Goal: Contribute content: Contribute content

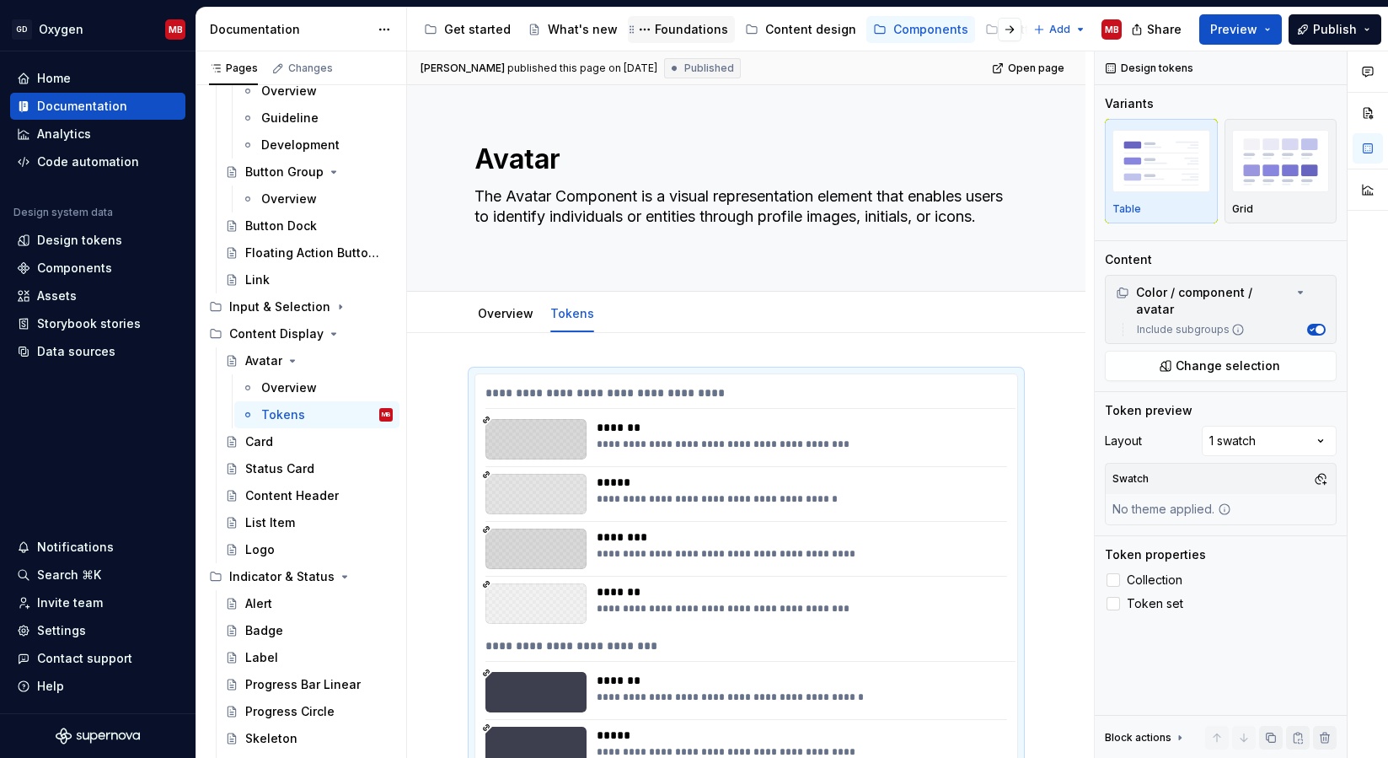
click at [682, 26] on div "Foundations" at bounding box center [691, 29] width 73 height 17
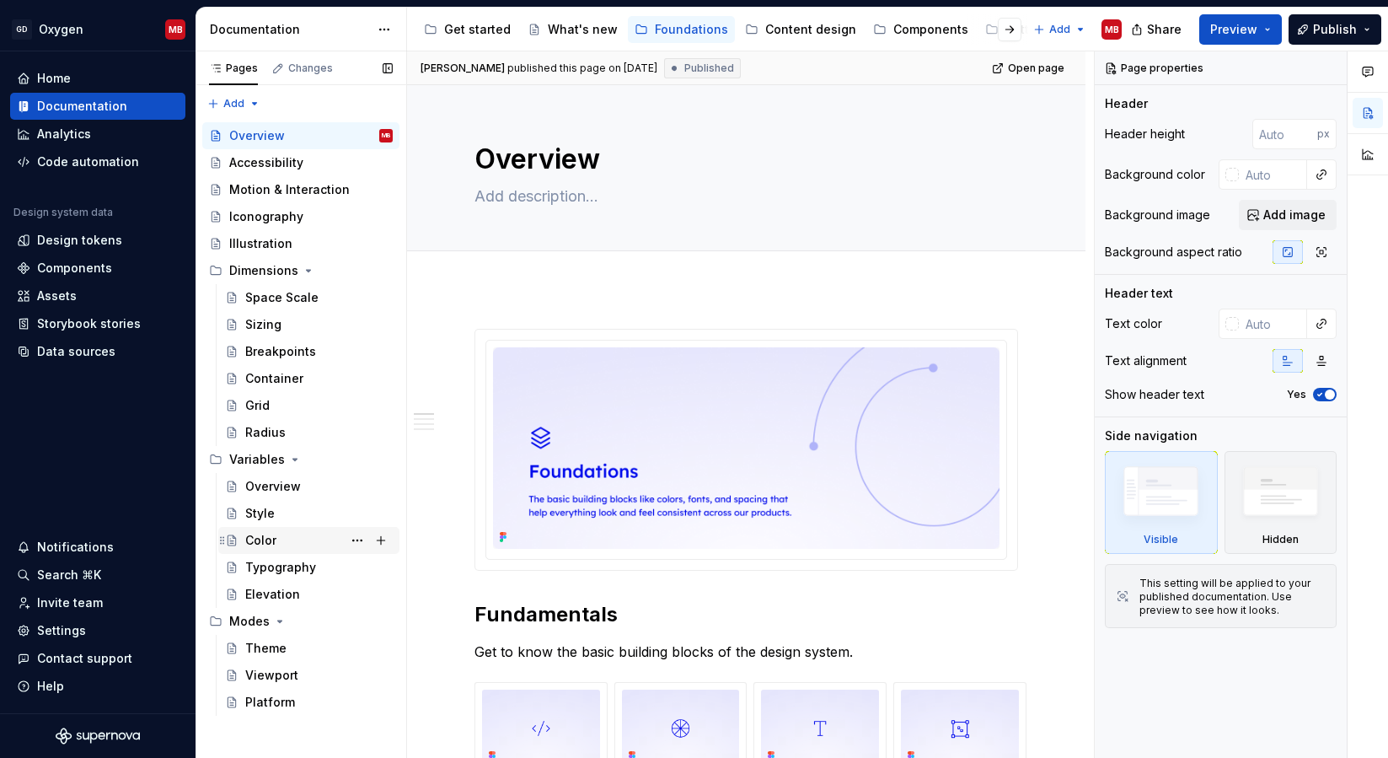
click at [278, 544] on div "Color" at bounding box center [318, 540] width 147 height 24
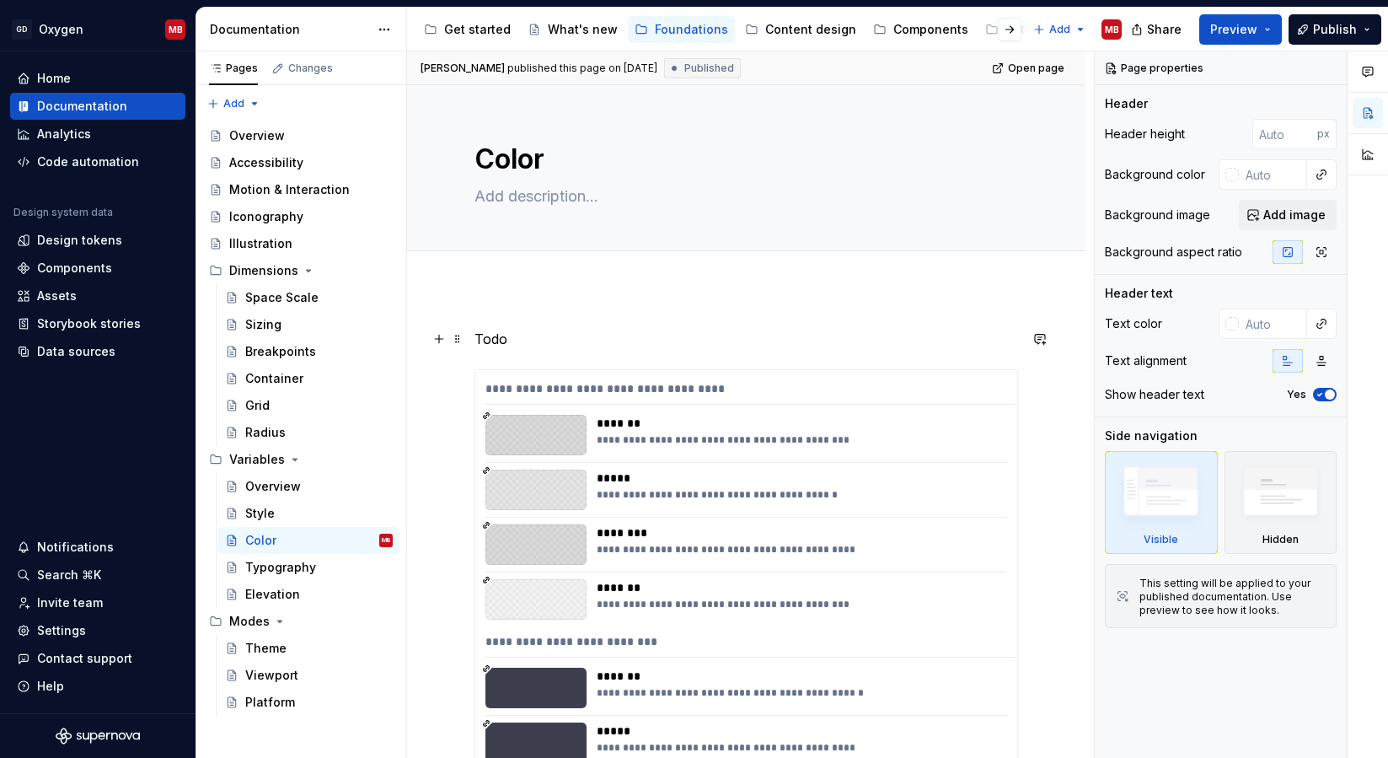
click at [533, 346] on p "Todo" at bounding box center [746, 339] width 544 height 20
type textarea "*"
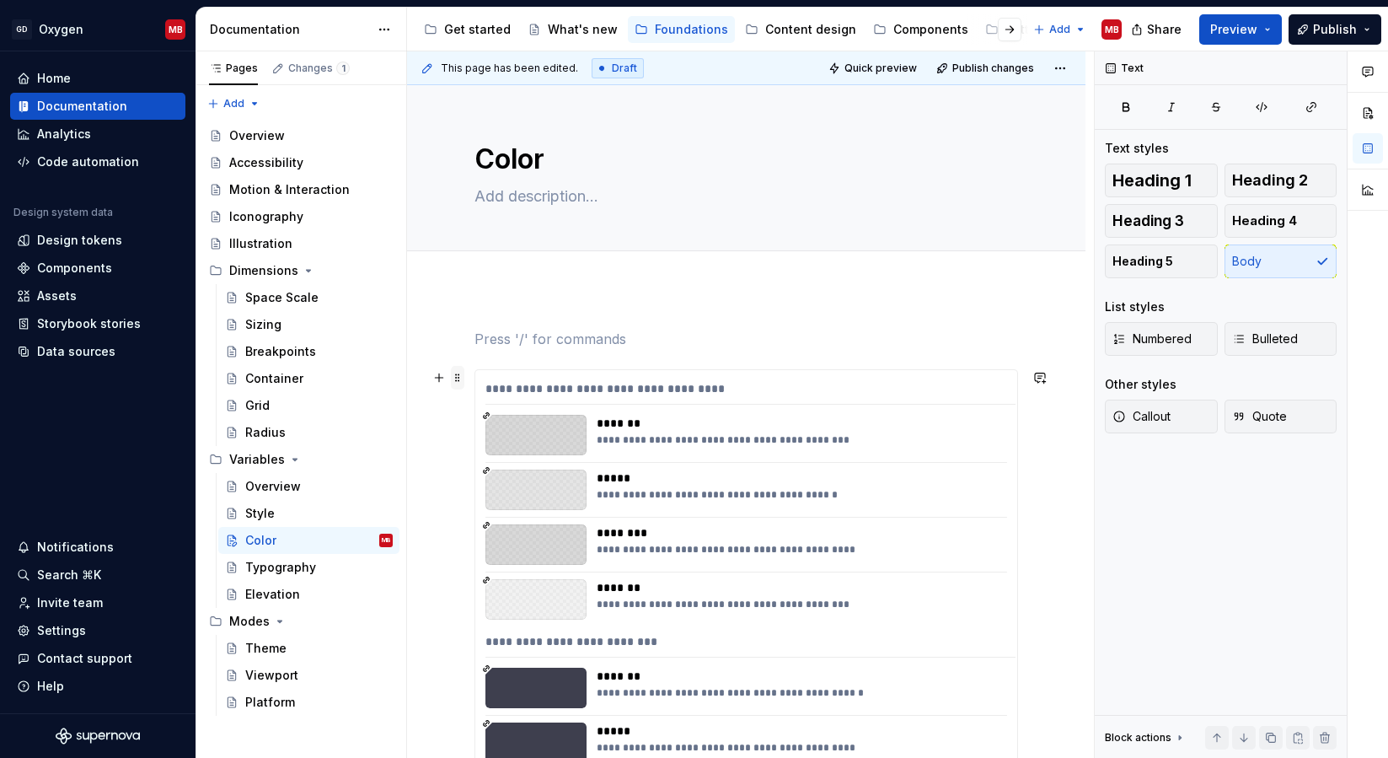
click at [458, 373] on span at bounding box center [457, 378] width 13 height 24
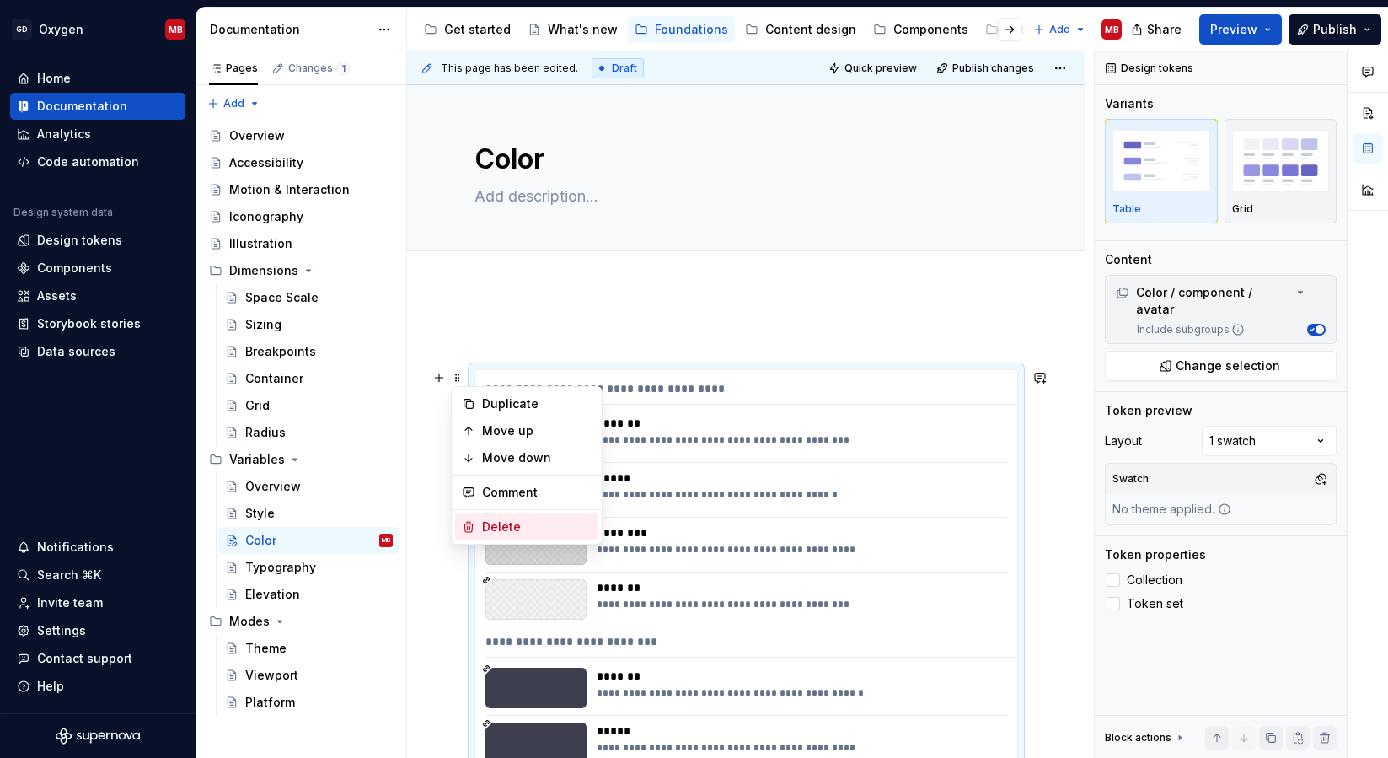
click at [511, 528] on div "Delete" at bounding box center [537, 526] width 110 height 17
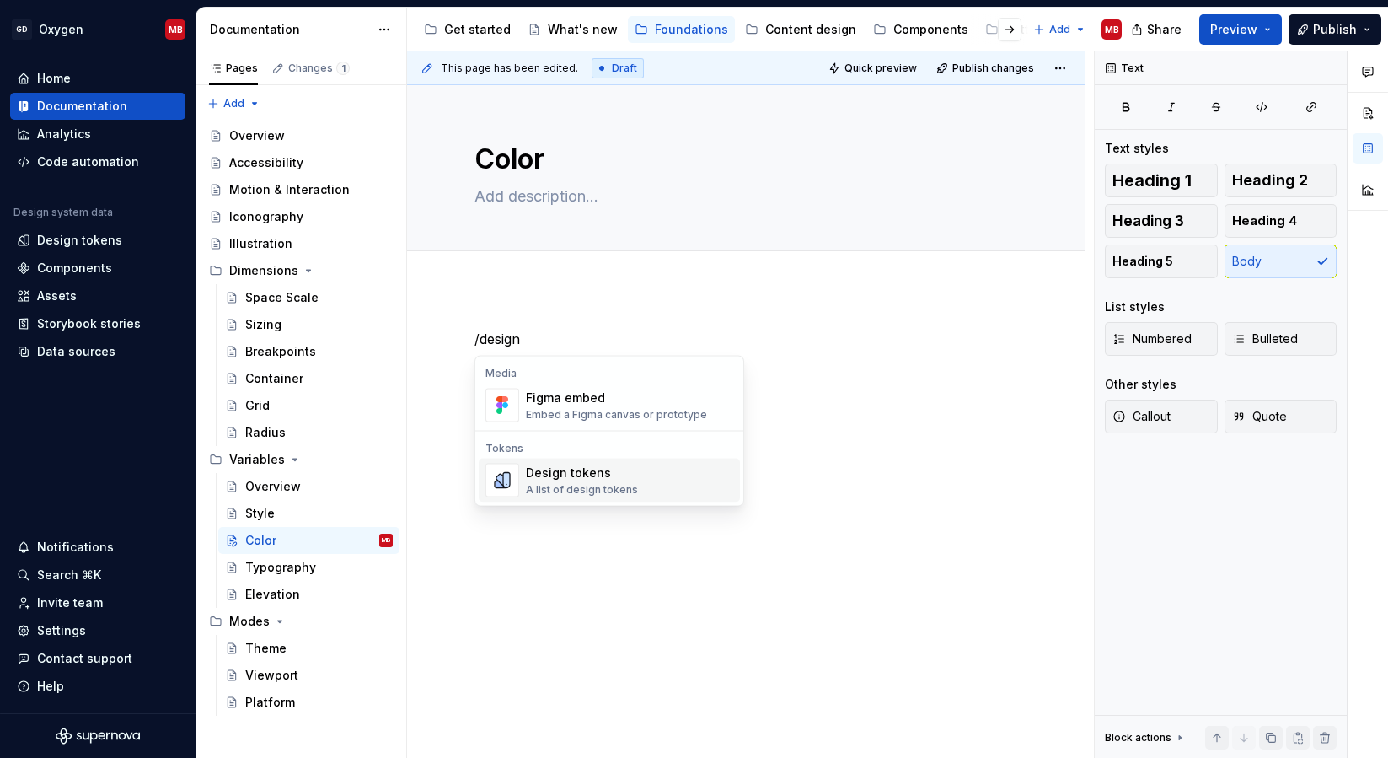
click at [586, 484] on div "A list of design tokens" at bounding box center [582, 489] width 112 height 13
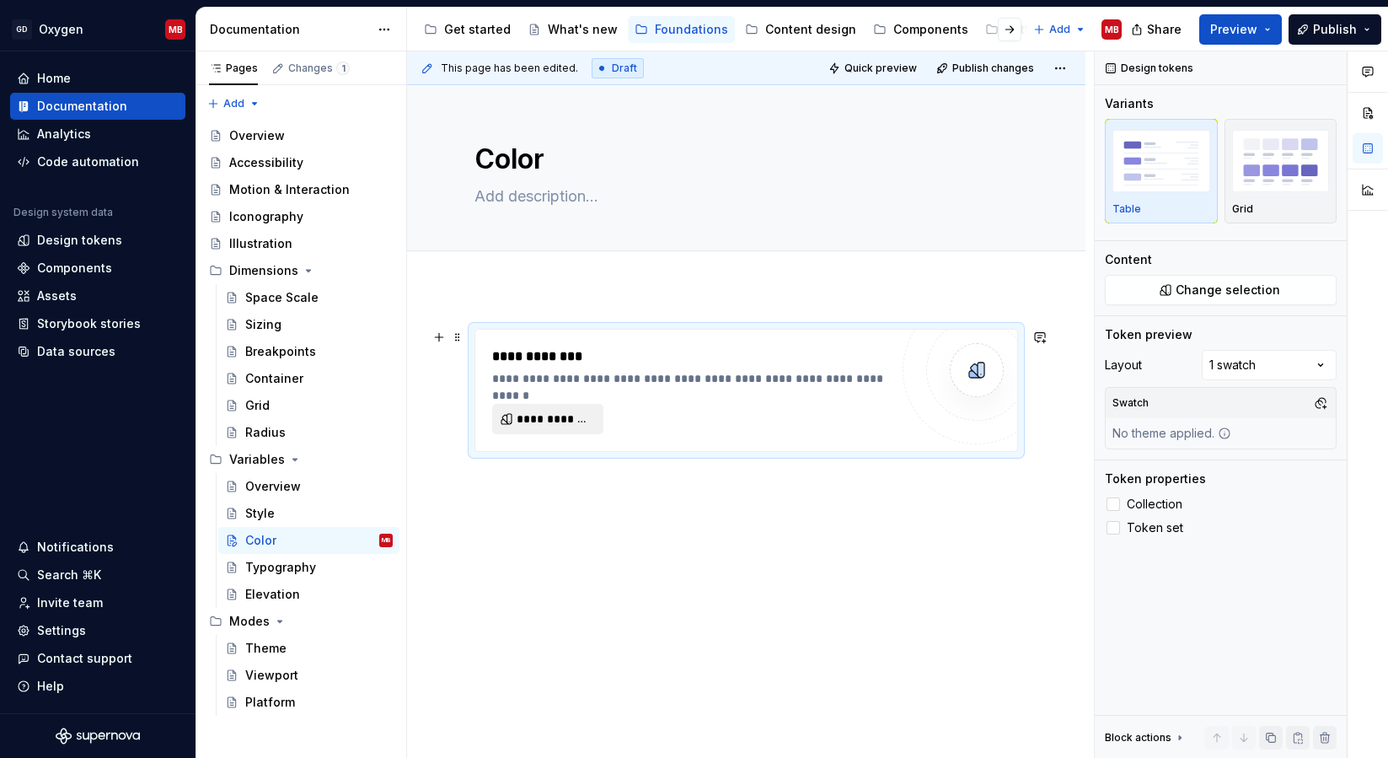
click at [567, 421] on span "**********" at bounding box center [555, 418] width 76 height 17
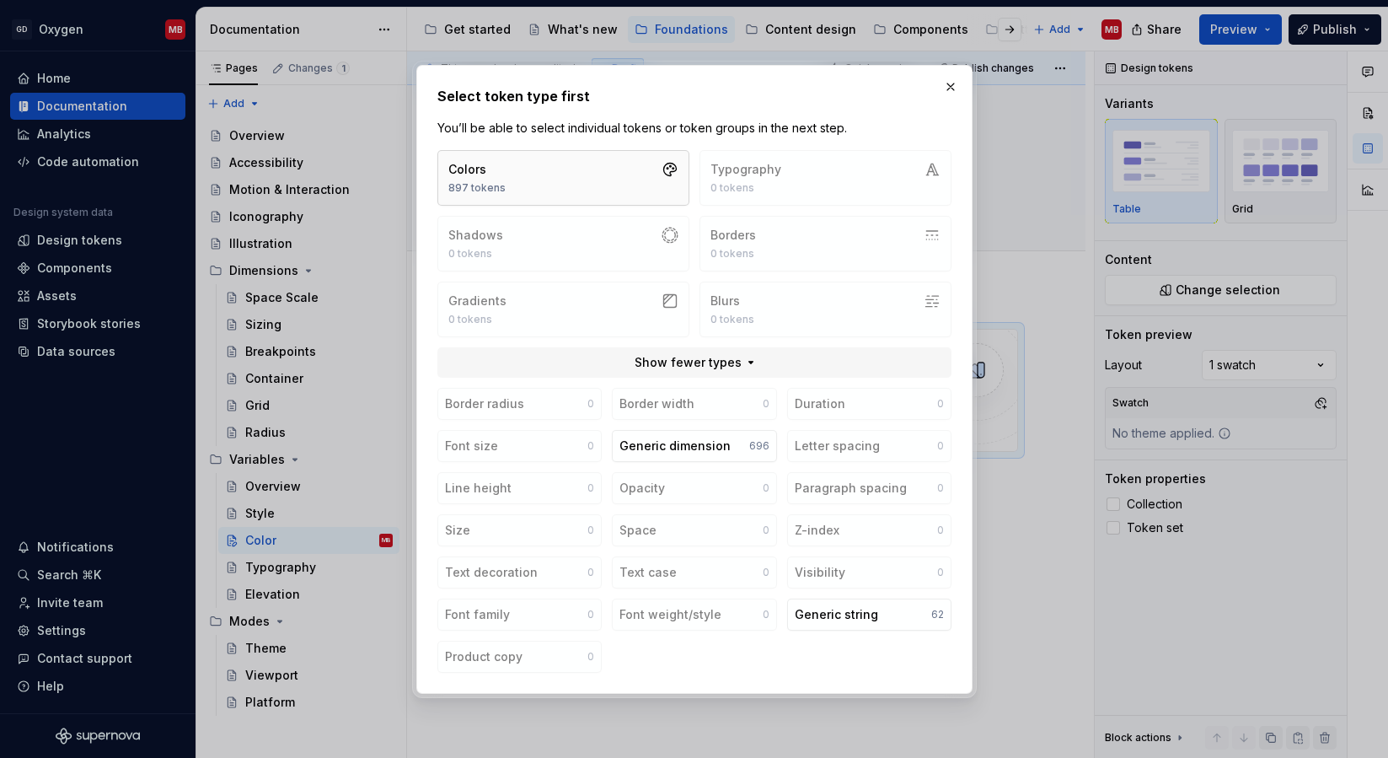
click at [578, 172] on button "Colors 897 tokens" at bounding box center [563, 178] width 252 height 56
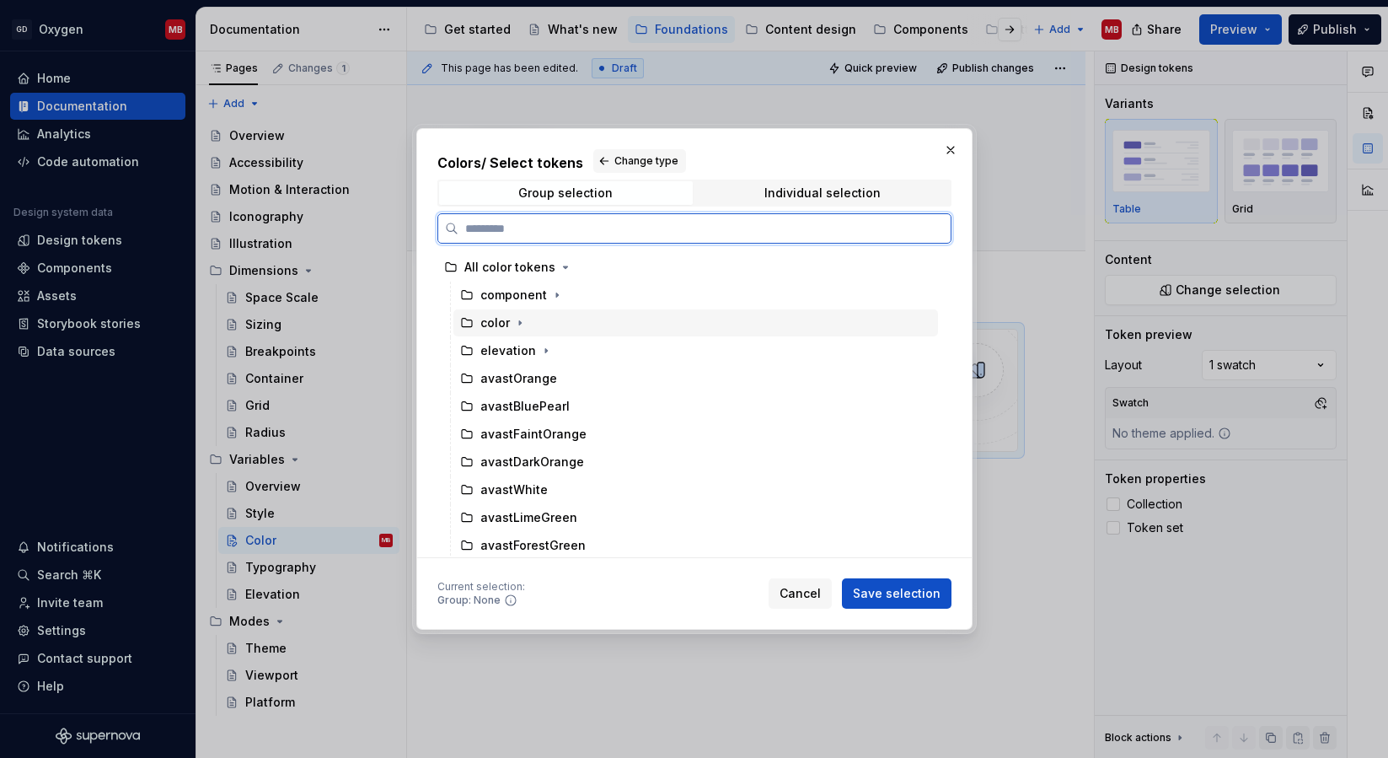
click at [494, 321] on div "color" at bounding box center [494, 322] width 29 height 17
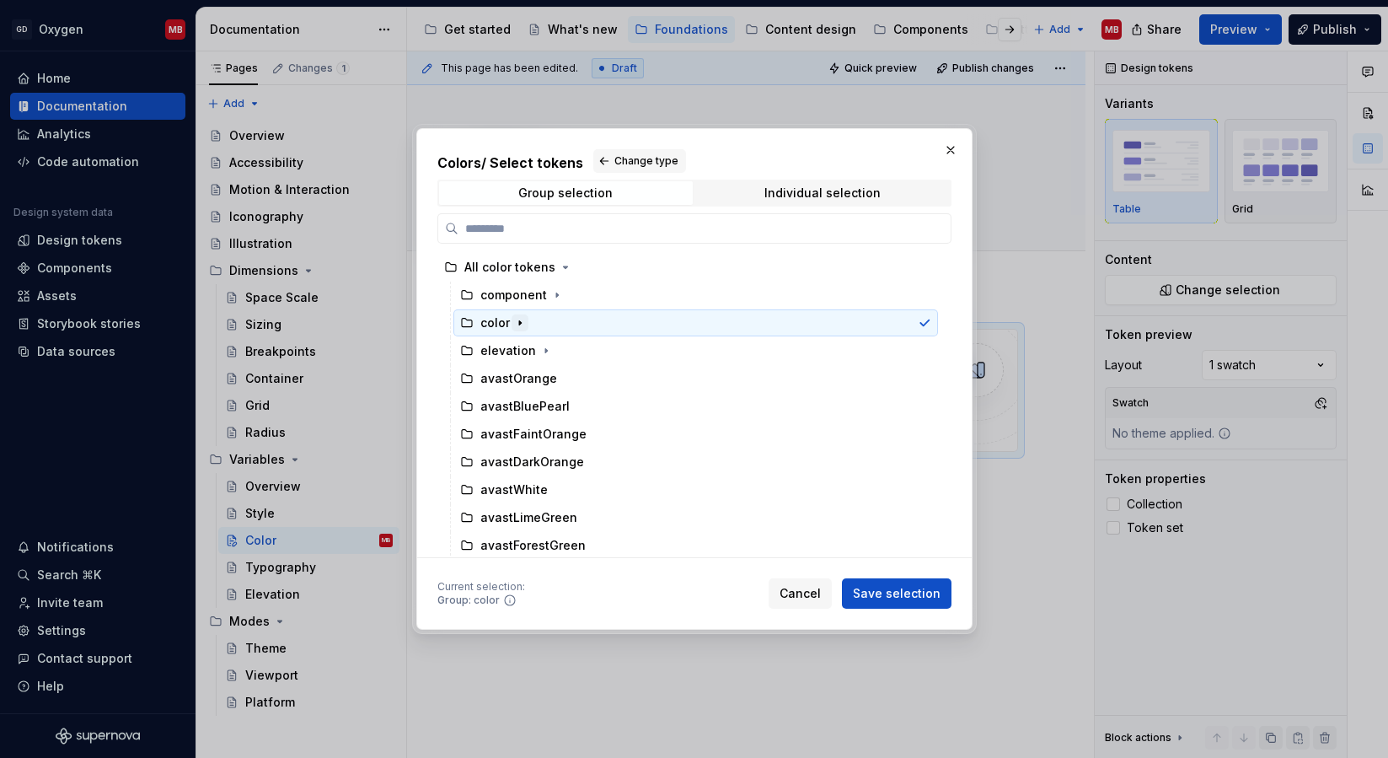
click at [515, 321] on icon "button" at bounding box center [519, 322] width 13 height 13
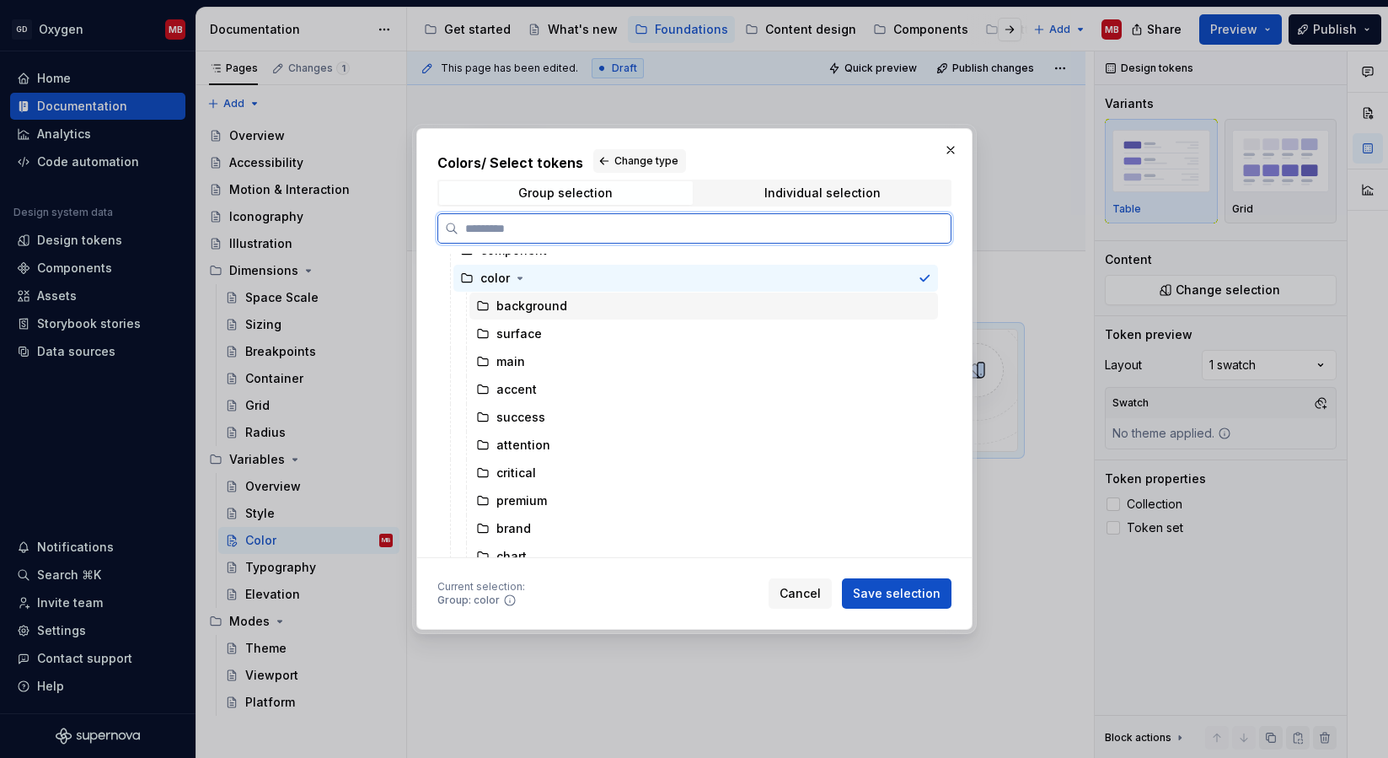
scroll to position [16, 0]
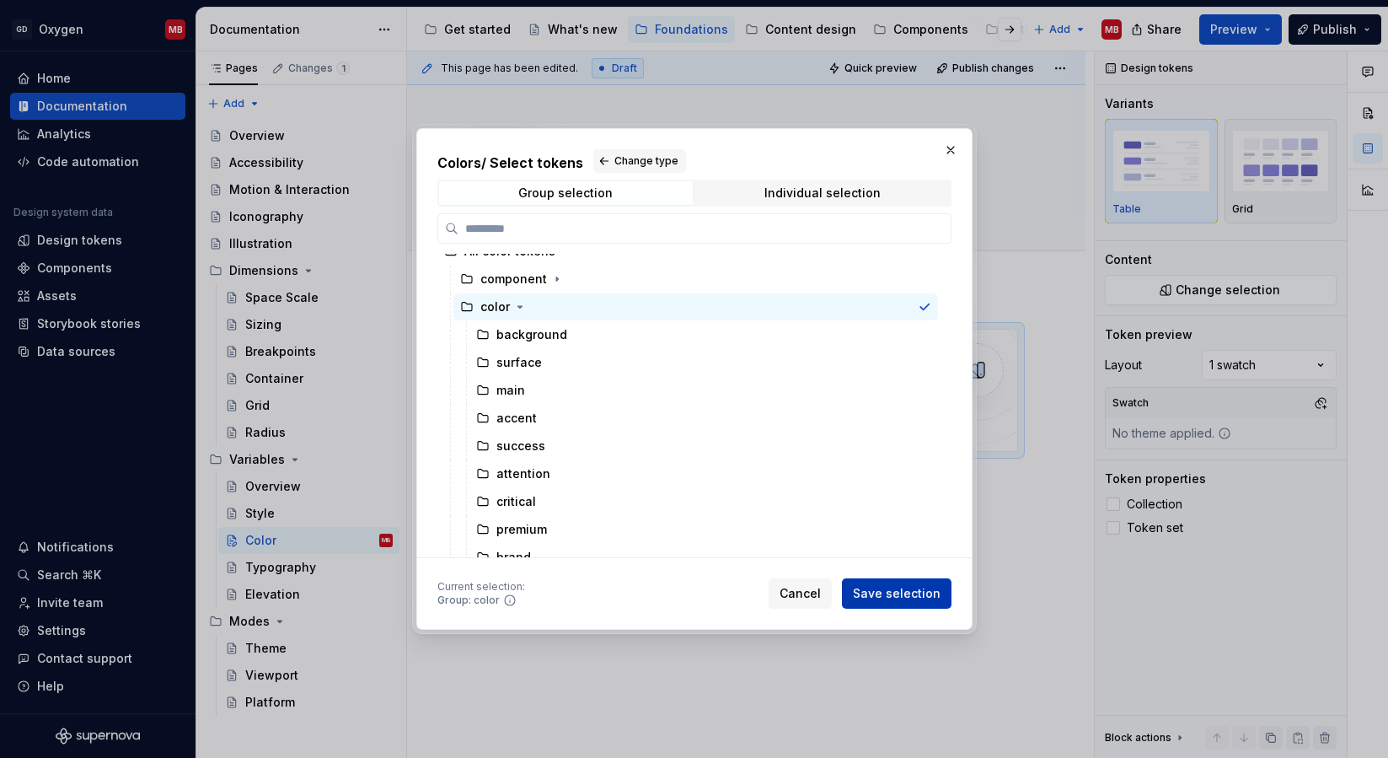
click at [929, 598] on span "Save selection" at bounding box center [897, 593] width 88 height 17
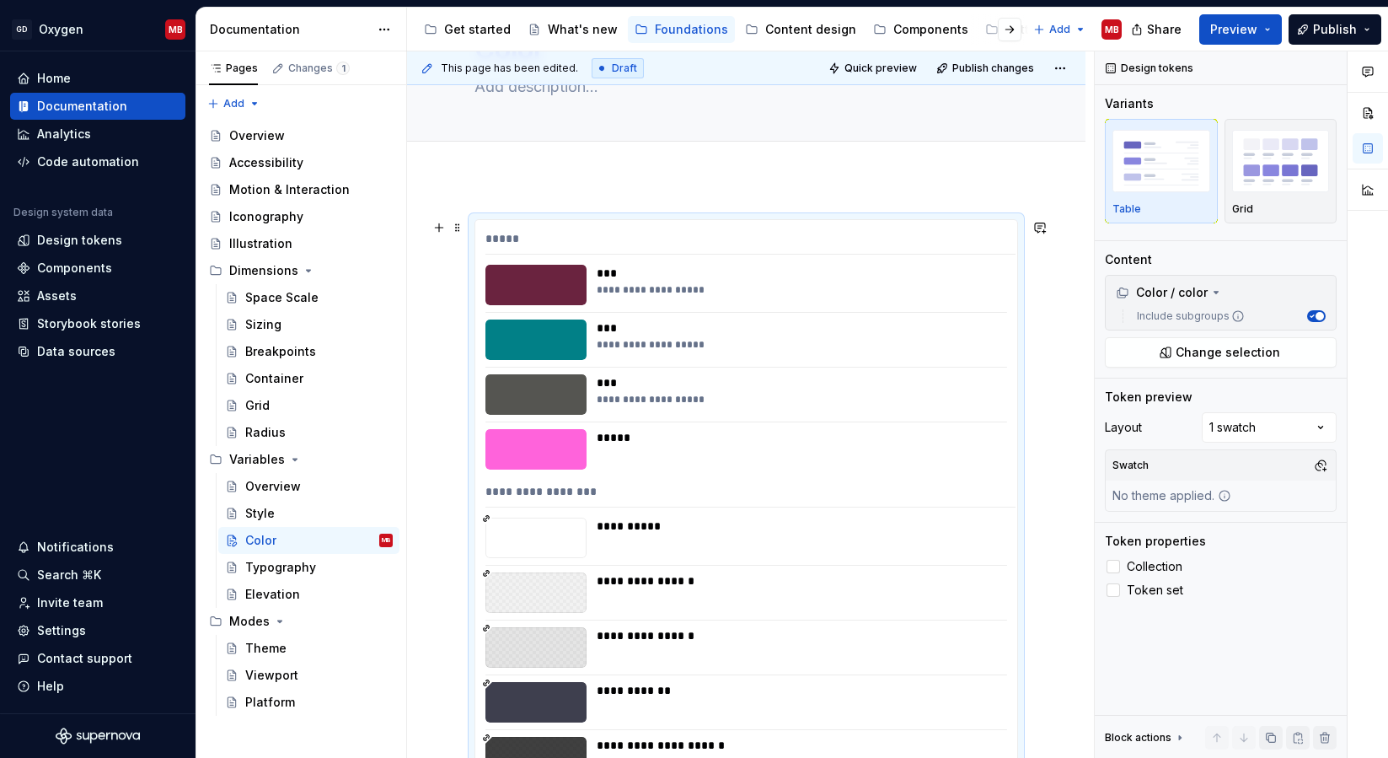
scroll to position [101, 0]
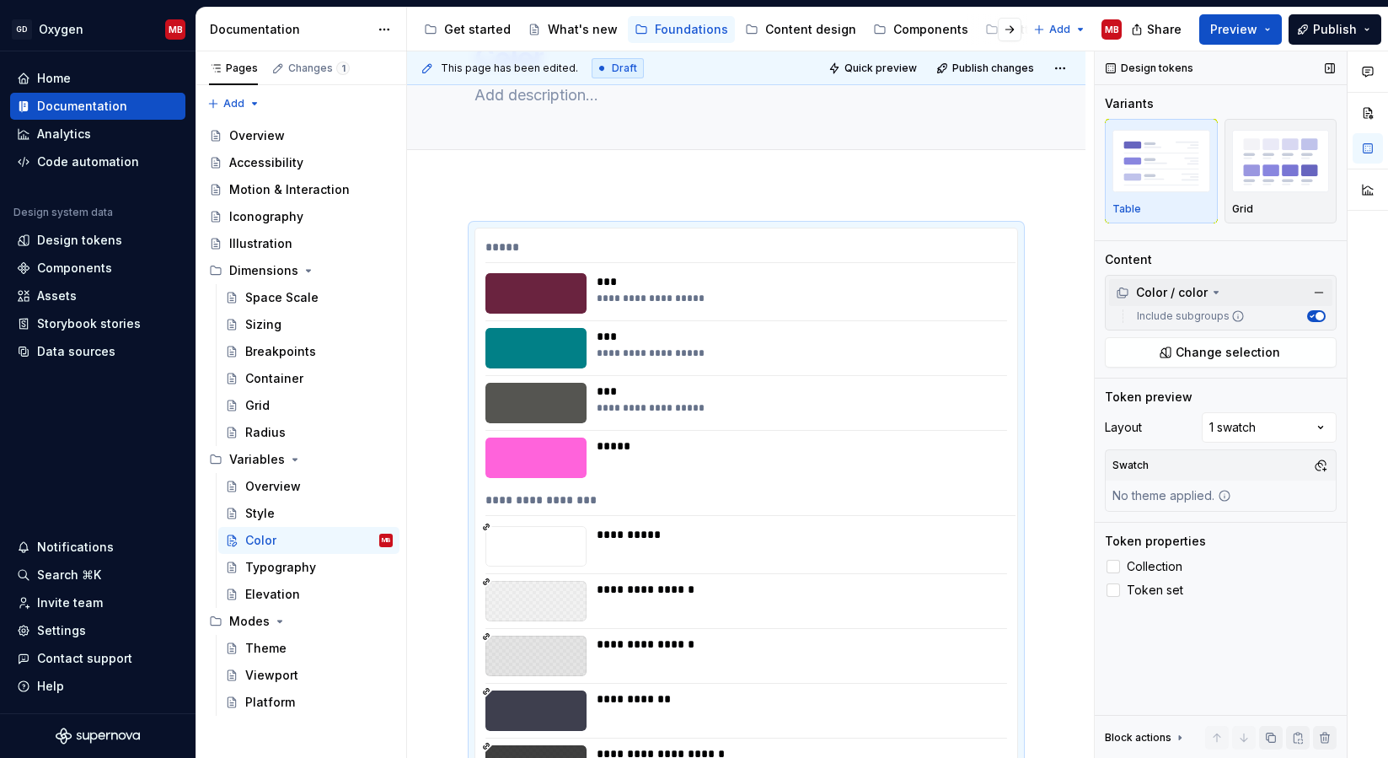
click at [1216, 290] on icon at bounding box center [1215, 292] width 13 height 13
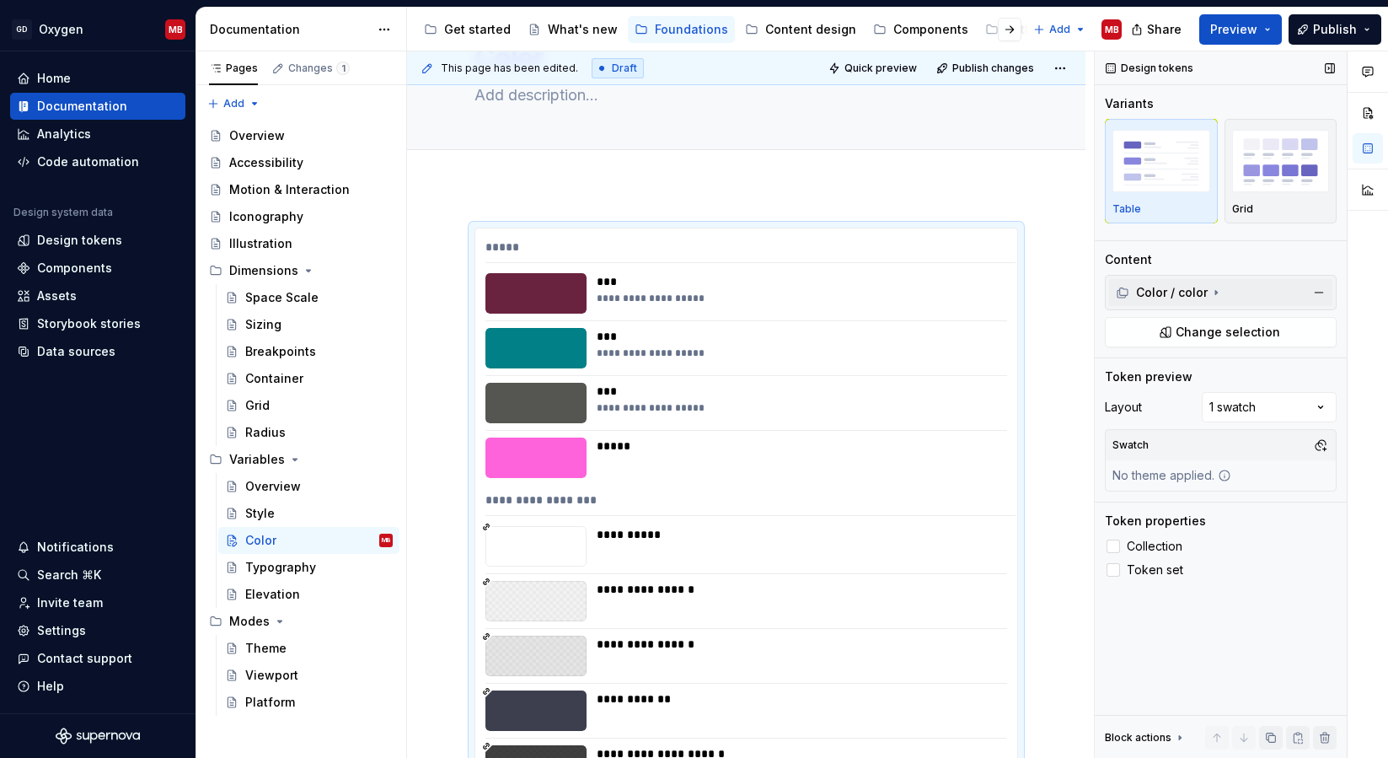
click at [1216, 290] on icon at bounding box center [1215, 292] width 13 height 13
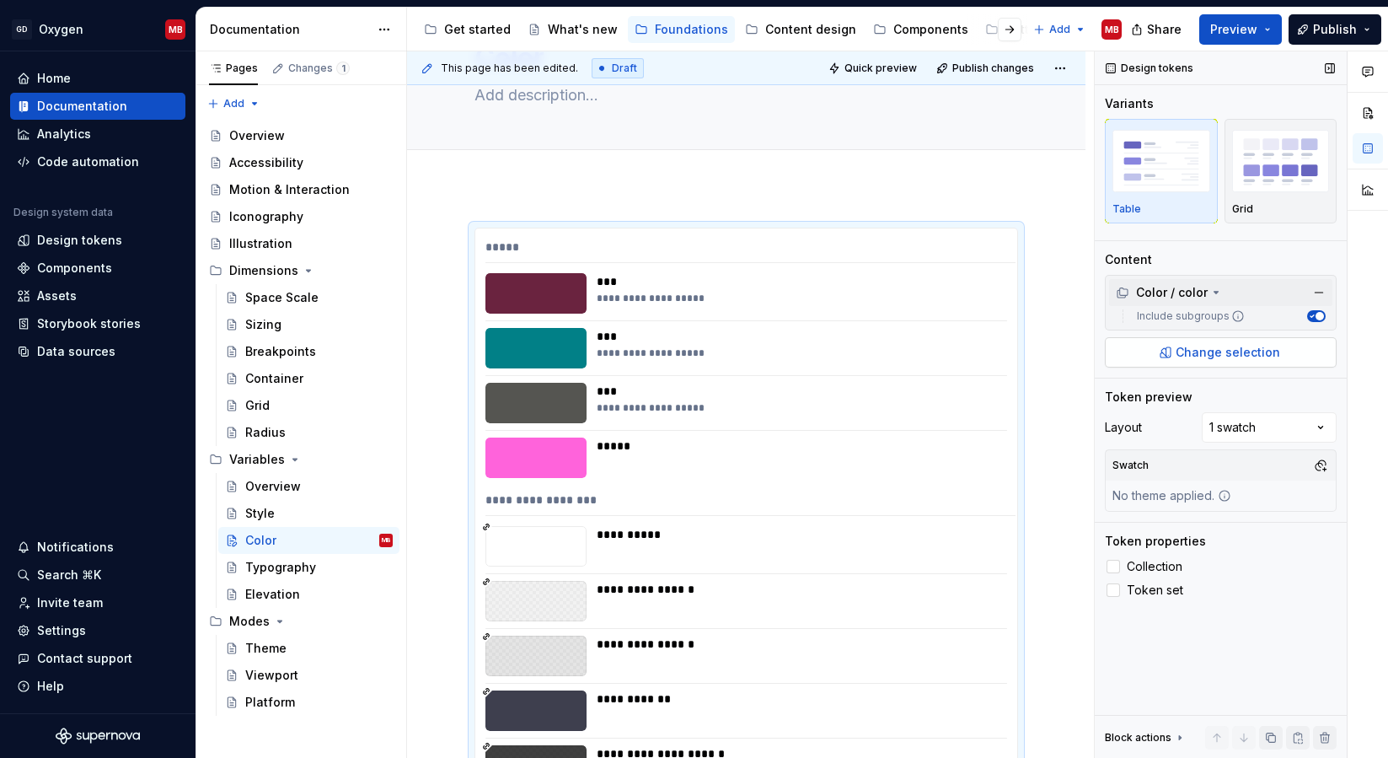
click at [1220, 351] on span "Change selection" at bounding box center [1228, 352] width 105 height 17
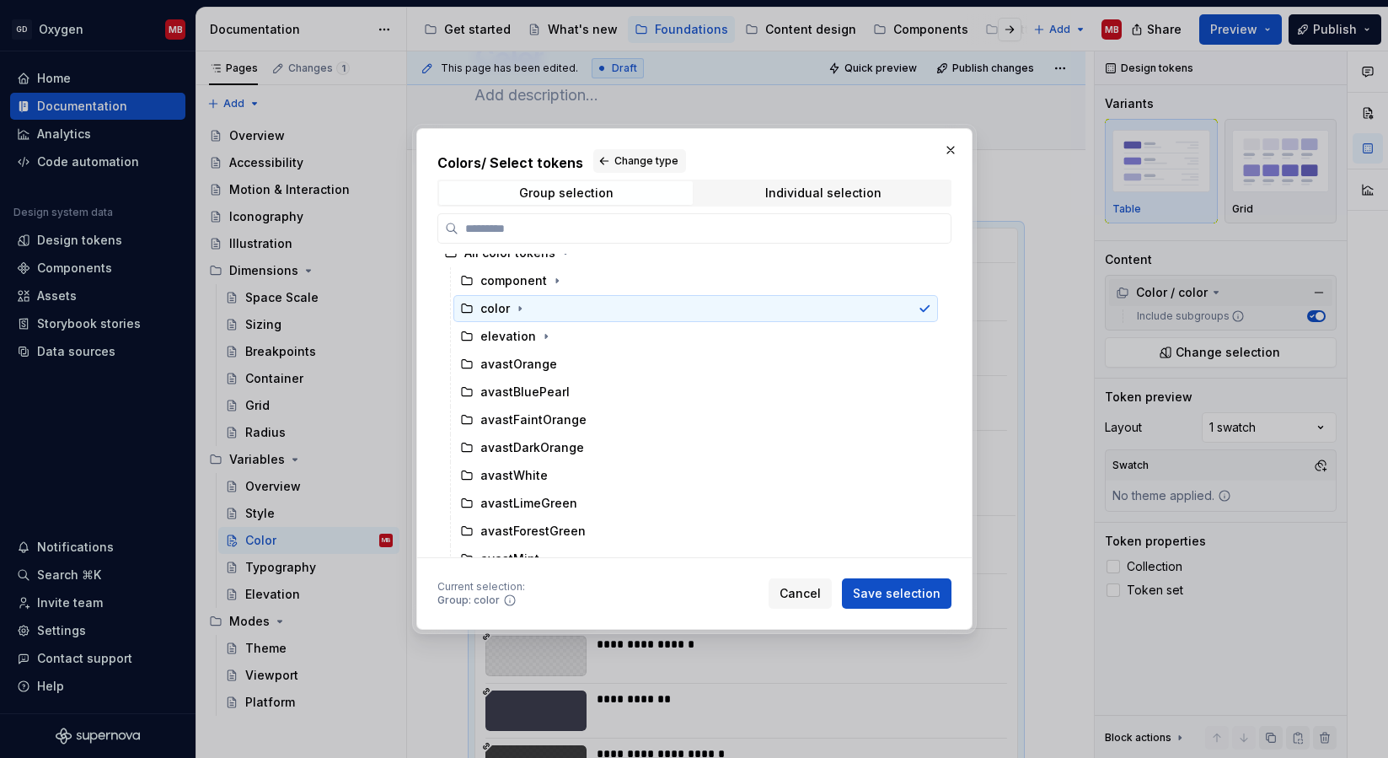
scroll to position [0, 0]
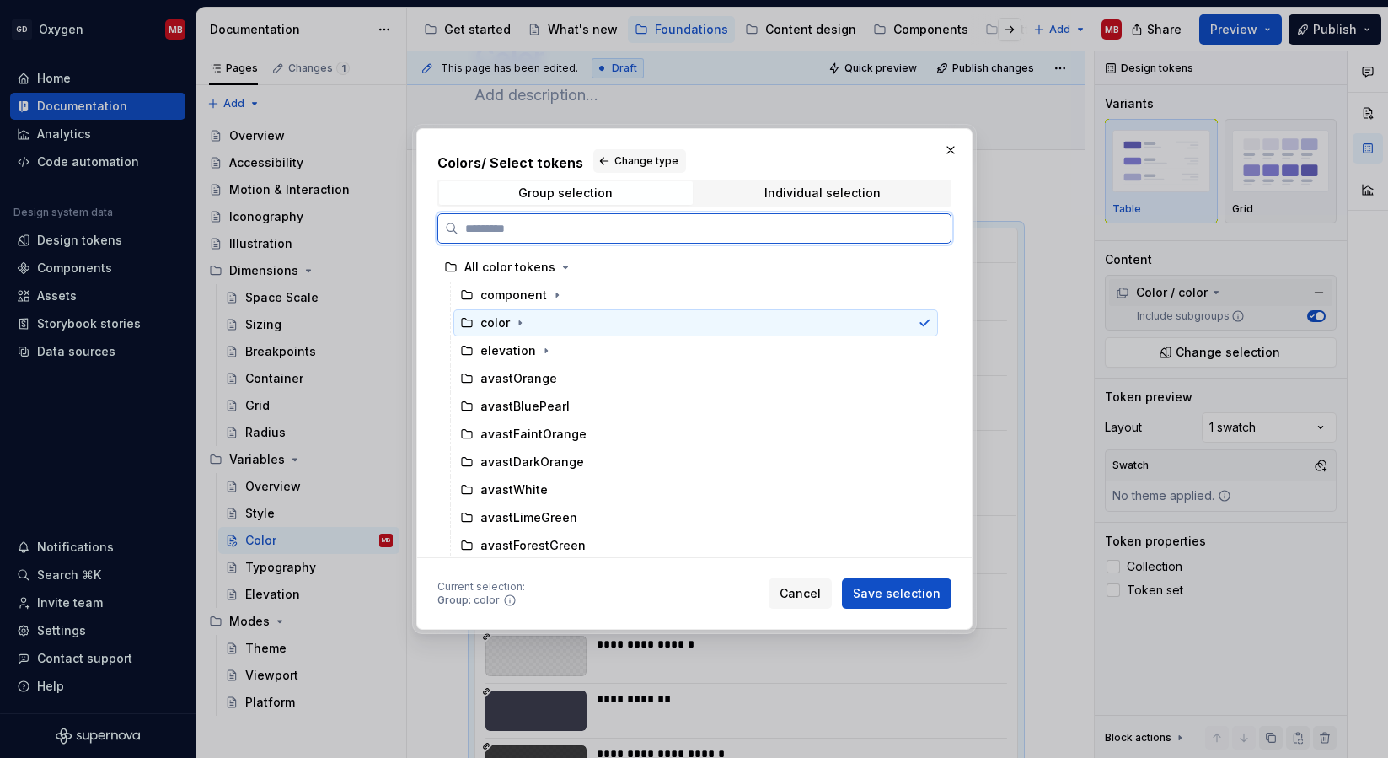
click at [498, 321] on div "color" at bounding box center [494, 322] width 29 height 17
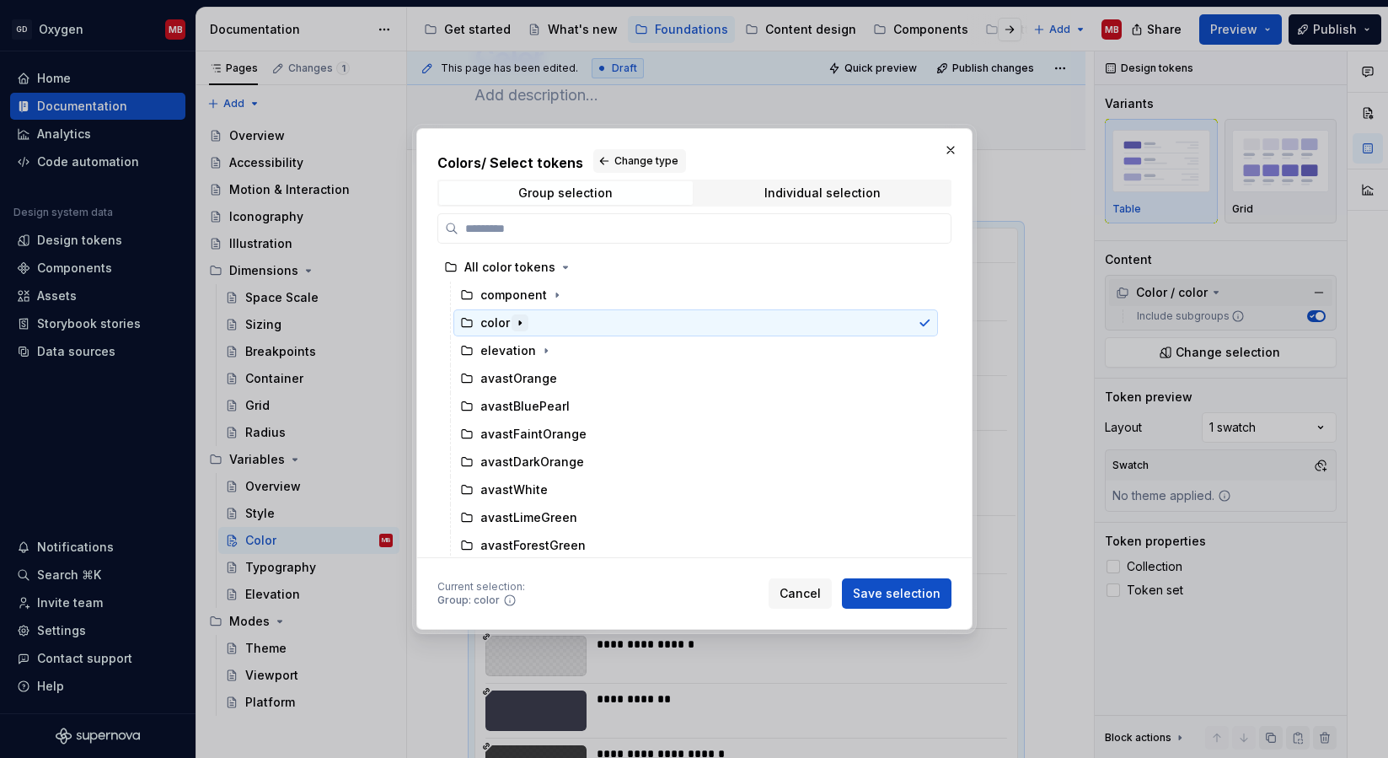
click at [516, 325] on icon "button" at bounding box center [519, 322] width 13 height 13
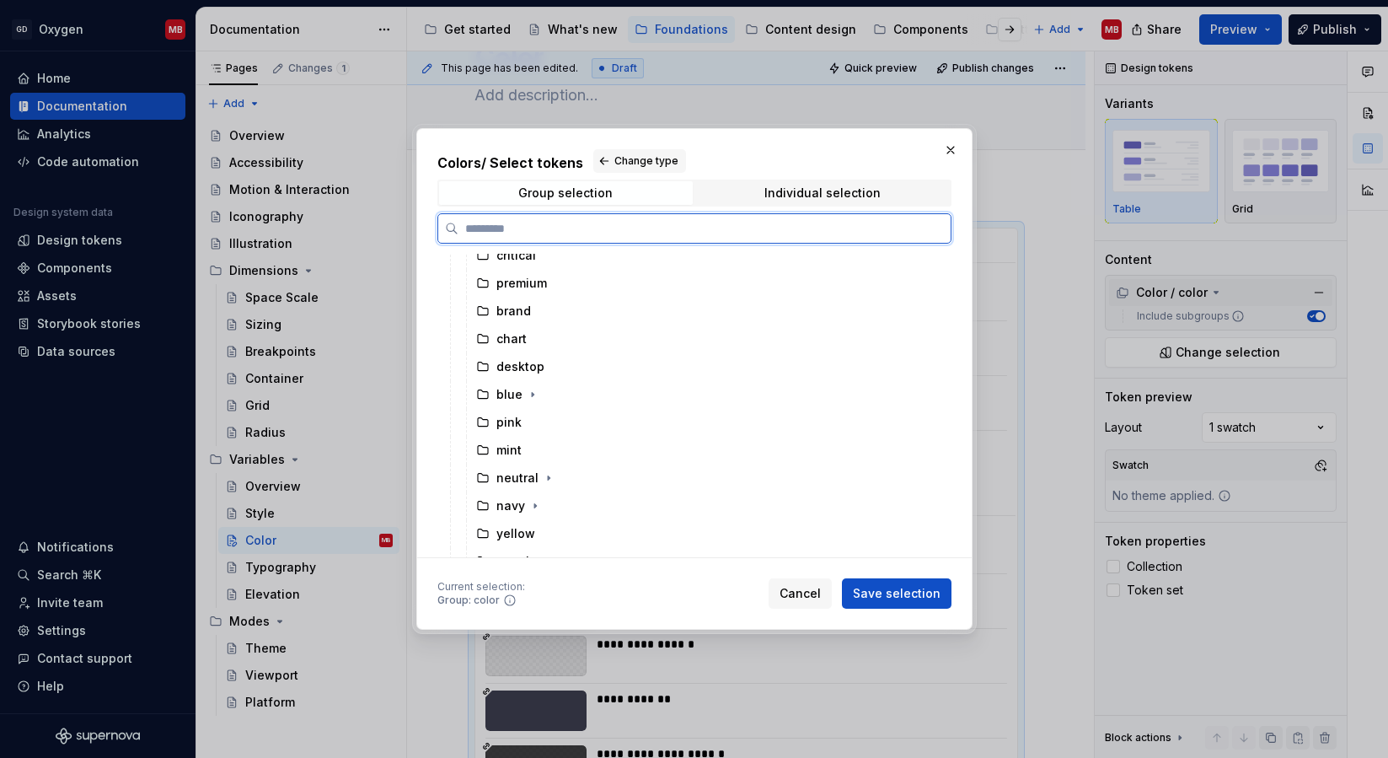
scroll to position [280, 0]
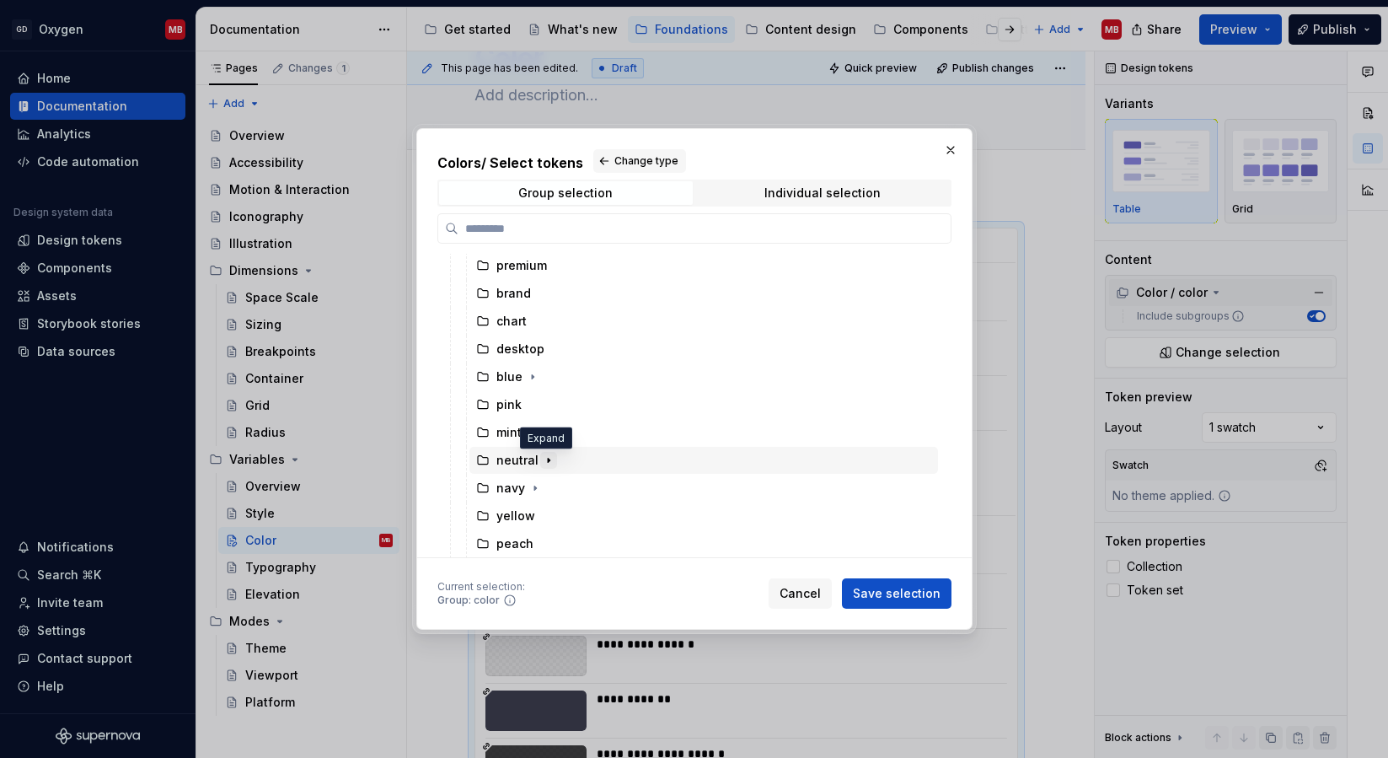
click at [544, 458] on icon "button" at bounding box center [548, 459] width 13 height 13
click at [657, 159] on span "Change type" at bounding box center [646, 160] width 64 height 13
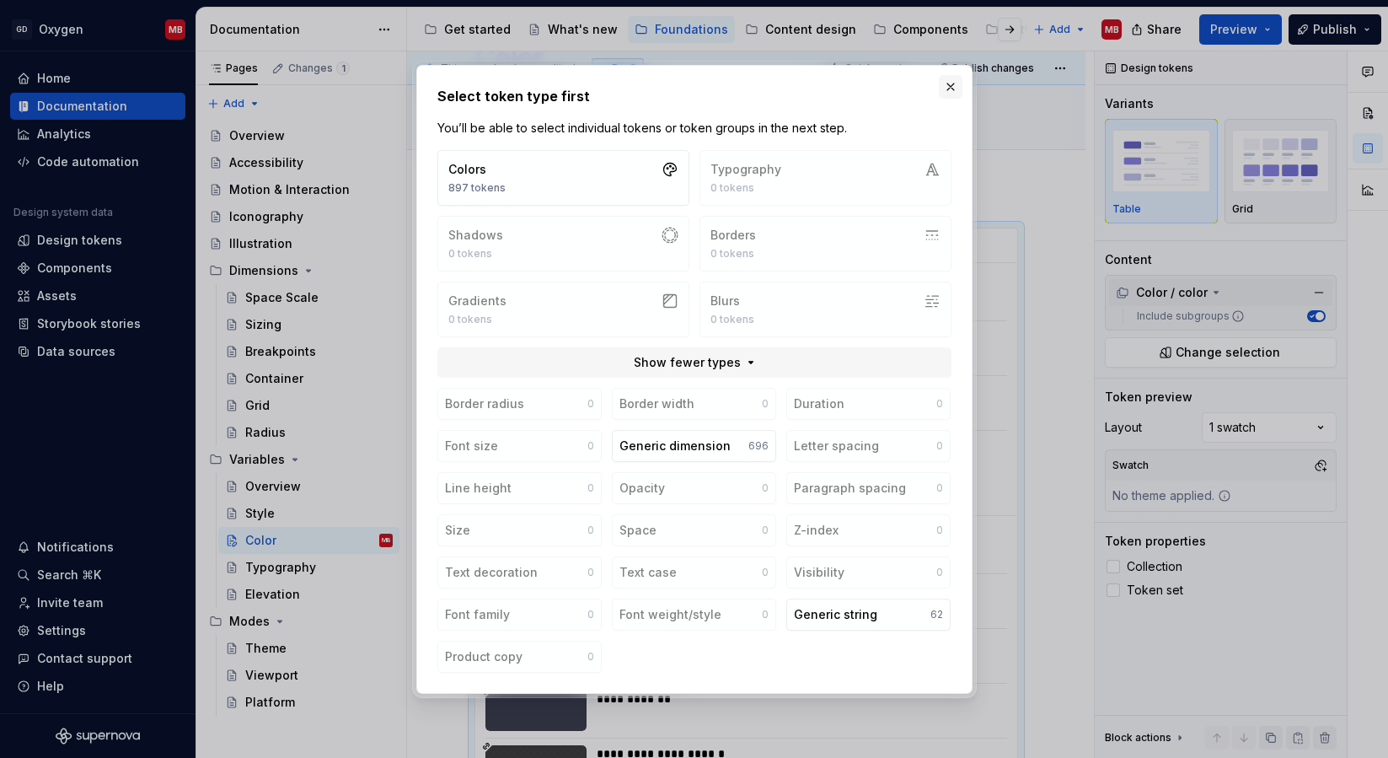
click at [952, 83] on button "button" at bounding box center [951, 87] width 24 height 24
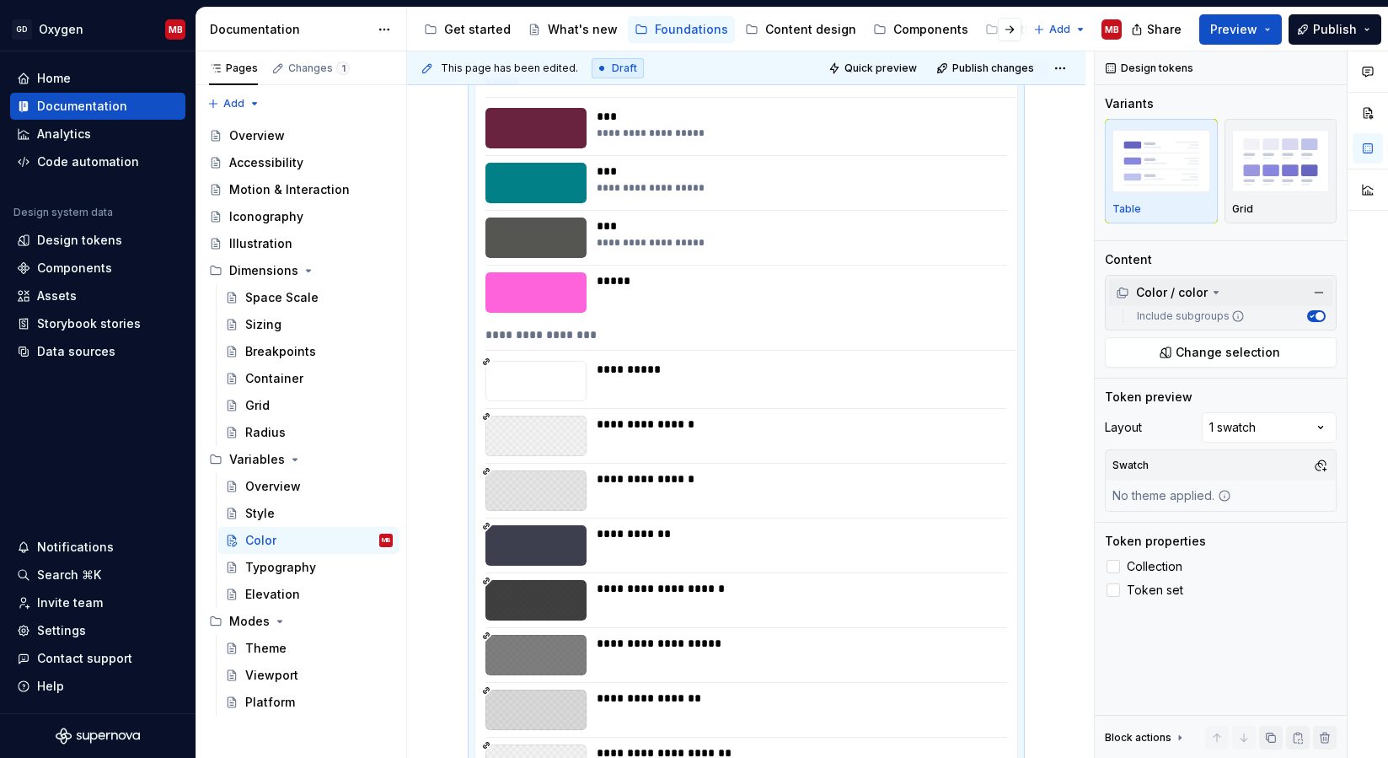
scroll to position [0, 0]
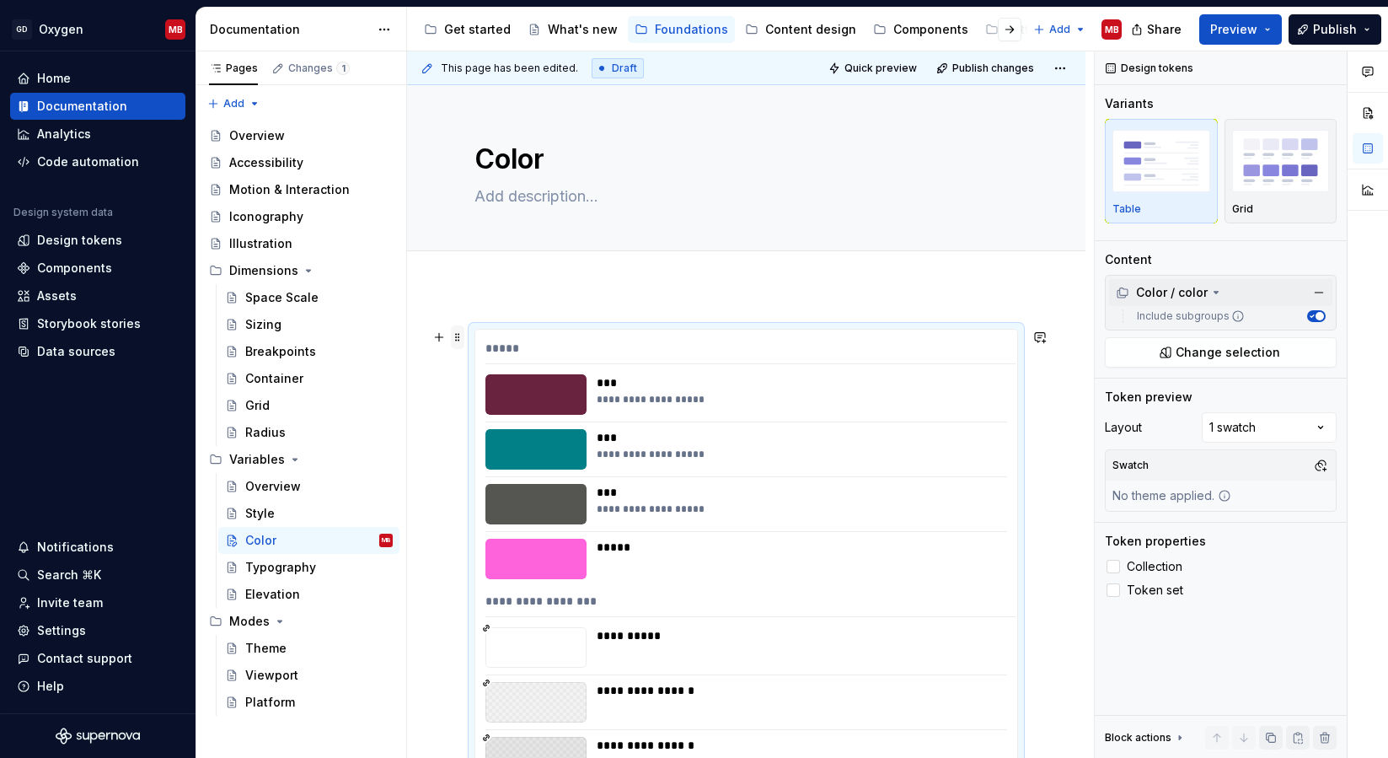
click at [459, 334] on span at bounding box center [457, 337] width 13 height 24
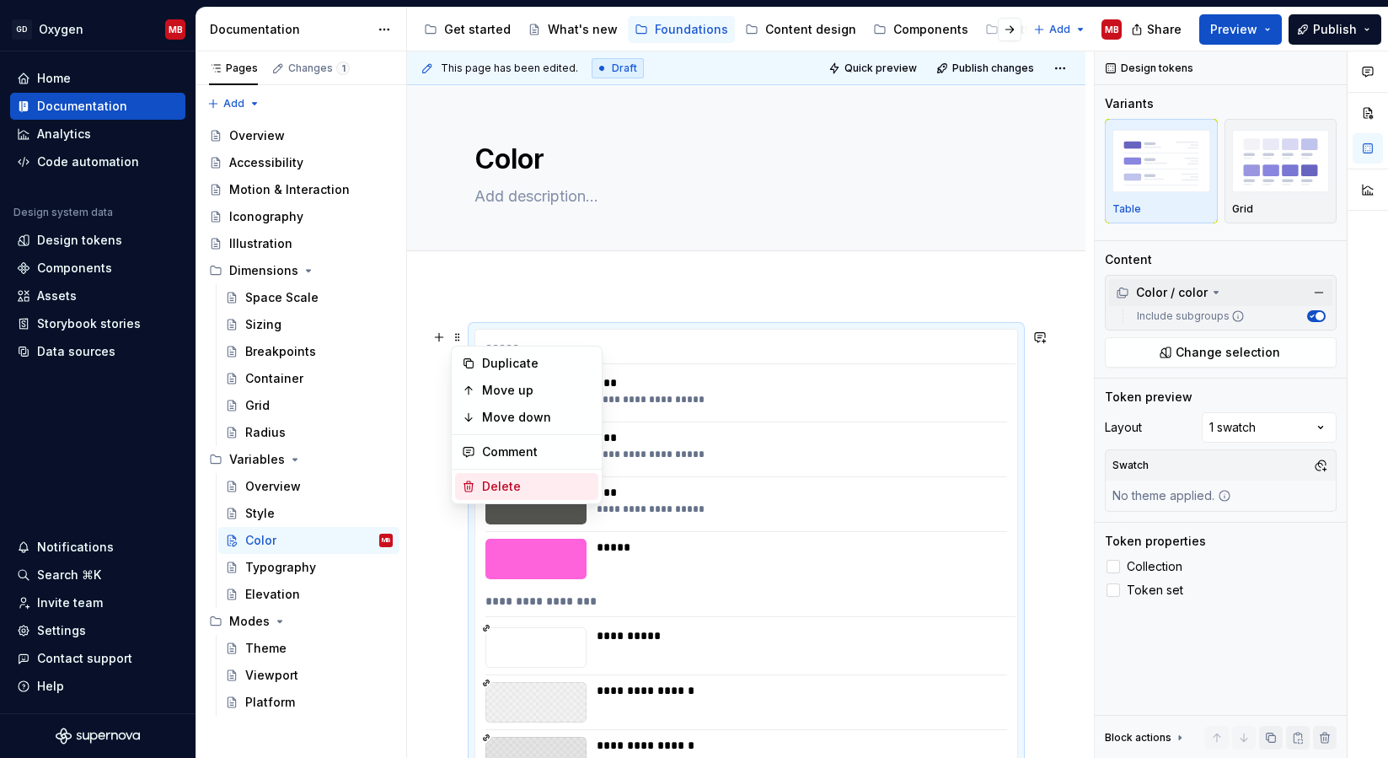
click at [524, 481] on div "Delete" at bounding box center [537, 486] width 110 height 17
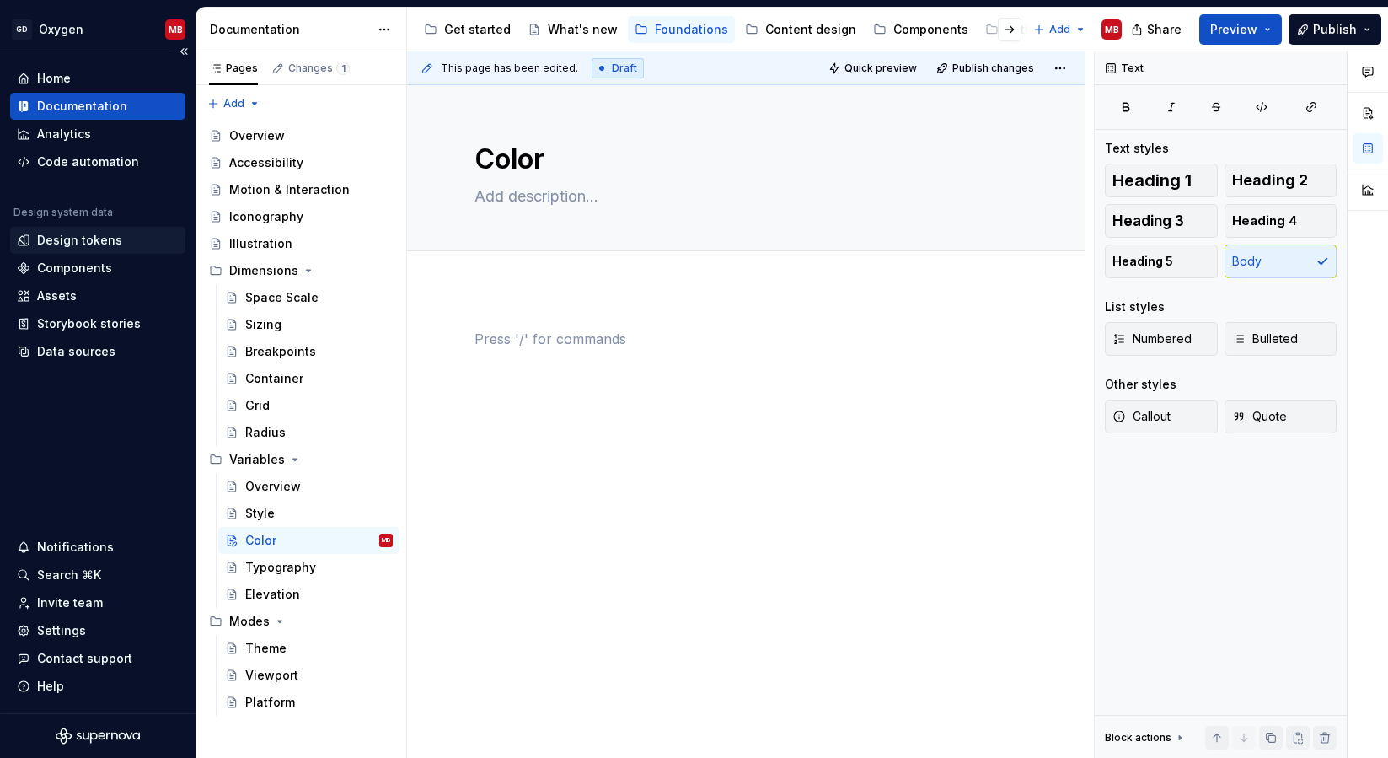
click at [82, 238] on div "Design tokens" at bounding box center [79, 240] width 85 height 17
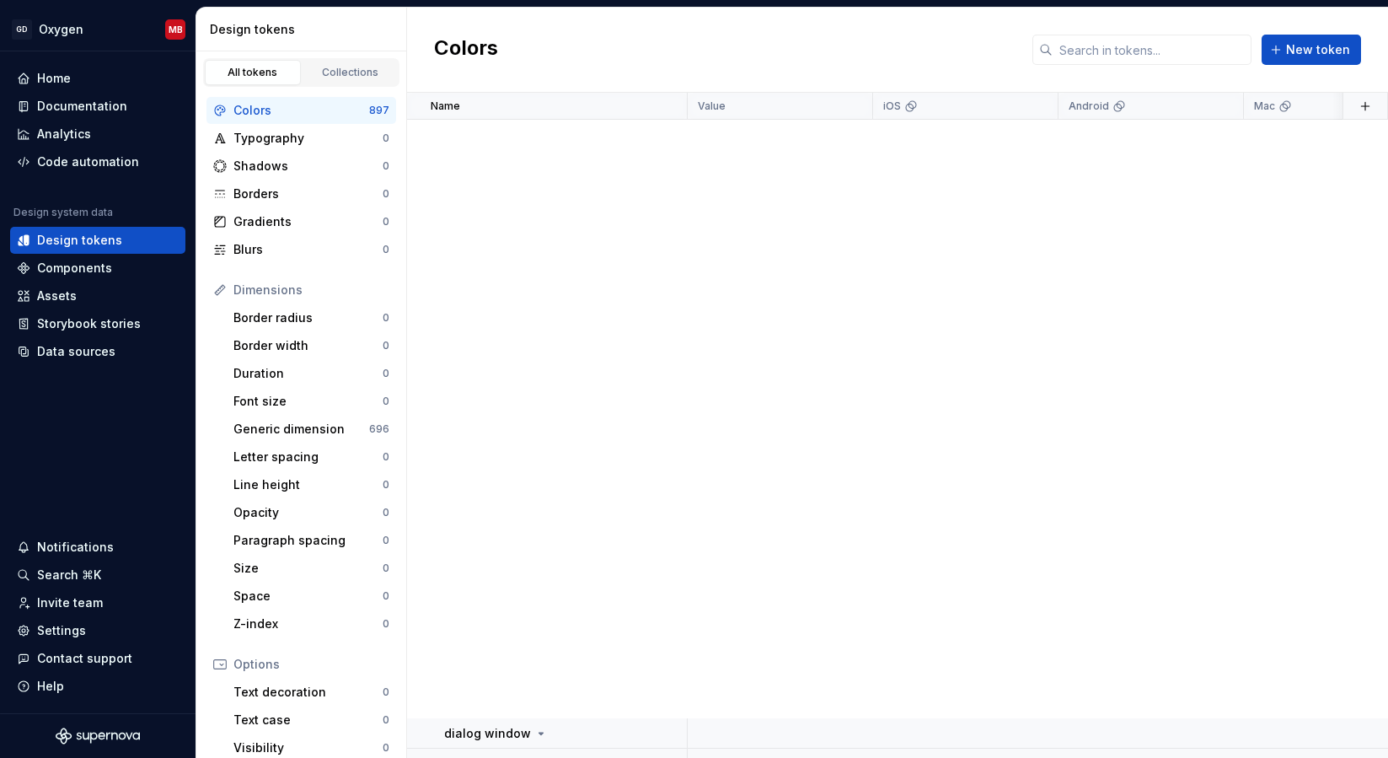
scroll to position [5103, 0]
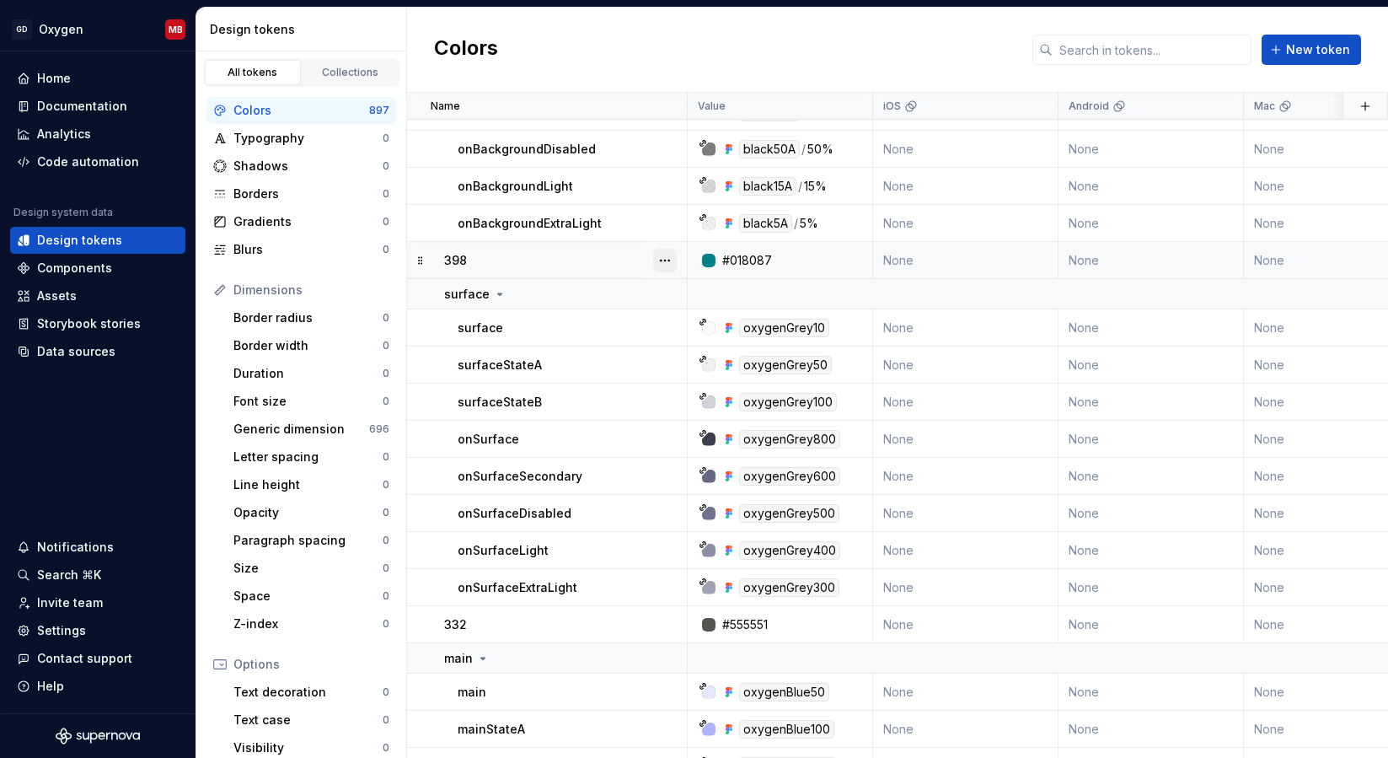
click at [665, 259] on button "button" at bounding box center [665, 261] width 24 height 24
click at [557, 607] on html "GD Oxygen MB Home Documentation Analytics Code automation Design system data De…" at bounding box center [694, 379] width 1388 height 758
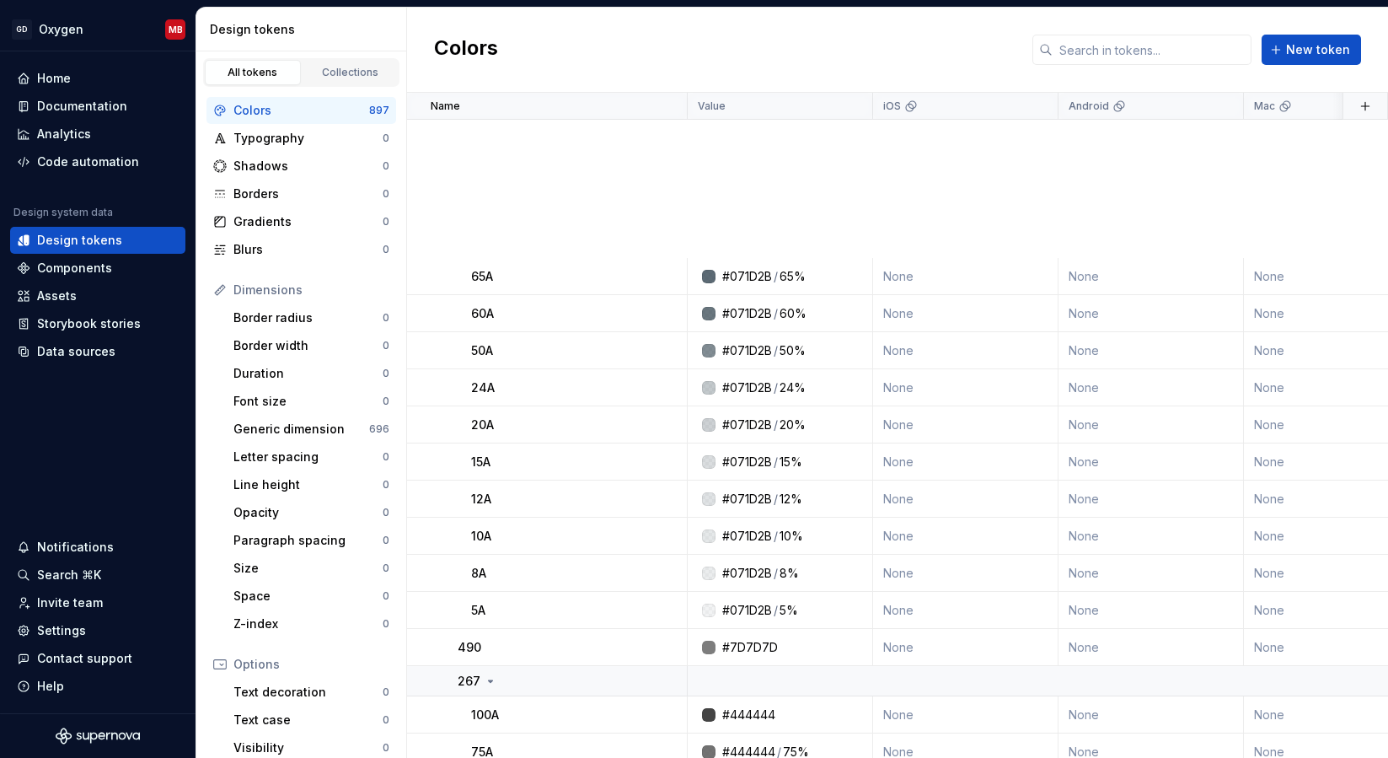
scroll to position [12143, 0]
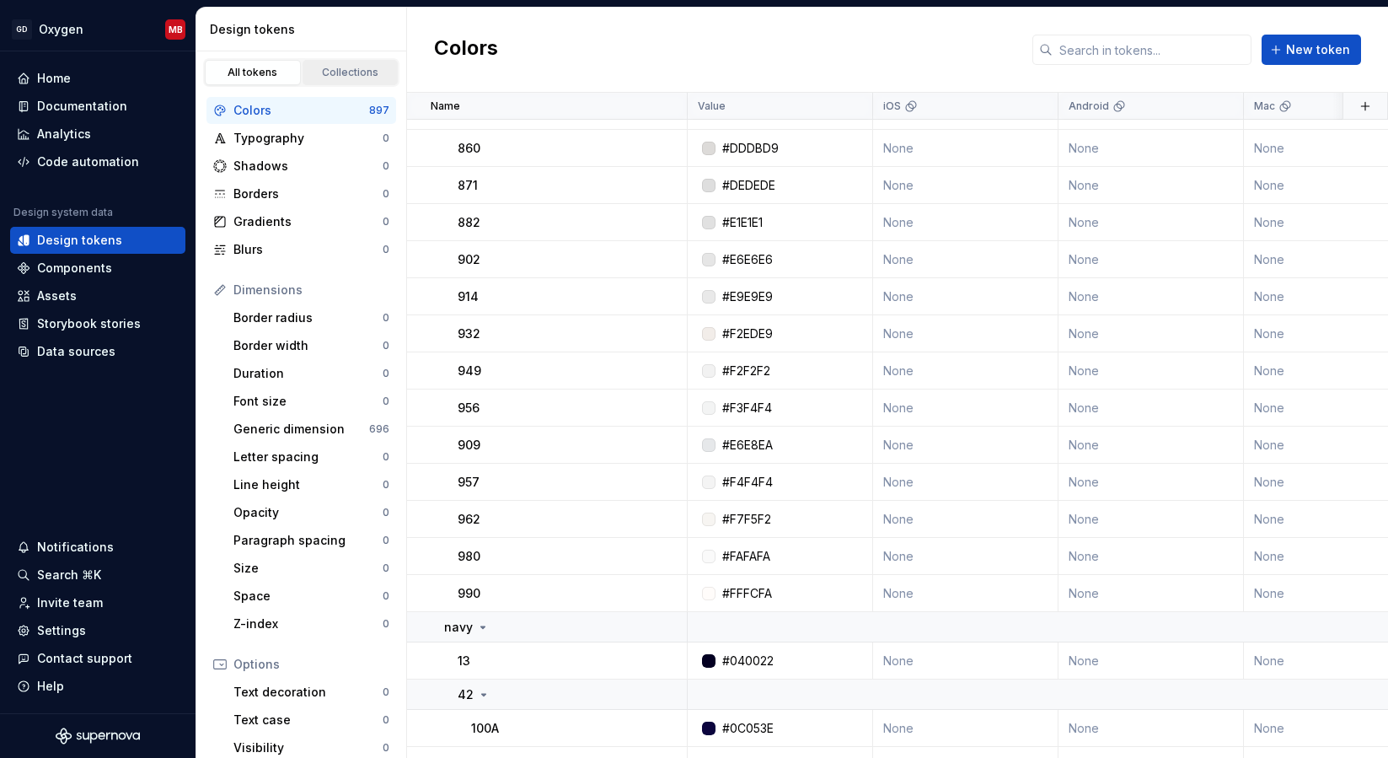
click at [348, 78] on div "Collections" at bounding box center [350, 72] width 84 height 13
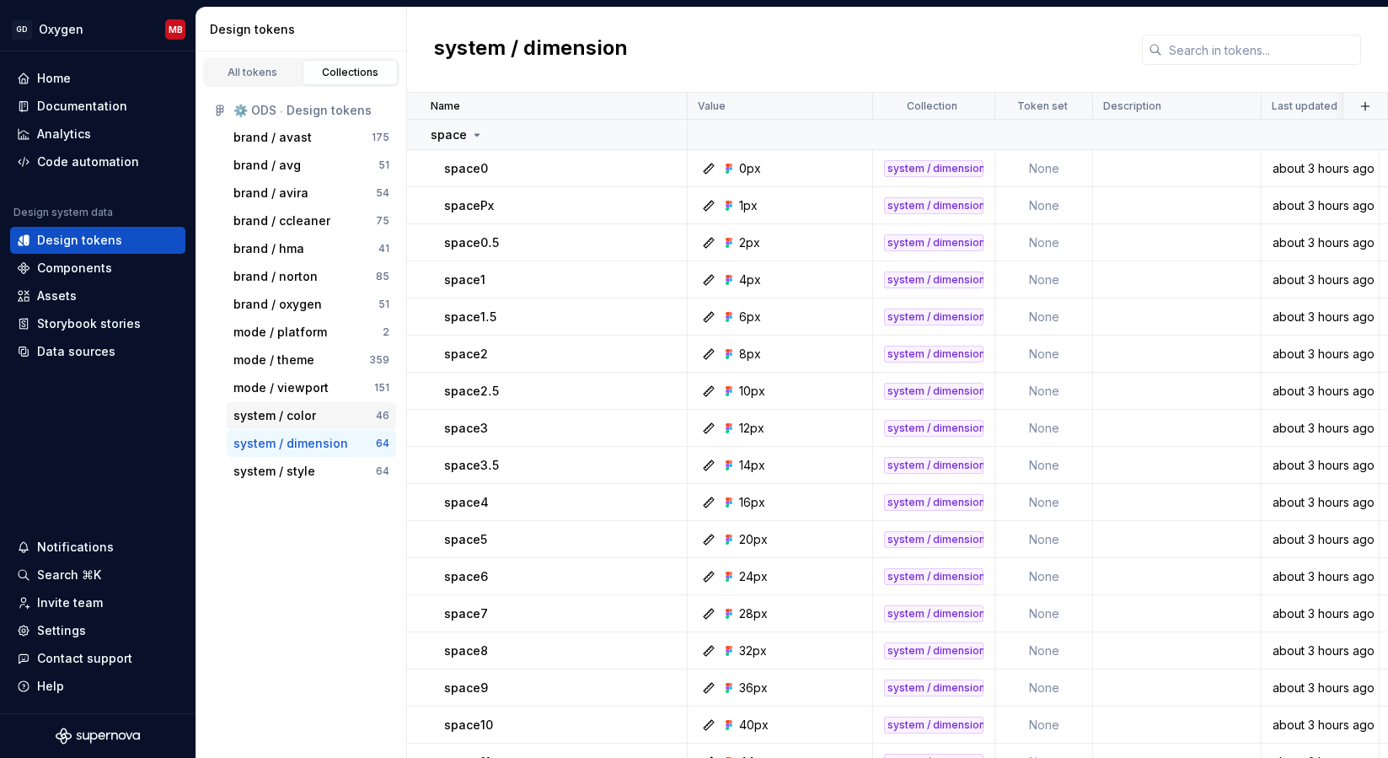
click at [304, 416] on div "system / color" at bounding box center [274, 415] width 83 height 17
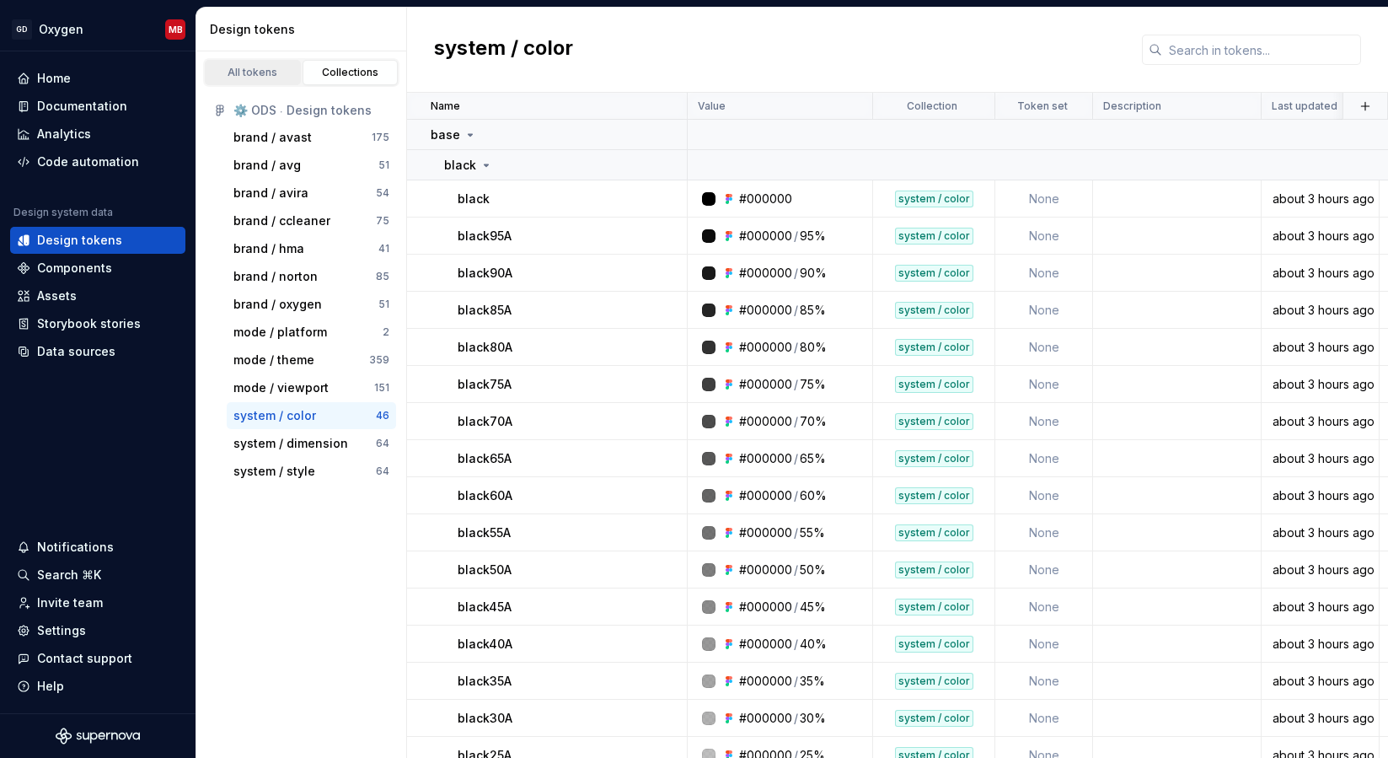
click at [265, 80] on link "All tokens" at bounding box center [253, 72] width 96 height 25
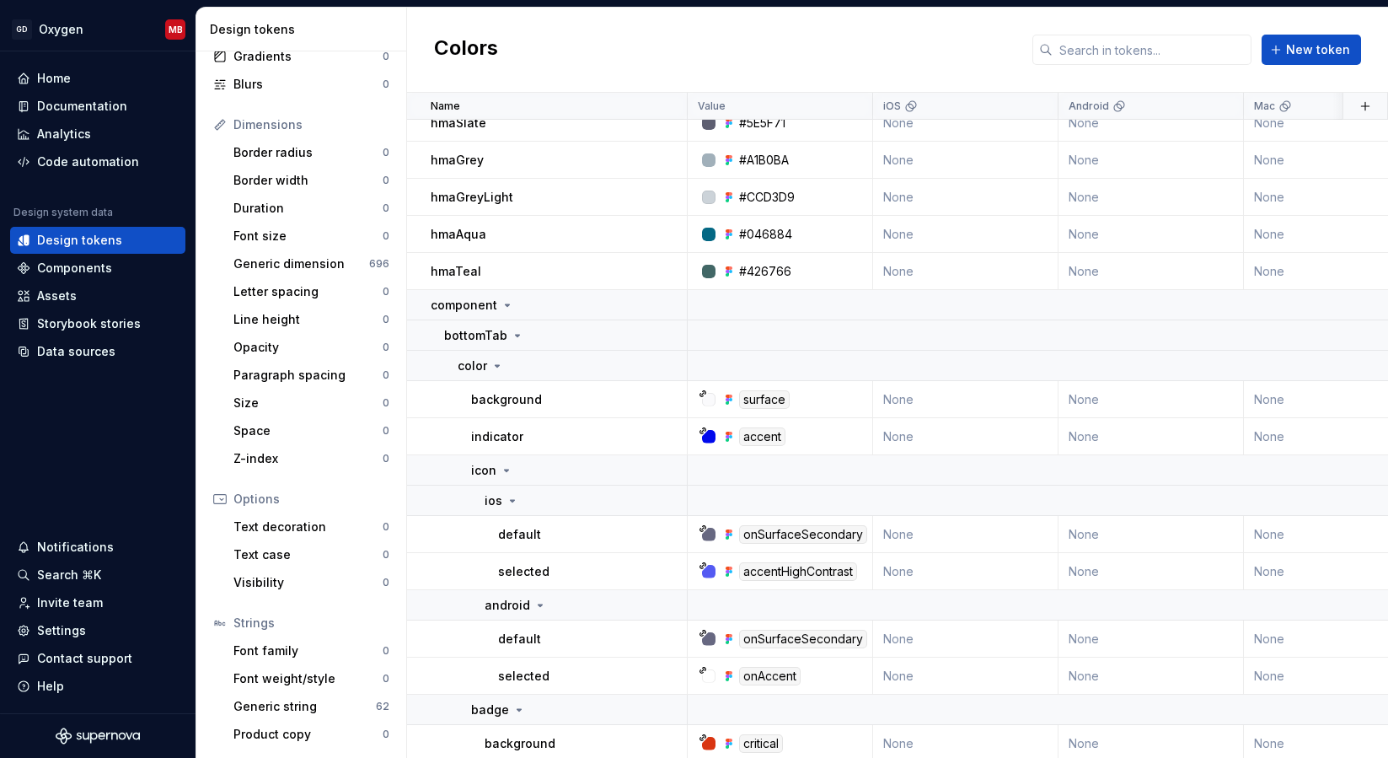
scroll to position [355, 0]
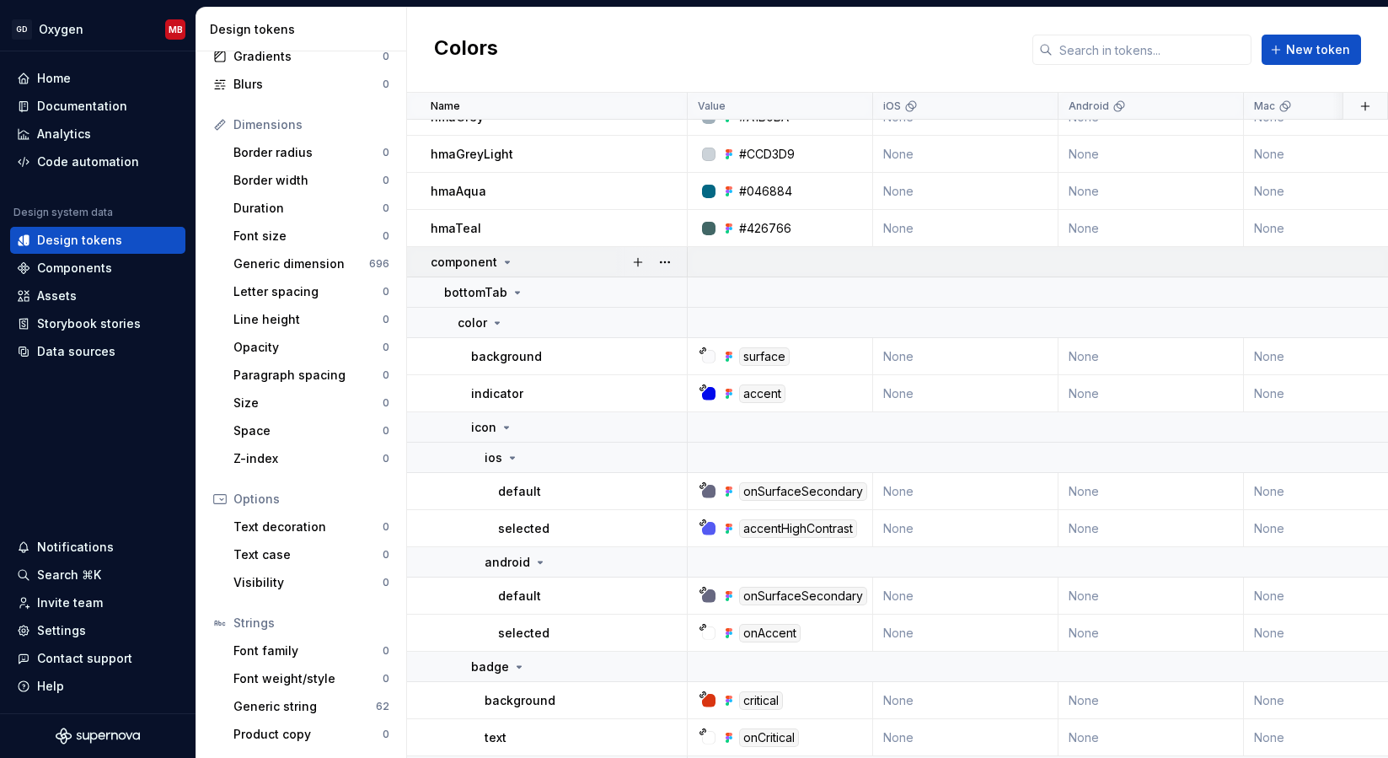
click at [507, 263] on icon at bounding box center [507, 261] width 13 height 13
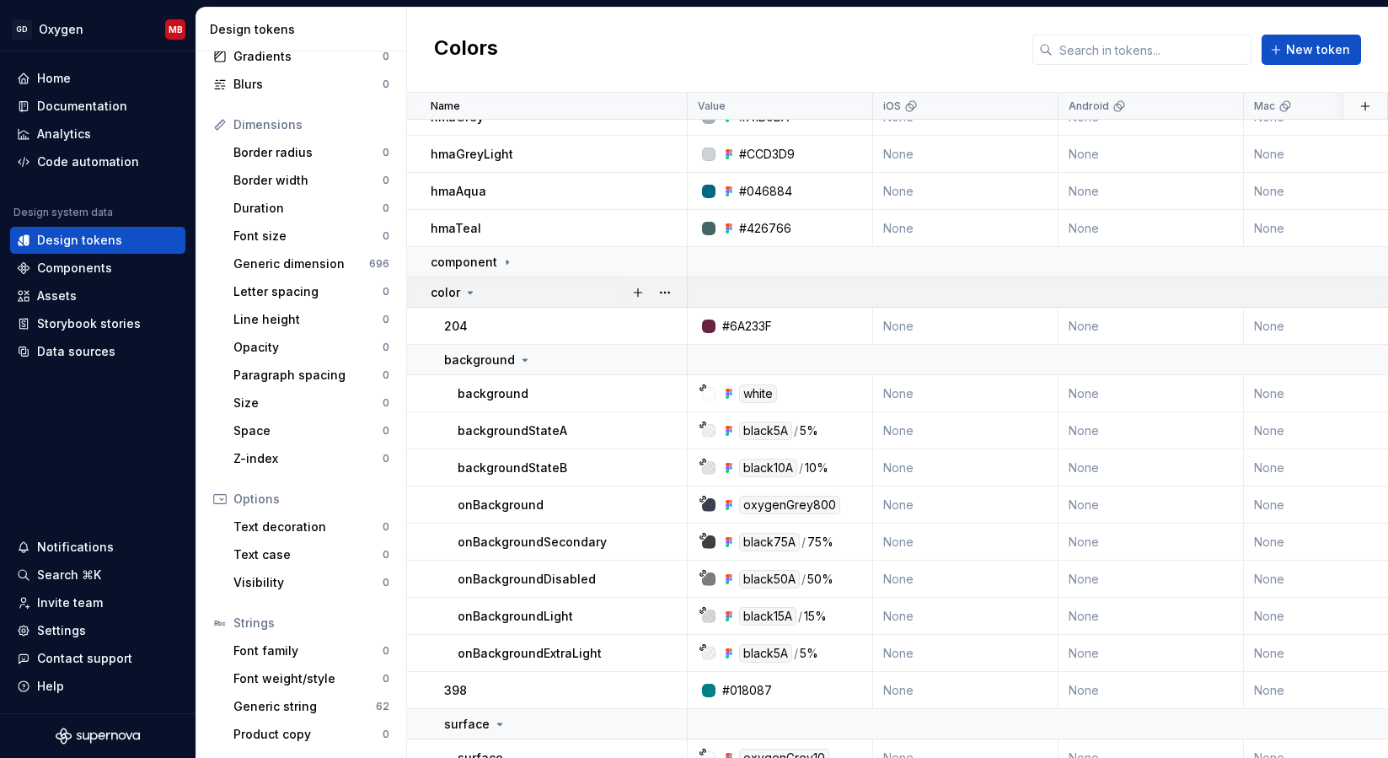
click at [473, 292] on icon at bounding box center [470, 292] width 13 height 13
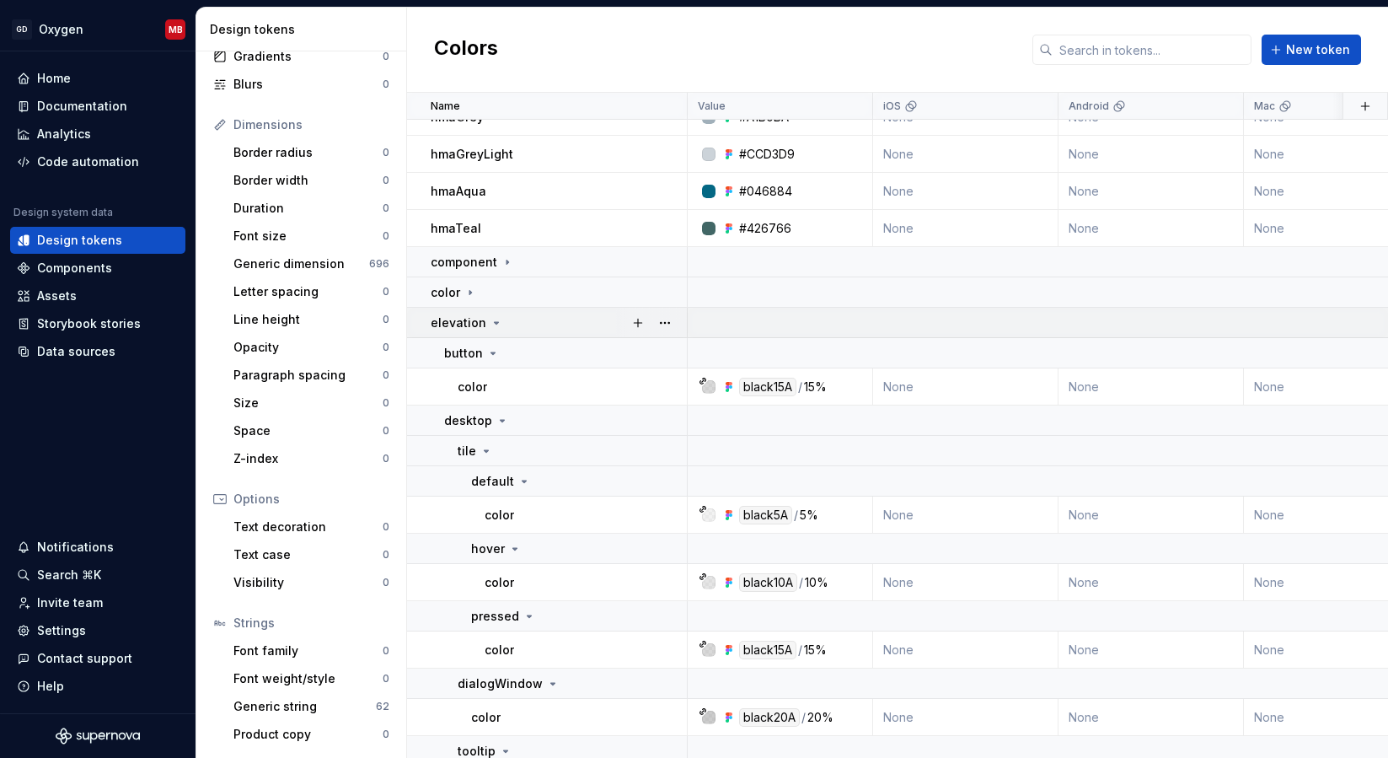
click at [495, 324] on icon at bounding box center [497, 323] width 4 height 2
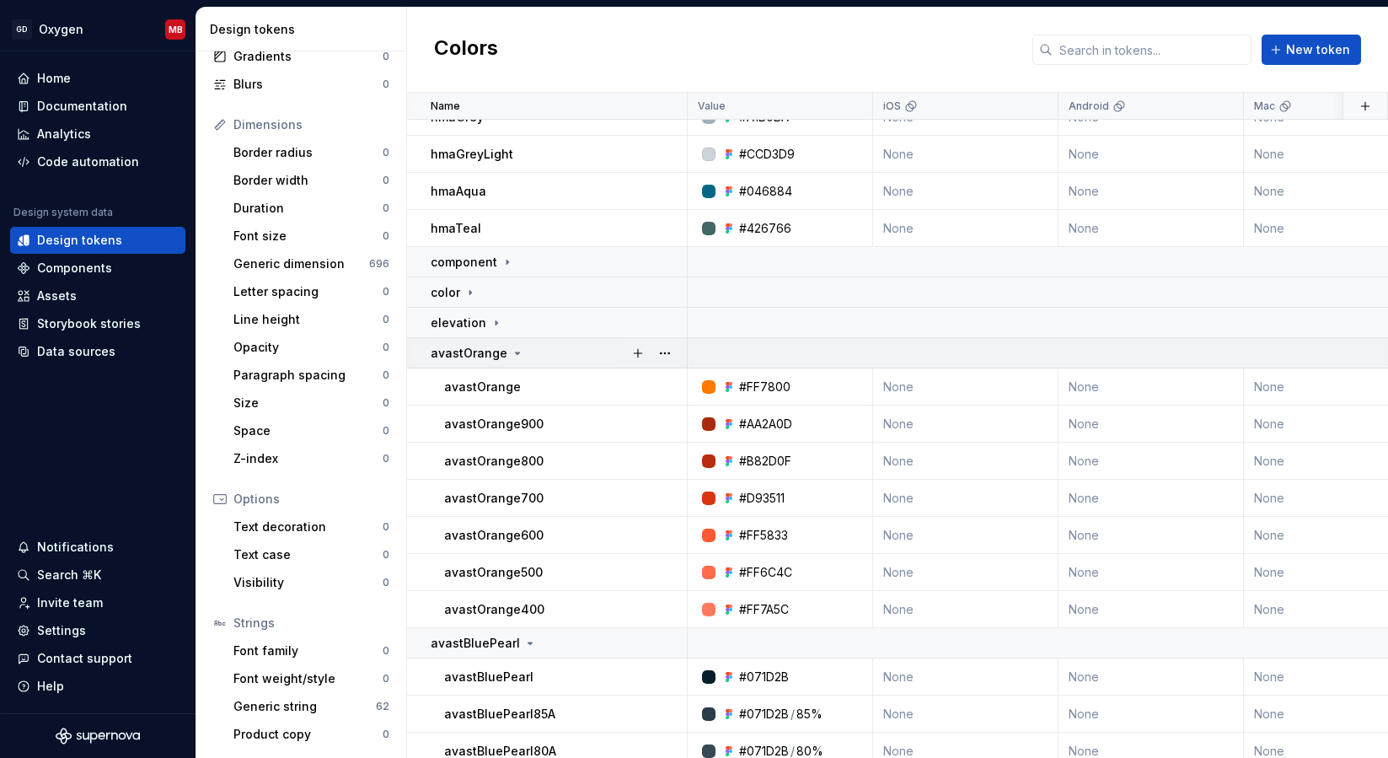
click at [516, 352] on icon at bounding box center [518, 353] width 4 height 2
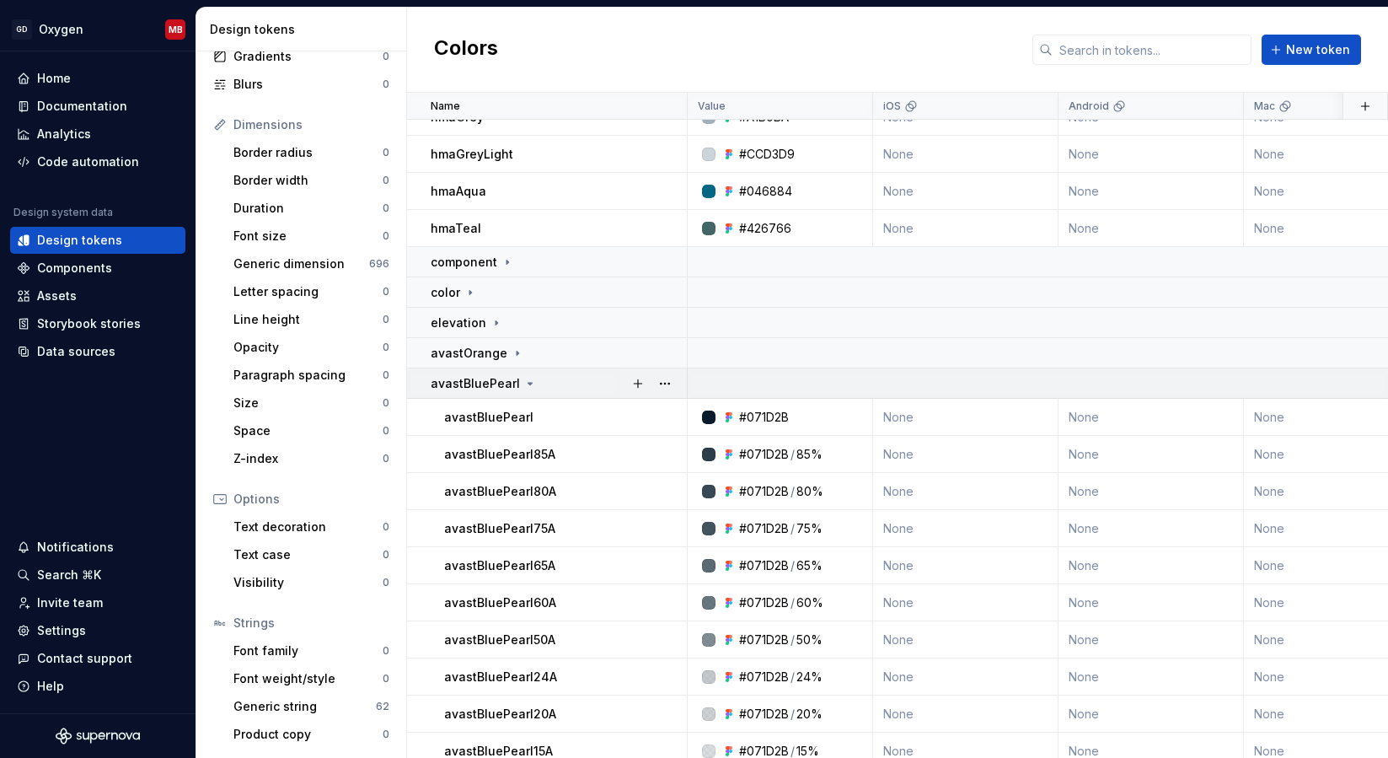
click at [523, 378] on icon at bounding box center [529, 383] width 13 height 13
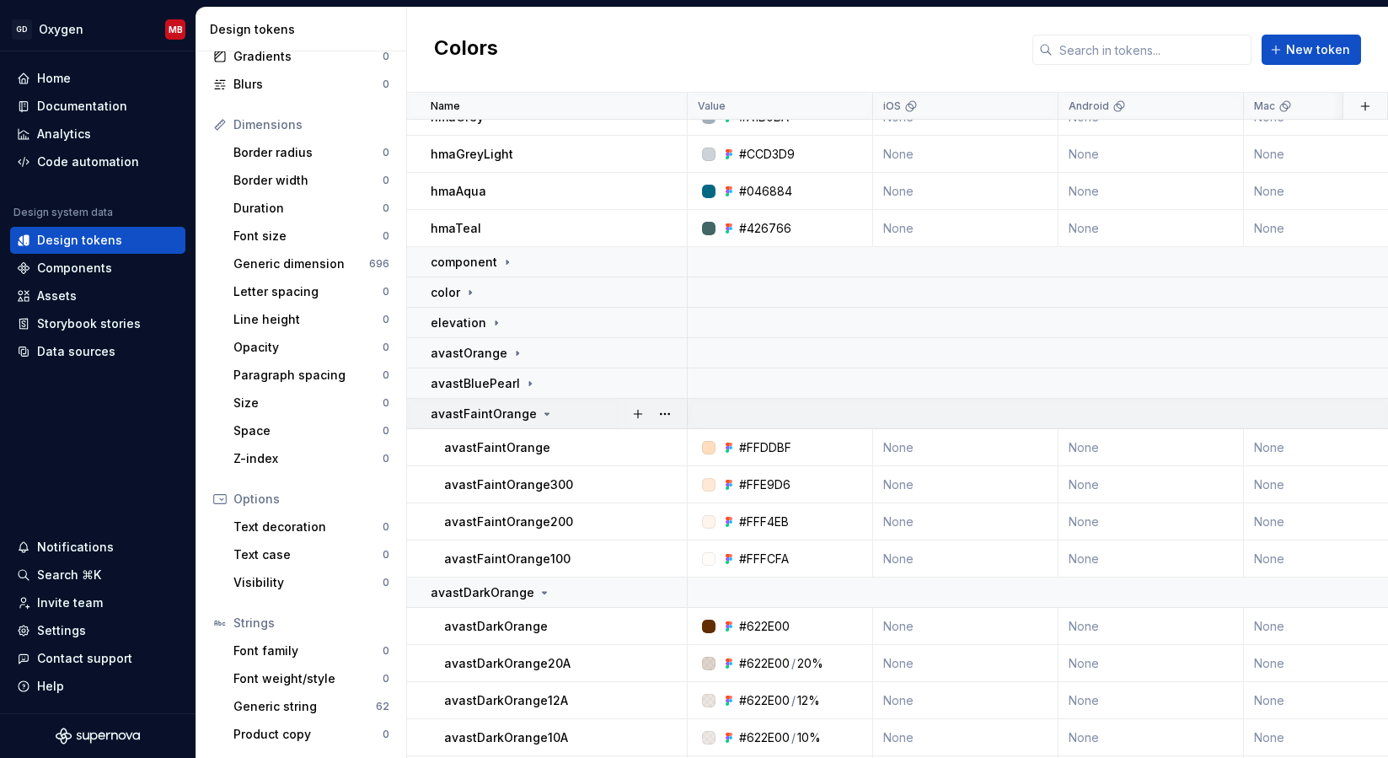
click at [526, 413] on p "avastFaintOrange" at bounding box center [484, 413] width 106 height 17
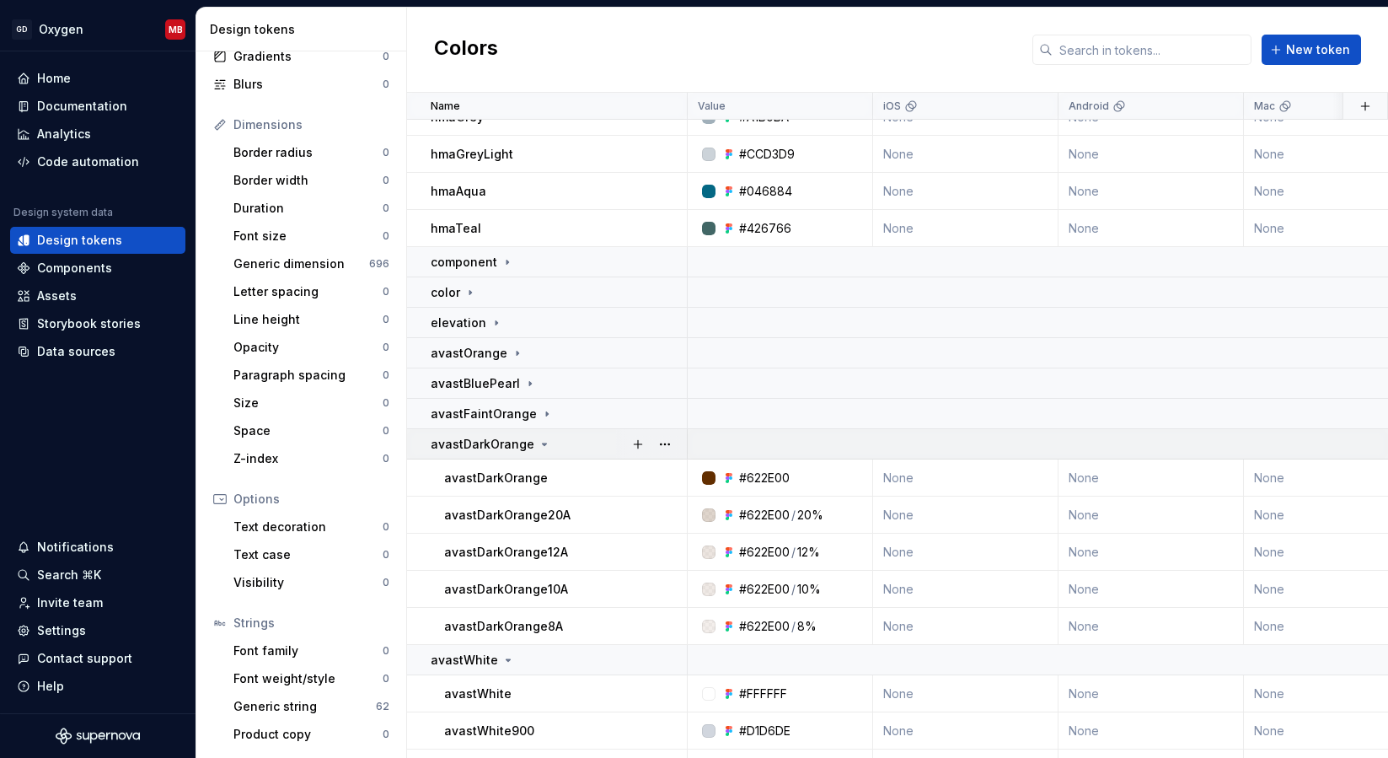
click at [538, 437] on icon at bounding box center [544, 443] width 13 height 13
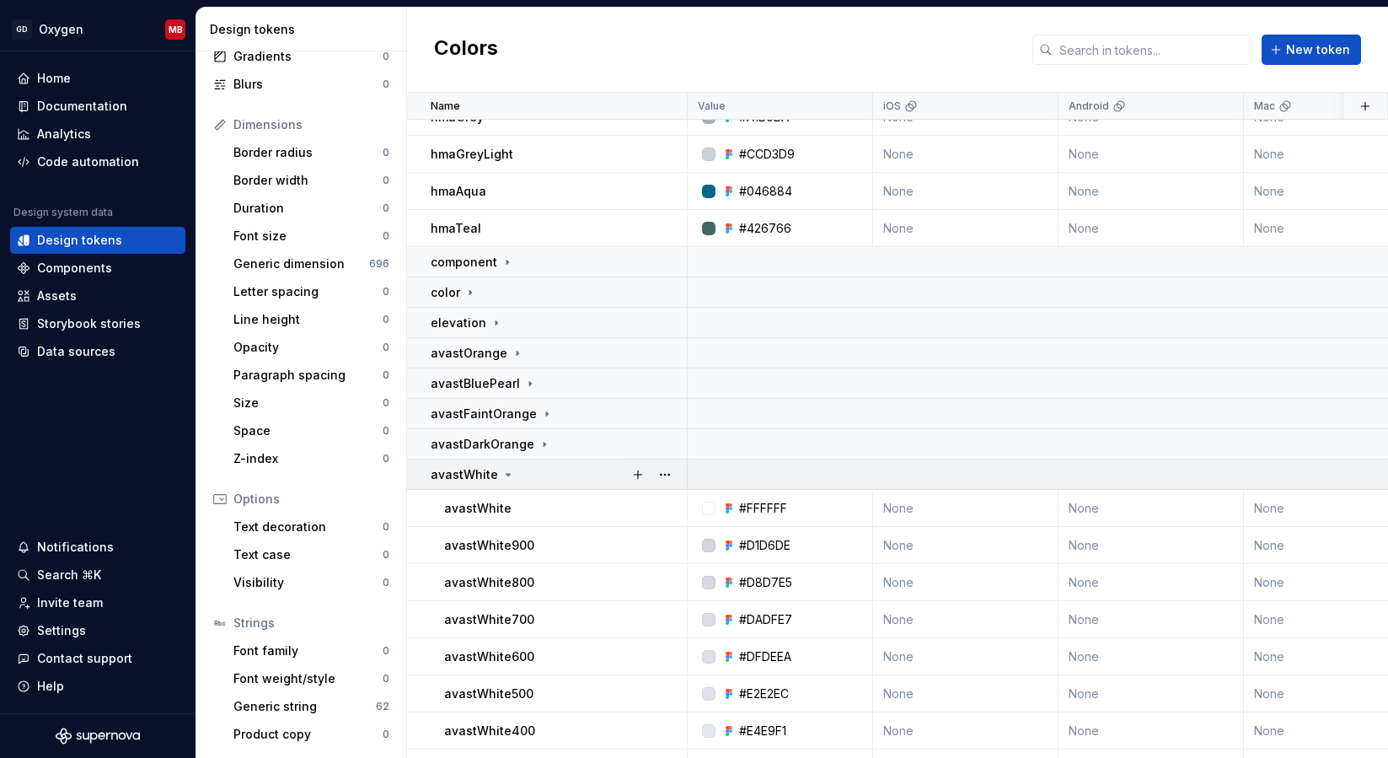
scroll to position [581, 0]
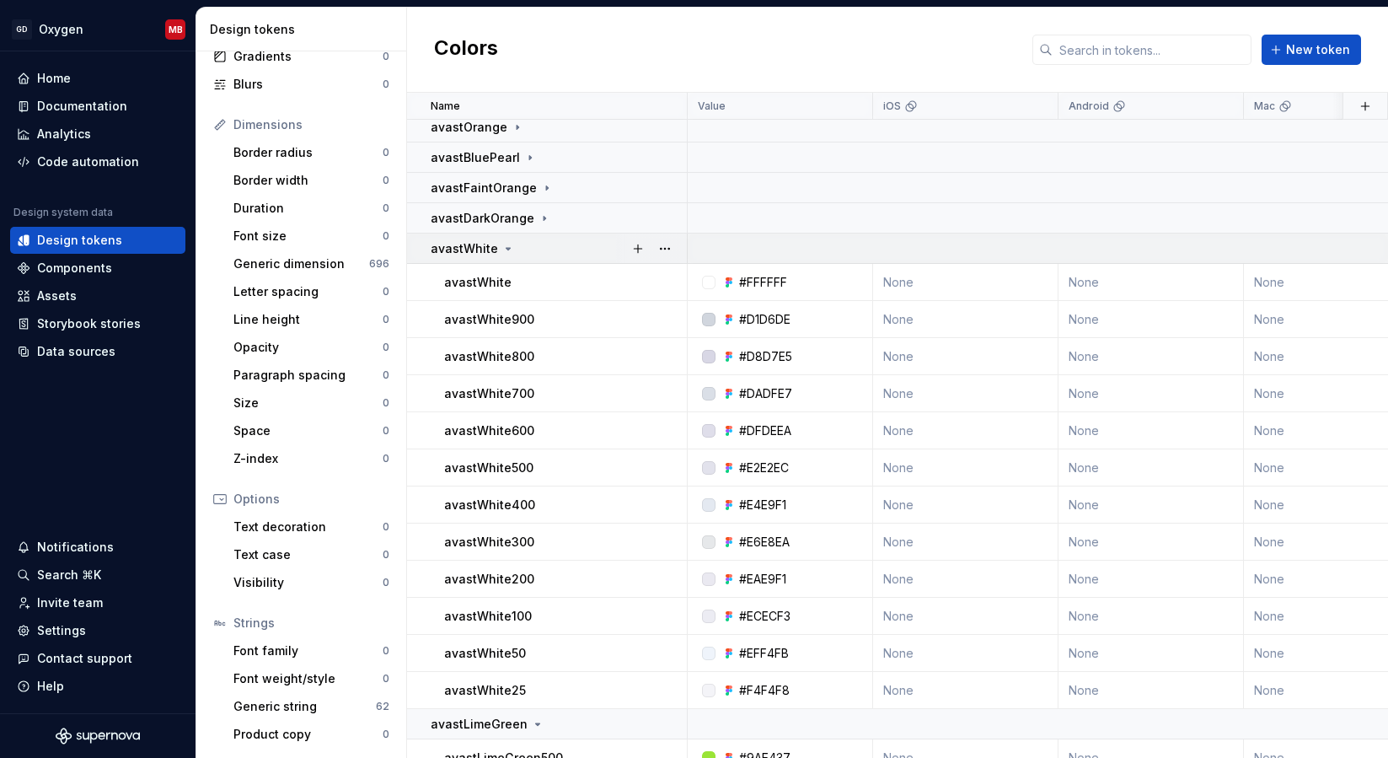
click at [501, 247] on icon at bounding box center [507, 248] width 13 height 13
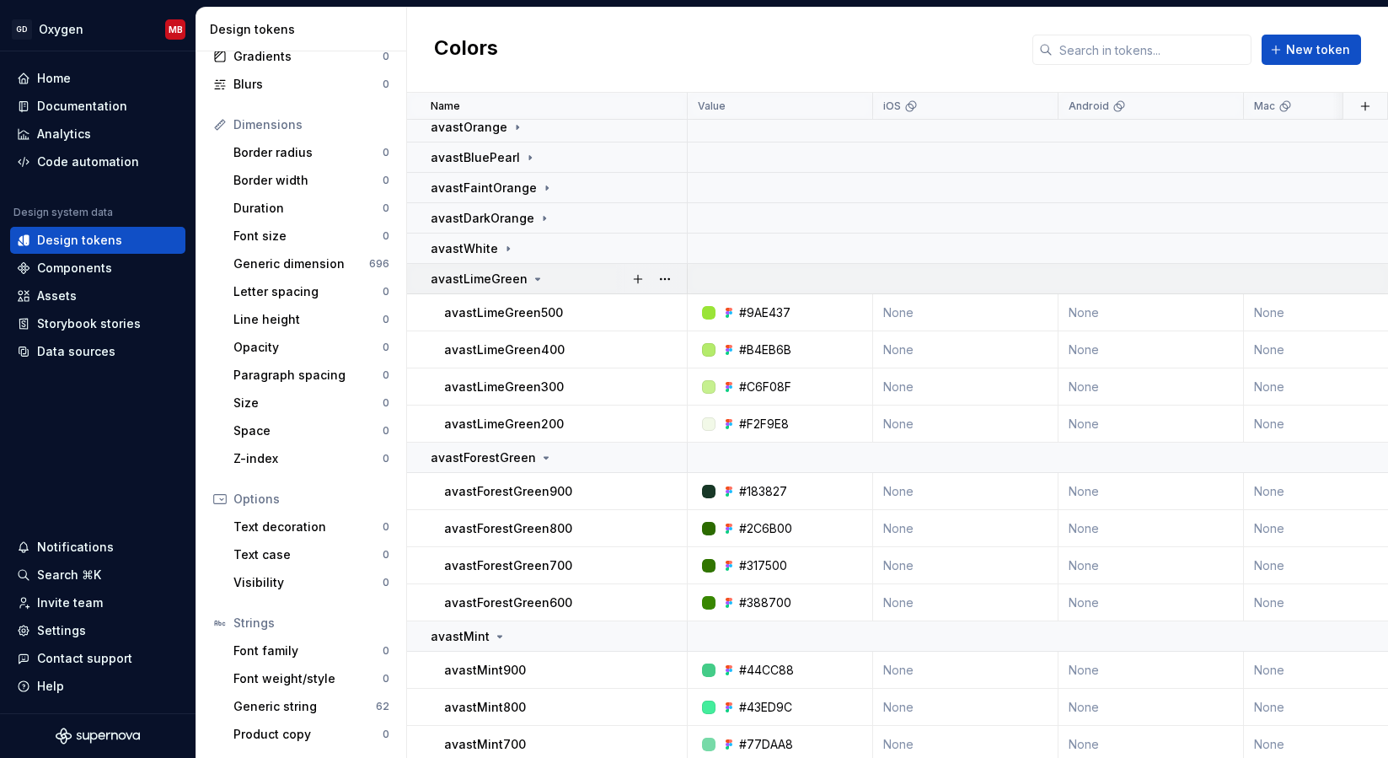
click at [511, 273] on p "avastLimeGreen" at bounding box center [479, 279] width 97 height 17
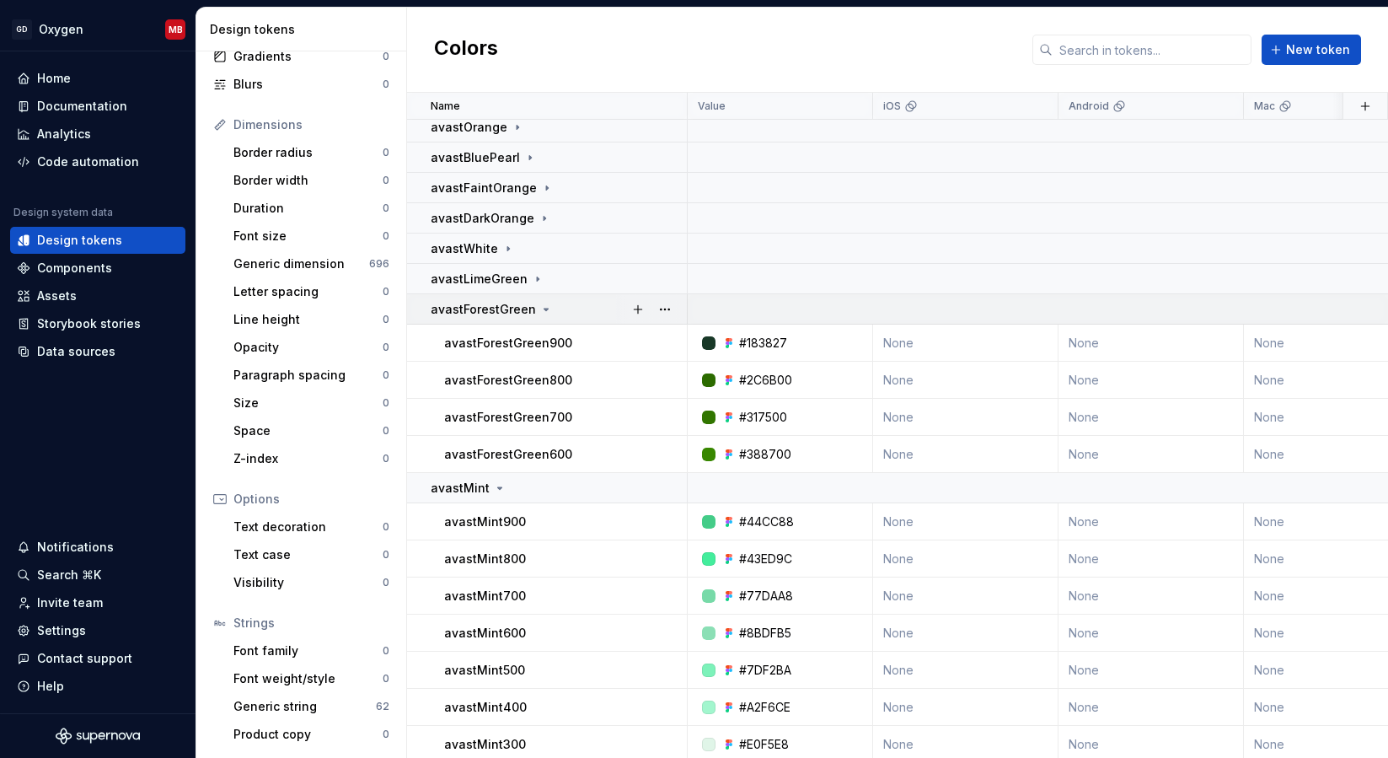
click at [511, 308] on p "avastForestGreen" at bounding box center [483, 309] width 105 height 17
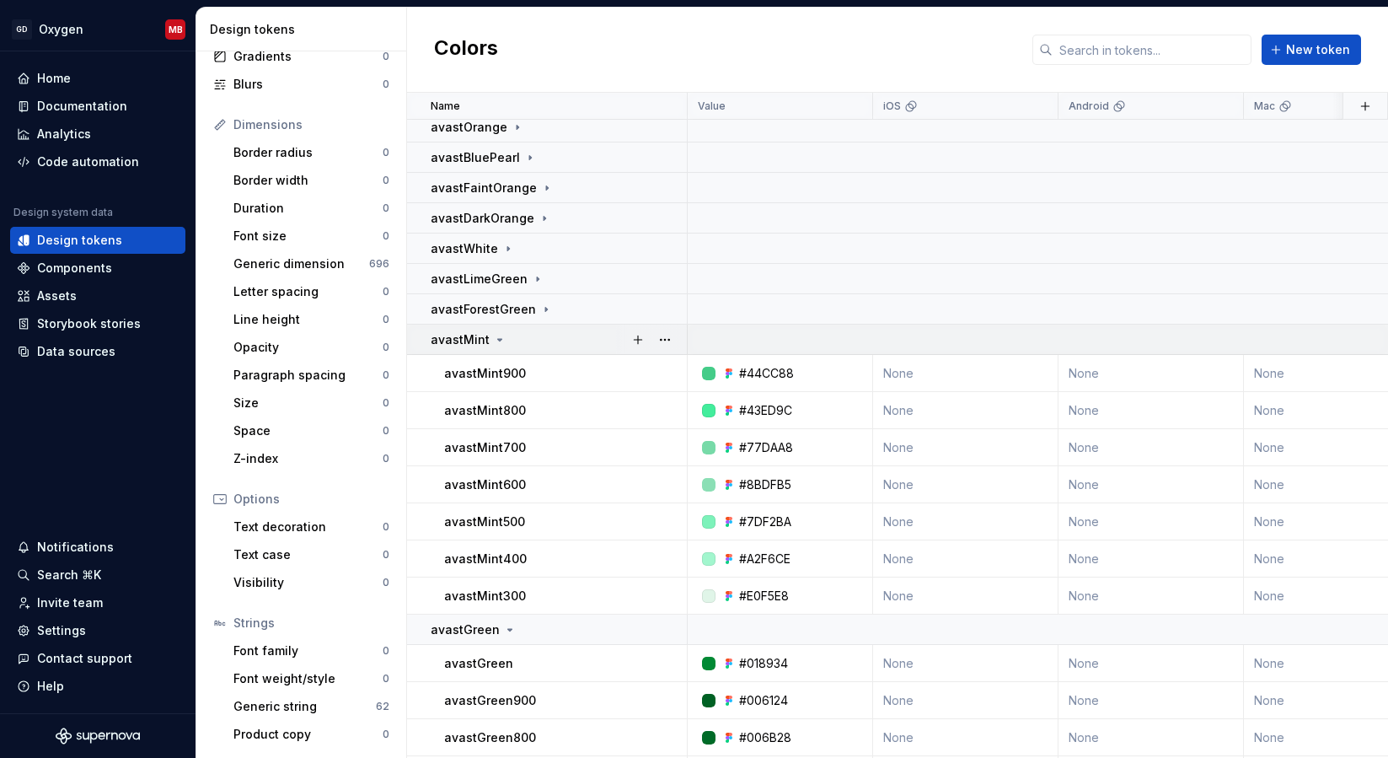
click at [493, 336] on icon at bounding box center [499, 339] width 13 height 13
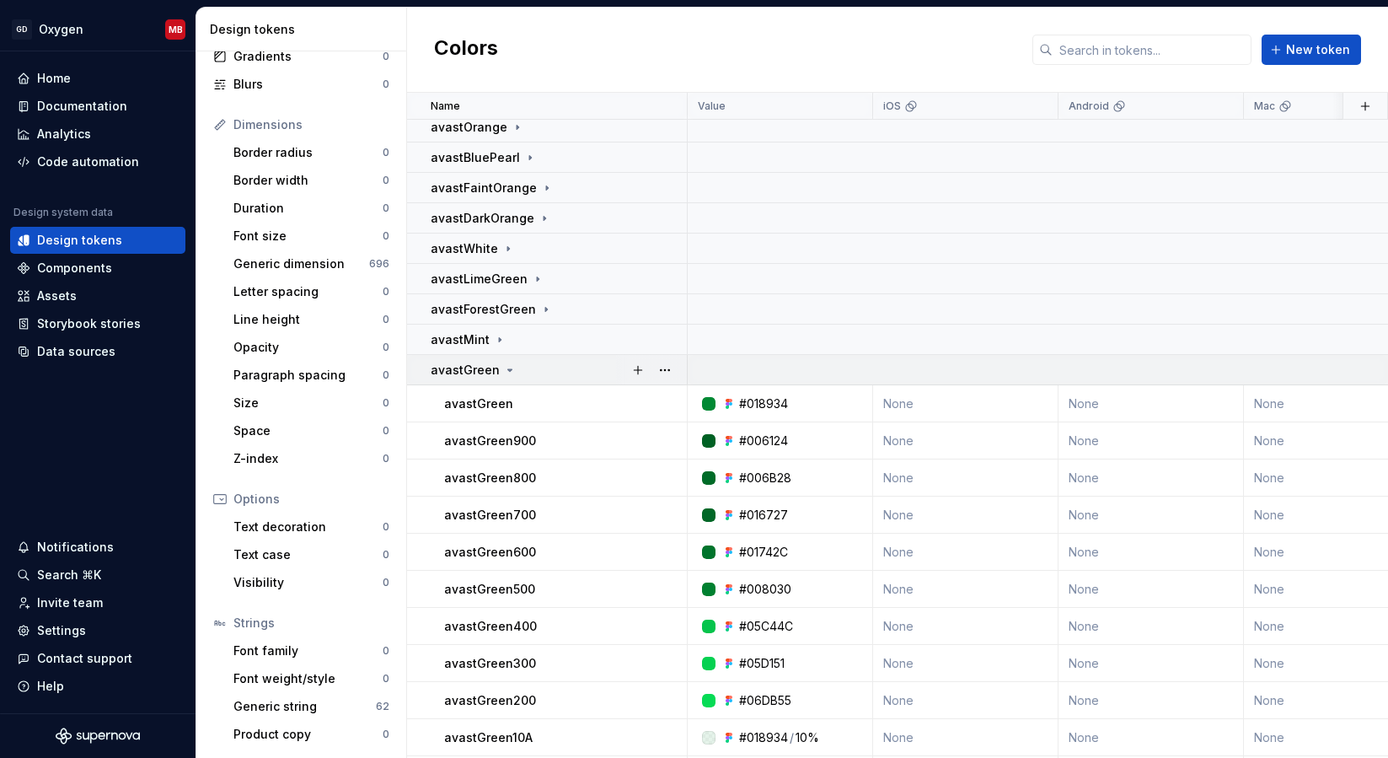
click at [479, 362] on p "avastGreen" at bounding box center [465, 370] width 69 height 17
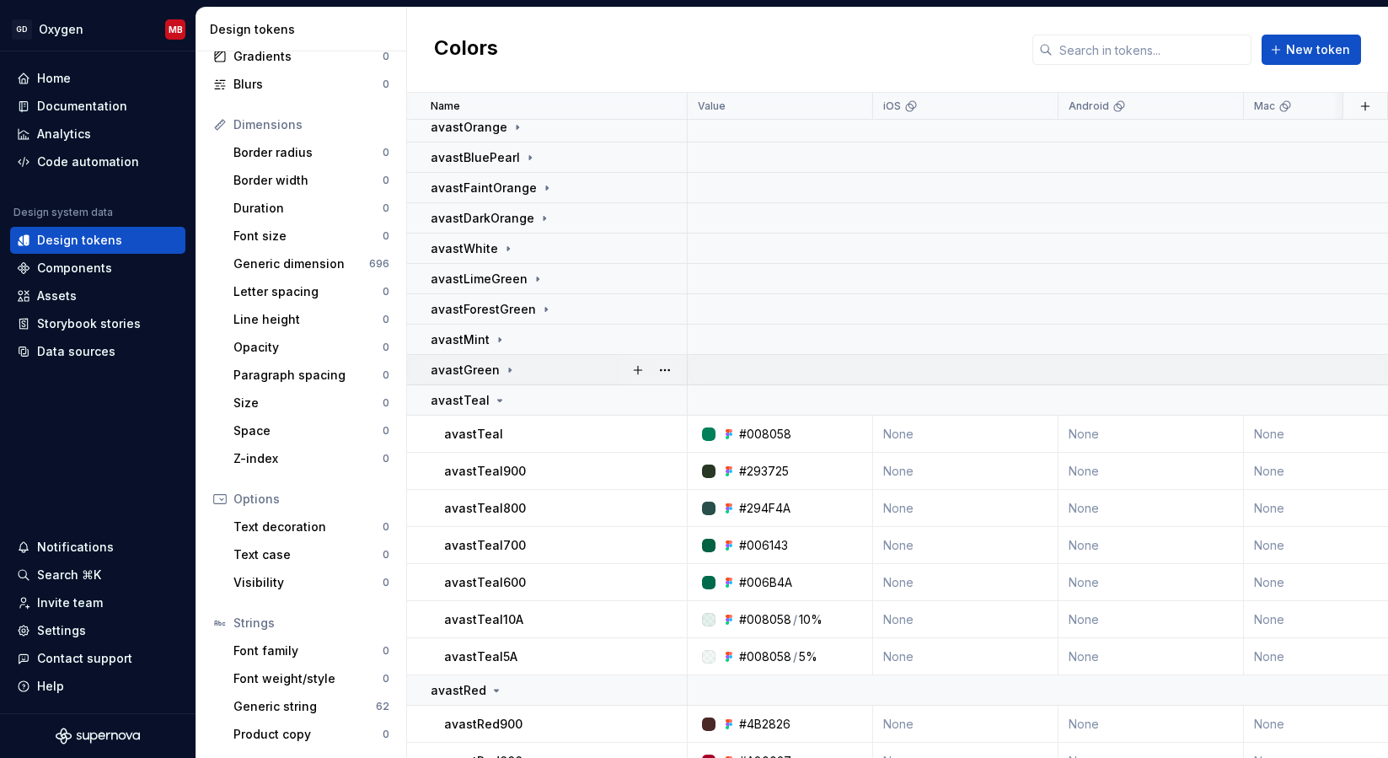
scroll to position [651, 0]
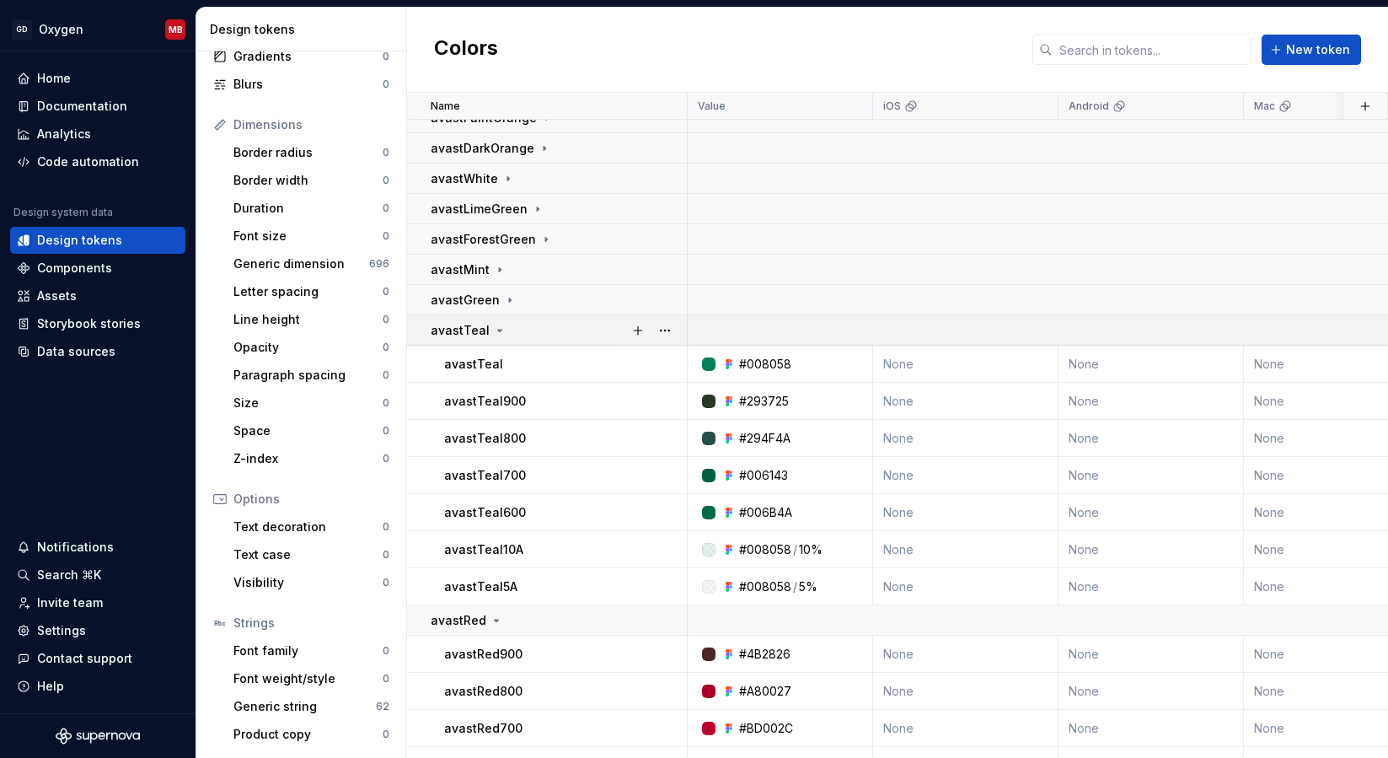
click at [480, 328] on p "avastTeal" at bounding box center [460, 330] width 59 height 17
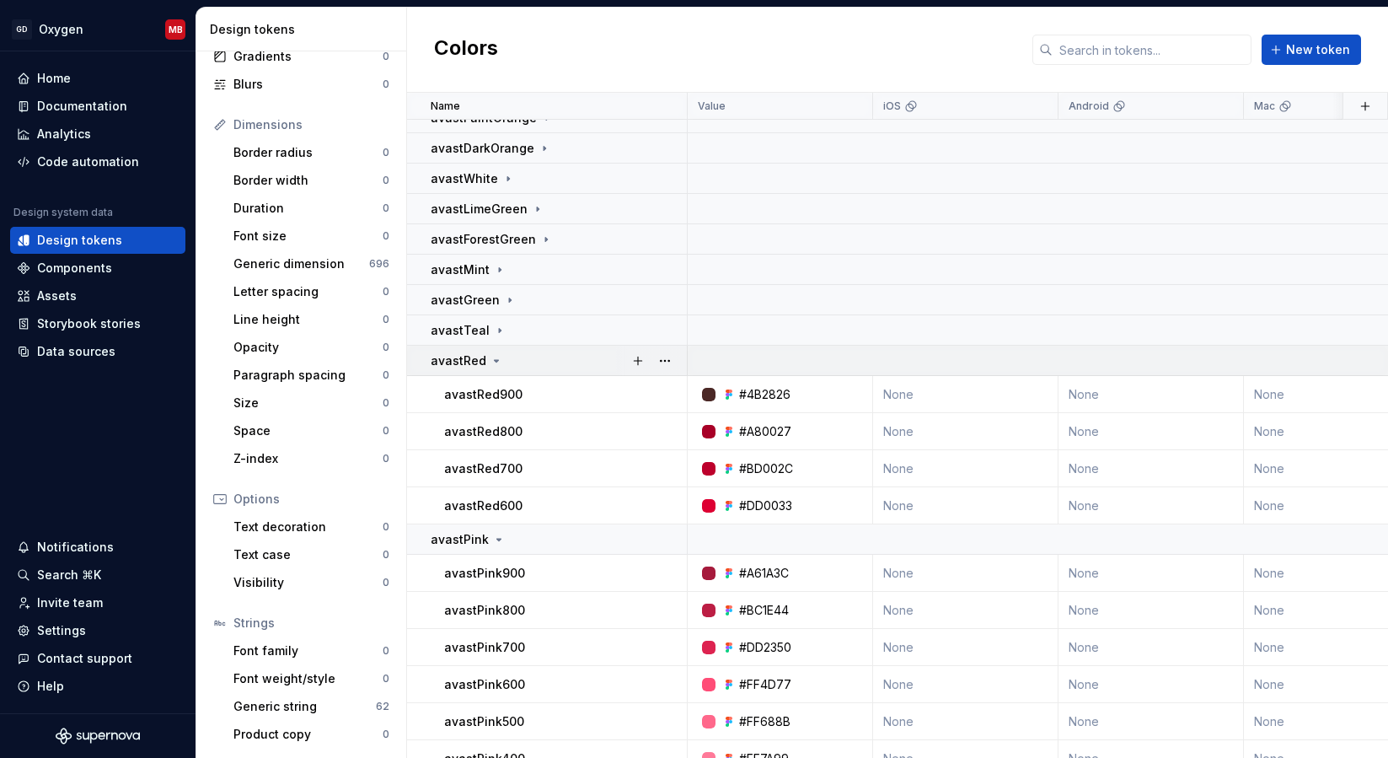
scroll to position [676, 0]
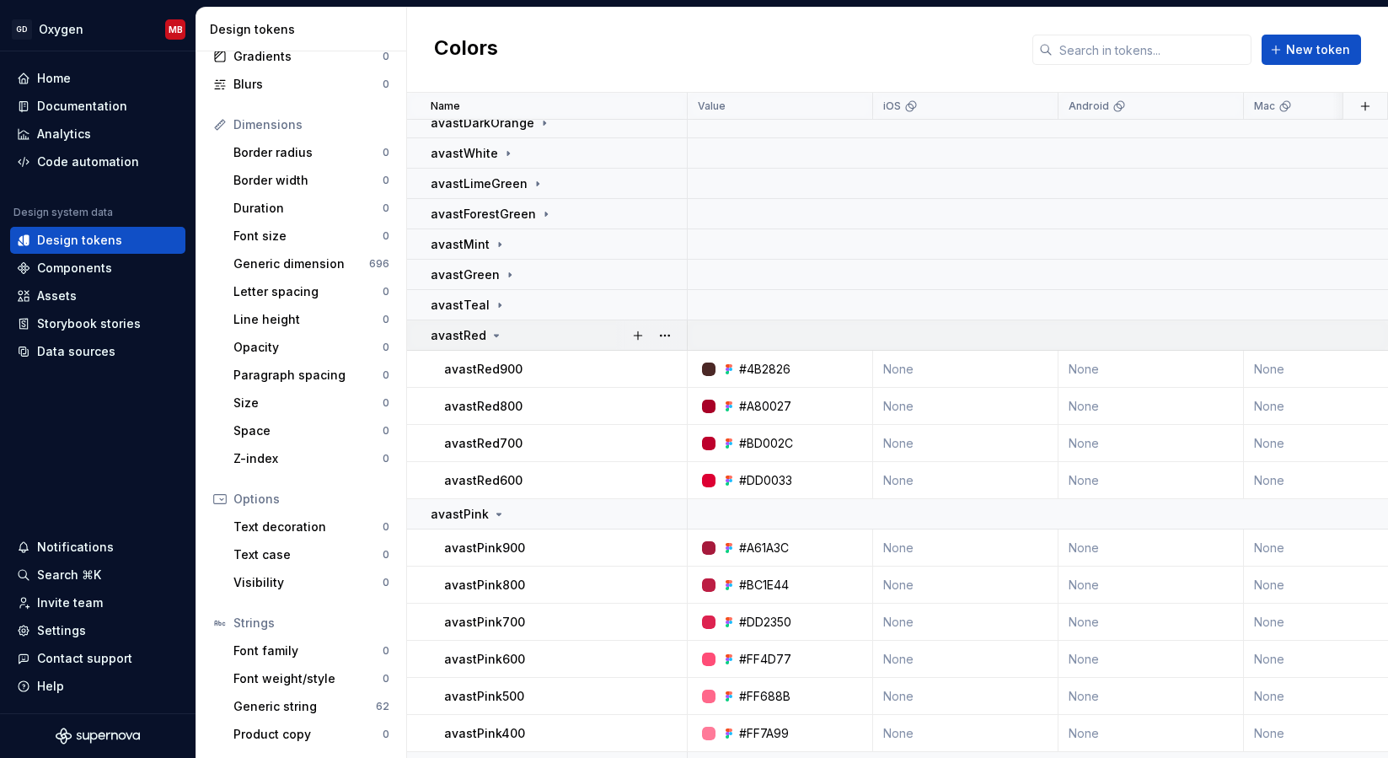
click at [490, 333] on icon at bounding box center [496, 335] width 13 height 13
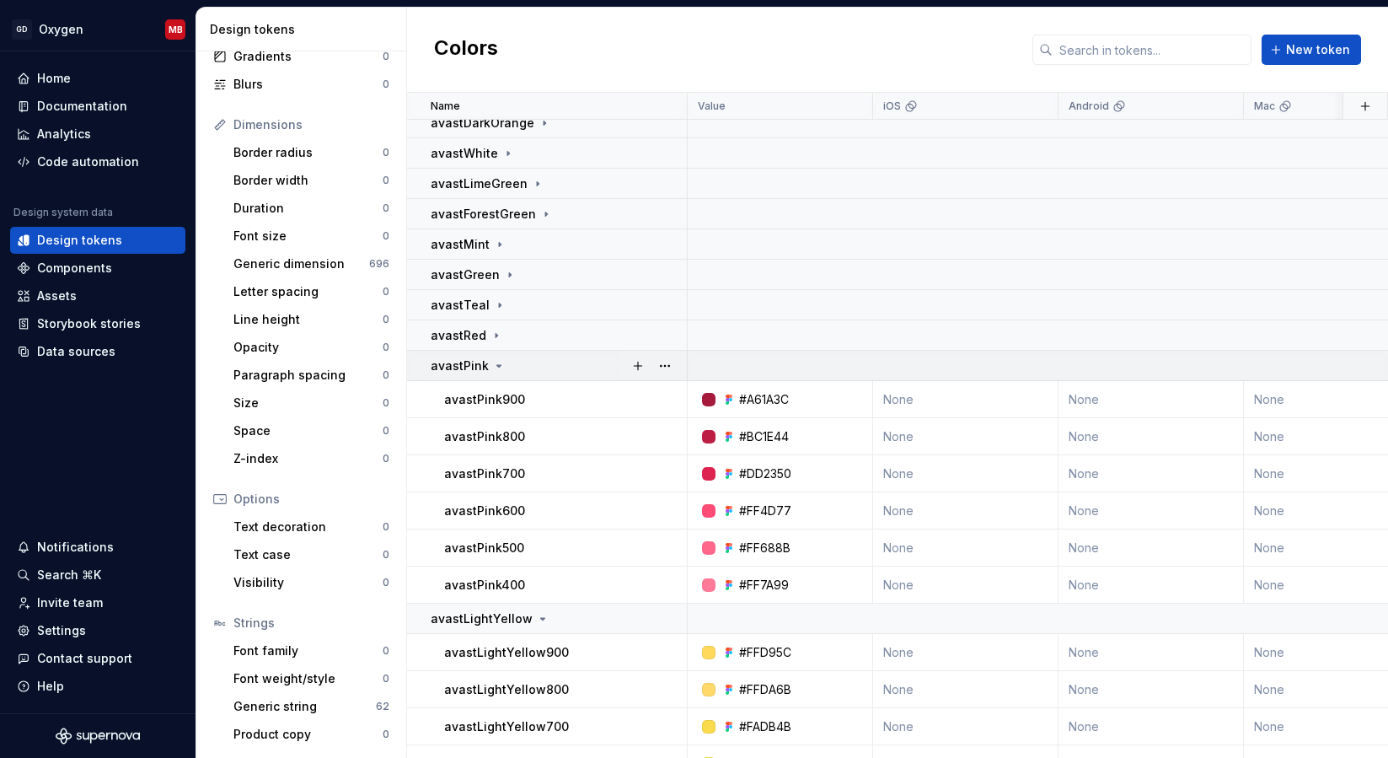
click at [492, 361] on icon at bounding box center [498, 365] width 13 height 13
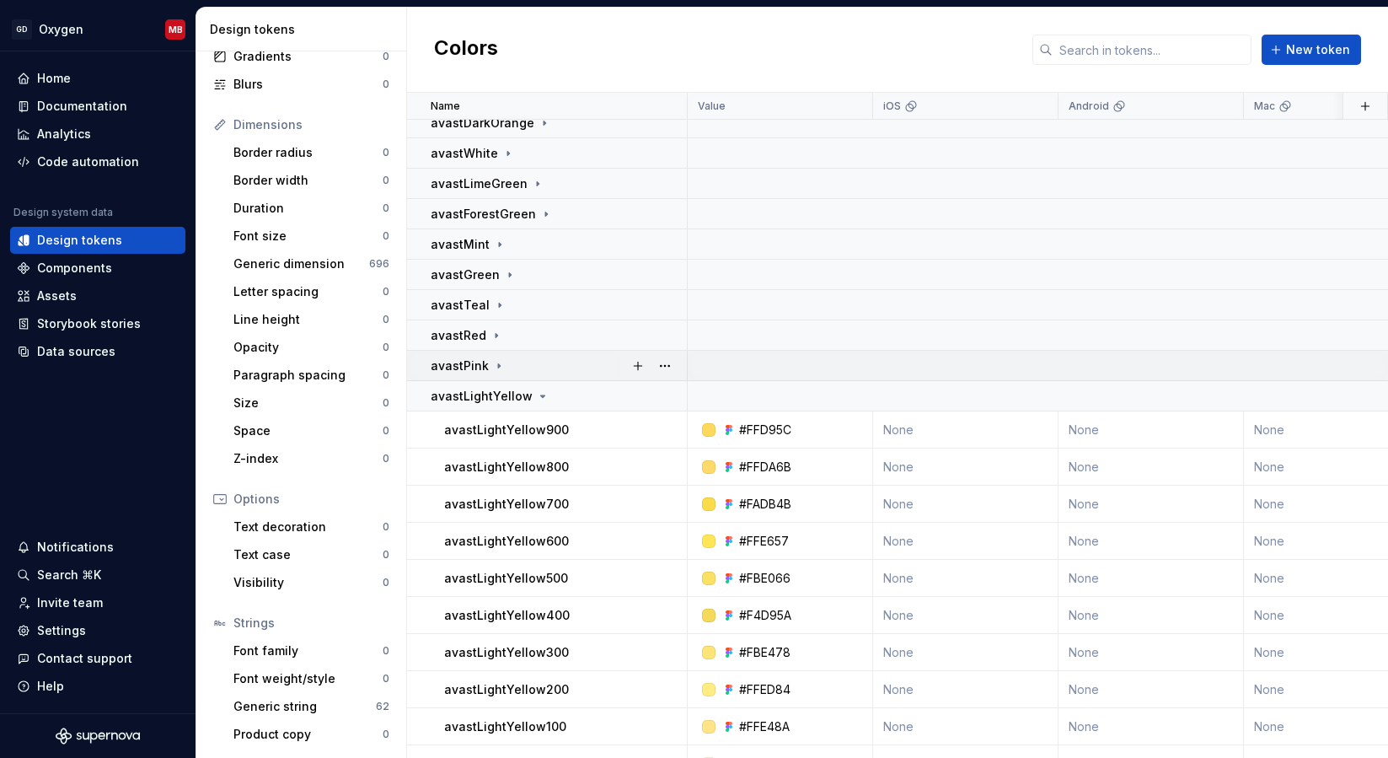
scroll to position [727, 0]
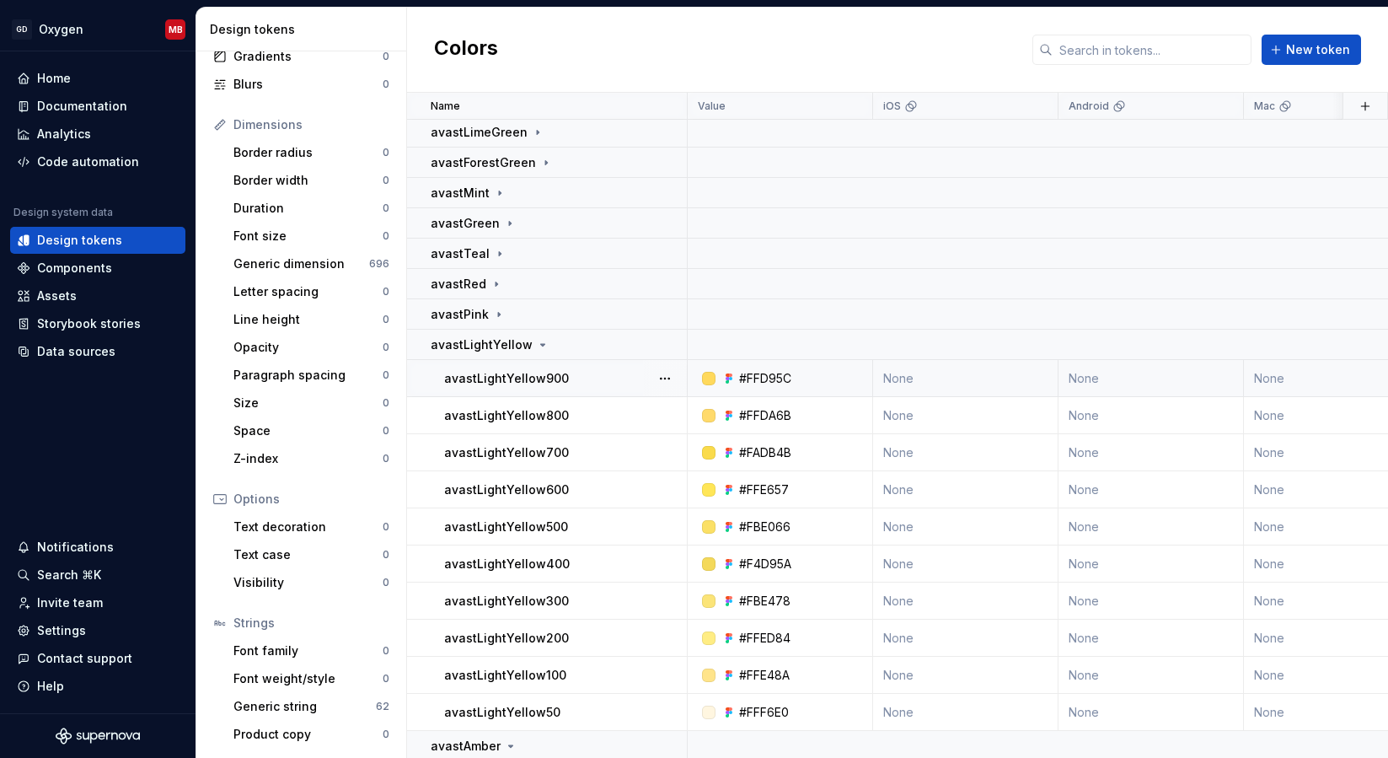
click at [494, 360] on td "avastLightYellow900" at bounding box center [547, 378] width 281 height 37
click at [495, 344] on p "avastLightYellow" at bounding box center [482, 344] width 102 height 17
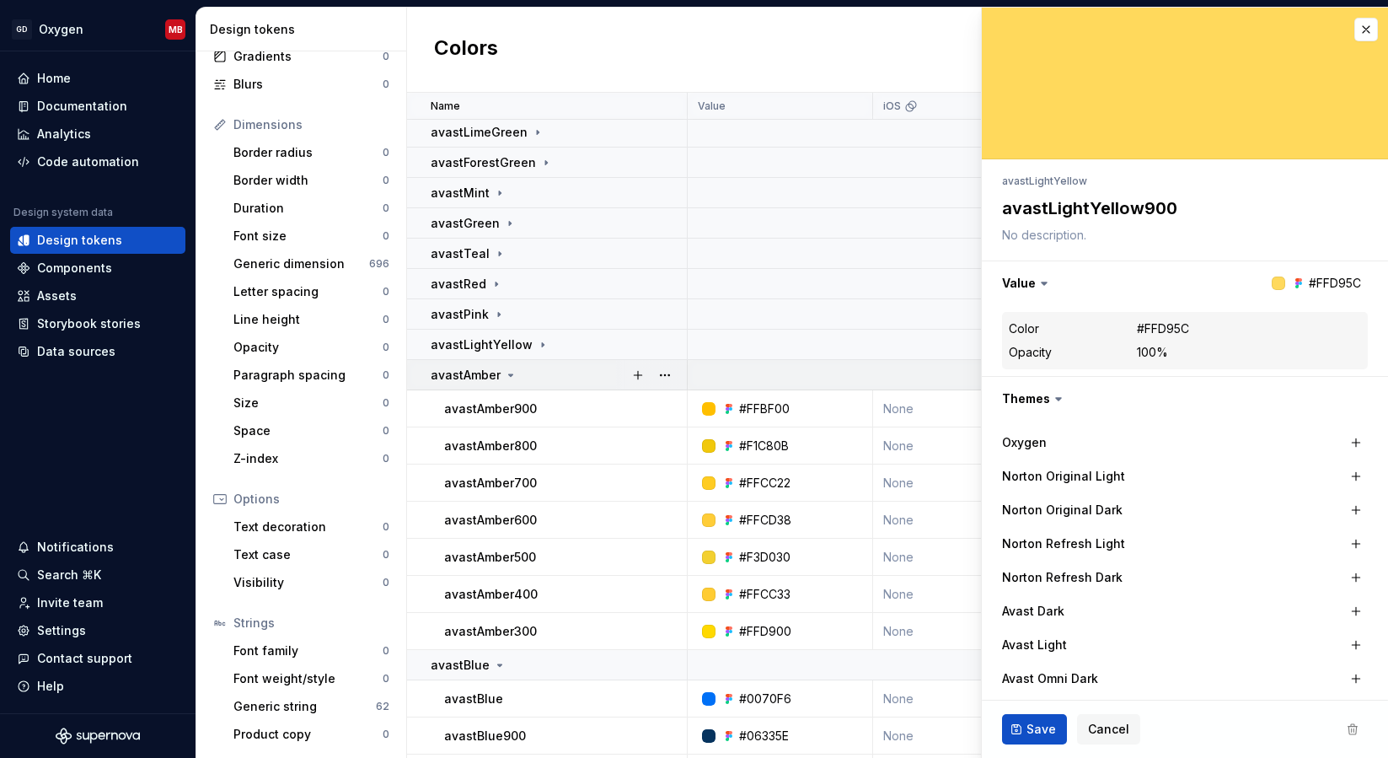
click at [491, 378] on p "avastAmber" at bounding box center [466, 375] width 70 height 17
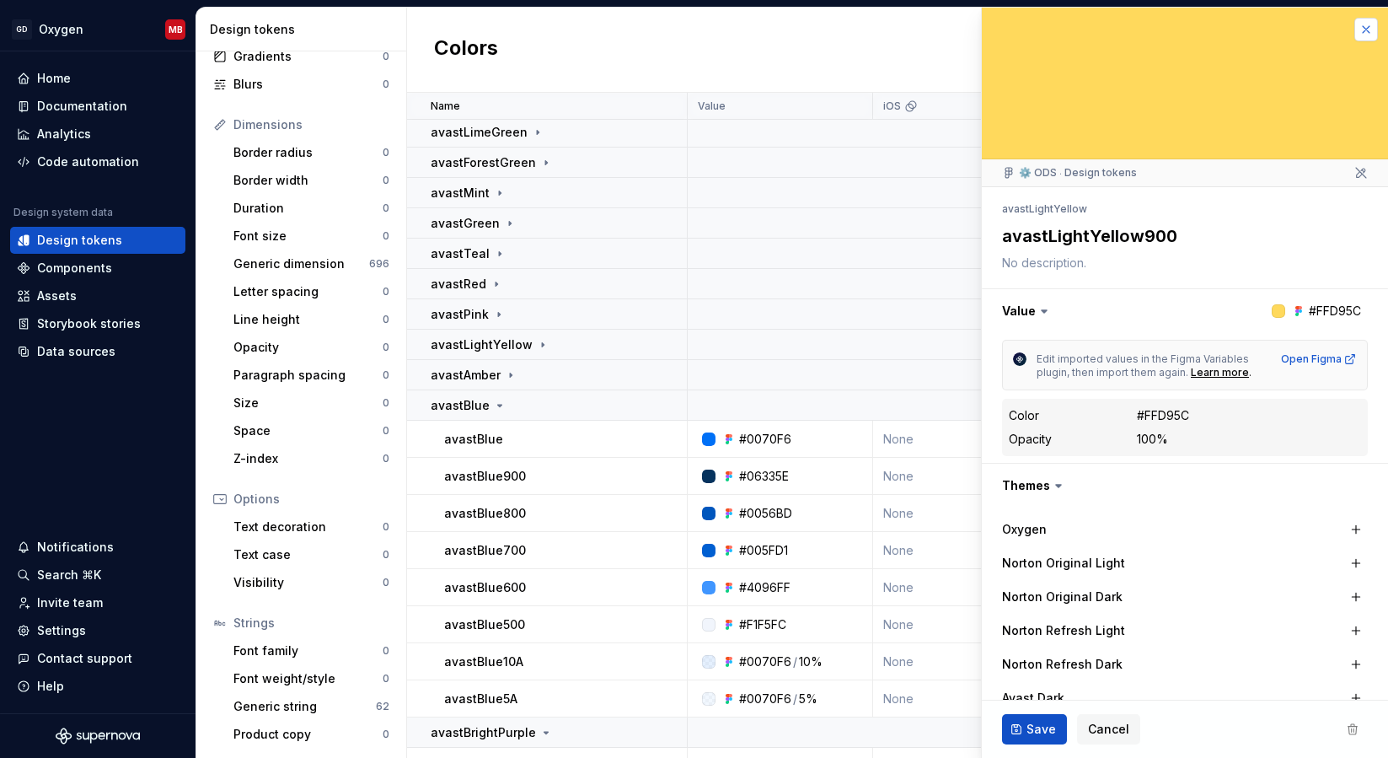
type textarea "*"
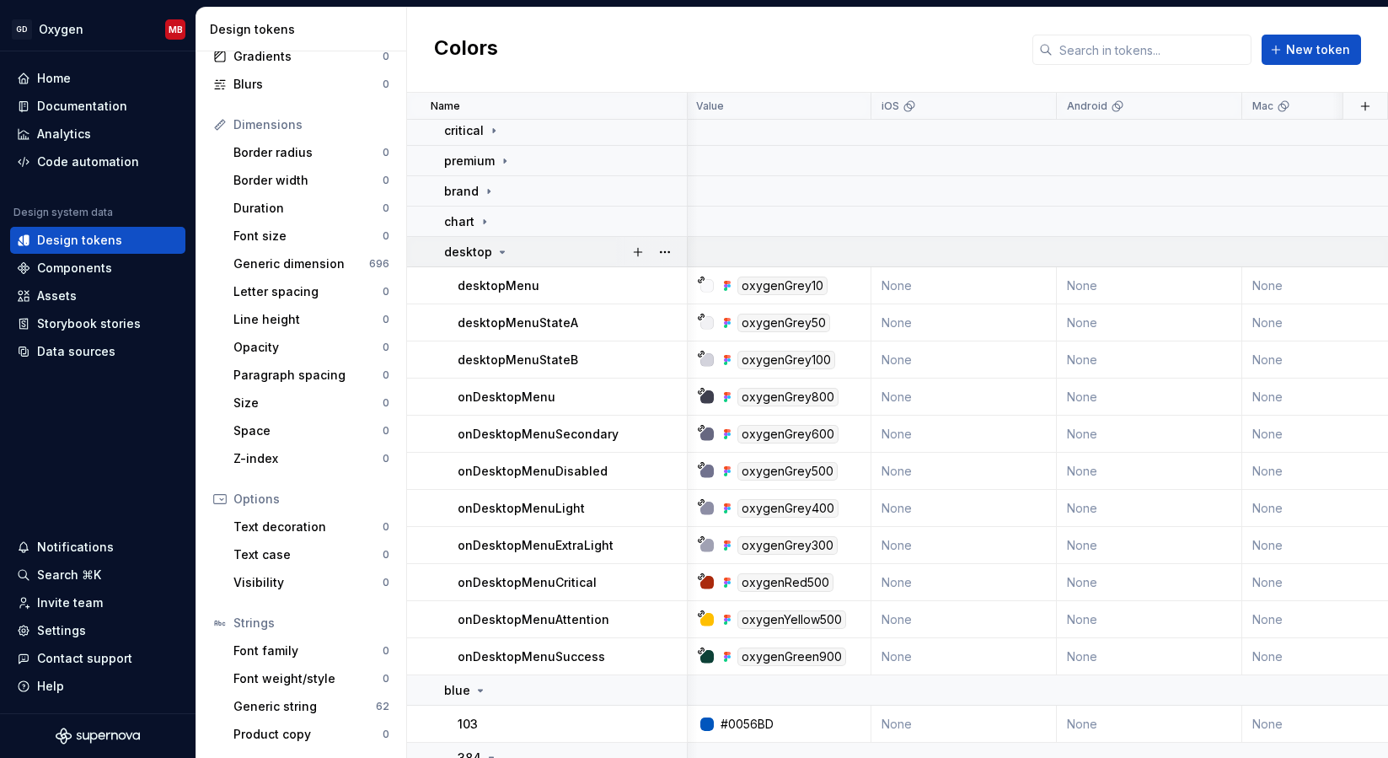
scroll to position [780, 2]
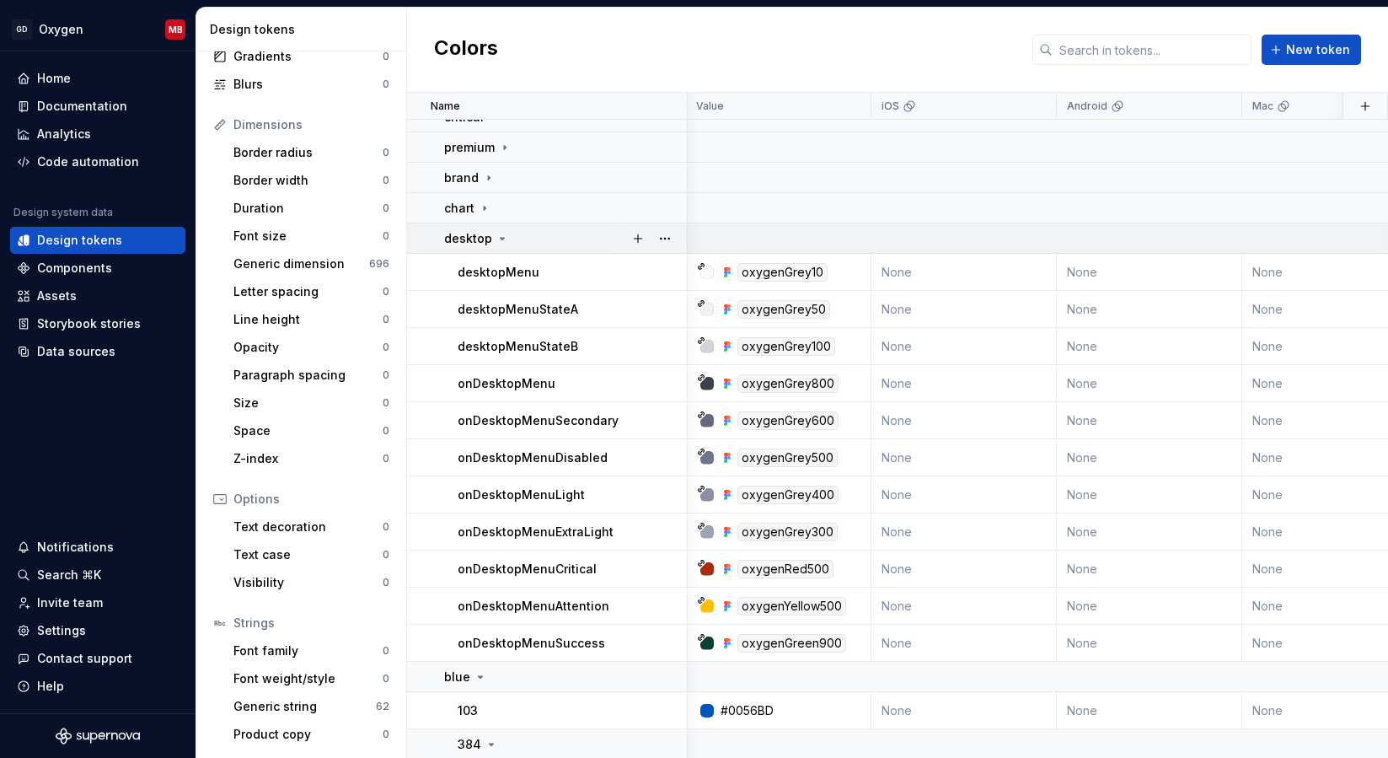
click at [500, 239] on icon at bounding box center [502, 238] width 13 height 13
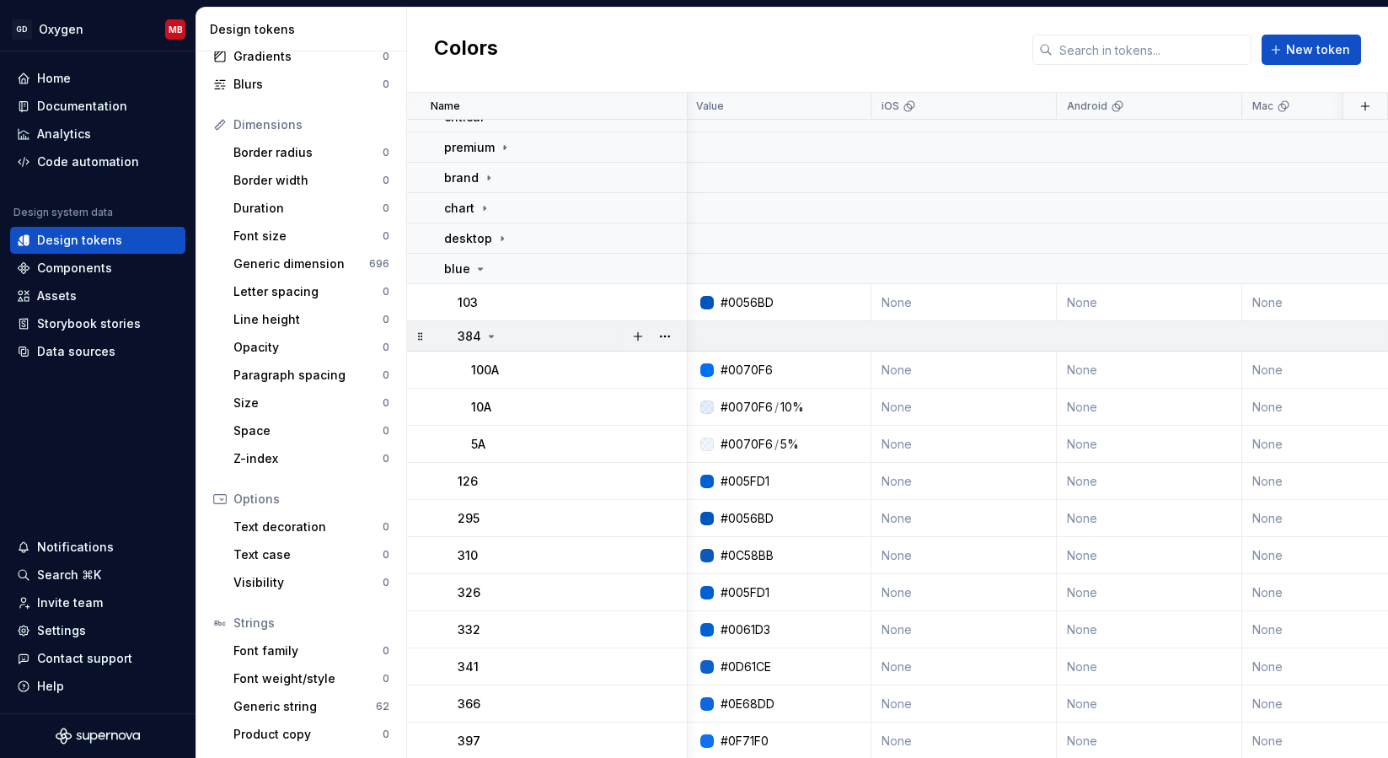
click at [496, 334] on icon at bounding box center [491, 336] width 13 height 13
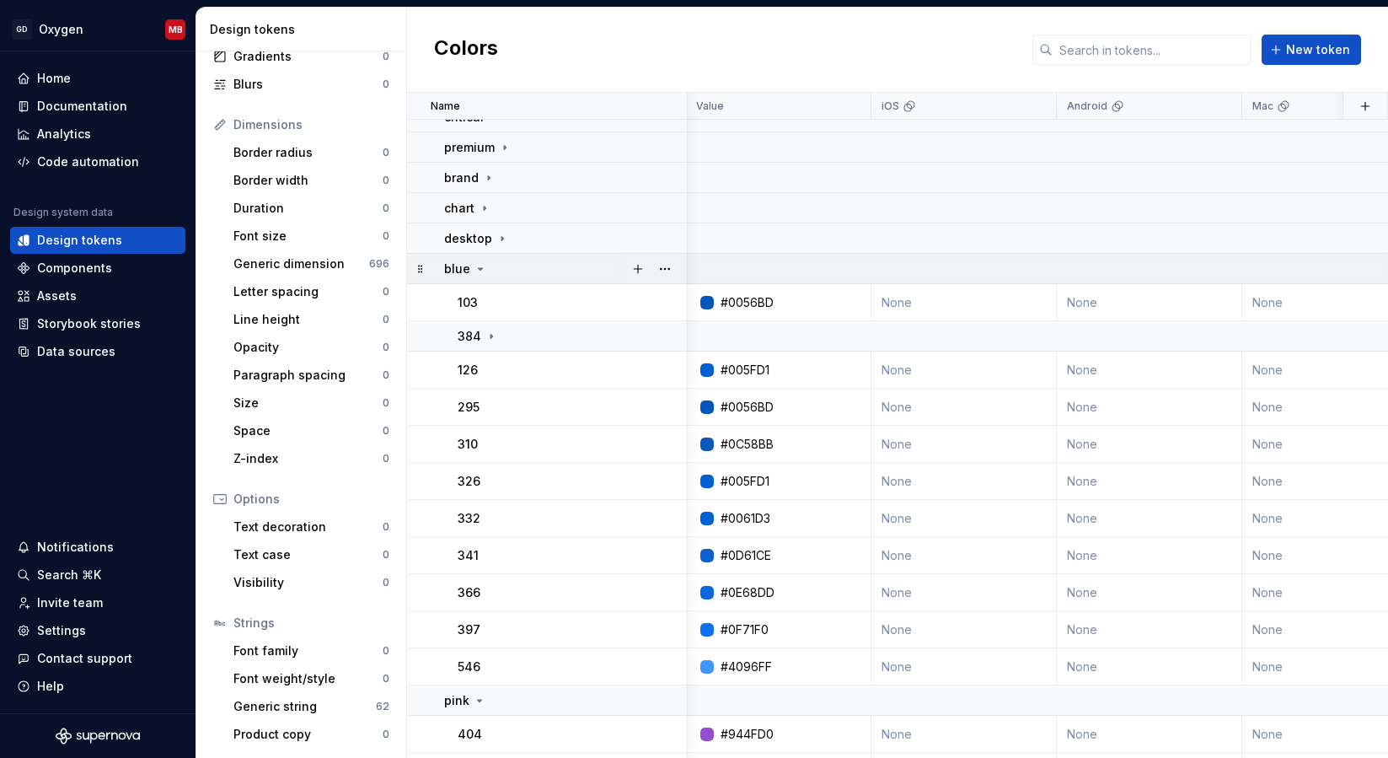
click at [478, 271] on icon at bounding box center [480, 268] width 13 height 13
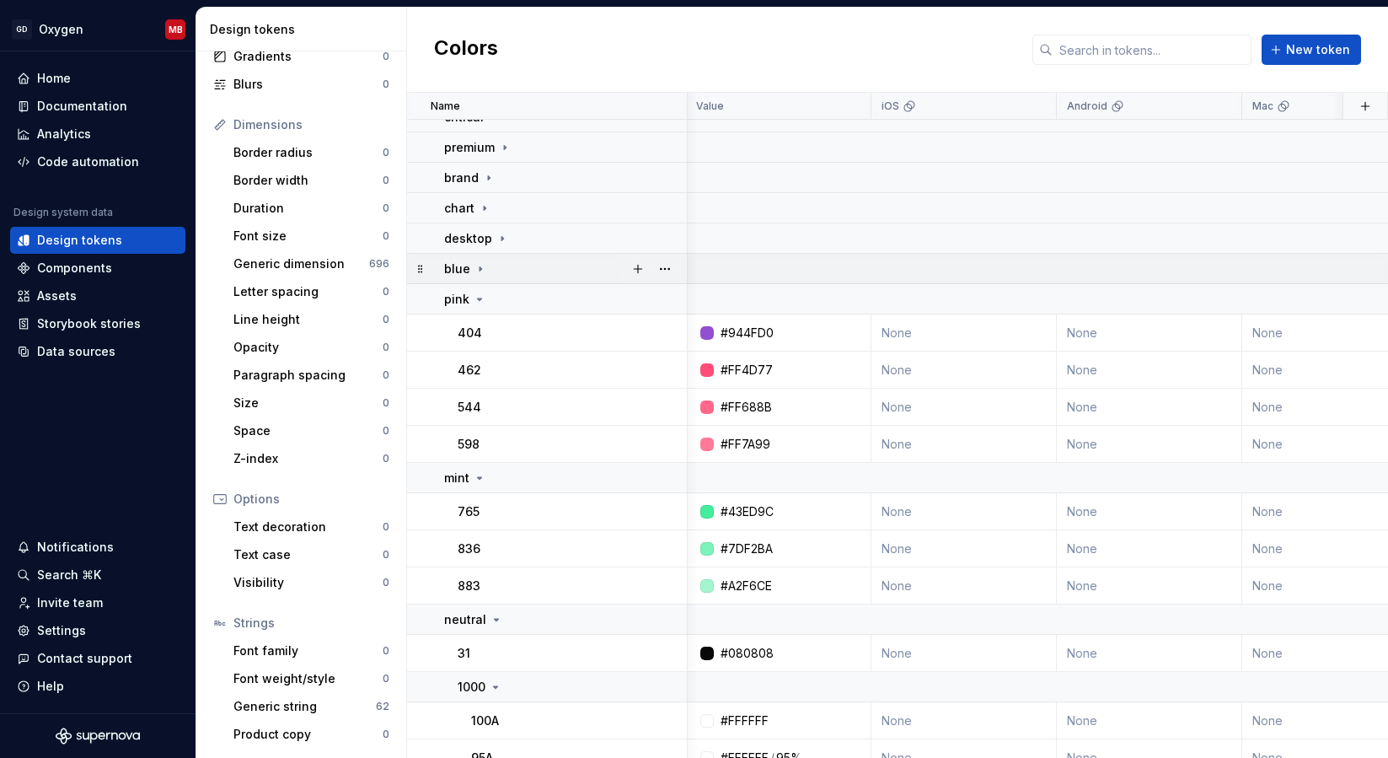
click at [677, 266] on div at bounding box center [651, 268] width 71 height 29
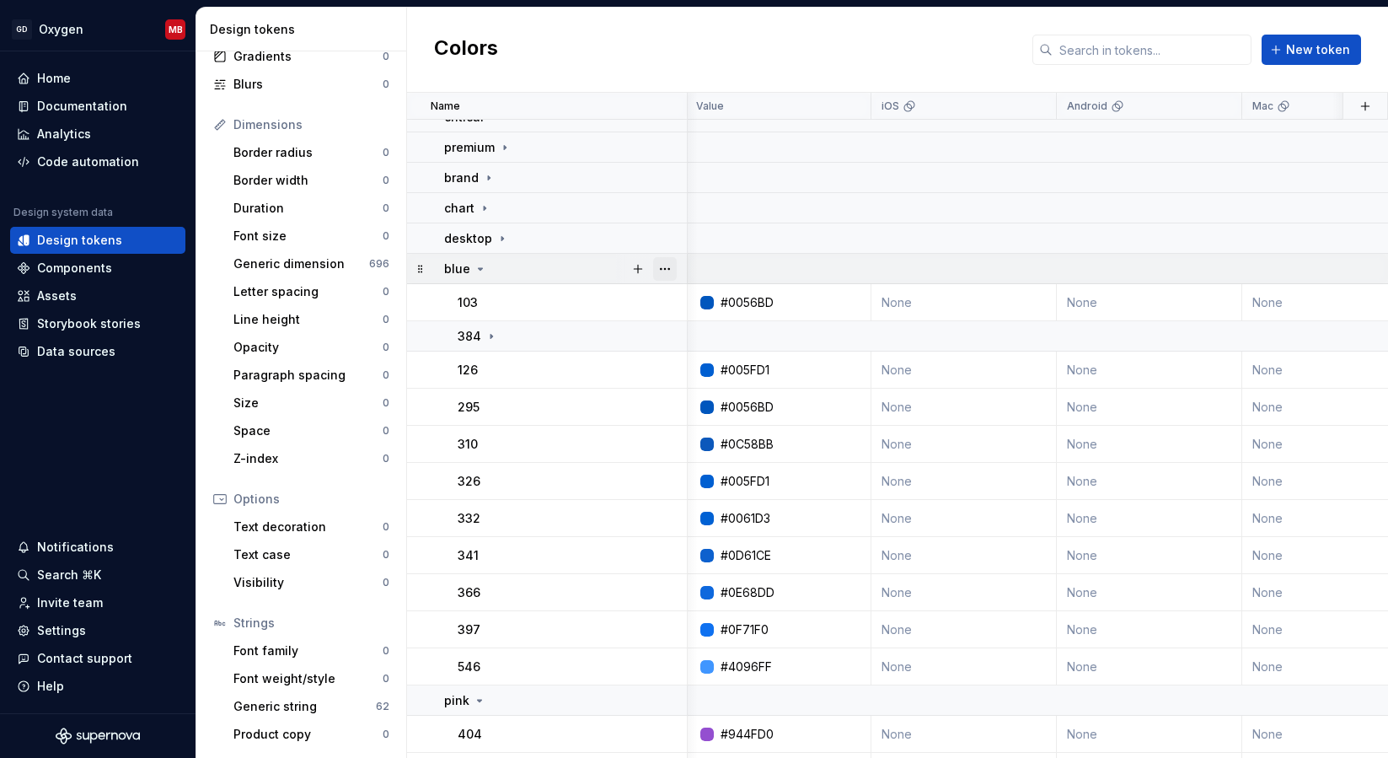
click at [667, 266] on button "button" at bounding box center [665, 269] width 24 height 24
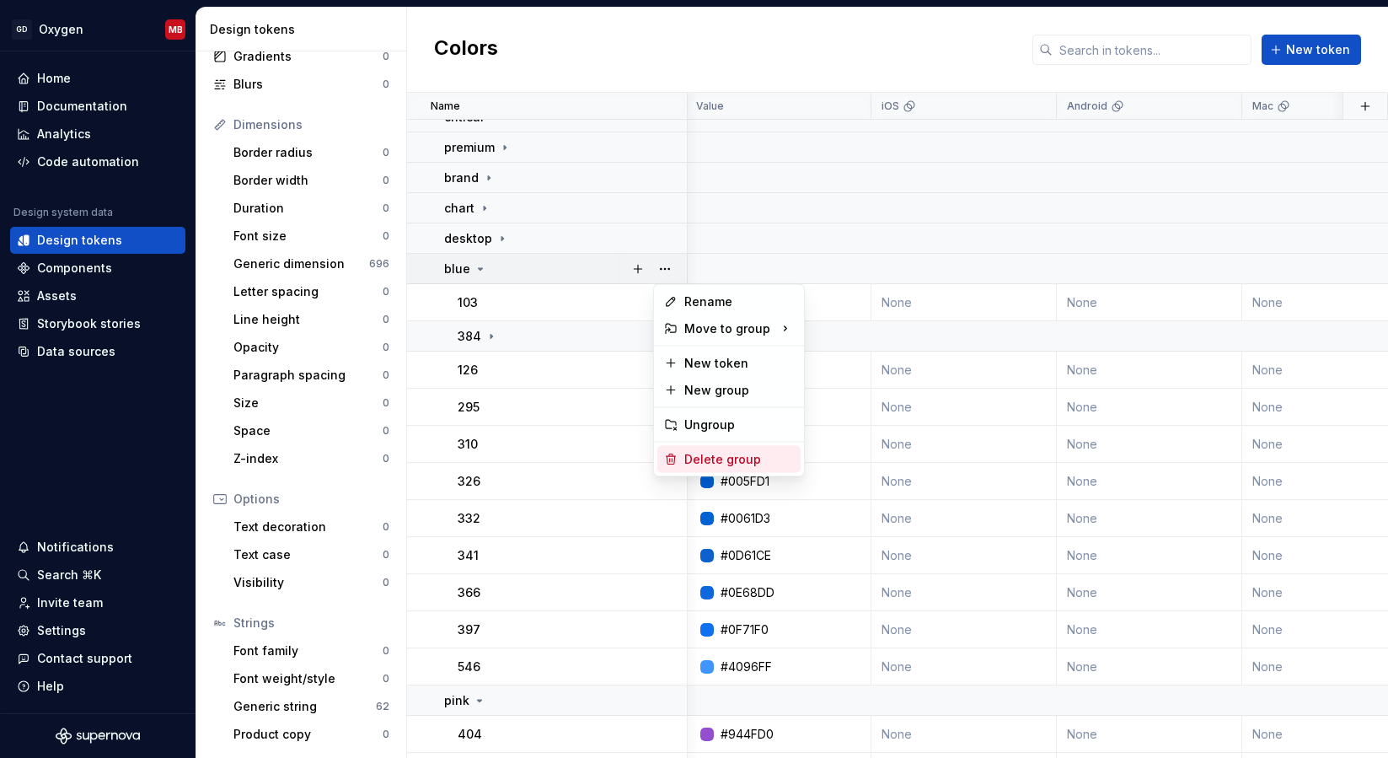
click at [715, 461] on div "Delete group" at bounding box center [739, 459] width 110 height 17
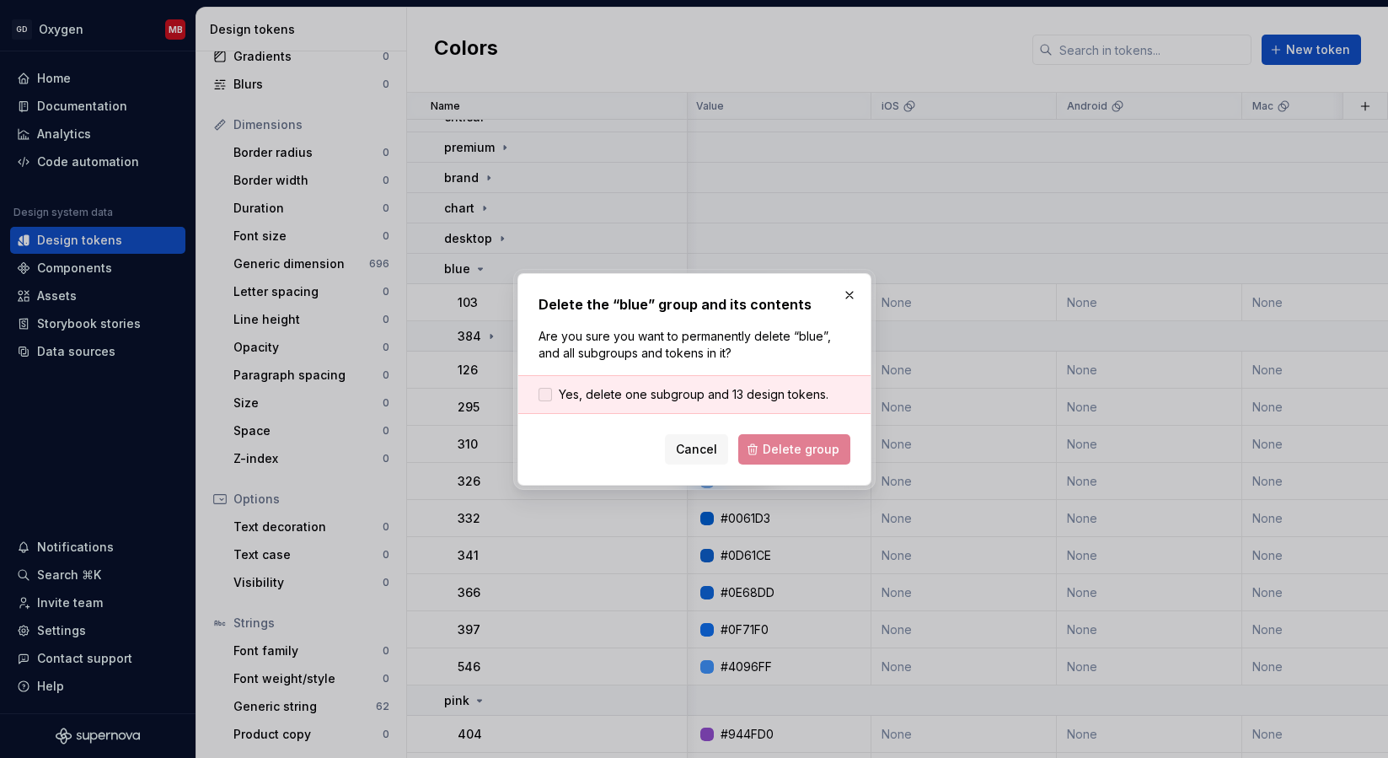
click at [735, 396] on span "Yes, delete one subgroup and 13 design tokens." at bounding box center [694, 394] width 270 height 17
click at [793, 449] on span "Delete group" at bounding box center [801, 449] width 77 height 17
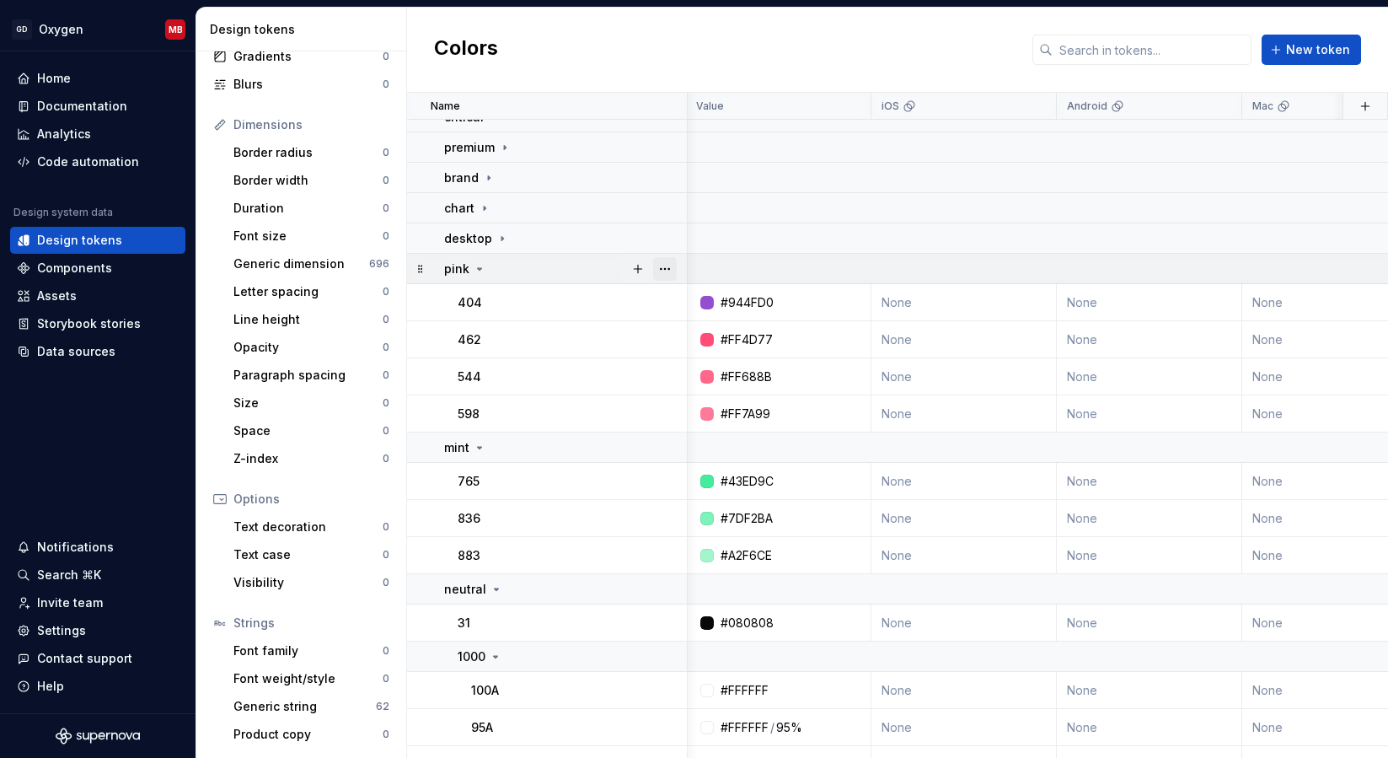
click at [669, 272] on button "button" at bounding box center [665, 269] width 24 height 24
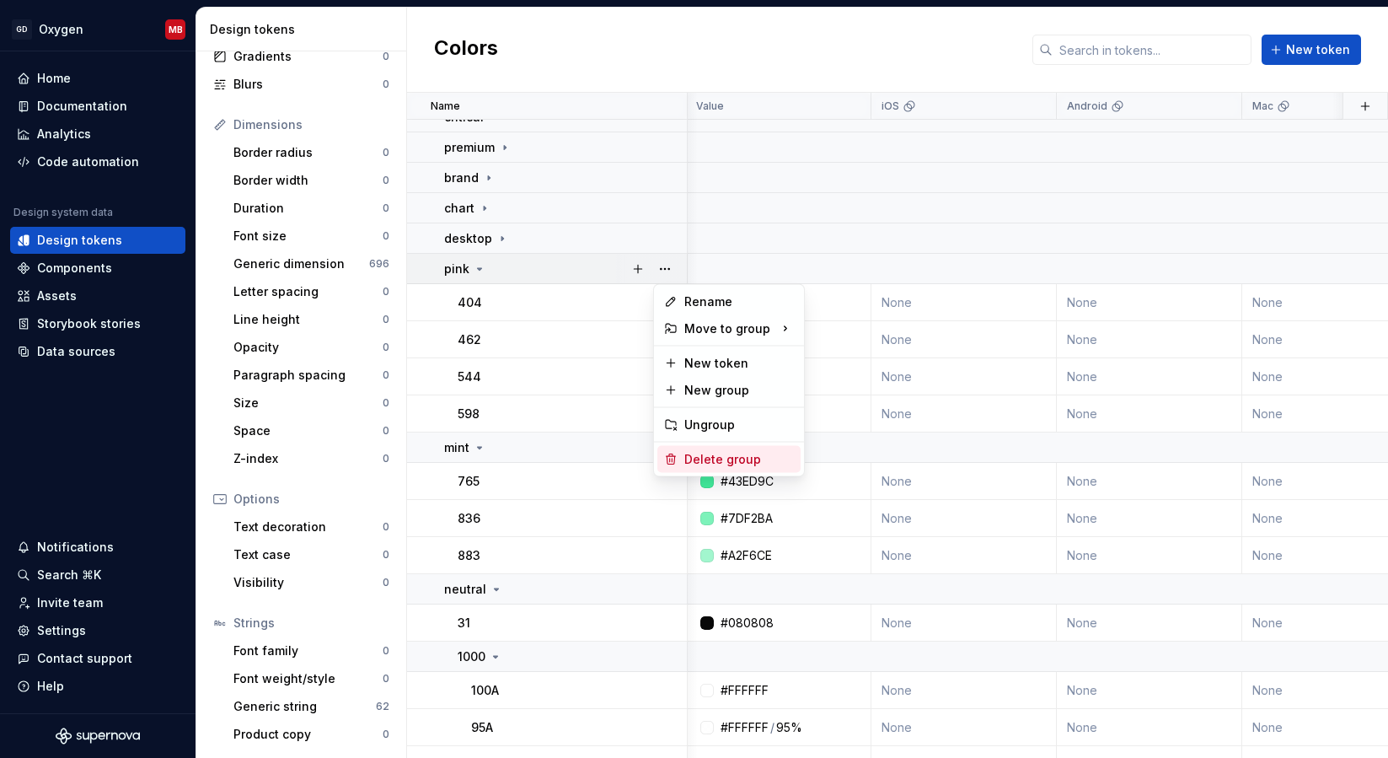
click at [705, 452] on div "Delete group" at bounding box center [739, 459] width 110 height 17
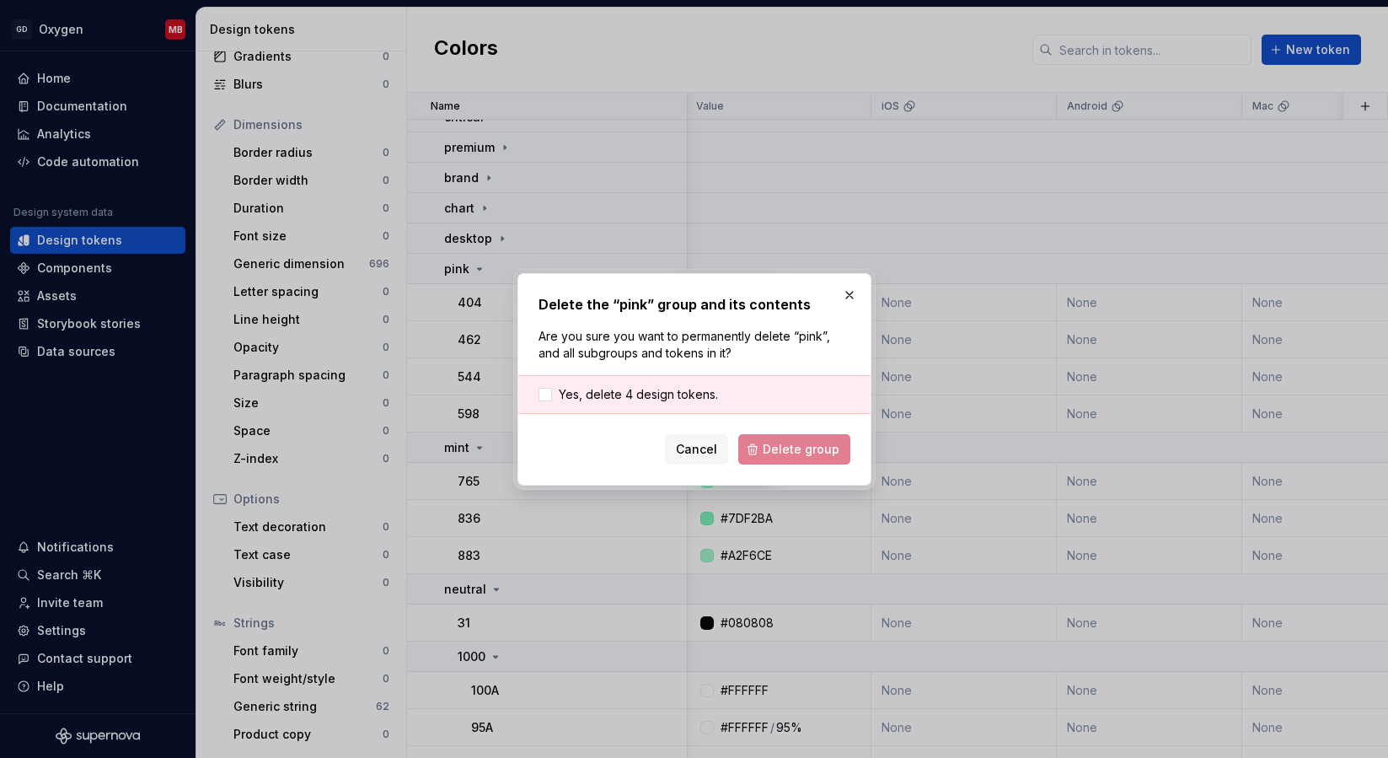
click at [668, 383] on div "Yes, delete 4 design tokens." at bounding box center [694, 394] width 352 height 39
click at [659, 394] on span "Yes, delete 4 design tokens." at bounding box center [638, 394] width 159 height 17
click at [756, 449] on button "Delete group" at bounding box center [794, 449] width 112 height 30
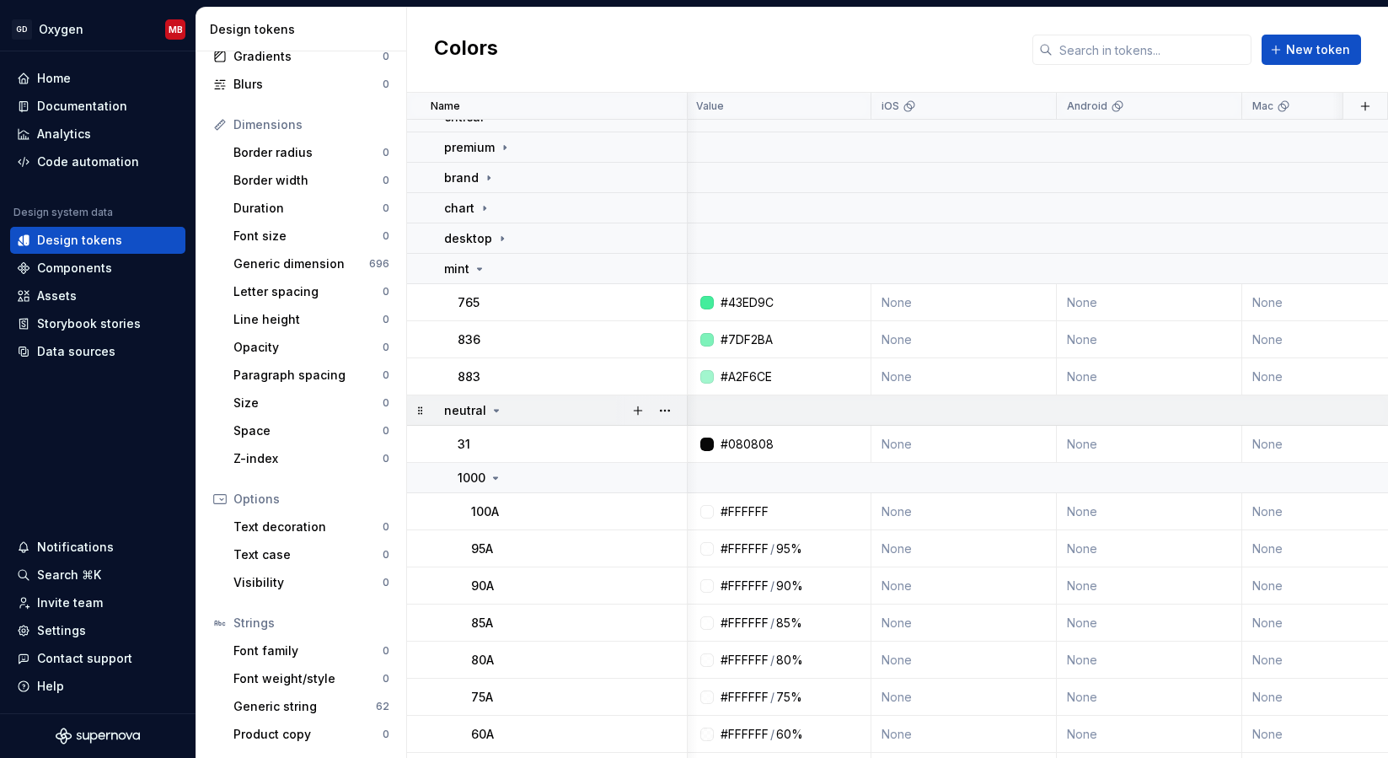
click at [495, 408] on icon at bounding box center [496, 410] width 13 height 13
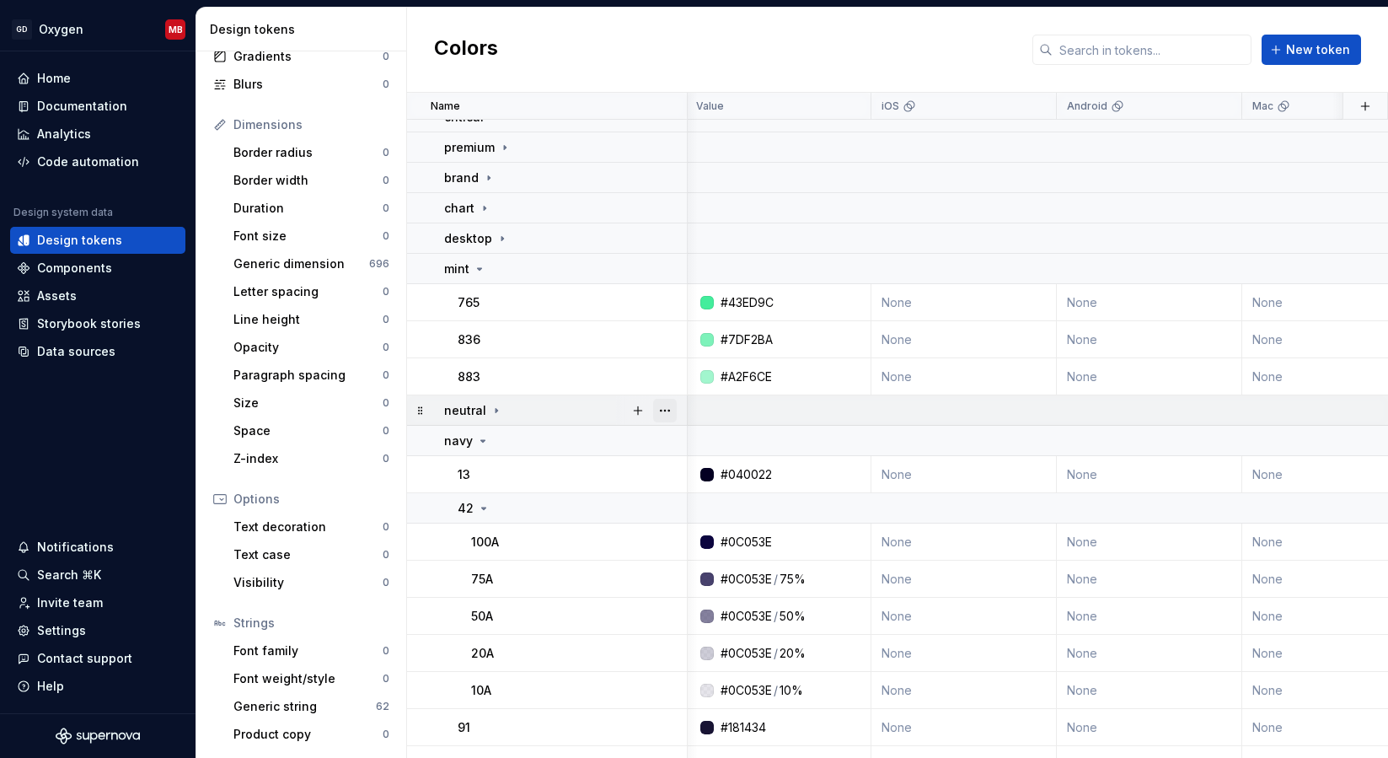
click at [667, 413] on button "button" at bounding box center [665, 411] width 24 height 24
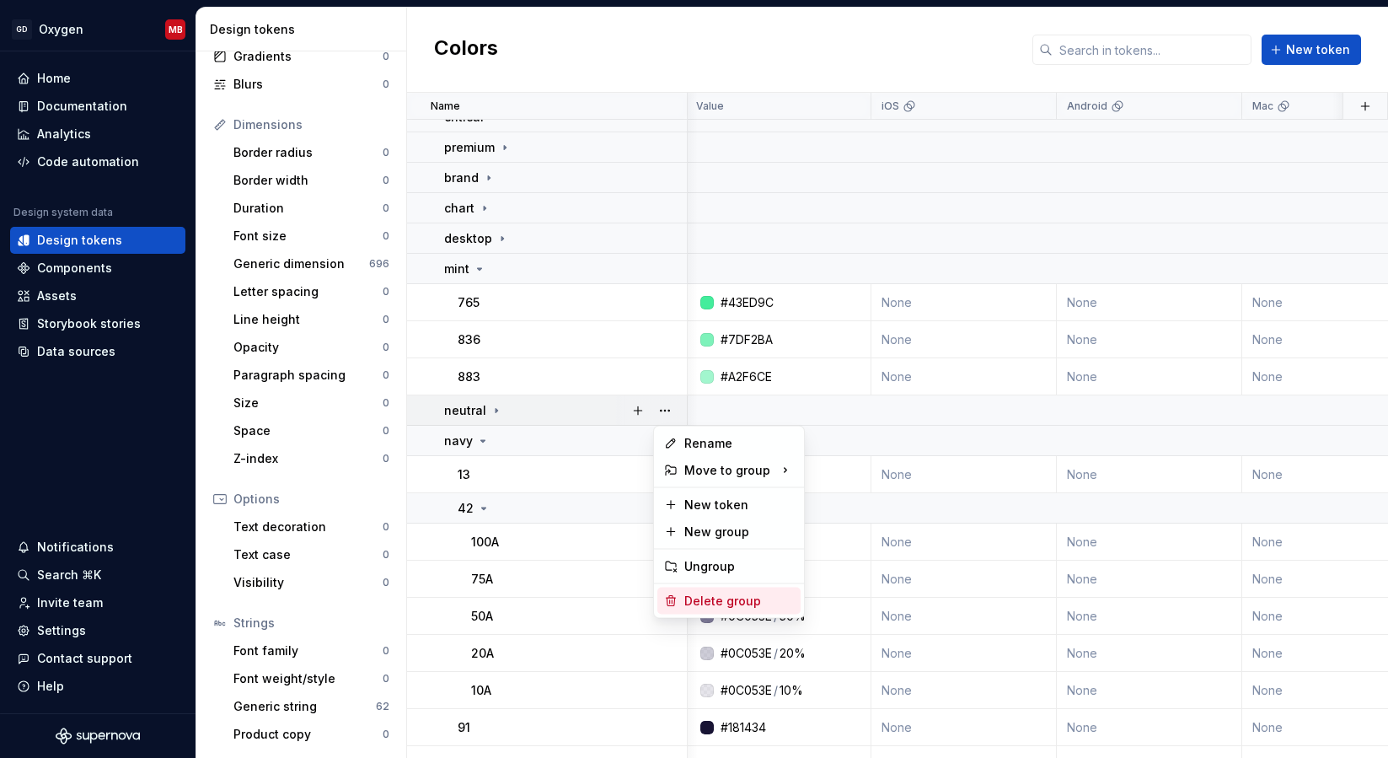
click at [697, 594] on div "Delete group" at bounding box center [739, 600] width 110 height 17
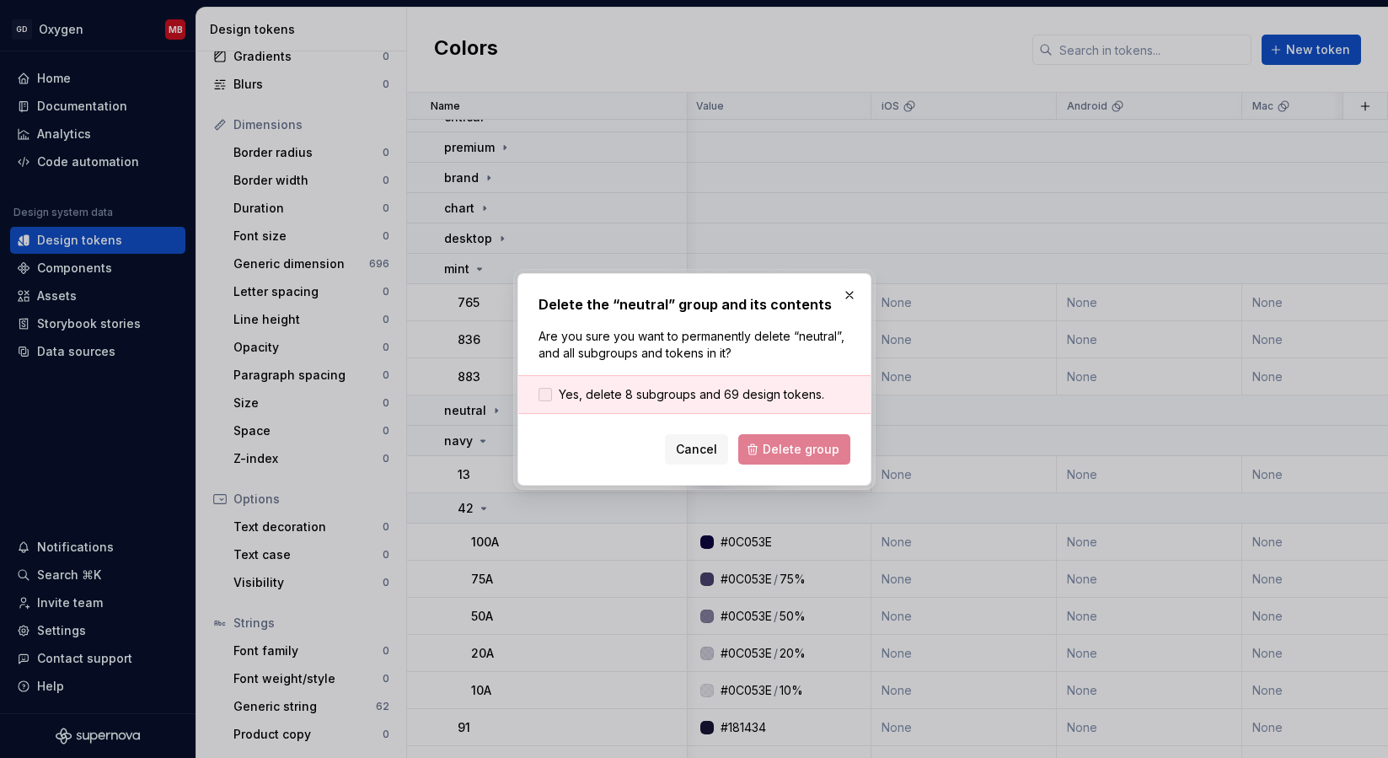
click at [694, 391] on span "Yes, delete 8 subgroups and 69 design tokens." at bounding box center [691, 394] width 265 height 17
click at [801, 448] on span "Delete group" at bounding box center [801, 449] width 77 height 17
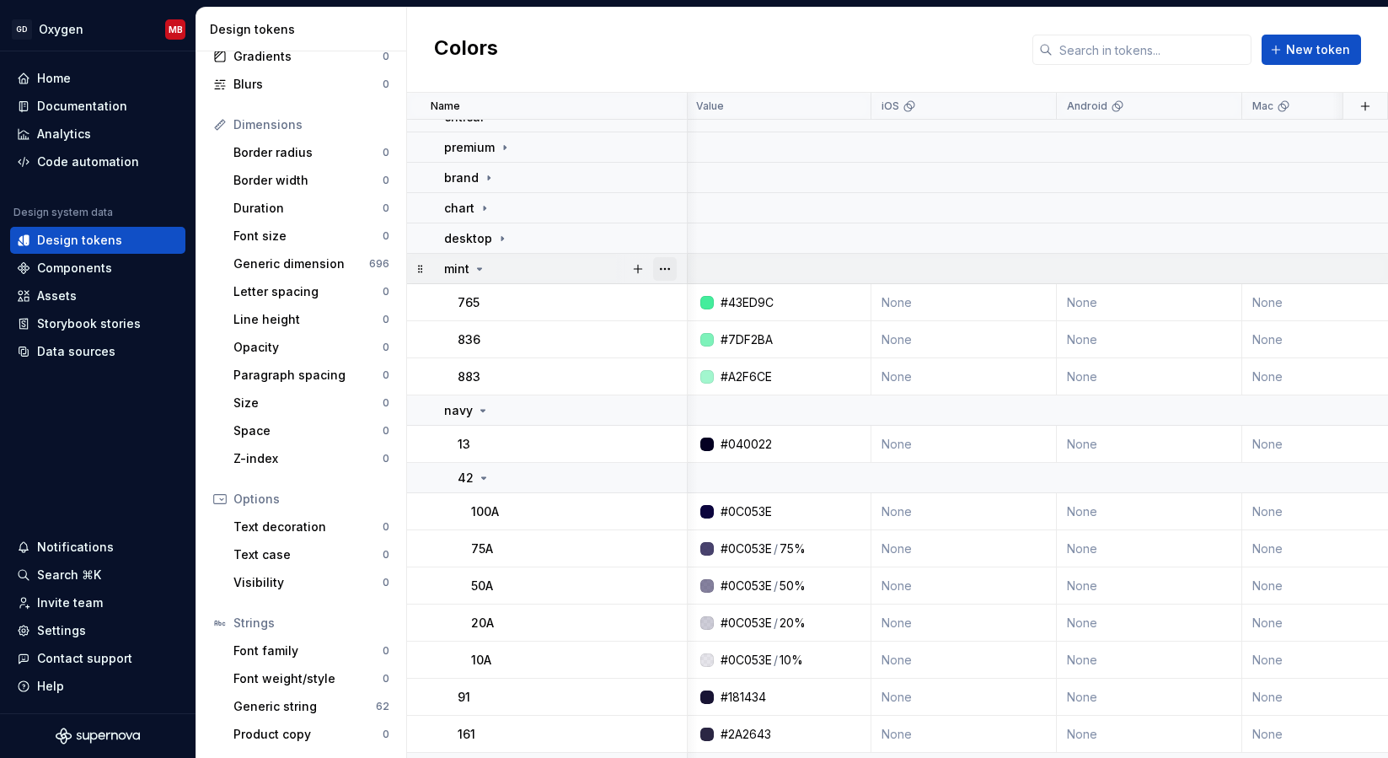
click at [666, 270] on button "button" at bounding box center [665, 269] width 24 height 24
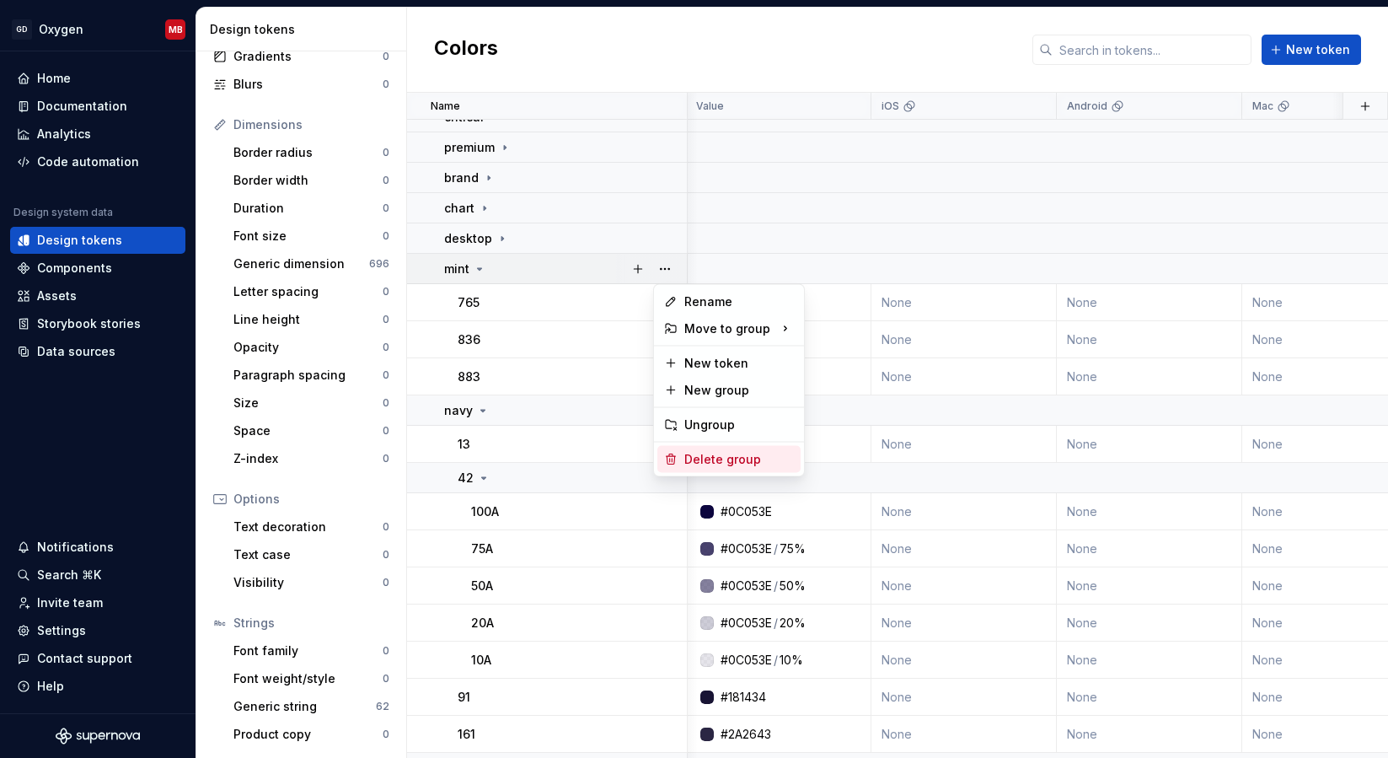
click at [732, 455] on div "Delete group" at bounding box center [739, 459] width 110 height 17
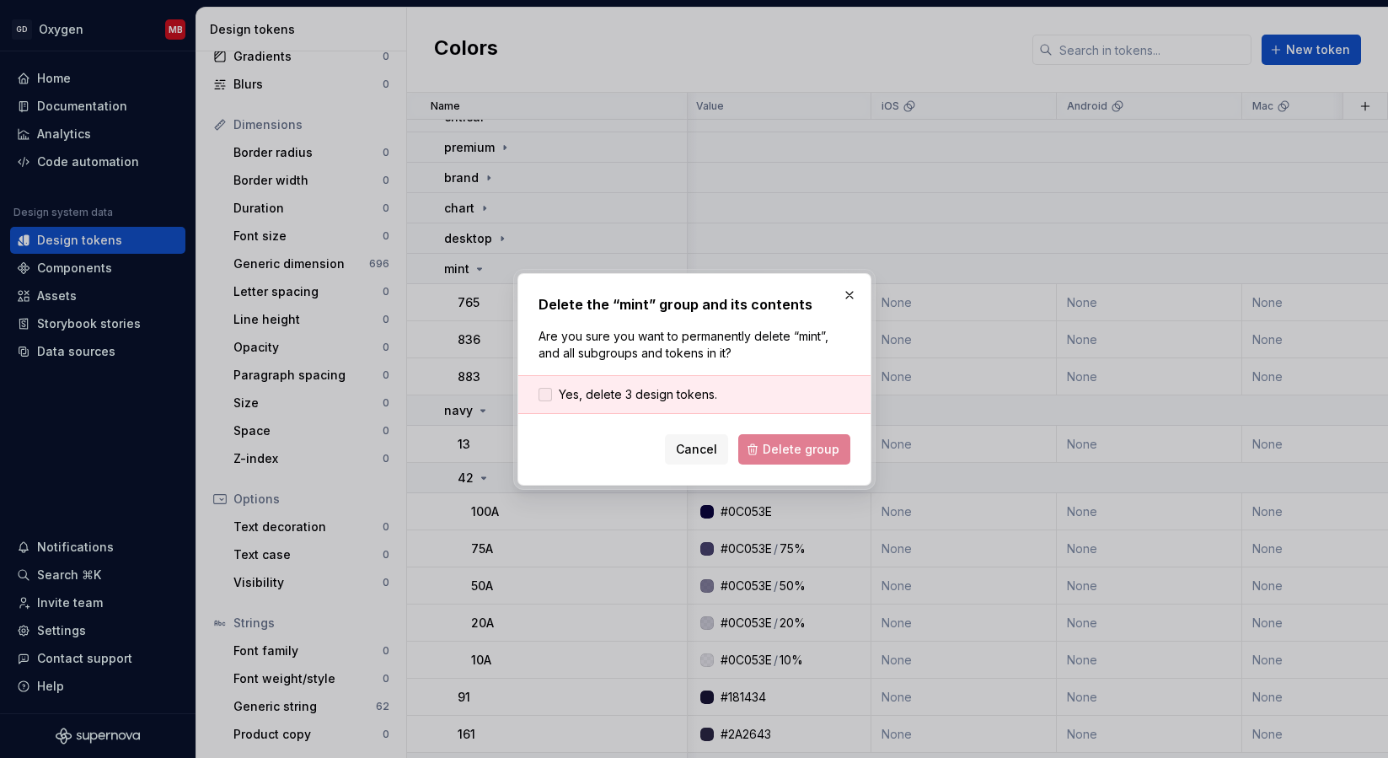
click at [701, 394] on span "Yes, delete 3 design tokens." at bounding box center [638, 394] width 158 height 17
click at [785, 445] on span "Delete group" at bounding box center [801, 449] width 77 height 17
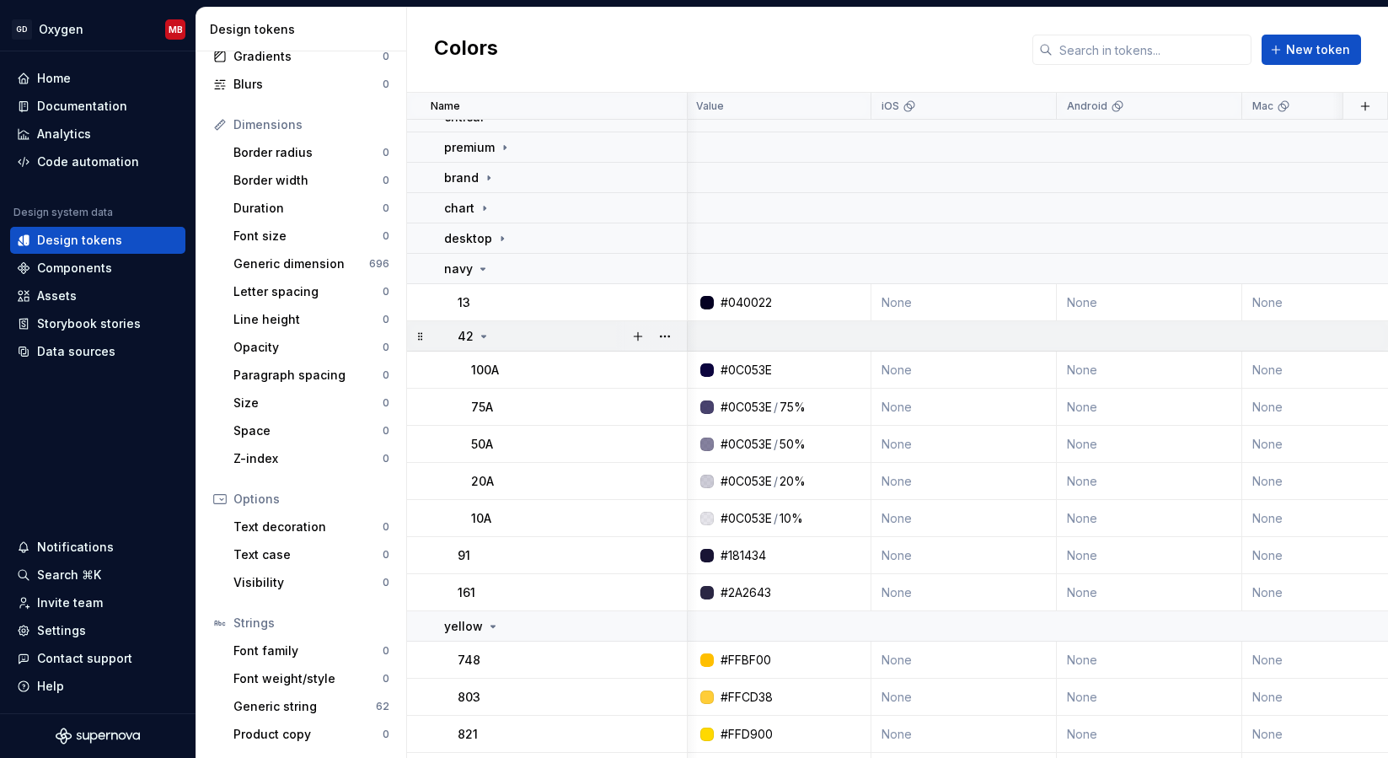
click at [480, 333] on icon at bounding box center [483, 336] width 13 height 13
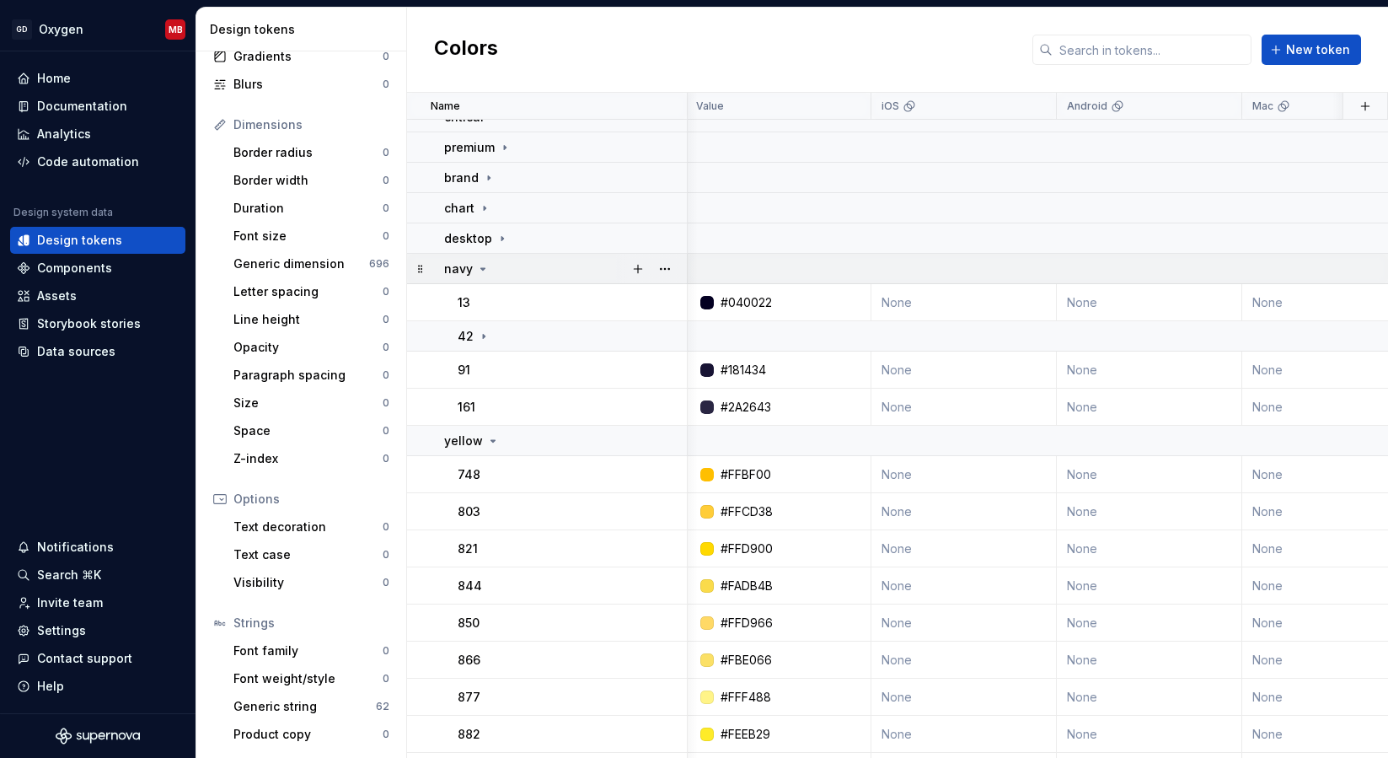
click at [484, 268] on icon at bounding box center [483, 269] width 4 height 2
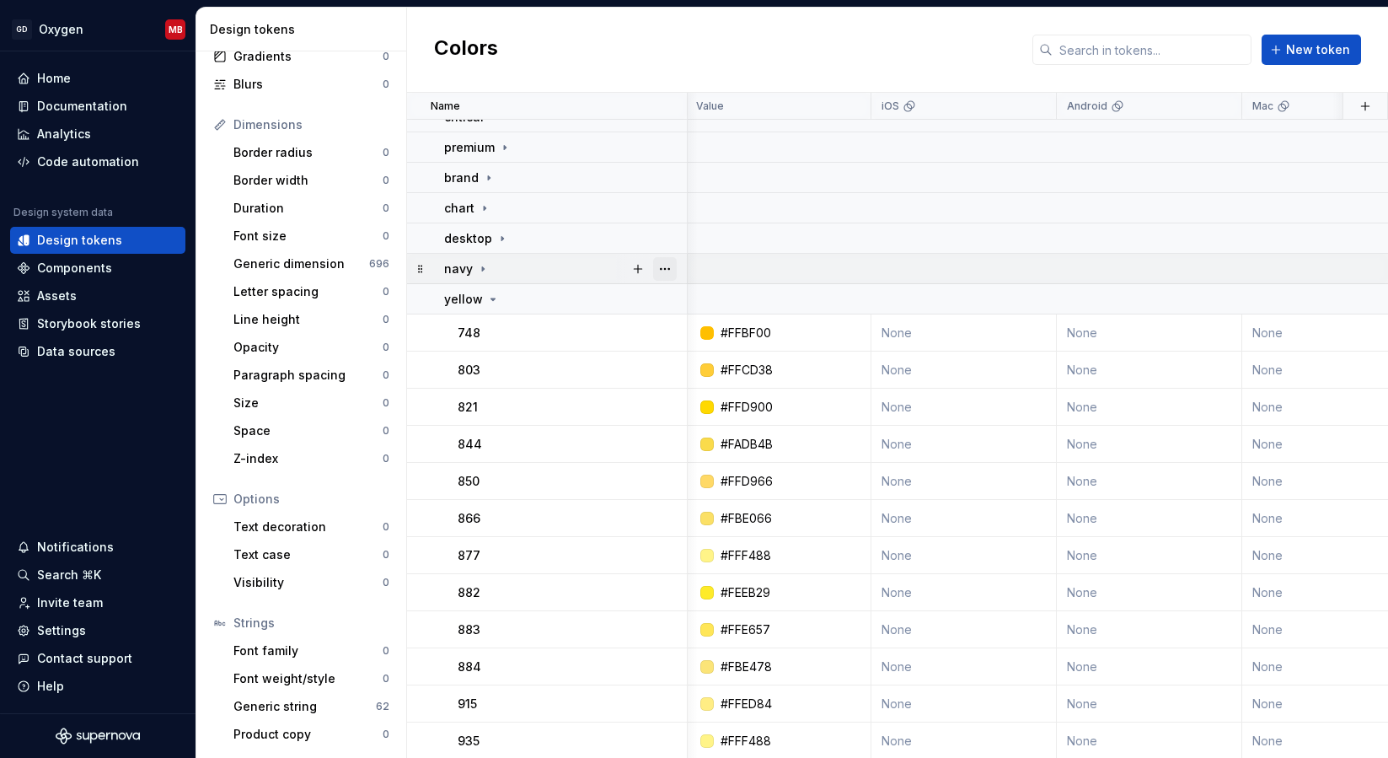
click at [675, 265] on button "button" at bounding box center [665, 269] width 24 height 24
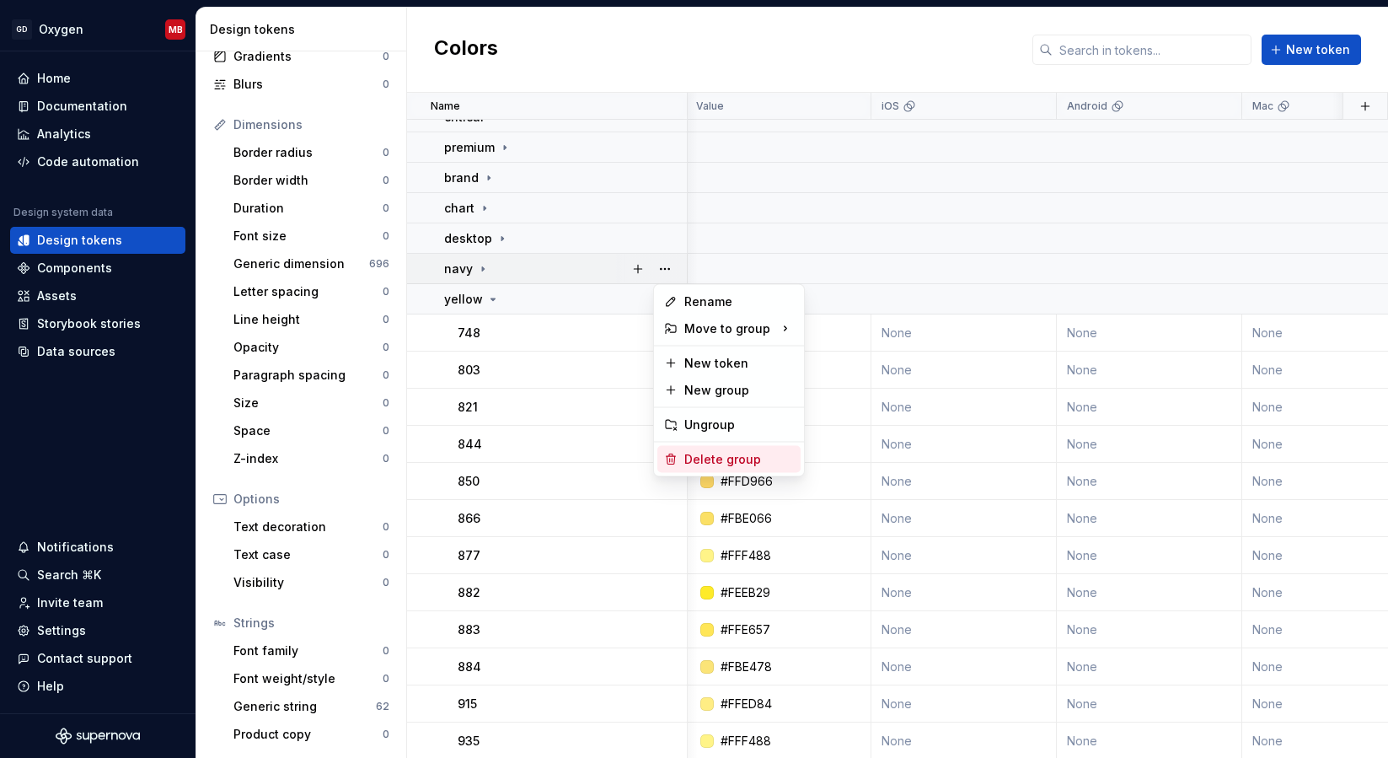
click at [705, 456] on div "Delete group" at bounding box center [739, 459] width 110 height 17
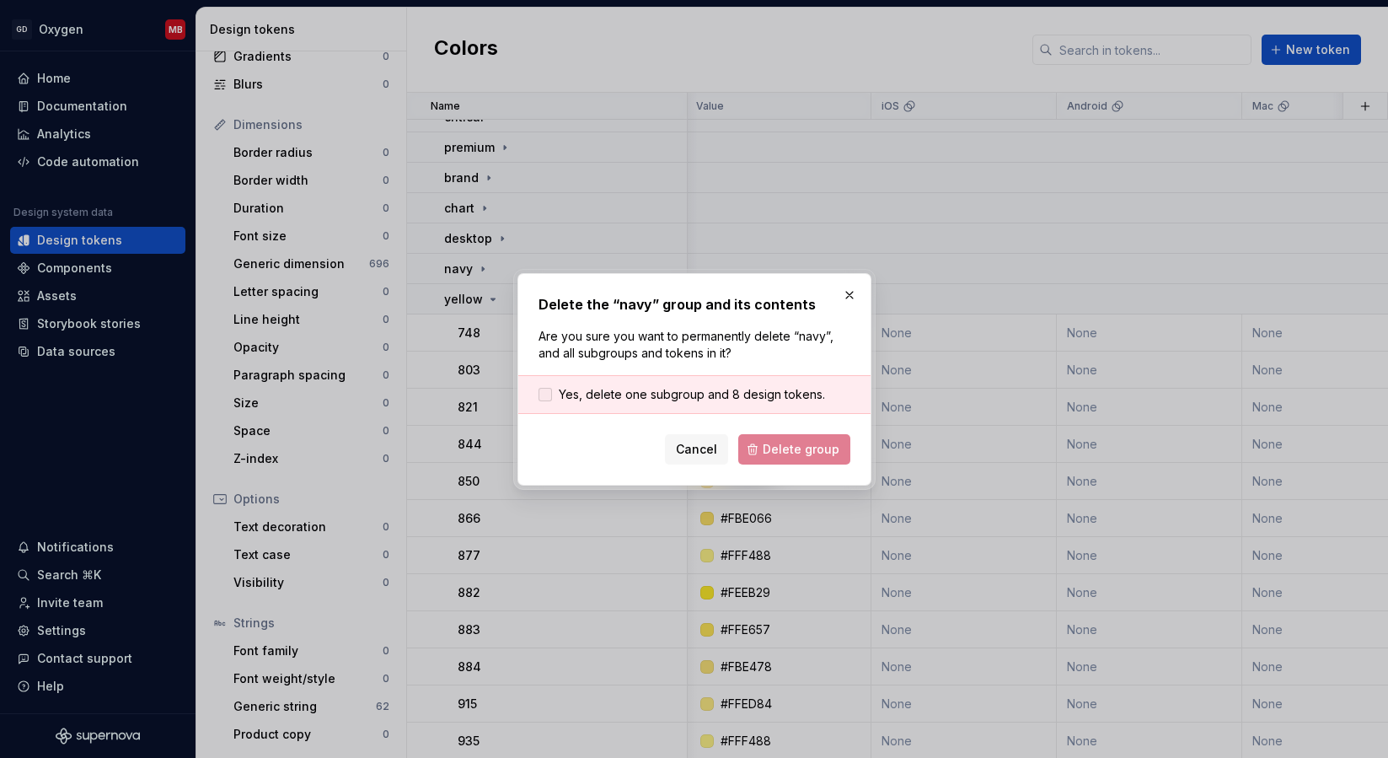
click at [675, 394] on span "Yes, delete one subgroup and 8 design tokens." at bounding box center [692, 394] width 266 height 17
click at [791, 453] on span "Delete group" at bounding box center [801, 449] width 77 height 17
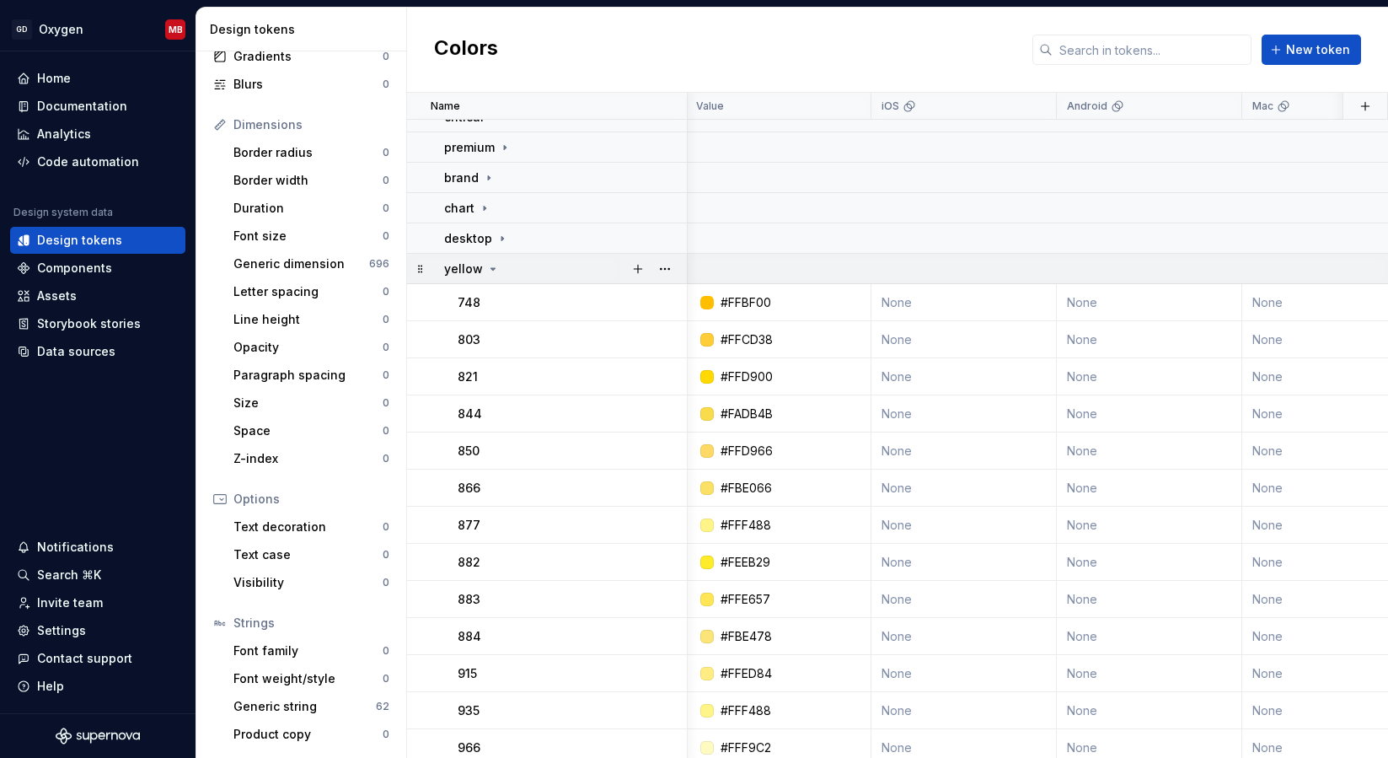
click at [493, 267] on icon at bounding box center [492, 268] width 13 height 13
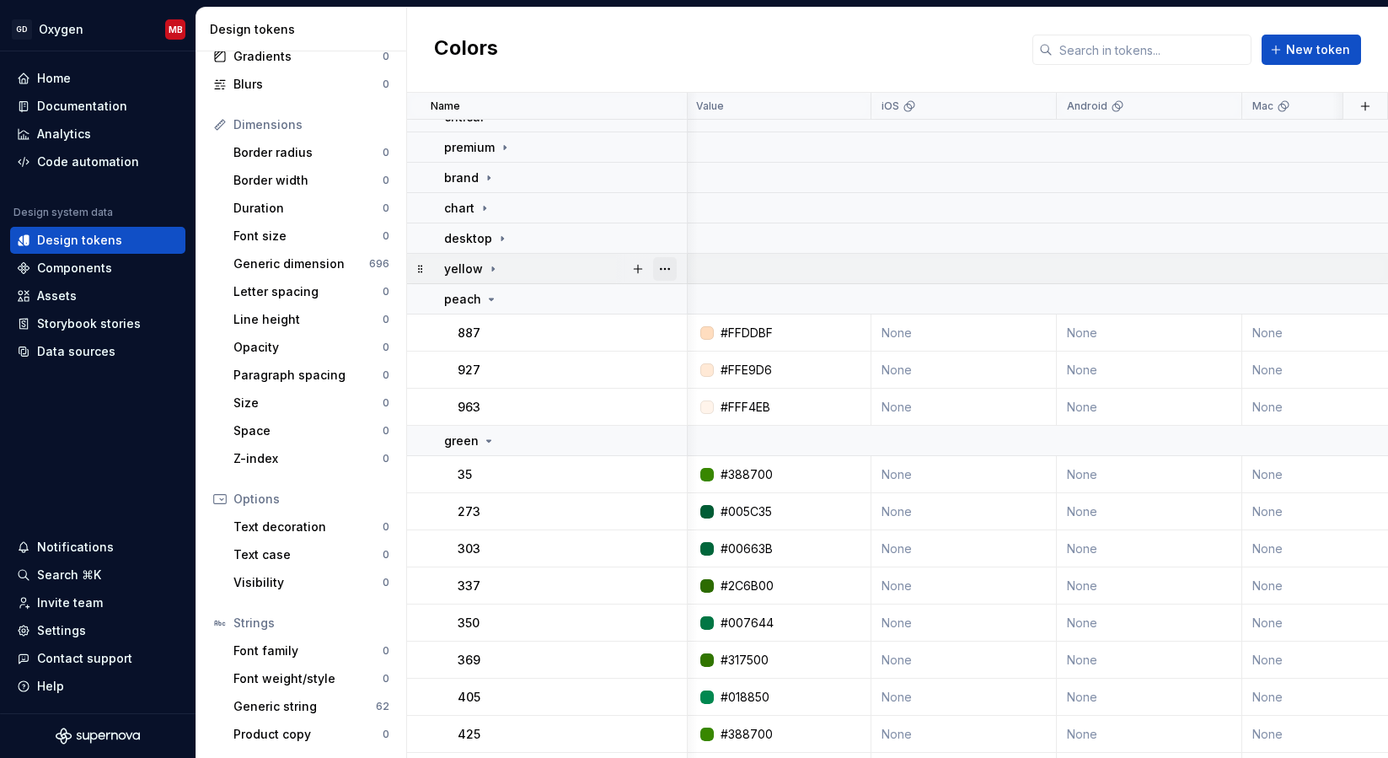
click at [672, 266] on button "button" at bounding box center [665, 269] width 24 height 24
click at [696, 452] on div "Delete group" at bounding box center [739, 459] width 110 height 17
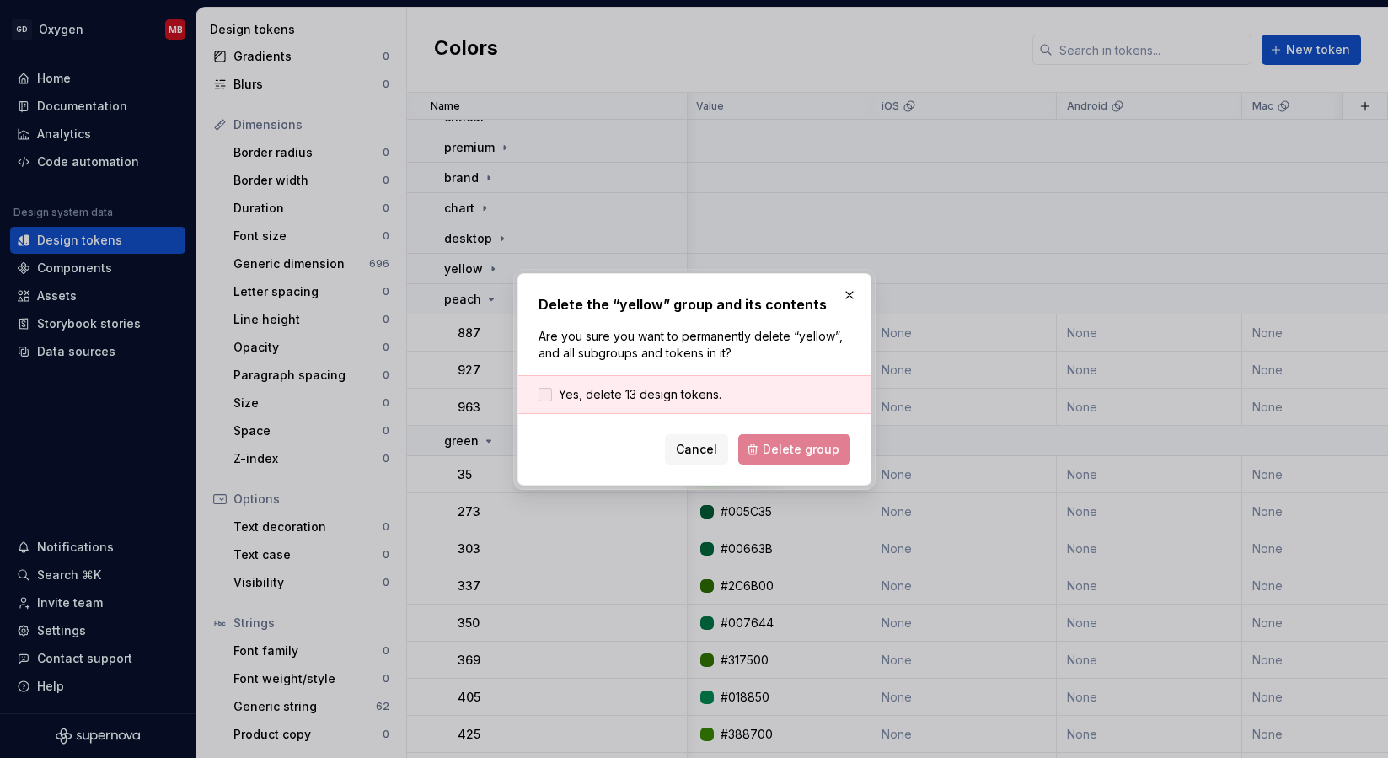
click at [686, 393] on span "Yes, delete 13 design tokens." at bounding box center [640, 394] width 163 height 17
click at [774, 441] on span "Delete group" at bounding box center [801, 449] width 77 height 17
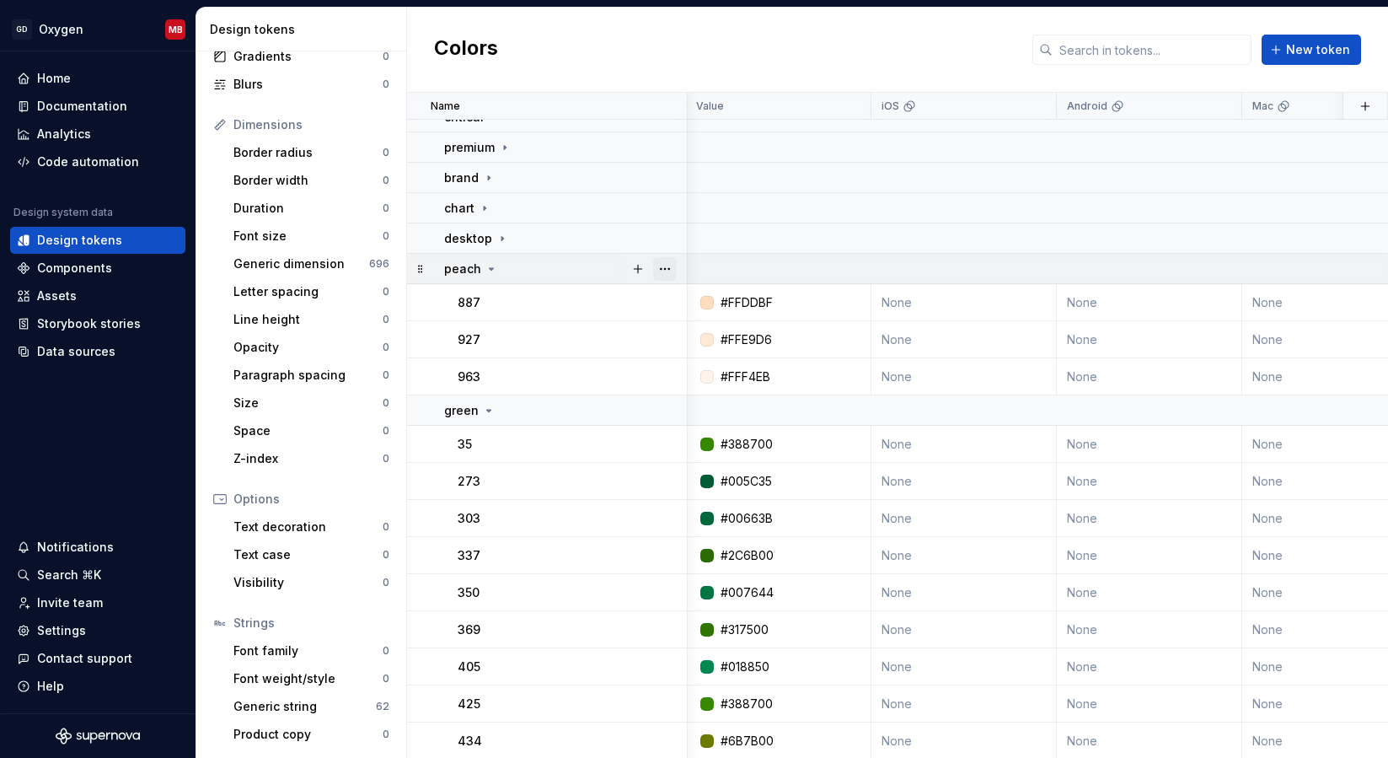
click at [664, 270] on button "button" at bounding box center [665, 269] width 24 height 24
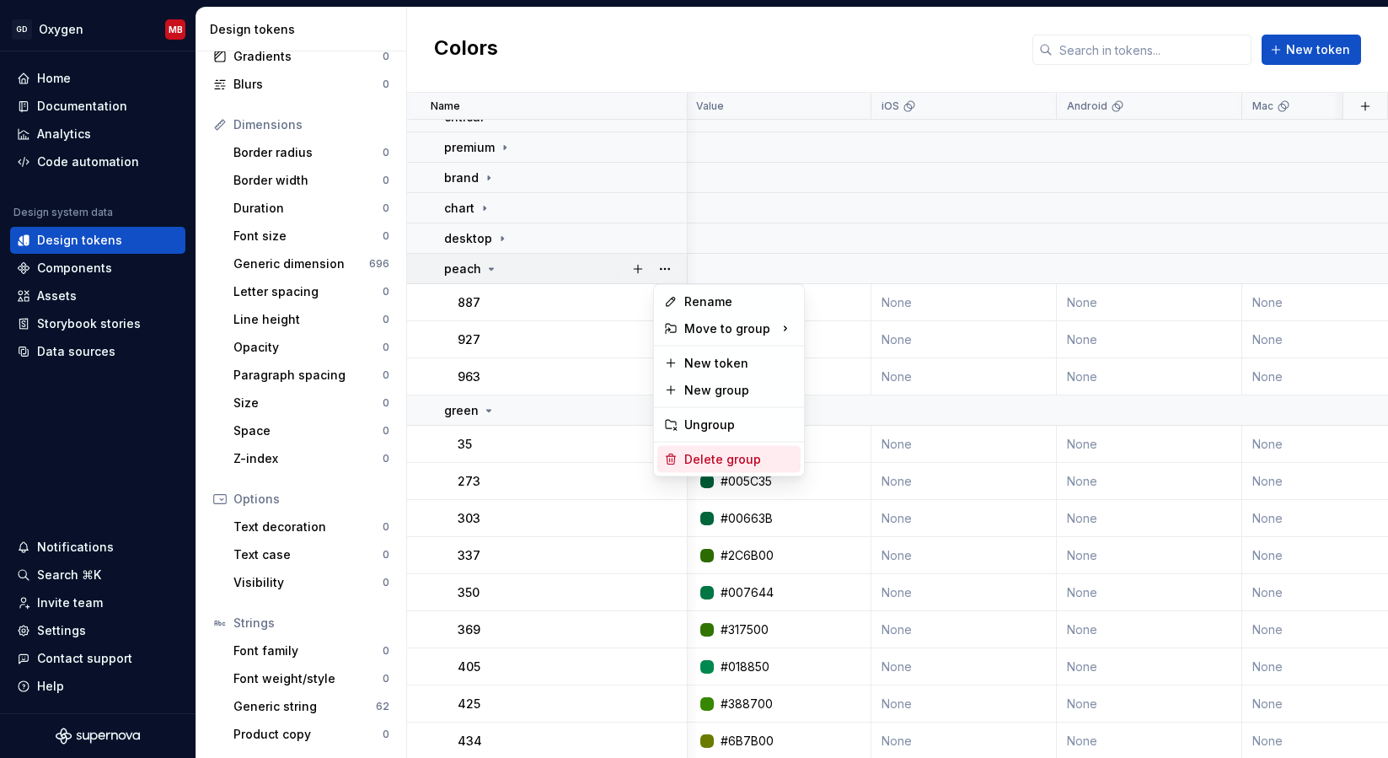
click at [713, 462] on div "Delete group" at bounding box center [739, 459] width 110 height 17
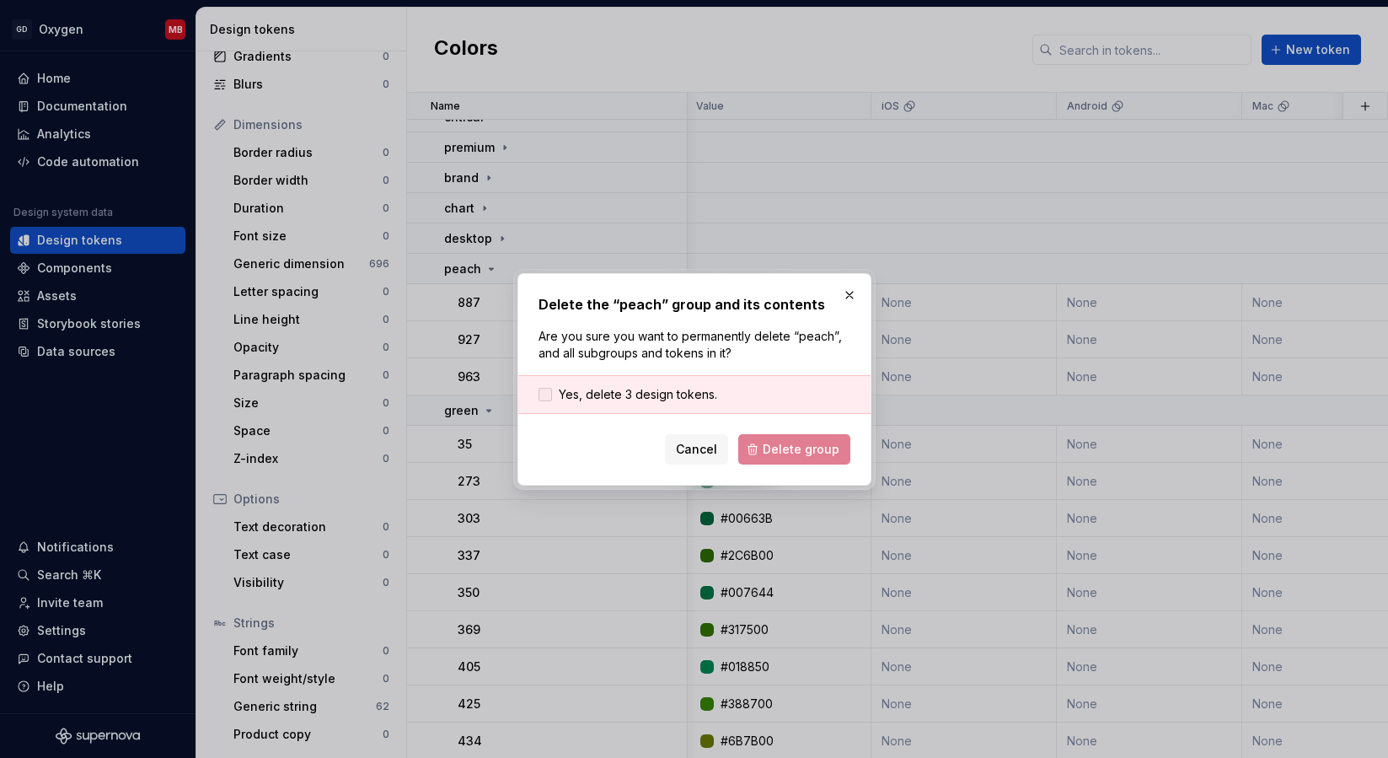
click at [663, 389] on span "Yes, delete 3 design tokens." at bounding box center [638, 394] width 158 height 17
click at [794, 452] on span "Delete group" at bounding box center [801, 449] width 77 height 17
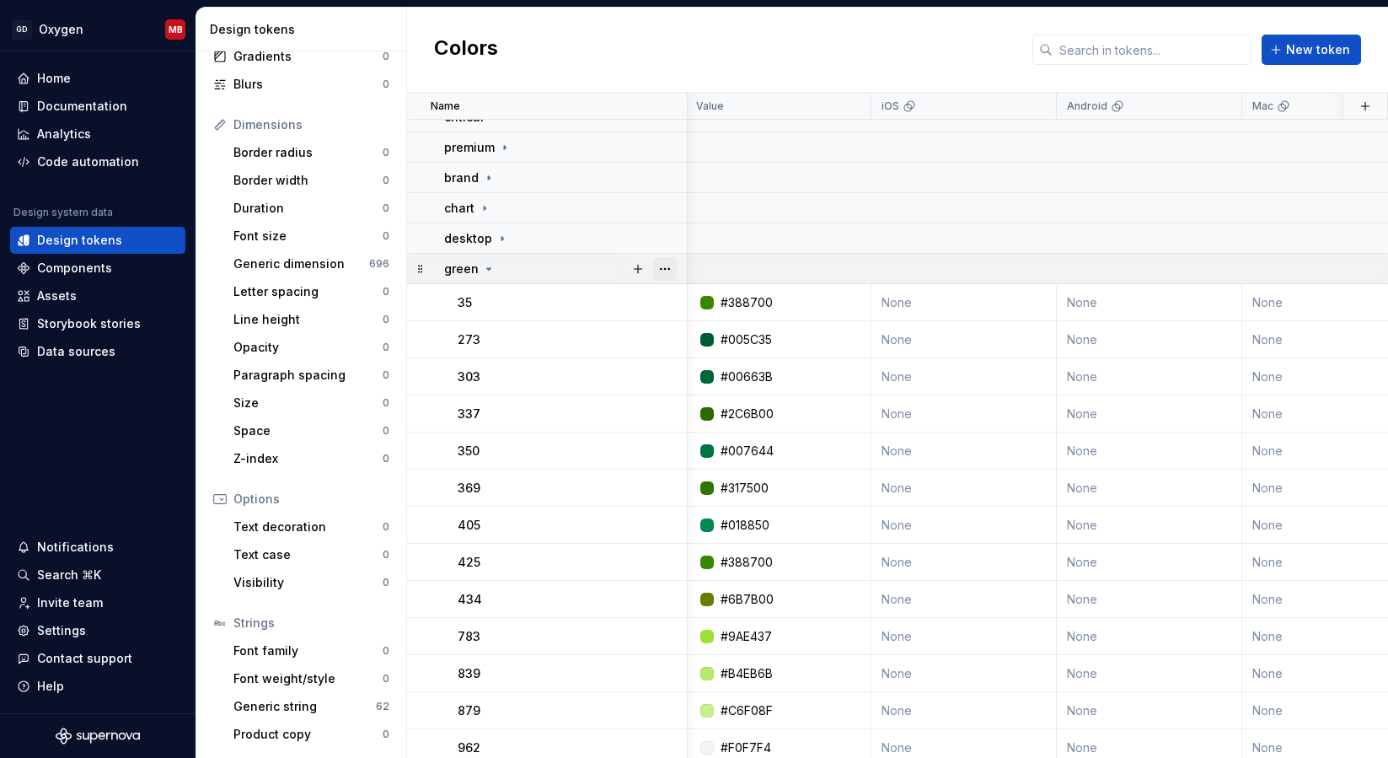
click at [667, 271] on button "button" at bounding box center [665, 269] width 24 height 24
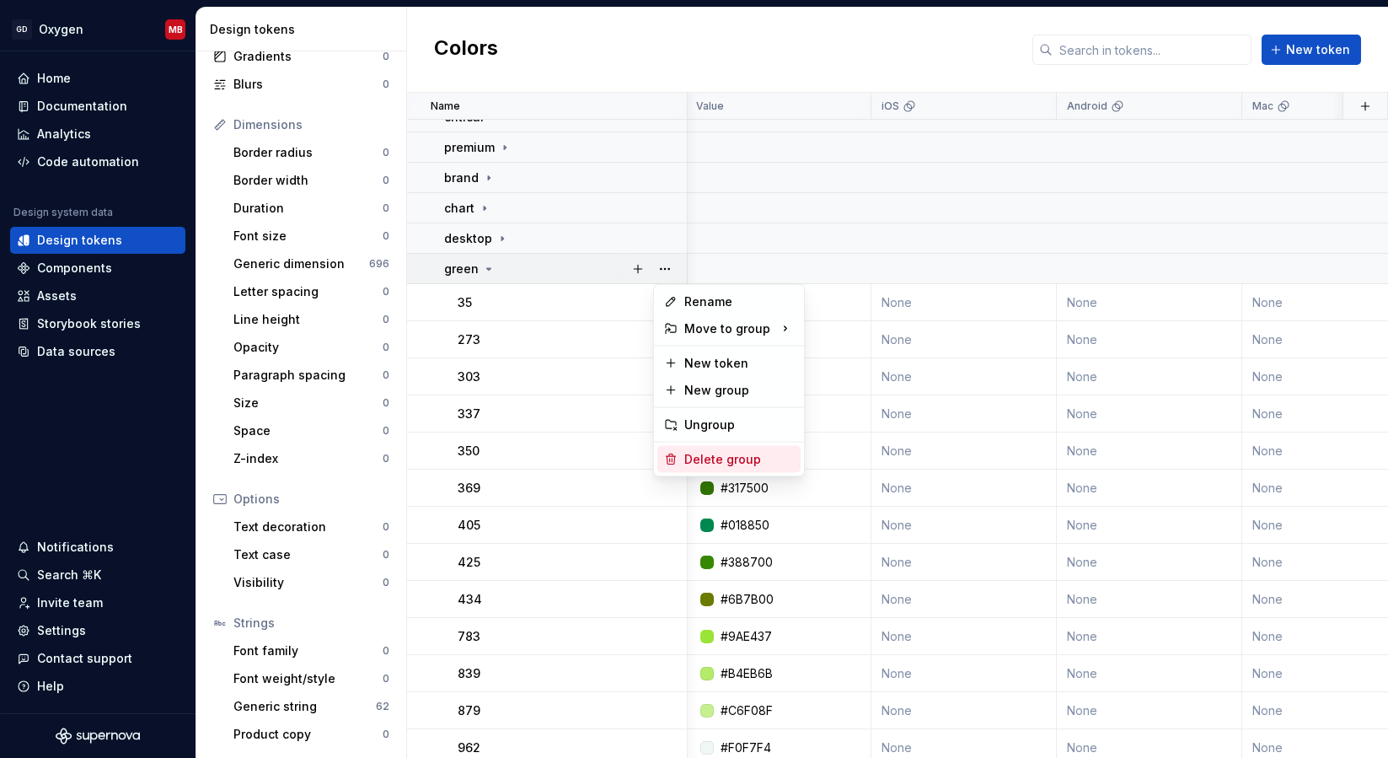
click at [724, 457] on div "Delete group" at bounding box center [739, 459] width 110 height 17
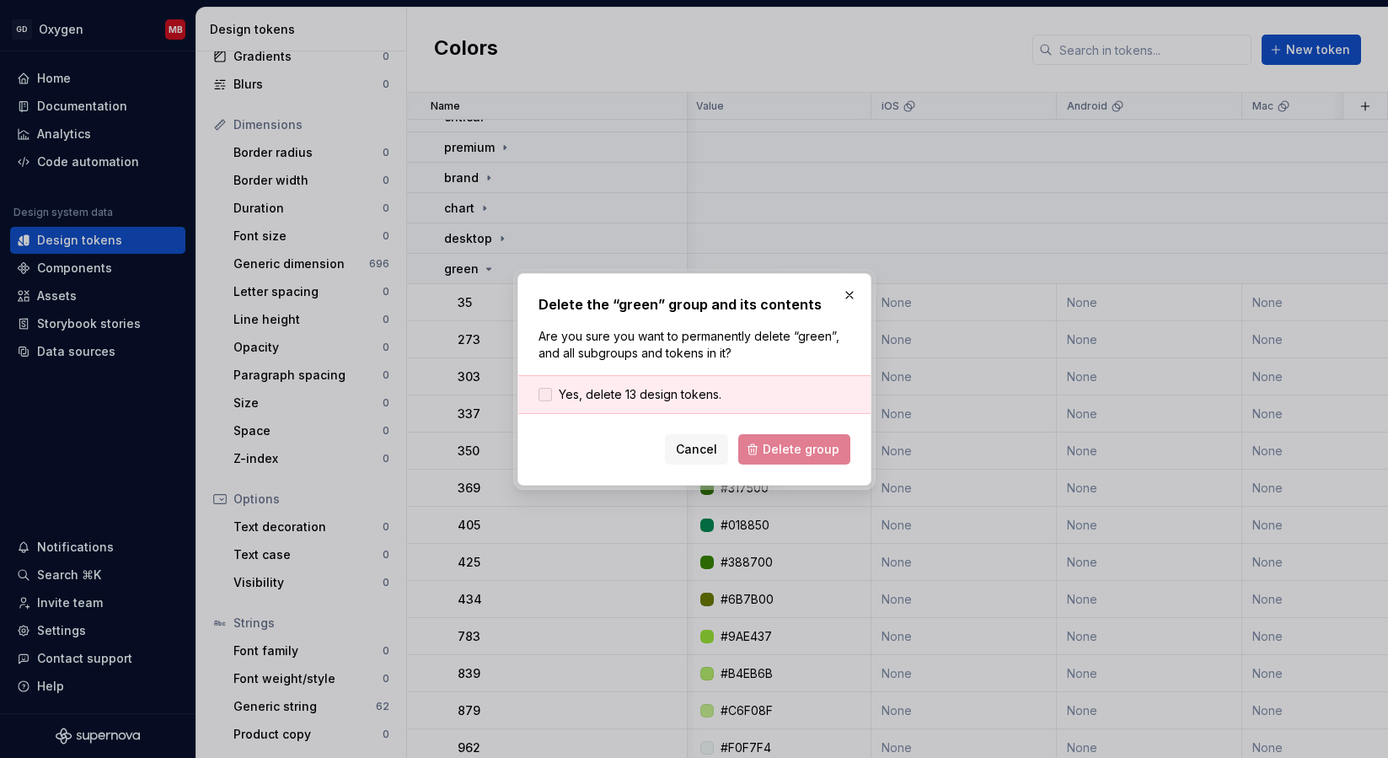
click at [635, 394] on span "Yes, delete 13 design tokens." at bounding box center [640, 394] width 163 height 17
click at [792, 442] on span "Delete group" at bounding box center [801, 449] width 77 height 17
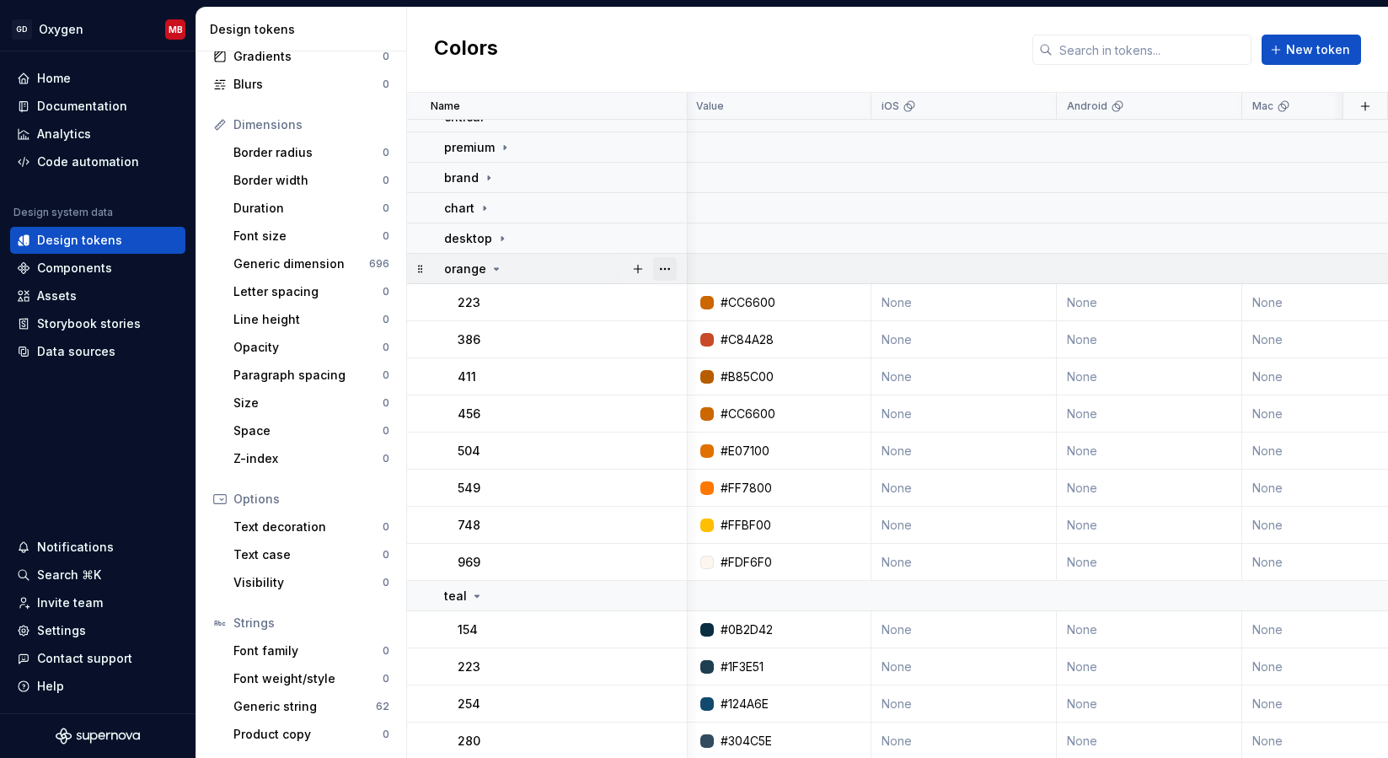
click at [667, 266] on button "button" at bounding box center [665, 269] width 24 height 24
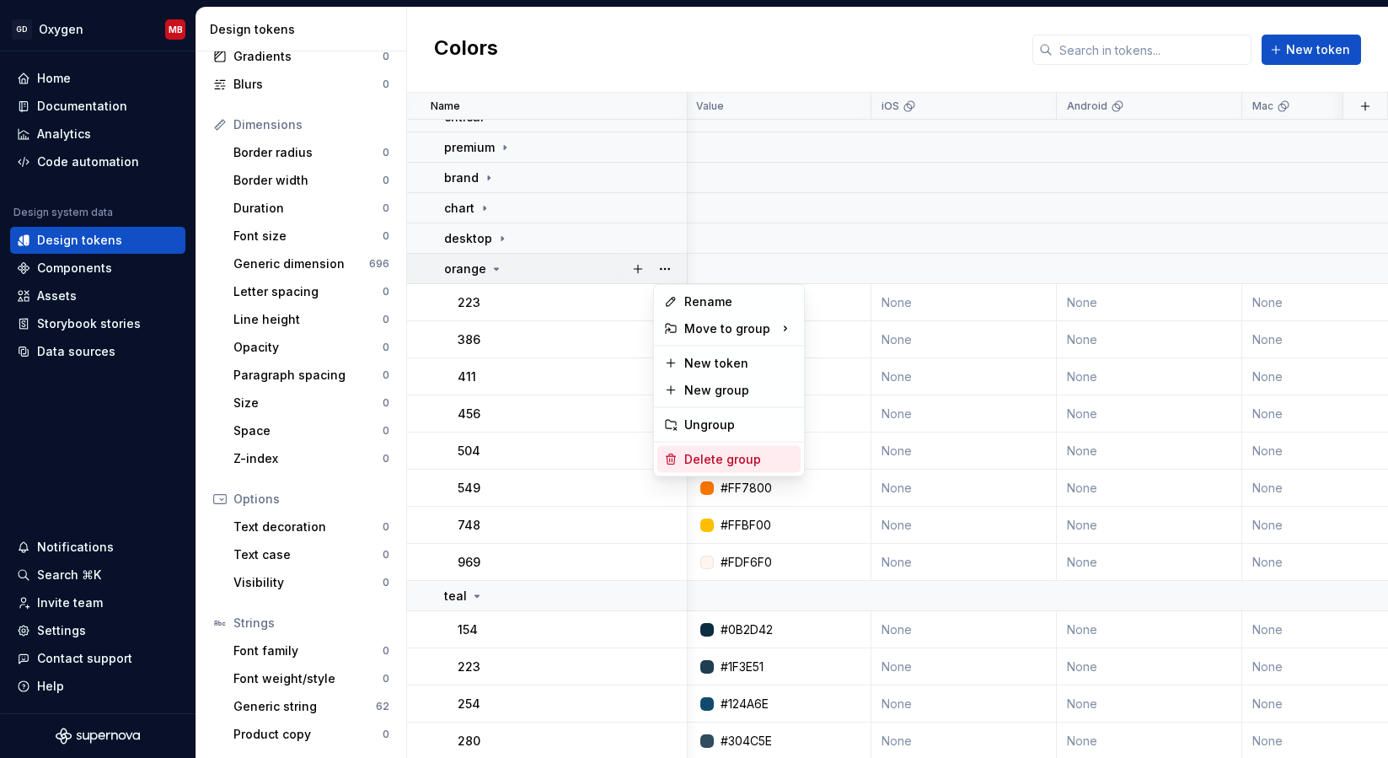
click at [710, 462] on div "Delete group" at bounding box center [739, 459] width 110 height 17
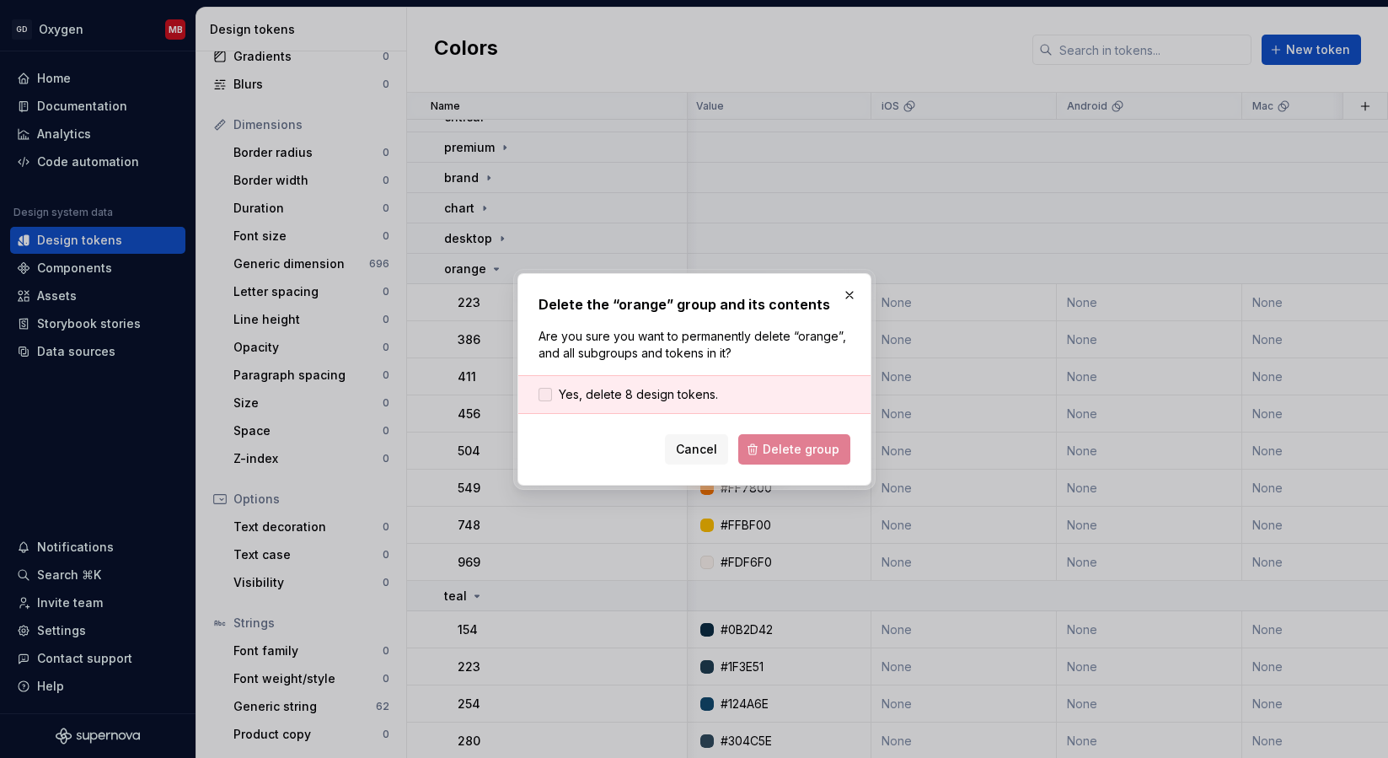
click at [664, 390] on span "Yes, delete 8 design tokens." at bounding box center [638, 394] width 159 height 17
click at [804, 457] on button "Delete group" at bounding box center [794, 449] width 112 height 30
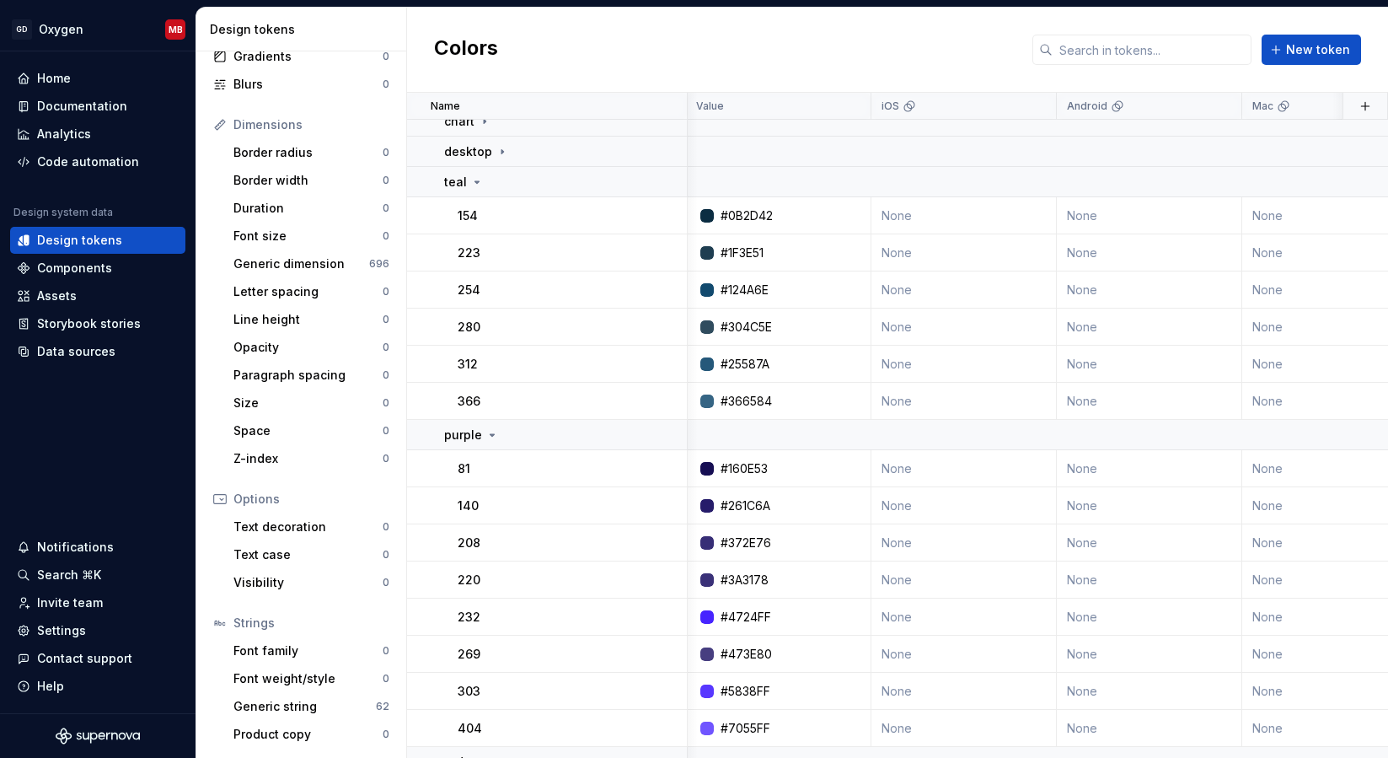
scroll to position [722, 2]
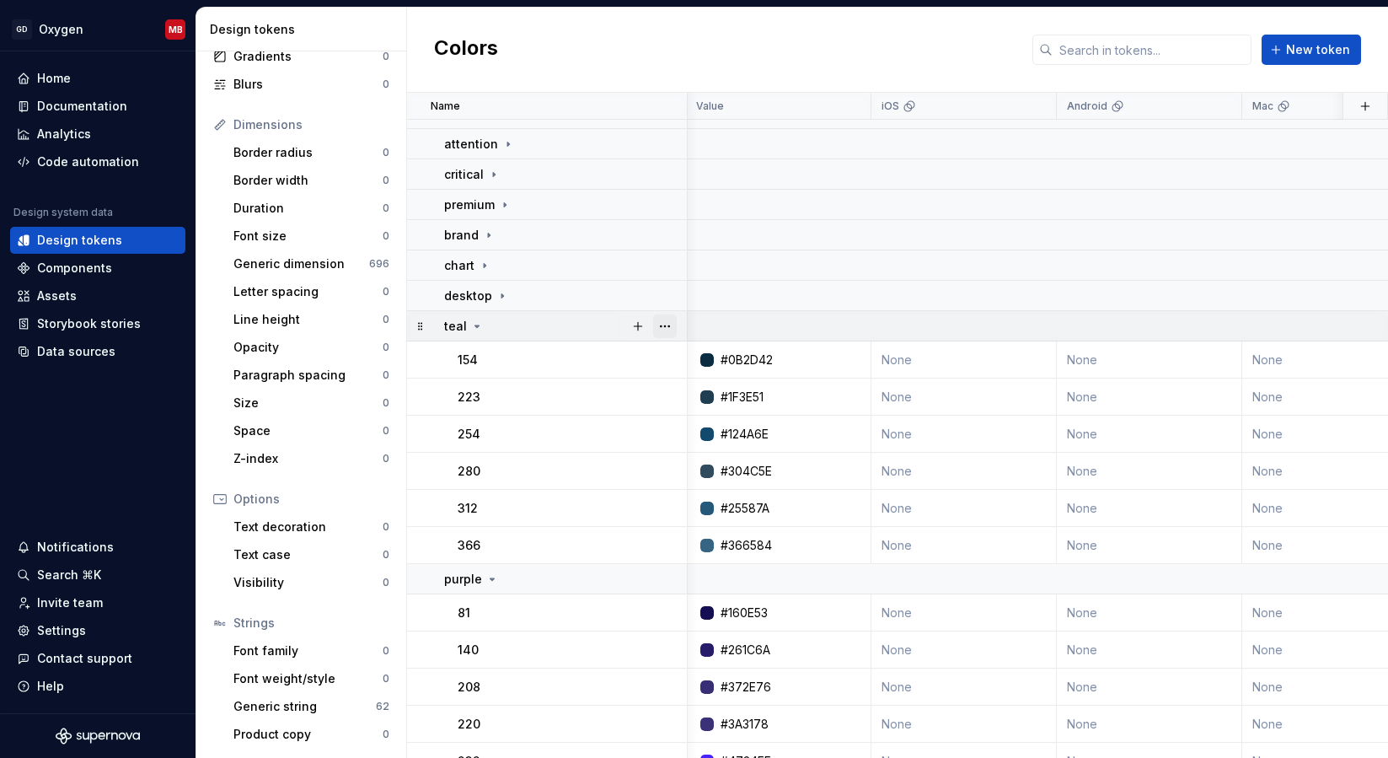
click at [667, 328] on button "button" at bounding box center [665, 326] width 24 height 24
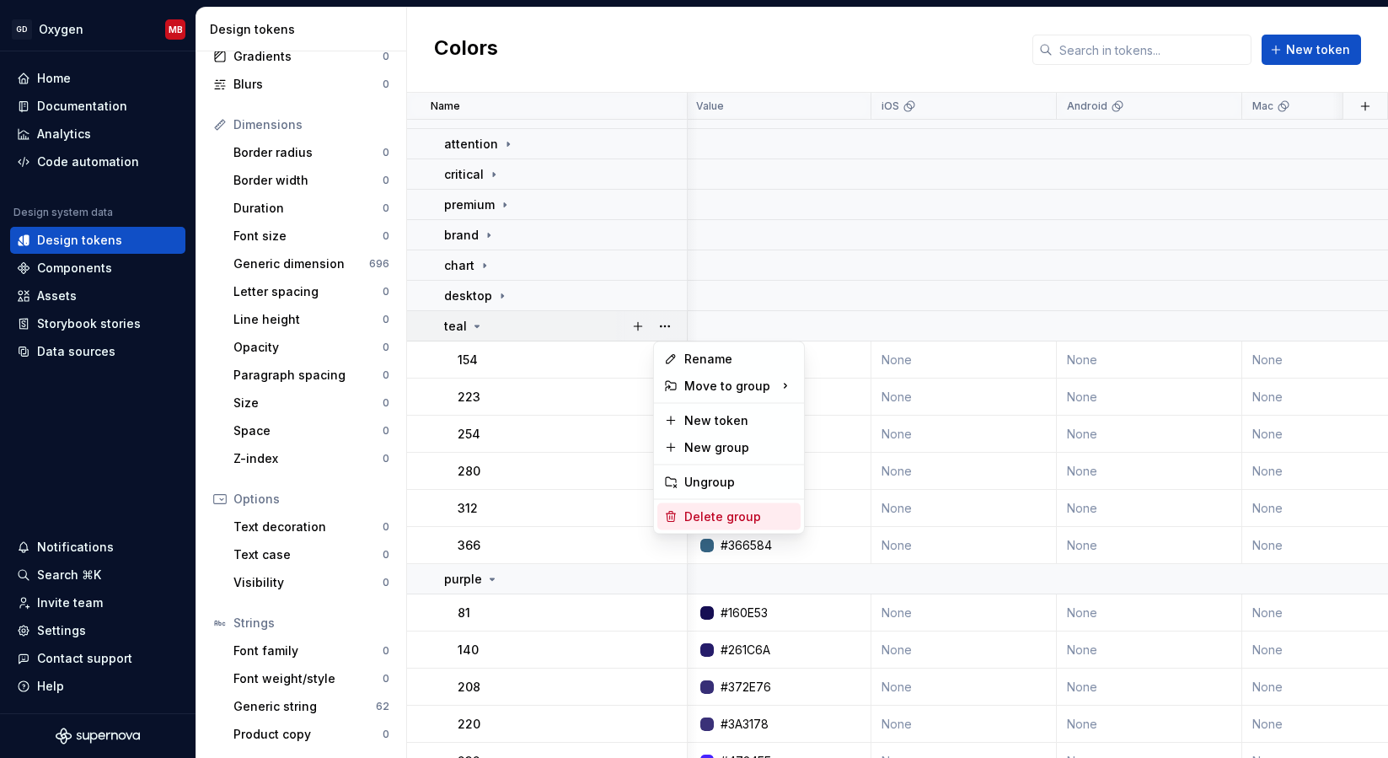
click at [714, 514] on div "Delete group" at bounding box center [739, 516] width 110 height 17
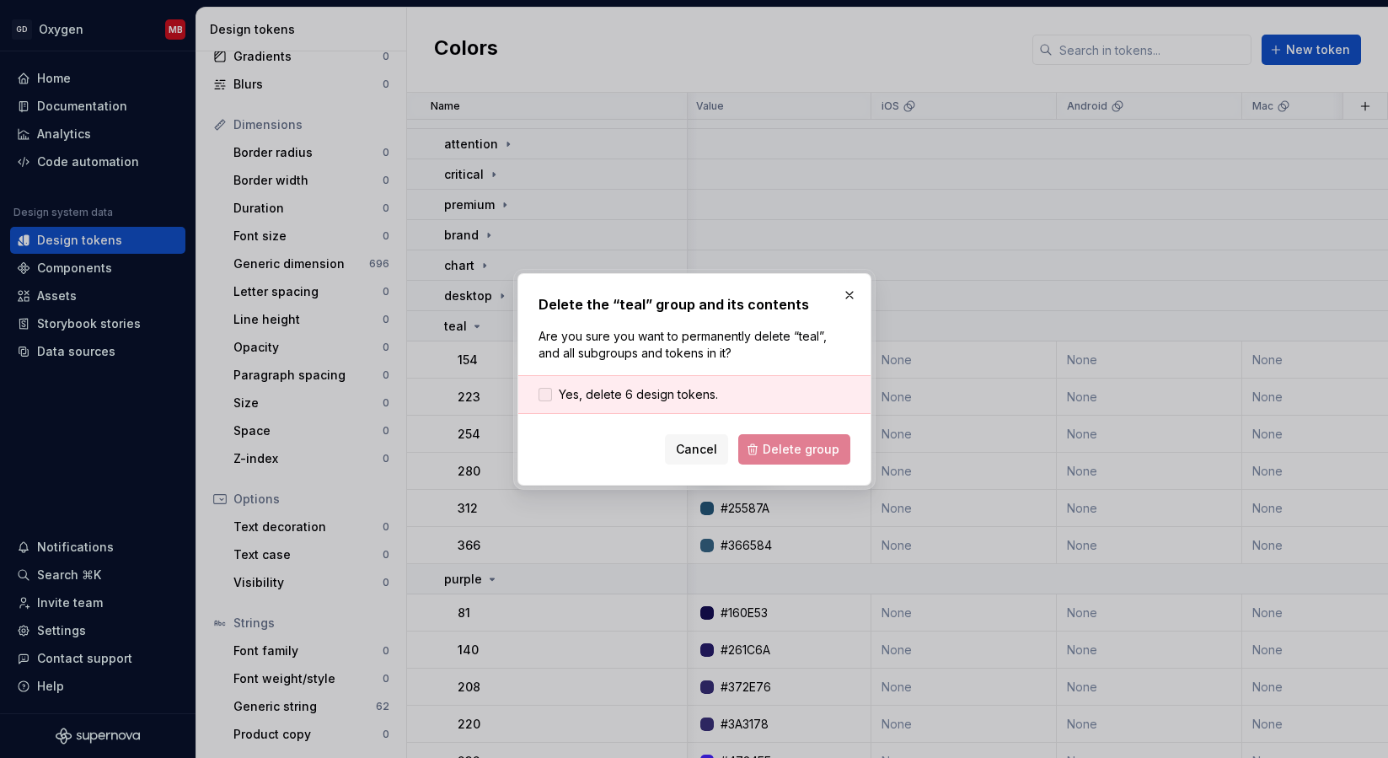
click at [660, 395] on span "Yes, delete 6 design tokens." at bounding box center [638, 394] width 159 height 17
click at [803, 448] on span "Delete group" at bounding box center [801, 449] width 77 height 17
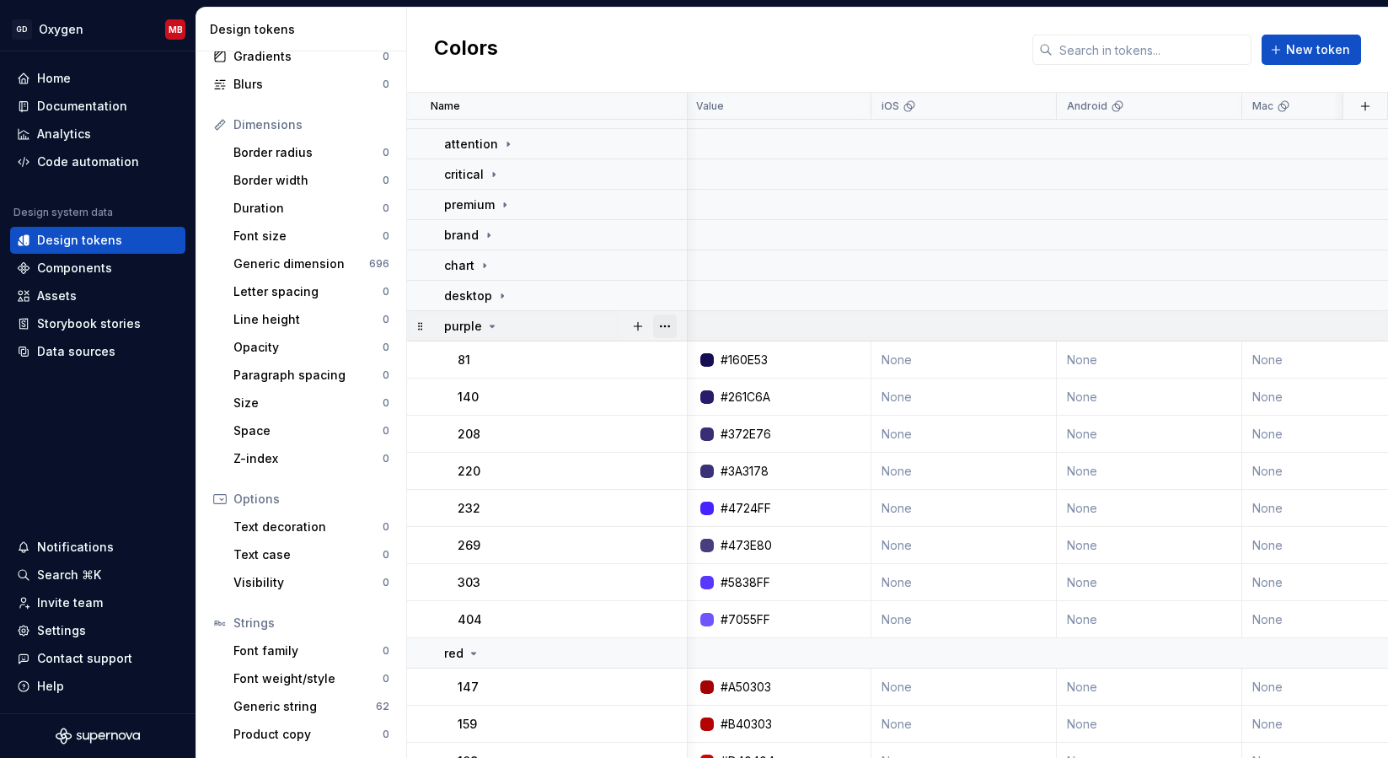
click at [664, 324] on button "button" at bounding box center [665, 326] width 24 height 24
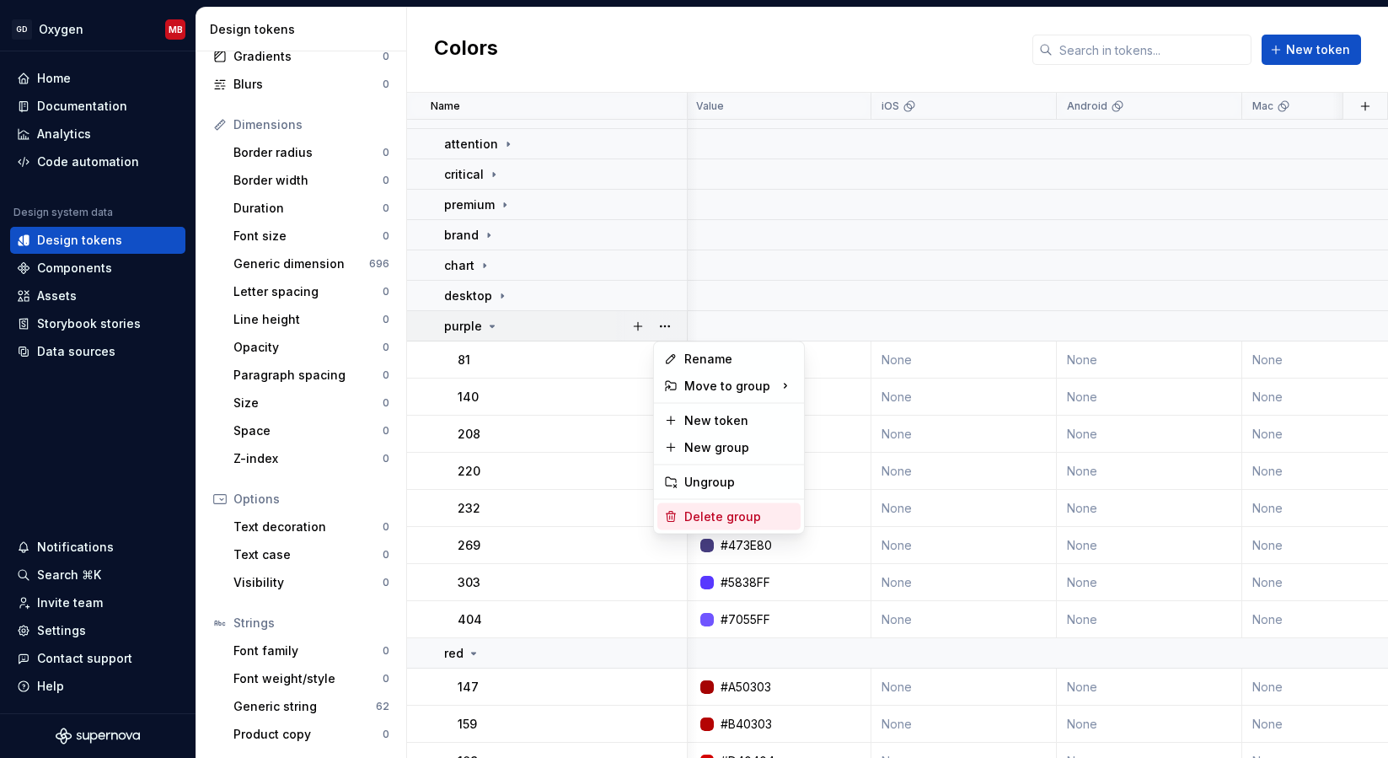
click at [702, 520] on div "Delete group" at bounding box center [739, 516] width 110 height 17
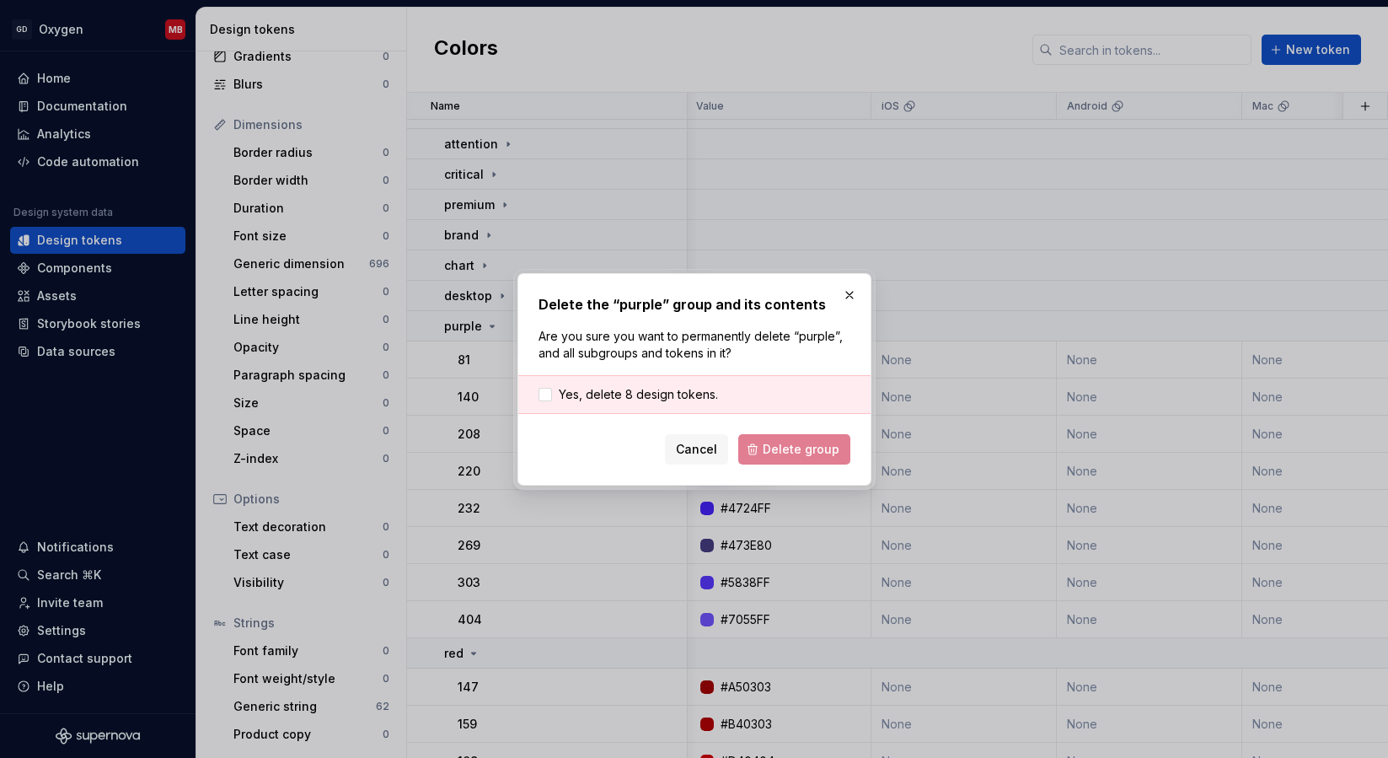
click at [700, 381] on div "Yes, delete 8 design tokens." at bounding box center [694, 394] width 352 height 39
click at [695, 390] on span "Yes, delete 8 design tokens." at bounding box center [638, 394] width 159 height 17
click at [794, 446] on span "Delete group" at bounding box center [801, 449] width 77 height 17
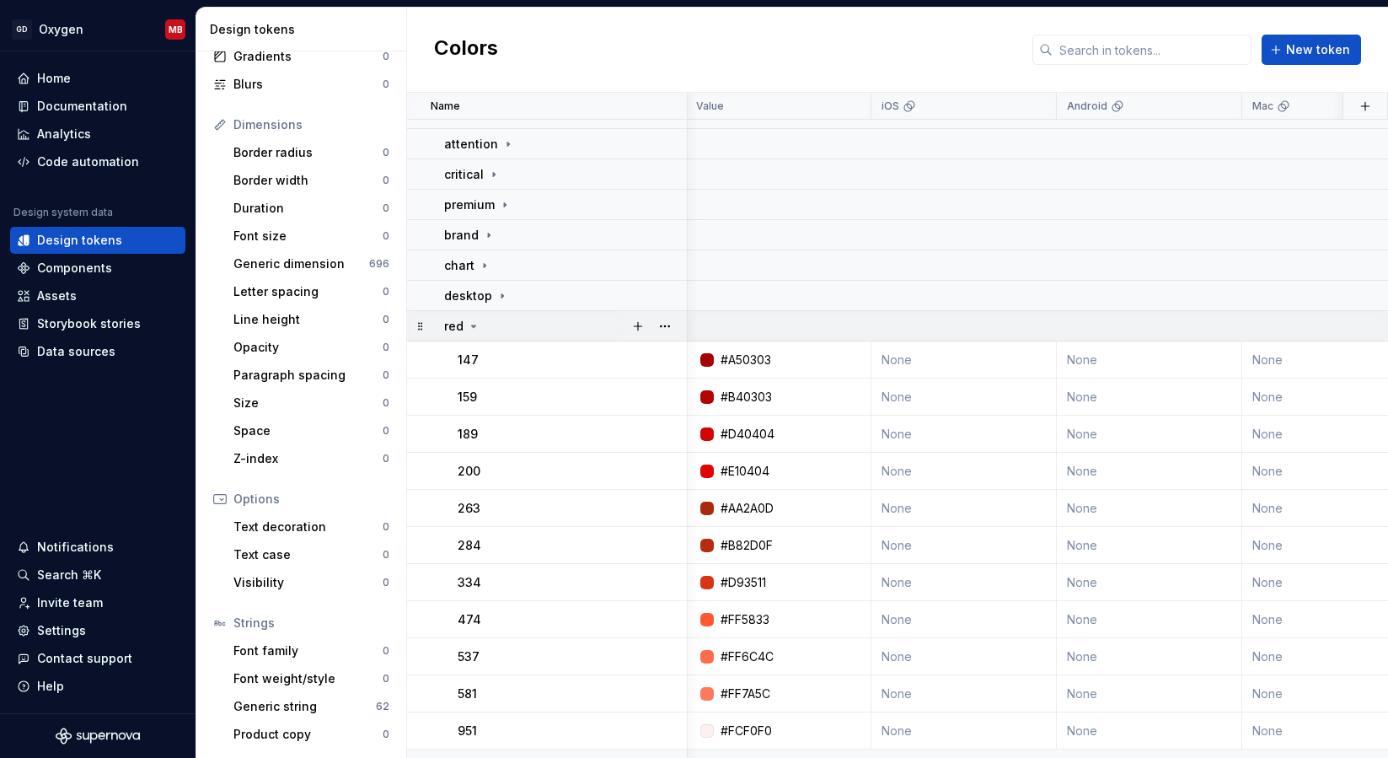
click at [472, 325] on icon at bounding box center [474, 326] width 4 height 2
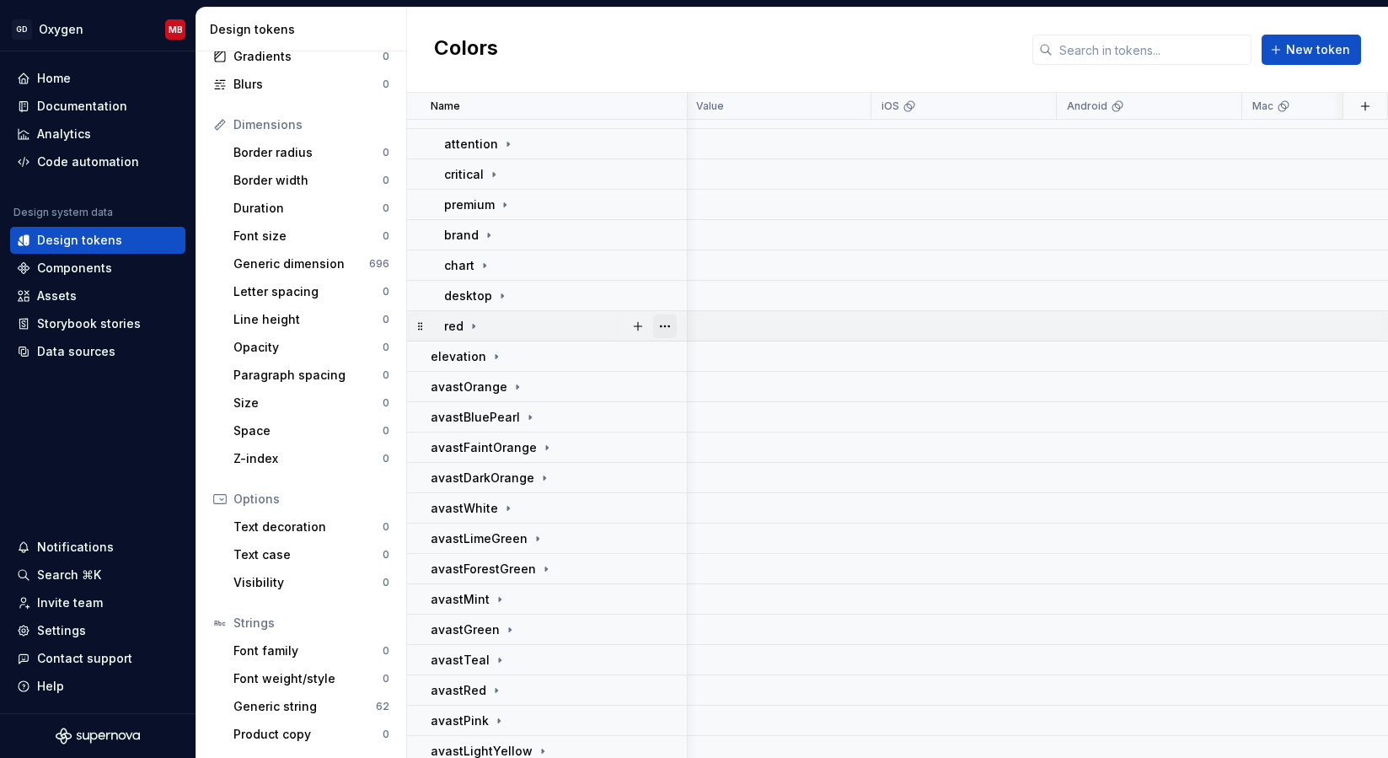
click at [665, 330] on button "button" at bounding box center [665, 326] width 24 height 24
click at [703, 515] on div "Delete group" at bounding box center [739, 516] width 110 height 17
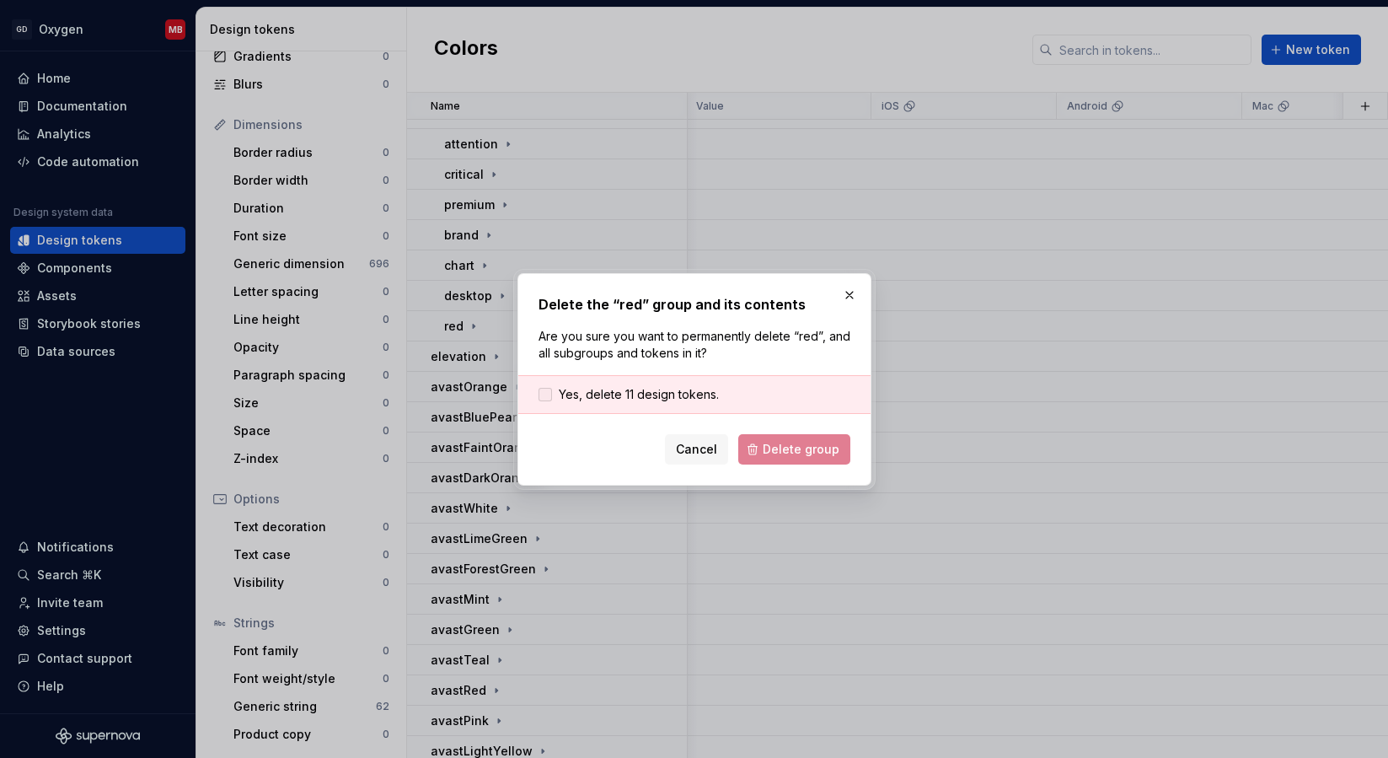
click at [697, 389] on span "Yes, delete 11 design tokens." at bounding box center [639, 394] width 160 height 17
click at [784, 442] on span "Delete group" at bounding box center [801, 449] width 77 height 17
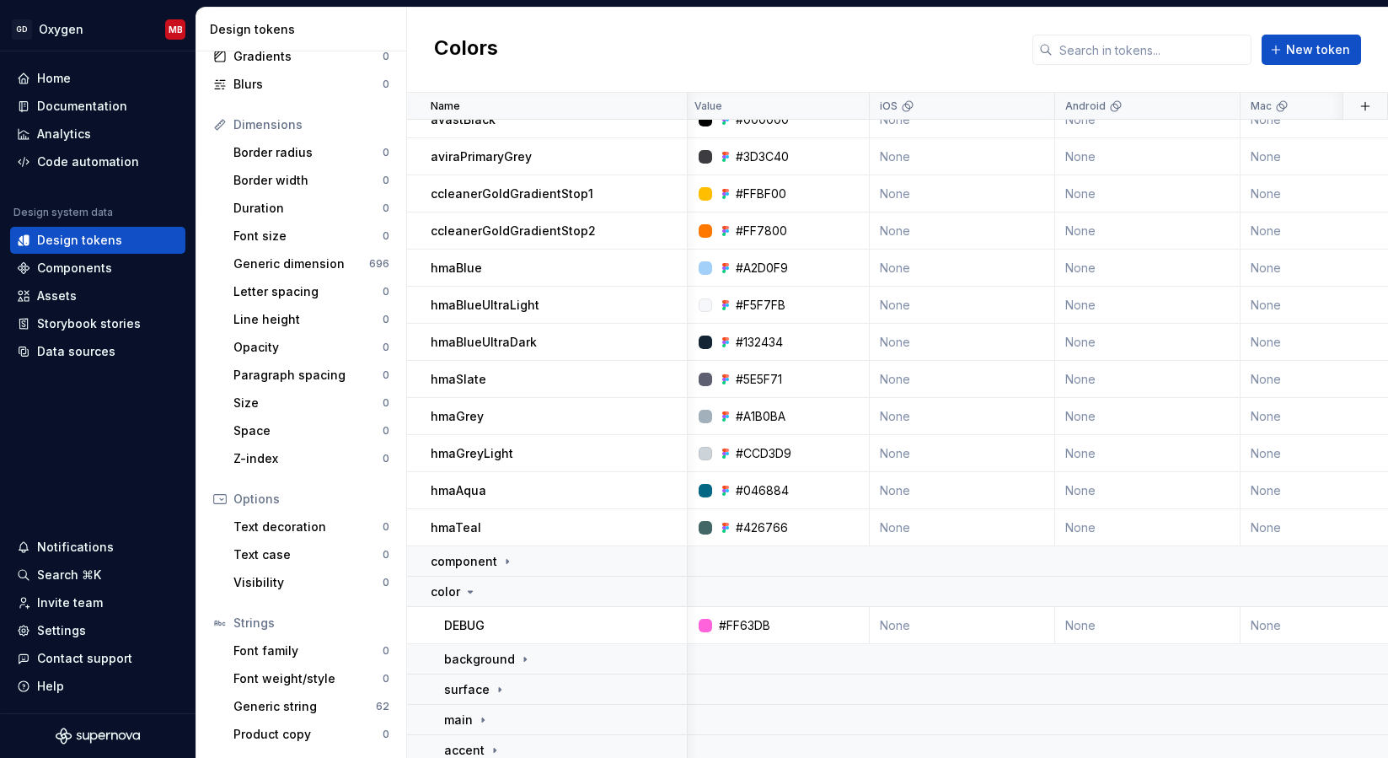
scroll to position [0, 3]
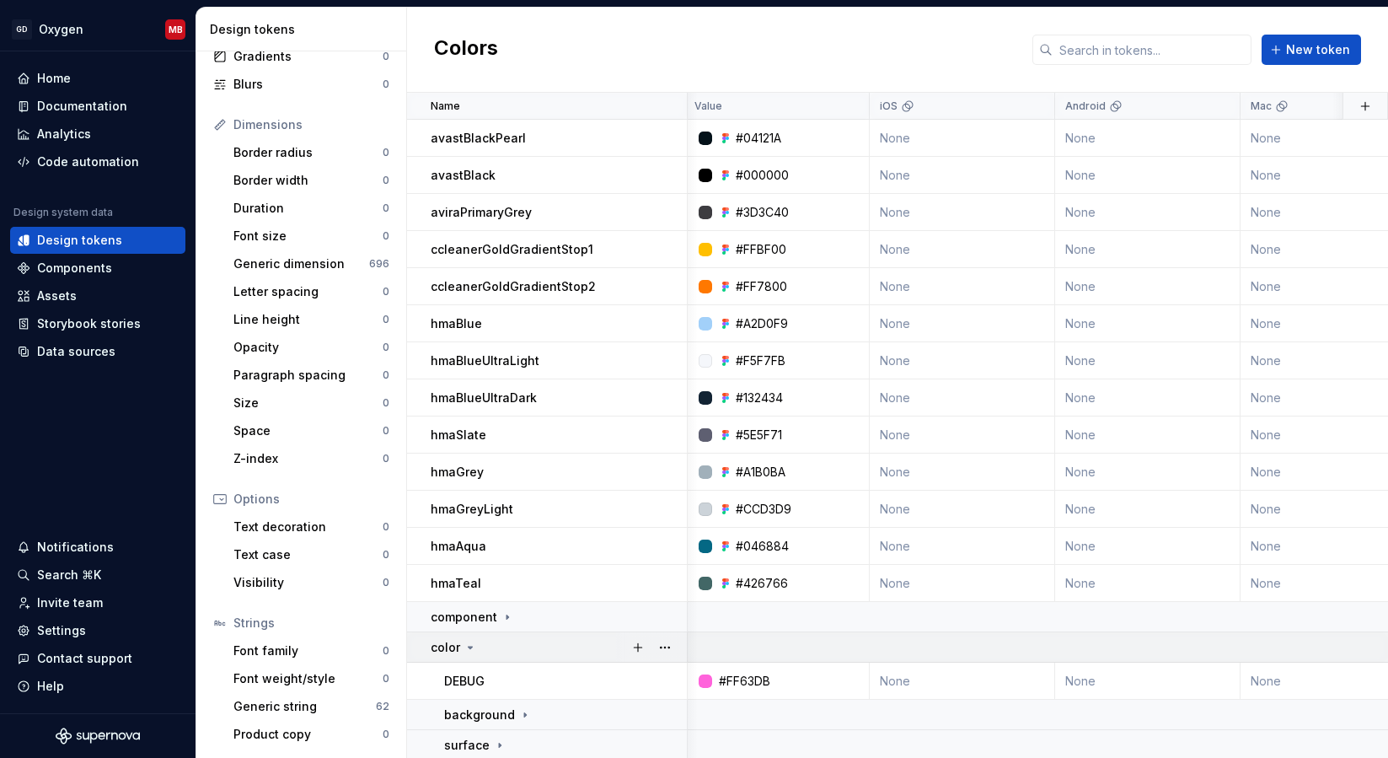
click at [470, 646] on icon at bounding box center [471, 647] width 4 height 2
click at [657, 132] on button "button" at bounding box center [665, 138] width 24 height 24
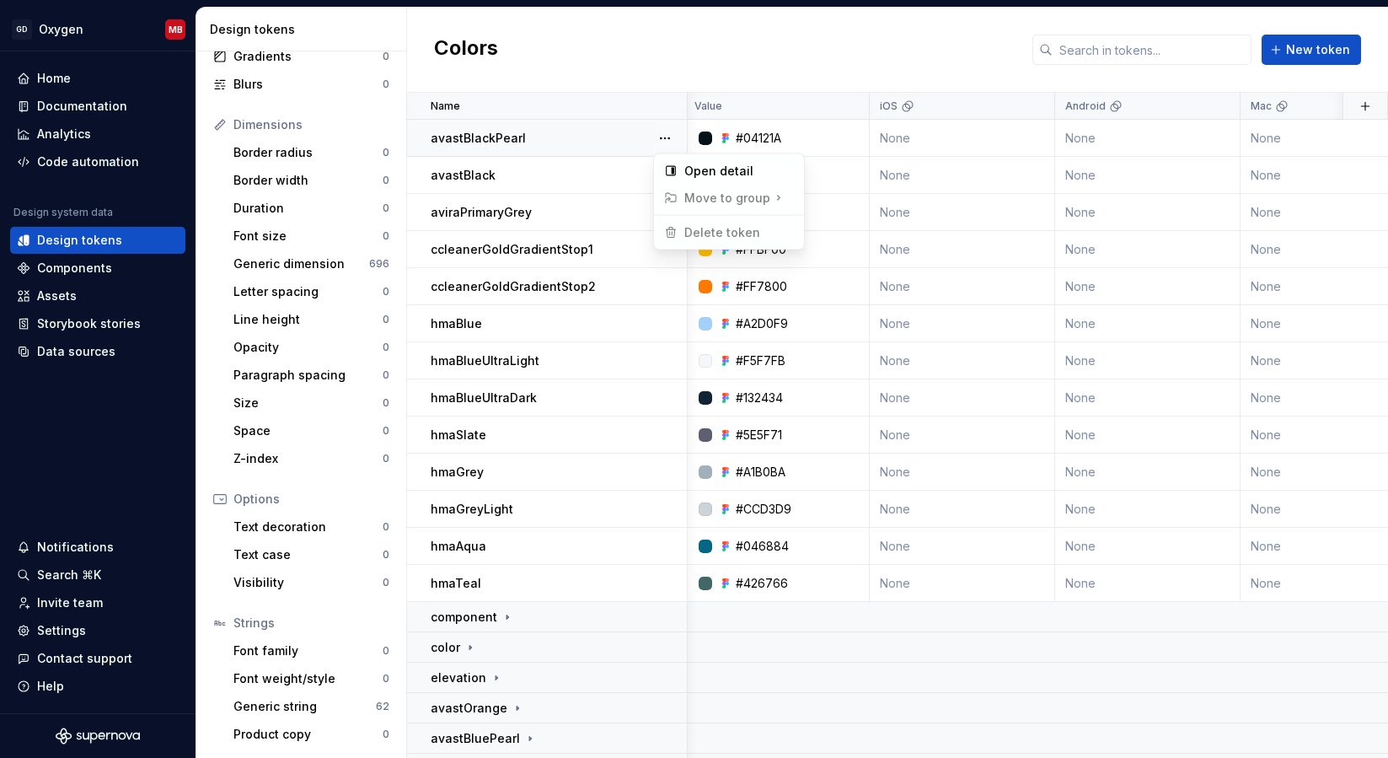
click at [526, 137] on html "GD Oxygen MB Home Documentation Analytics Code automation Design system data De…" at bounding box center [694, 379] width 1388 height 758
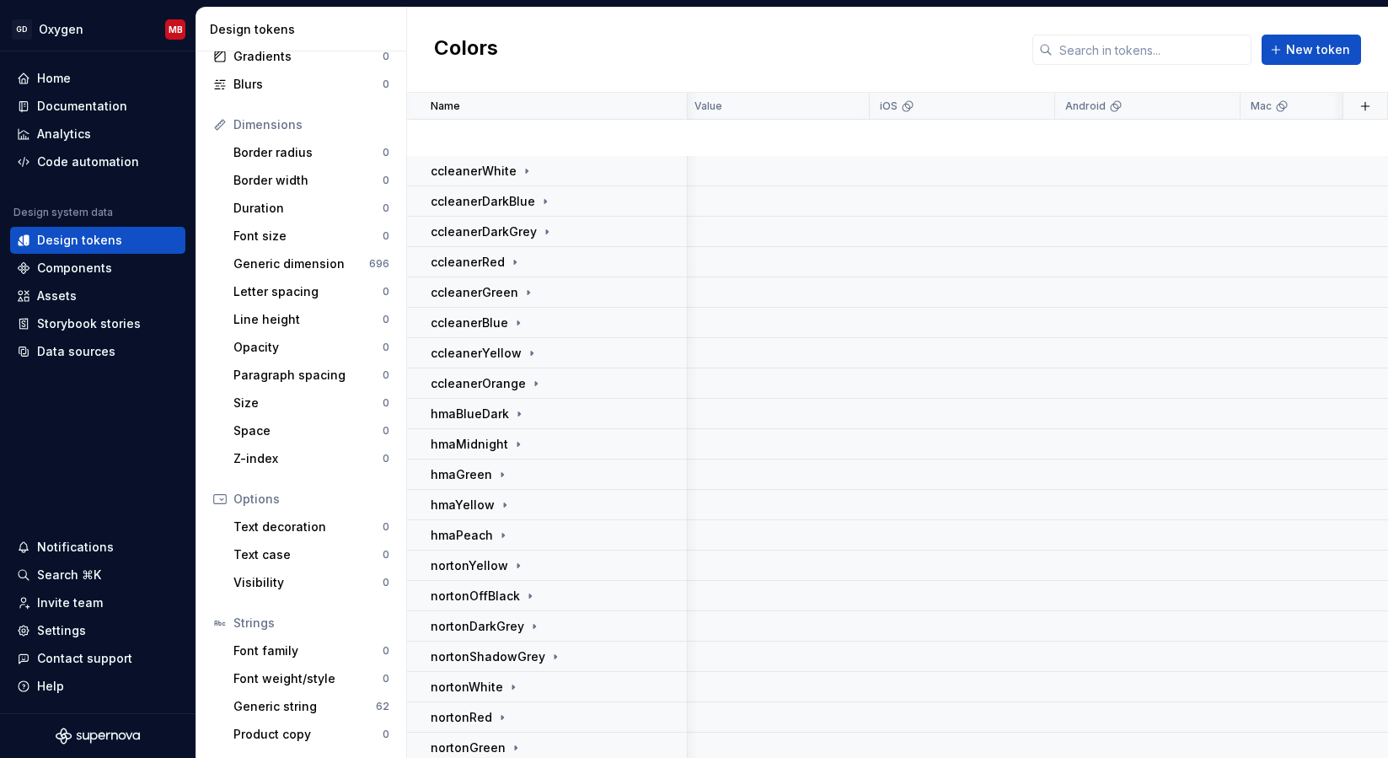
scroll to position [1877, 3]
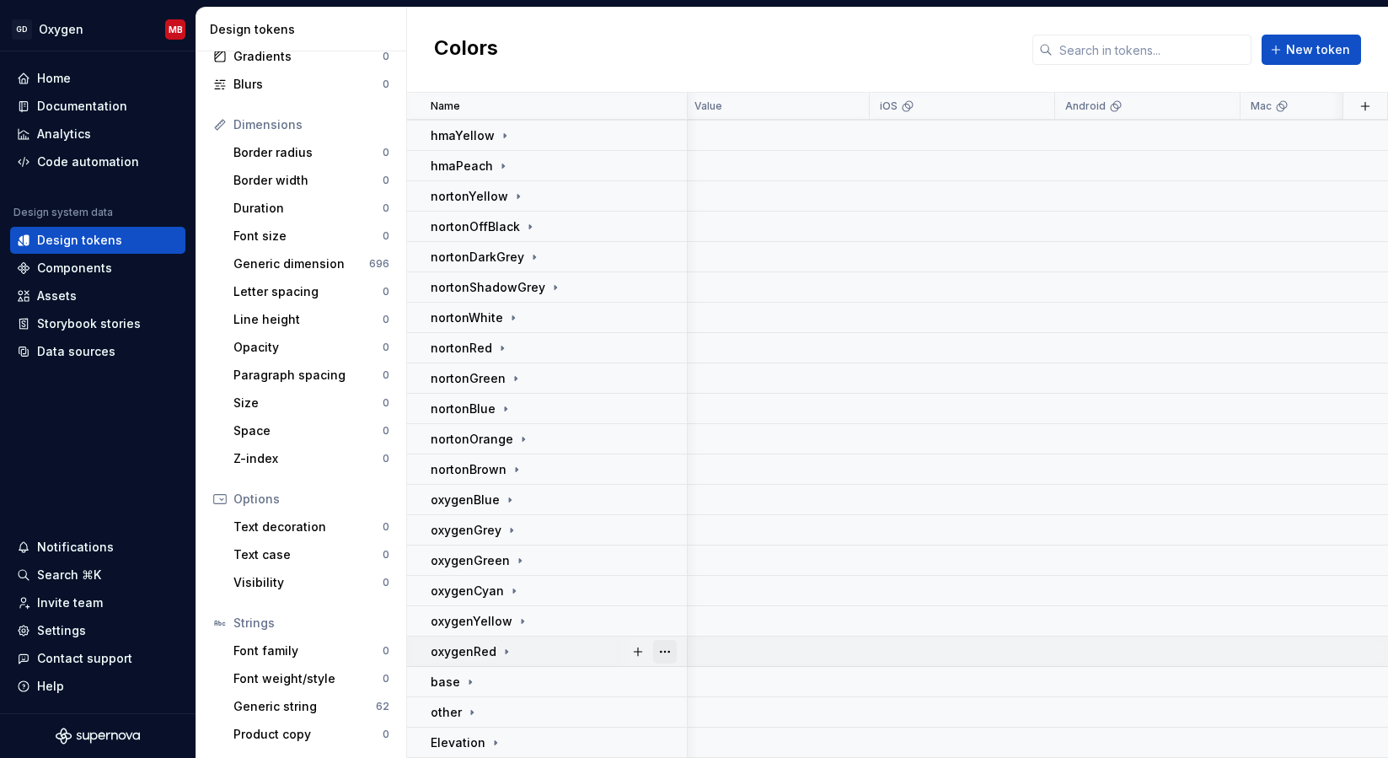
click at [669, 650] on button "button" at bounding box center [665, 652] width 24 height 24
drag, startPoint x: 418, startPoint y: 645, endPoint x: 414, endPoint y: 633, distance: 12.5
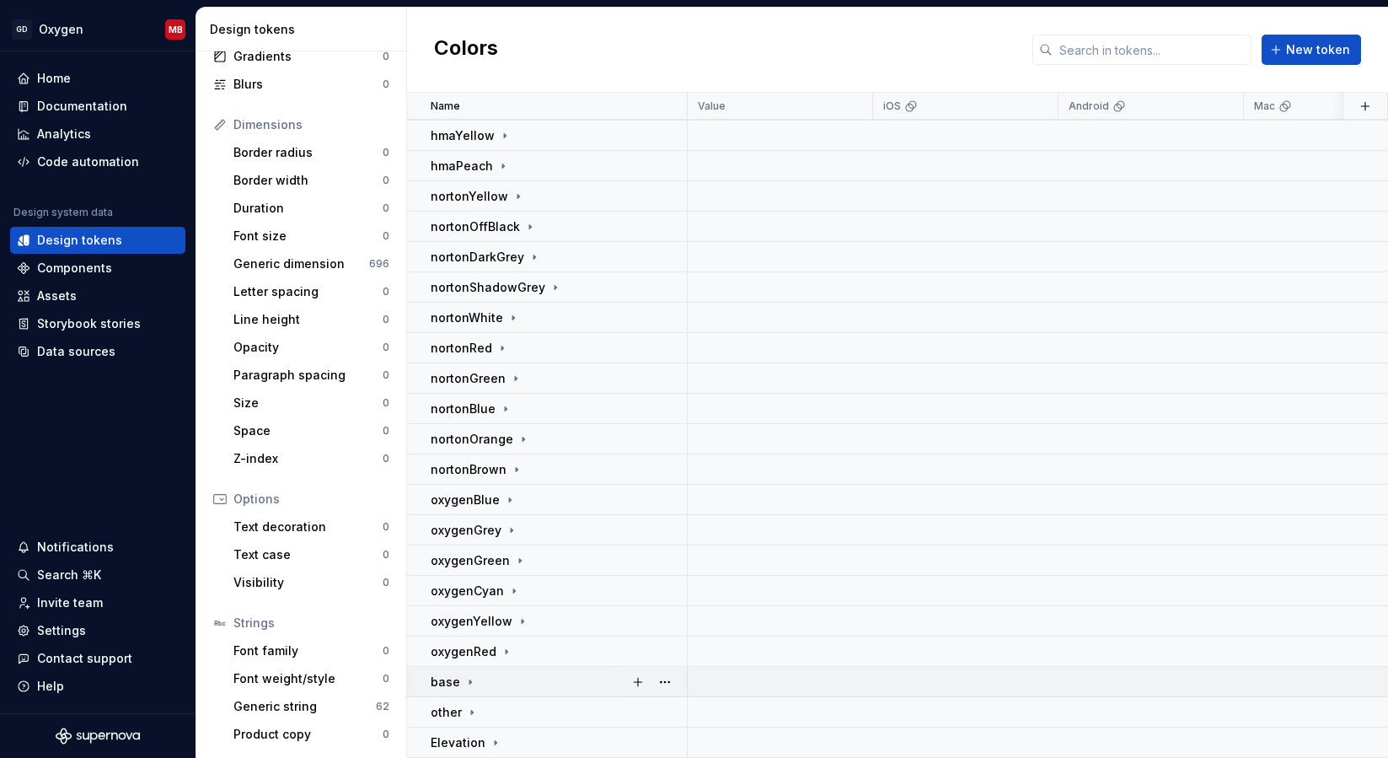
click at [469, 678] on icon at bounding box center [470, 681] width 13 height 13
click at [483, 707] on icon at bounding box center [486, 711] width 13 height 13
click at [472, 710] on icon at bounding box center [471, 711] width 13 height 13
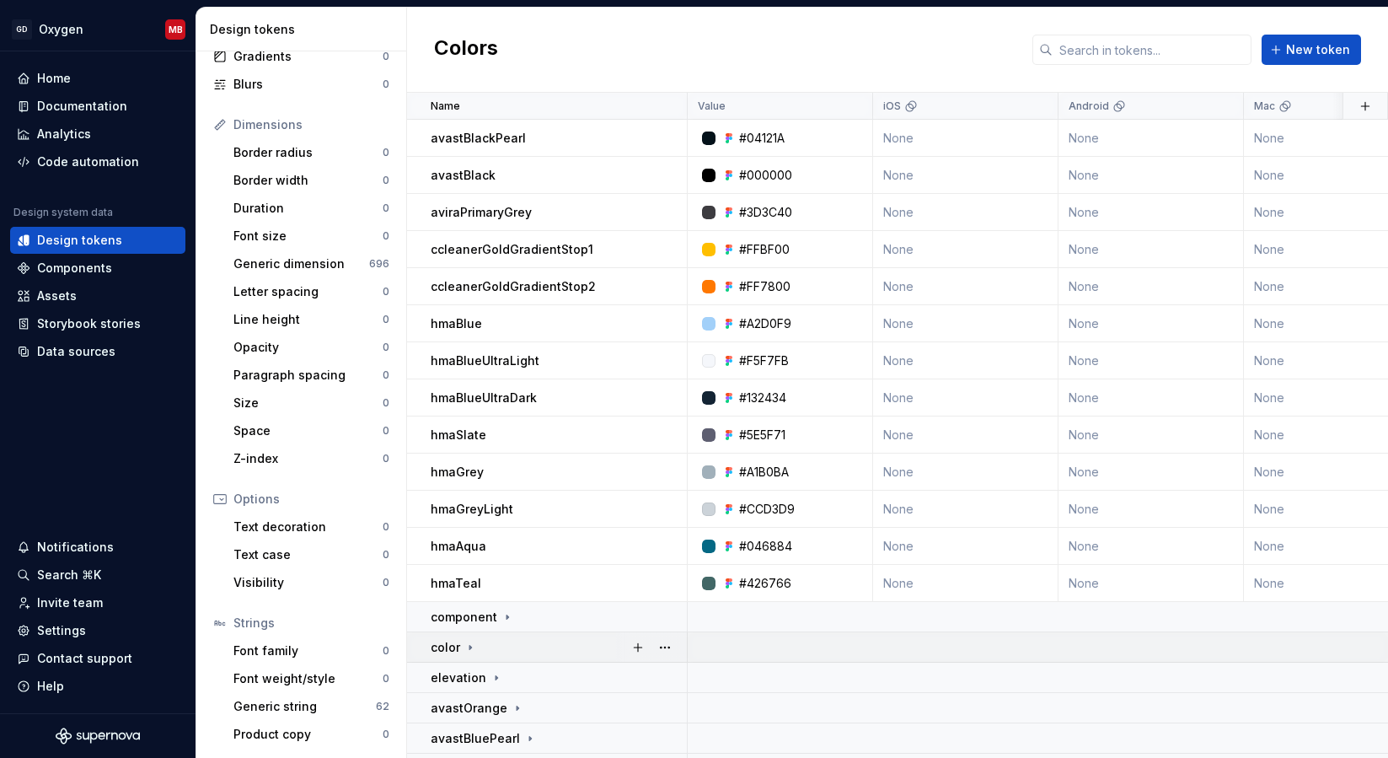
click at [470, 643] on icon at bounding box center [470, 647] width 13 height 13
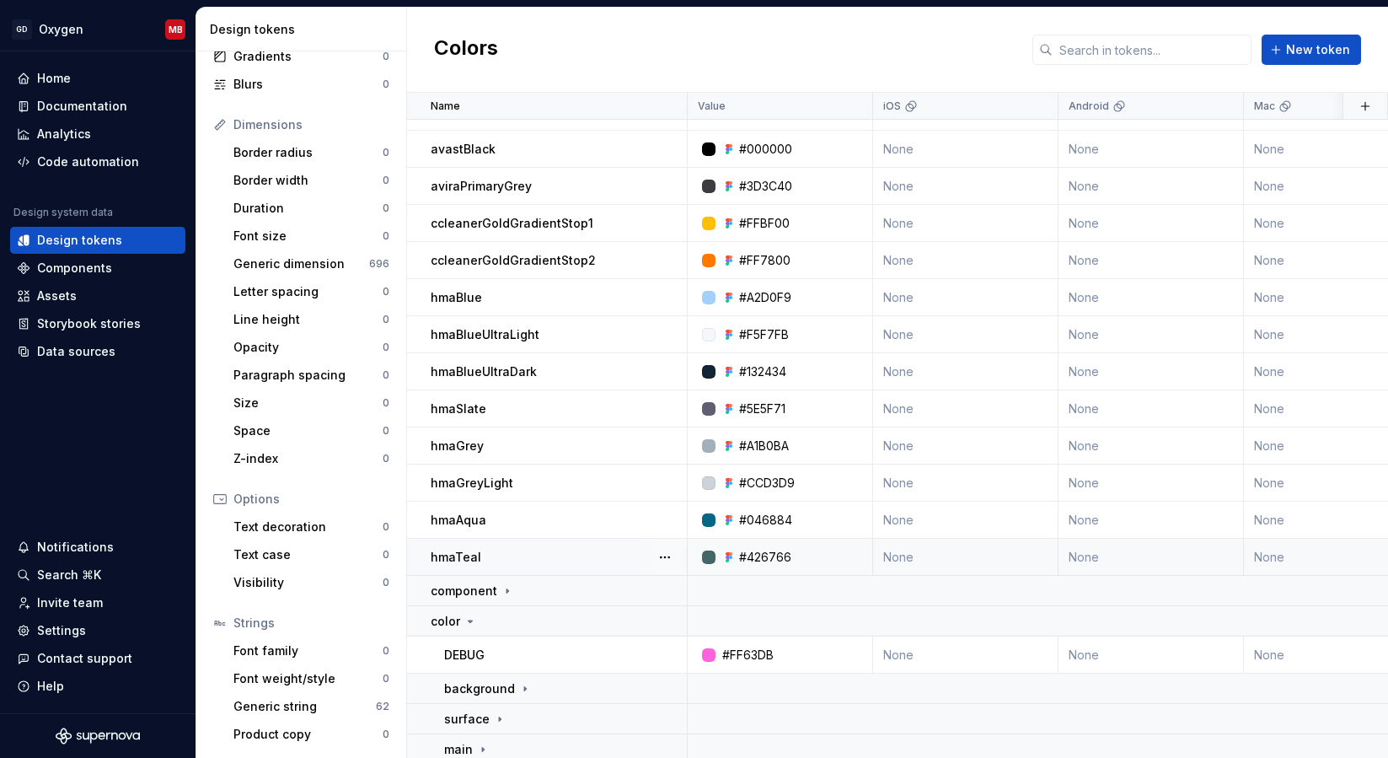
scroll to position [71, 0]
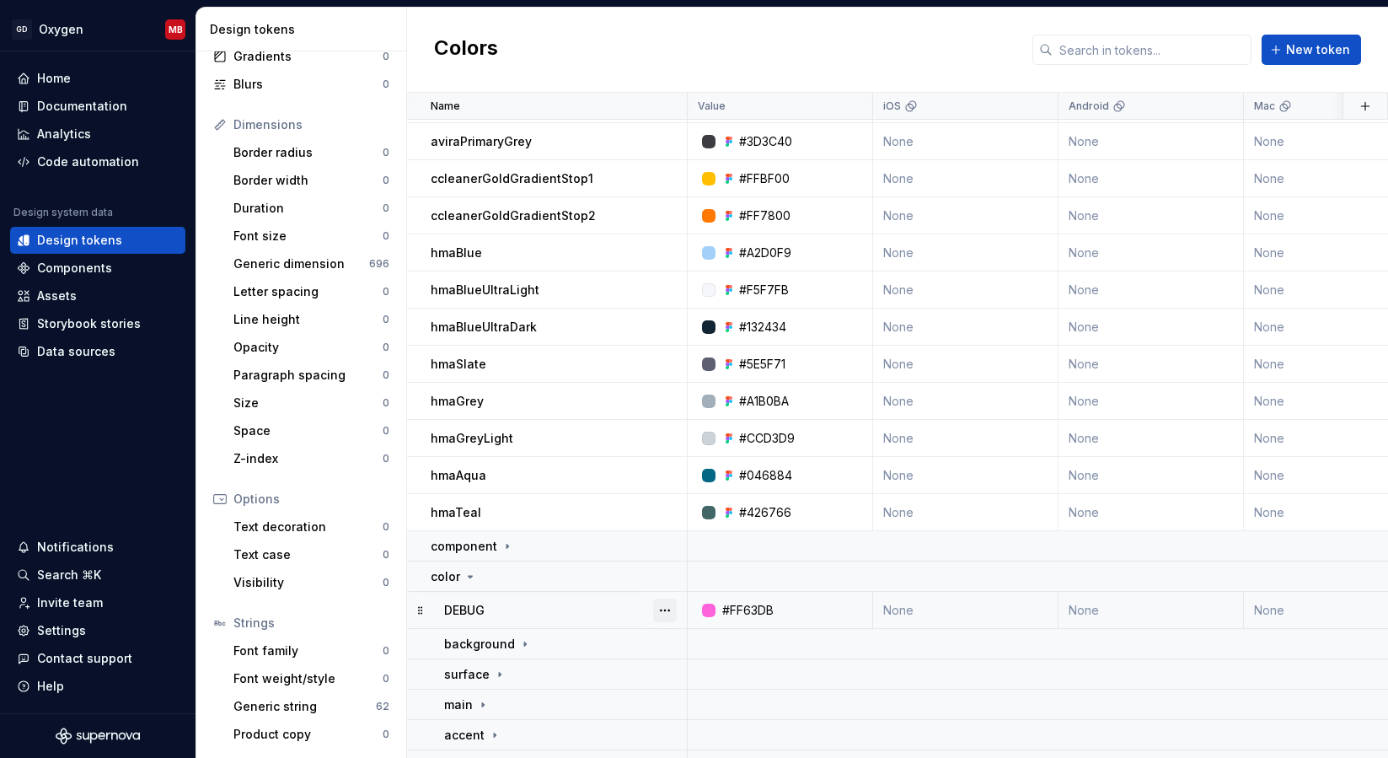
click at [664, 608] on button "button" at bounding box center [665, 610] width 24 height 24
click at [700, 645] on div "Open detail" at bounding box center [739, 643] width 110 height 17
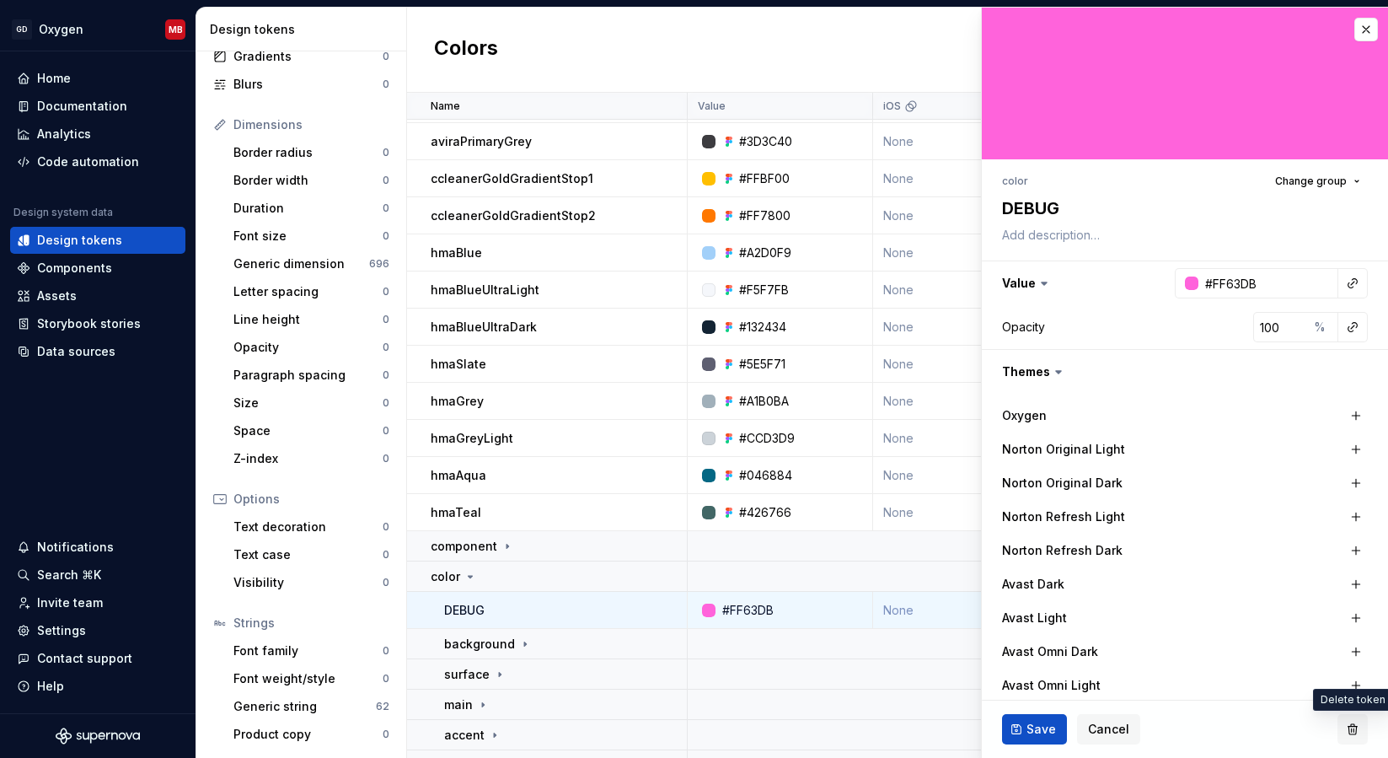
click at [1352, 723] on button "button" at bounding box center [1353, 729] width 30 height 30
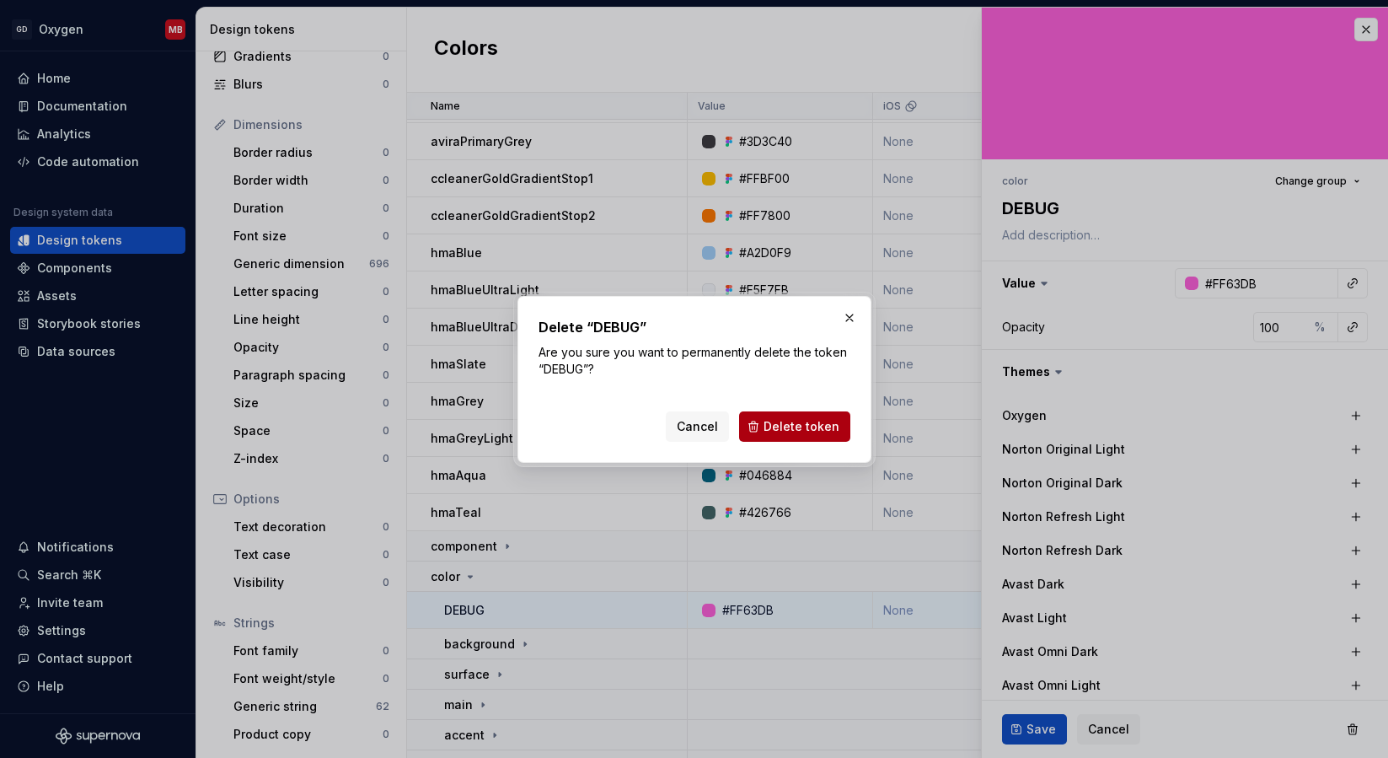
click at [786, 423] on span "Delete token" at bounding box center [802, 426] width 76 height 17
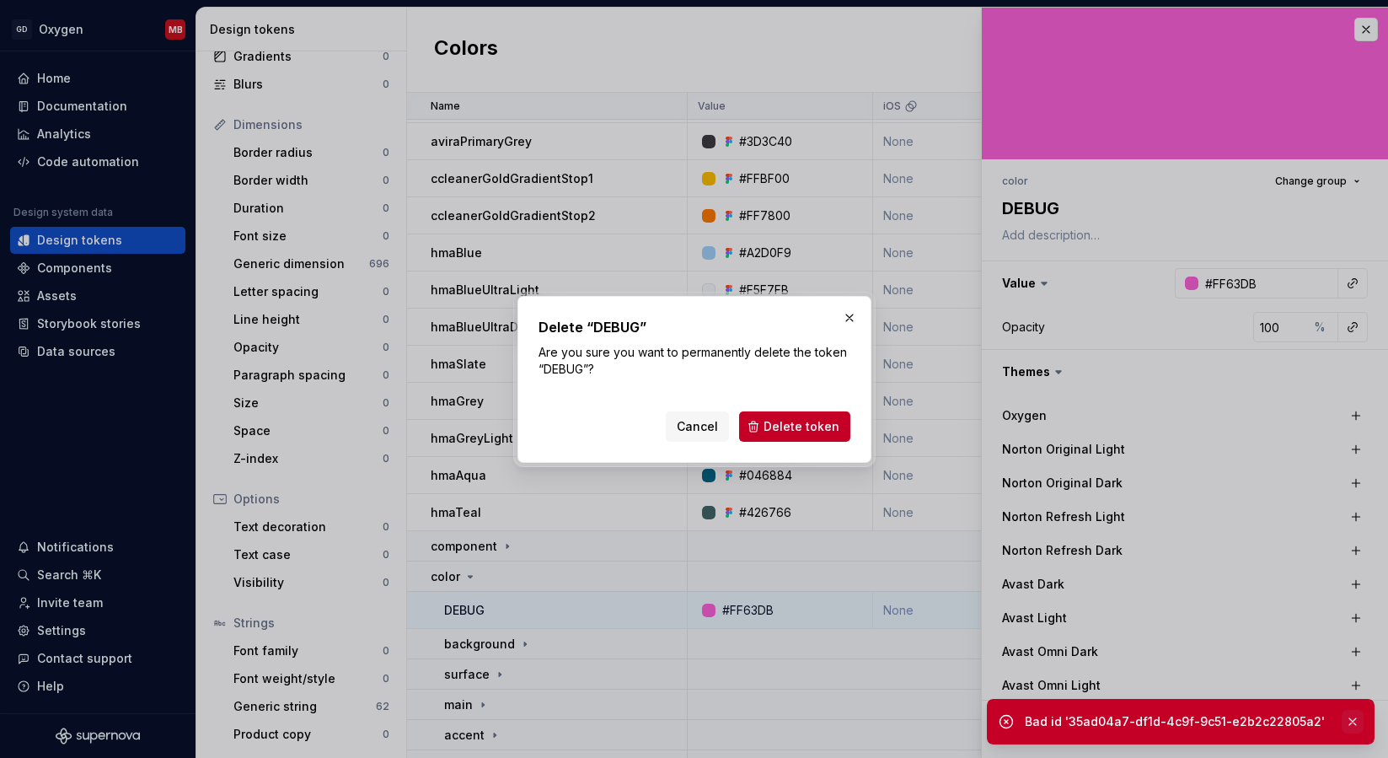
click at [1348, 721] on button "button" at bounding box center [1353, 722] width 22 height 24
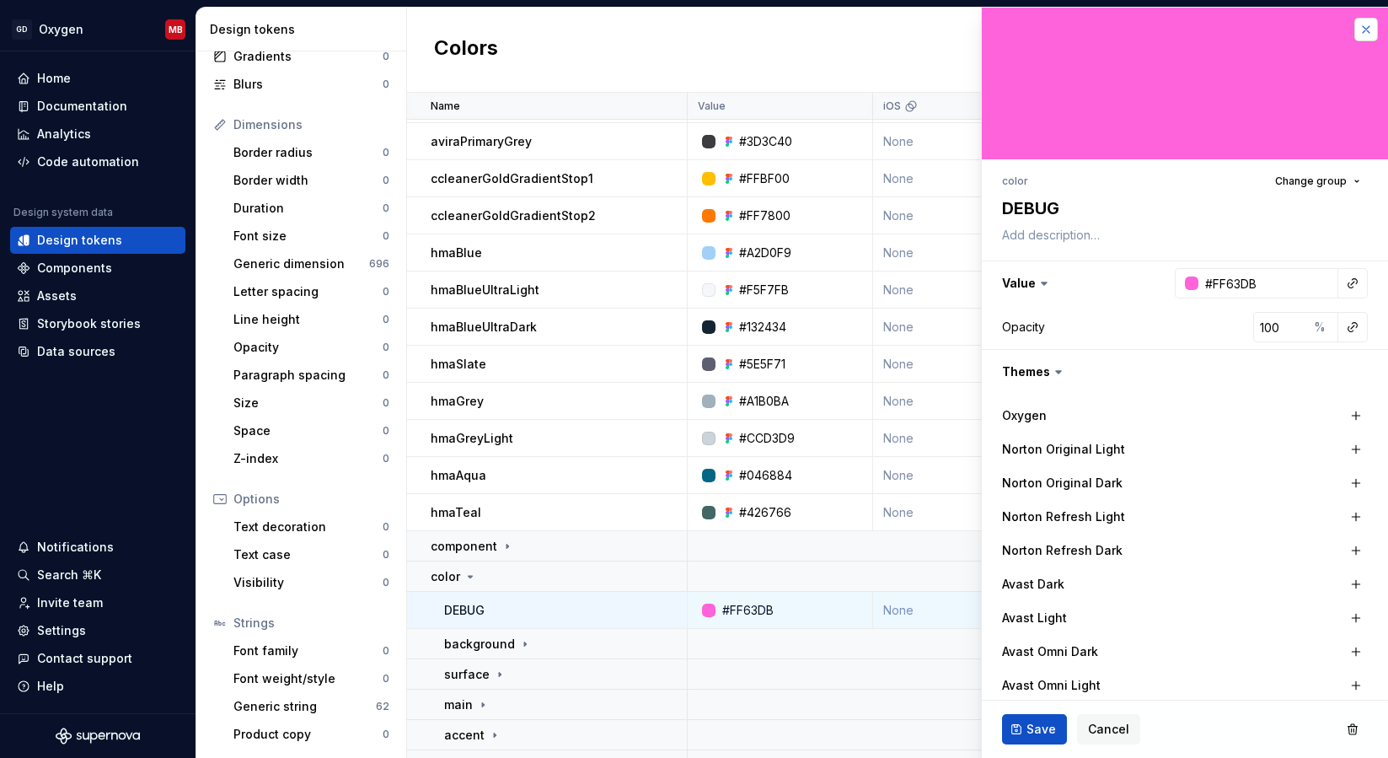
click at [1364, 33] on button "button" at bounding box center [1366, 30] width 24 height 24
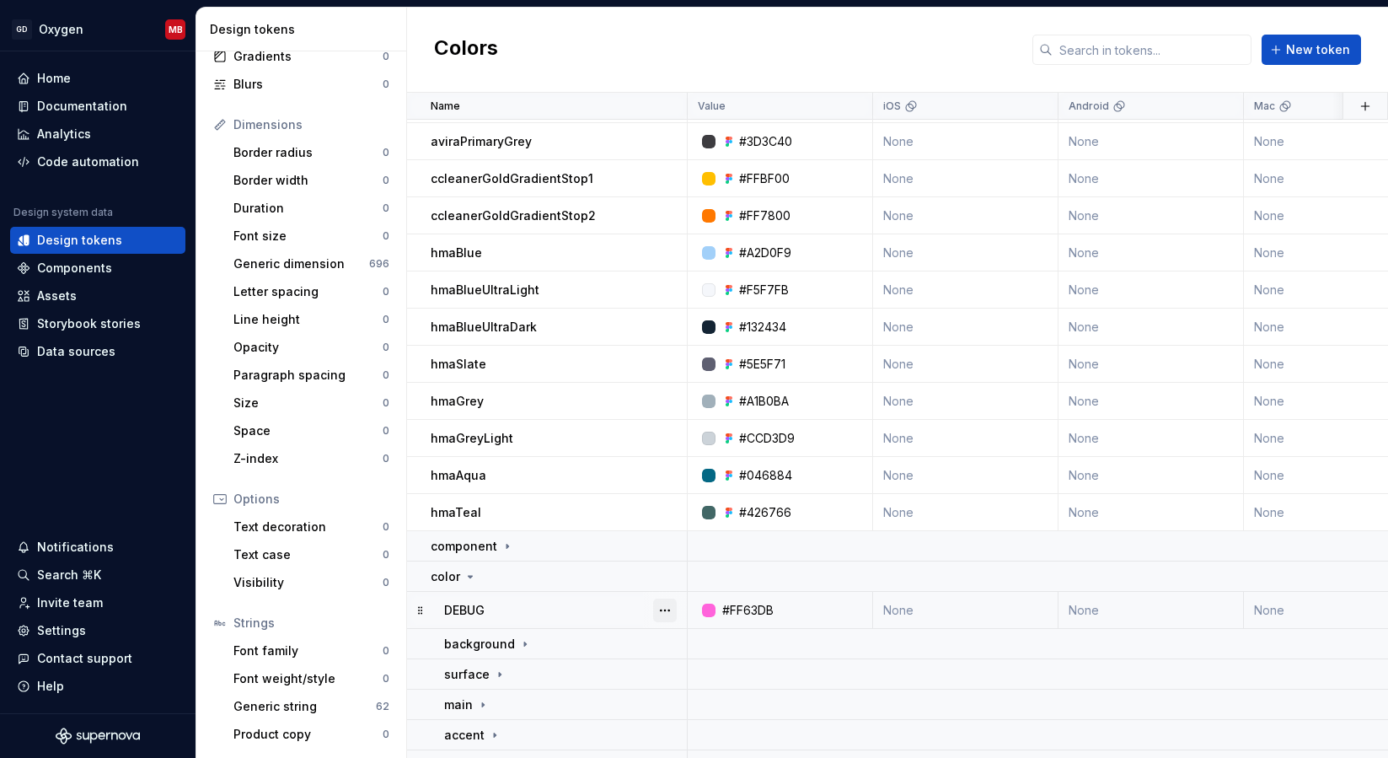
click at [664, 612] on button "button" at bounding box center [665, 610] width 24 height 24
click at [699, 700] on div "Delete token" at bounding box center [739, 704] width 110 height 17
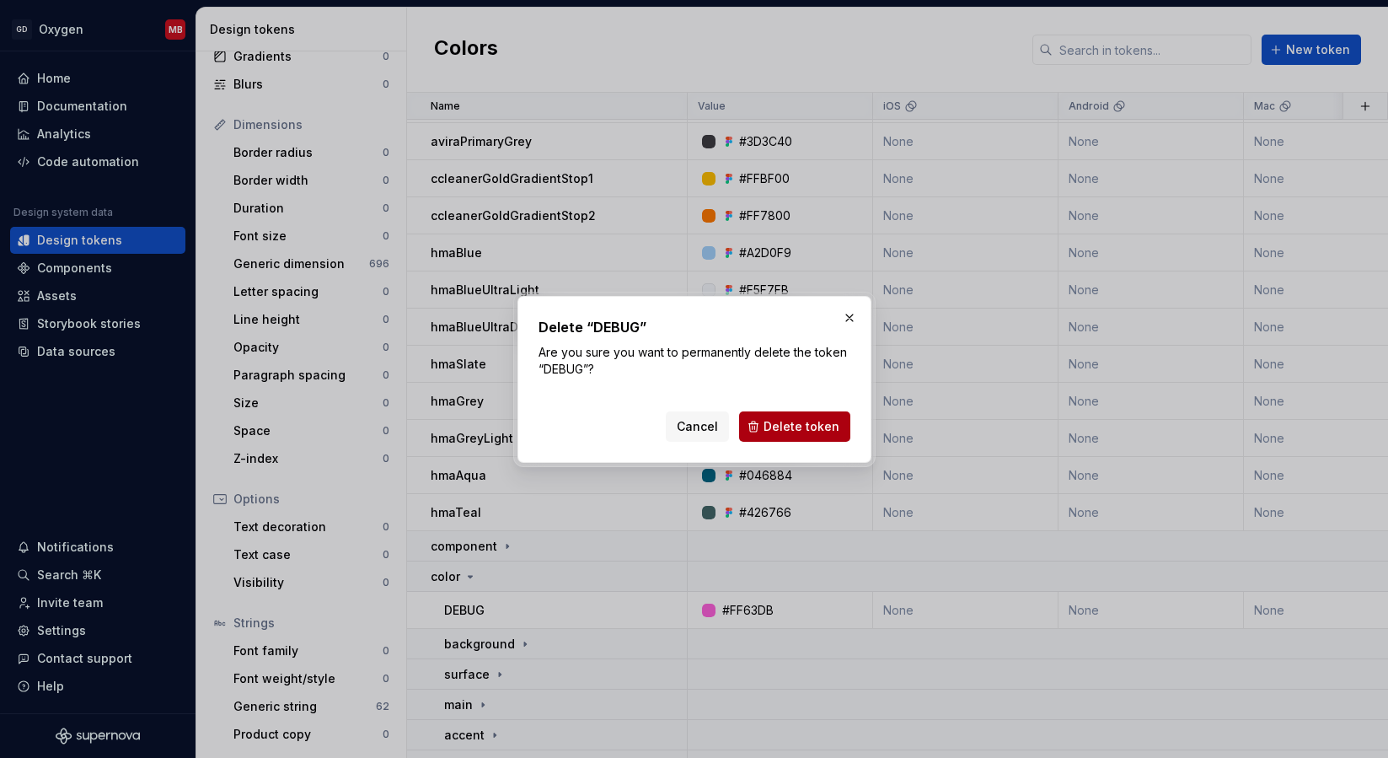
click at [791, 430] on span "Delete token" at bounding box center [802, 426] width 76 height 17
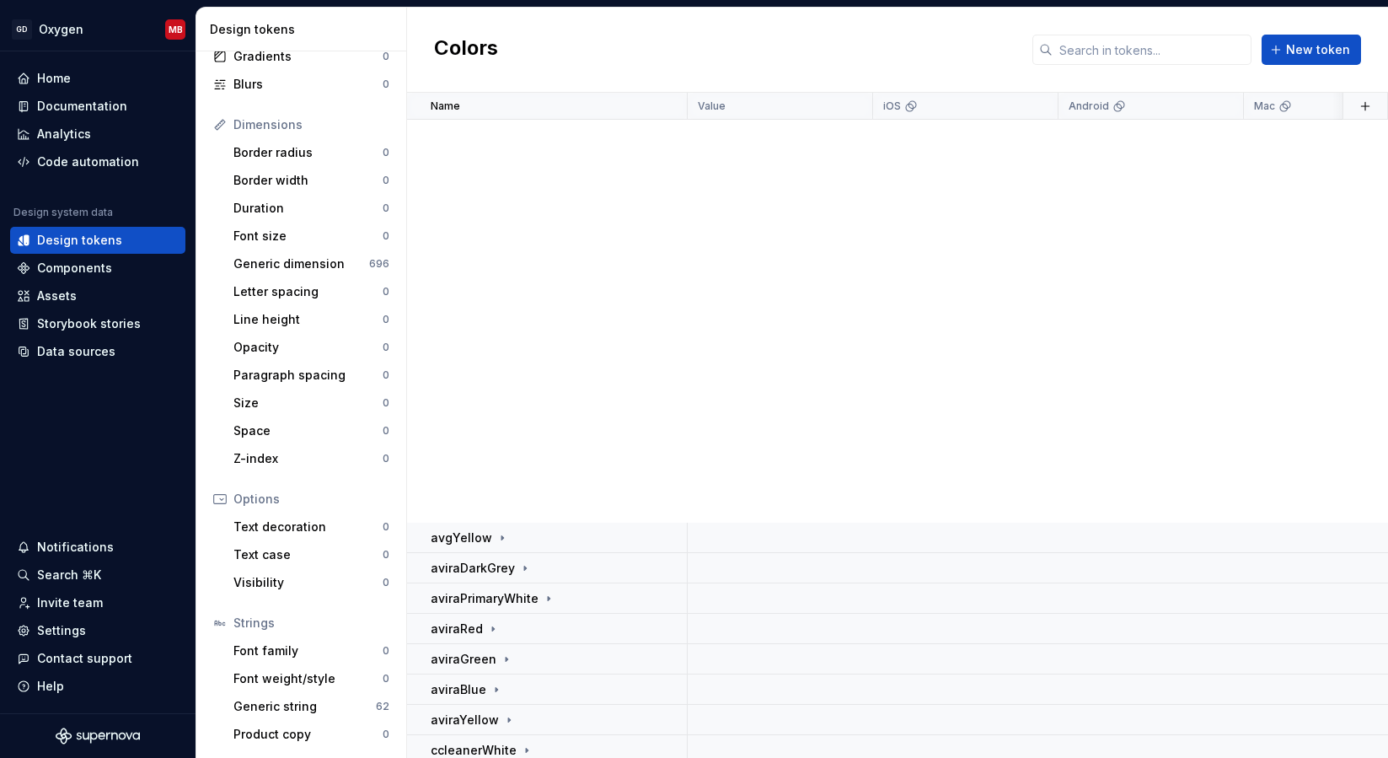
scroll to position [2346, 0]
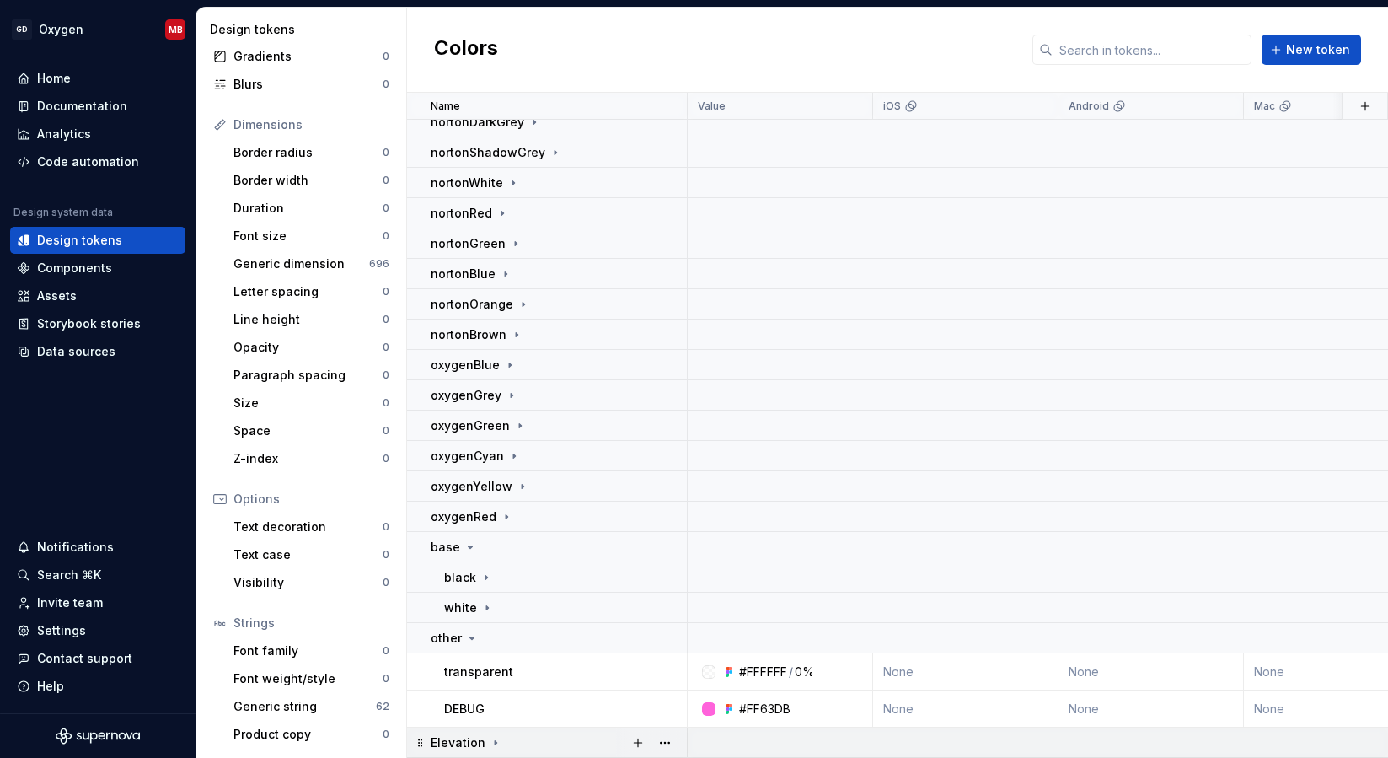
click at [492, 745] on icon at bounding box center [495, 742] width 13 height 13
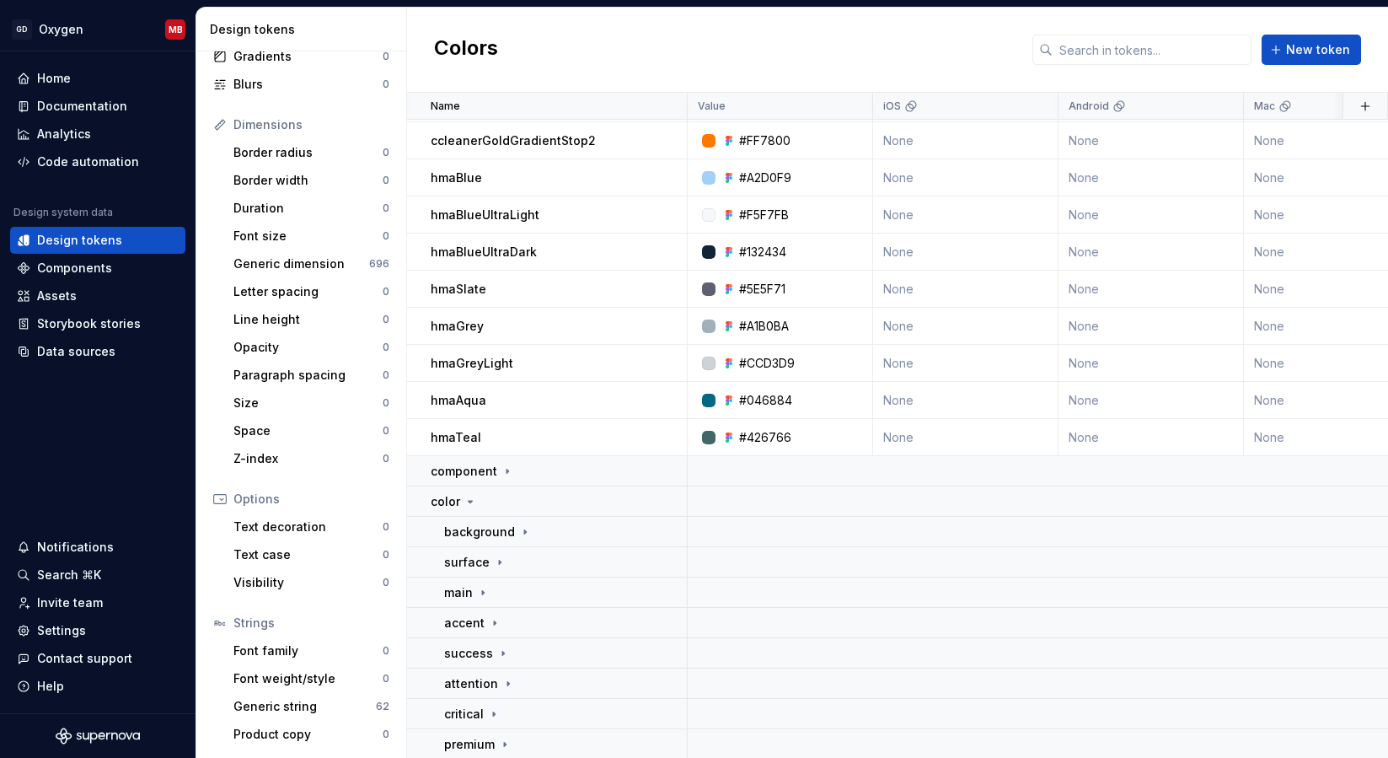
scroll to position [60, 0]
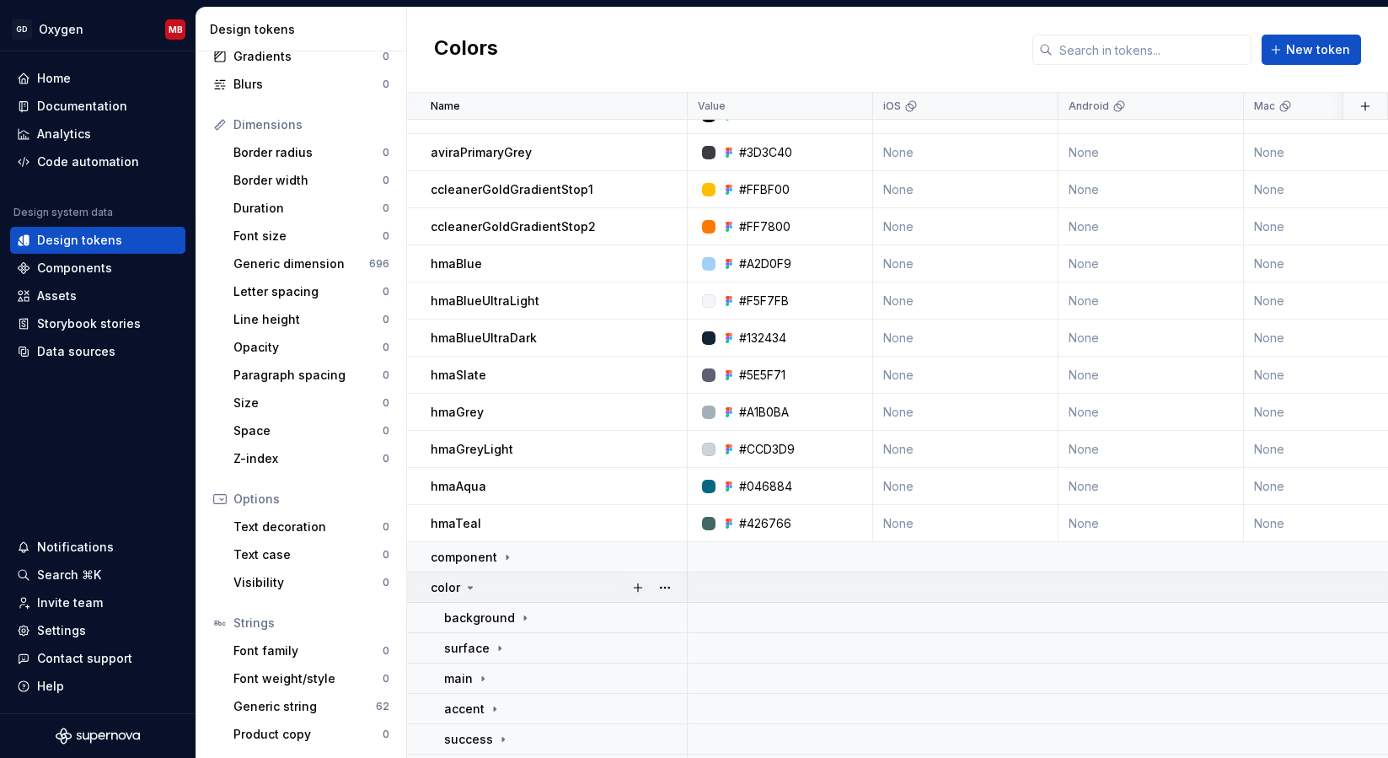
click at [469, 587] on icon at bounding box center [471, 588] width 4 height 2
click at [490, 614] on icon at bounding box center [496, 617] width 13 height 13
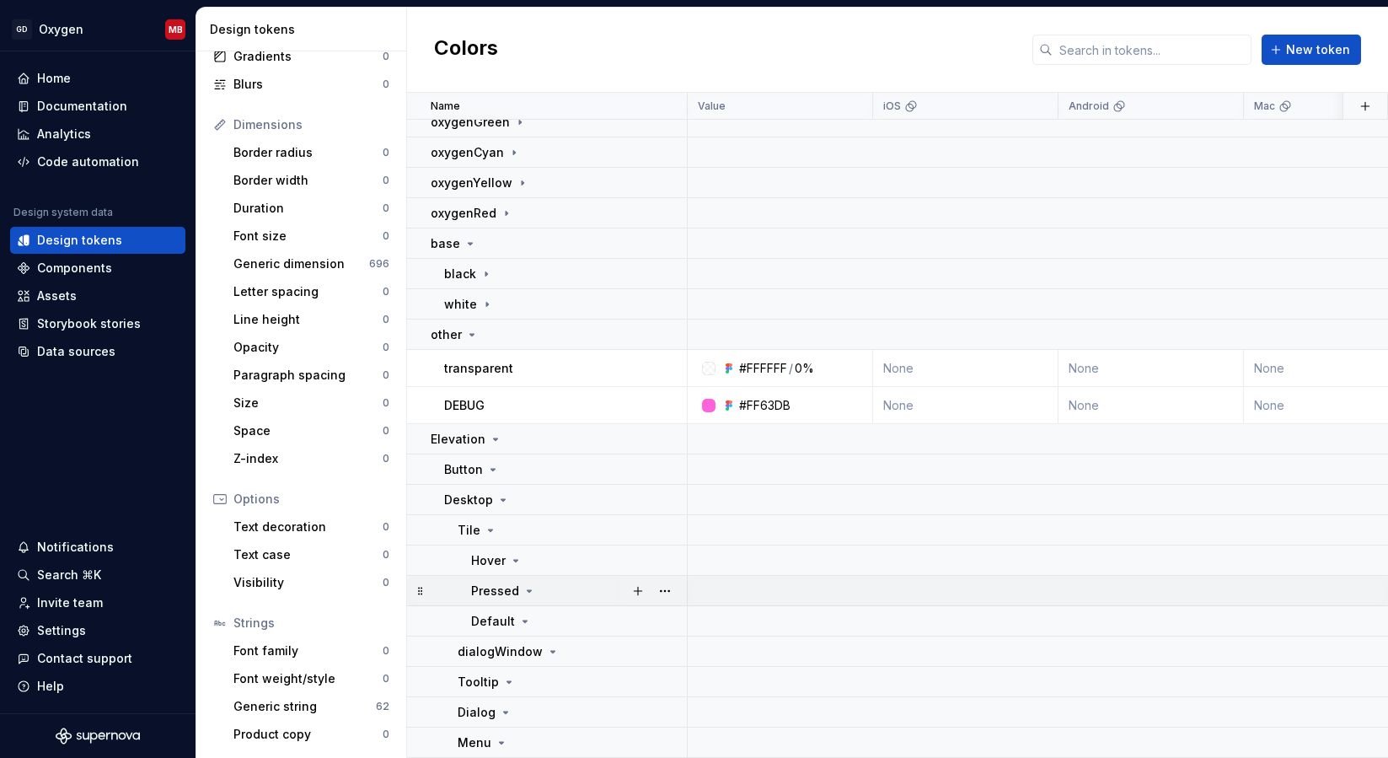
scroll to position [2848, 0]
click at [666, 436] on button "button" at bounding box center [665, 439] width 24 height 24
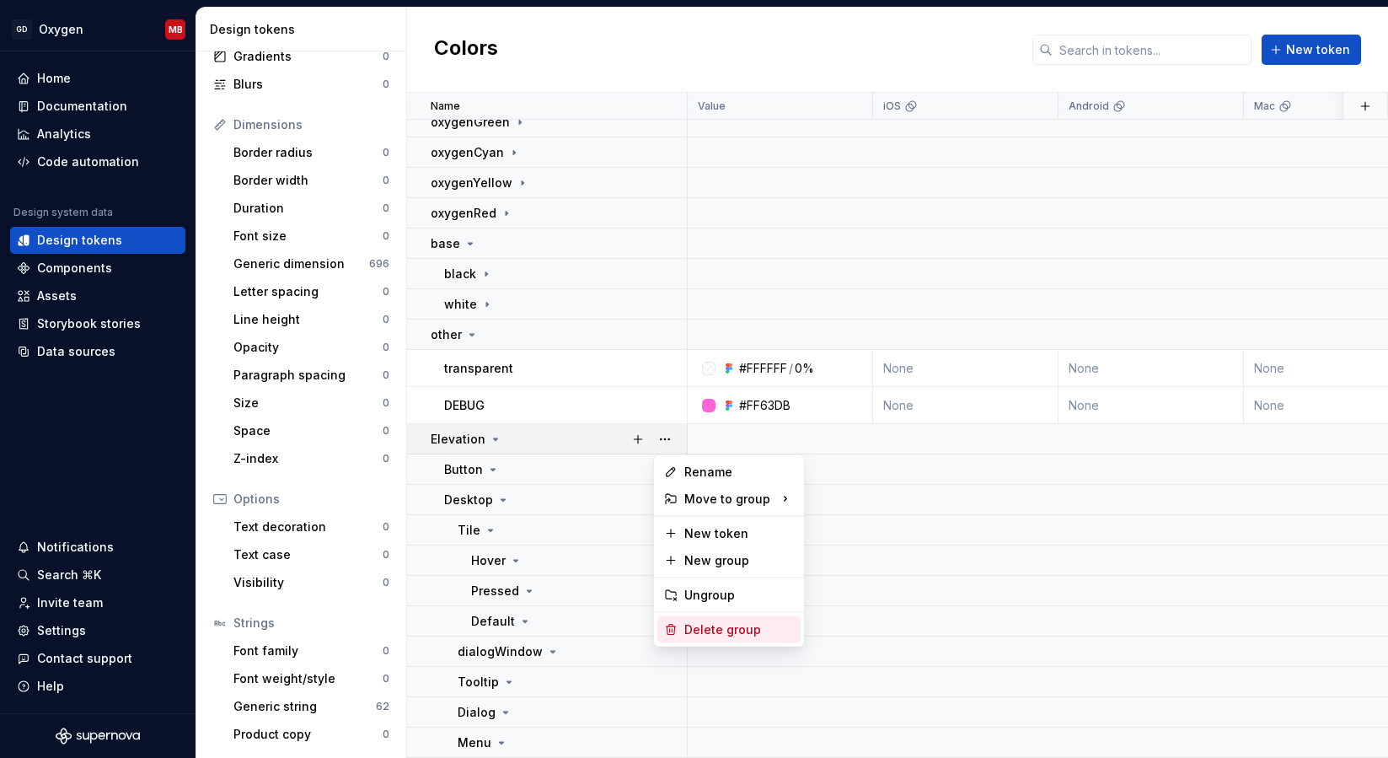
click at [693, 633] on div "Delete group" at bounding box center [739, 629] width 110 height 17
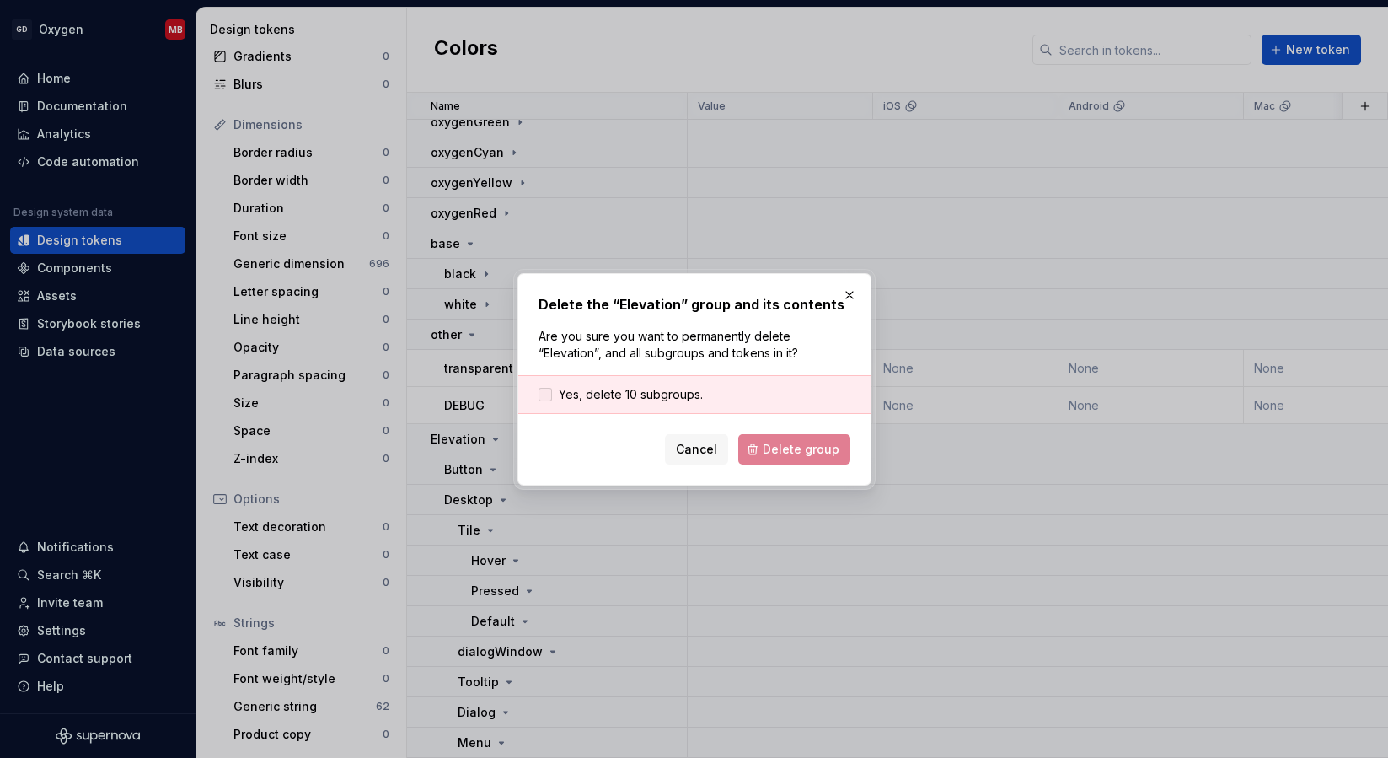
click at [659, 398] on span "Yes, delete 10 subgroups." at bounding box center [631, 394] width 144 height 17
click at [808, 454] on span "Delete group" at bounding box center [801, 449] width 77 height 17
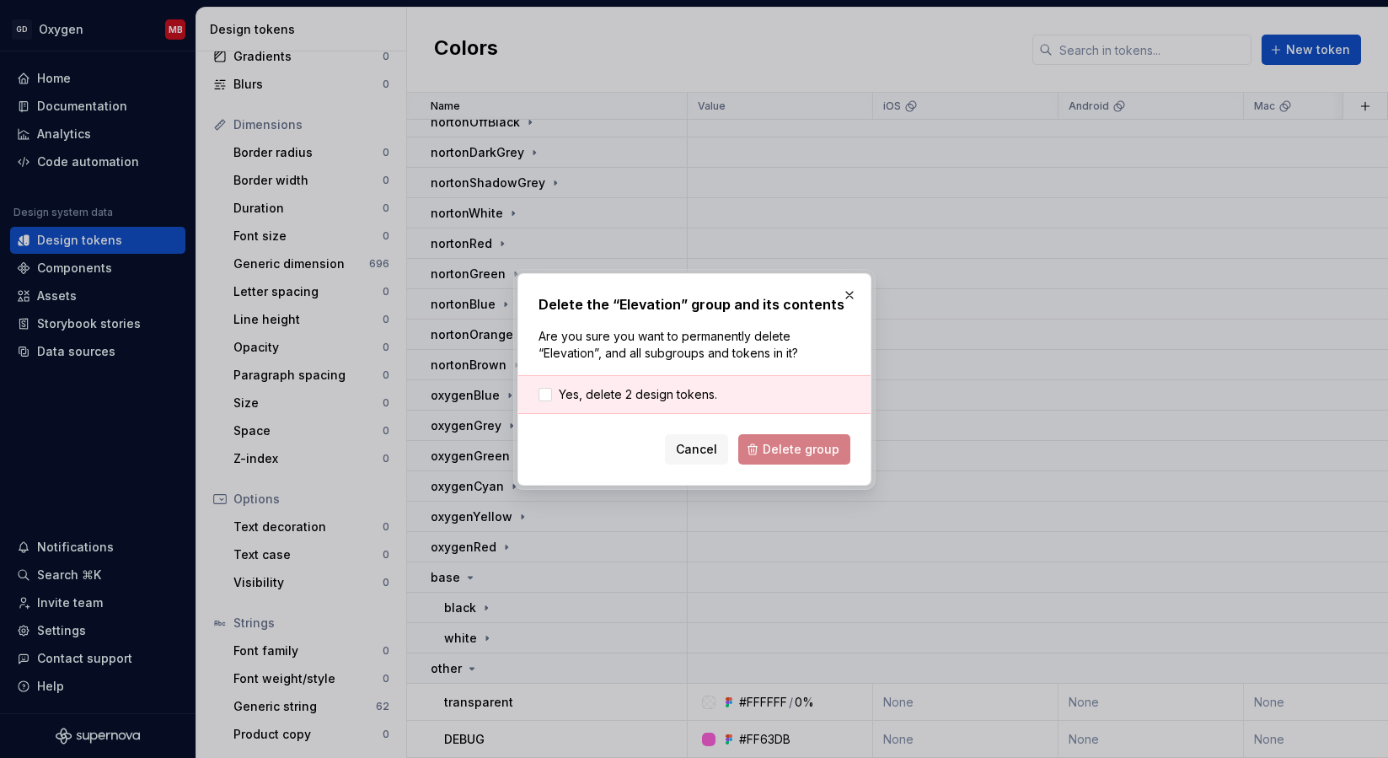
scroll to position [2514, 0]
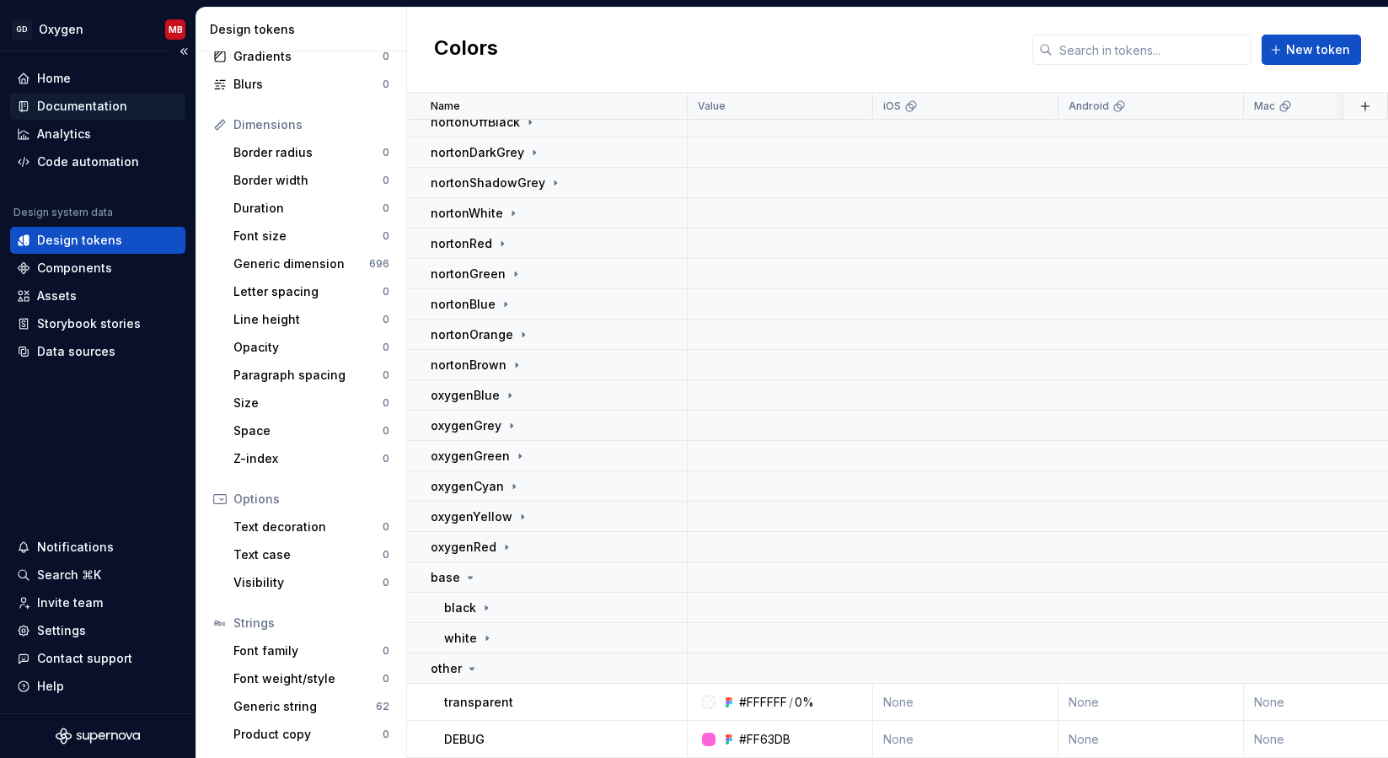
click at [106, 106] on div "Documentation" at bounding box center [82, 106] width 90 height 17
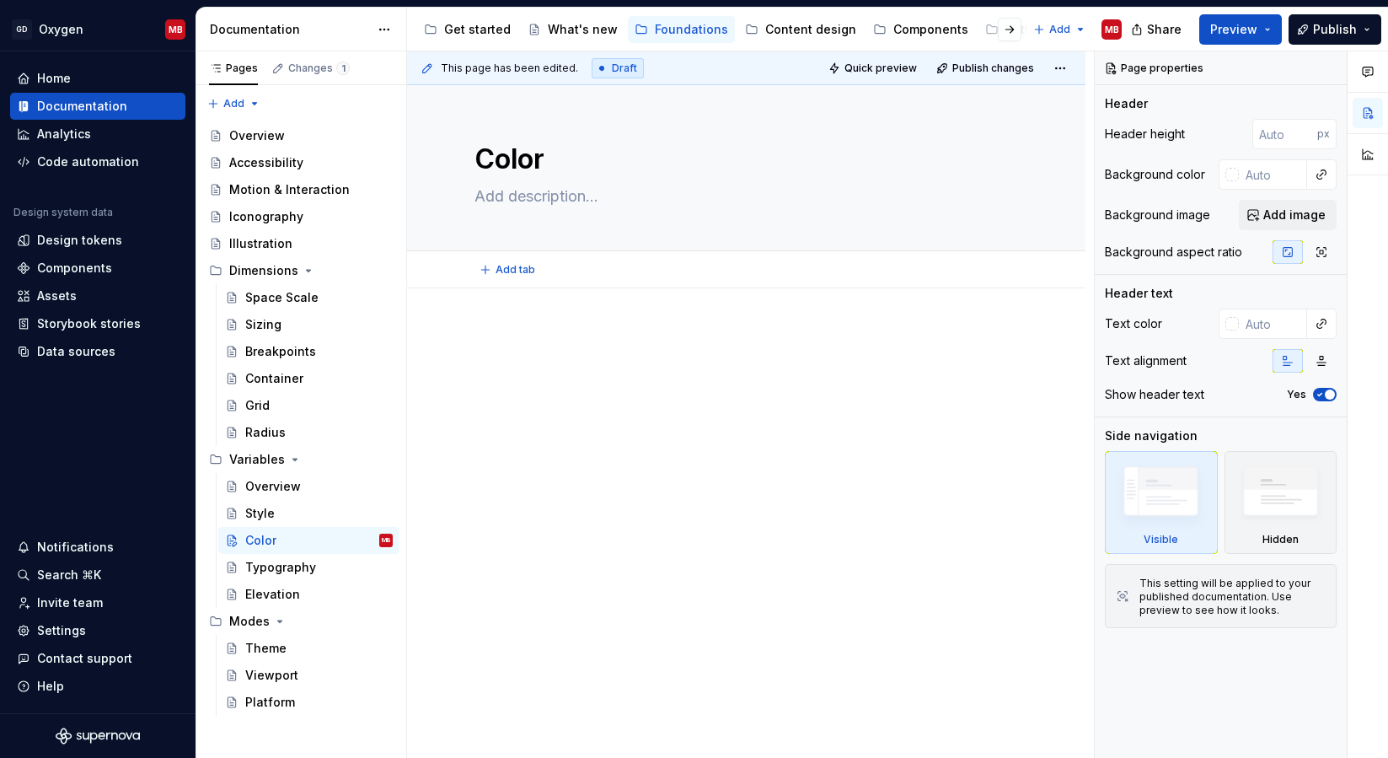
type textarea "*"
click at [492, 319] on div at bounding box center [746, 464] width 678 height 352
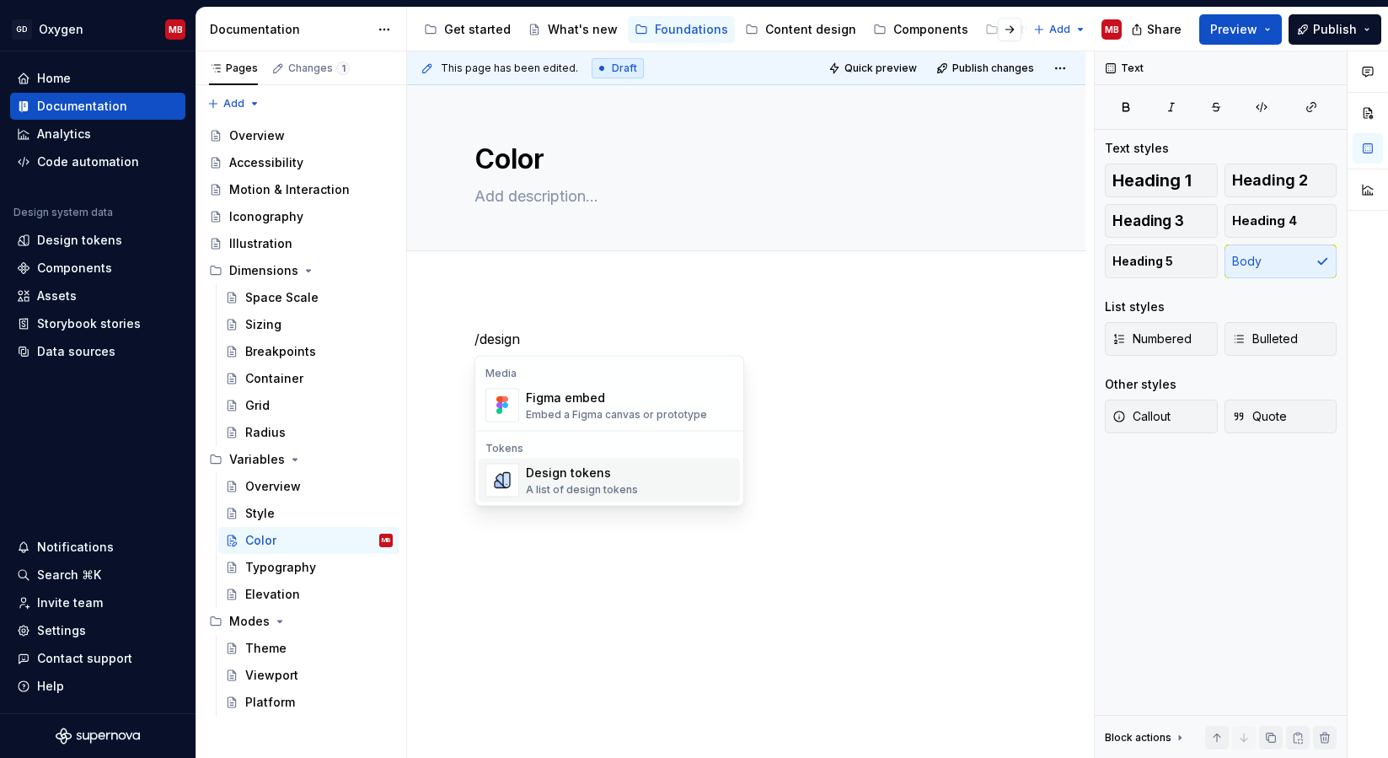
click at [560, 484] on div "A list of design tokens" at bounding box center [582, 489] width 112 height 13
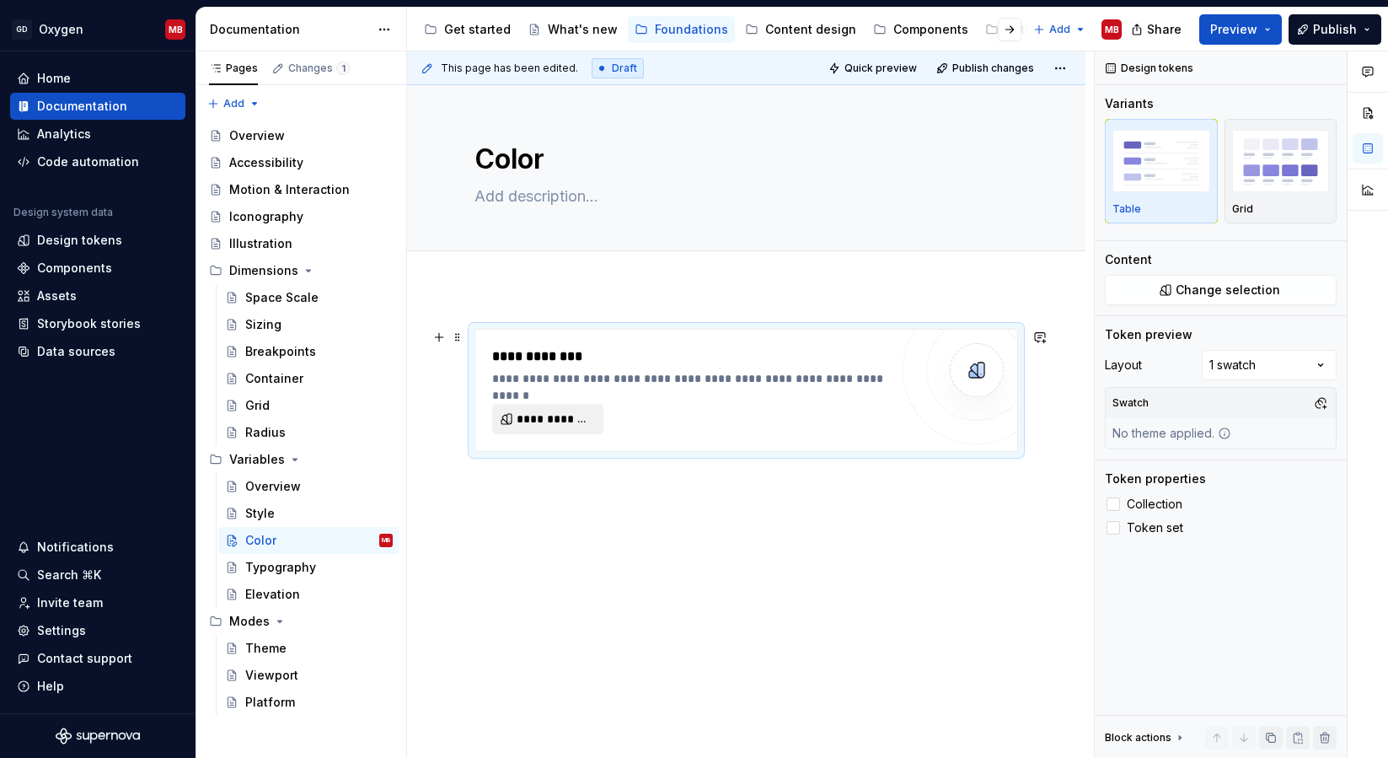
click at [555, 413] on span "**********" at bounding box center [555, 418] width 76 height 17
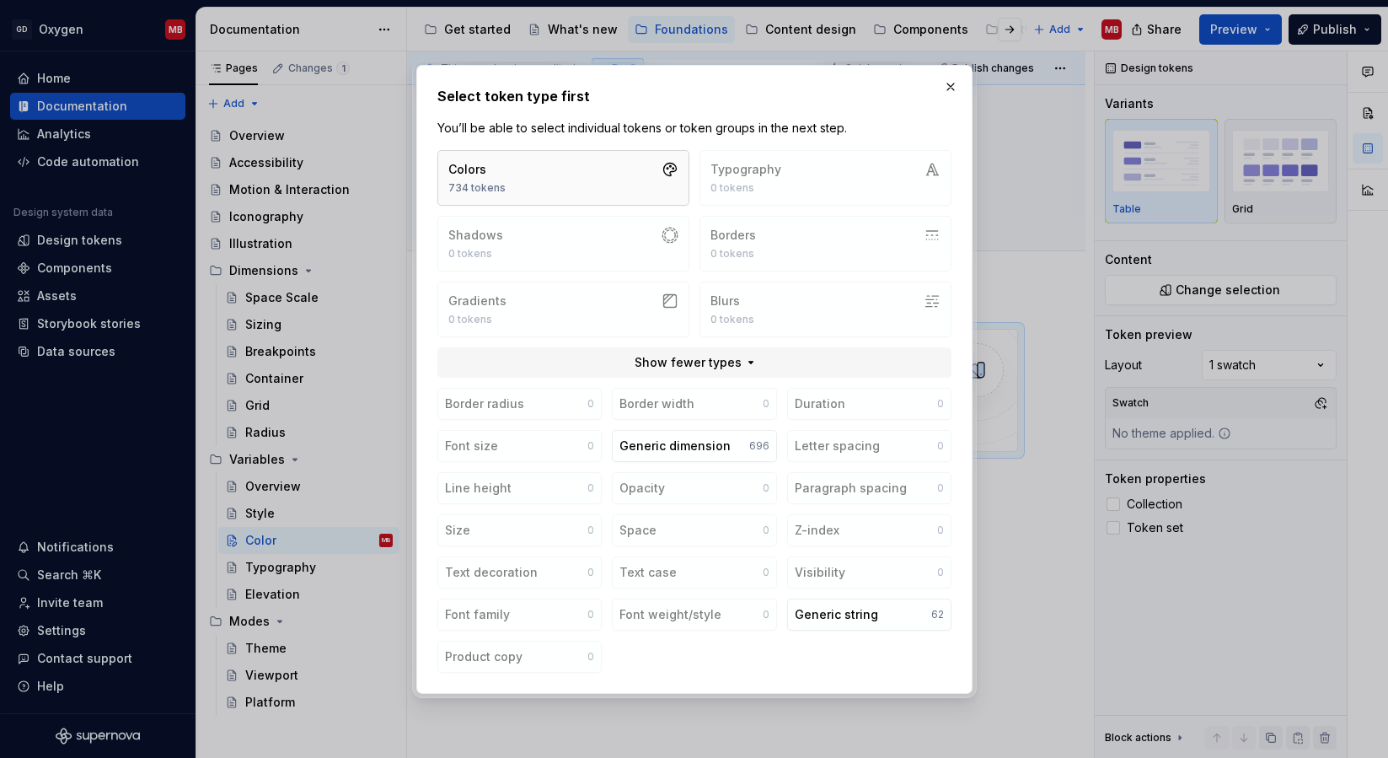
click at [560, 186] on button "Colors 734 tokens" at bounding box center [563, 178] width 252 height 56
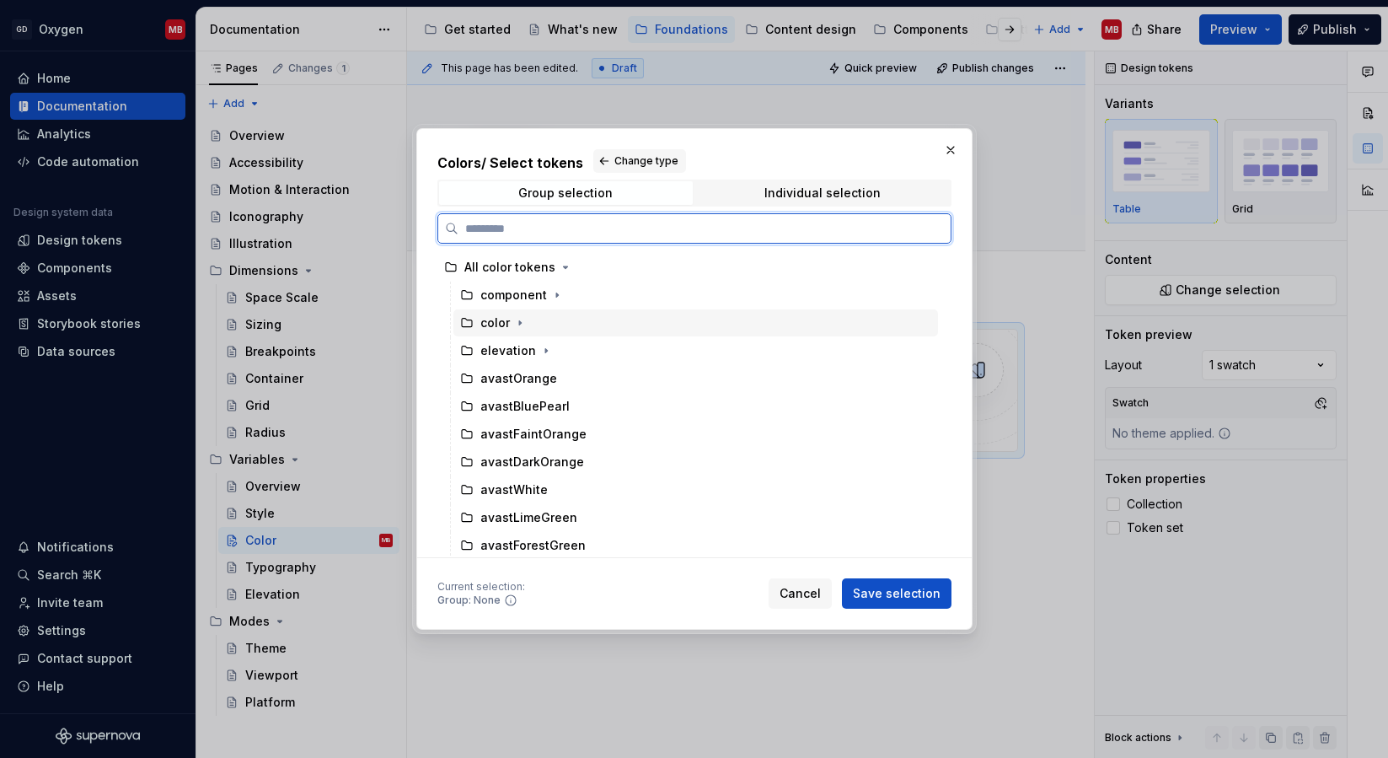
click at [501, 323] on div "color" at bounding box center [494, 322] width 29 height 17
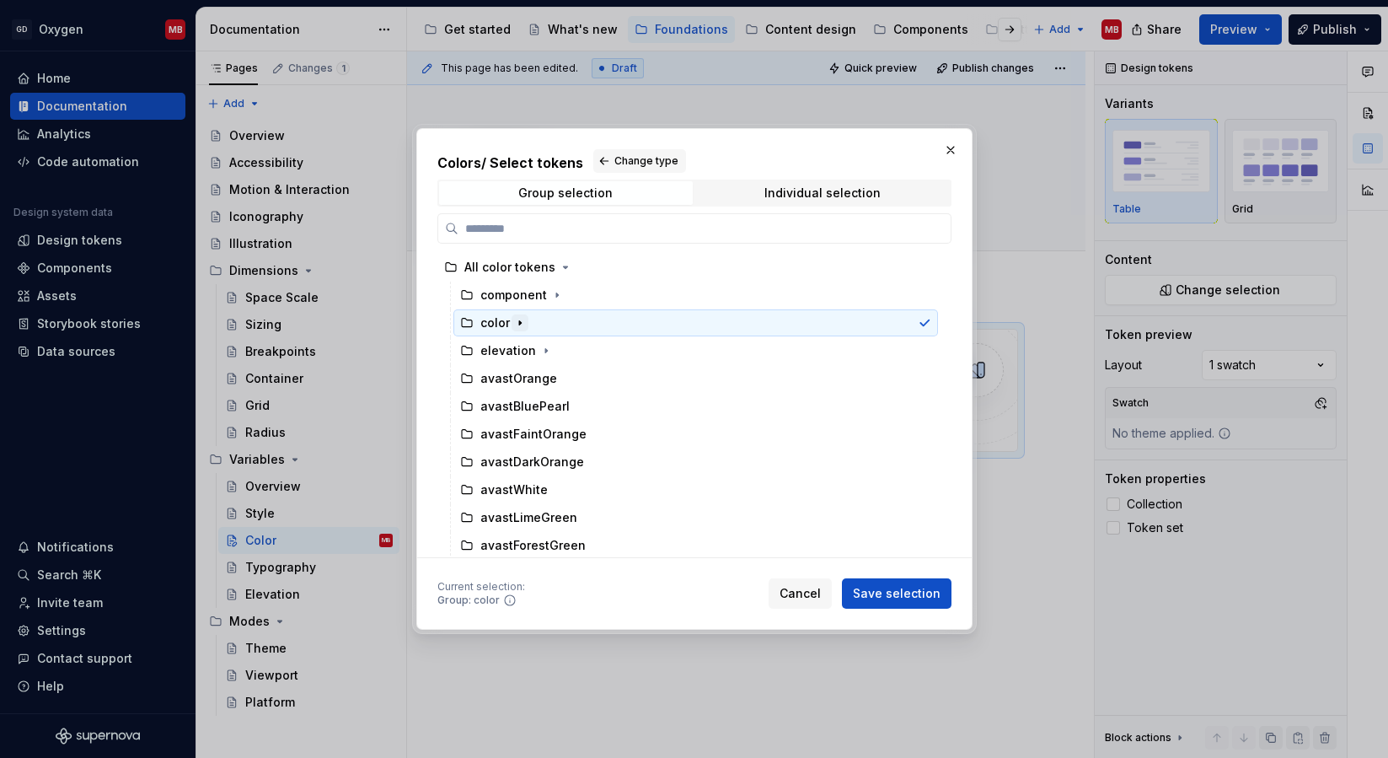
click at [519, 321] on icon "button" at bounding box center [519, 322] width 13 height 13
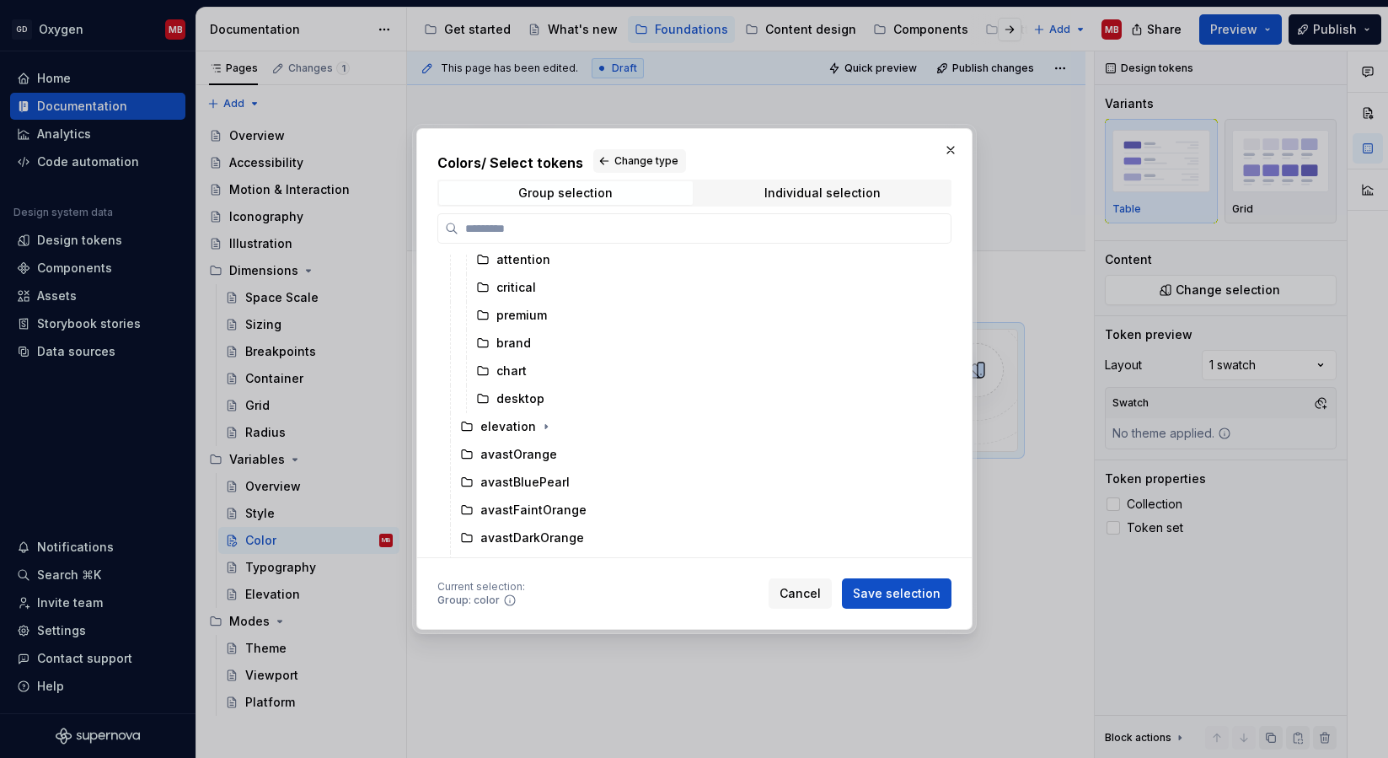
scroll to position [231, 0]
click at [883, 587] on span "Save selection" at bounding box center [897, 593] width 88 height 17
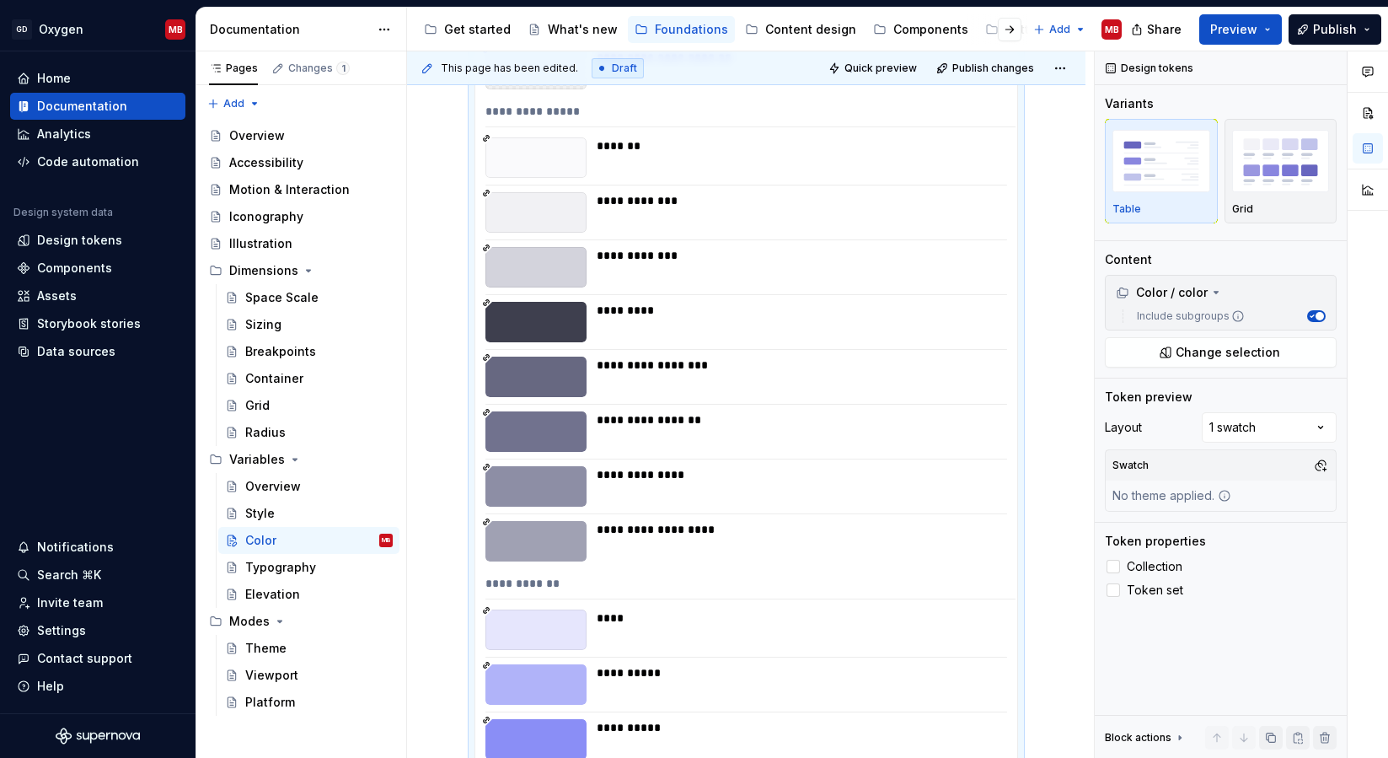
scroll to position [758, 0]
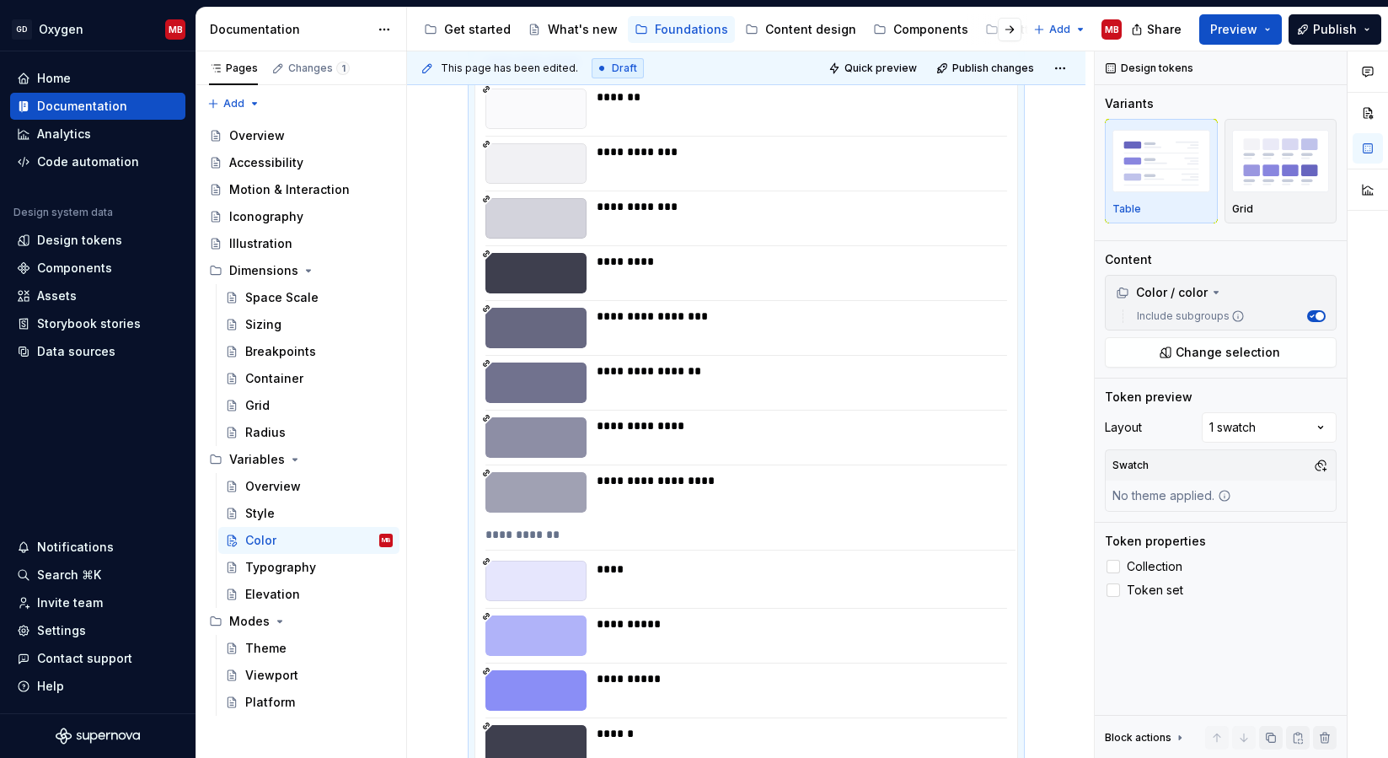
click at [555, 530] on div "**********" at bounding box center [750, 538] width 530 height 24
click at [1272, 426] on div "Comments Open comments No comments yet Select ‘Comment’ from the block context …" at bounding box center [1241, 404] width 293 height 707
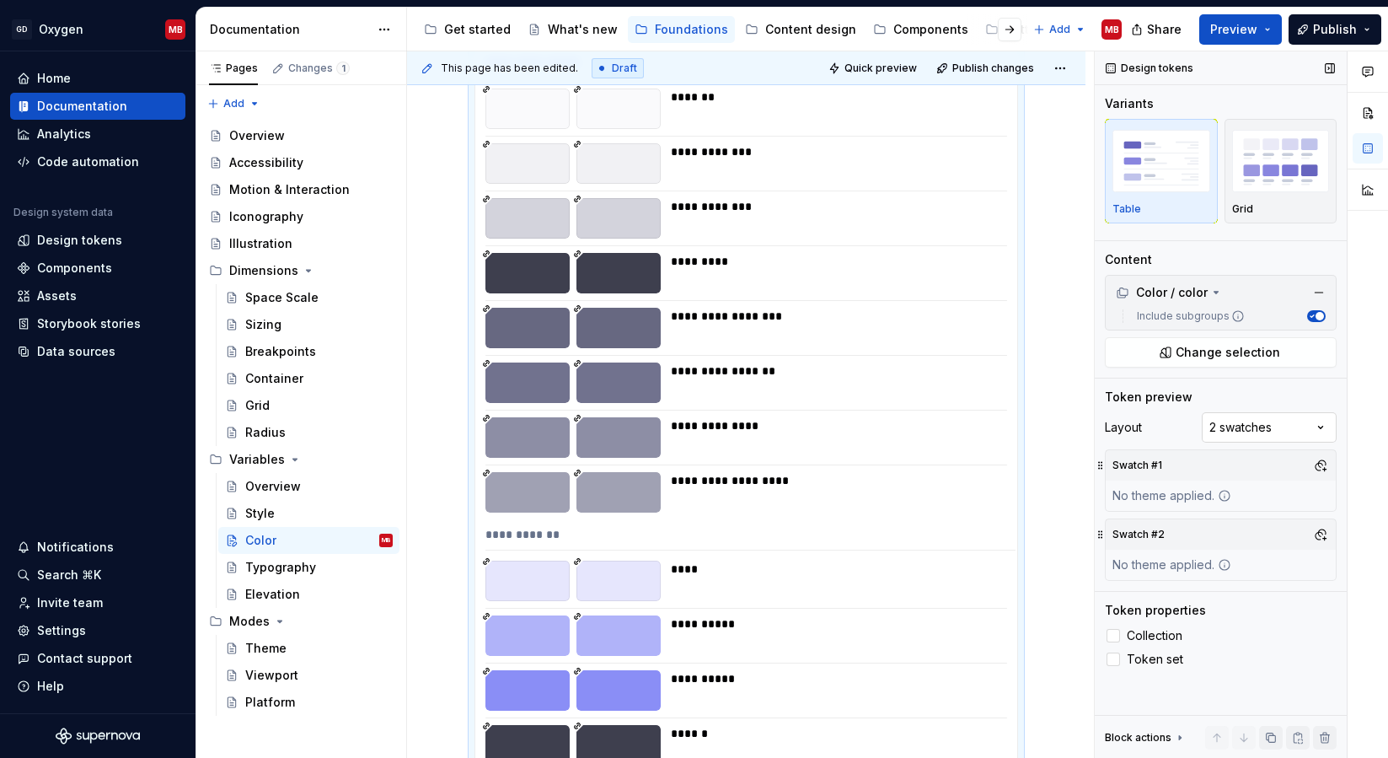
click at [1257, 431] on div "Comments Open comments No comments yet Select ‘Comment’ from the block context …" at bounding box center [1241, 404] width 293 height 707
click at [1166, 438] on div "Comments Open comments No comments yet Select ‘Comment’ from the block context …" at bounding box center [1241, 404] width 293 height 707
click at [1325, 463] on button "button" at bounding box center [1321, 465] width 24 height 24
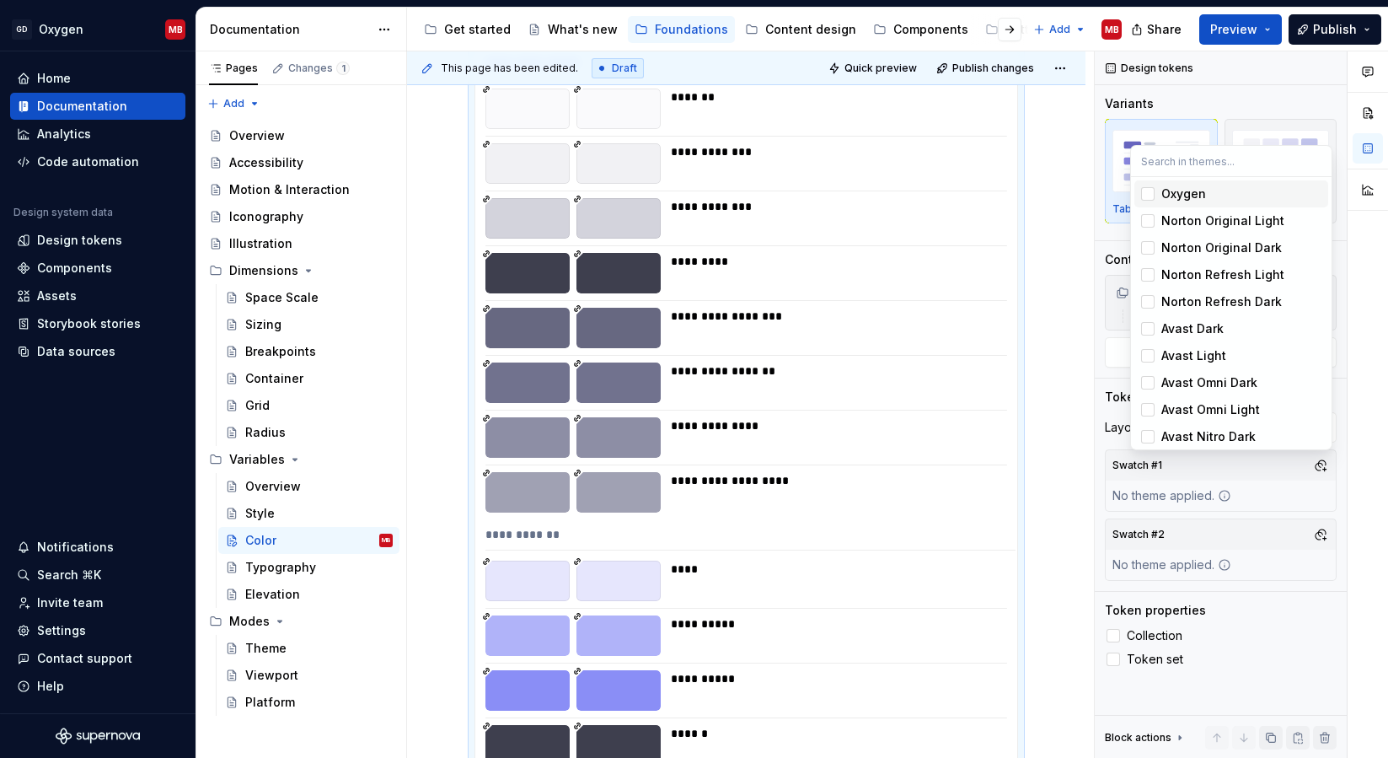
click at [1152, 194] on div "Suggestions" at bounding box center [1147, 193] width 13 height 13
click at [1323, 522] on div "Comments Open comments No comments yet Select ‘Comment’ from the block context …" at bounding box center [1241, 404] width 293 height 707
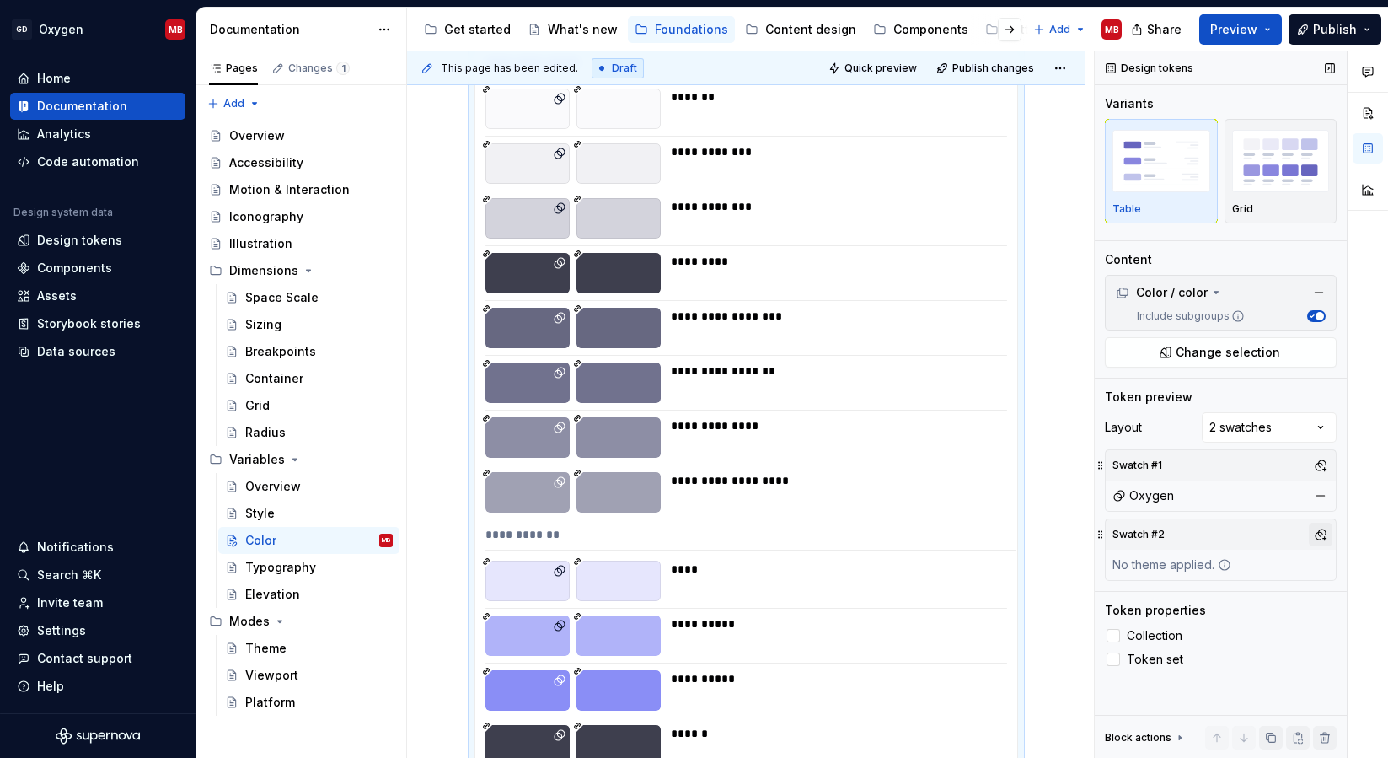
click at [1322, 533] on button "button" at bounding box center [1321, 535] width 24 height 24
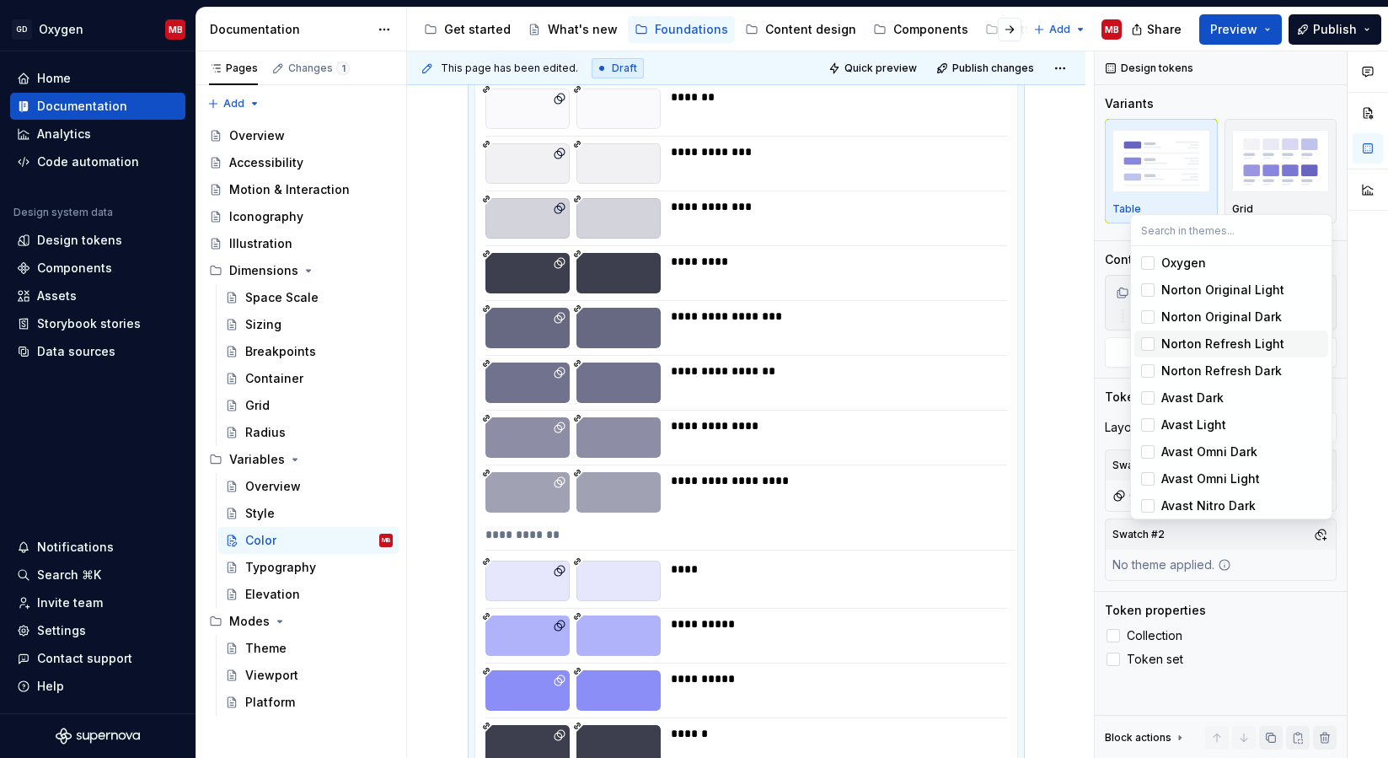
click at [1223, 347] on div "Norton Refresh Light" at bounding box center [1222, 343] width 123 height 17
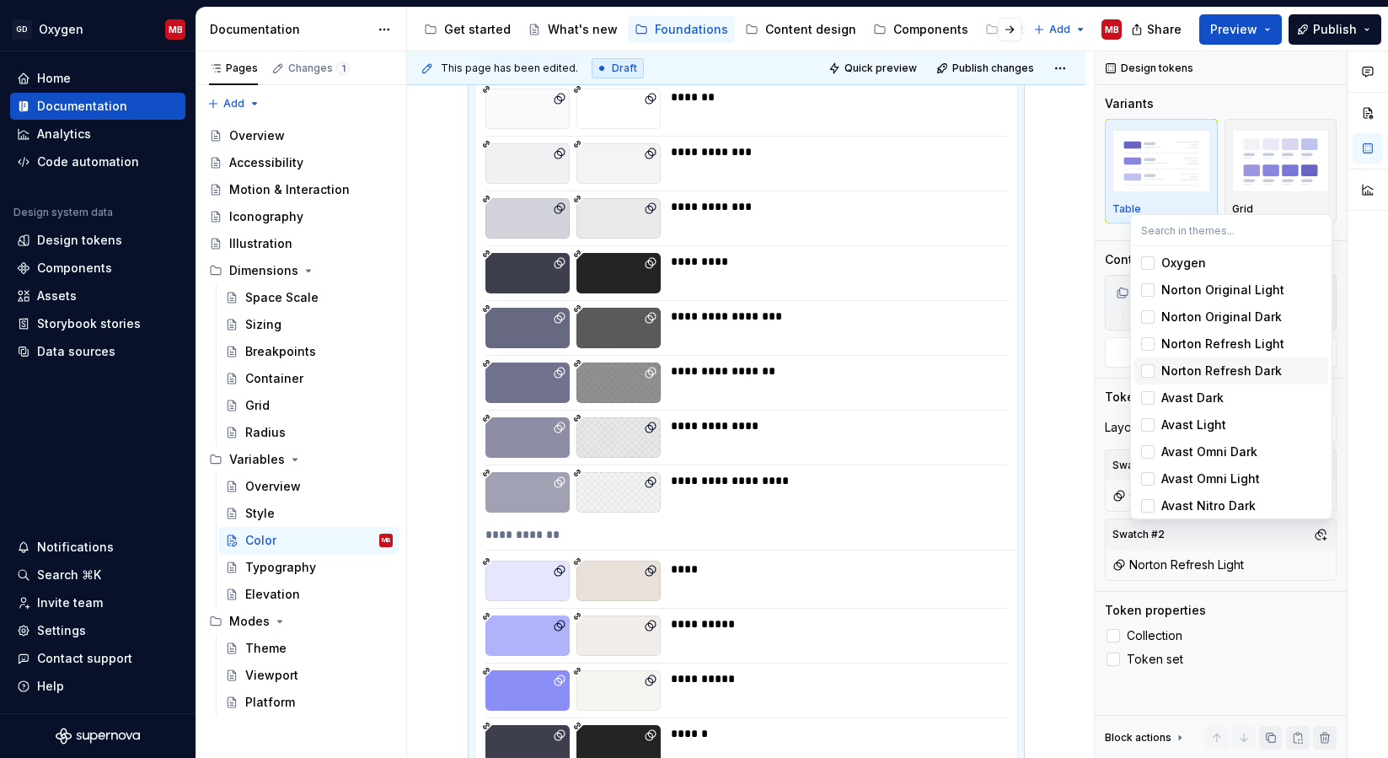
click at [1057, 281] on html "GD Oxygen MB Home Documentation Analytics Code automation Design system data De…" at bounding box center [694, 379] width 1388 height 758
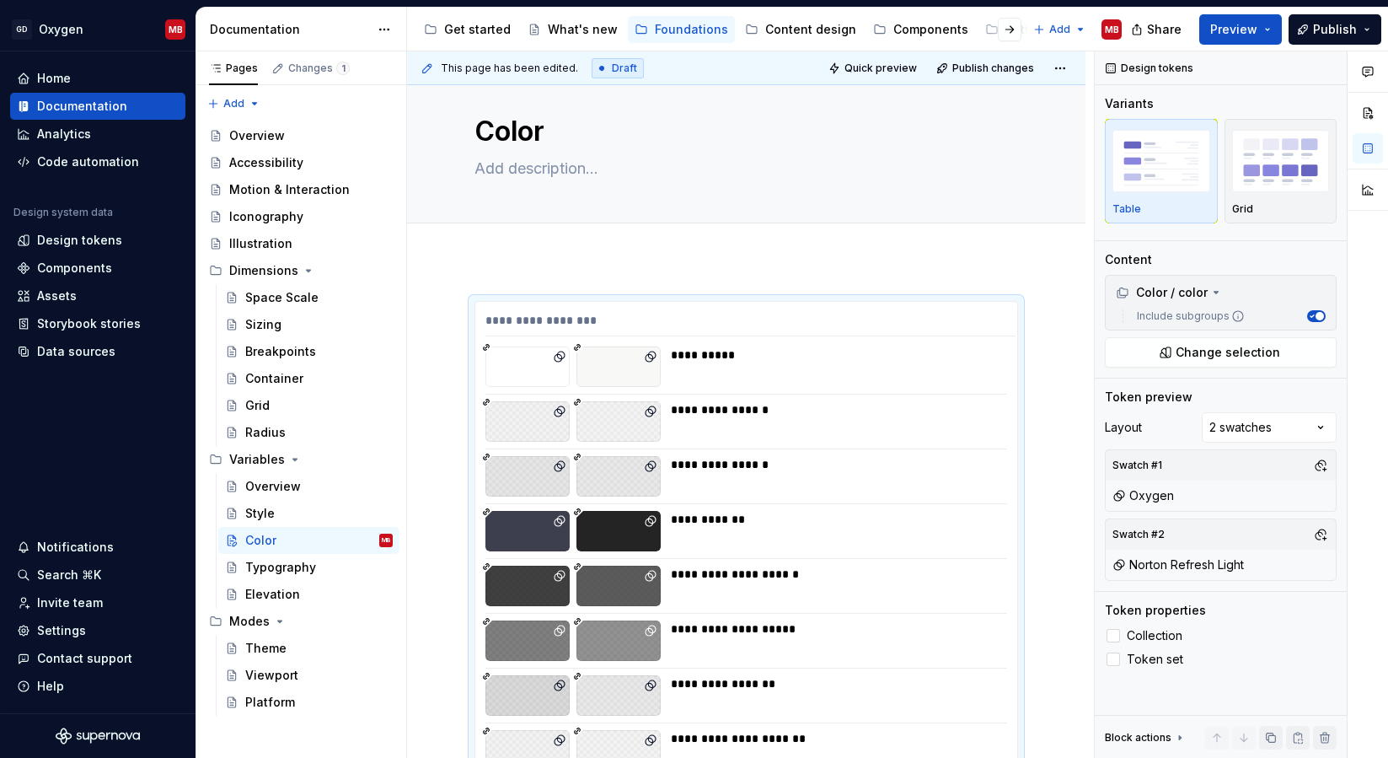
scroll to position [0, 0]
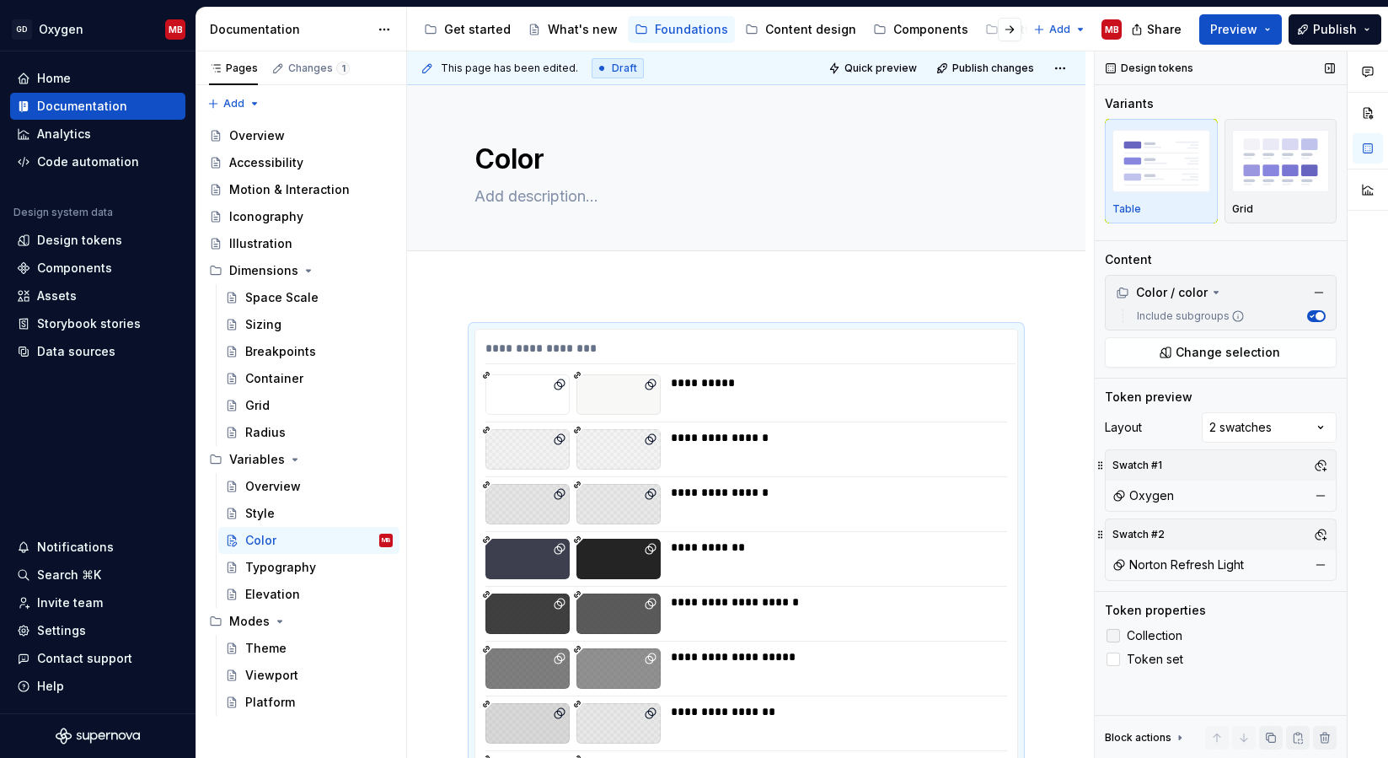
click at [1172, 636] on span "Collection" at bounding box center [1155, 635] width 56 height 13
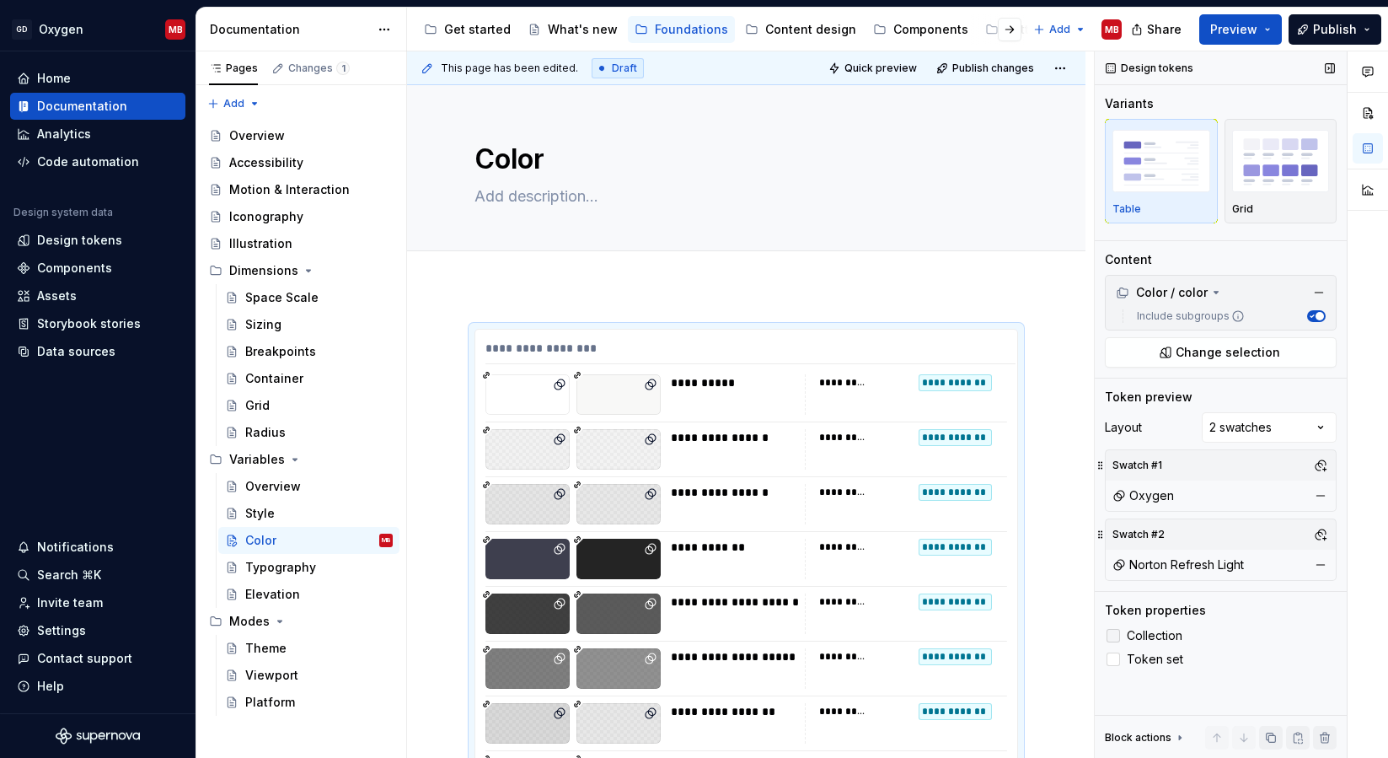
click at [1172, 635] on span "Collection" at bounding box center [1155, 635] width 56 height 13
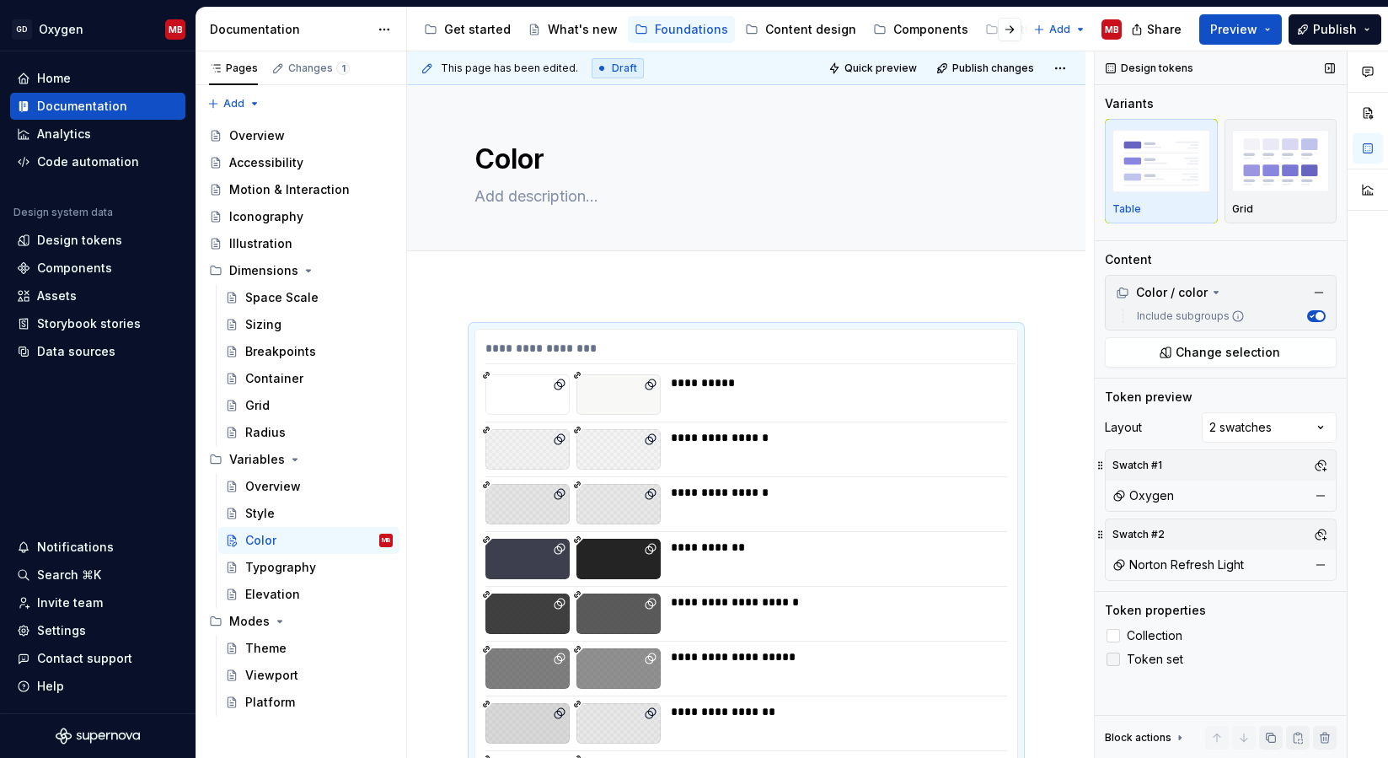
click at [1160, 658] on span "Token set" at bounding box center [1155, 658] width 56 height 13
click at [1177, 733] on icon at bounding box center [1179, 737] width 13 height 13
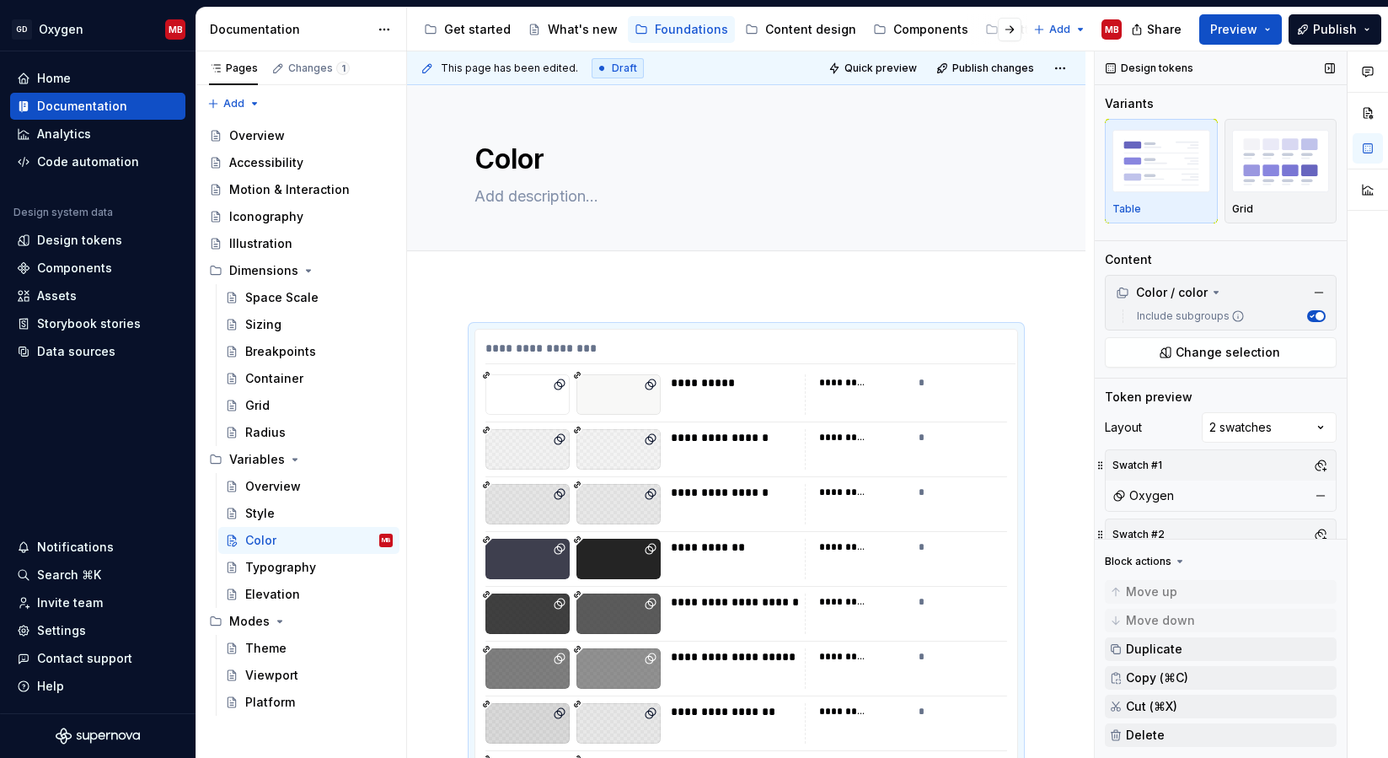
click at [1175, 554] on div "Block actions" at bounding box center [1146, 562] width 82 height 24
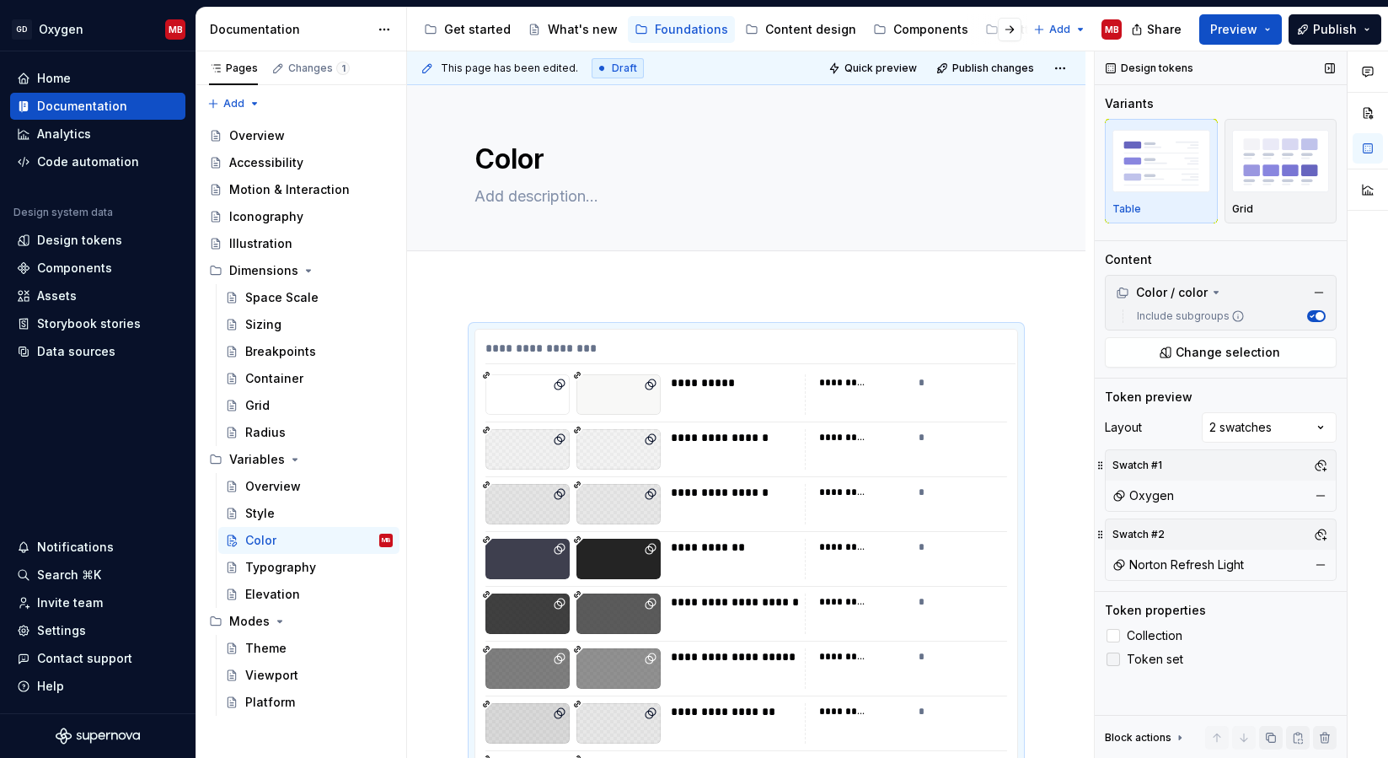
click at [1113, 659] on icon at bounding box center [1113, 659] width 0 height 0
click at [1252, 200] on div "Grid" at bounding box center [1281, 170] width 98 height 89
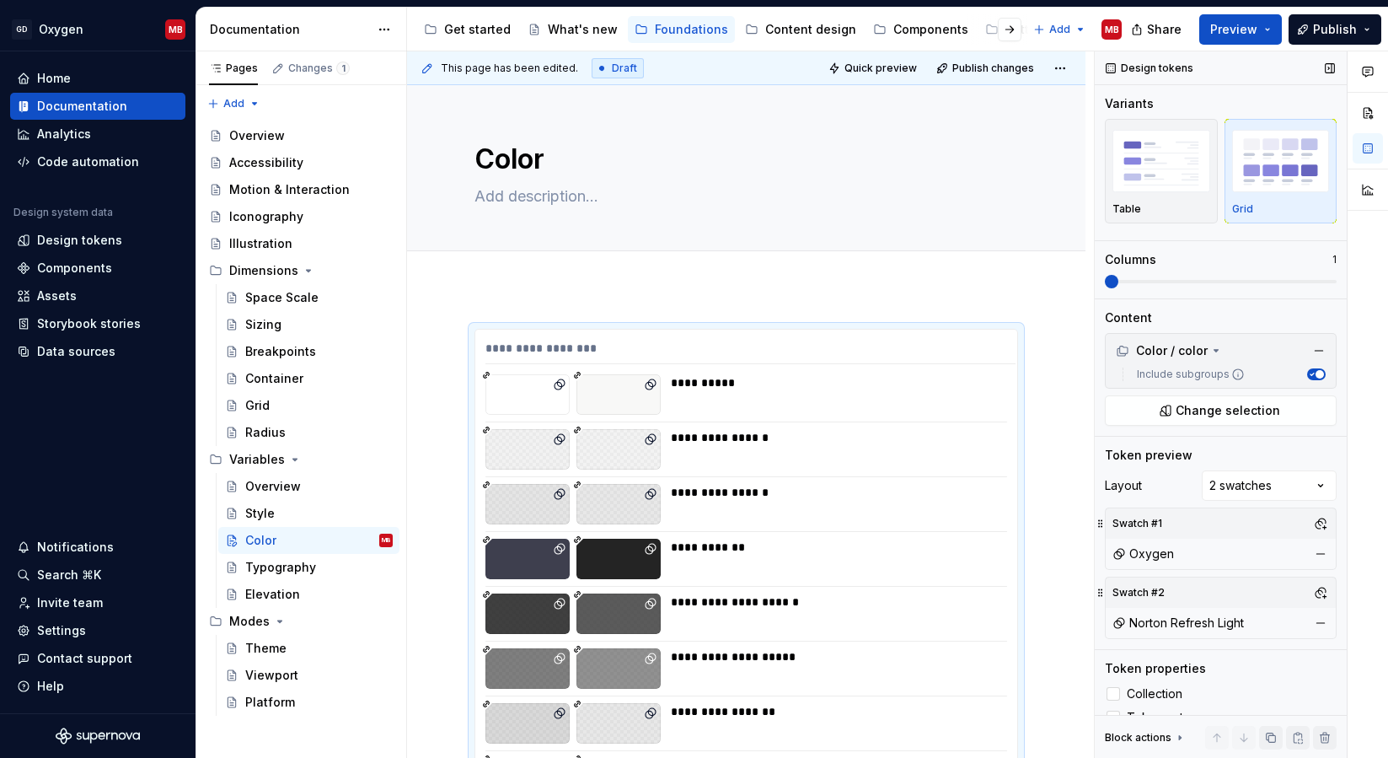
scroll to position [277, 0]
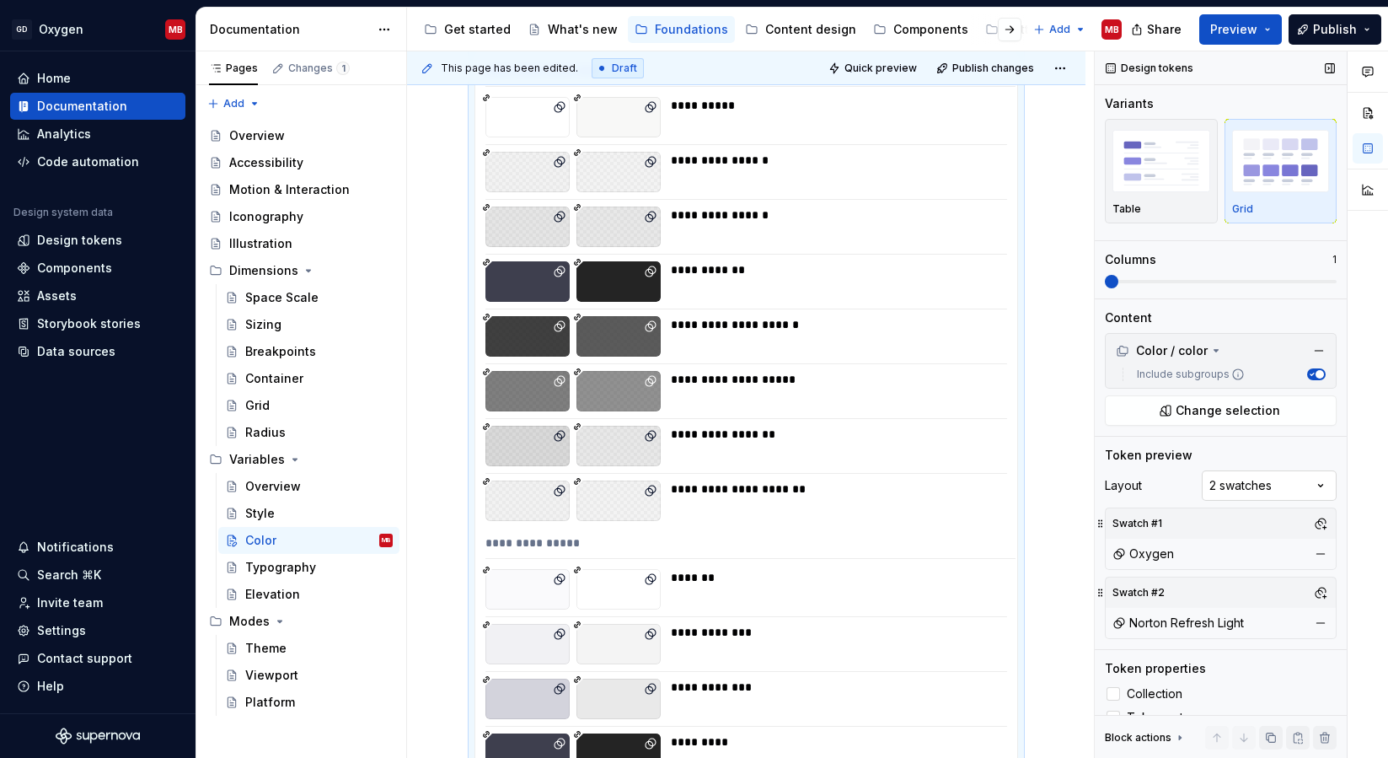
click at [1309, 483] on div "Comments Open comments No comments yet Select ‘Comment’ from the block context …" at bounding box center [1241, 404] width 293 height 707
click at [1305, 450] on div "Comments Open comments No comments yet Select ‘Comment’ from the block context …" at bounding box center [1241, 404] width 293 height 707
click at [1166, 197] on div "Table" at bounding box center [1161, 170] width 98 height 89
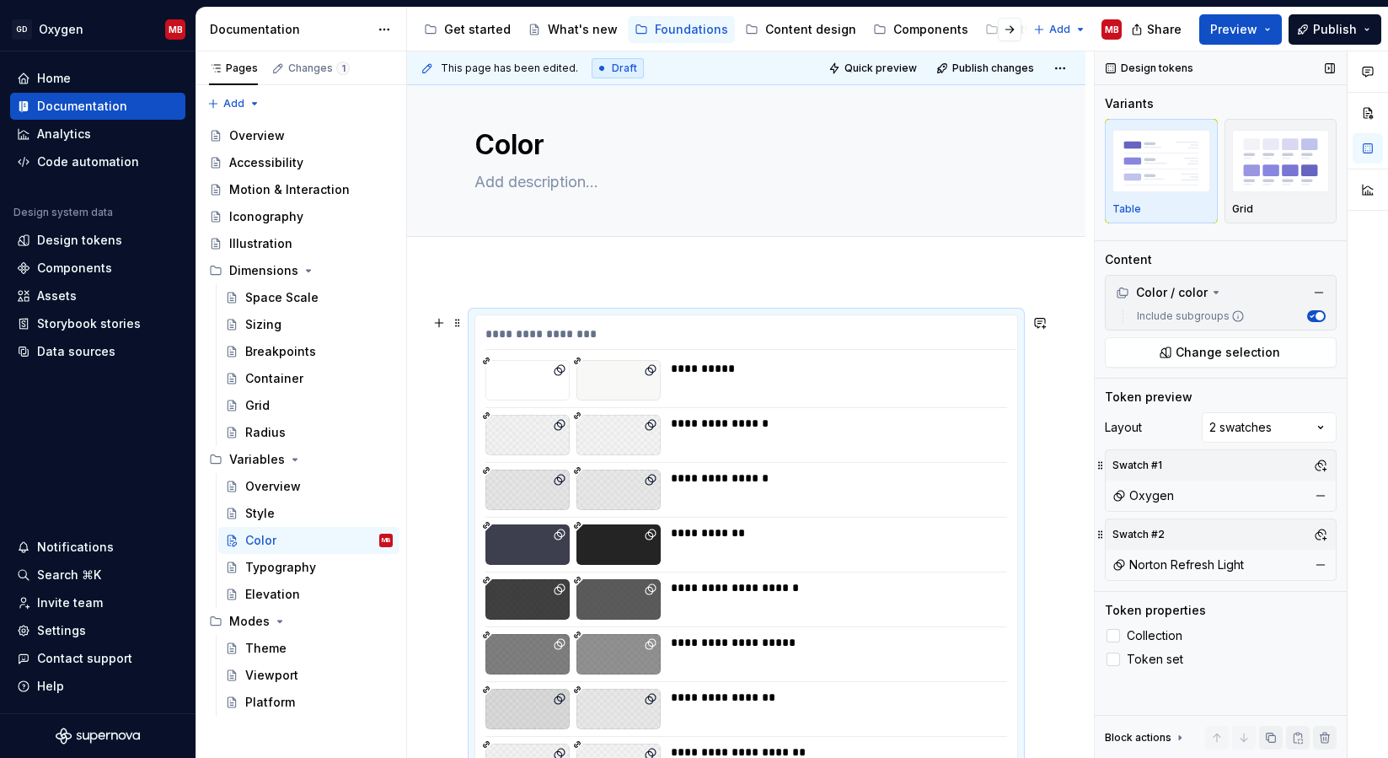
scroll to position [2, 0]
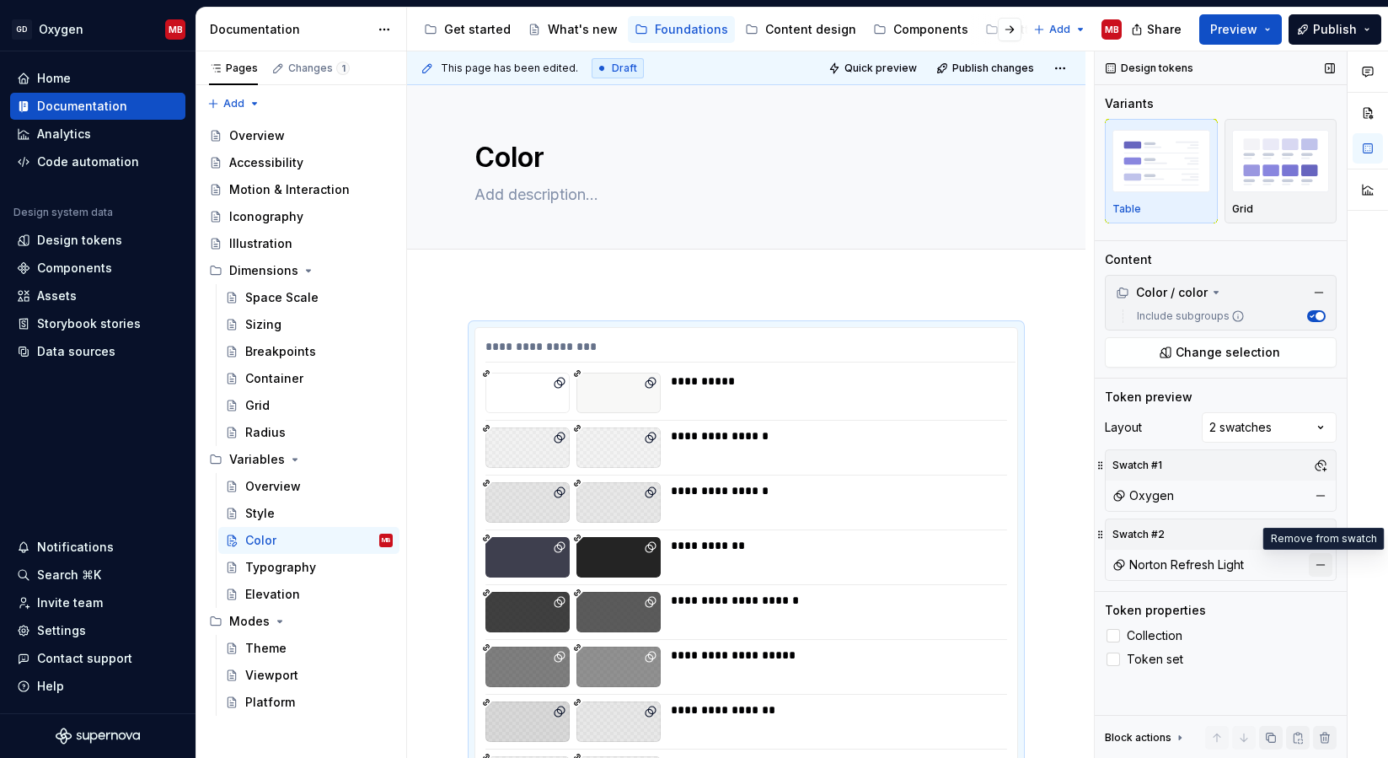
click at [1314, 560] on button "button" at bounding box center [1321, 565] width 24 height 24
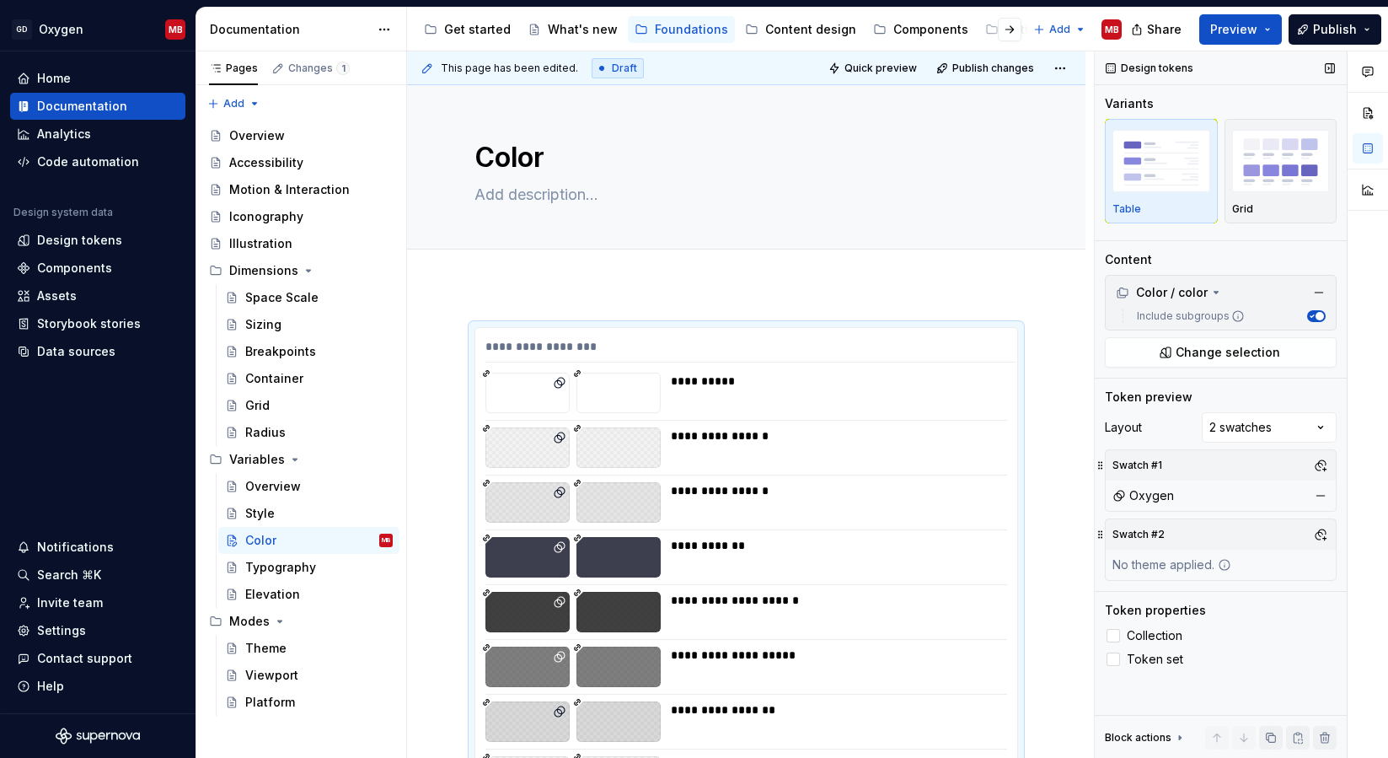
click at [1279, 410] on div "Token preview Layout 2 swatches Swatch #1 Oxygen Swatch #2 No theme applied." at bounding box center [1221, 490] width 232 height 202
click at [1273, 410] on div "Token preview Layout 2 swatches Swatch #1 Oxygen Swatch #2 No theme applied." at bounding box center [1221, 490] width 232 height 202
click at [1262, 416] on div "Comments Open comments No comments yet Select ‘Comment’ from the block context …" at bounding box center [1241, 404] width 293 height 707
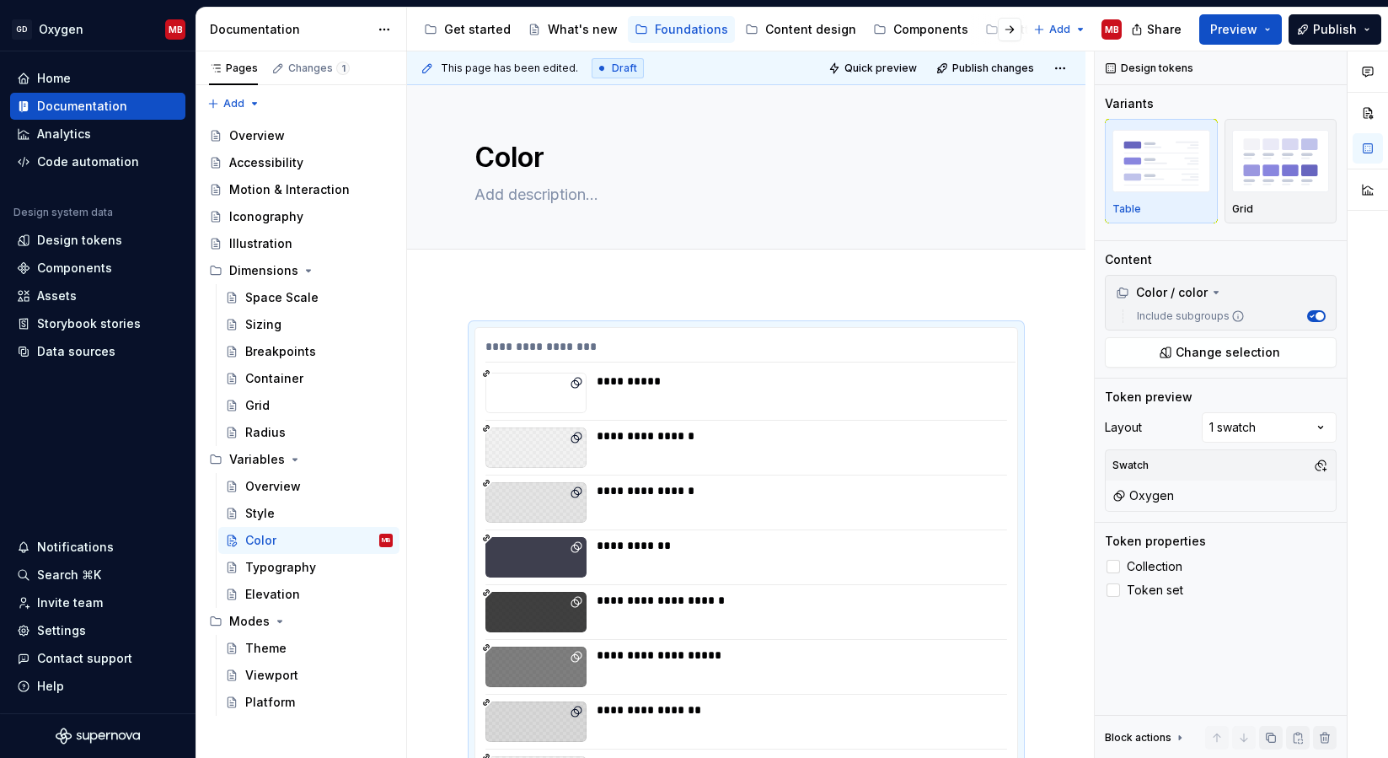
click at [1314, 28] on button "Publish" at bounding box center [1335, 29] width 93 height 30
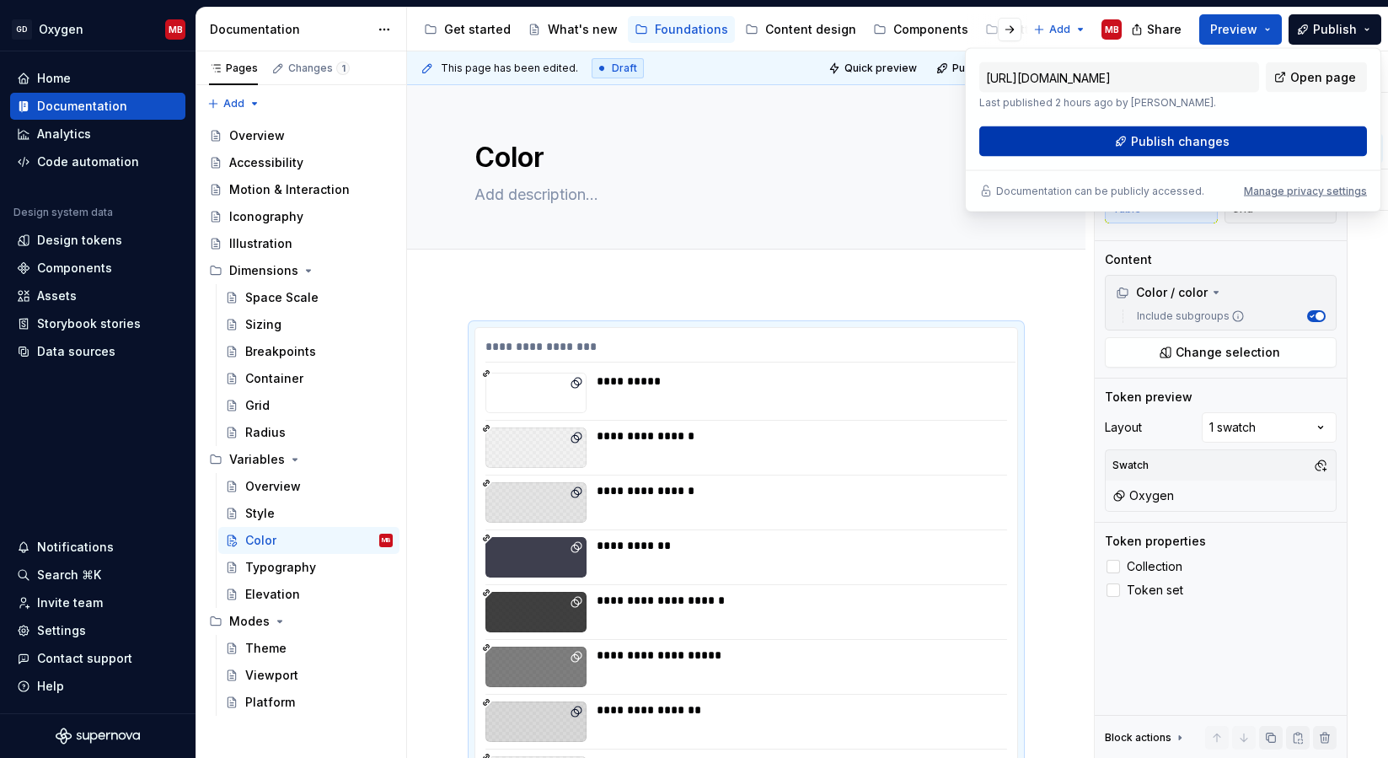
click at [1198, 142] on span "Publish changes" at bounding box center [1180, 141] width 99 height 17
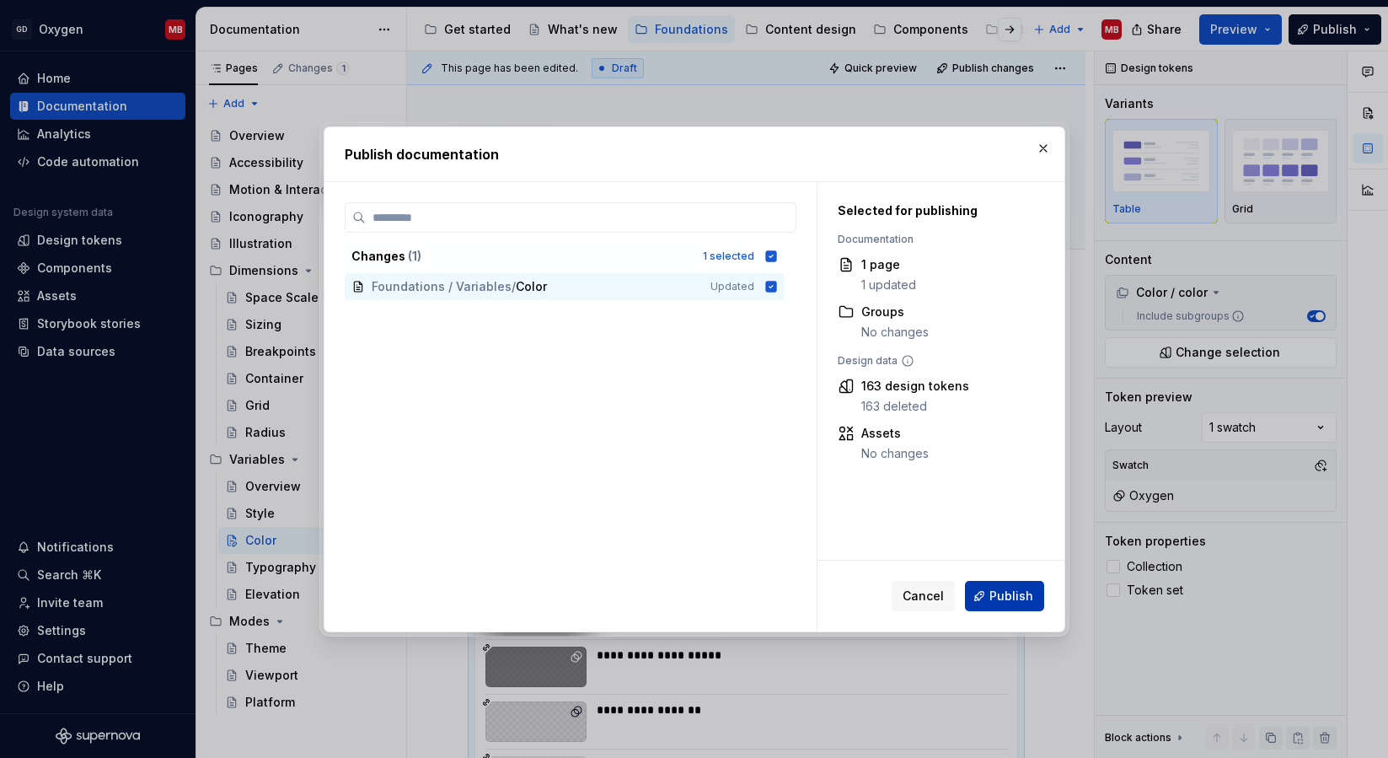
click at [1017, 589] on span "Publish" at bounding box center [1011, 595] width 44 height 17
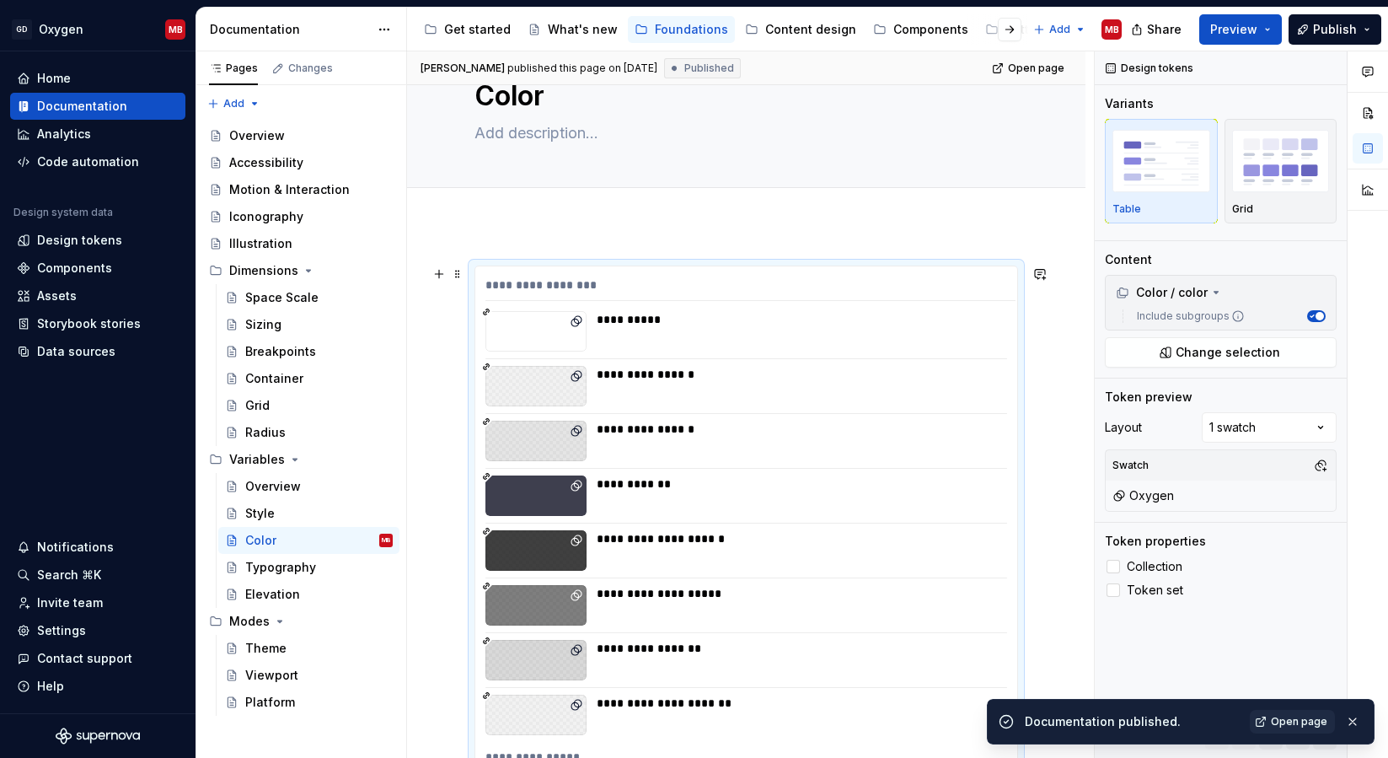
scroll to position [0, 0]
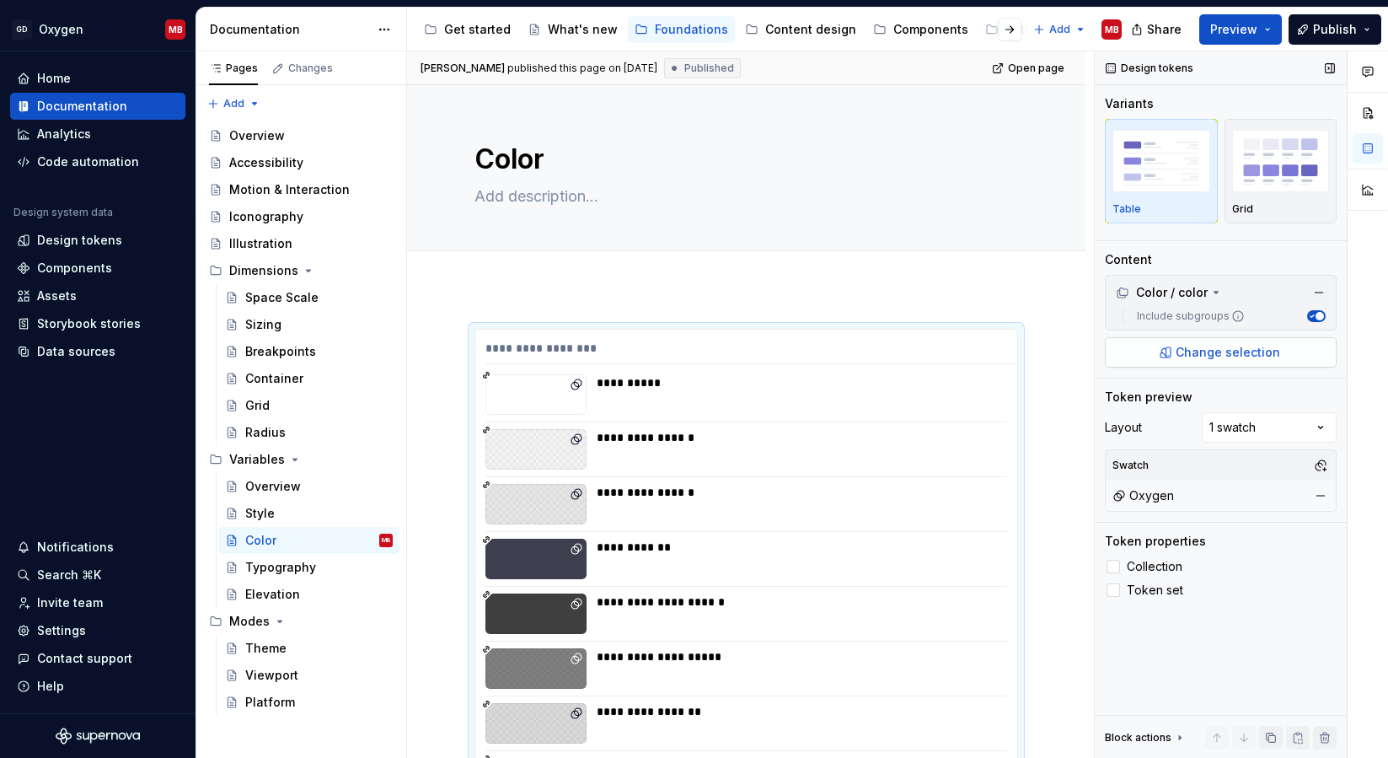
click at [1246, 354] on span "Change selection" at bounding box center [1228, 352] width 105 height 17
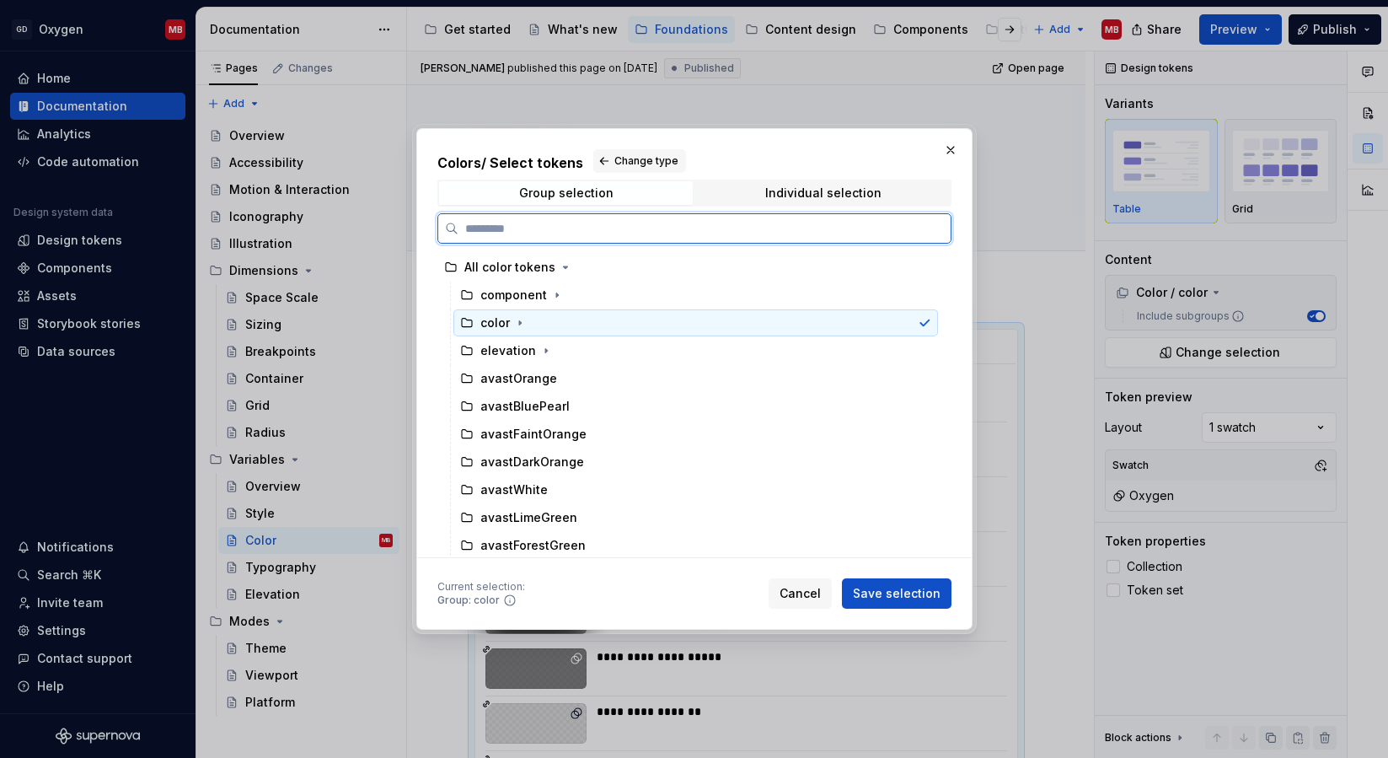
click at [539, 320] on div "color" at bounding box center [695, 322] width 485 height 27
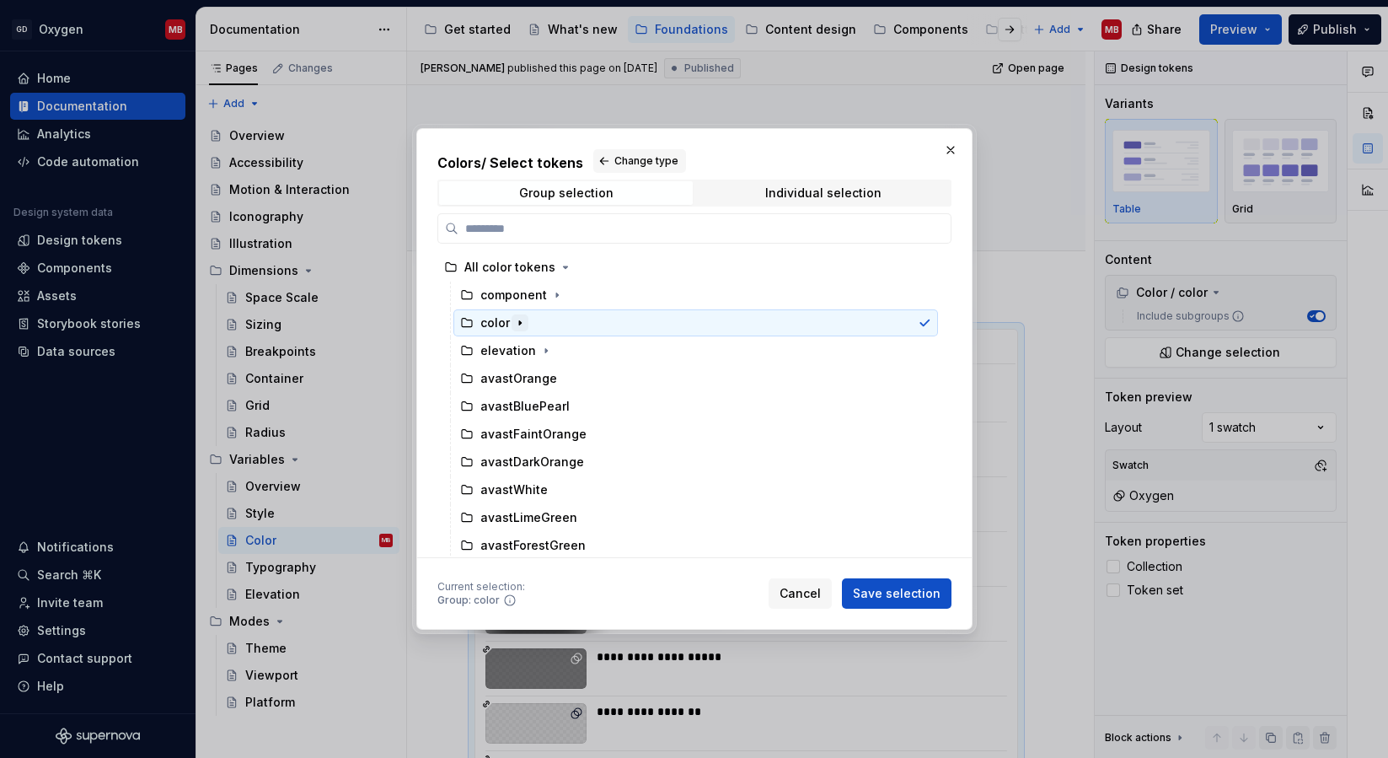
click at [512, 320] on button "button" at bounding box center [520, 322] width 17 height 17
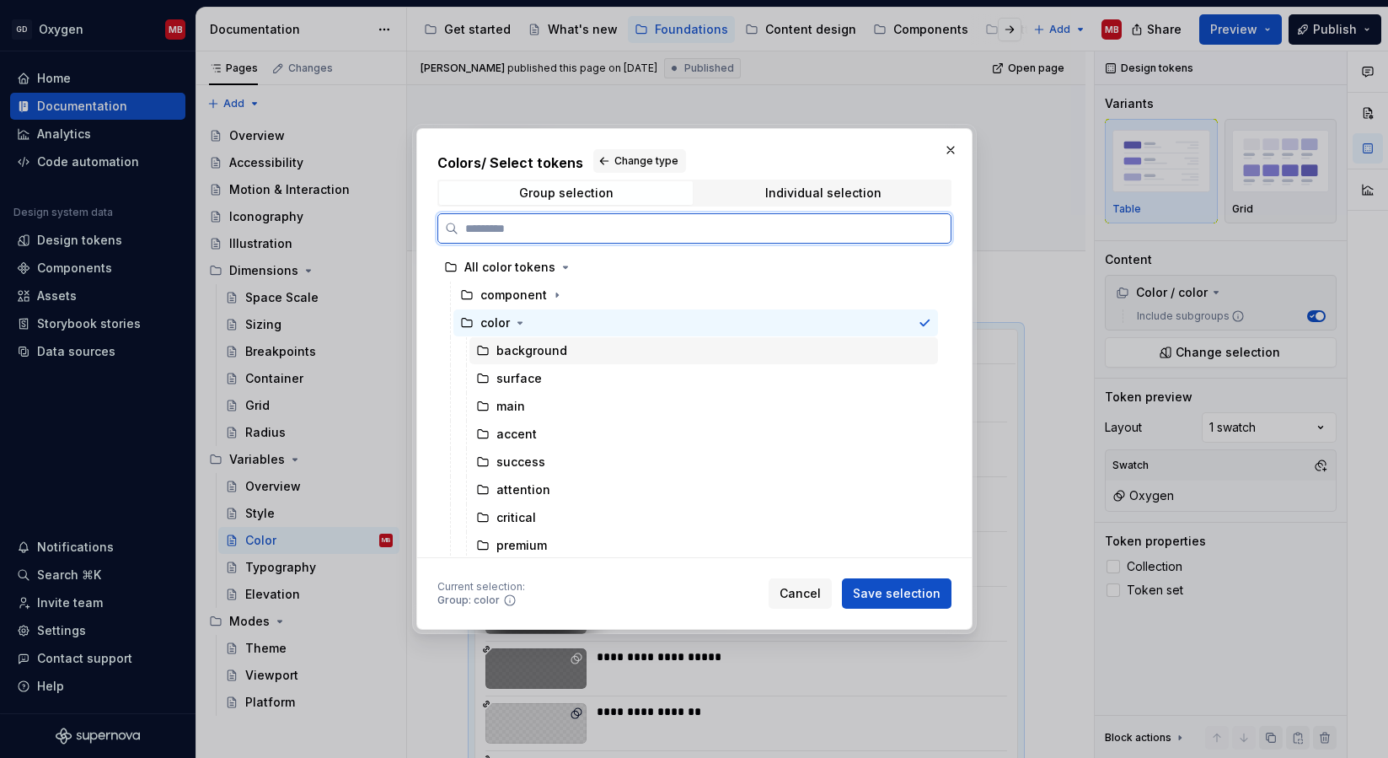
click at [520, 356] on div "background" at bounding box center [531, 350] width 71 height 17
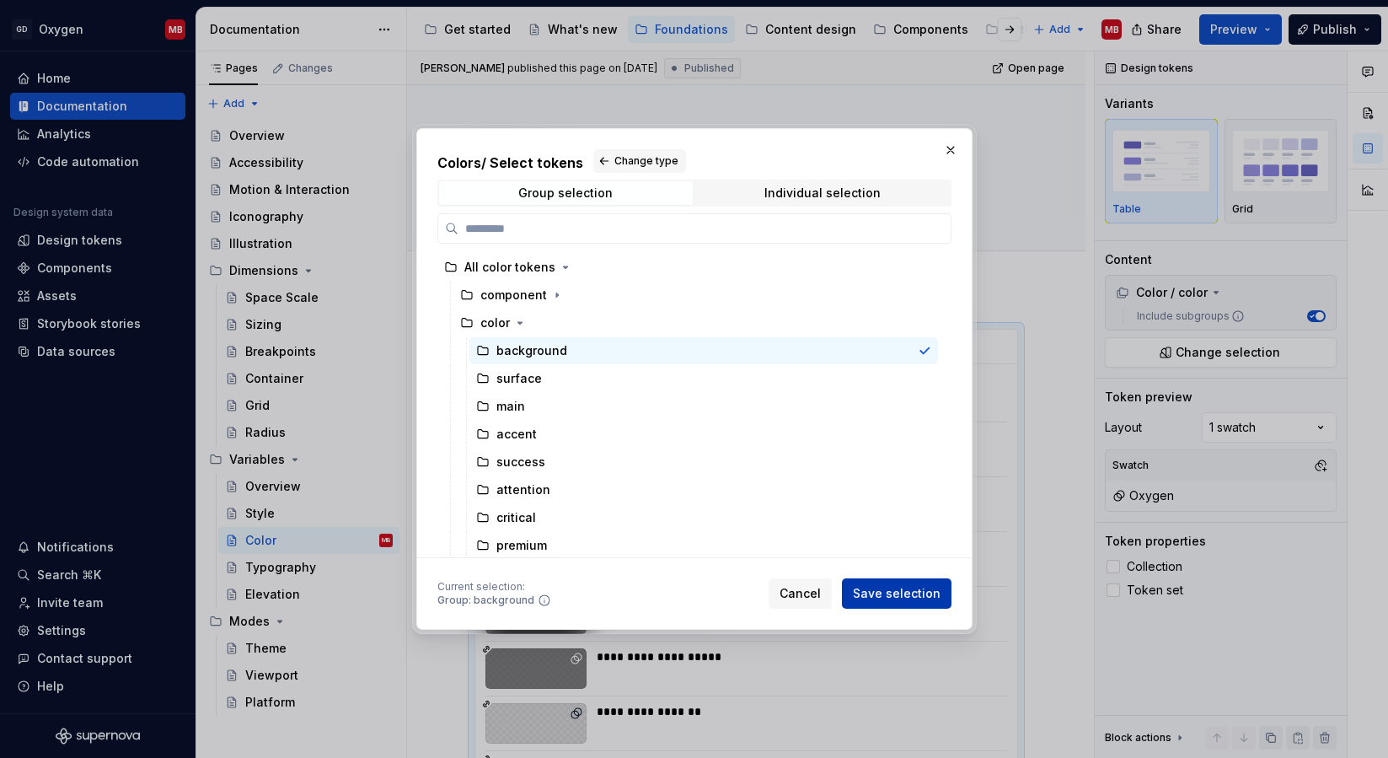
click at [892, 594] on span "Save selection" at bounding box center [897, 593] width 88 height 17
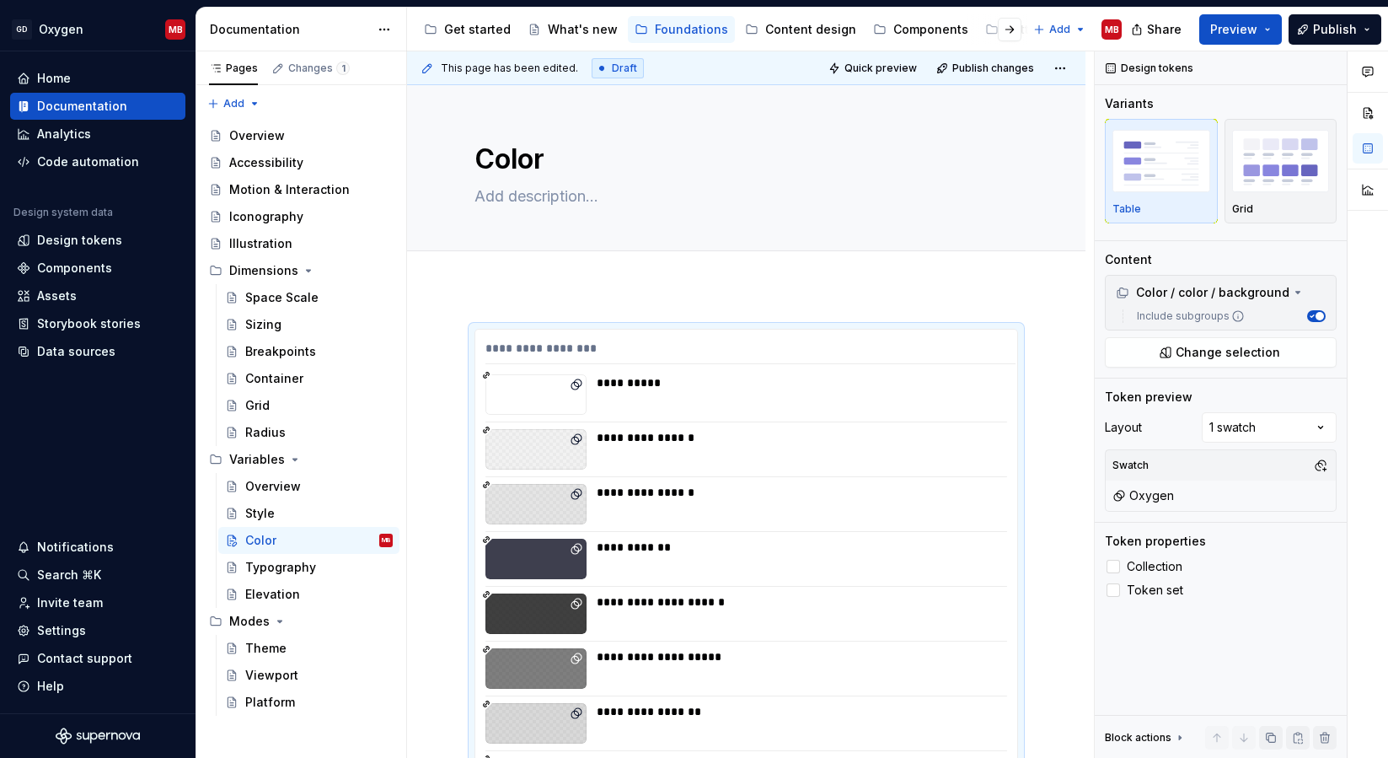
scroll to position [51, 0]
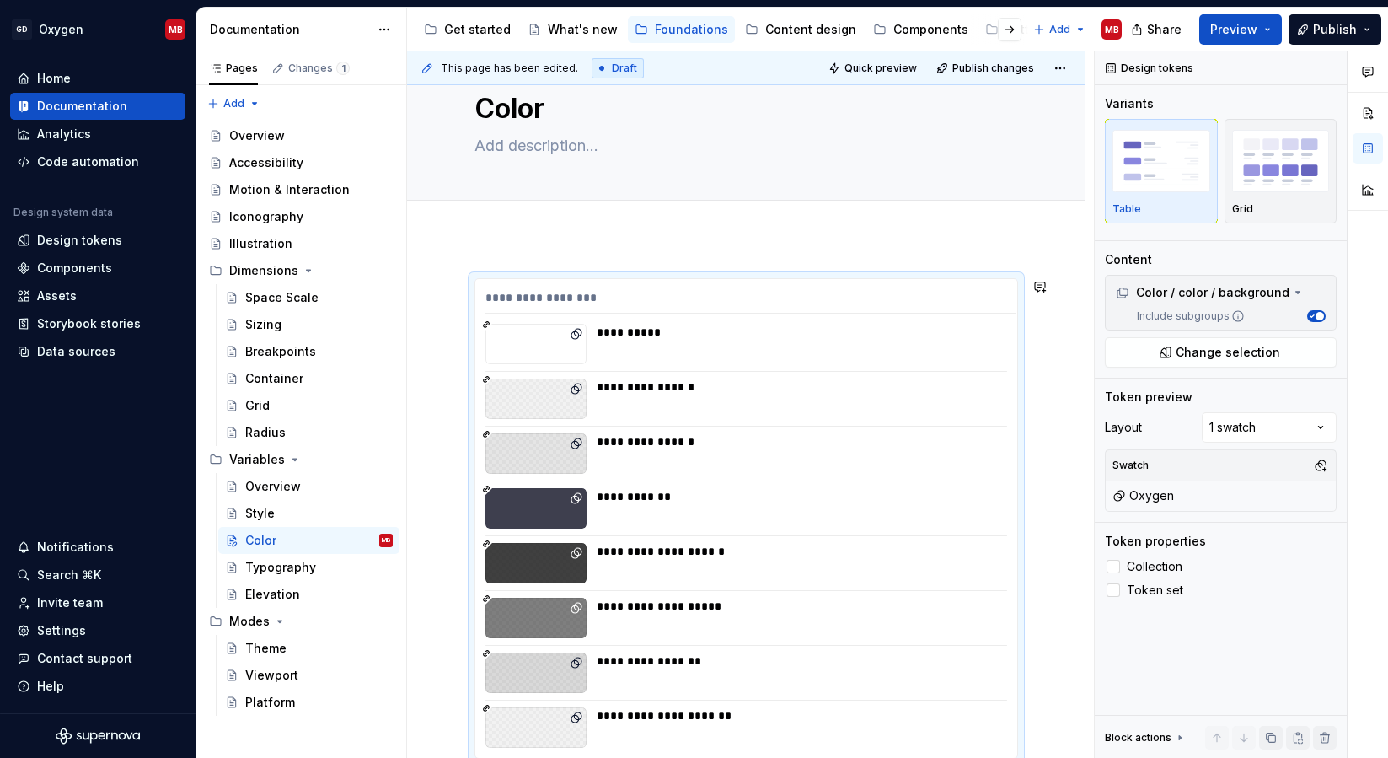
click at [514, 252] on div "**********" at bounding box center [746, 622] width 678 height 769
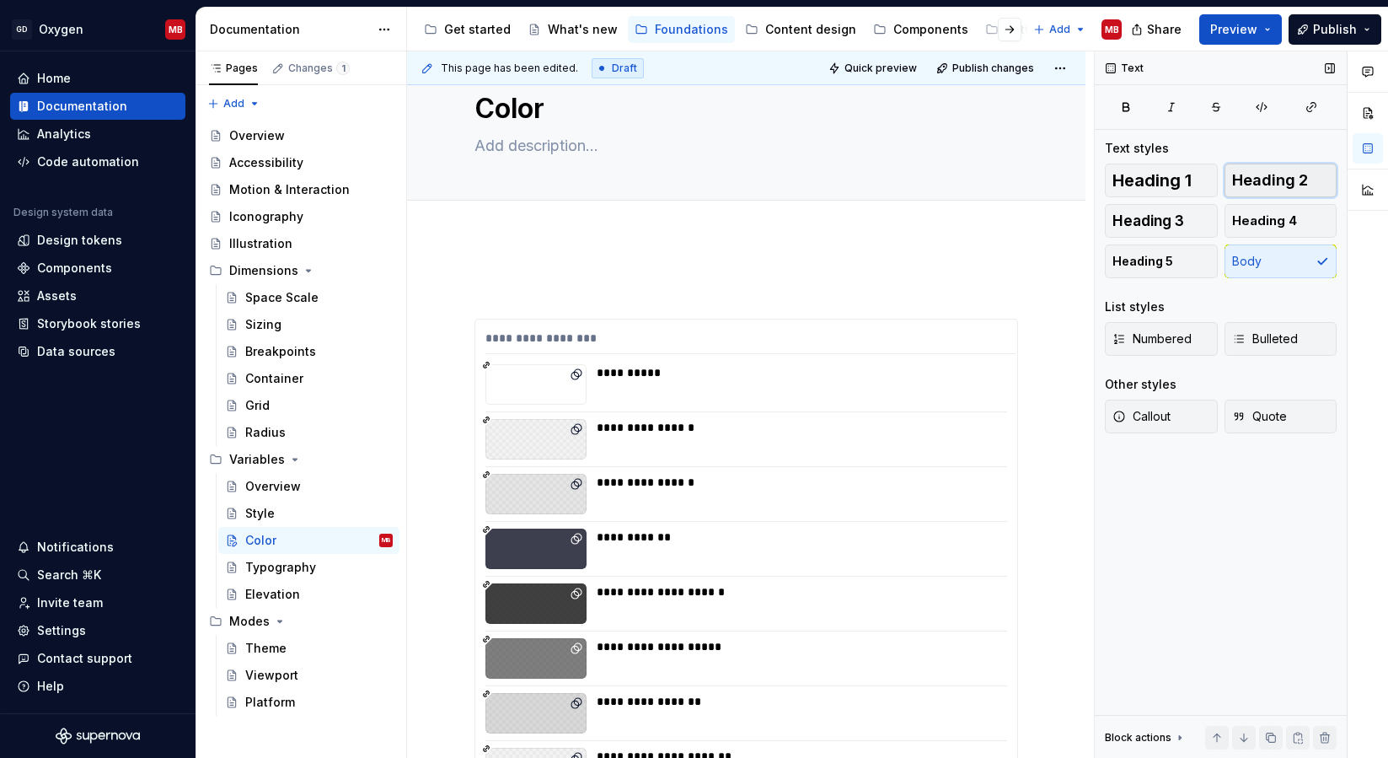
click at [1257, 189] on span "Heading 2" at bounding box center [1270, 180] width 76 height 17
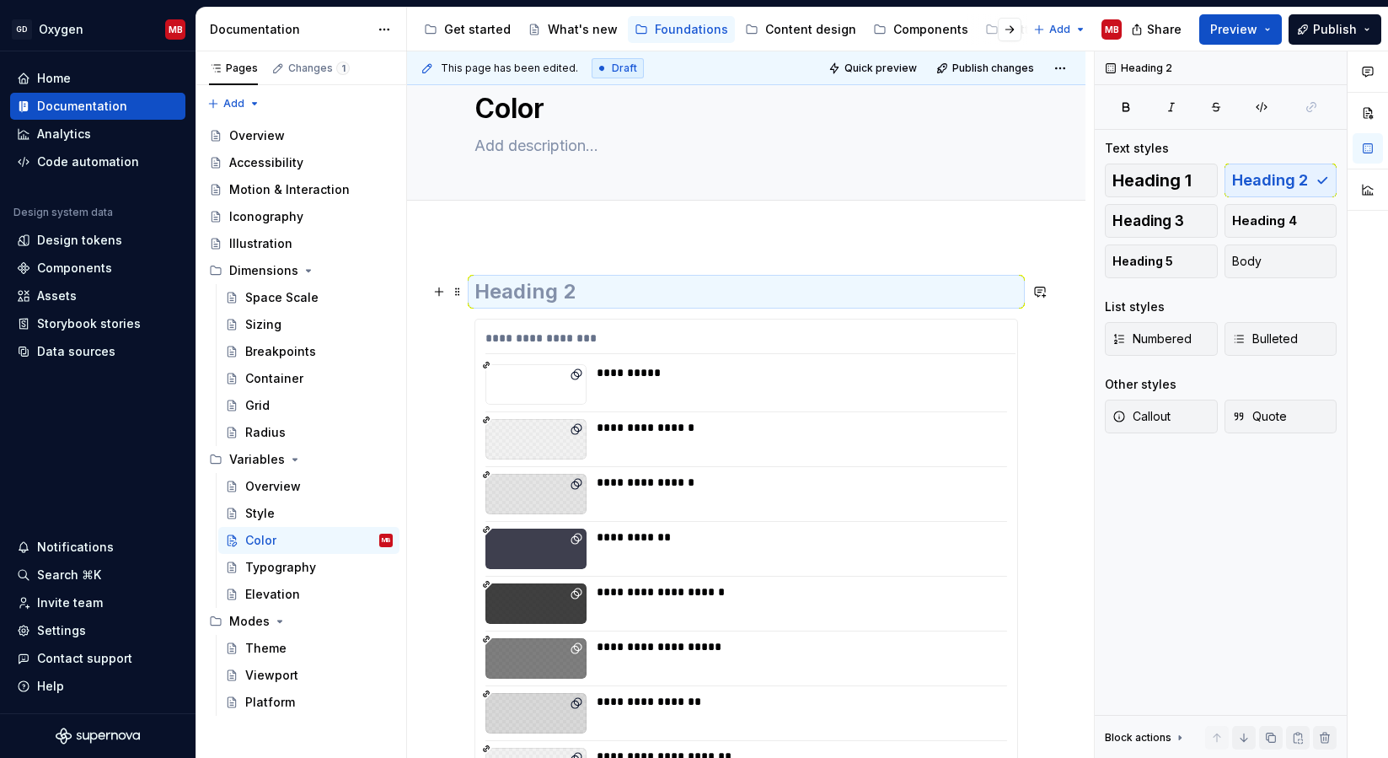
click at [575, 281] on h2 at bounding box center [746, 291] width 544 height 27
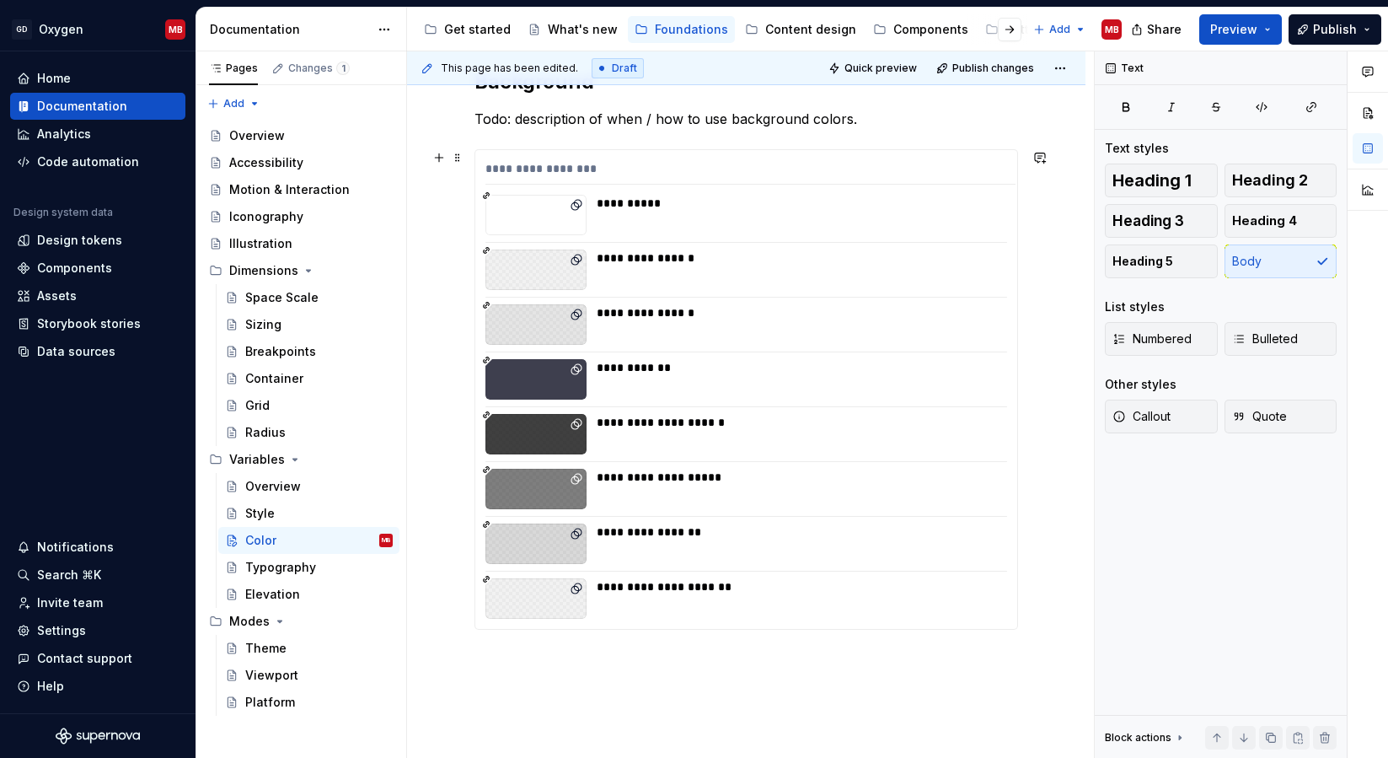
scroll to position [160, 0]
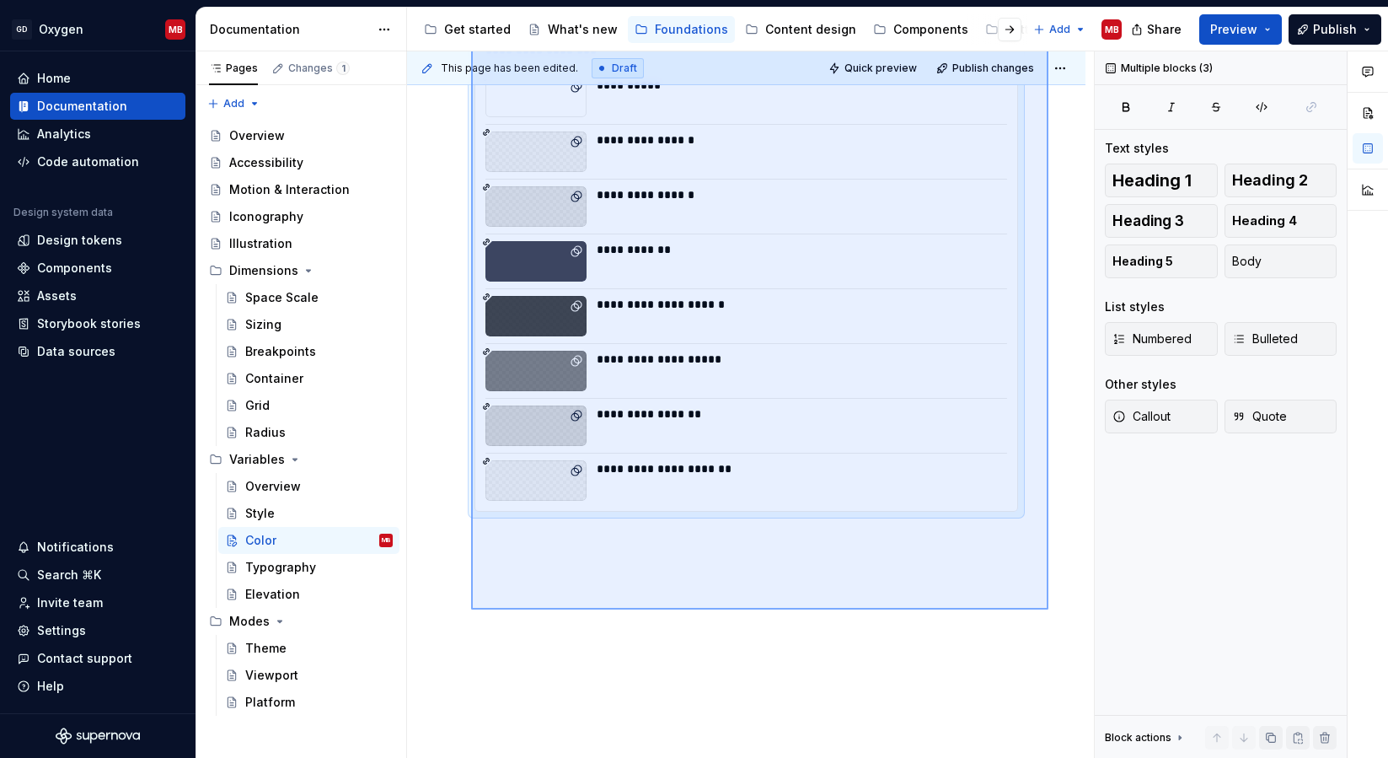
drag, startPoint x: 471, startPoint y: 179, endPoint x: 1042, endPoint y: 593, distance: 705.3
click at [1042, 593] on div "**********" at bounding box center [750, 404] width 687 height 707
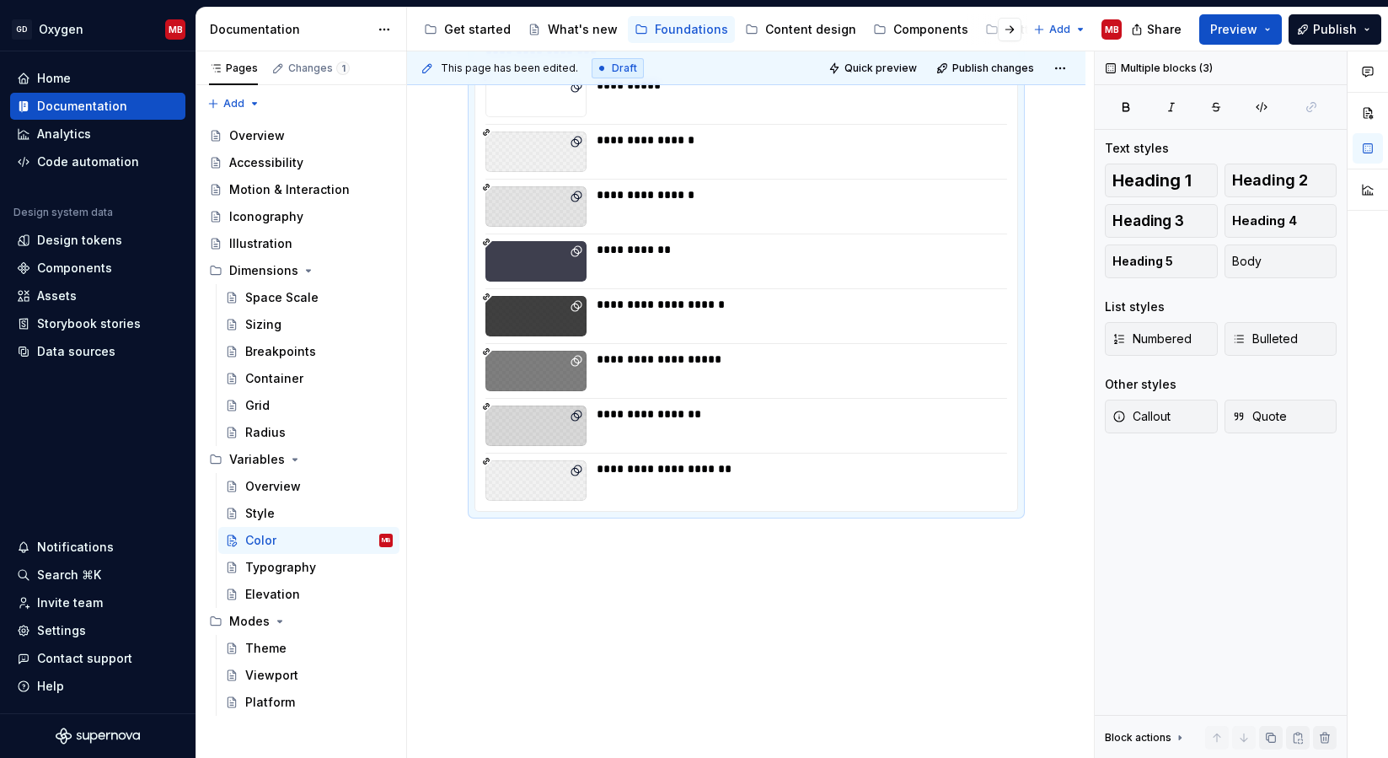
scroll to position [358, 0]
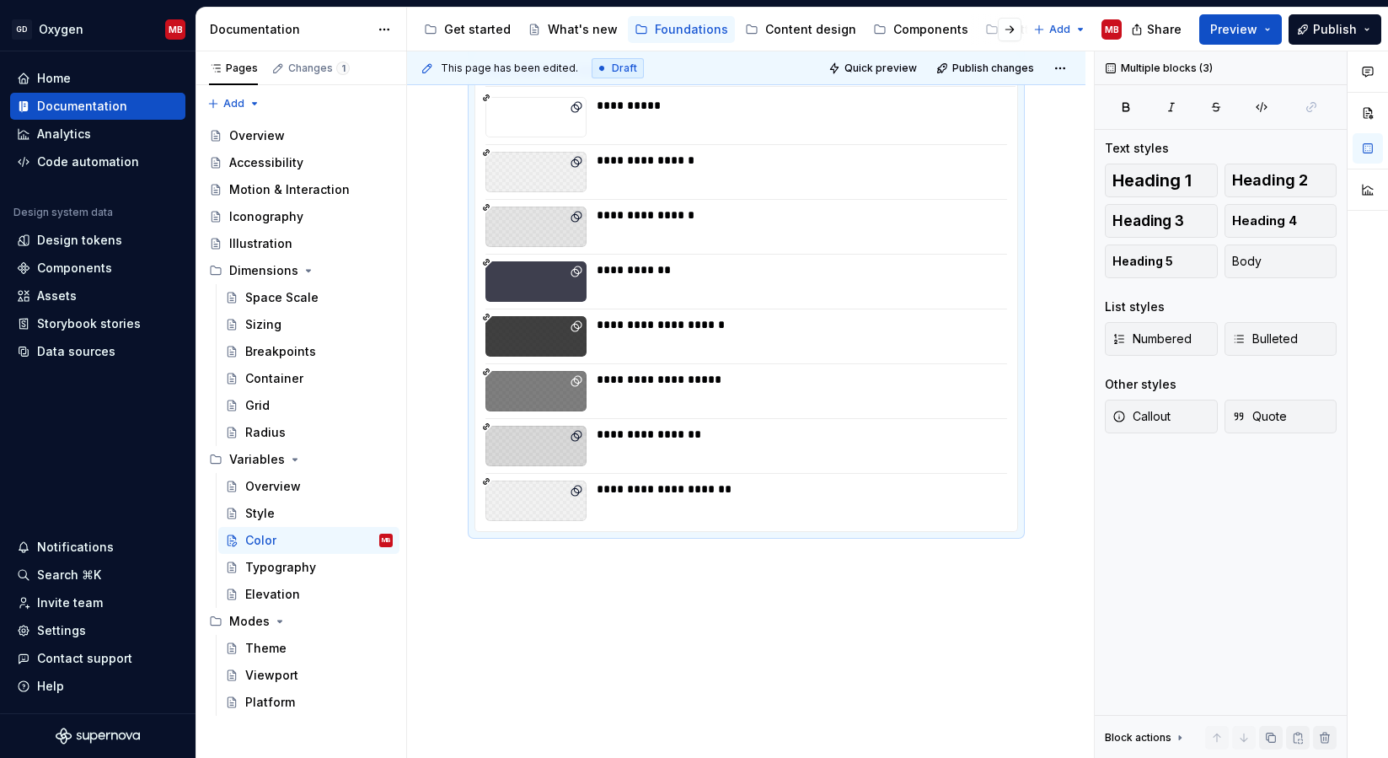
copy div "Background Todo: description of when / how to use background colors."
click at [621, 621] on div "**********" at bounding box center [746, 355] width 678 height 850
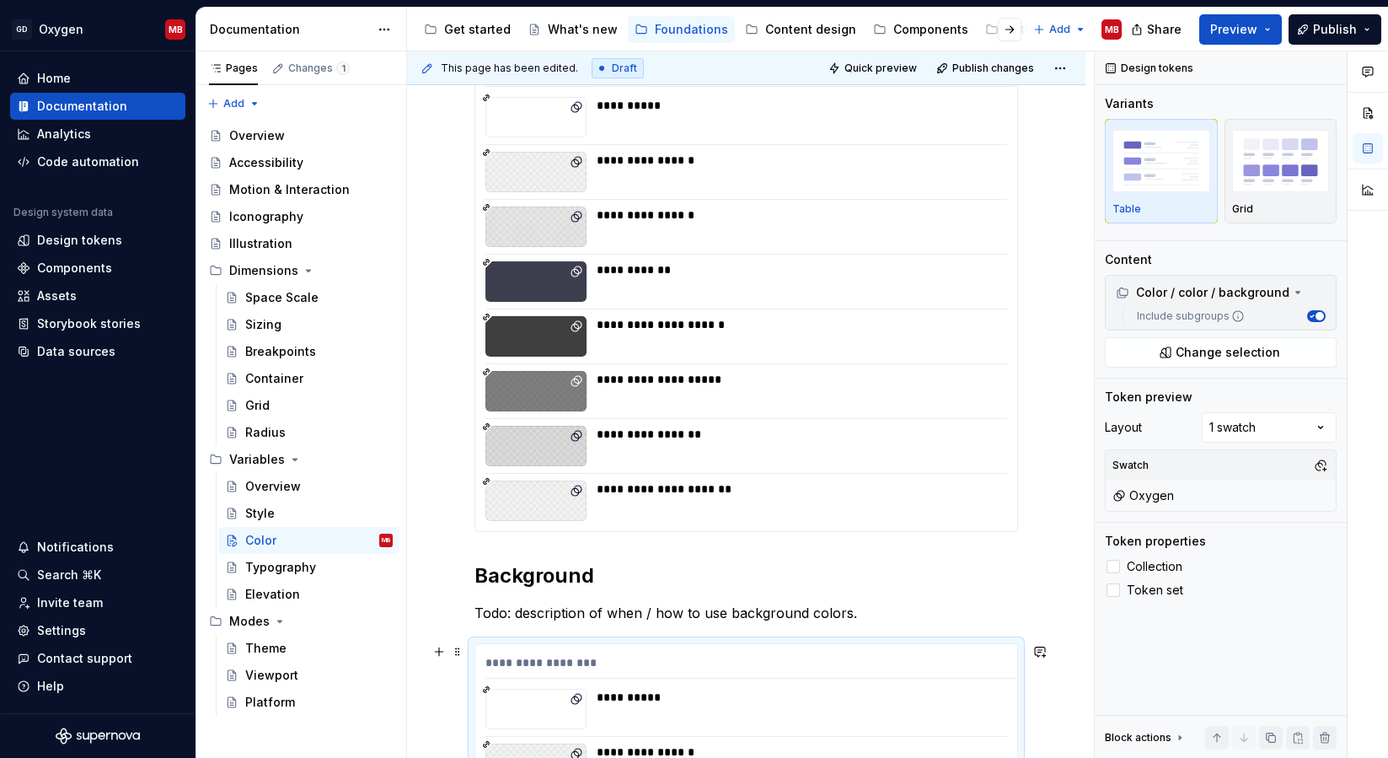
click at [997, 655] on div "**********" at bounding box center [750, 666] width 530 height 24
click at [1284, 291] on div "Color / color / background" at bounding box center [1203, 292] width 174 height 17
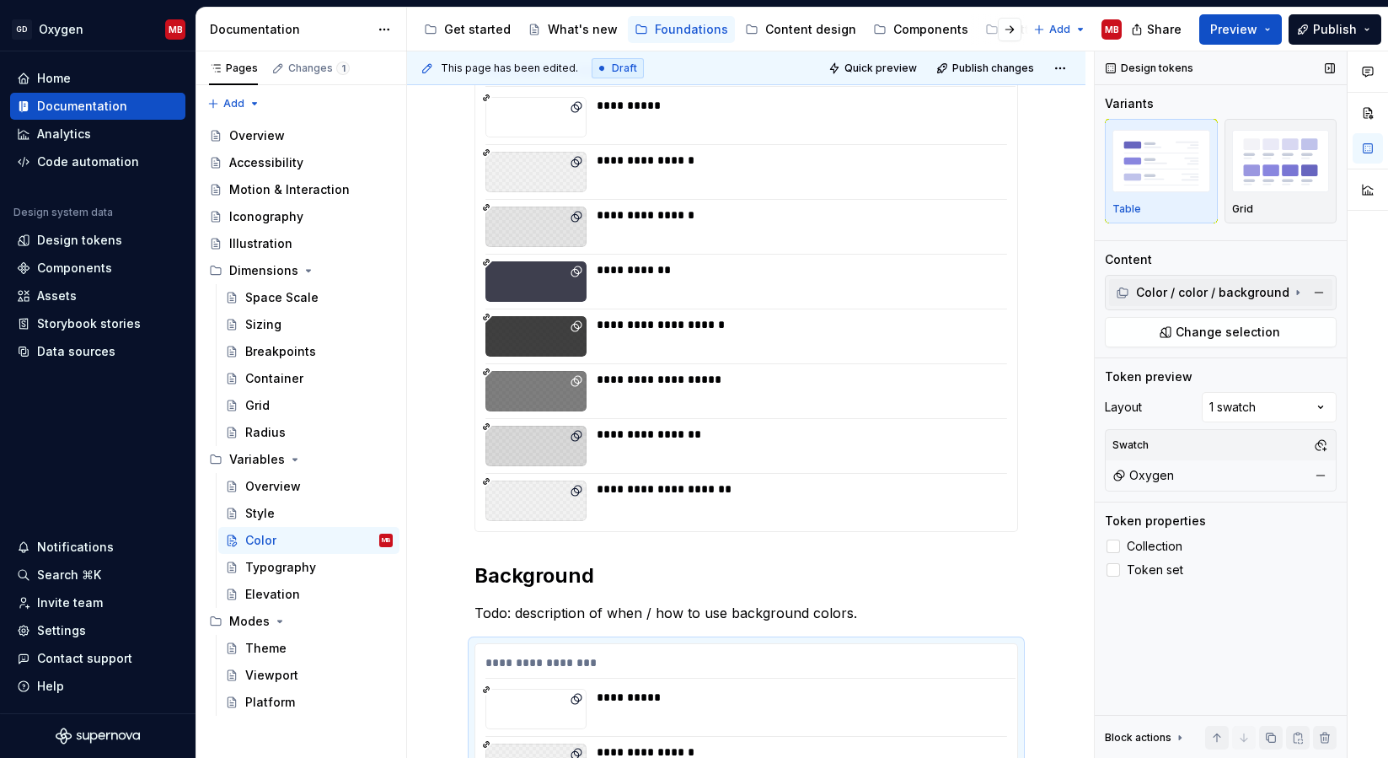
click at [1279, 297] on div "Color / color / background" at bounding box center [1203, 292] width 174 height 17
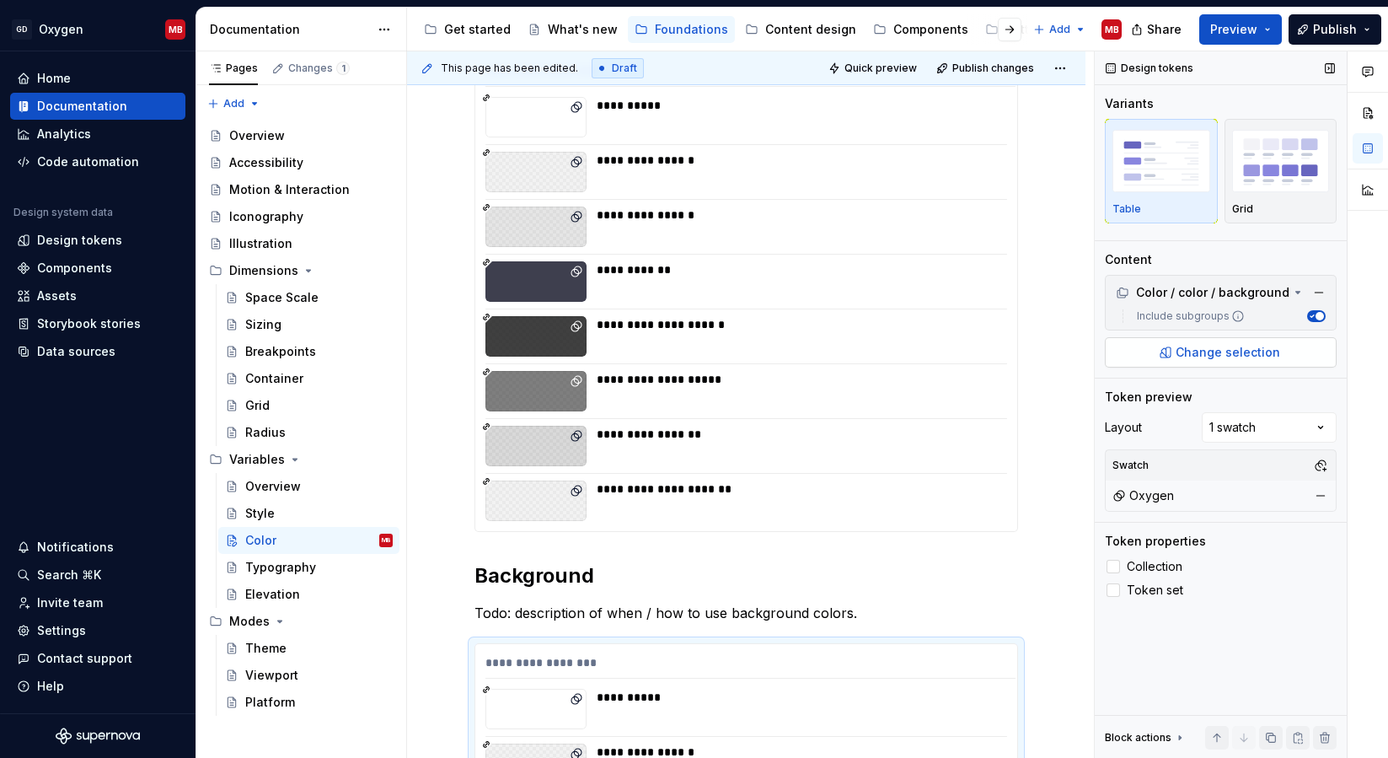
click at [1246, 354] on span "Change selection" at bounding box center [1228, 352] width 105 height 17
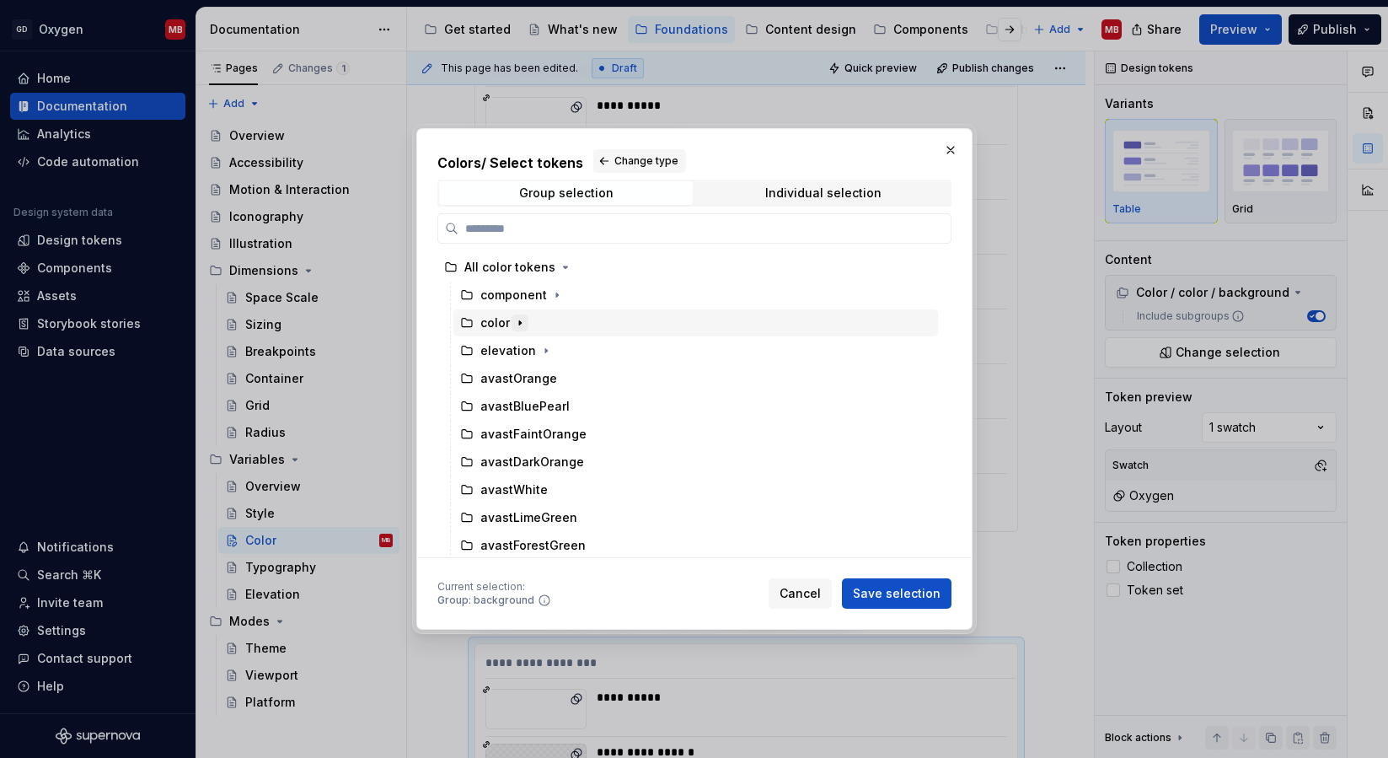
click at [516, 322] on icon "button" at bounding box center [519, 322] width 13 height 13
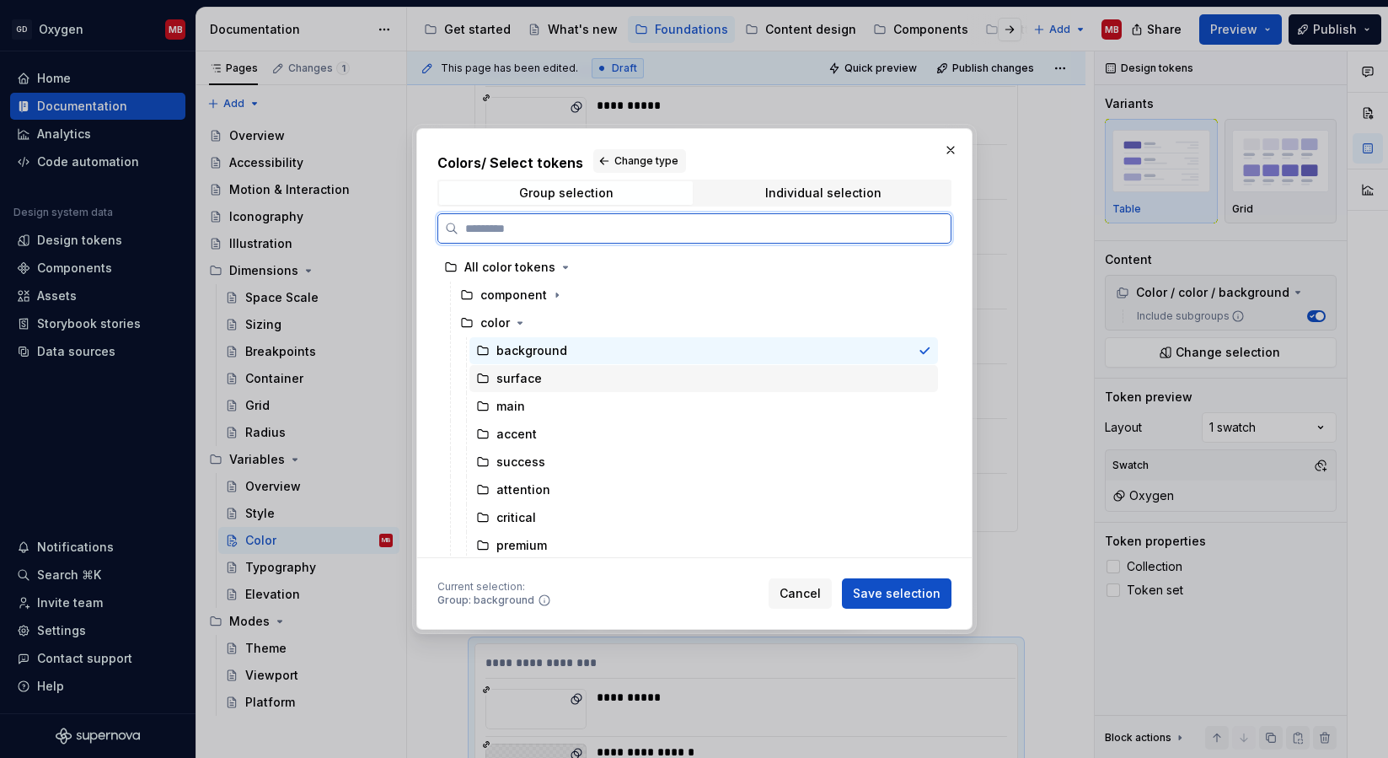
click at [529, 378] on div "surface" at bounding box center [519, 378] width 46 height 17
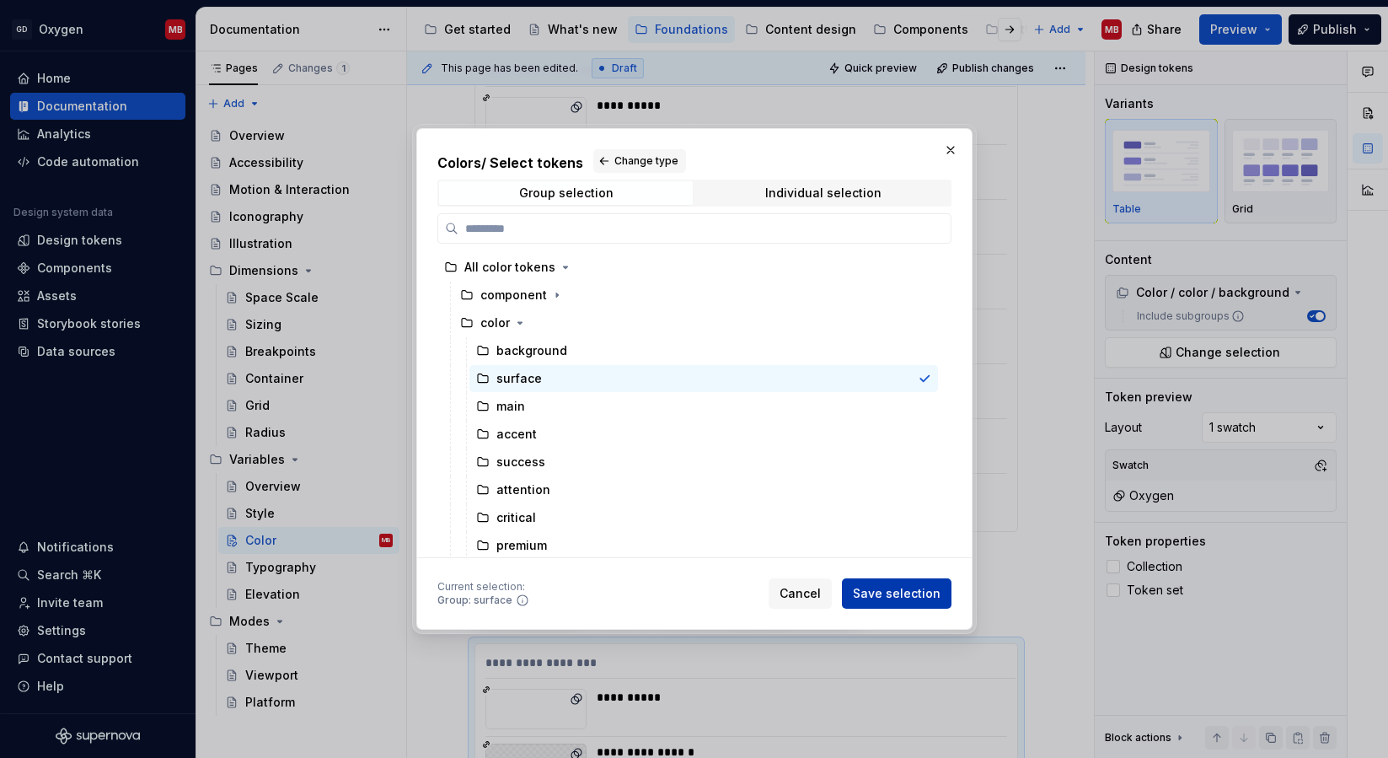
click at [895, 598] on span "Save selection" at bounding box center [897, 593] width 88 height 17
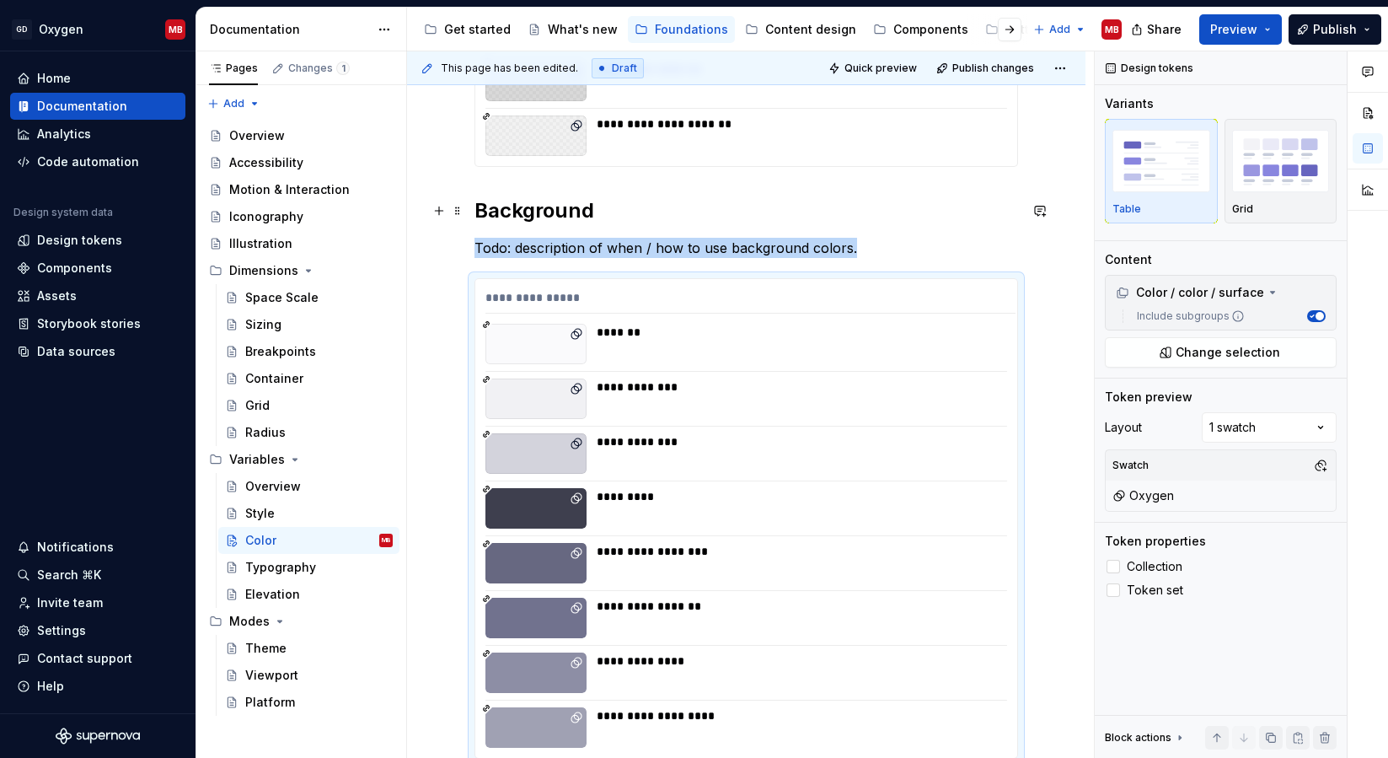
click at [550, 217] on h2 "Background" at bounding box center [746, 210] width 544 height 27
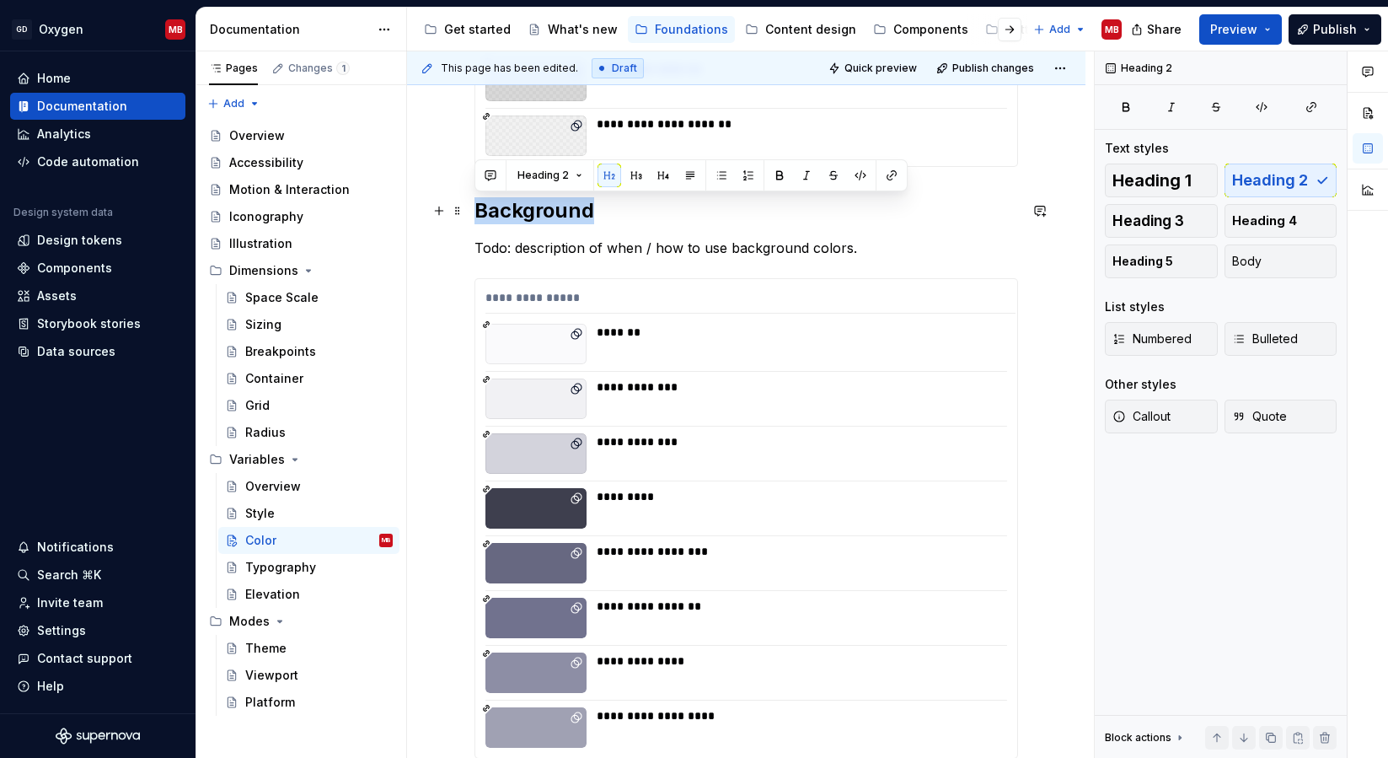
click at [550, 217] on h2 "Background" at bounding box center [746, 210] width 544 height 27
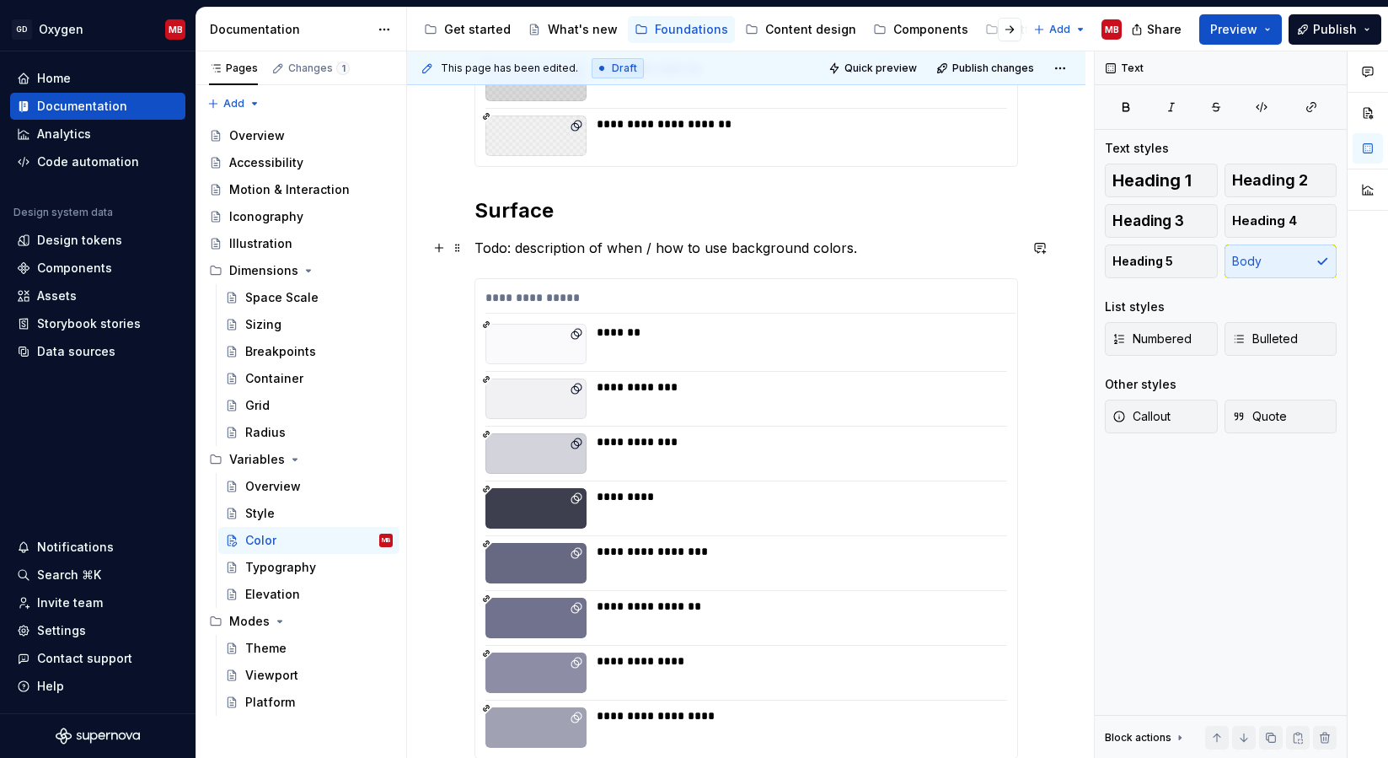
click at [775, 248] on p "Todo: description of when / how to use background colors." at bounding box center [746, 248] width 544 height 20
click at [893, 245] on p "Todo: description of when / how to use surface colors." at bounding box center [746, 248] width 544 height 20
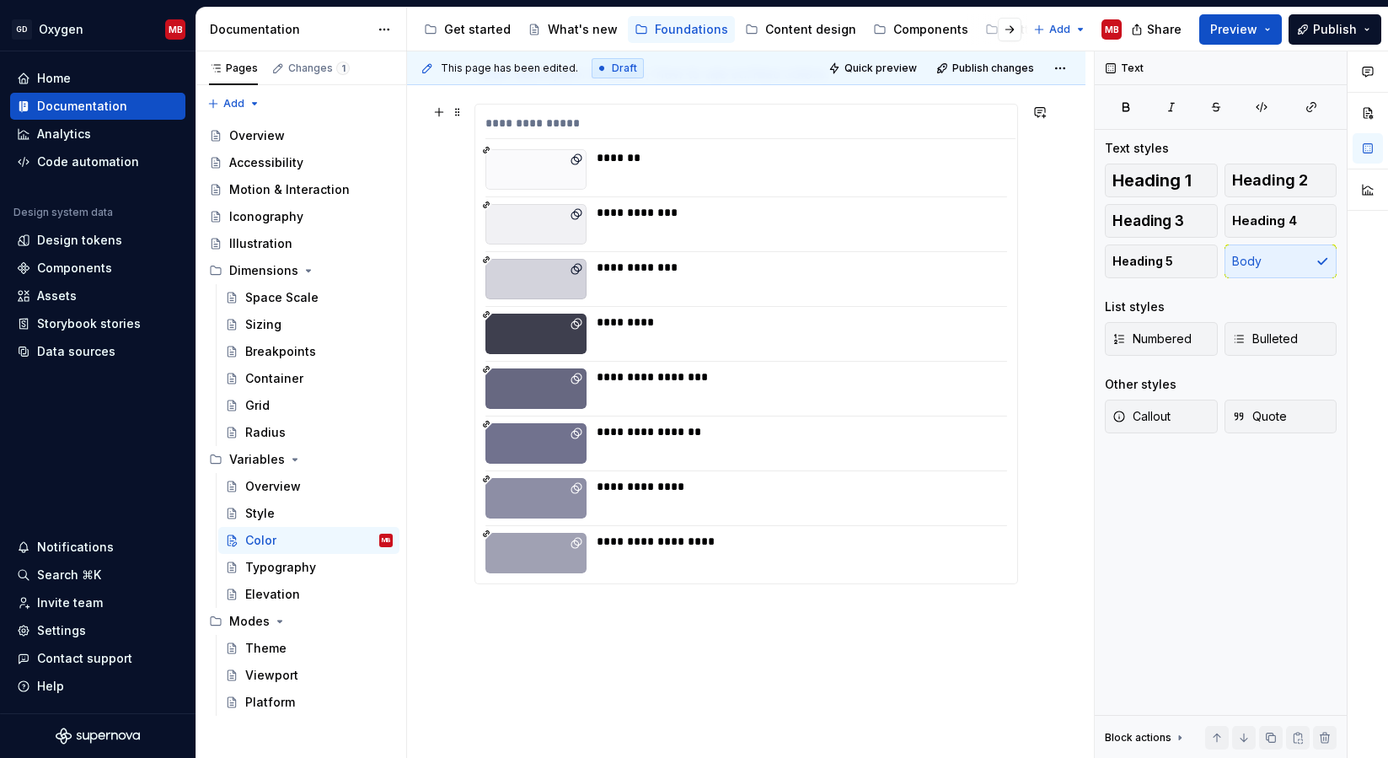
scroll to position [970, 0]
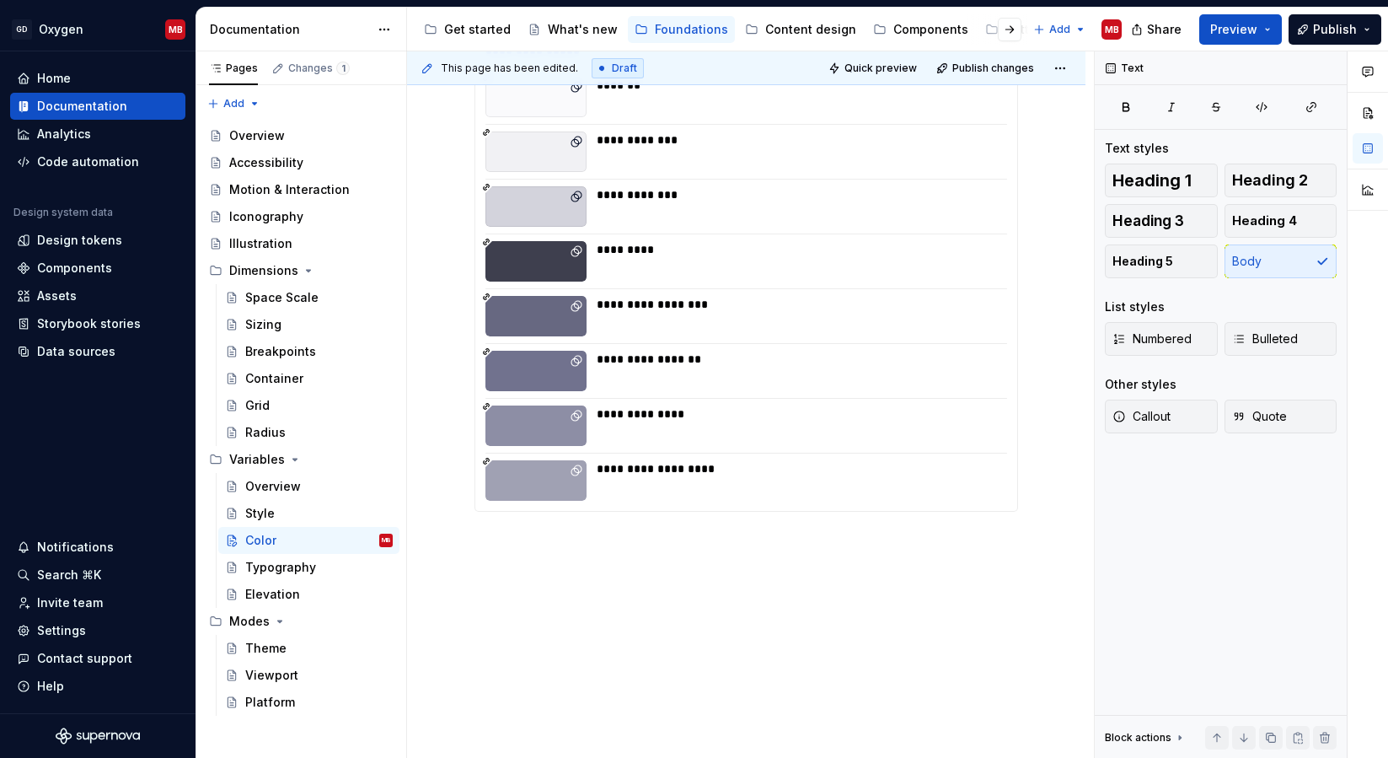
click at [624, 587] on div "**********" at bounding box center [746, 38] width 678 height 1441
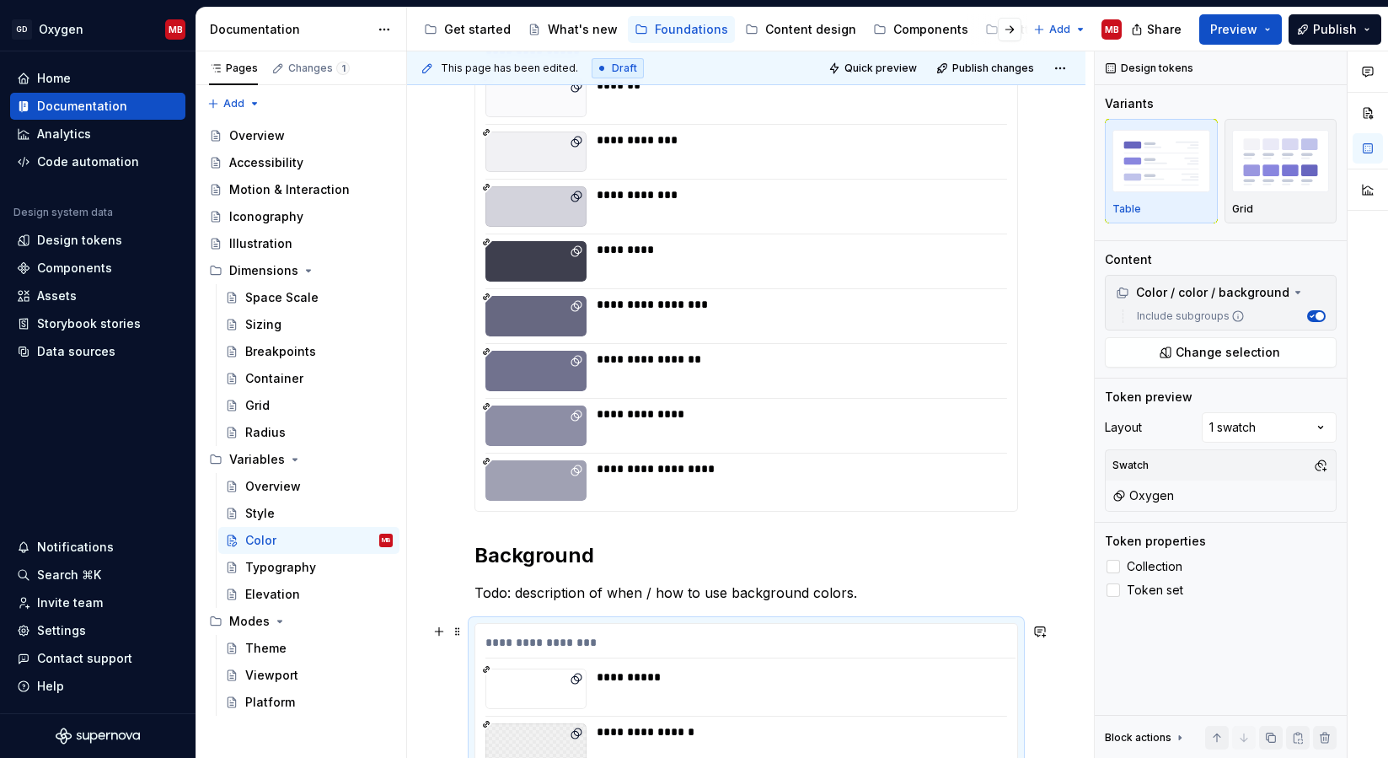
click at [1249, 350] on span "Change selection" at bounding box center [1228, 352] width 105 height 17
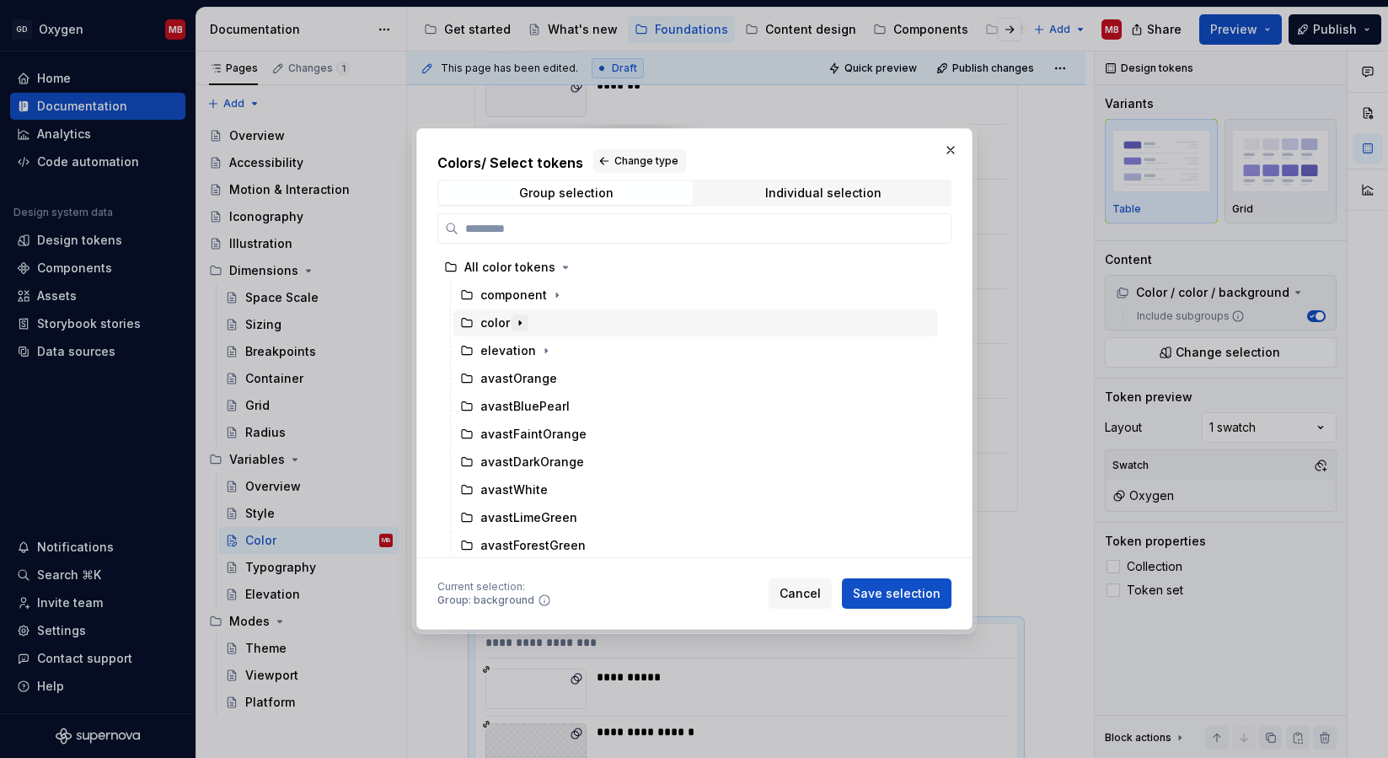
click at [516, 322] on icon "button" at bounding box center [519, 322] width 13 height 13
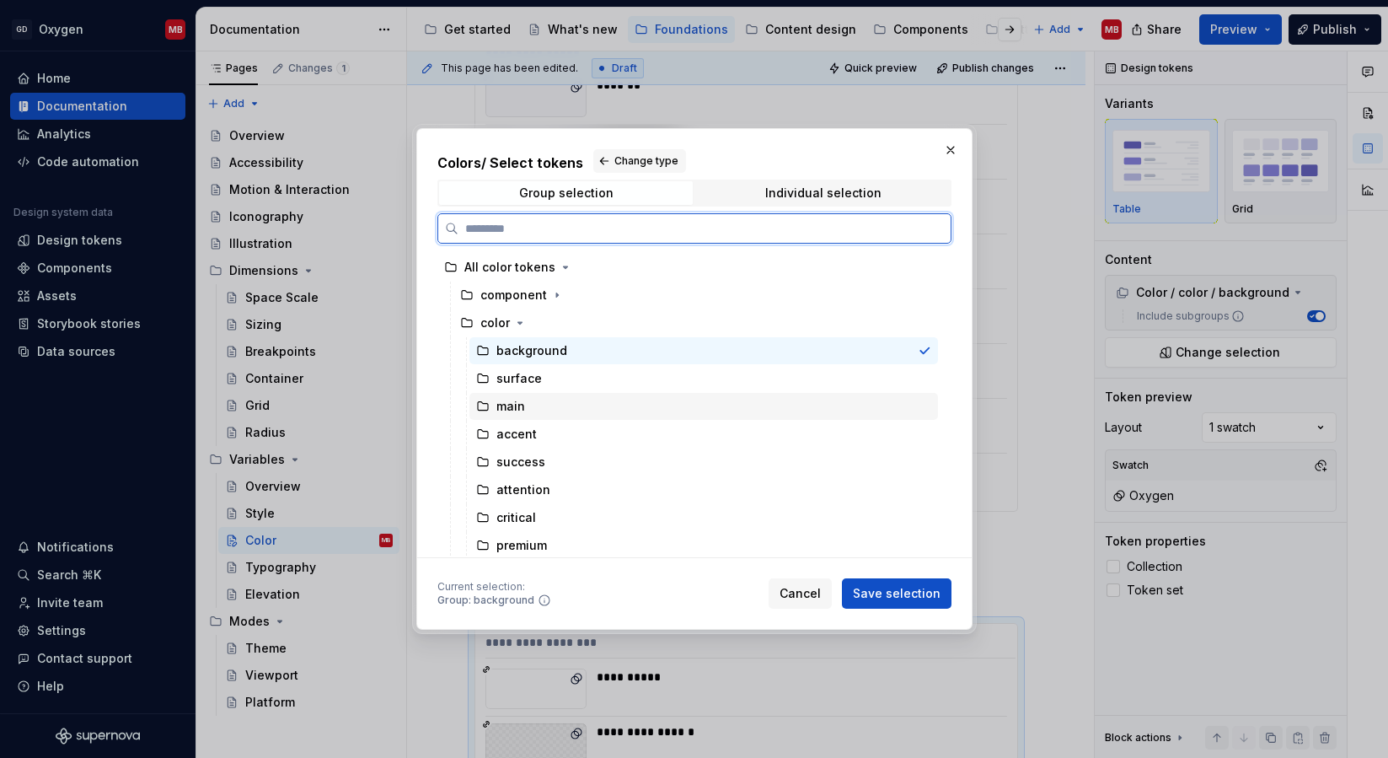
click at [530, 406] on div "main" at bounding box center [703, 406] width 469 height 27
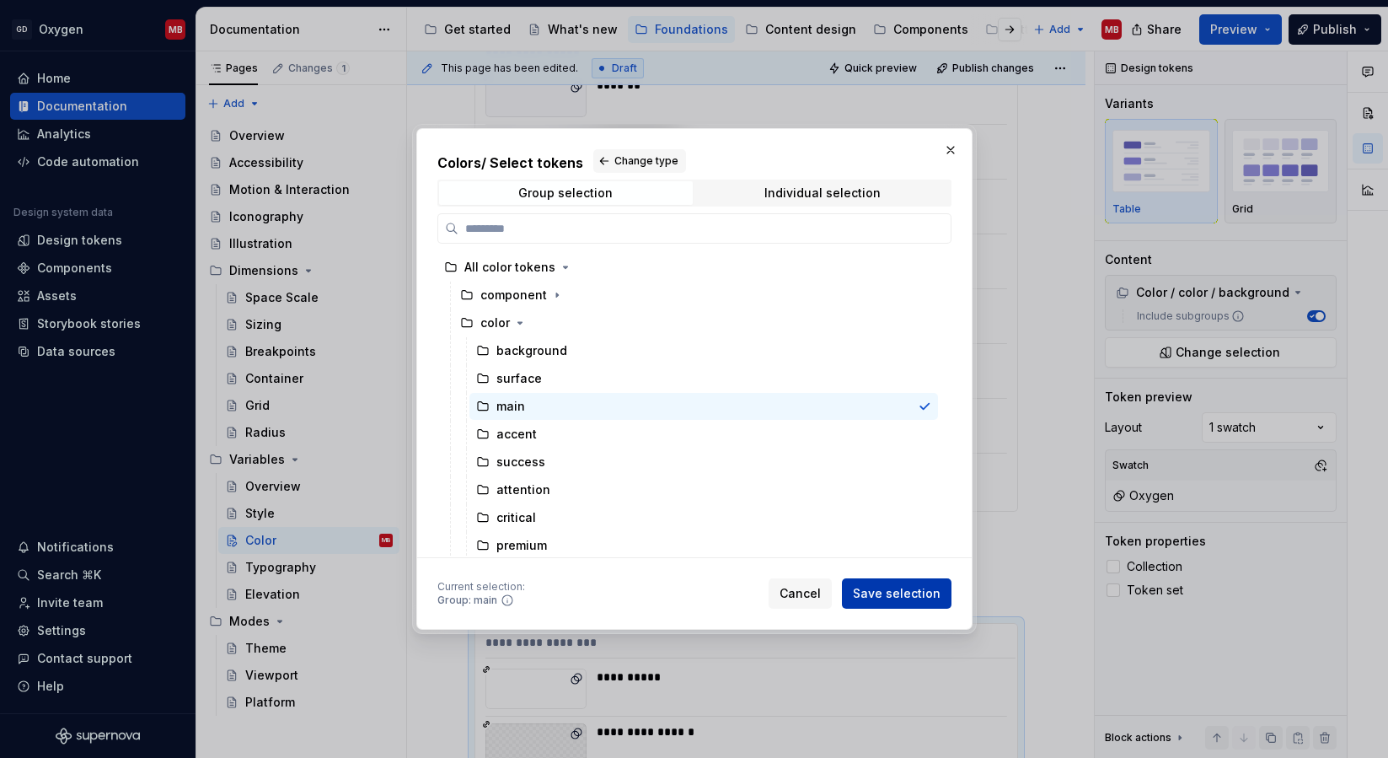
click at [919, 600] on span "Save selection" at bounding box center [897, 593] width 88 height 17
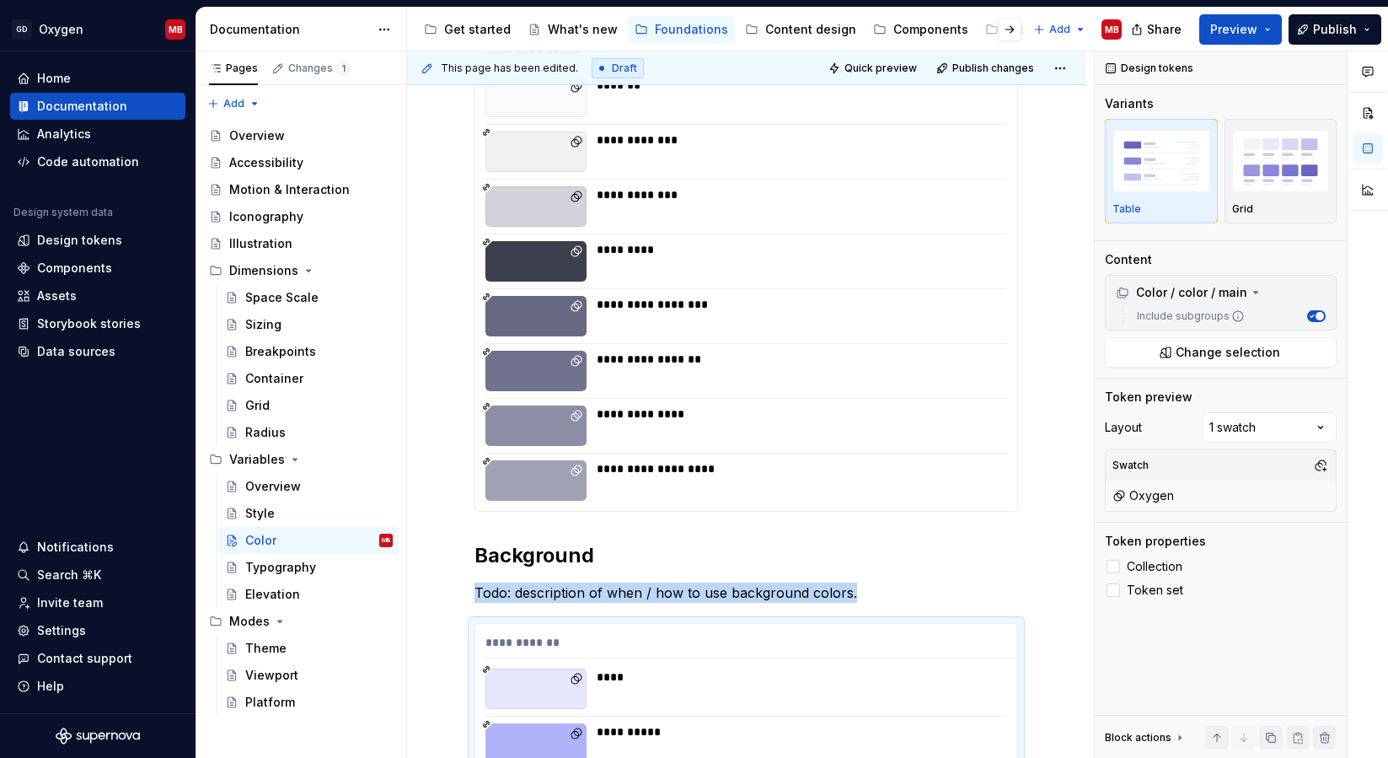
scroll to position [1315, 0]
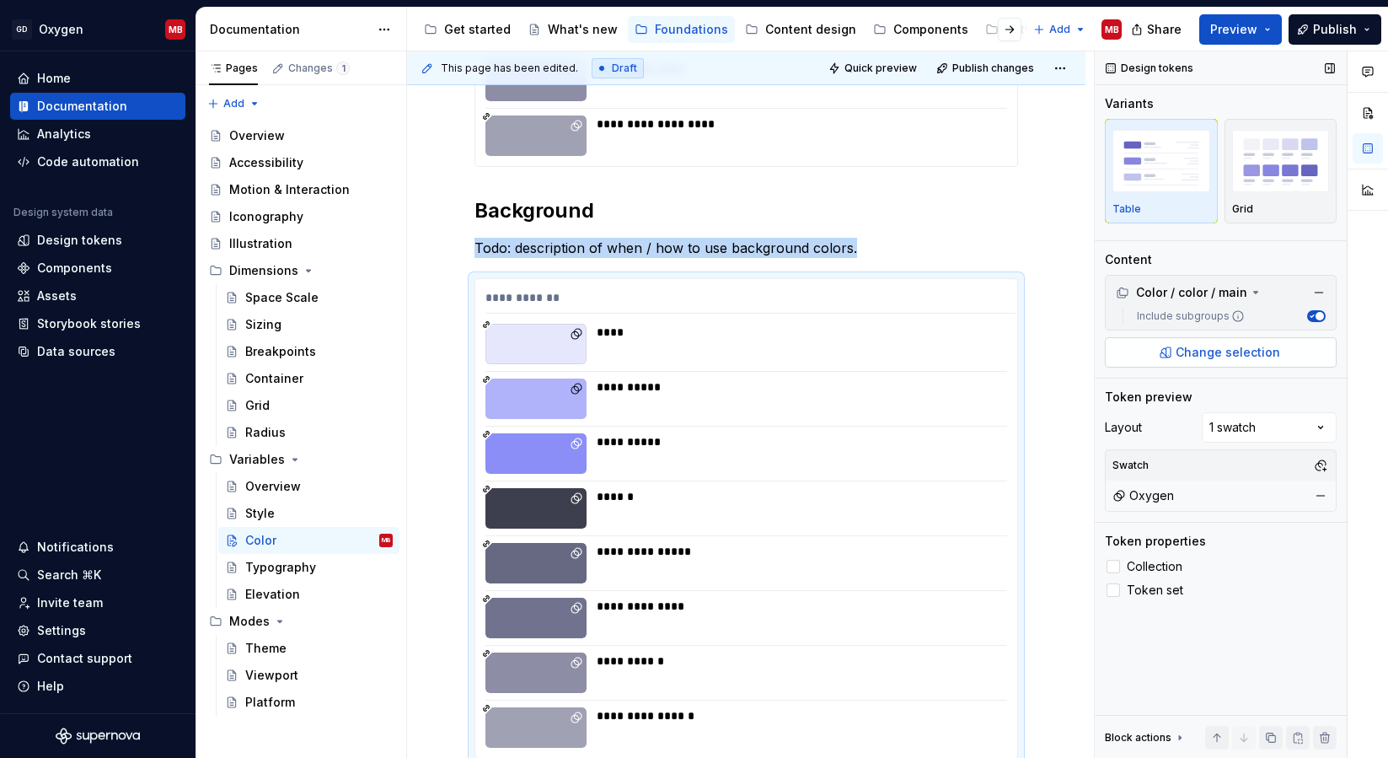
click at [1272, 348] on span "Change selection" at bounding box center [1228, 352] width 105 height 17
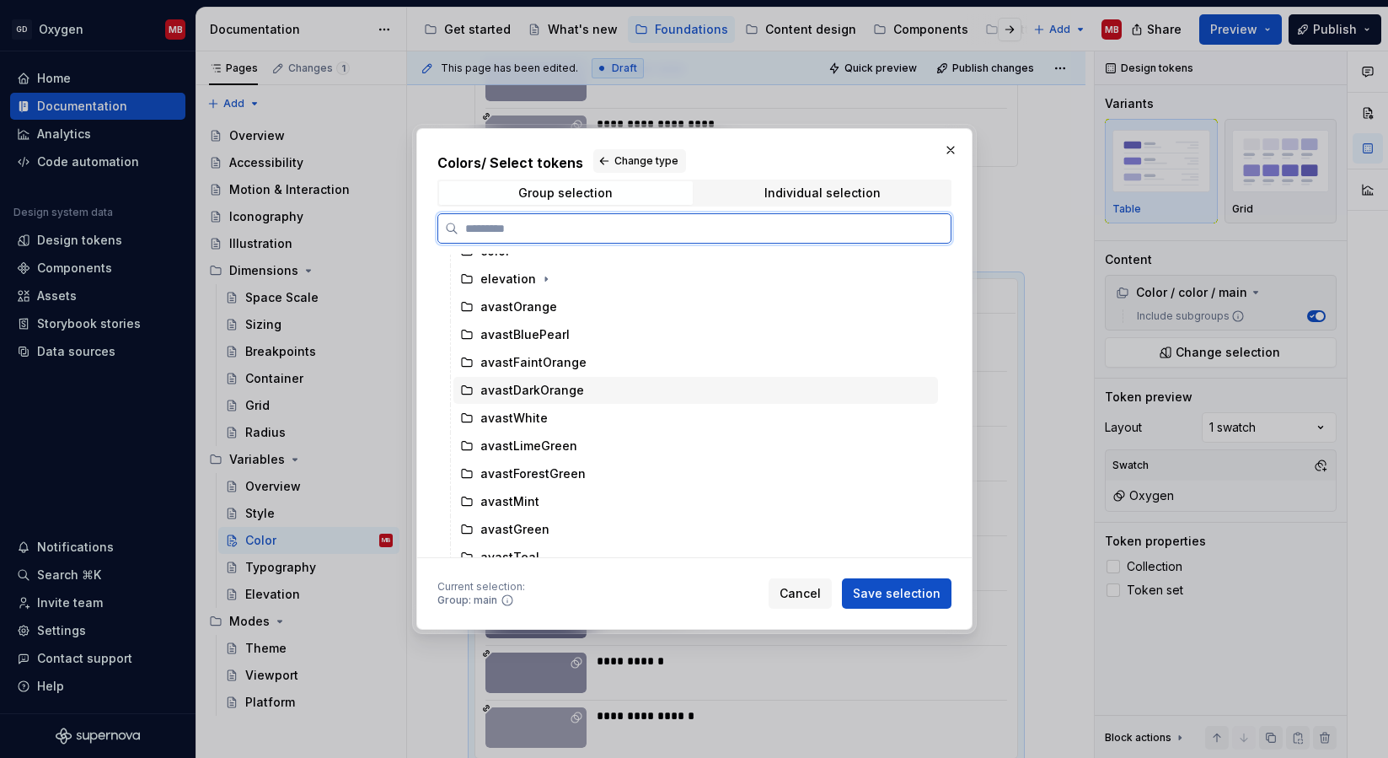
scroll to position [175, 0]
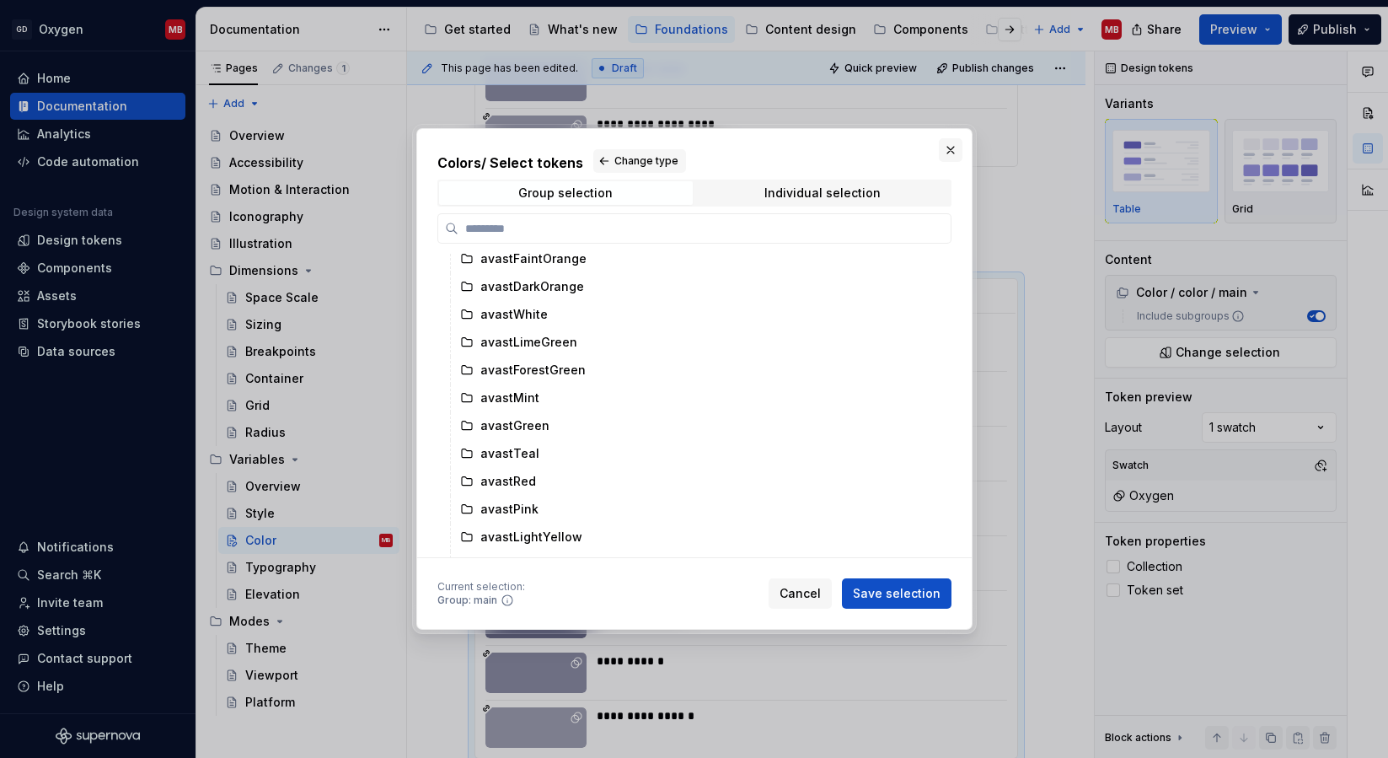
click at [943, 146] on button "button" at bounding box center [951, 150] width 24 height 24
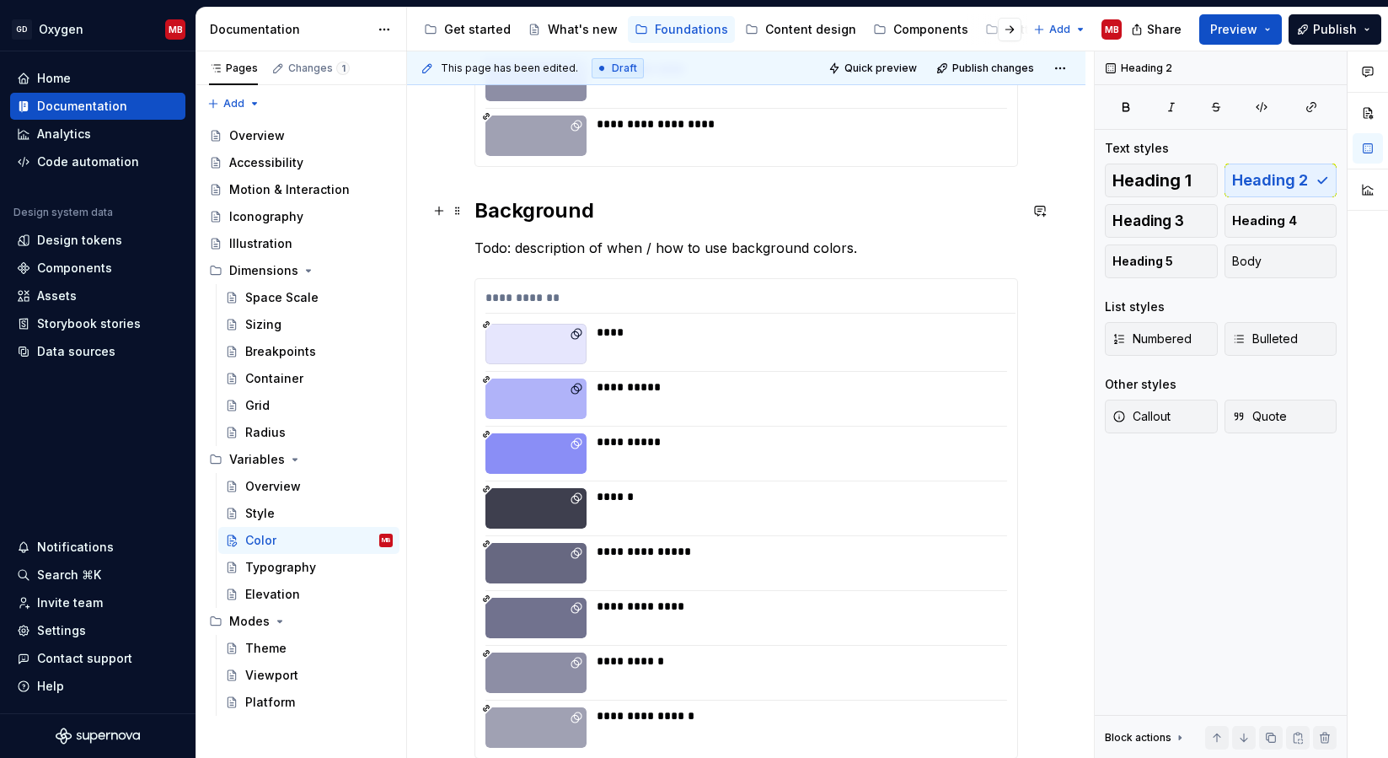
click at [561, 210] on h2 "Background" at bounding box center [746, 210] width 544 height 27
click at [761, 249] on p "Todo: description of when / how to use background colors." at bounding box center [746, 248] width 544 height 20
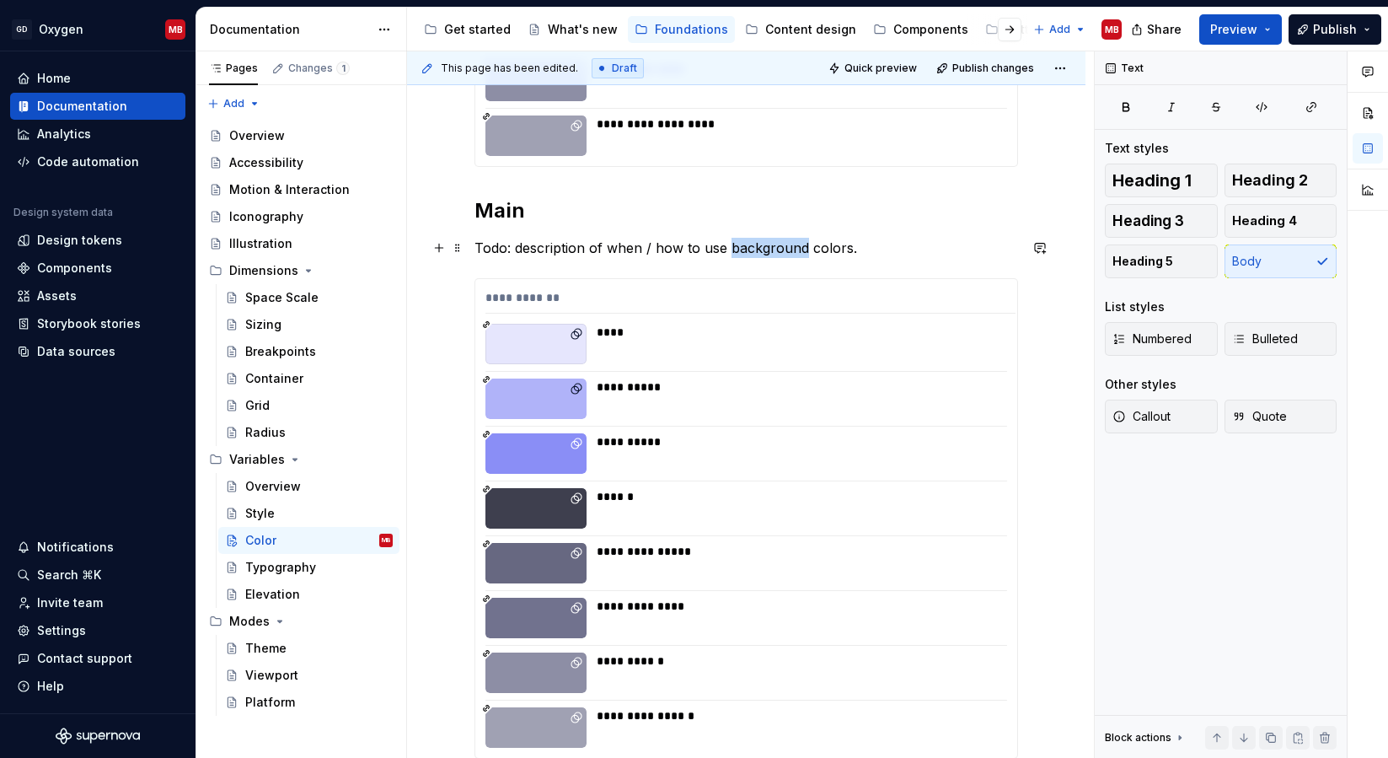
click at [761, 249] on p "Todo: description of when / how to use background colors." at bounding box center [746, 248] width 544 height 20
click at [855, 222] on h2 "Main" at bounding box center [746, 210] width 544 height 27
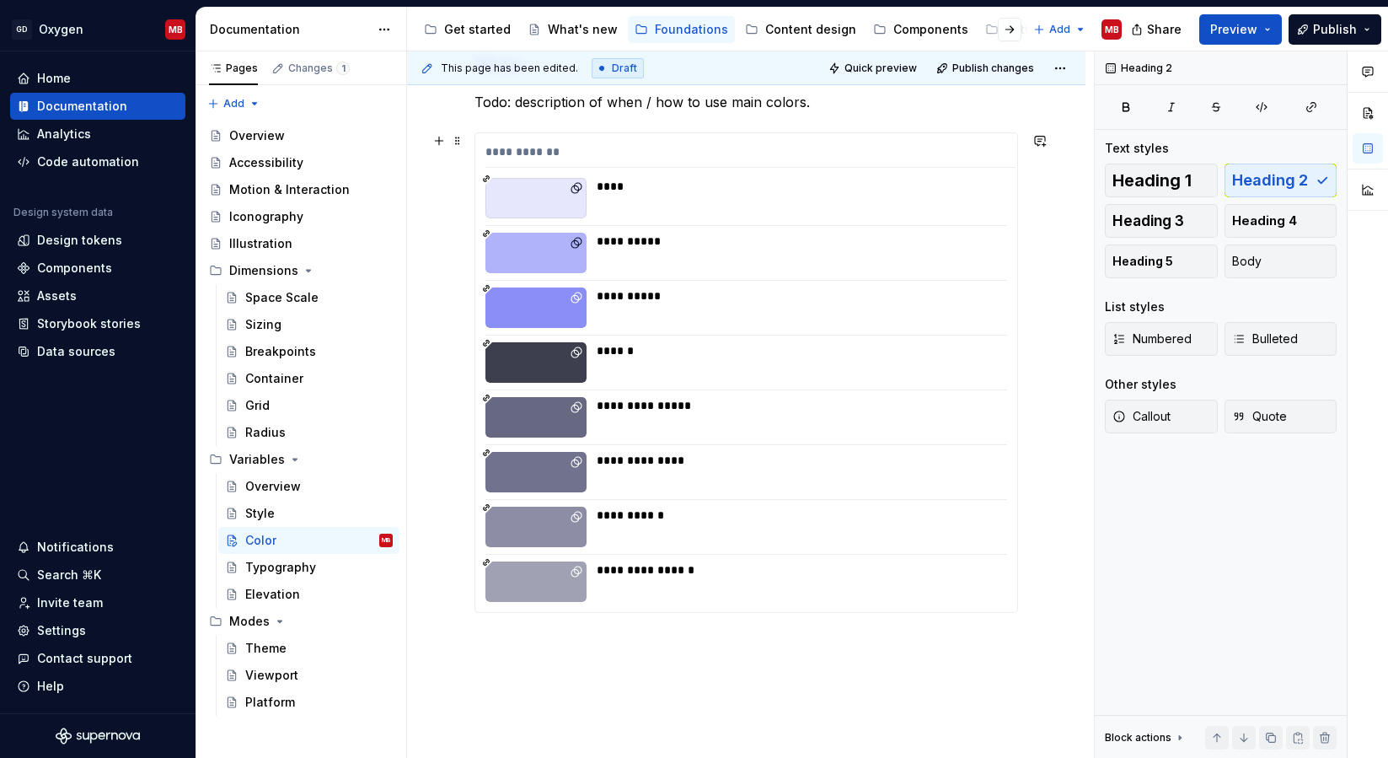
scroll to position [1562, 0]
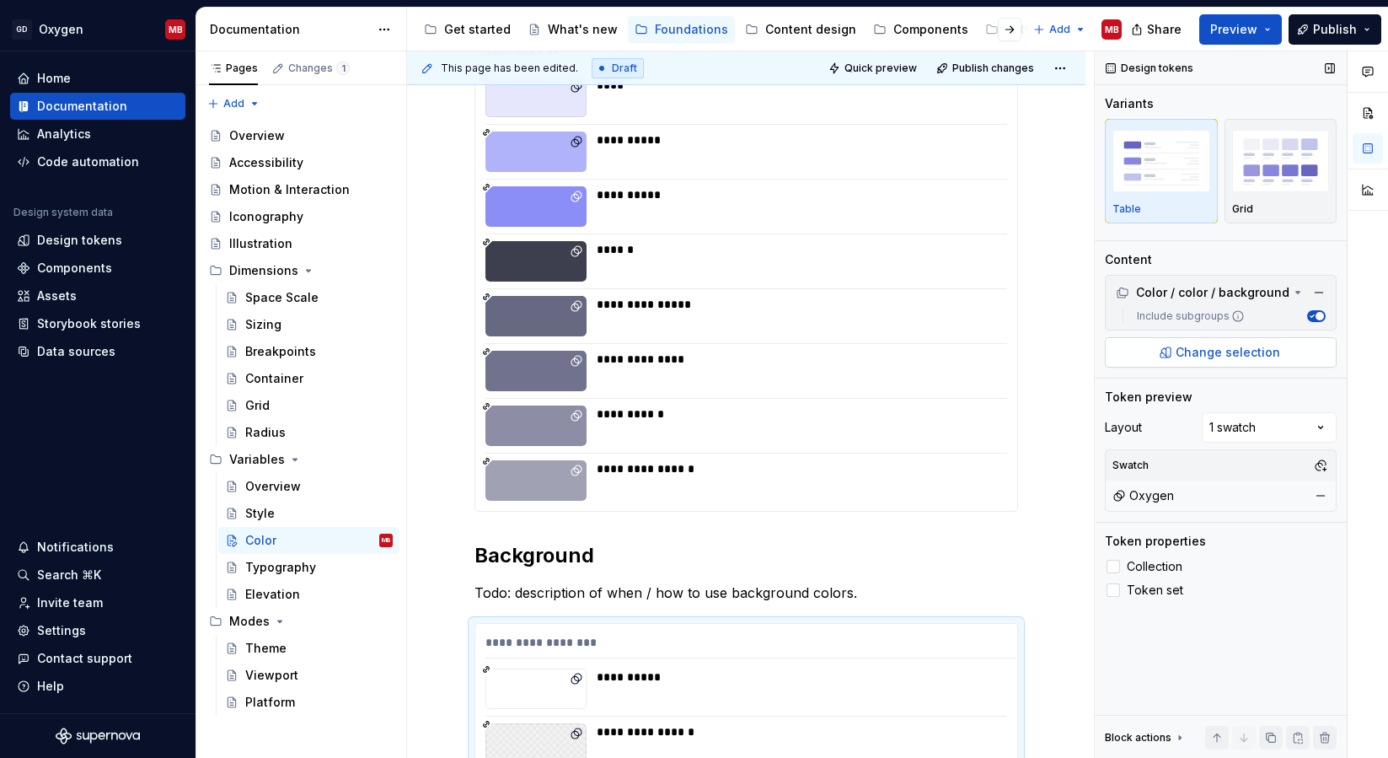
click at [1277, 348] on button "Change selection" at bounding box center [1221, 352] width 232 height 30
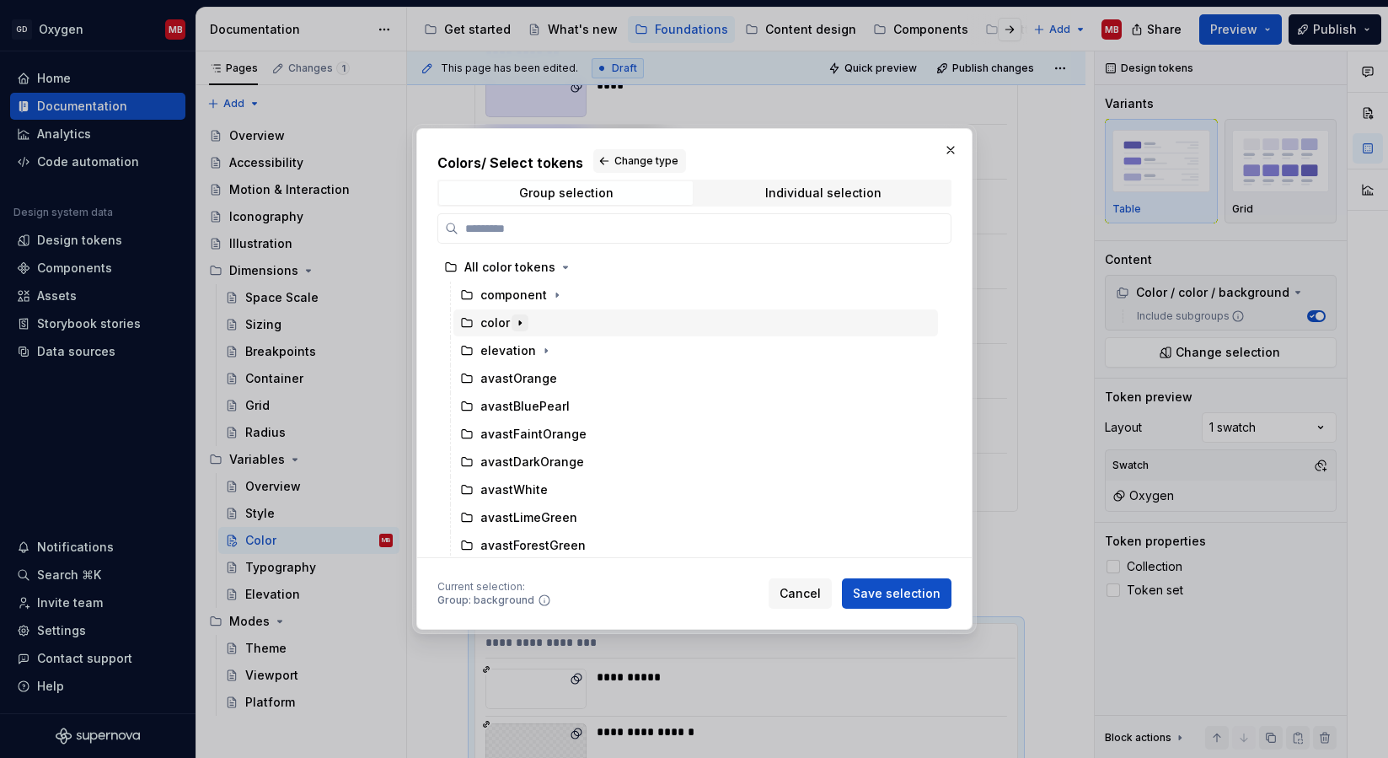
click at [514, 319] on icon "button" at bounding box center [519, 322] width 13 height 13
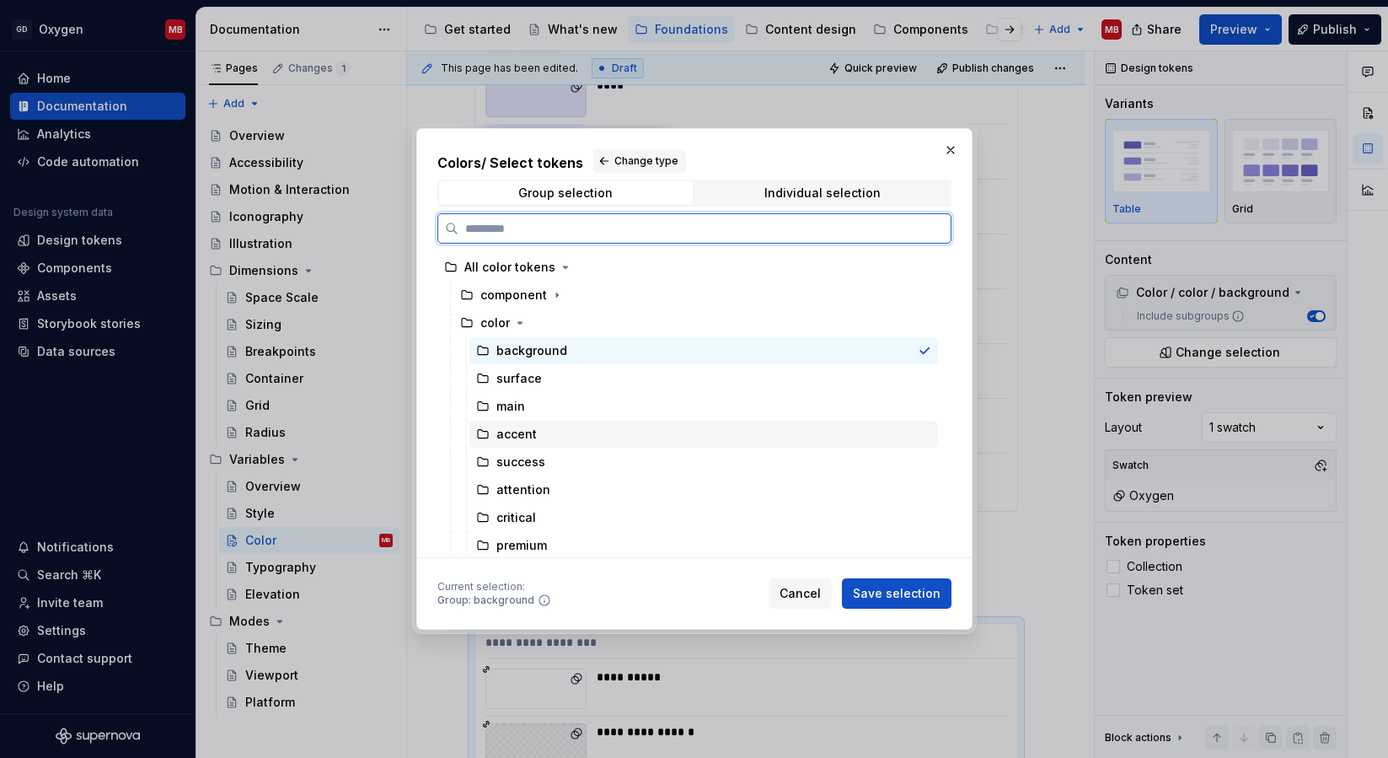
click at [525, 429] on div "accent" at bounding box center [516, 434] width 40 height 17
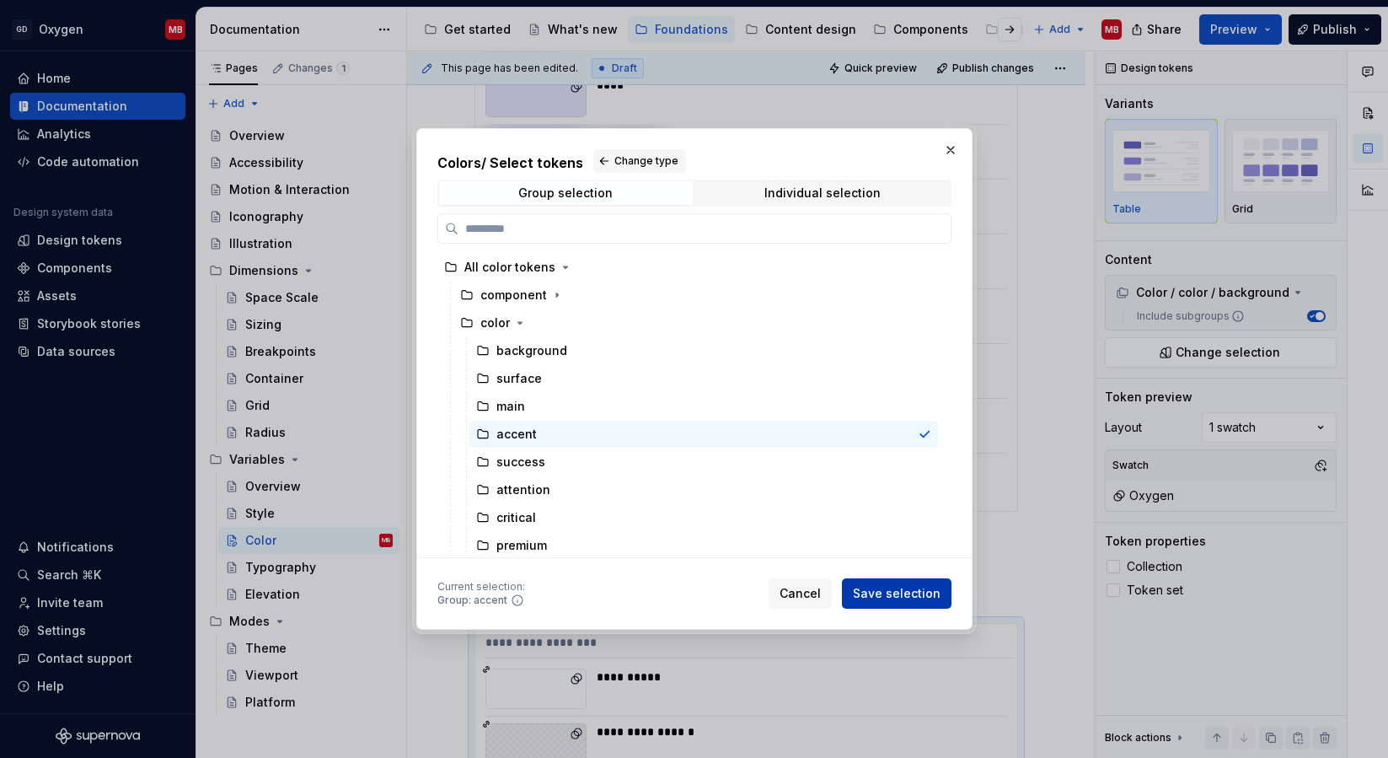
click at [881, 590] on span "Save selection" at bounding box center [897, 593] width 88 height 17
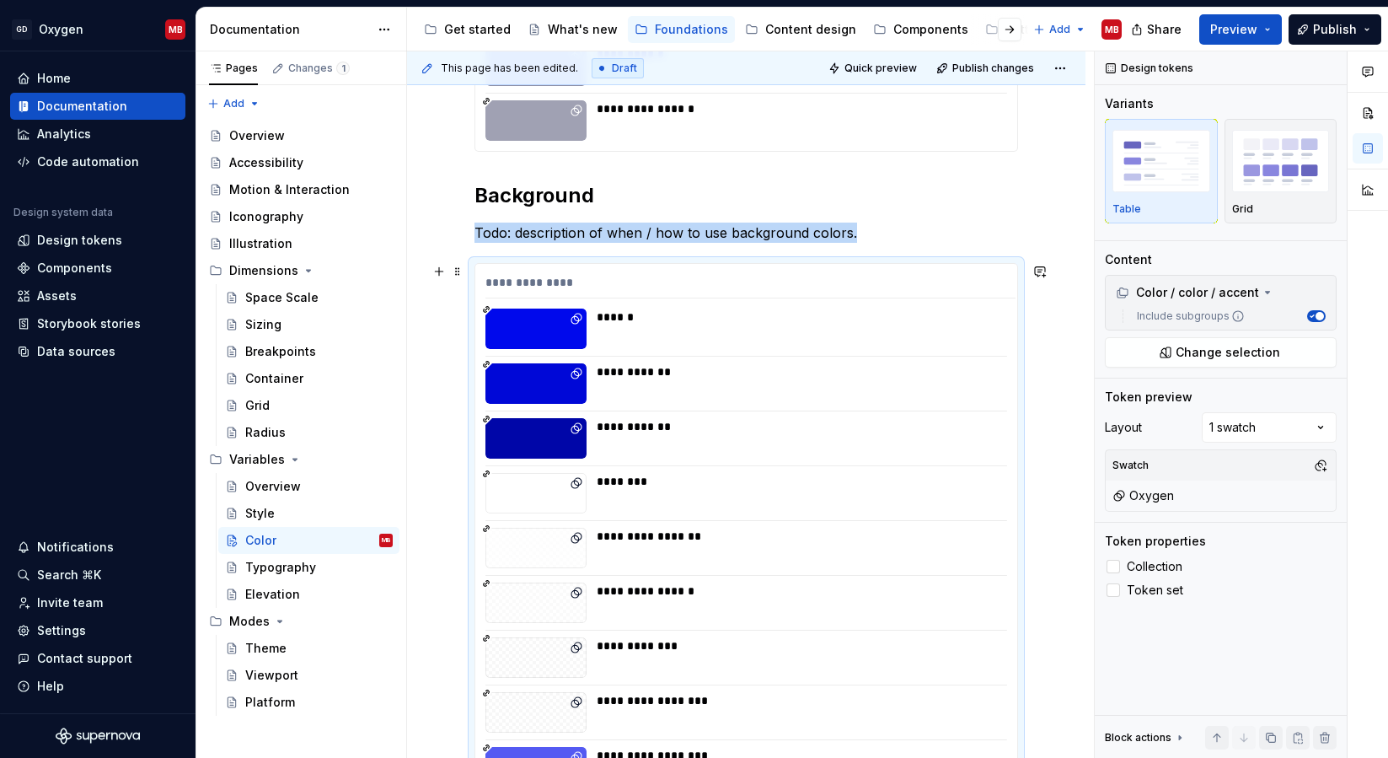
scroll to position [1908, 0]
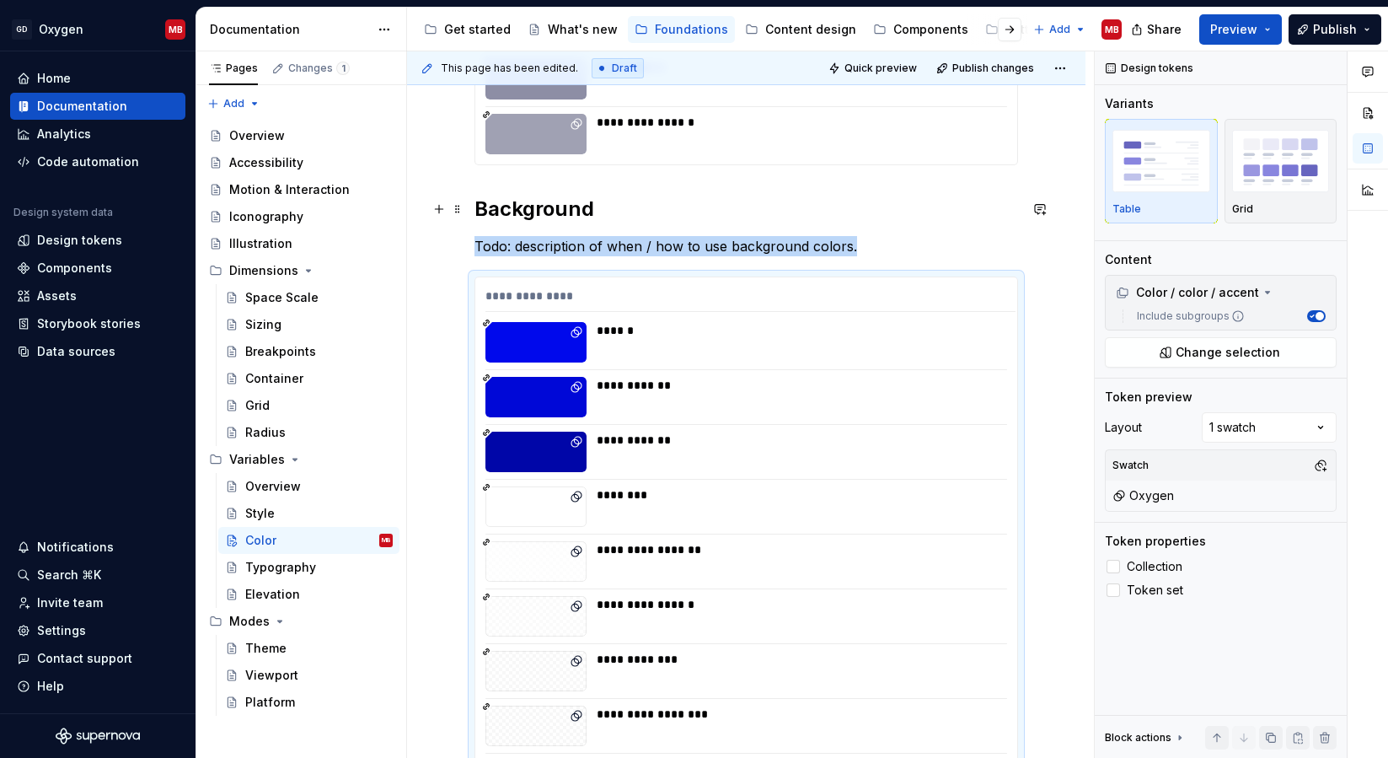
click at [530, 207] on h2 "Background" at bounding box center [746, 209] width 544 height 27
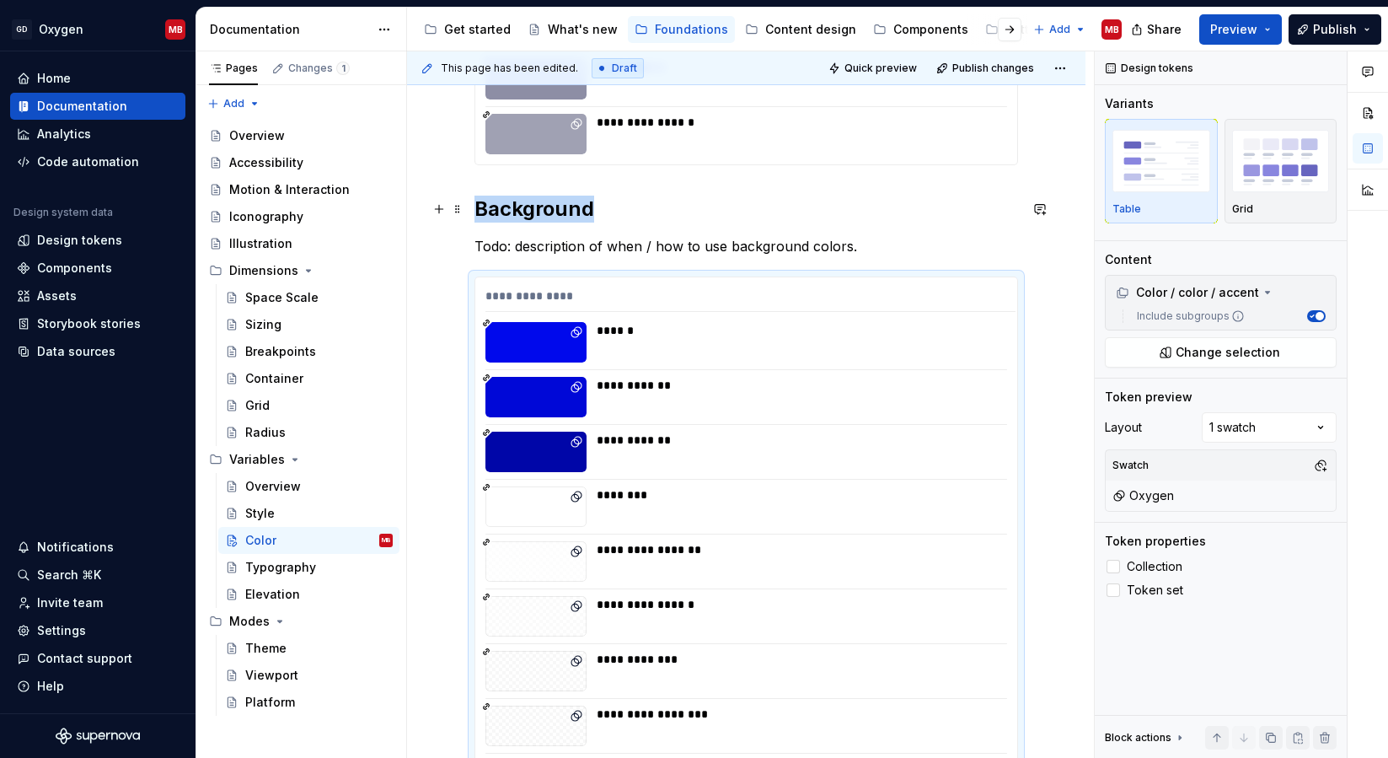
click at [530, 207] on h2 "Background" at bounding box center [746, 209] width 544 height 27
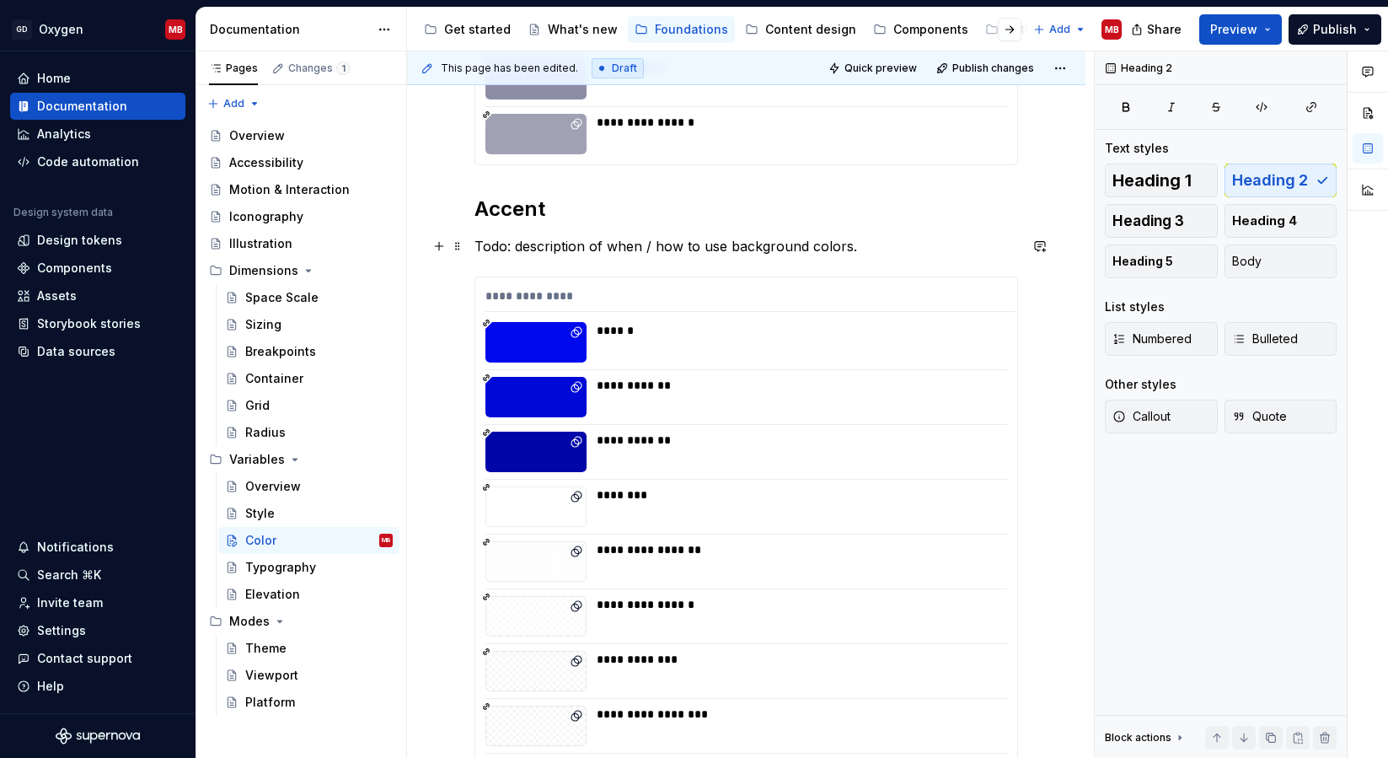
click at [767, 249] on p "Todo: description of when / how to use background colors." at bounding box center [746, 246] width 544 height 20
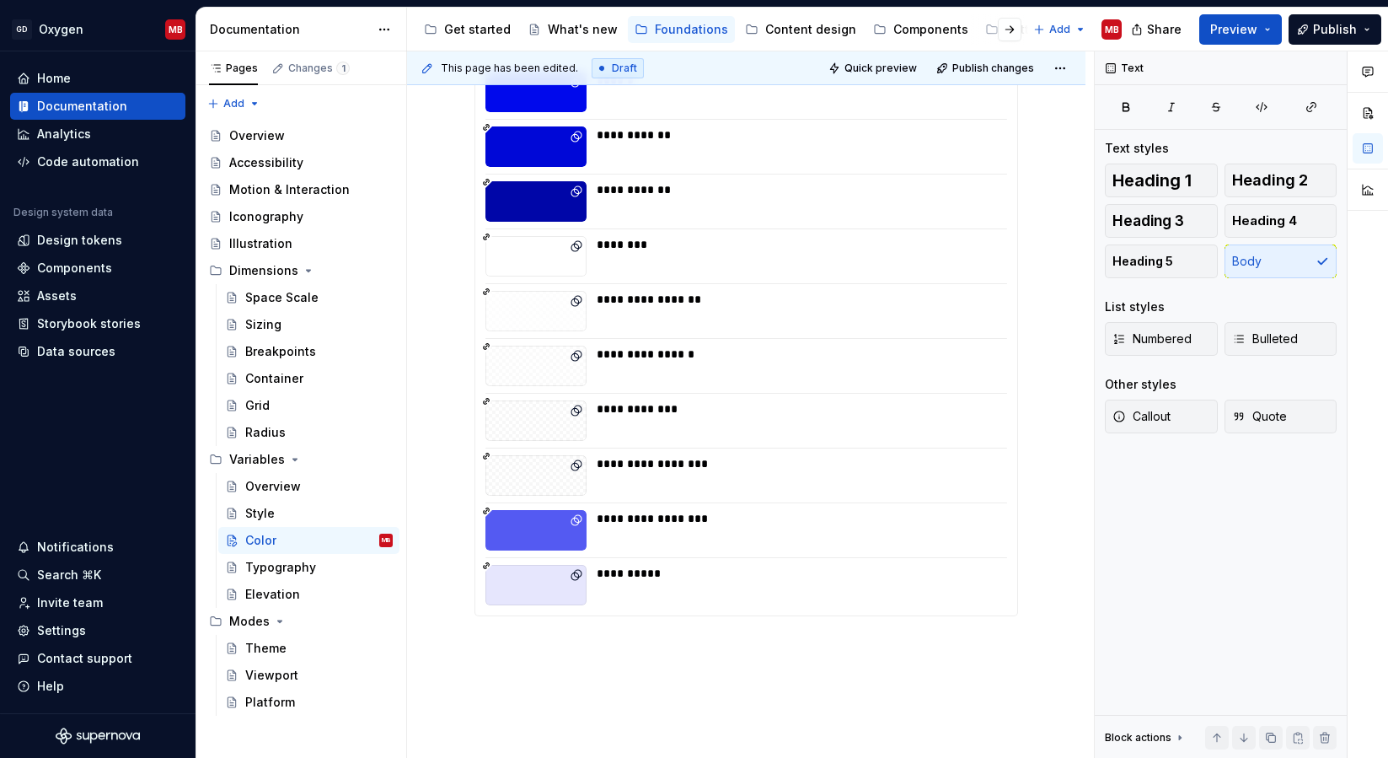
scroll to position [2178, 0]
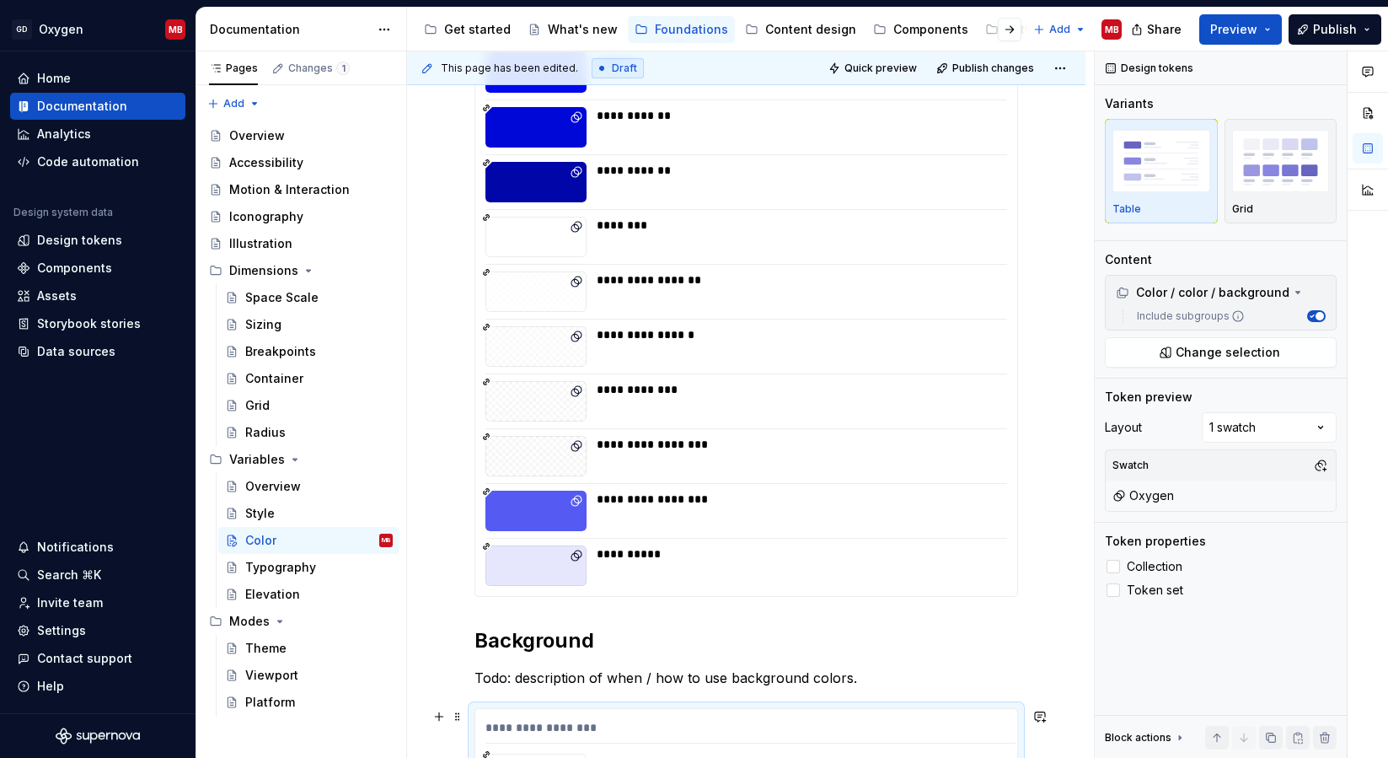
click at [1232, 346] on span "Change selection" at bounding box center [1228, 352] width 105 height 17
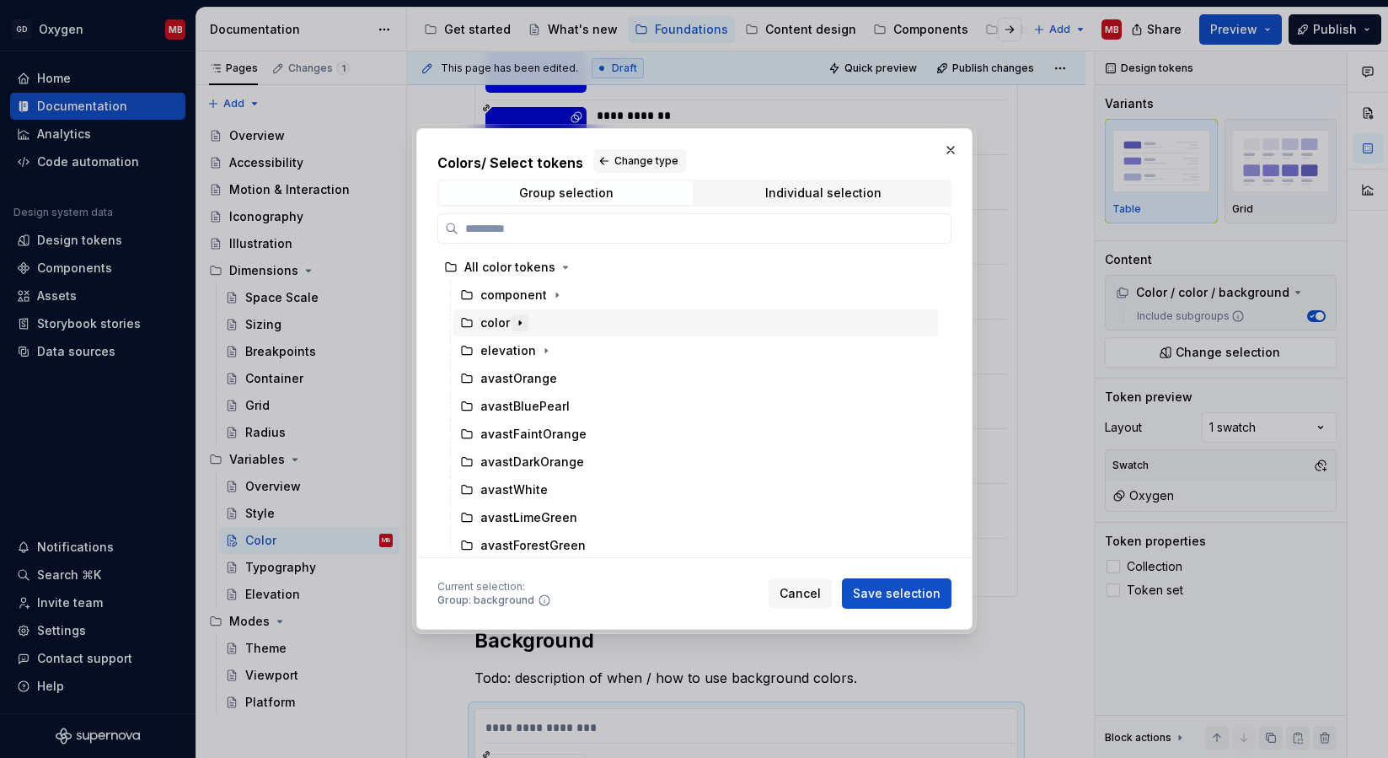
click at [520, 325] on icon "button" at bounding box center [519, 322] width 13 height 13
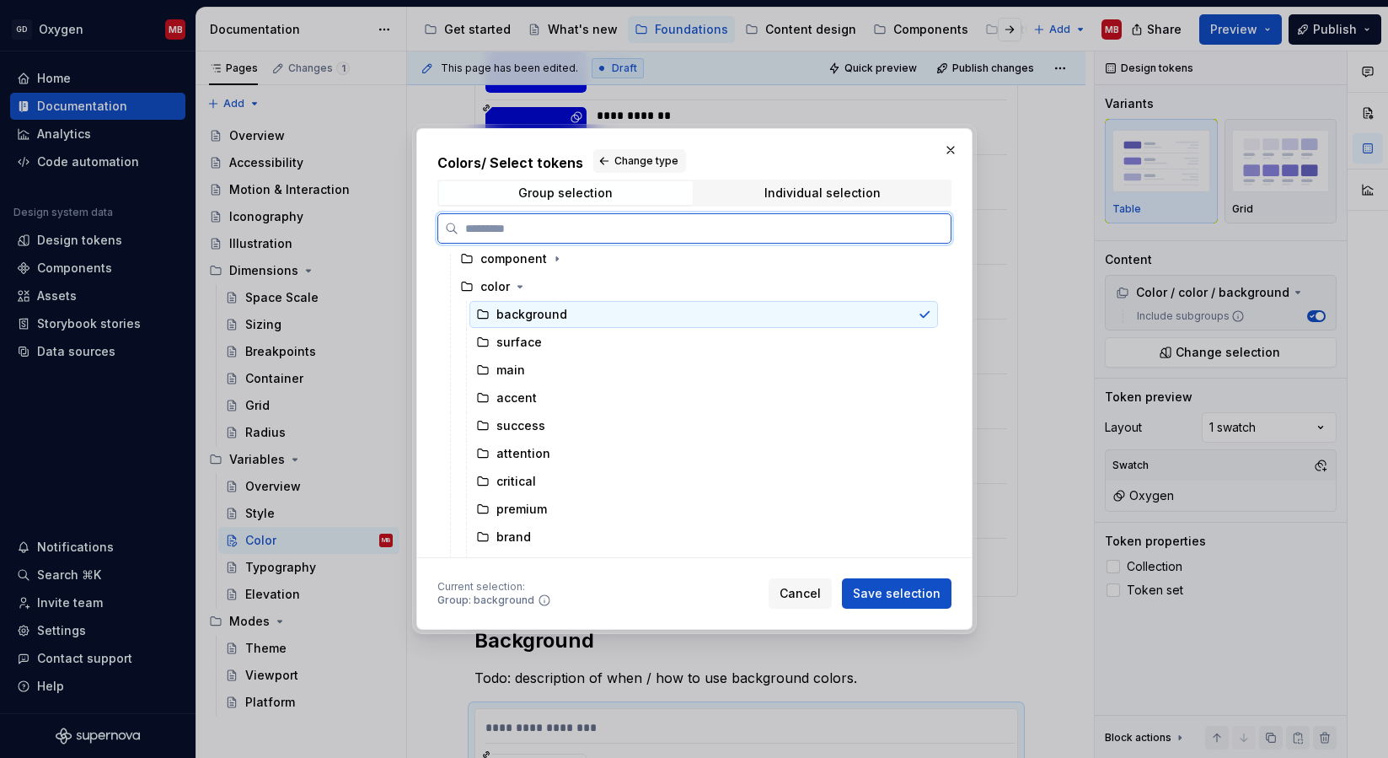
scroll to position [44, 0]
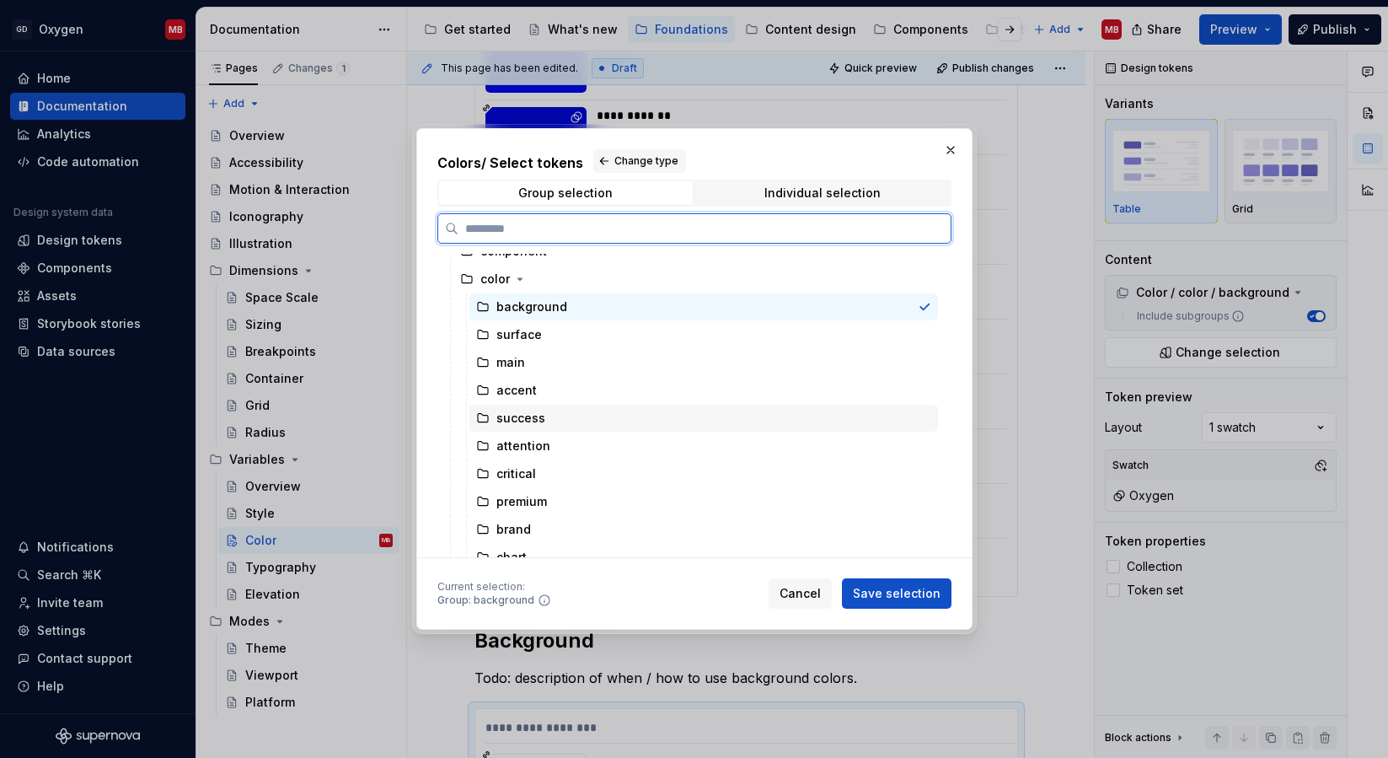
click at [533, 416] on div "success" at bounding box center [520, 418] width 49 height 17
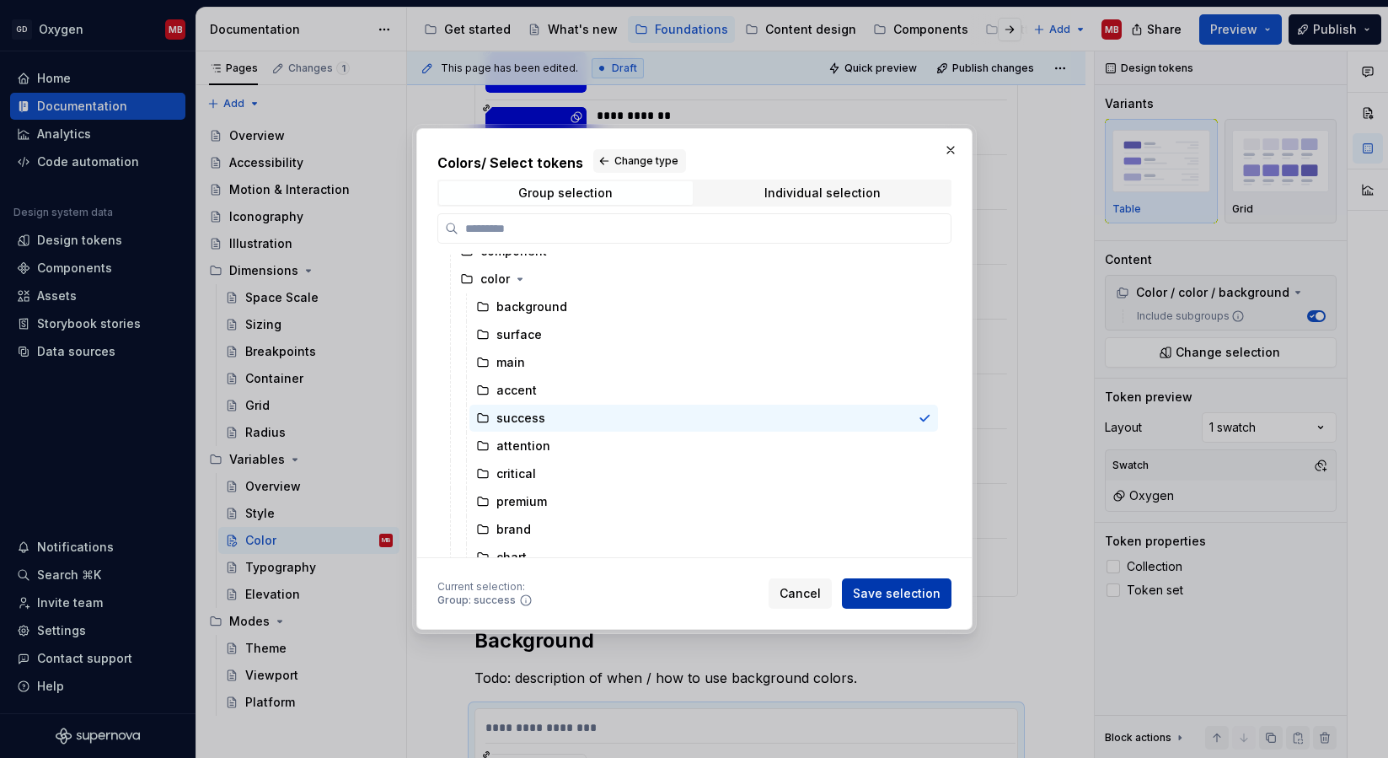
click at [898, 598] on span "Save selection" at bounding box center [897, 593] width 88 height 17
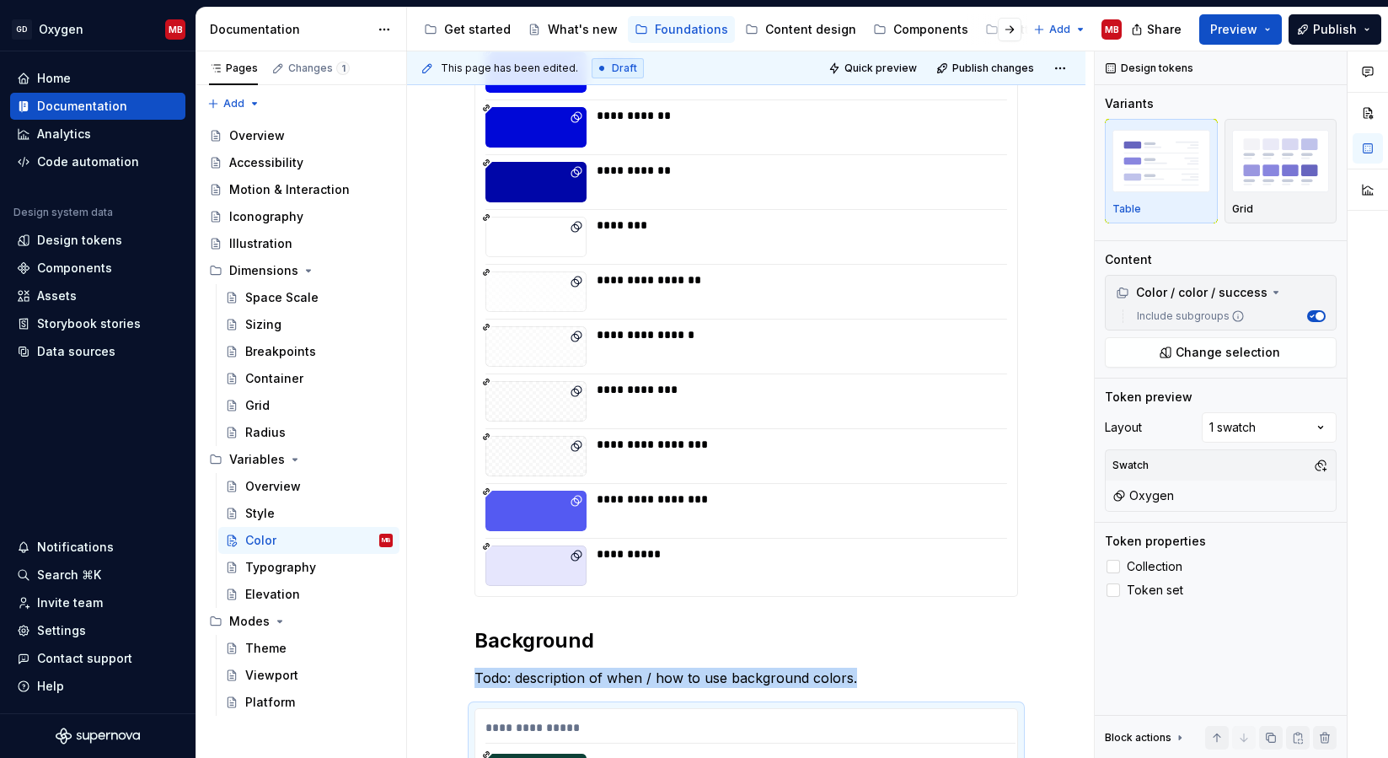
scroll to position [2662, 0]
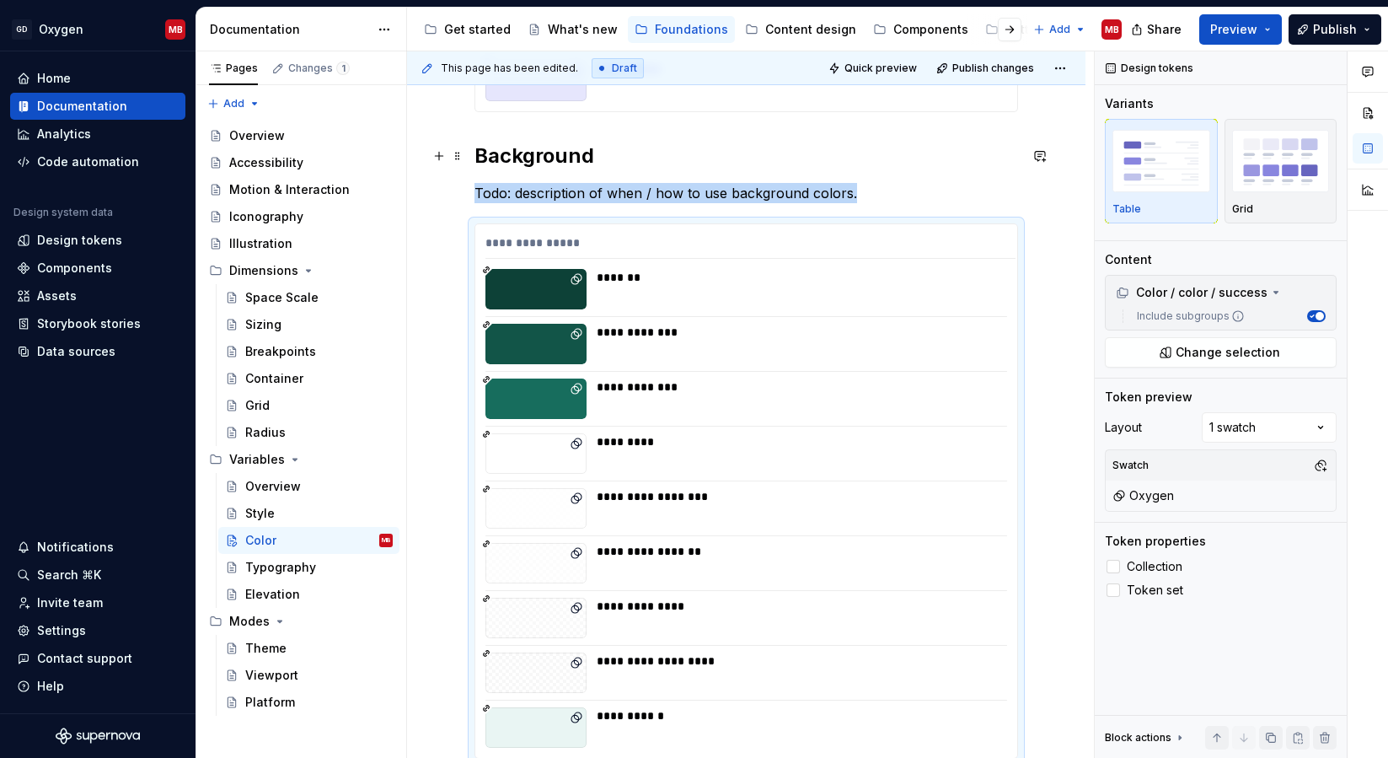
click at [533, 166] on h2 "Background" at bounding box center [746, 155] width 544 height 27
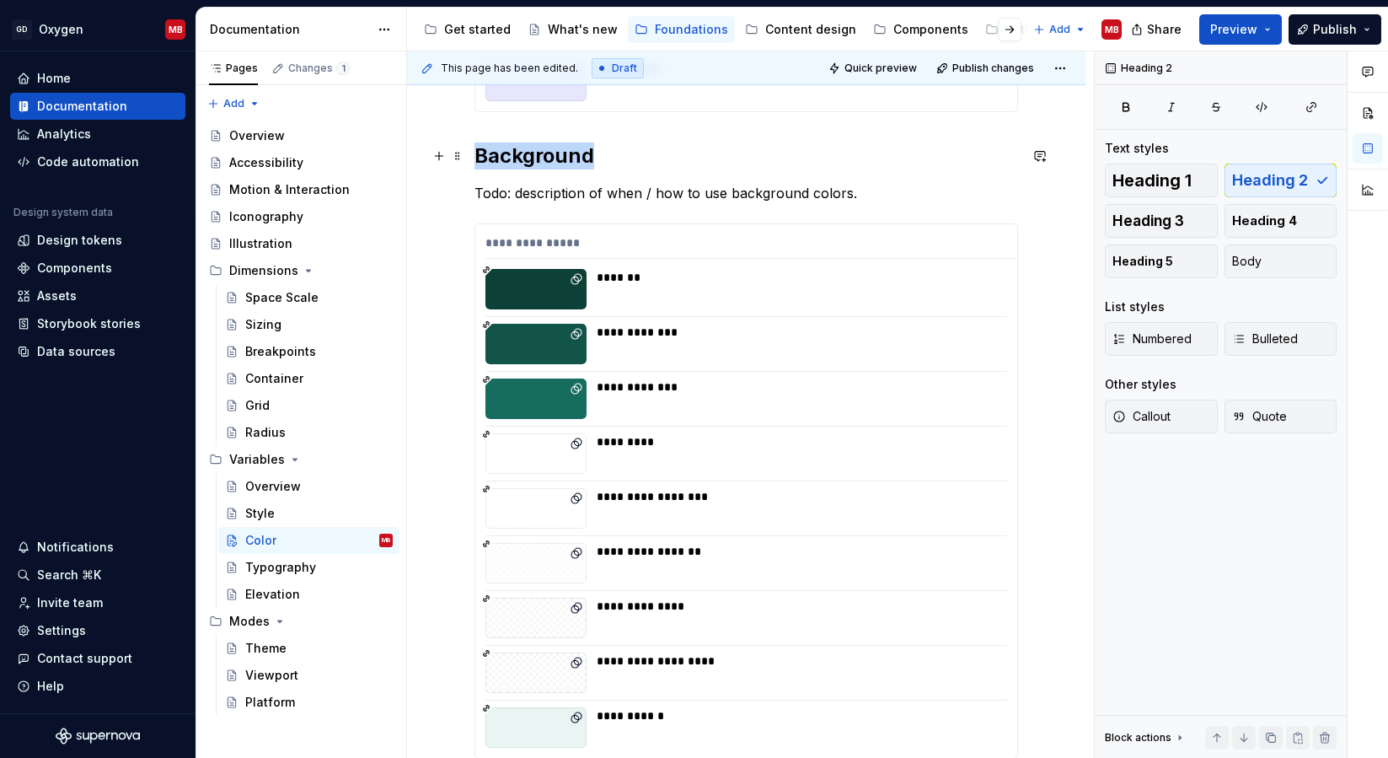
click at [533, 166] on h2 "Background" at bounding box center [746, 155] width 544 height 27
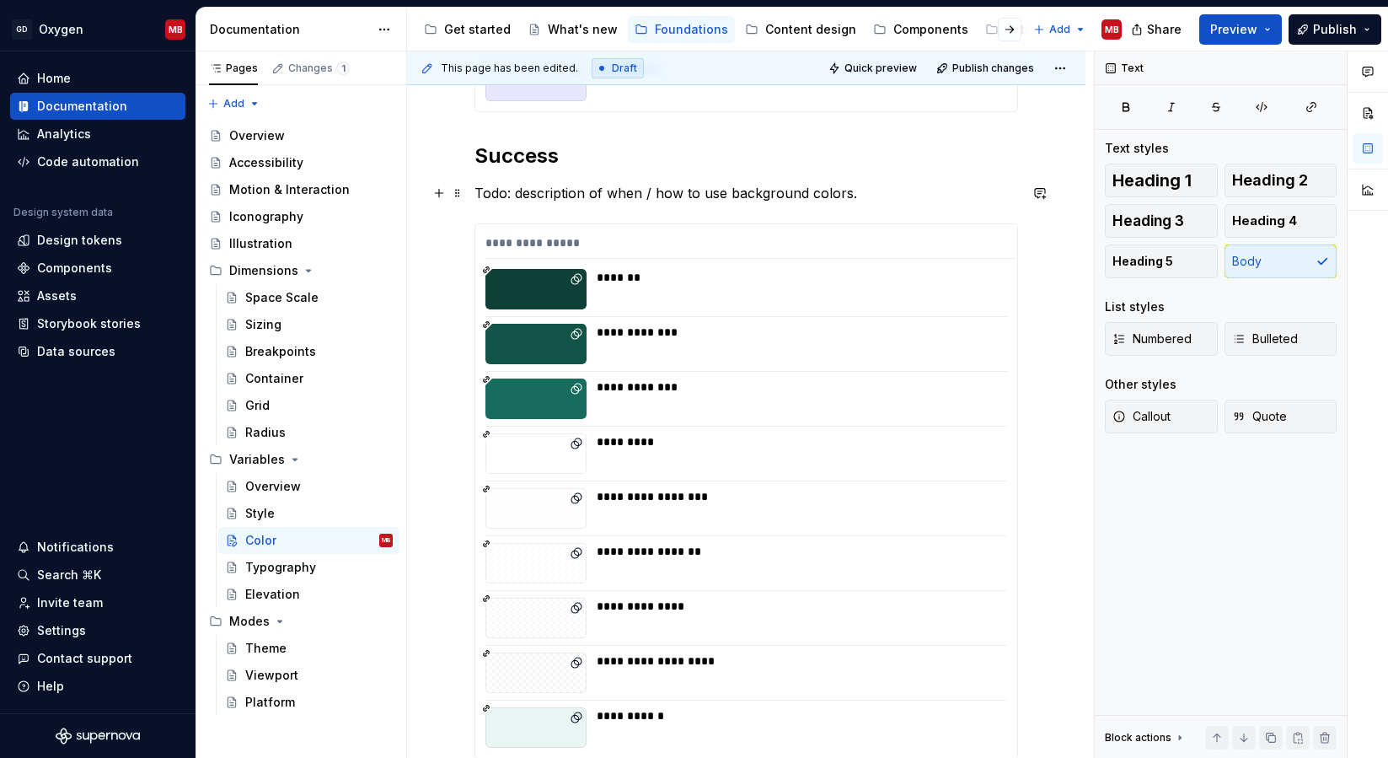
click at [769, 193] on p "Todo: description of when / how to use background colors." at bounding box center [746, 193] width 544 height 20
click at [895, 183] on p "Todo: description of when / how to use success colors." at bounding box center [746, 193] width 544 height 20
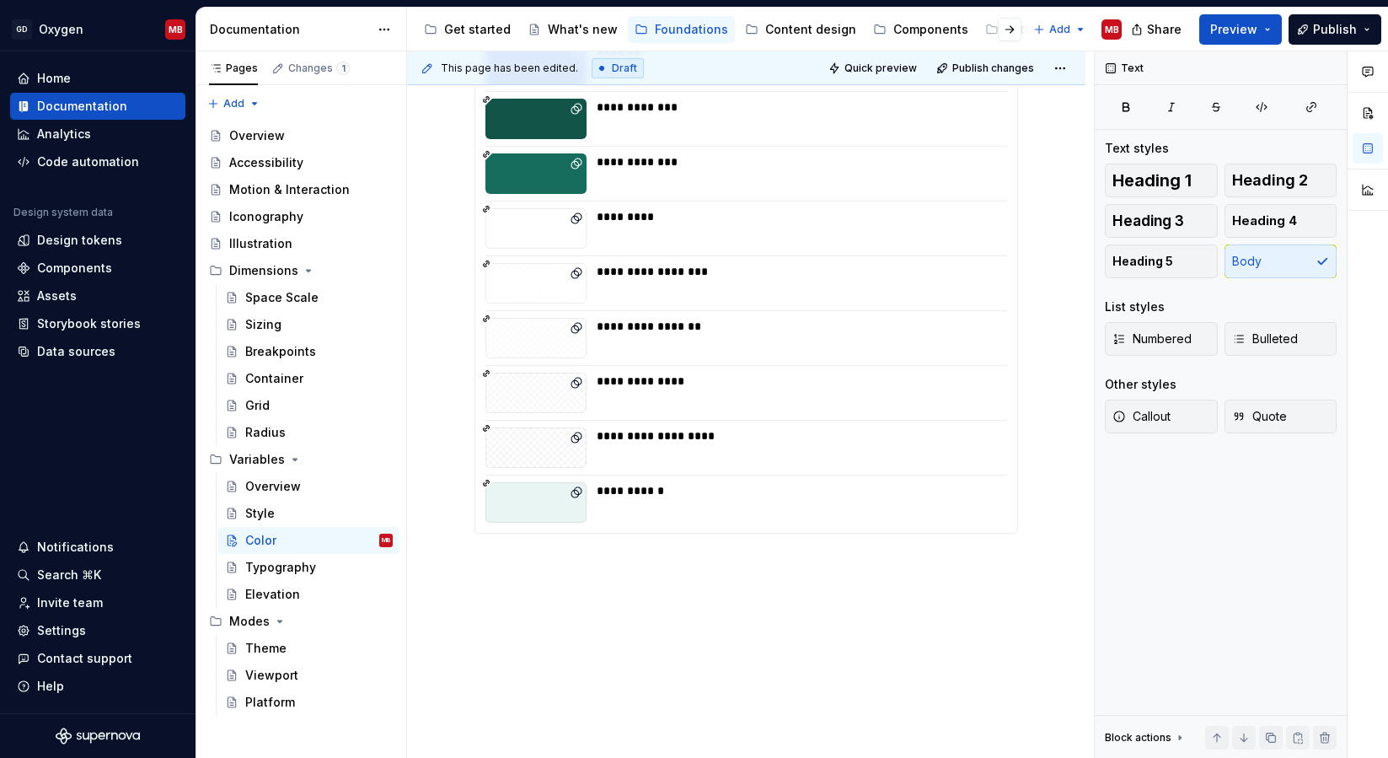
scroll to position [2909, 0]
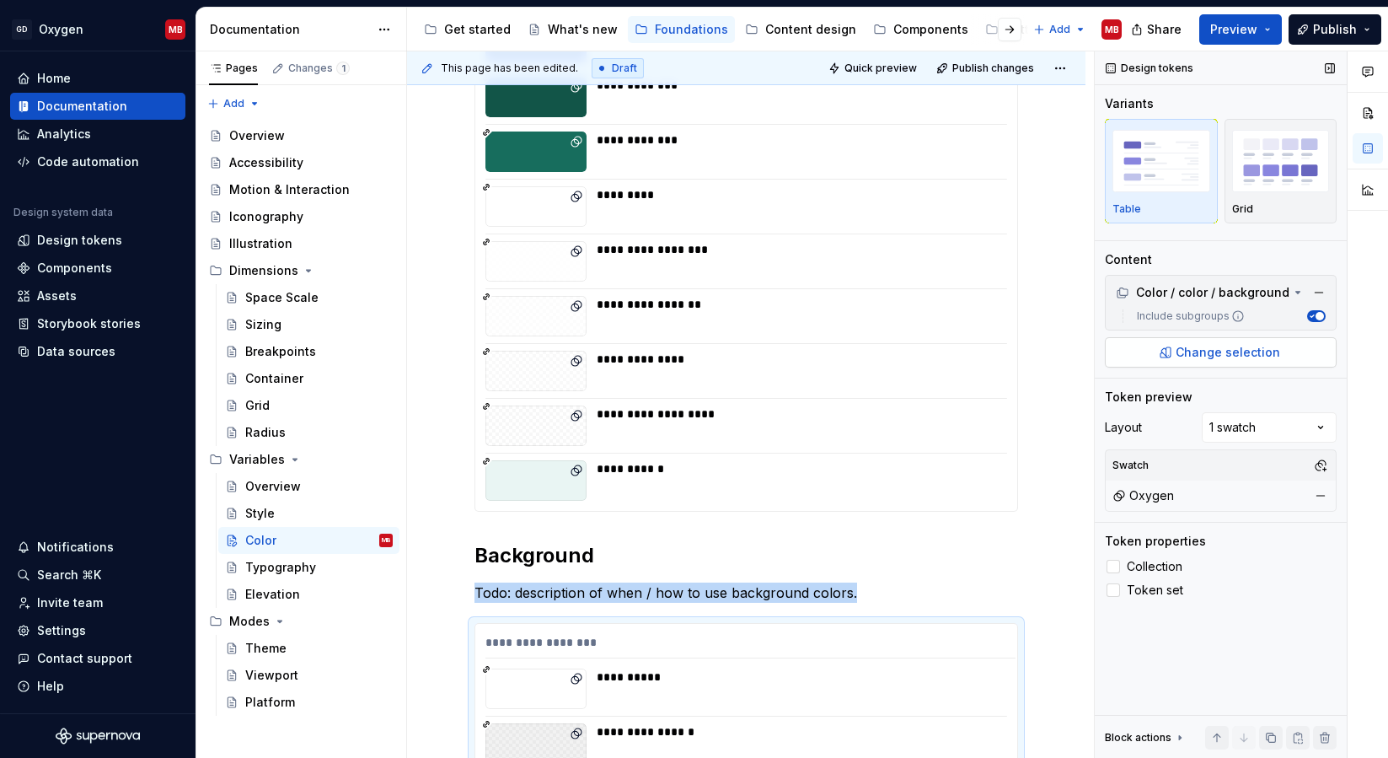
click at [1255, 350] on span "Change selection" at bounding box center [1228, 352] width 105 height 17
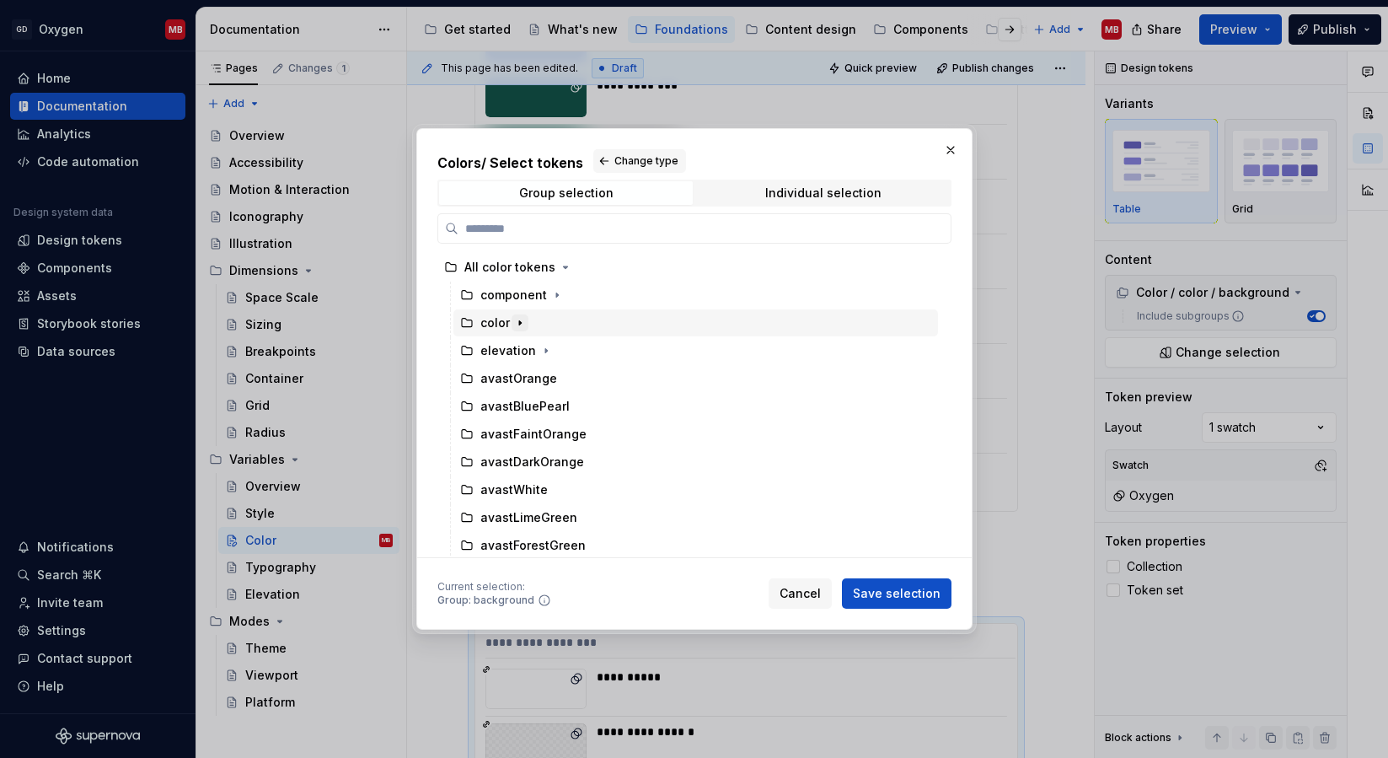
click at [523, 324] on icon "button" at bounding box center [519, 322] width 13 height 13
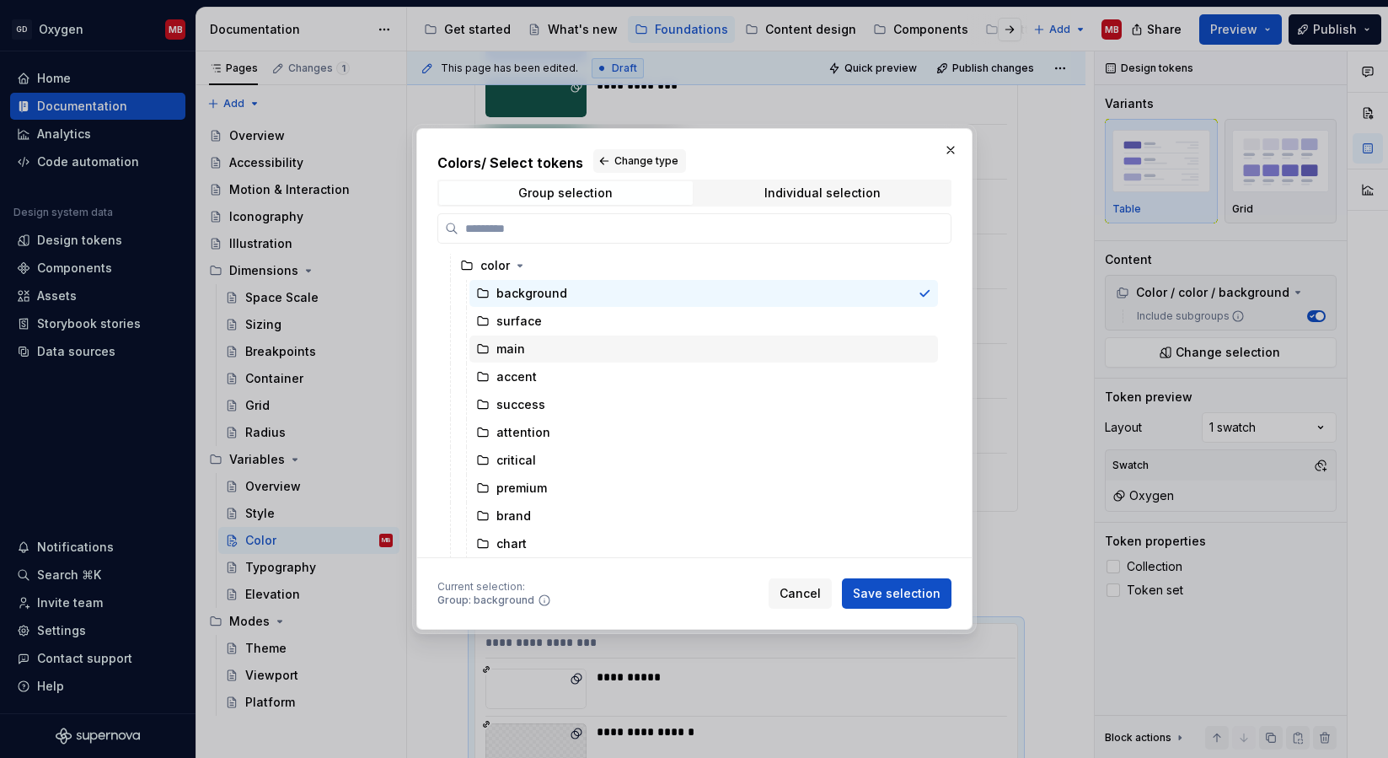
scroll to position [60, 0]
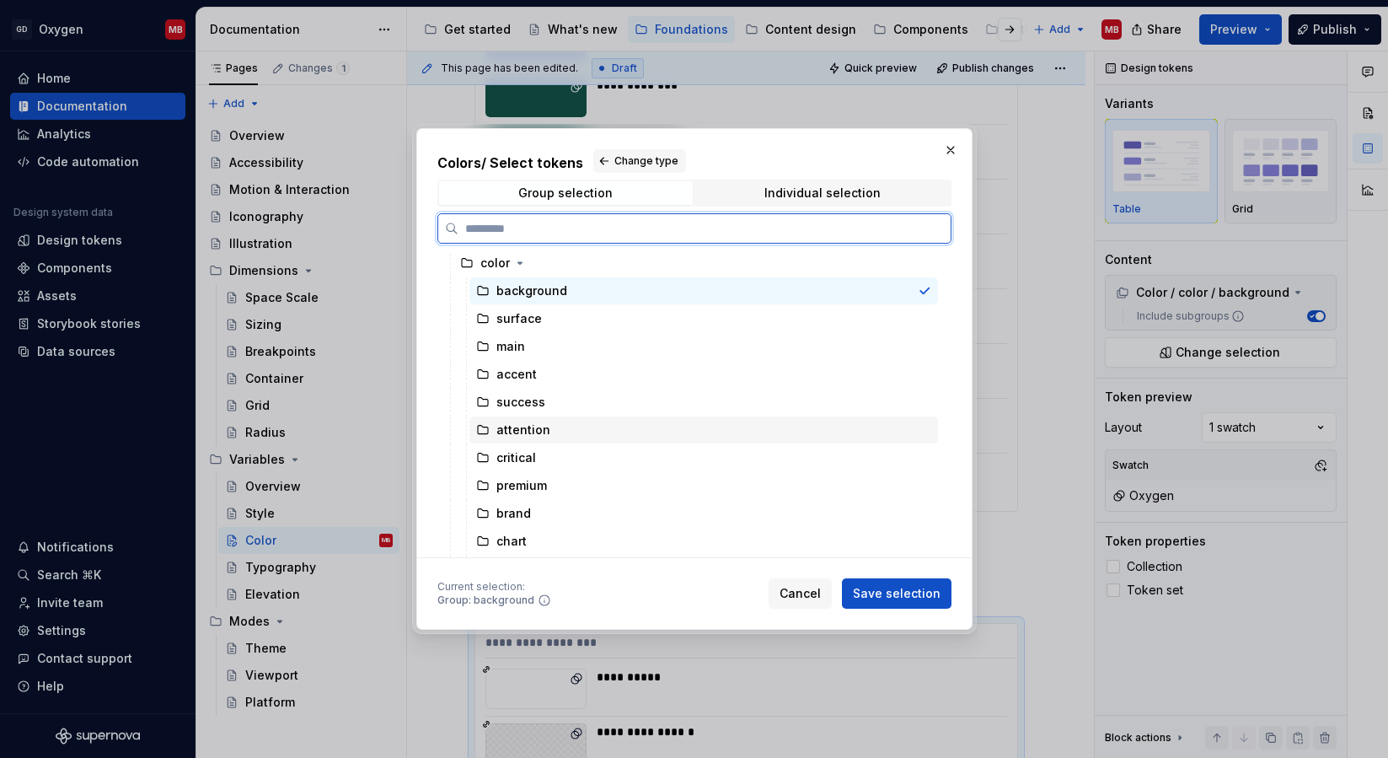
click at [534, 433] on div "attention" at bounding box center [523, 429] width 54 height 17
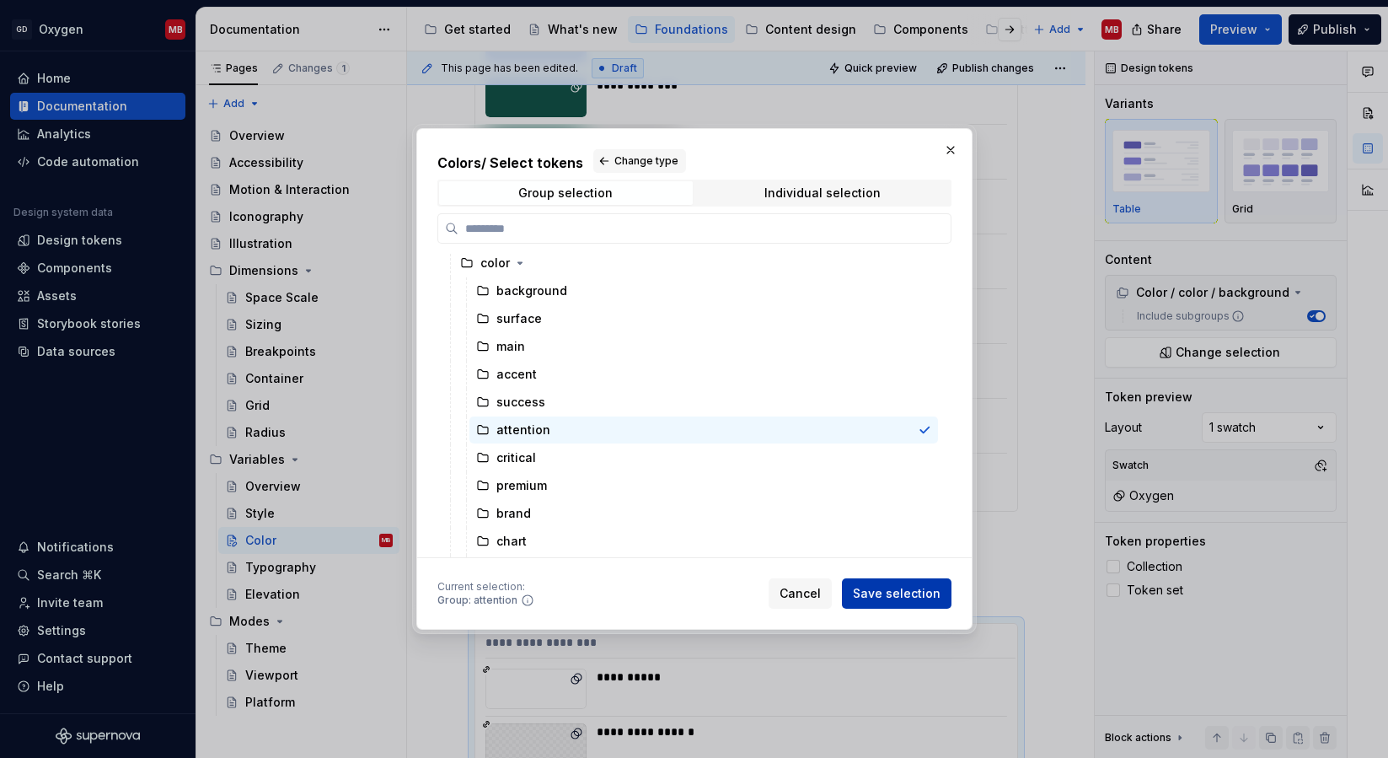
click at [922, 592] on span "Save selection" at bounding box center [897, 593] width 88 height 17
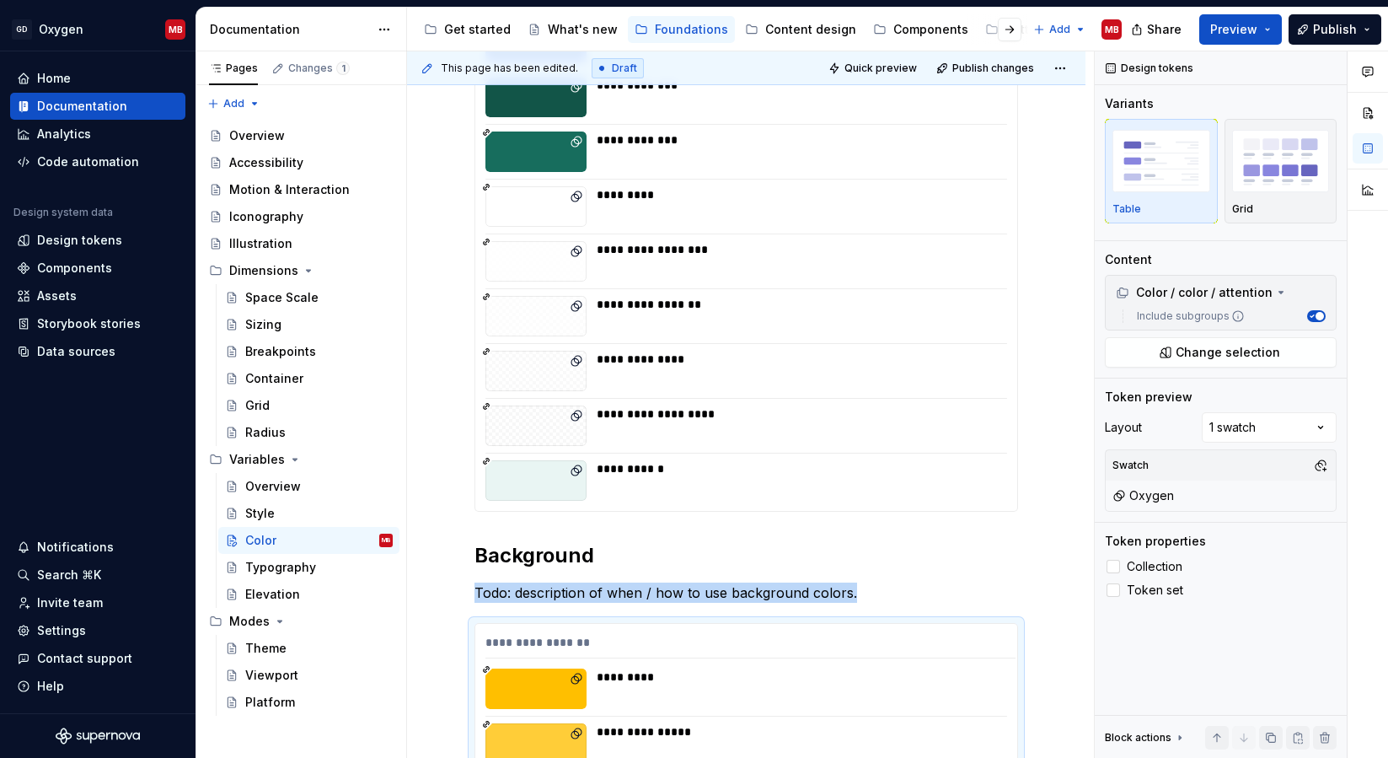
scroll to position [3309, 0]
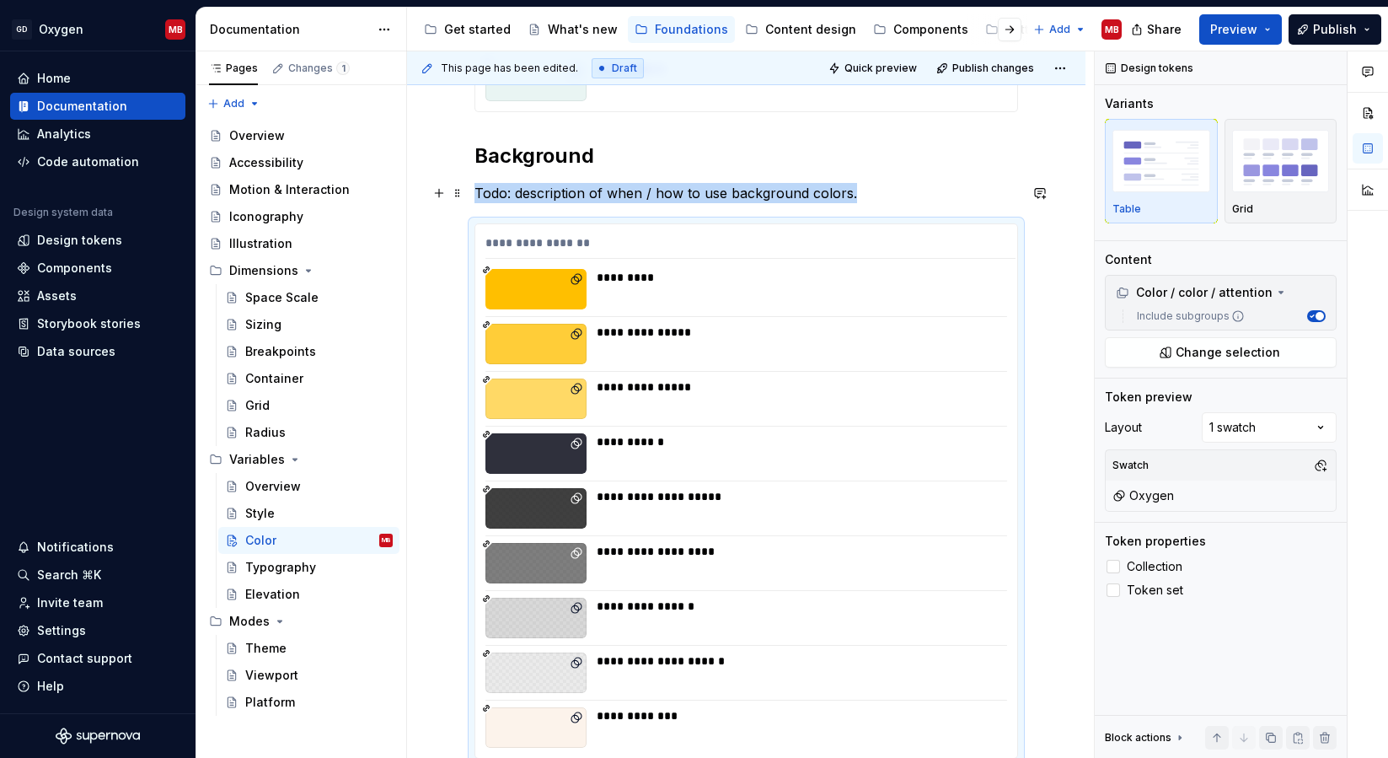
click at [545, 160] on h2 "Background" at bounding box center [746, 155] width 544 height 27
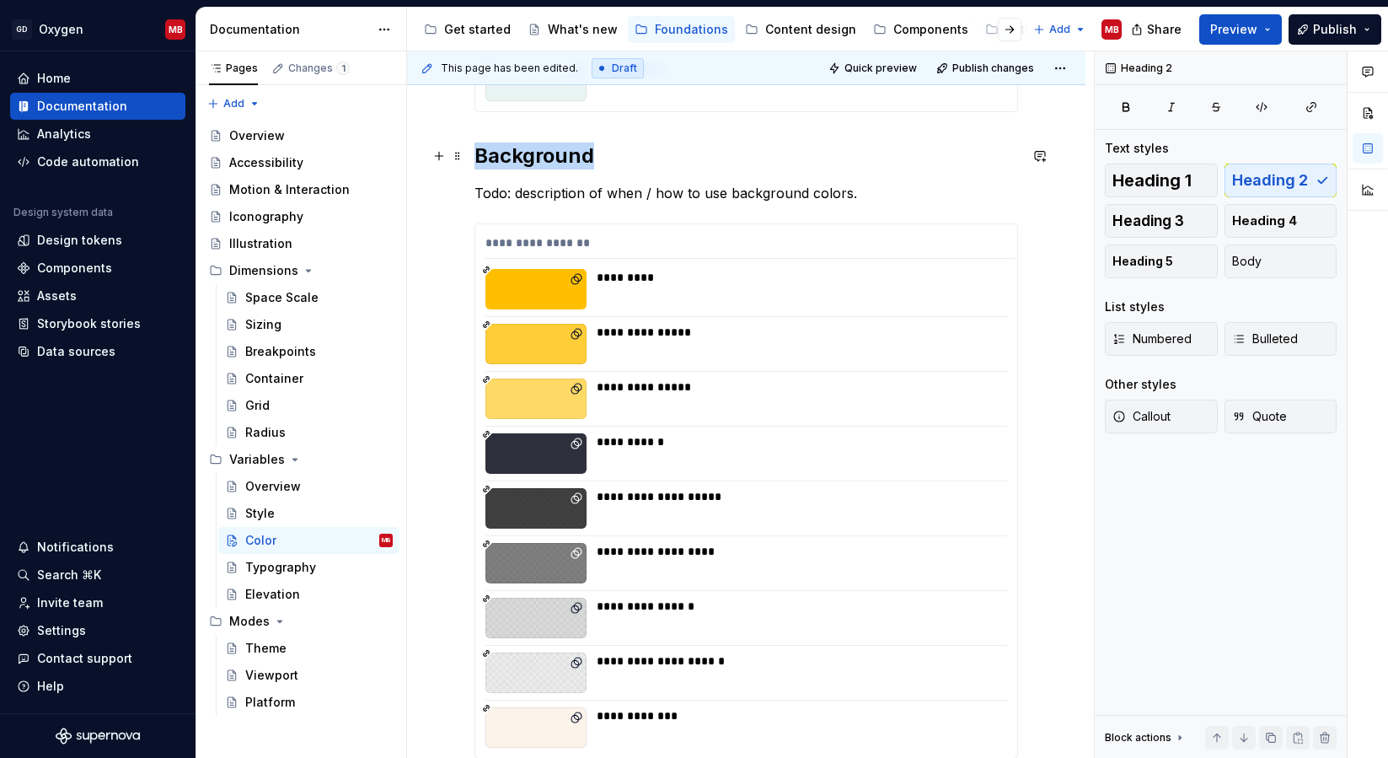
click at [545, 160] on h2 "Background" at bounding box center [746, 155] width 544 height 27
click at [759, 198] on p "Todo: description of when / how to use background colors." at bounding box center [746, 193] width 544 height 20
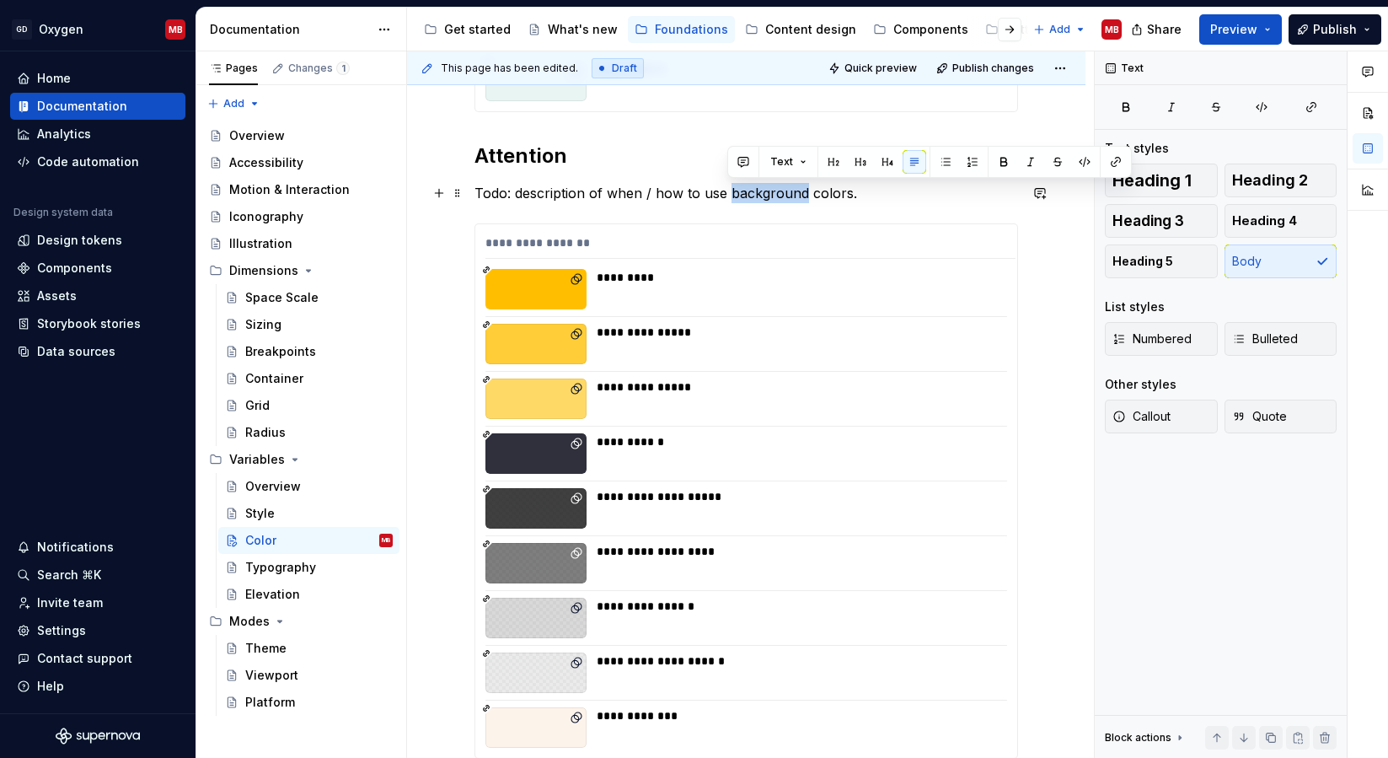
click at [759, 198] on p "Todo: description of when / how to use background colors." at bounding box center [746, 193] width 544 height 20
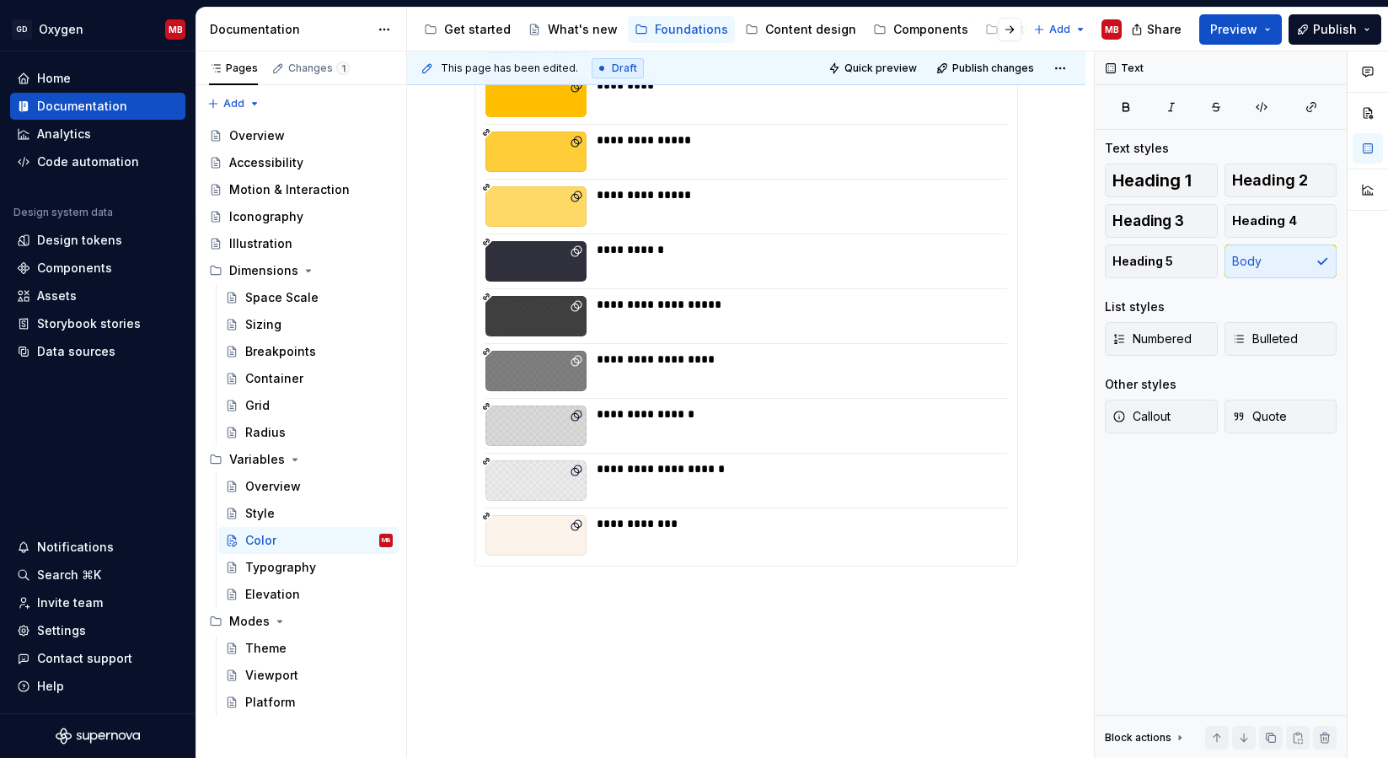
scroll to position [3556, 0]
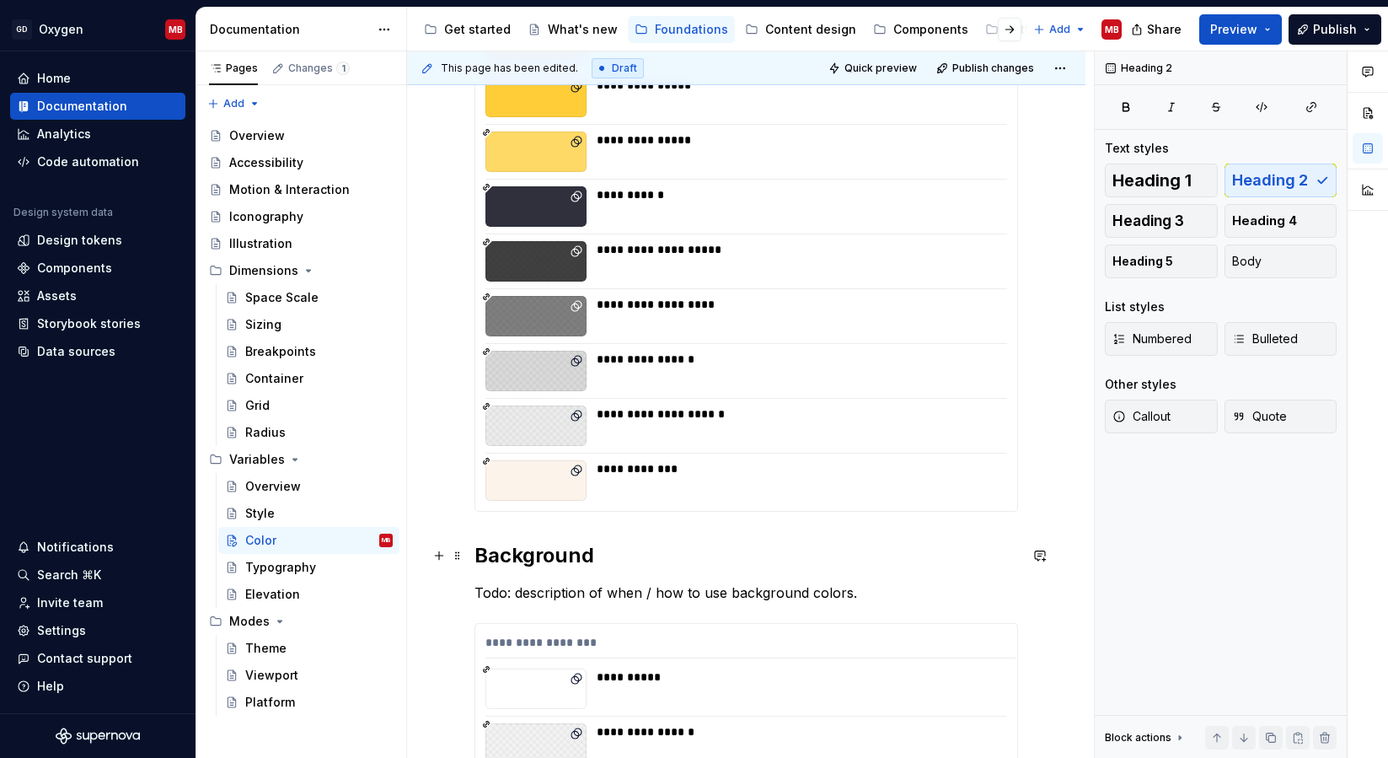
click at [515, 549] on h2 "Background" at bounding box center [746, 555] width 544 height 27
click at [770, 598] on p "Todo: description of when / how to use background colors." at bounding box center [746, 592] width 544 height 20
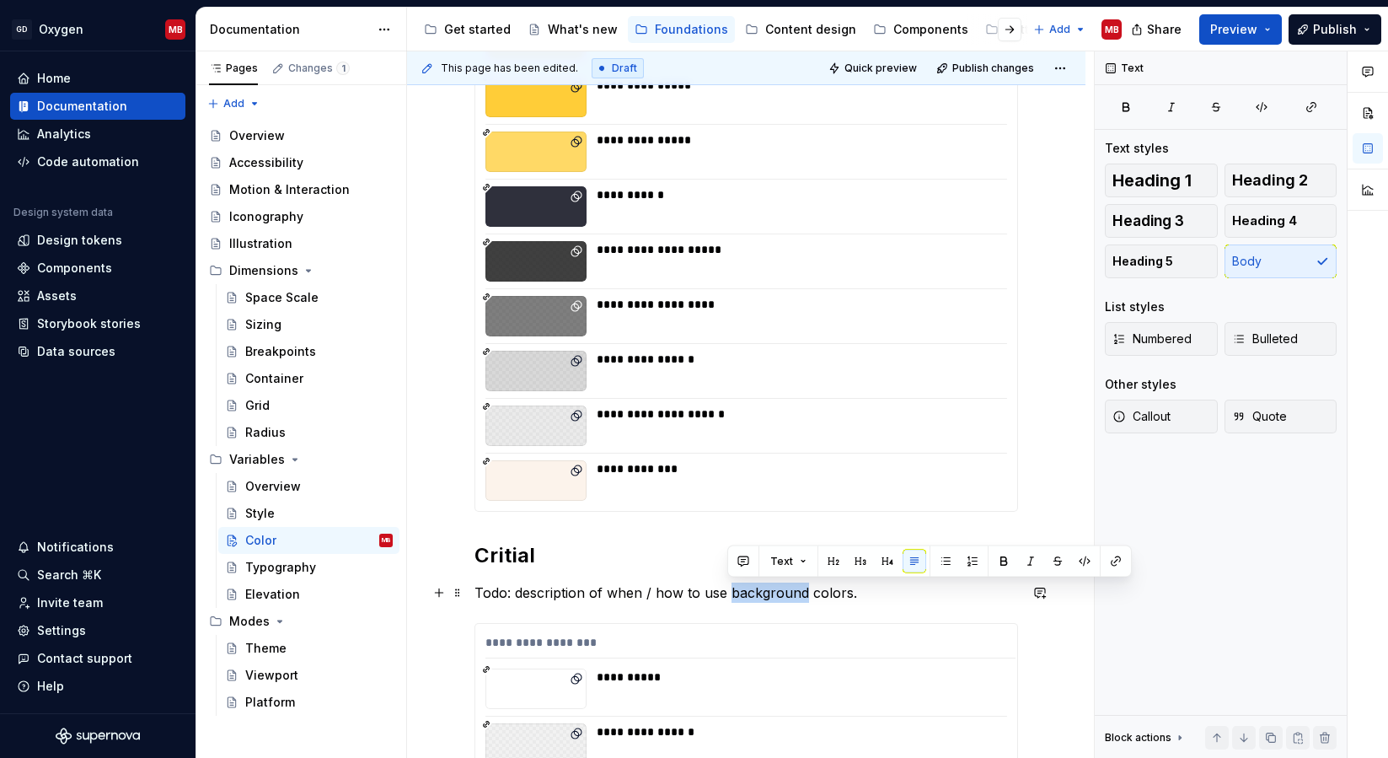
click at [770, 598] on p "Todo: description of when / how to use background colors." at bounding box center [746, 592] width 544 height 20
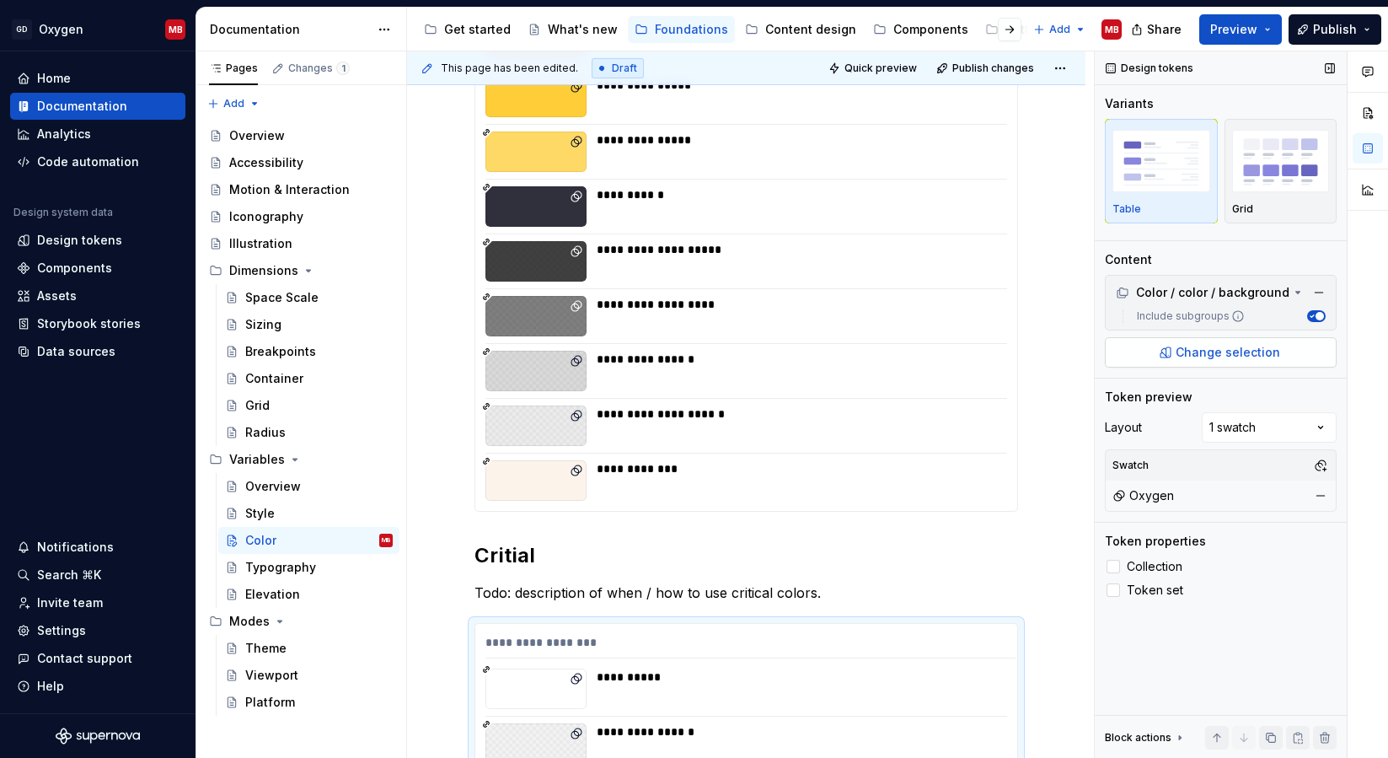
click at [1225, 344] on span "Change selection" at bounding box center [1228, 352] width 105 height 17
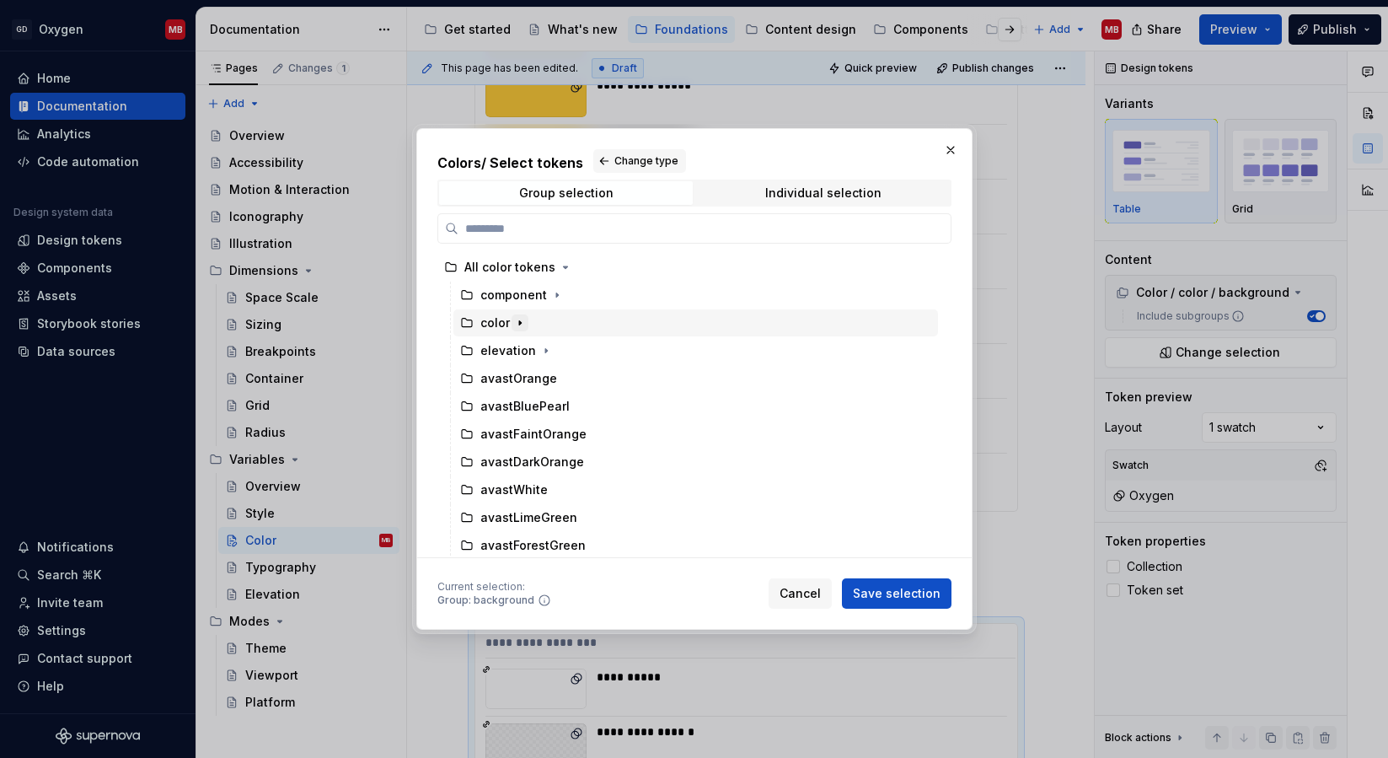
click at [519, 324] on icon "button" at bounding box center [519, 322] width 13 height 13
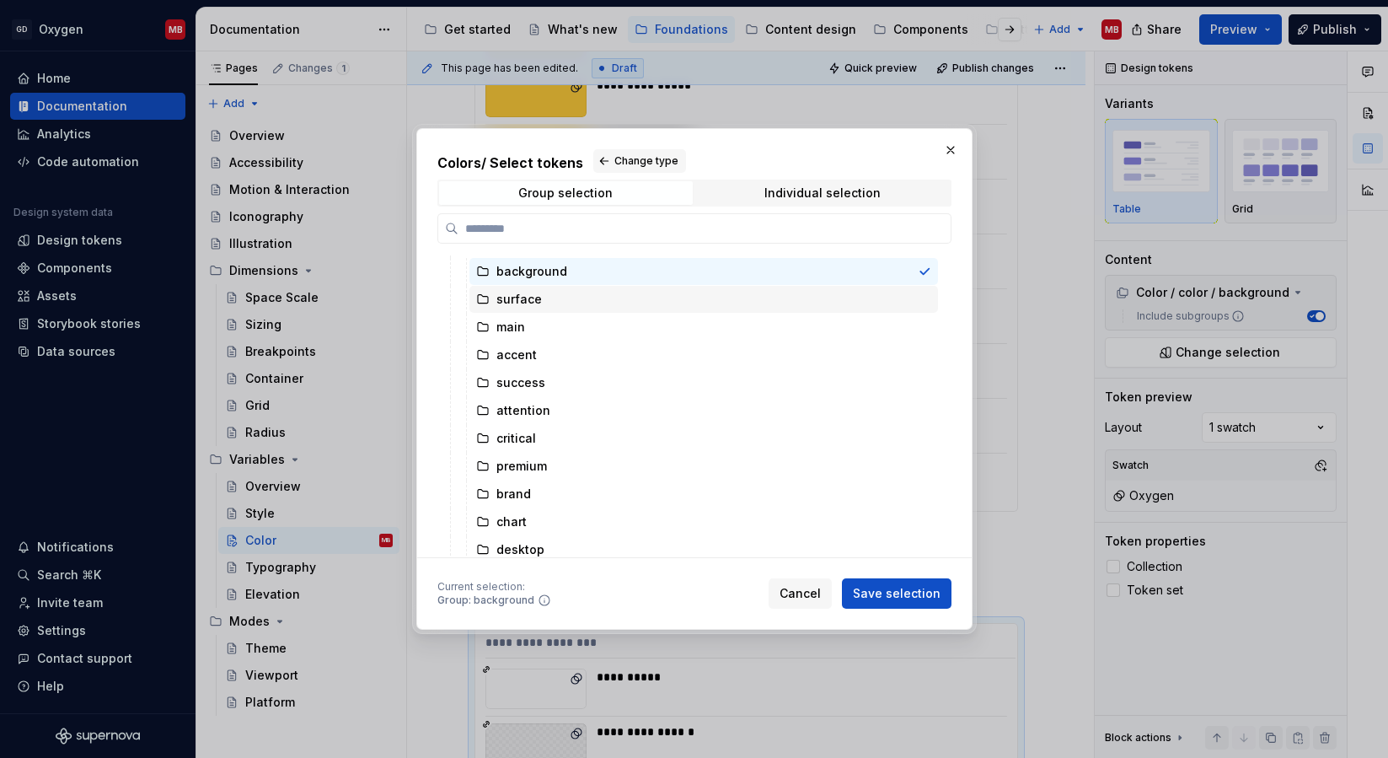
scroll to position [83, 0]
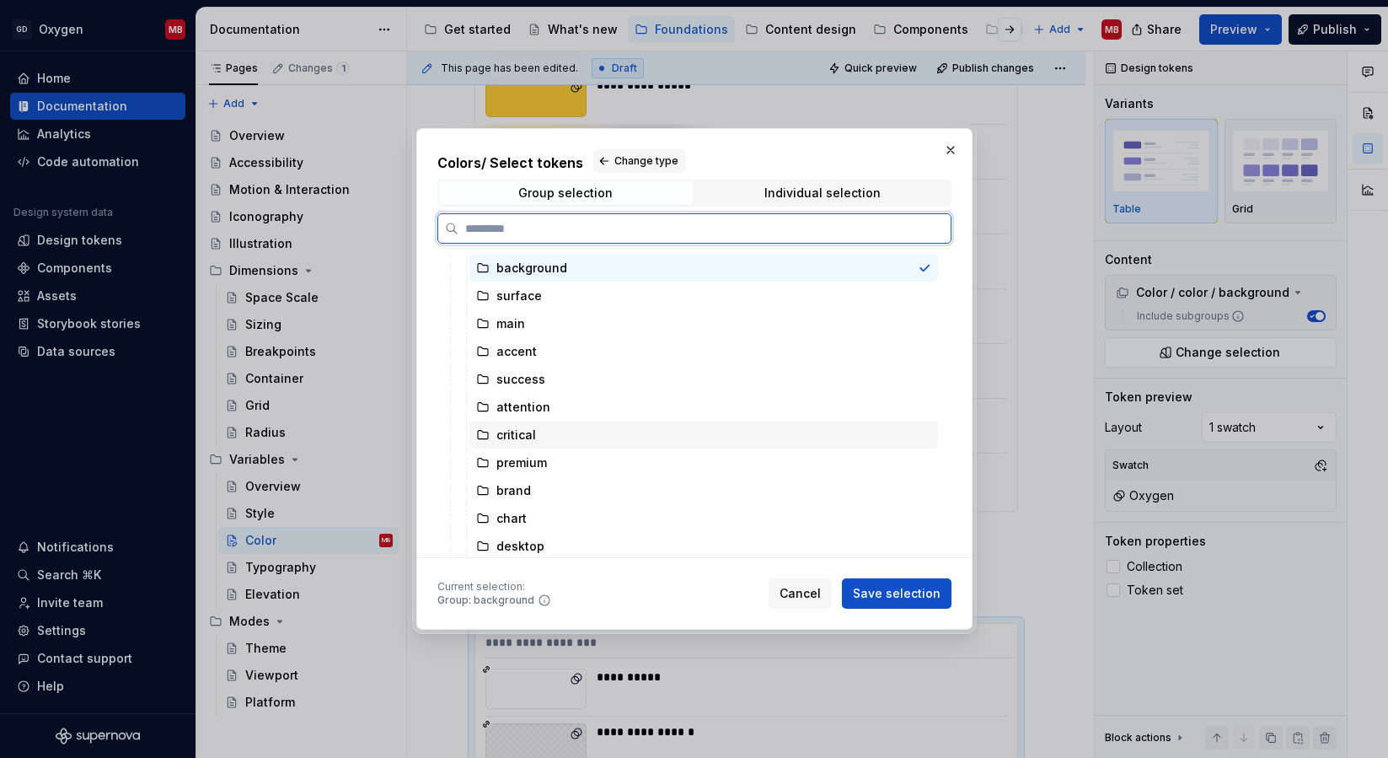
click at [523, 432] on div "critical" at bounding box center [516, 434] width 40 height 17
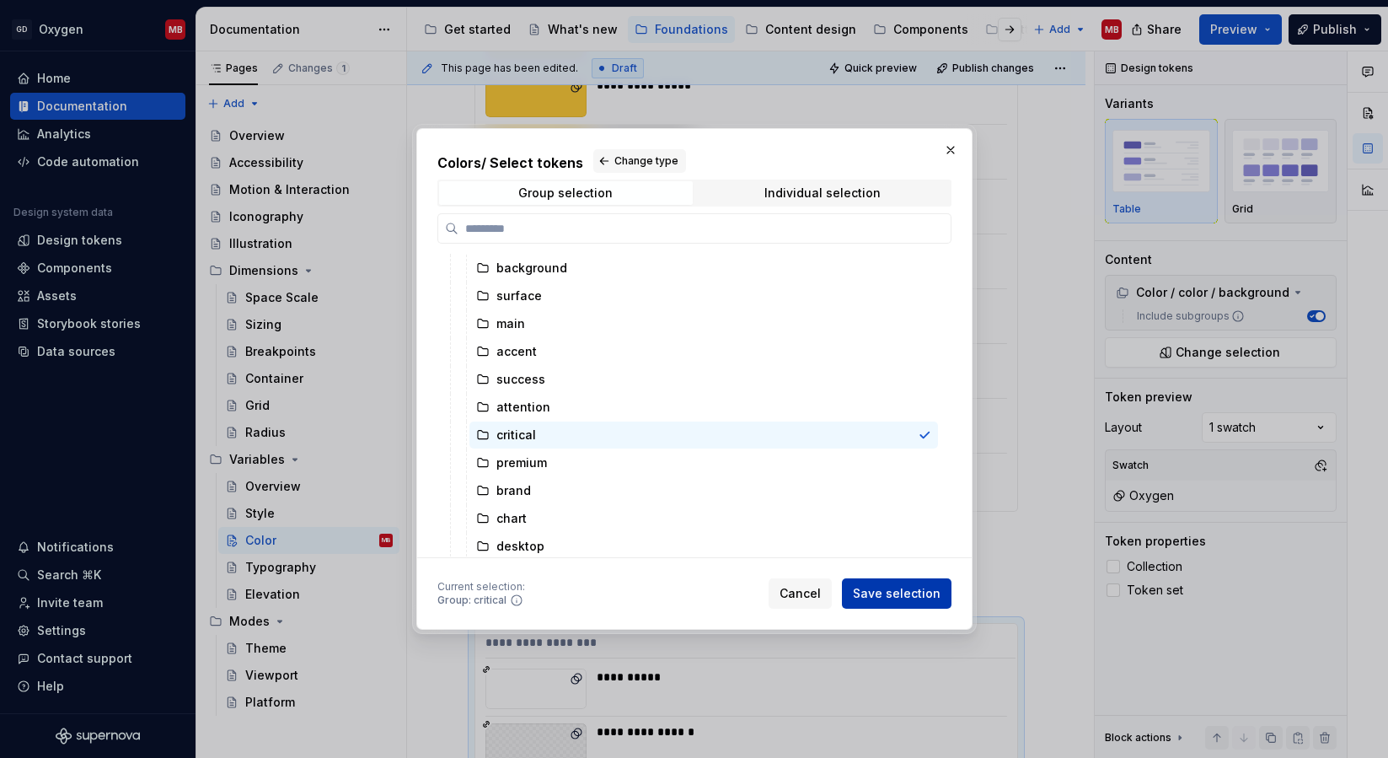
click at [898, 592] on span "Save selection" at bounding box center [897, 593] width 88 height 17
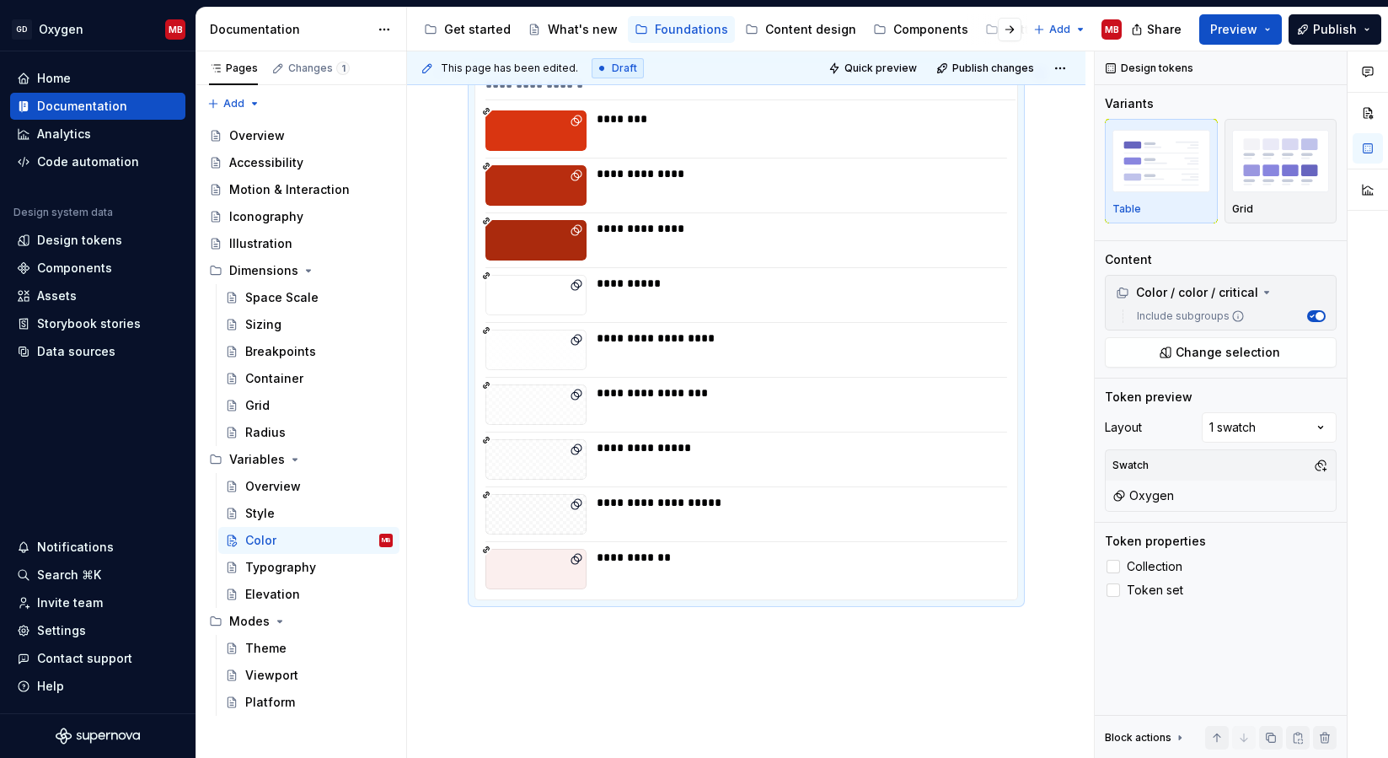
scroll to position [4202, 0]
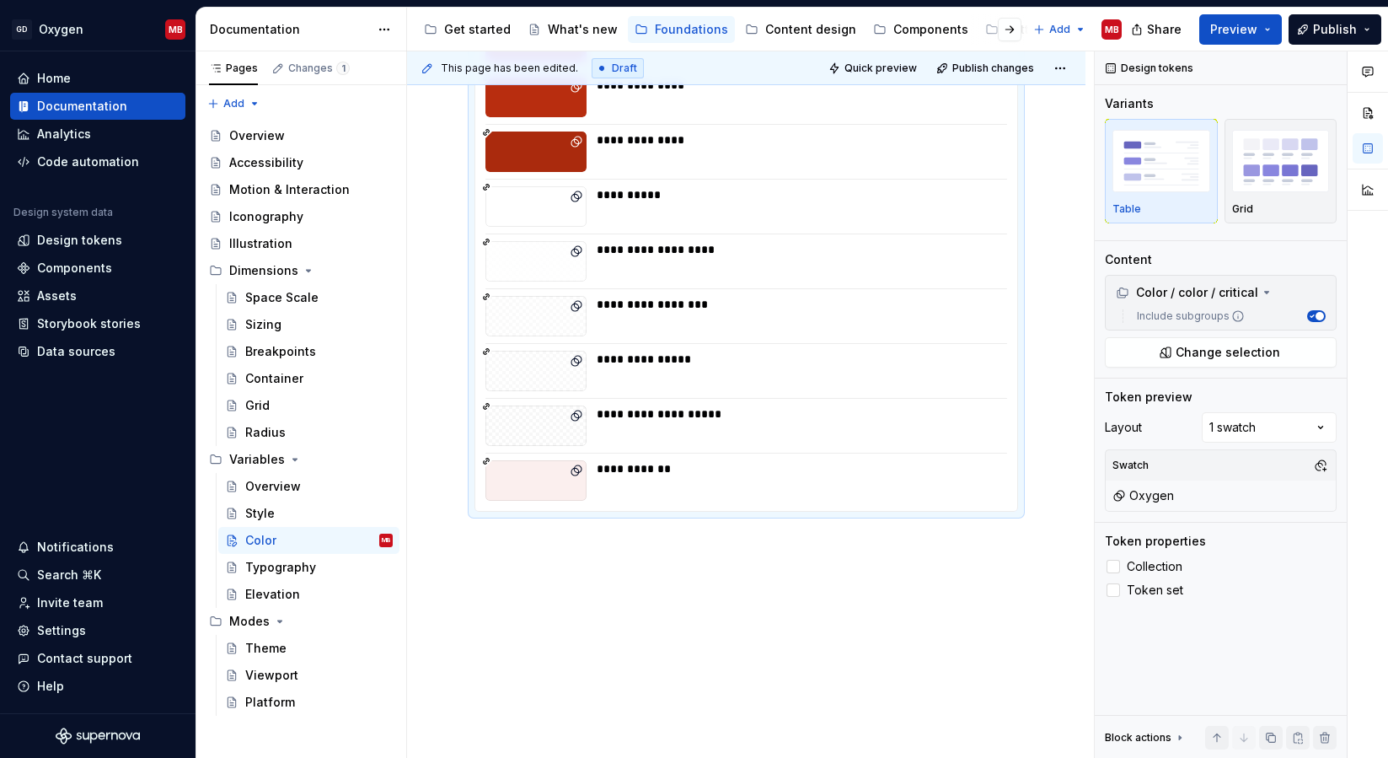
click at [543, 576] on div "**********" at bounding box center [750, 404] width 687 height 707
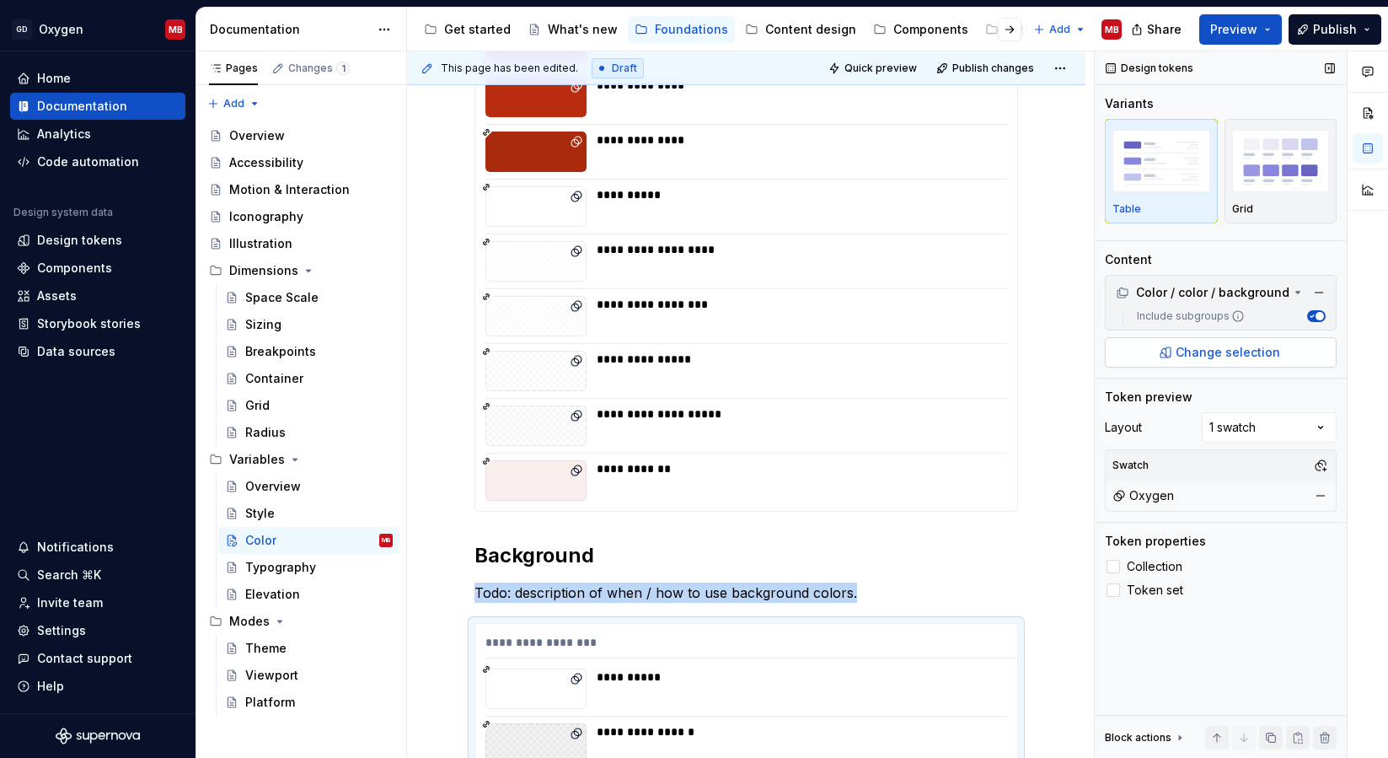
click at [1273, 357] on span "Change selection" at bounding box center [1228, 352] width 105 height 17
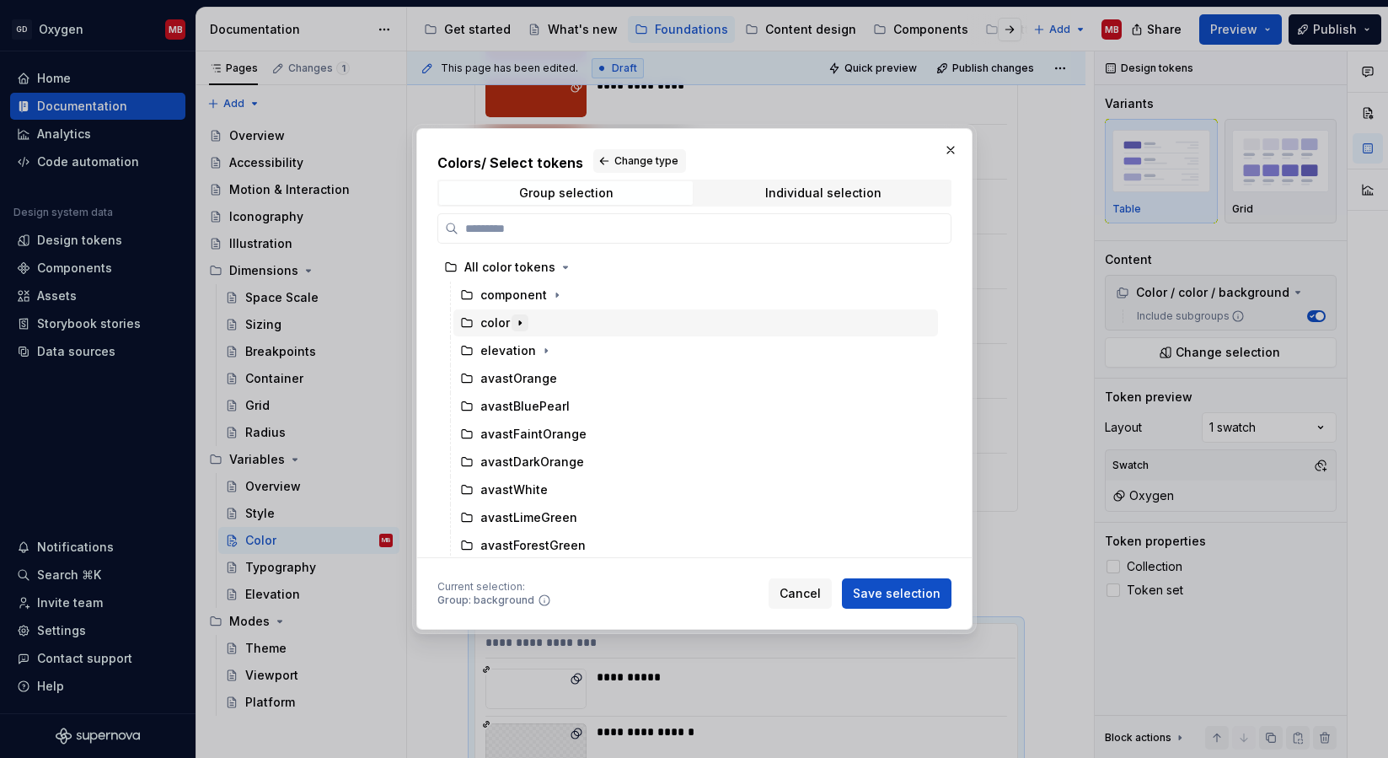
click at [519, 321] on icon "button" at bounding box center [520, 323] width 2 height 4
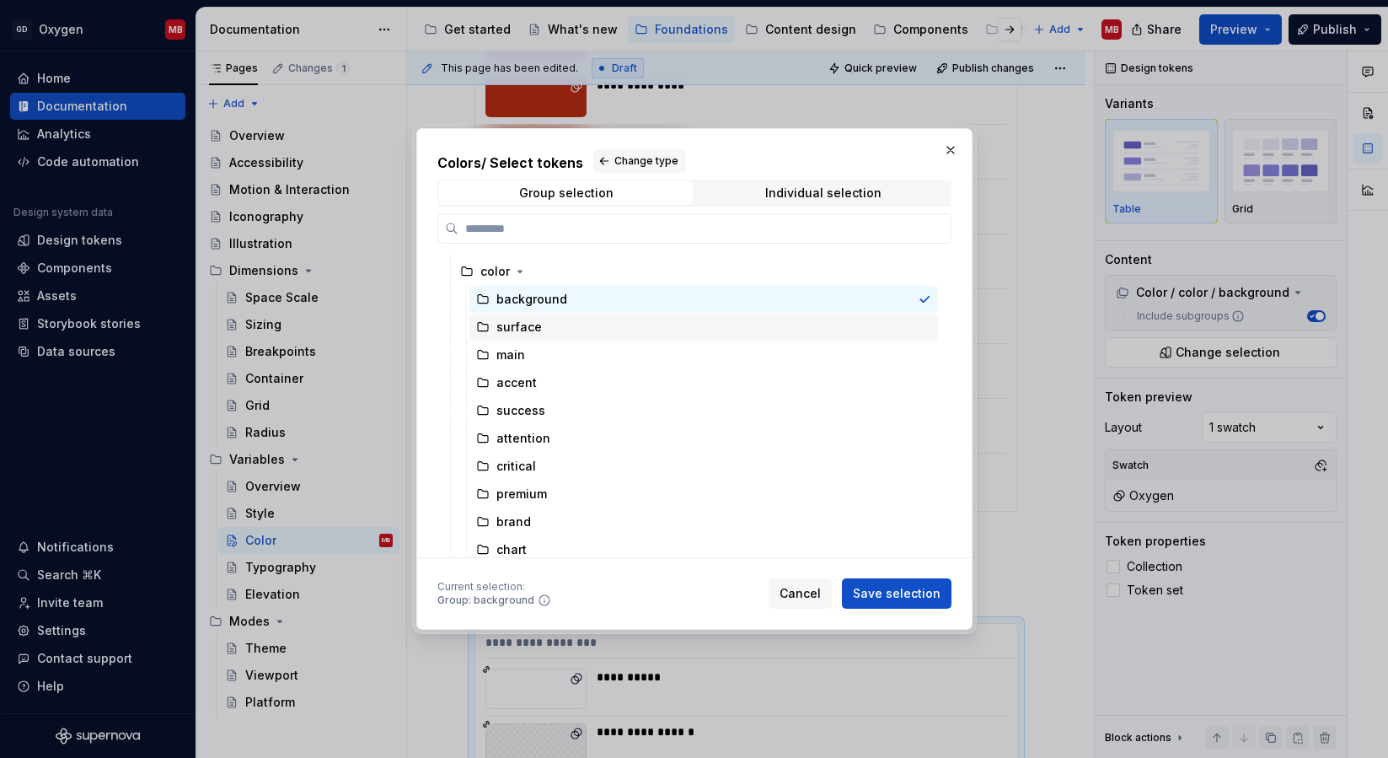
scroll to position [110, 0]
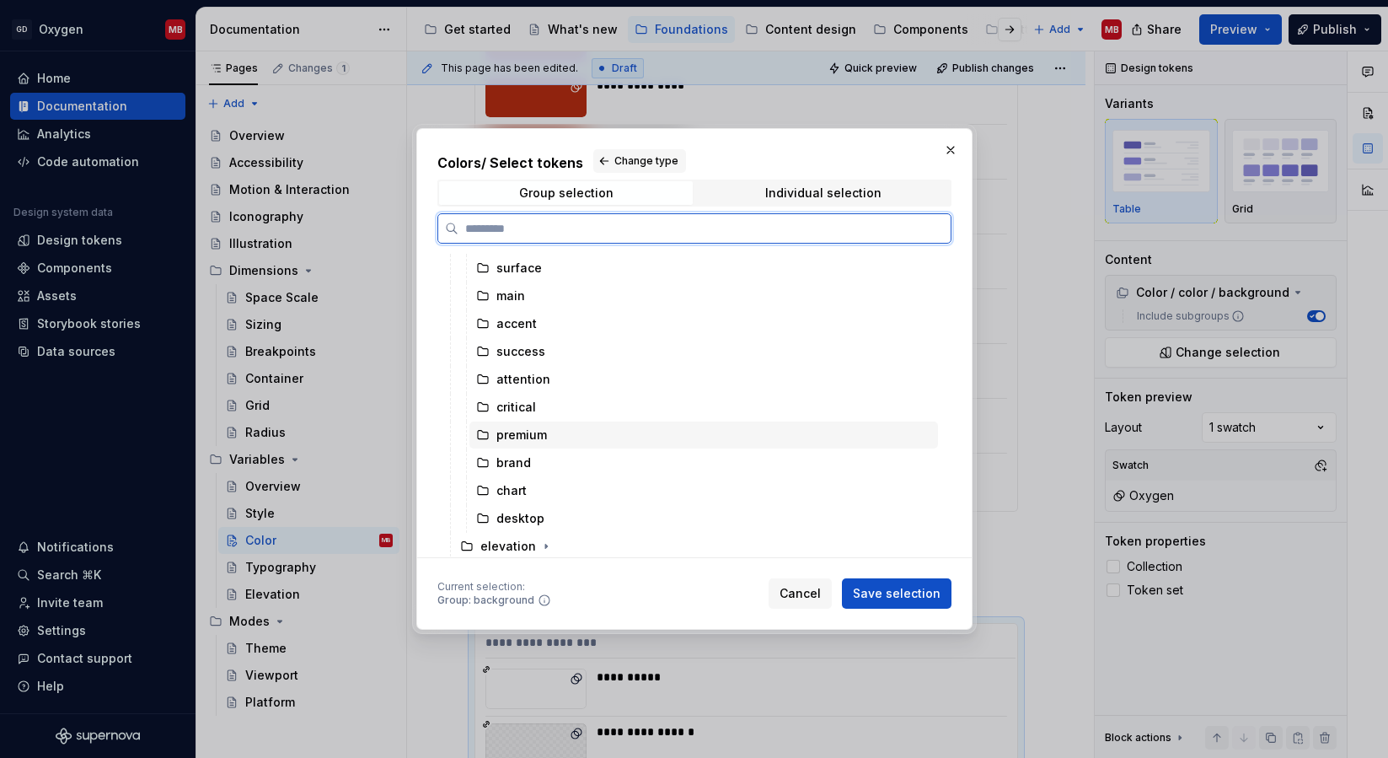
click at [532, 438] on div "premium" at bounding box center [521, 434] width 51 height 17
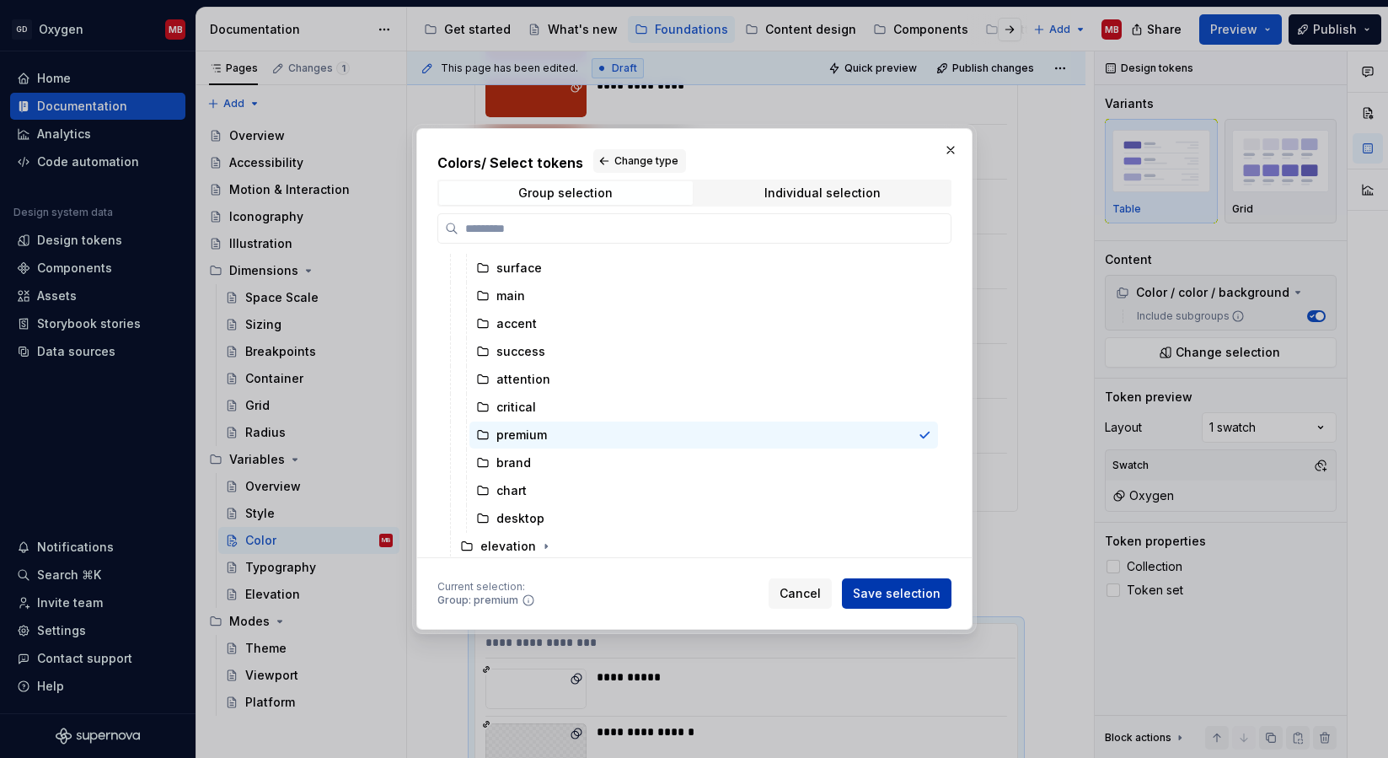
click at [898, 588] on span "Save selection" at bounding box center [897, 593] width 88 height 17
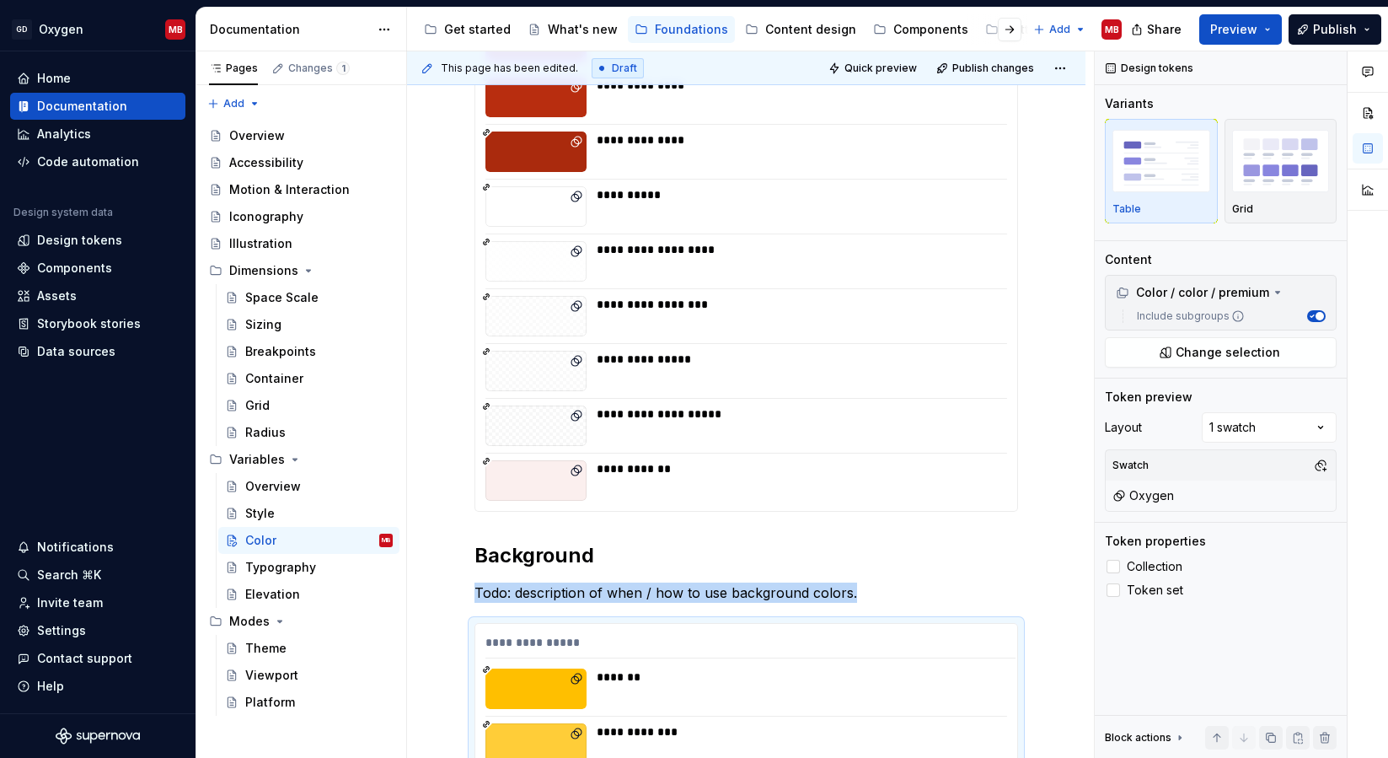
scroll to position [4602, 0]
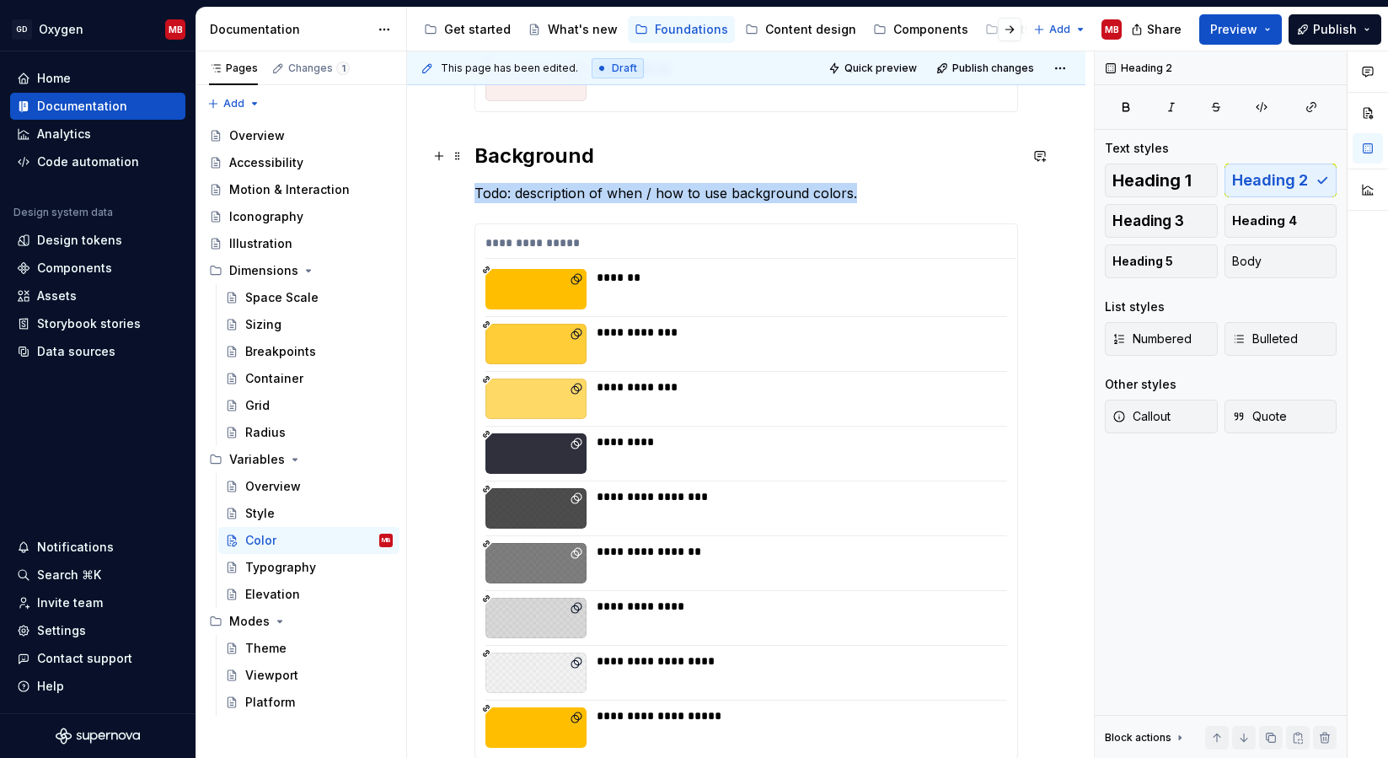
click at [524, 158] on h2 "Background" at bounding box center [746, 155] width 544 height 27
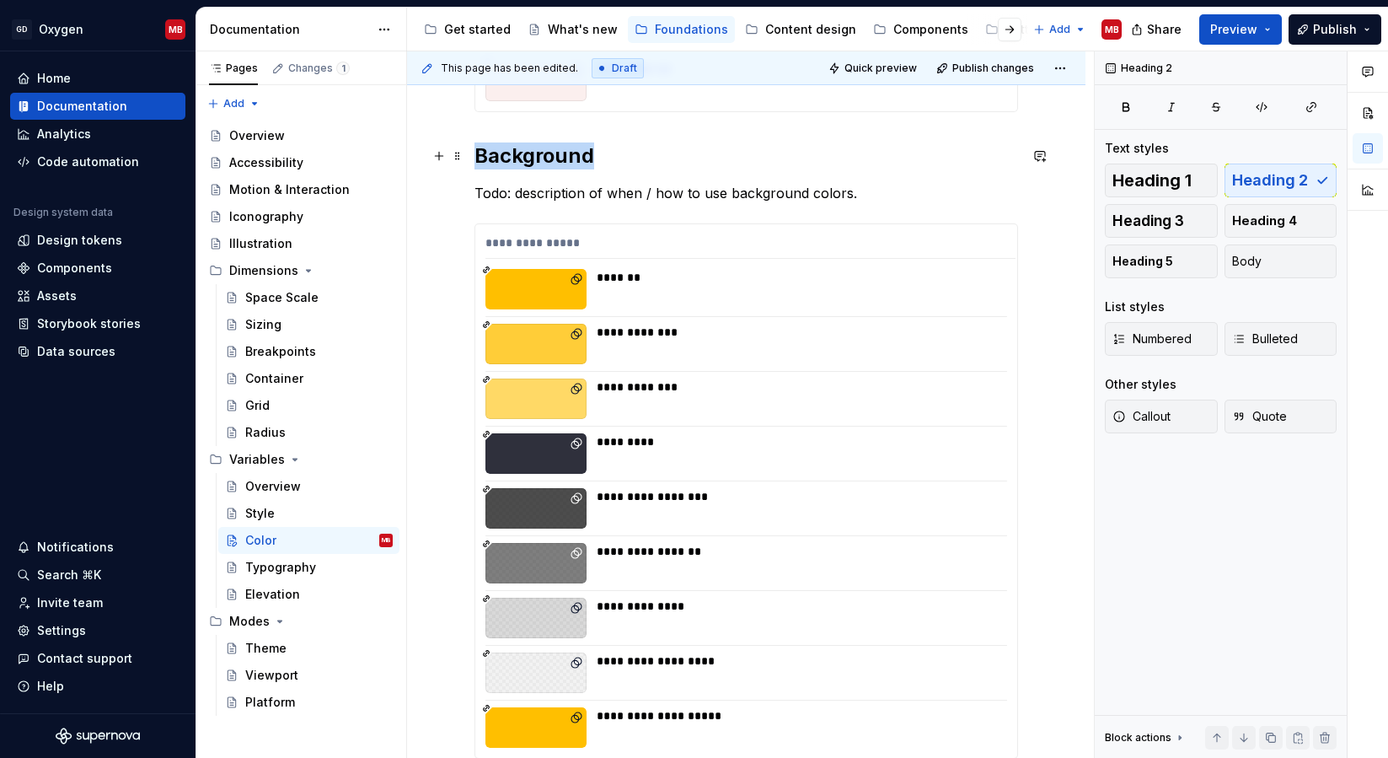
click at [524, 158] on h2 "Background" at bounding box center [746, 155] width 544 height 27
click at [775, 190] on p "Todo: description of when / how to use background colors." at bounding box center [746, 193] width 544 height 20
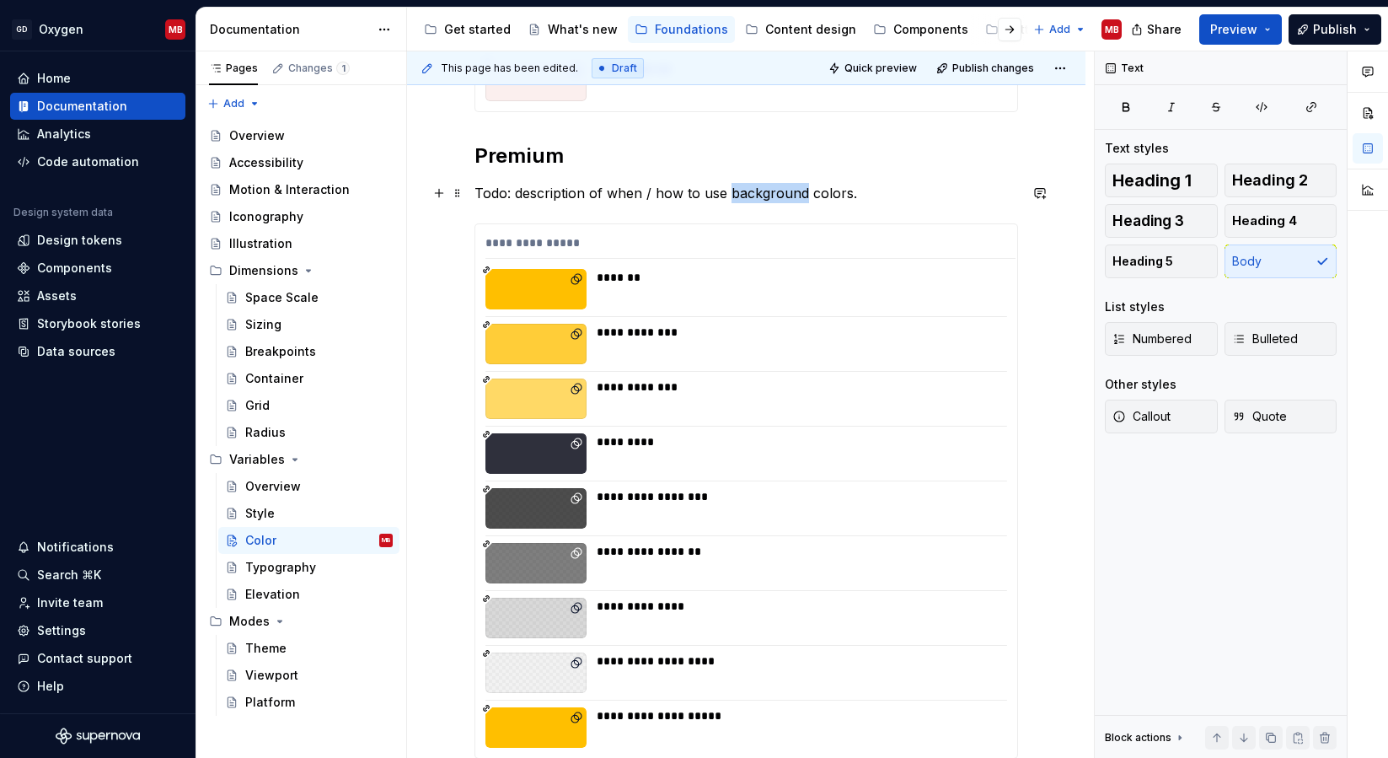
click at [775, 190] on p "Todo: description of when / how to use background colors." at bounding box center [746, 193] width 544 height 20
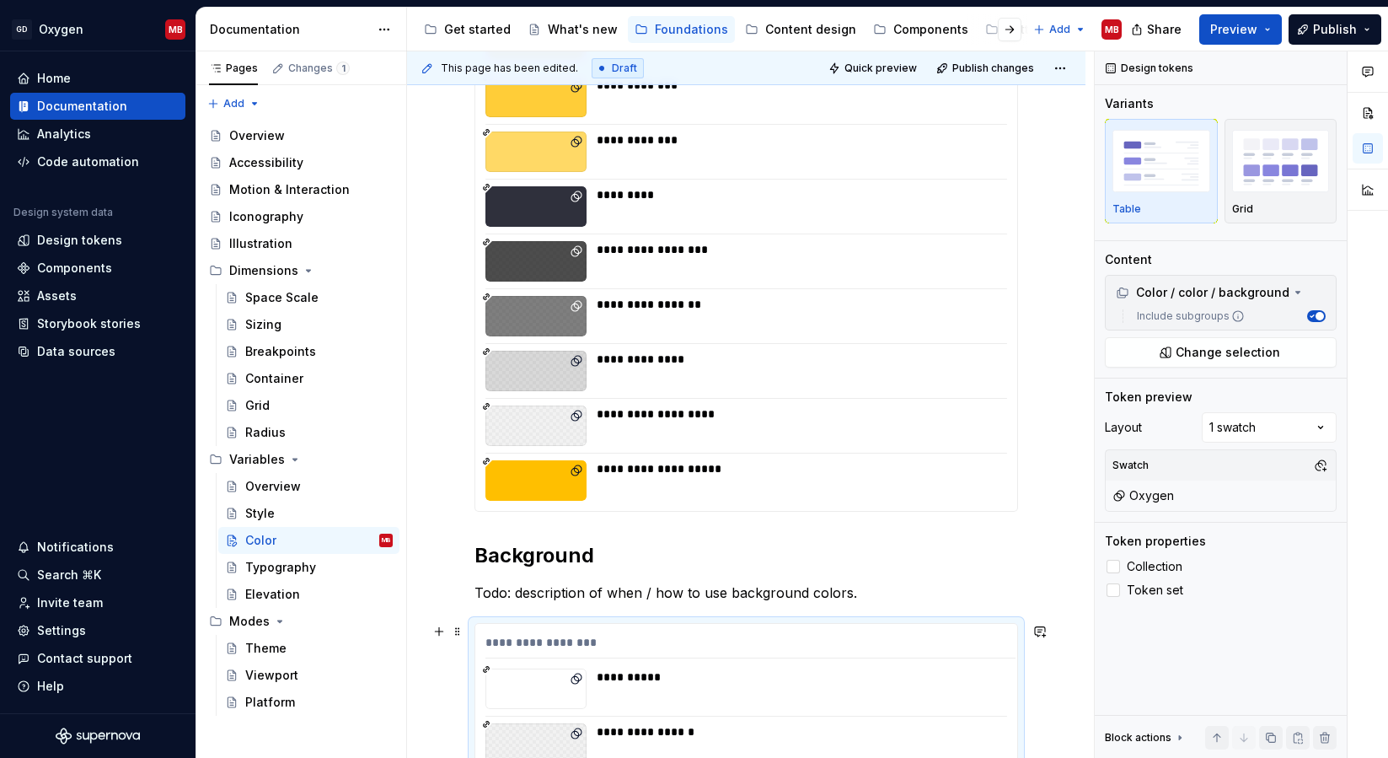
click at [1268, 349] on span "Change selection" at bounding box center [1228, 352] width 105 height 17
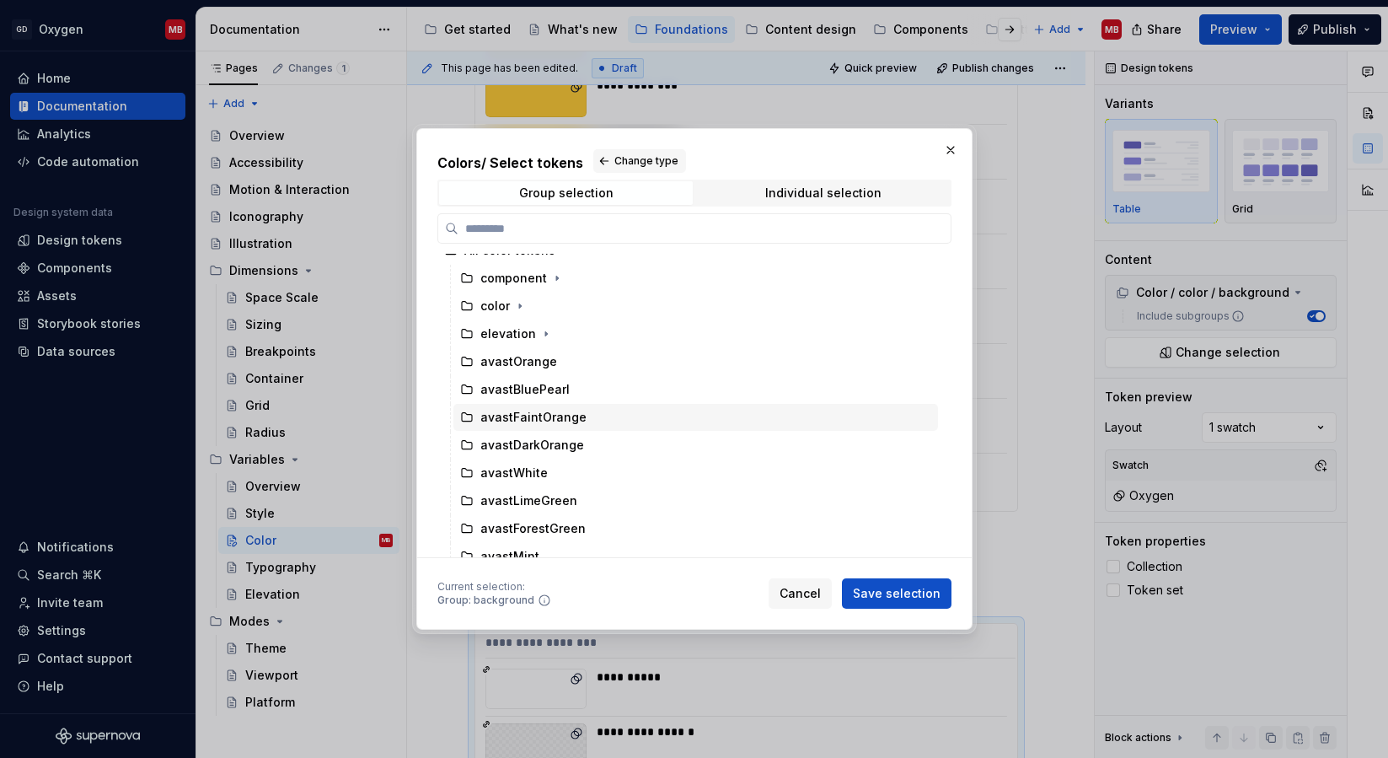
scroll to position [15, 0]
click at [518, 310] on icon "button" at bounding box center [519, 307] width 13 height 13
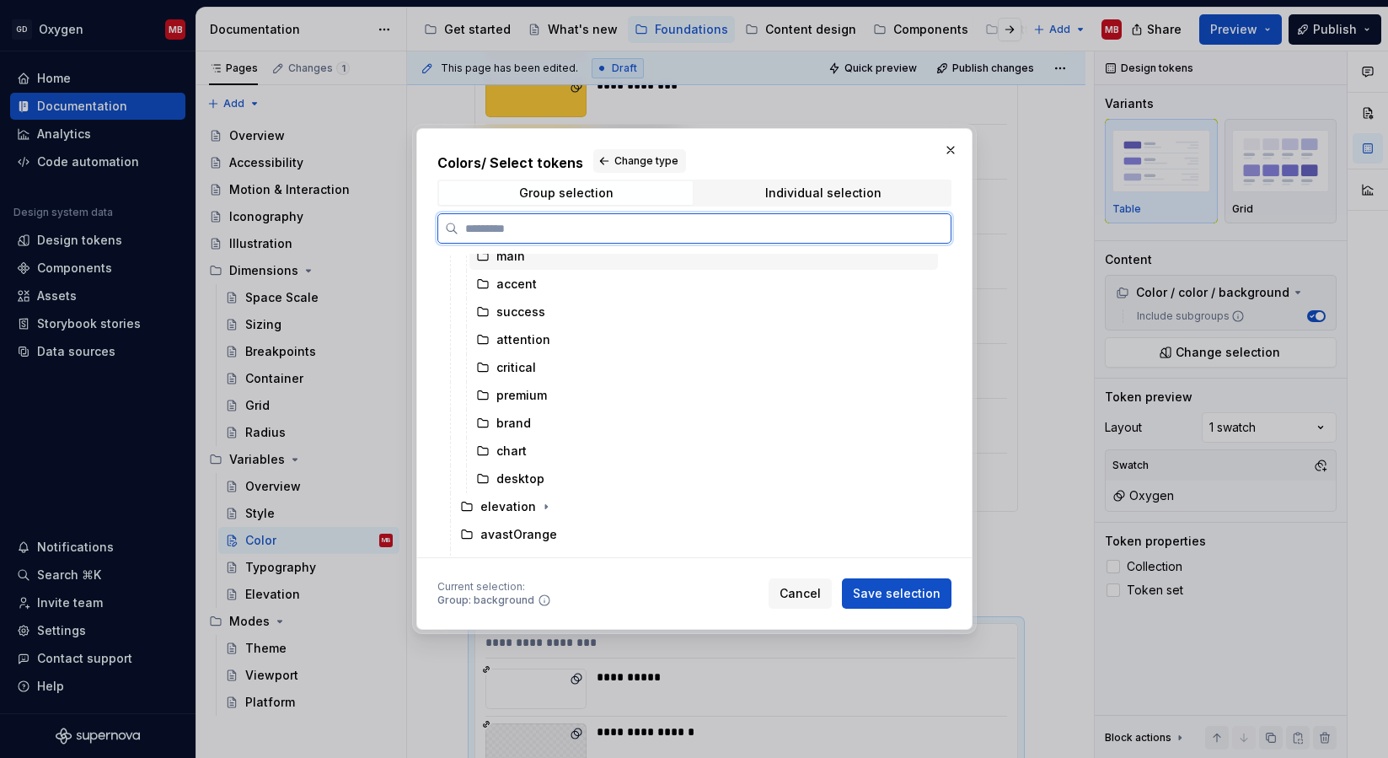
scroll to position [176, 0]
click at [519, 388] on div "brand" at bounding box center [703, 396] width 469 height 27
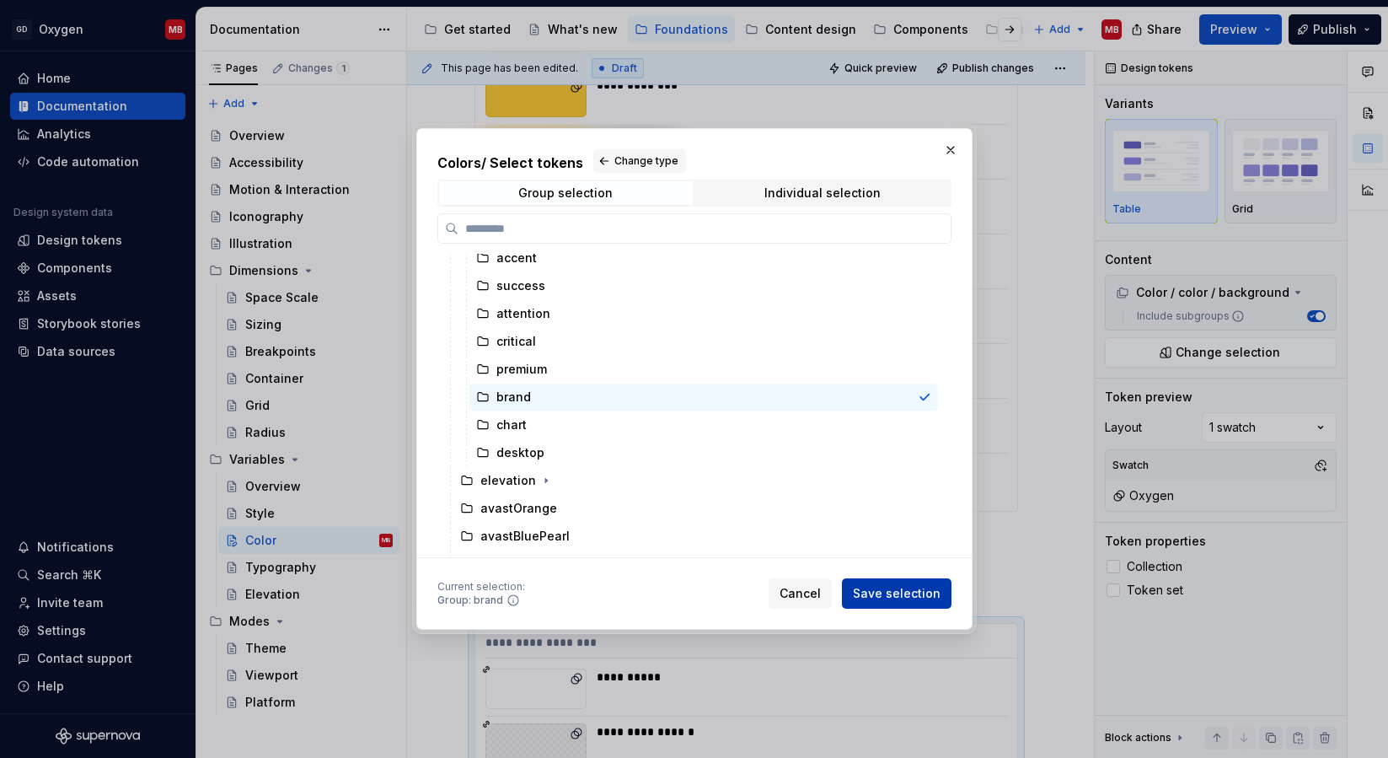
click at [896, 587] on span "Save selection" at bounding box center [897, 593] width 88 height 17
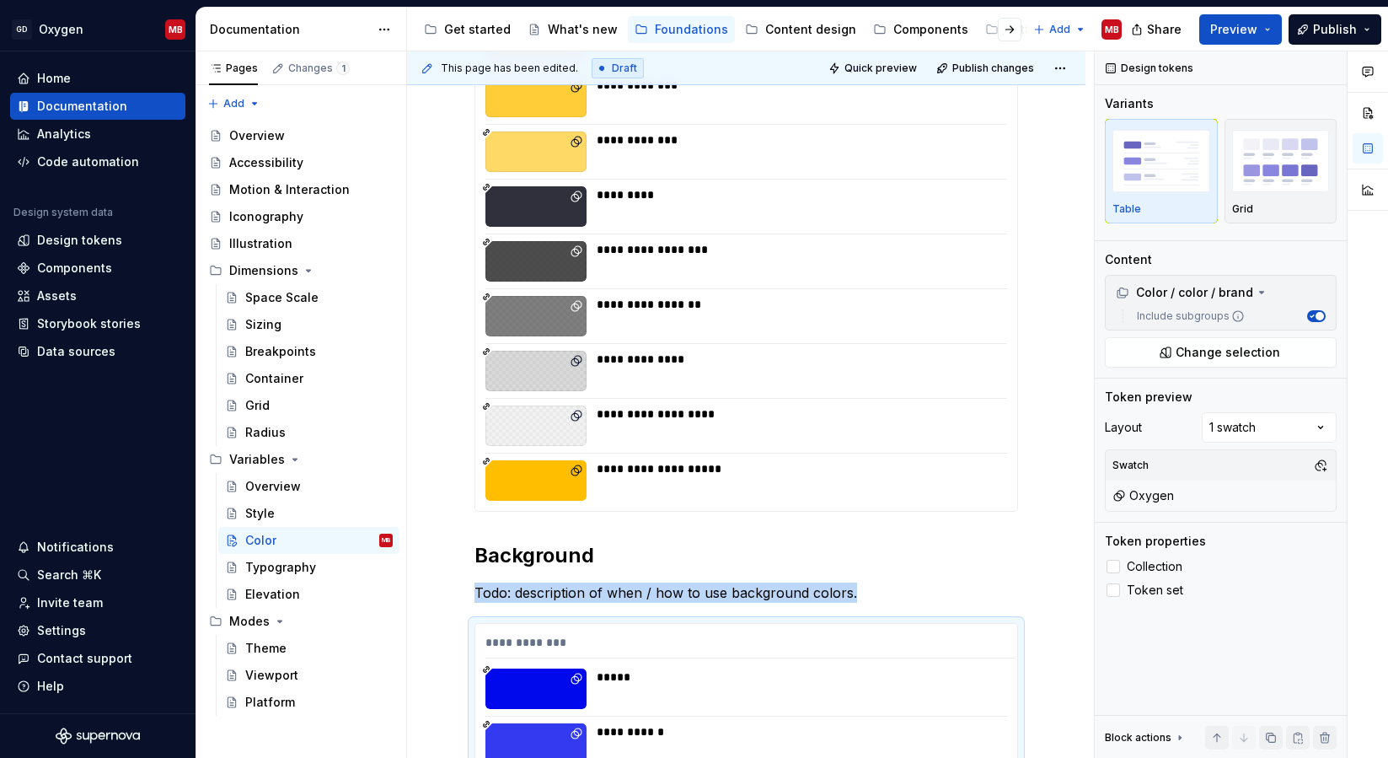
scroll to position [5193, 0]
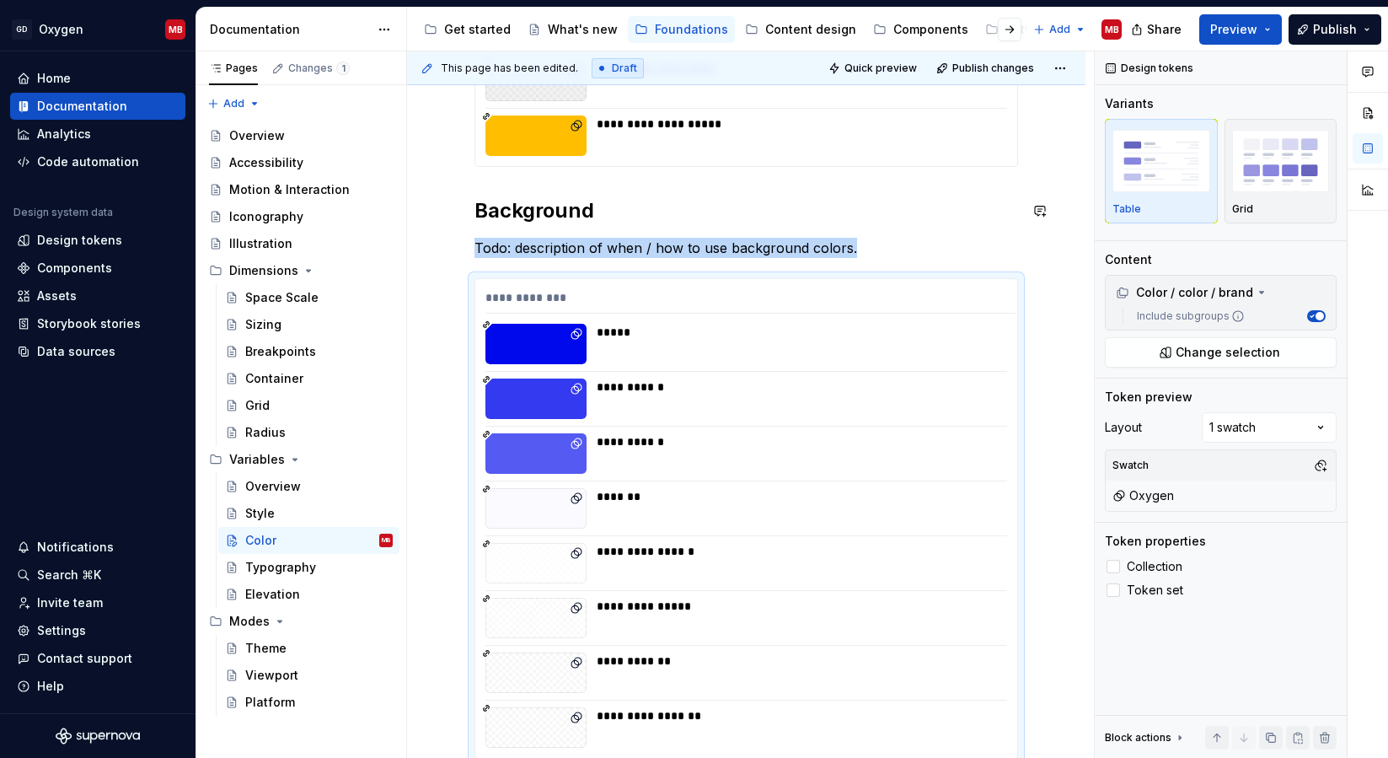
click at [525, 211] on h2 "Background" at bounding box center [746, 210] width 544 height 27
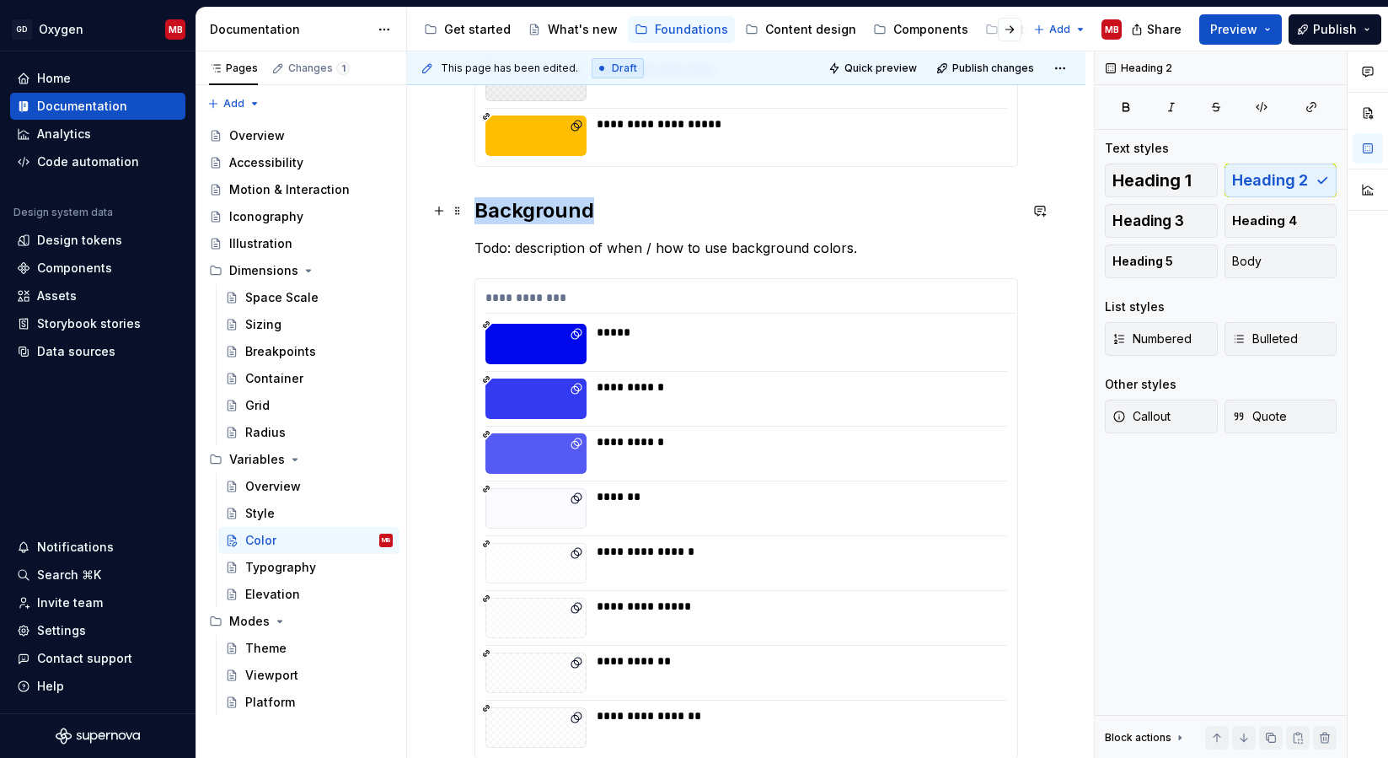
click at [525, 211] on h2 "Background" at bounding box center [746, 210] width 544 height 27
click at [771, 254] on p "Todo: description of when / how to use background colors." at bounding box center [746, 248] width 544 height 20
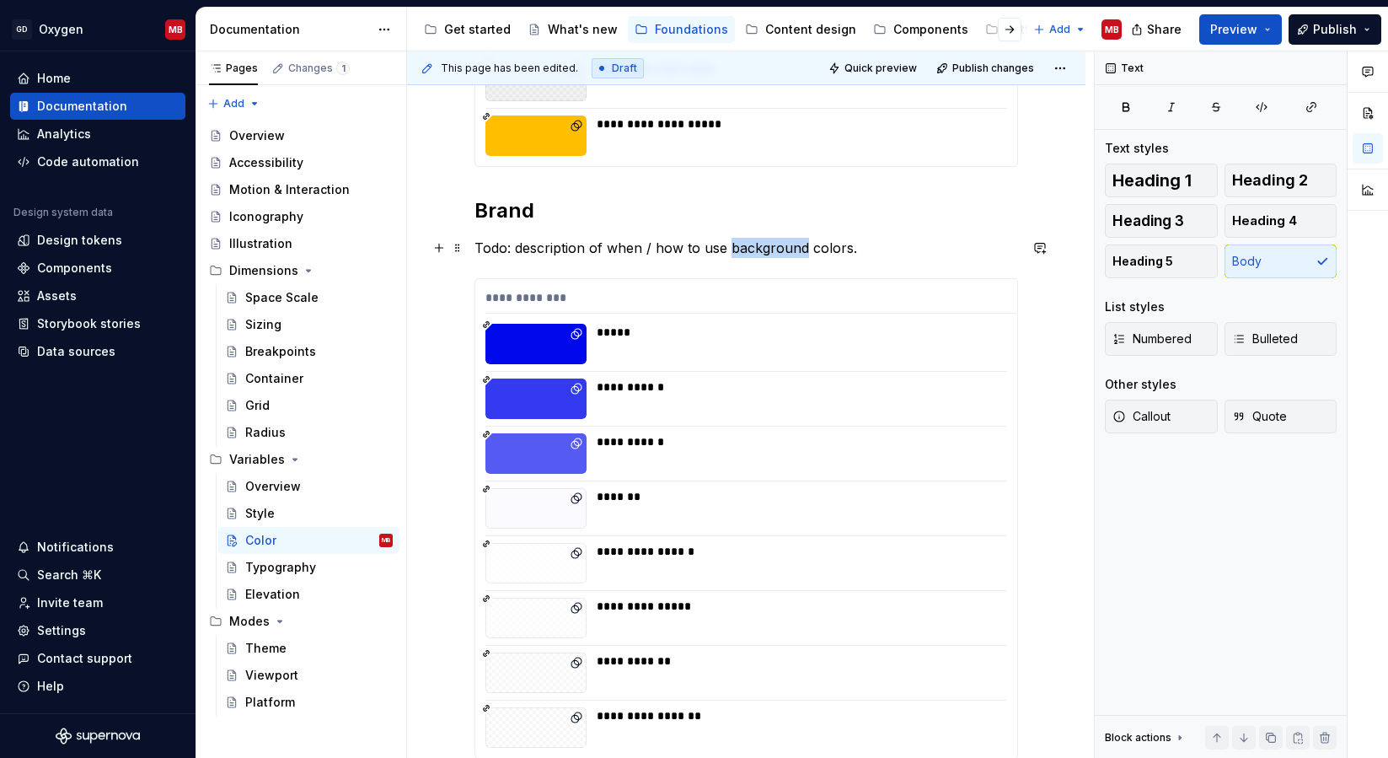
click at [771, 254] on p "Todo: description of when / how to use background colors." at bounding box center [746, 248] width 544 height 20
click at [897, 238] on p "Todo: description of when / how to use brand colors." at bounding box center [746, 248] width 544 height 20
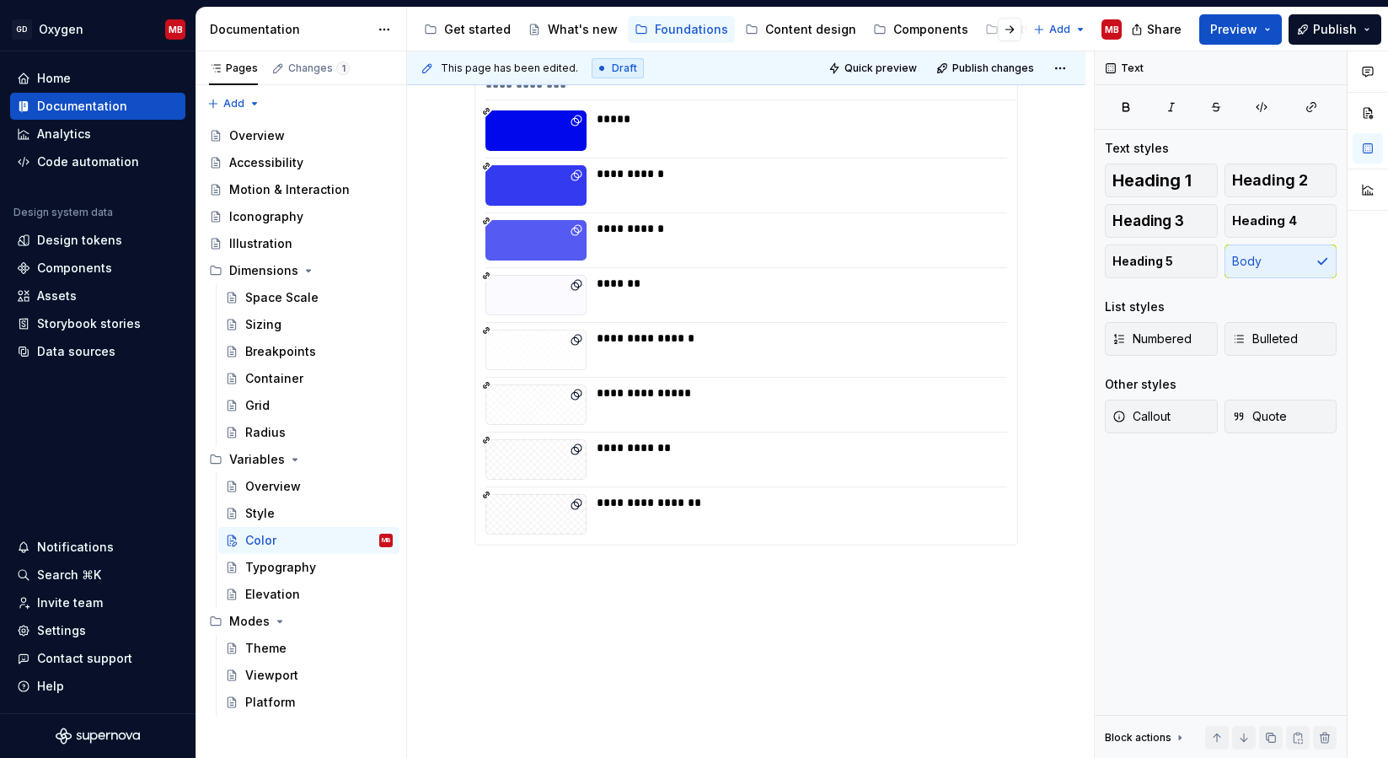
scroll to position [5440, 0]
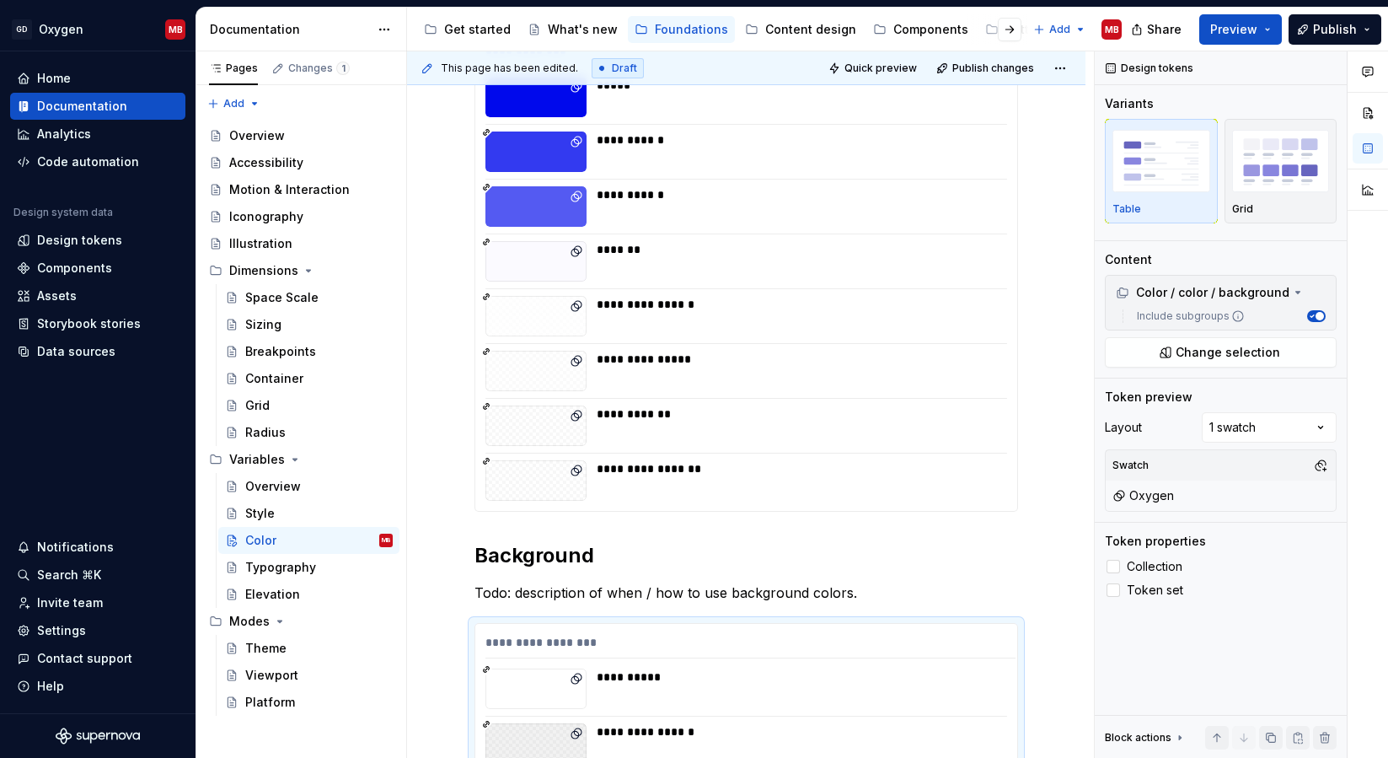
click at [566, 564] on h2 "Background" at bounding box center [746, 555] width 544 height 27
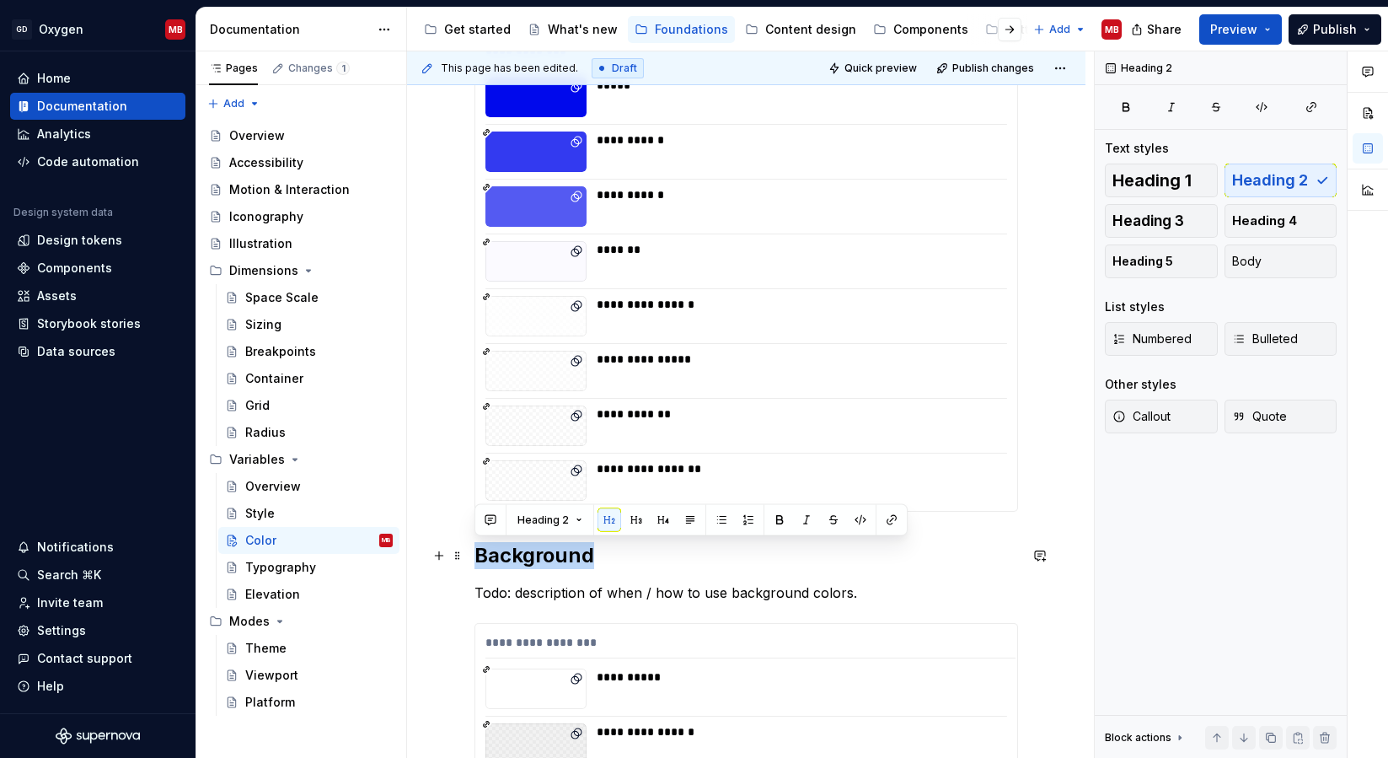
click at [566, 564] on h2 "Background" at bounding box center [746, 555] width 544 height 27
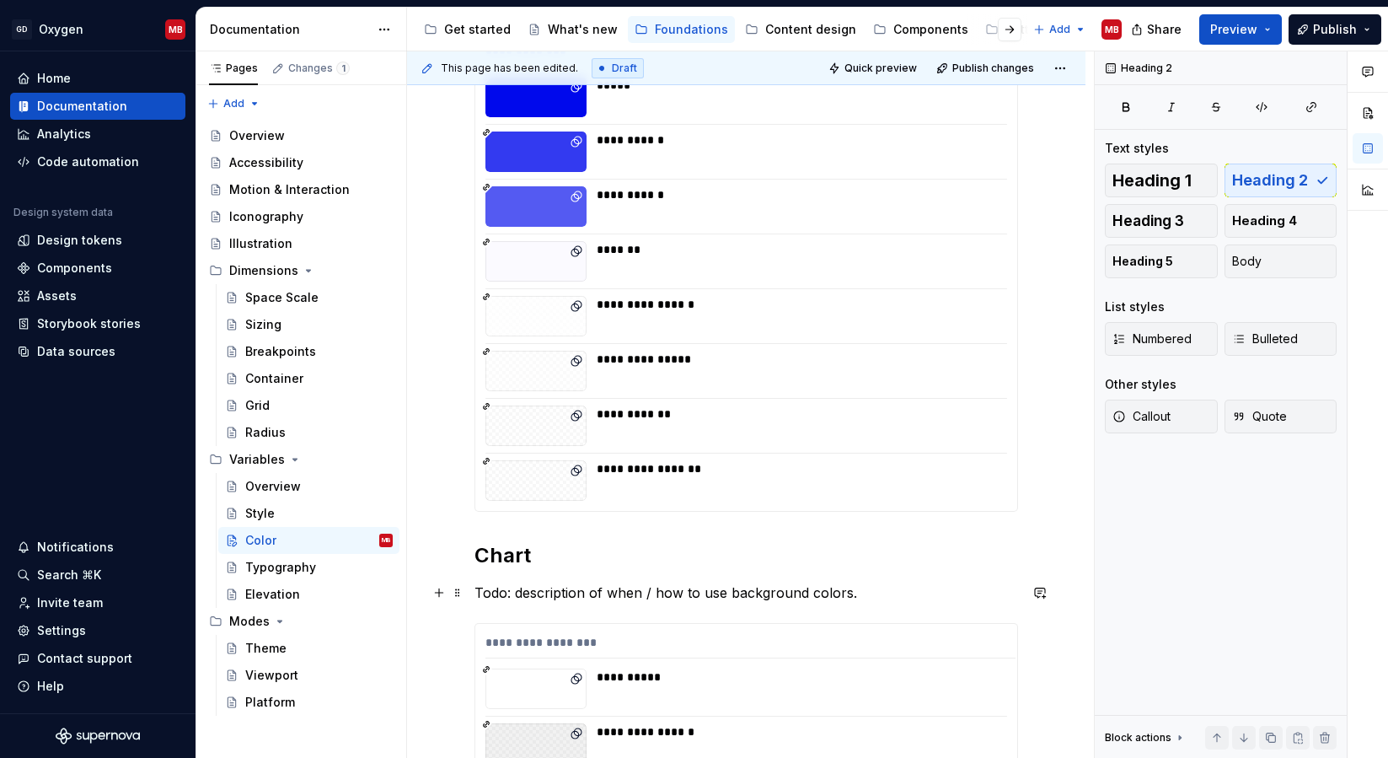
click at [781, 595] on p "Todo: description of when / how to use background colors." at bounding box center [746, 592] width 544 height 20
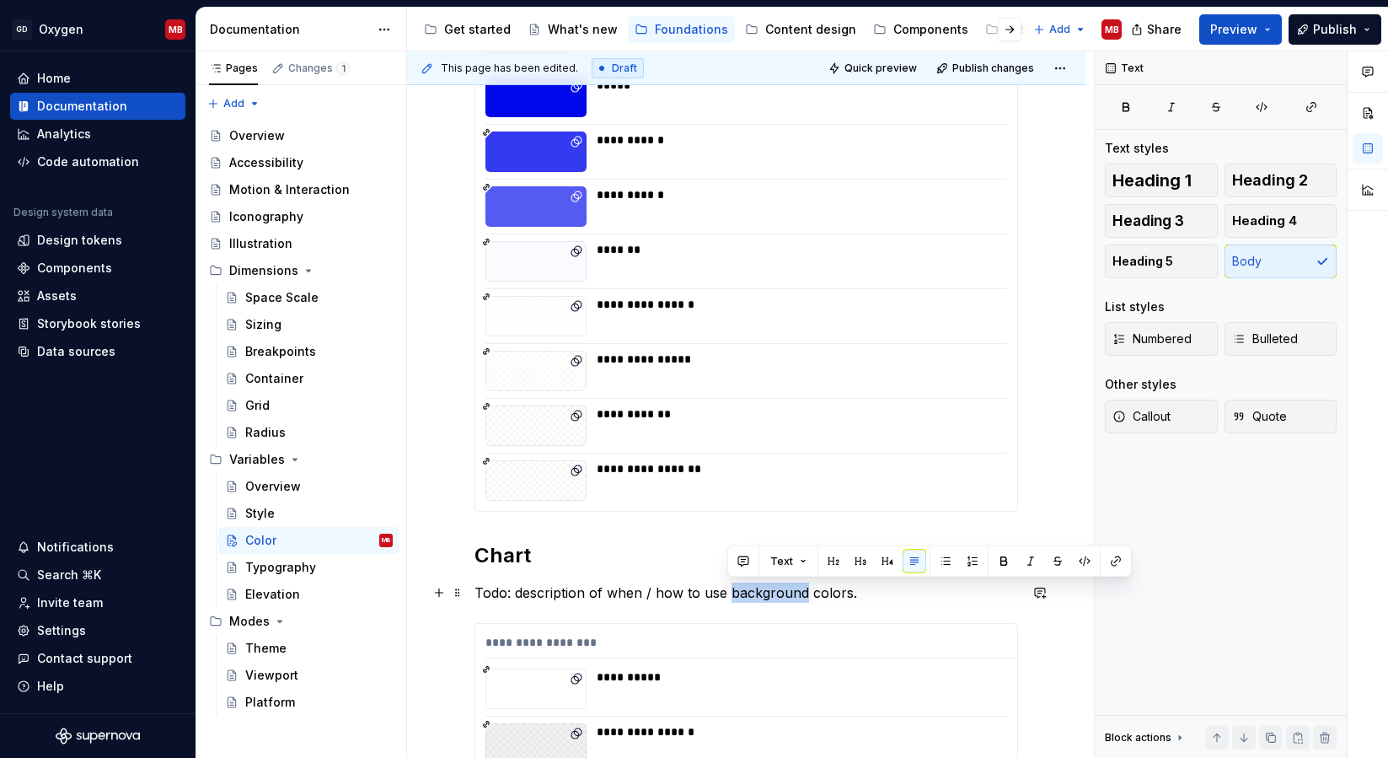
click at [781, 595] on p "Todo: description of when / how to use background colors." at bounding box center [746, 592] width 544 height 20
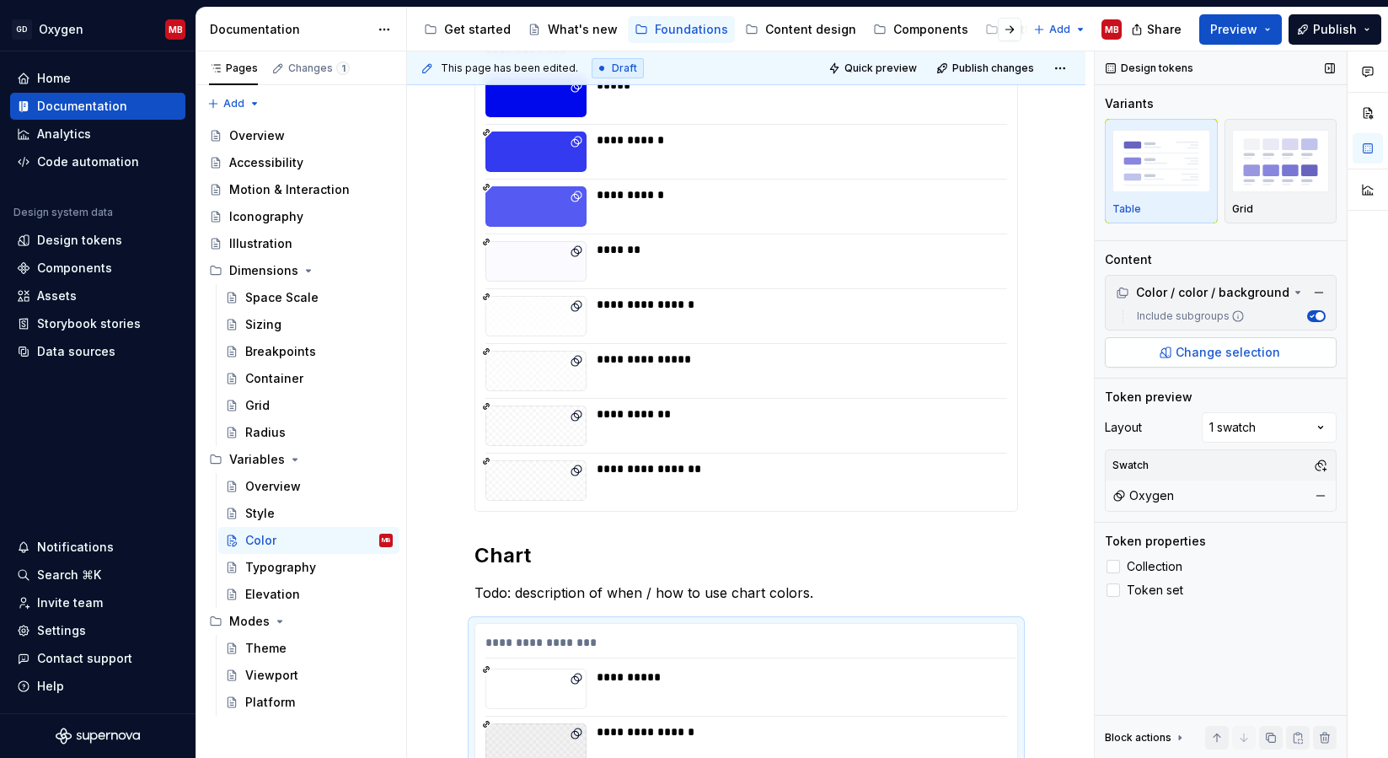
click at [1236, 351] on span "Change selection" at bounding box center [1228, 352] width 105 height 17
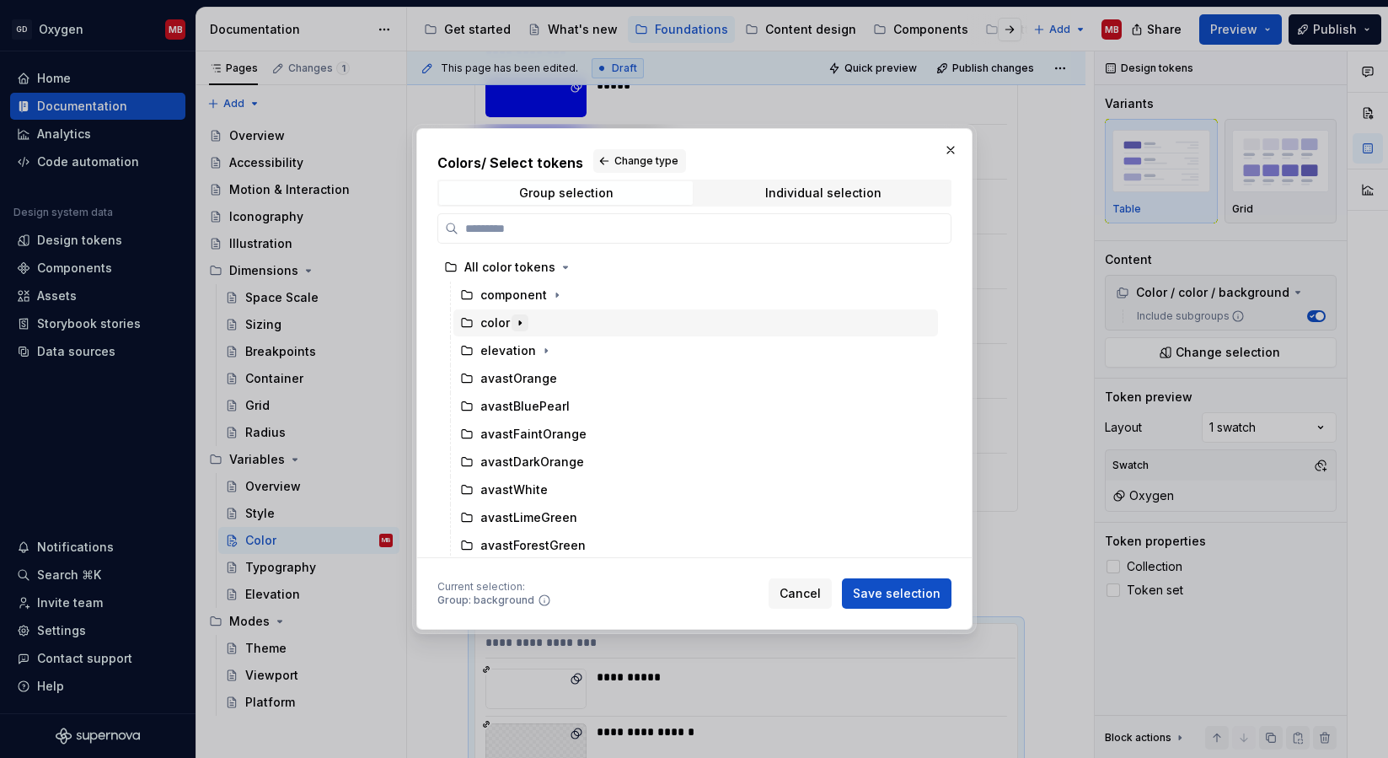
click at [522, 323] on icon "button" at bounding box center [519, 322] width 13 height 13
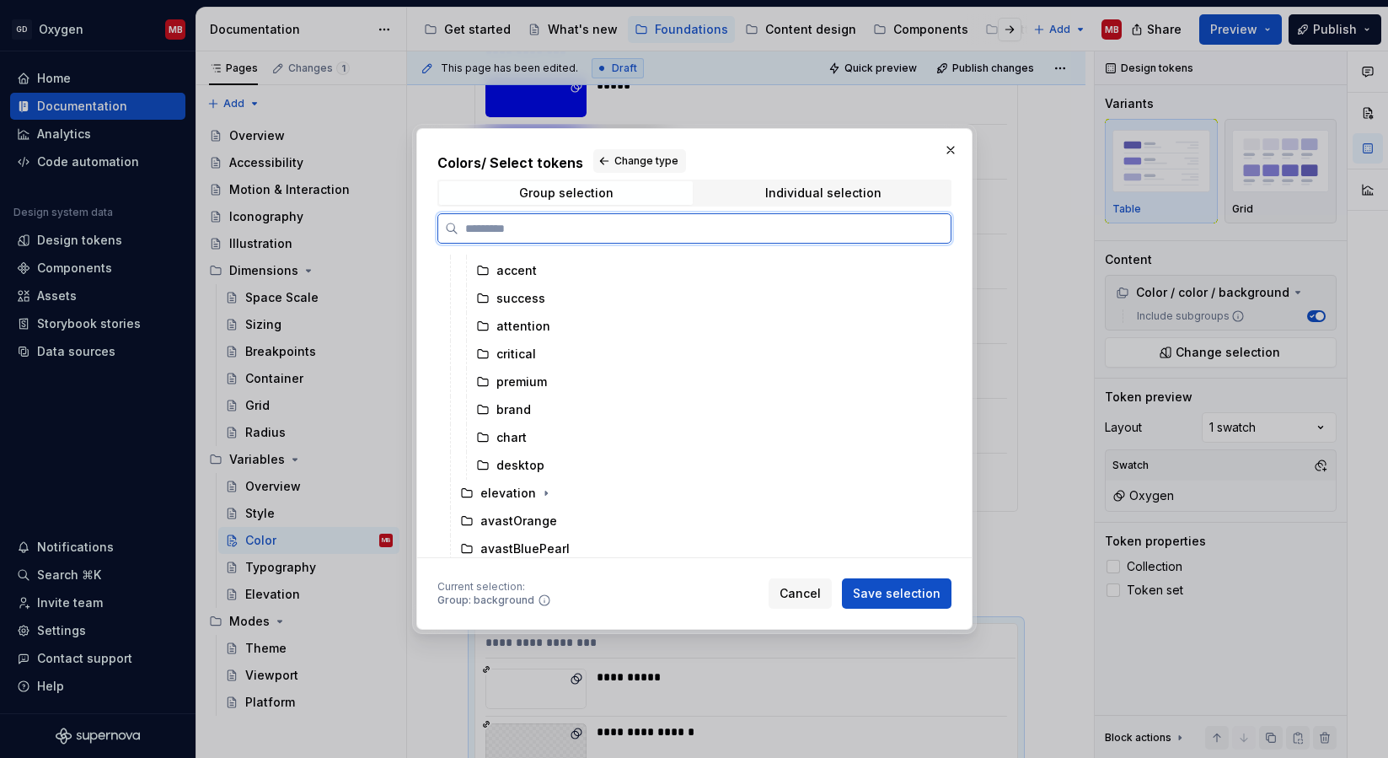
scroll to position [204, 0]
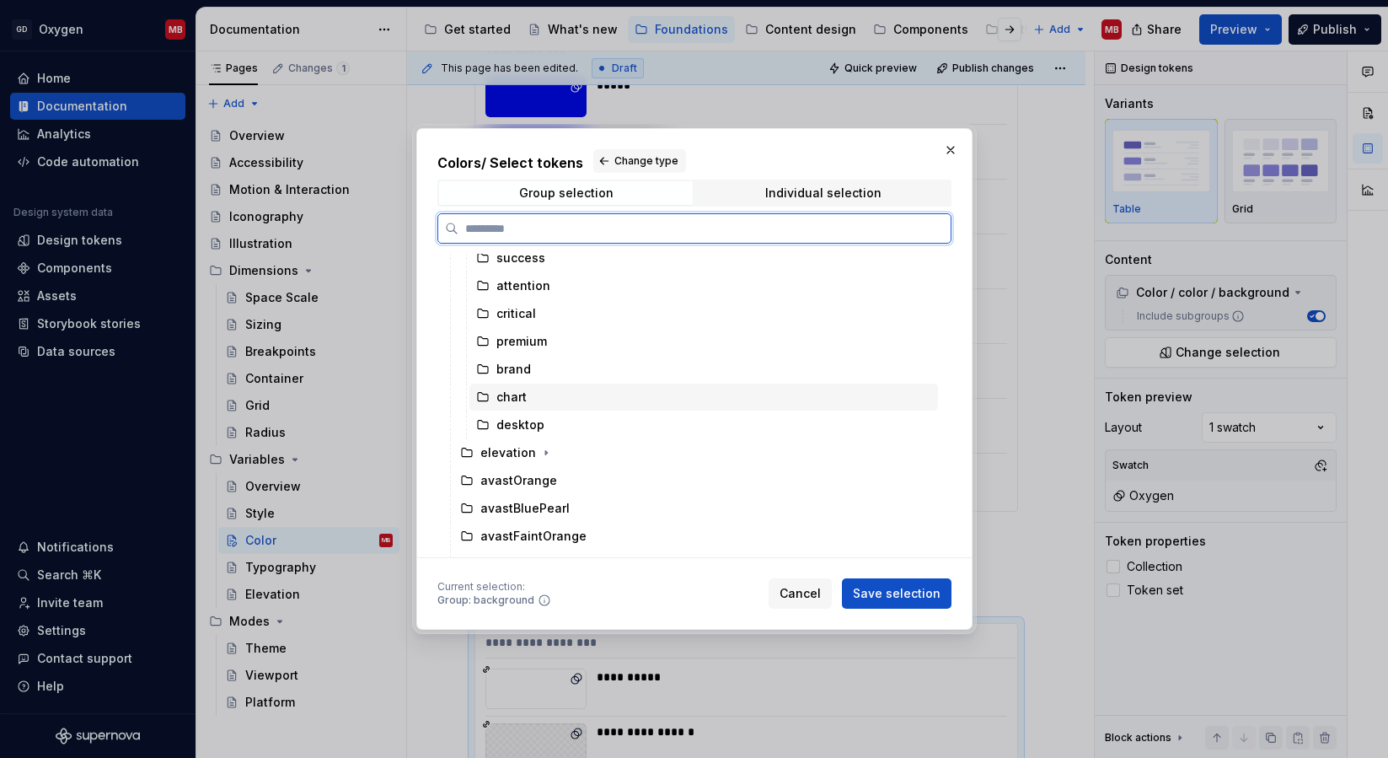
click at [510, 398] on div "chart" at bounding box center [511, 397] width 30 height 17
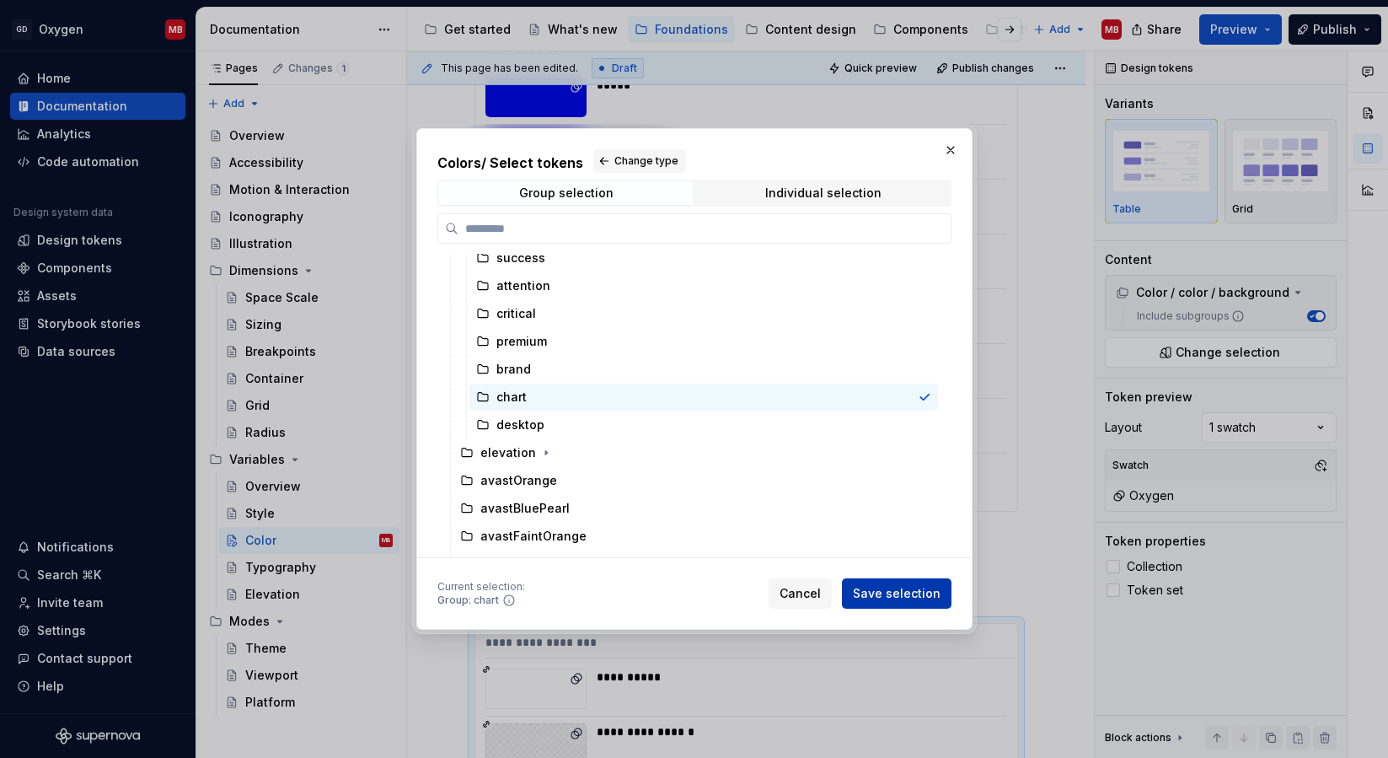
click at [908, 586] on span "Save selection" at bounding box center [897, 593] width 88 height 17
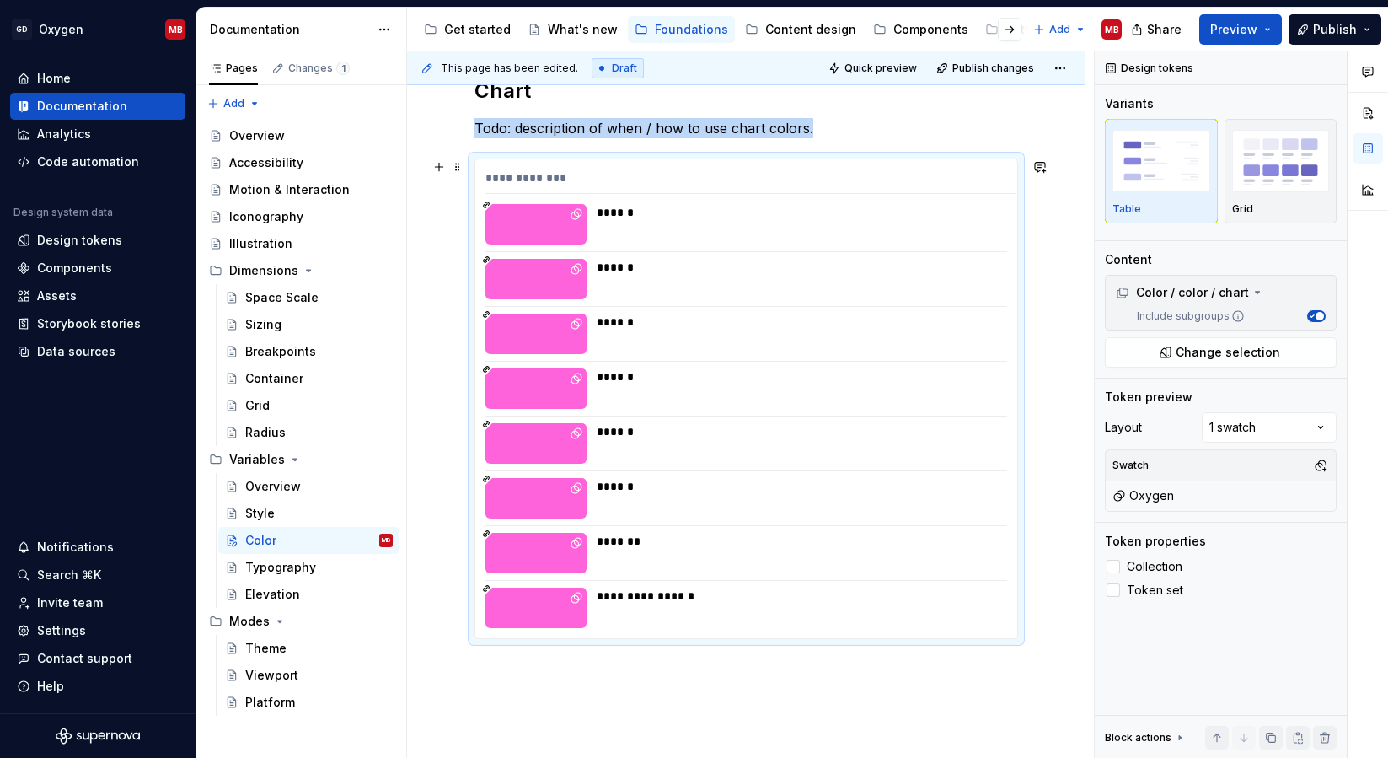
scroll to position [5952, 0]
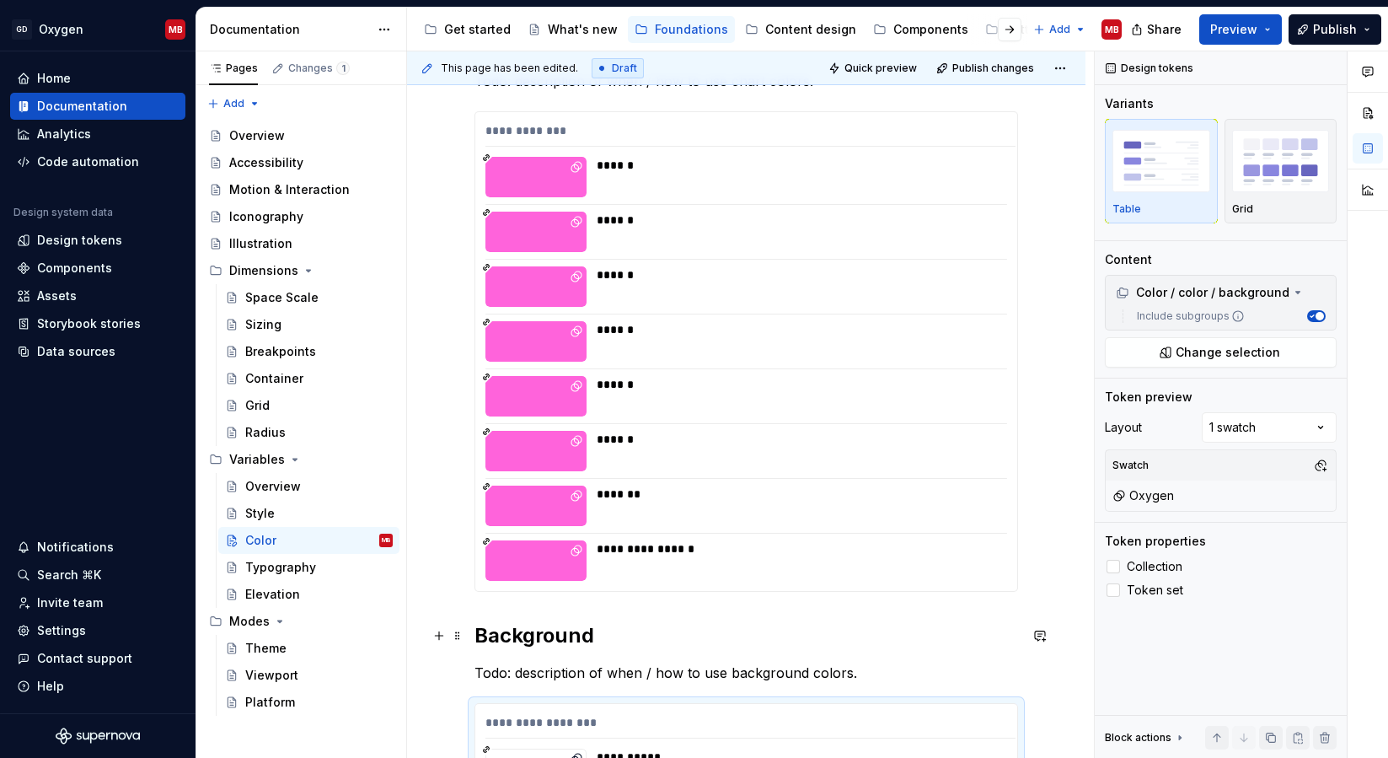
click at [555, 637] on h2 "Background" at bounding box center [746, 635] width 544 height 27
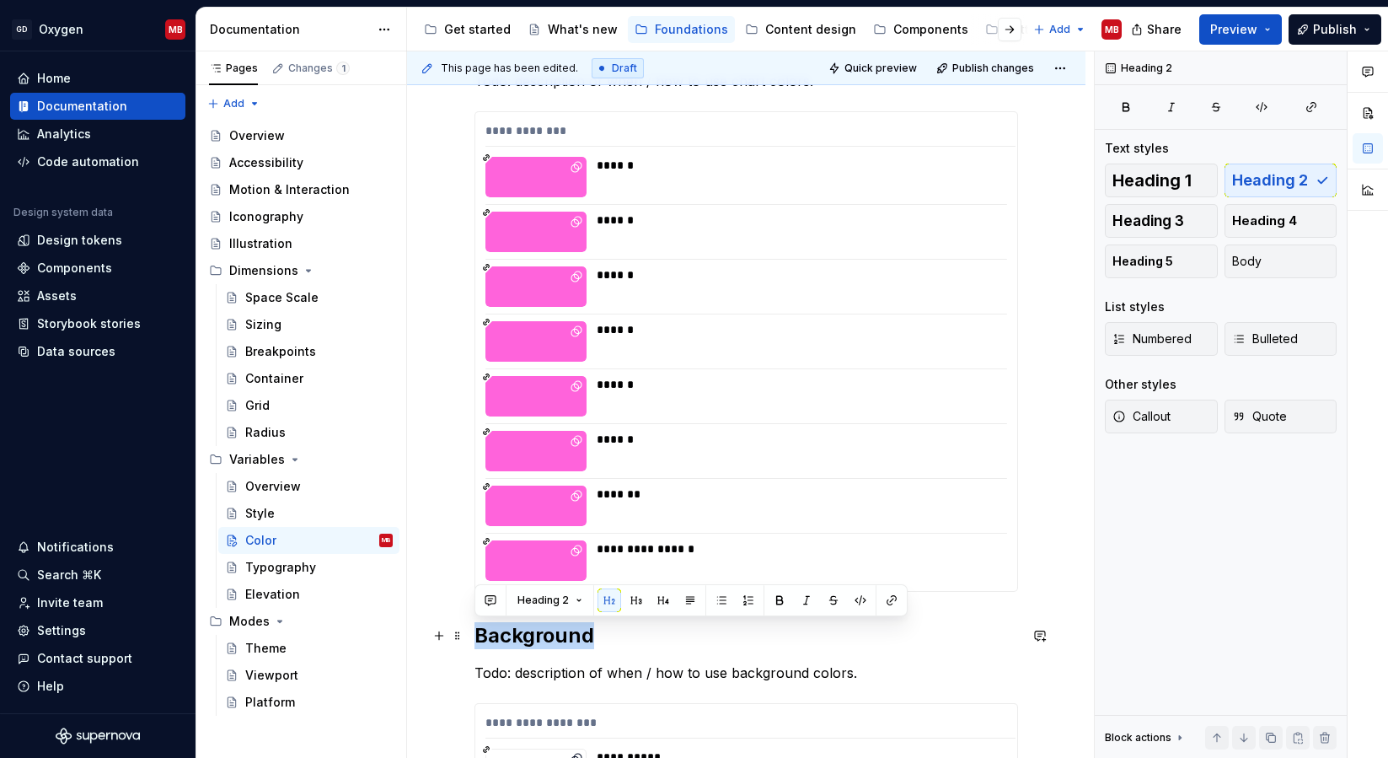
click at [555, 637] on h2 "Background" at bounding box center [746, 635] width 544 height 27
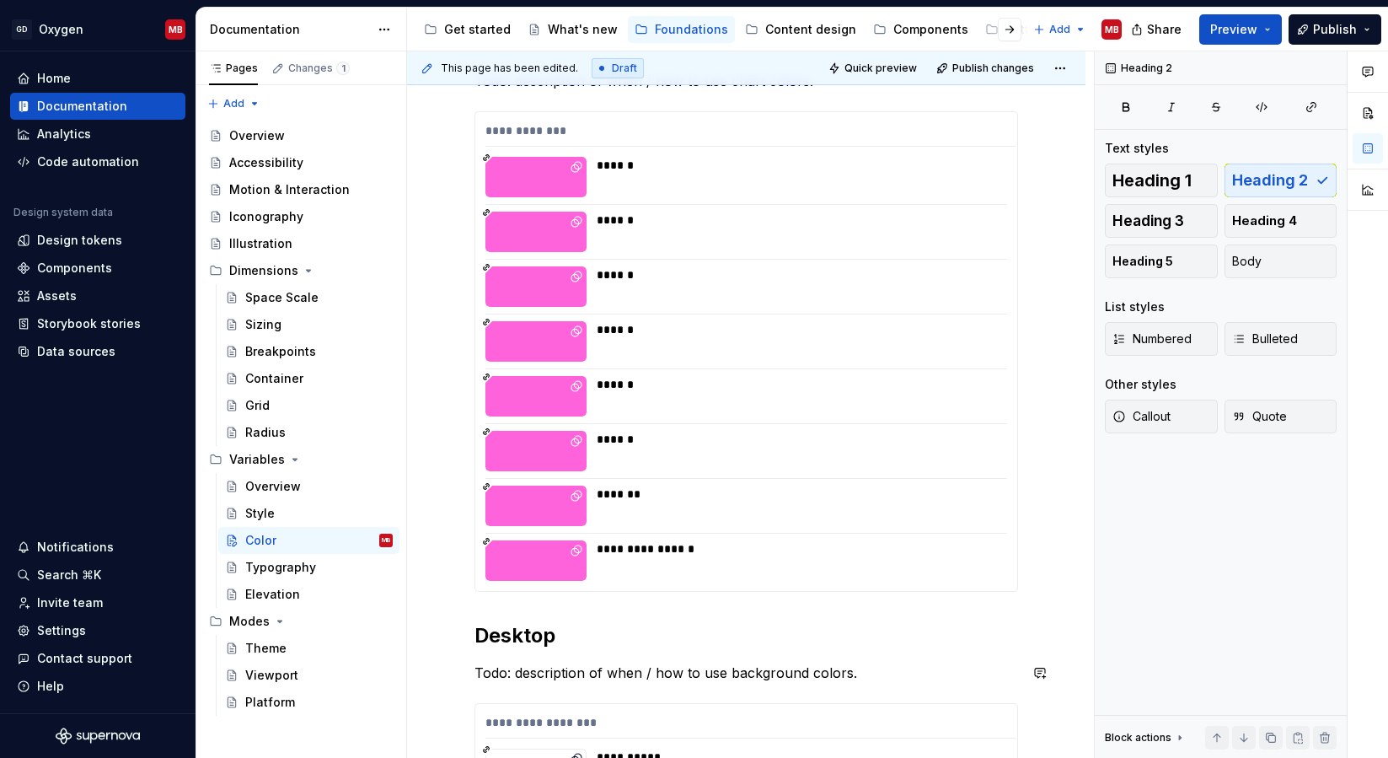
click at [763, 671] on p "Todo: description of when / how to use background colors." at bounding box center [746, 672] width 544 height 20
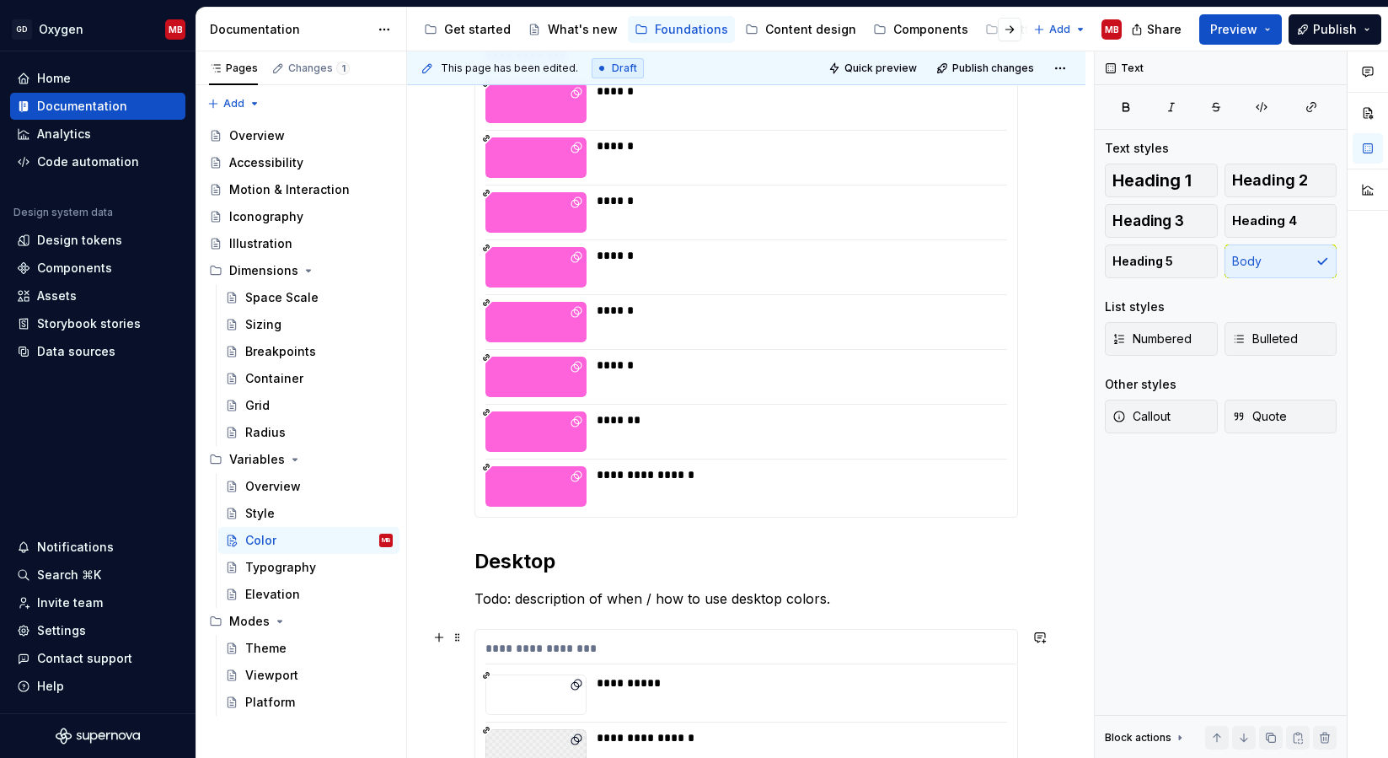
scroll to position [6046, 0]
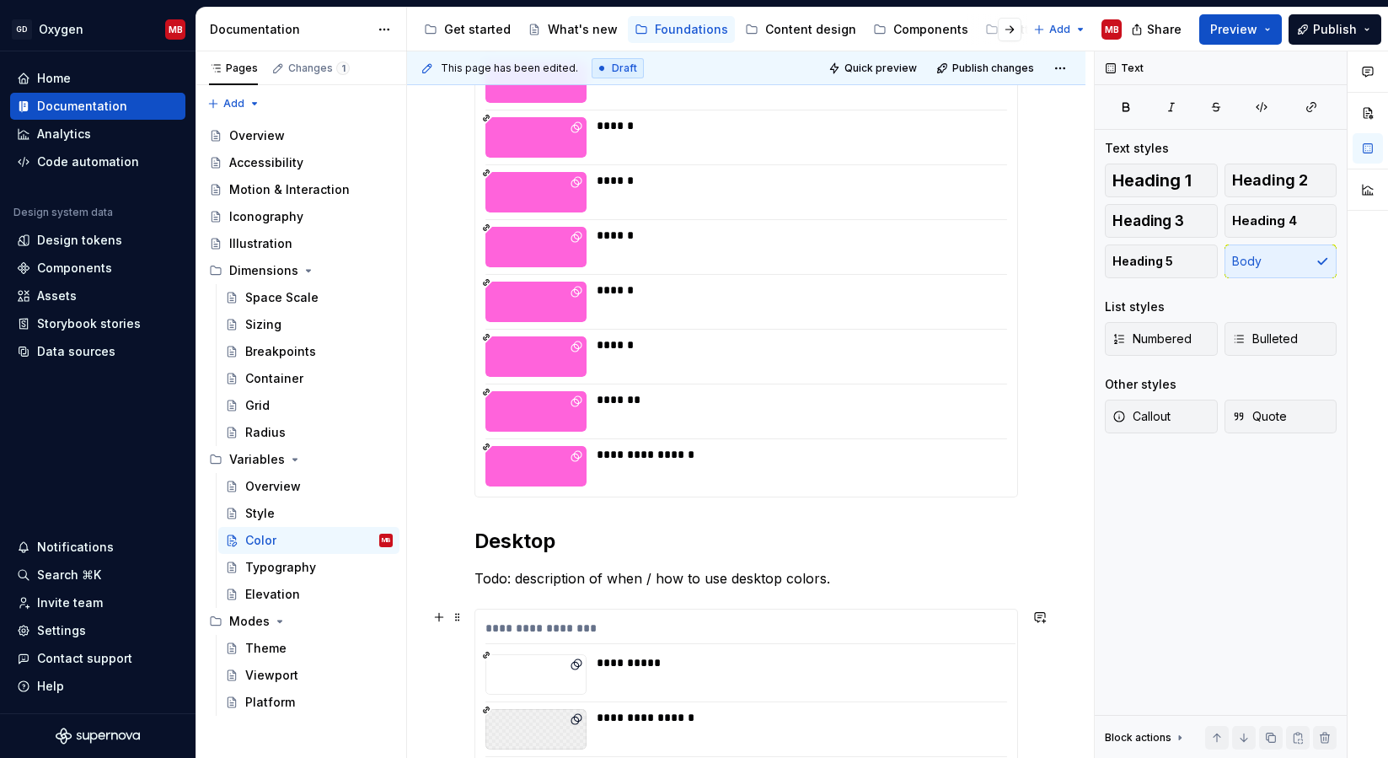
click at [735, 630] on div "**********" at bounding box center [750, 631] width 530 height 24
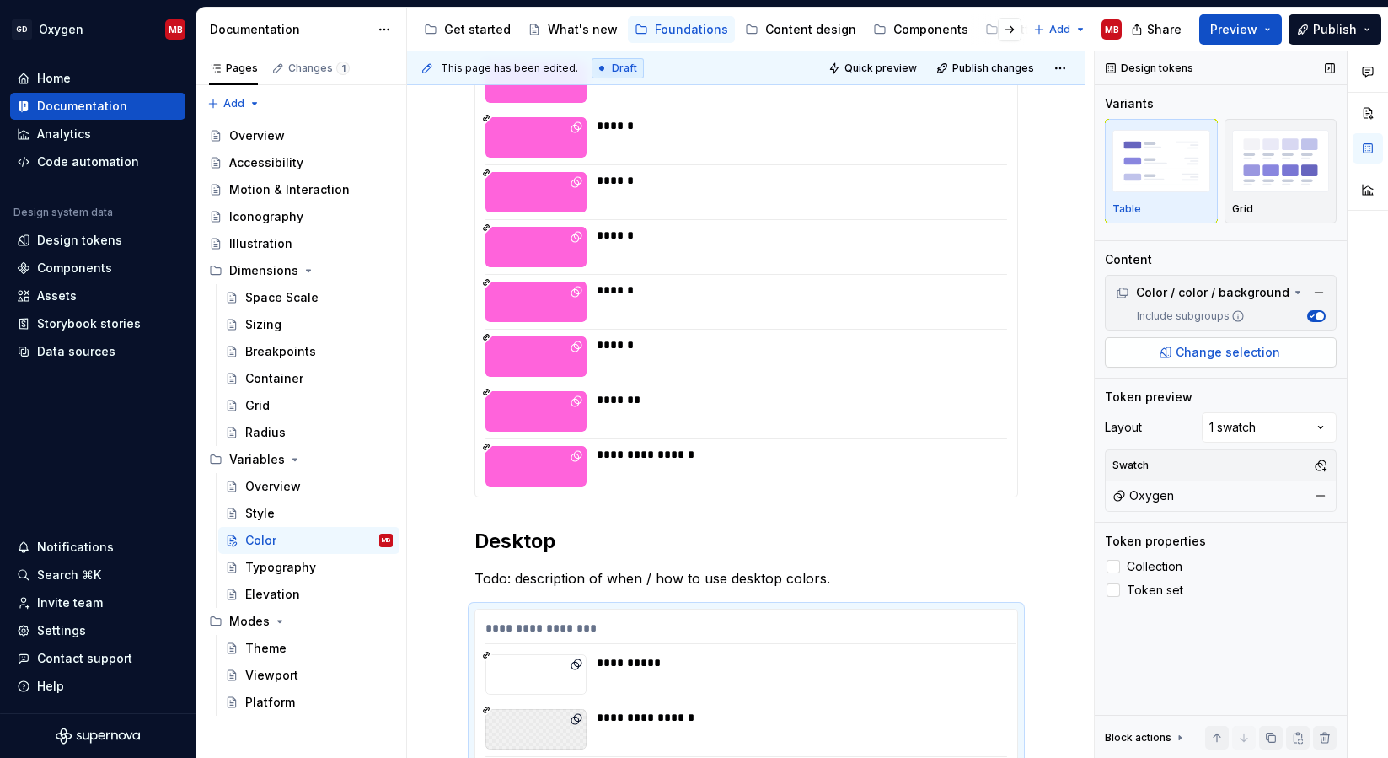
click at [1206, 343] on button "Change selection" at bounding box center [1221, 352] width 232 height 30
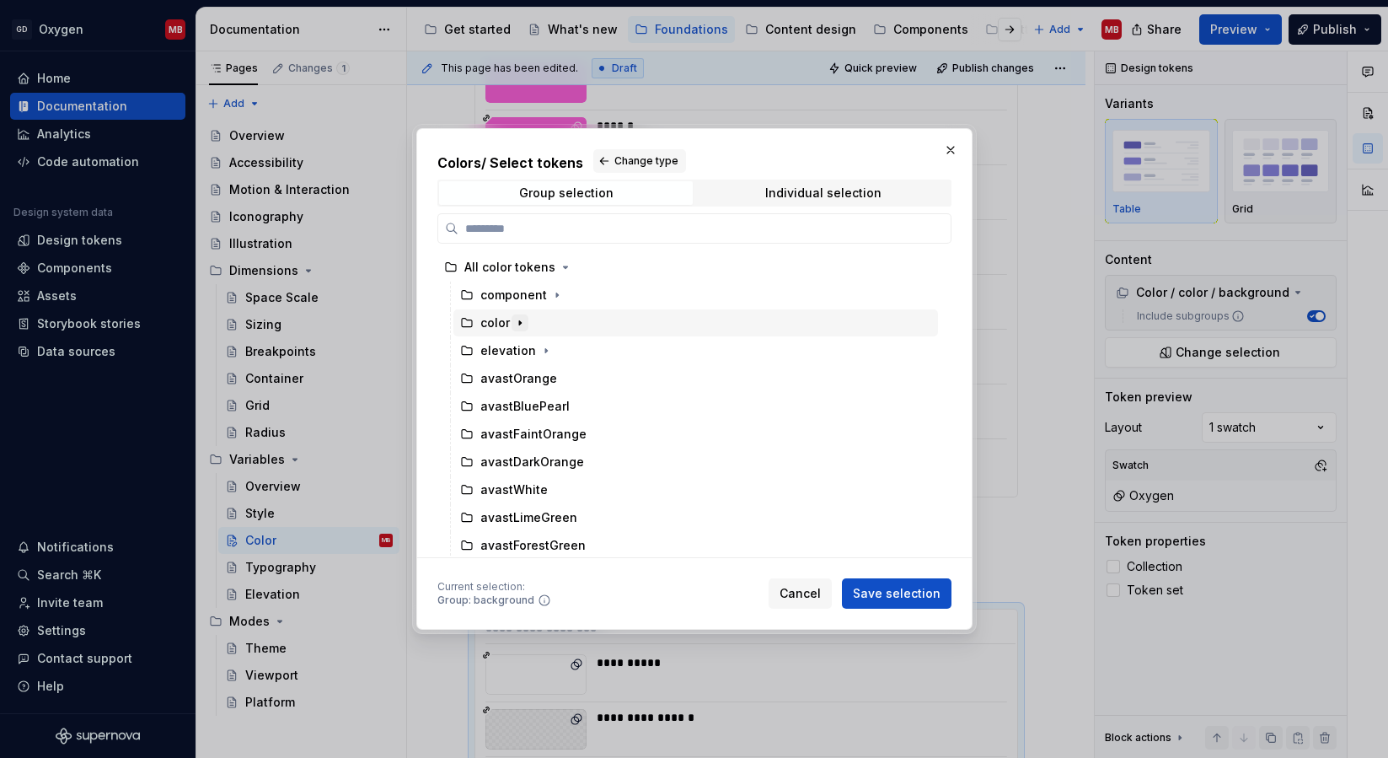
click at [522, 319] on icon "button" at bounding box center [519, 322] width 13 height 13
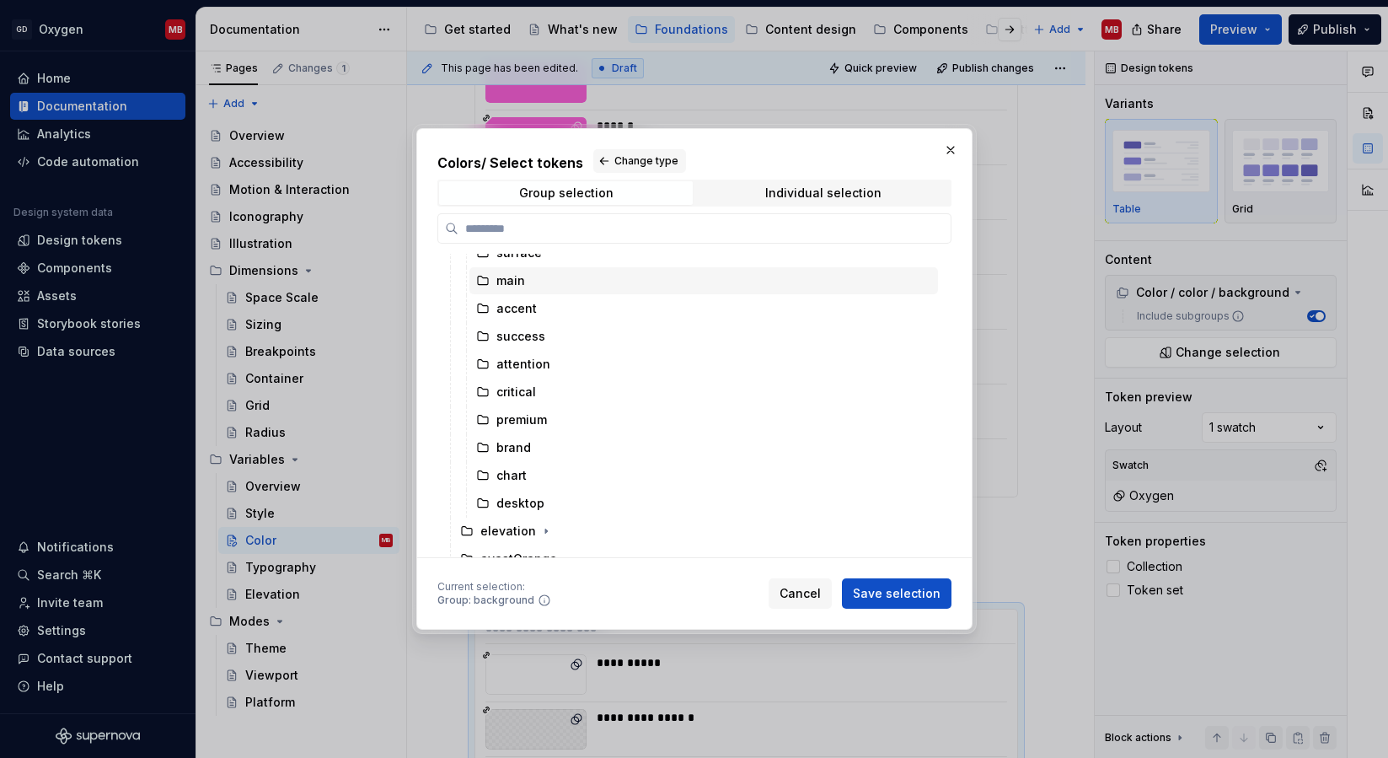
scroll to position [223, 0]
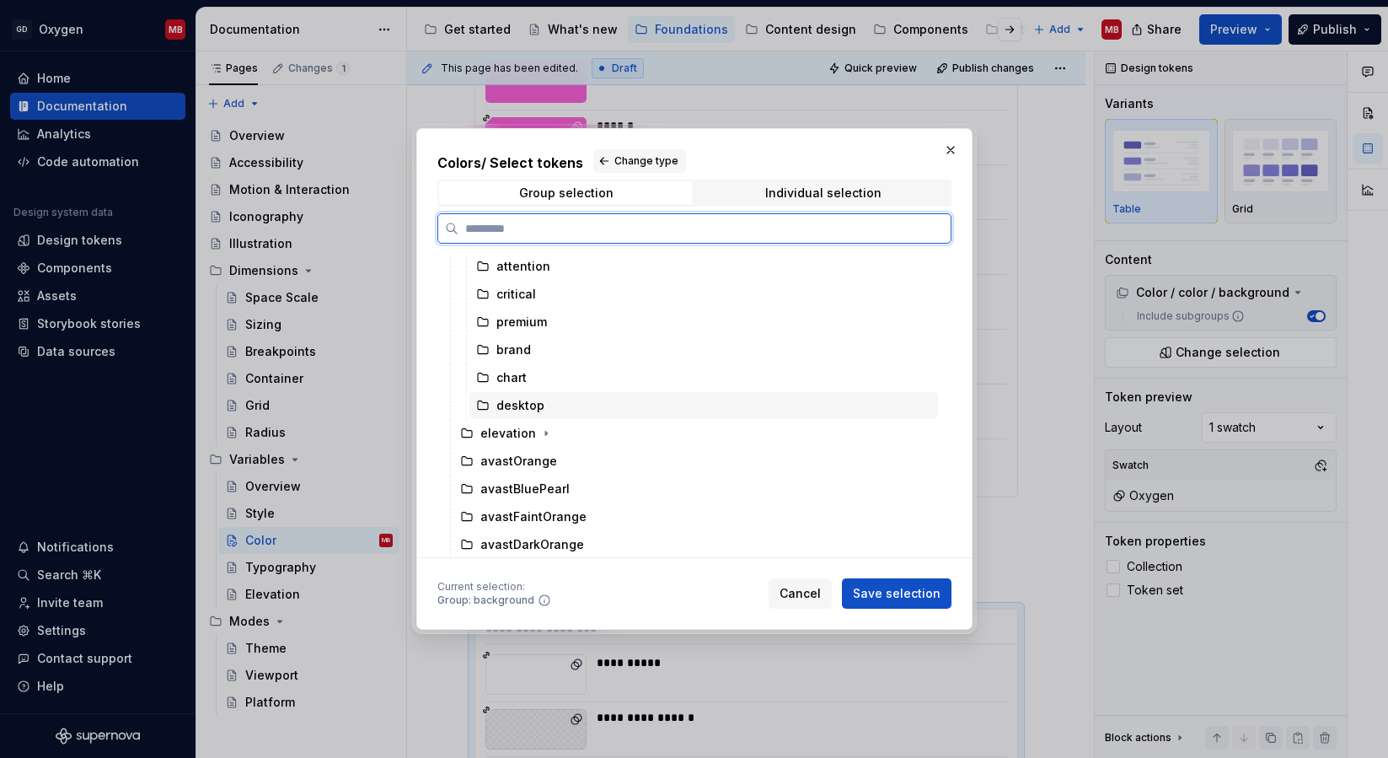
click at [517, 403] on div "desktop" at bounding box center [520, 405] width 48 height 17
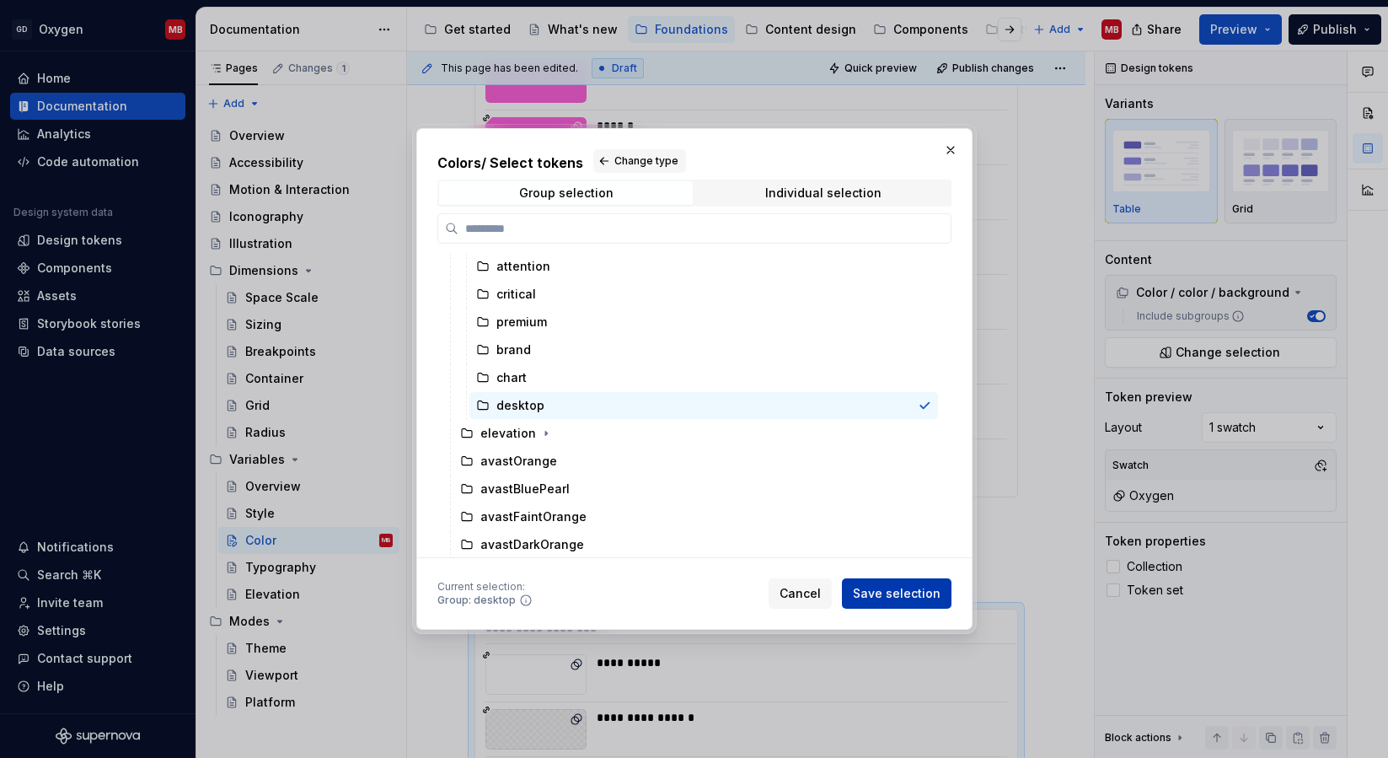
click at [904, 585] on span "Save selection" at bounding box center [897, 593] width 88 height 17
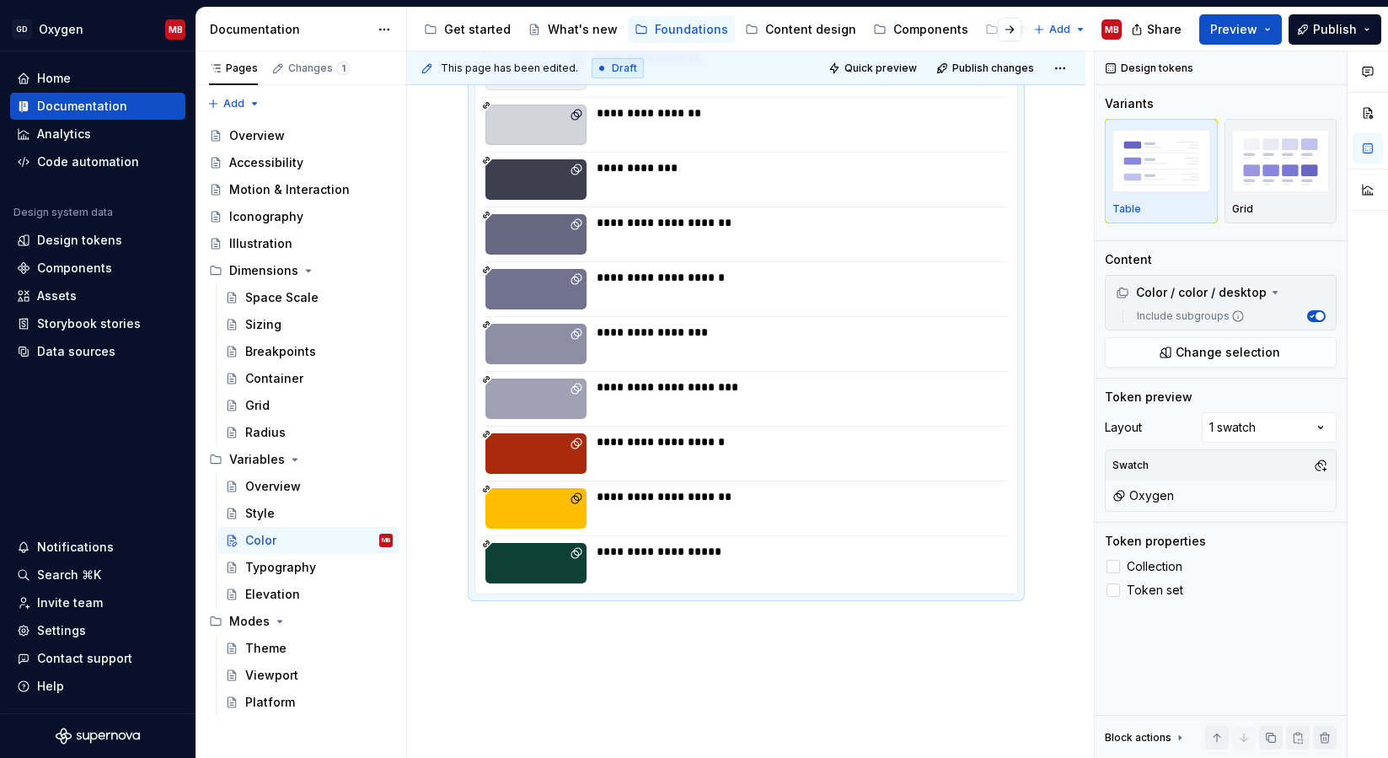
scroll to position [6788, 0]
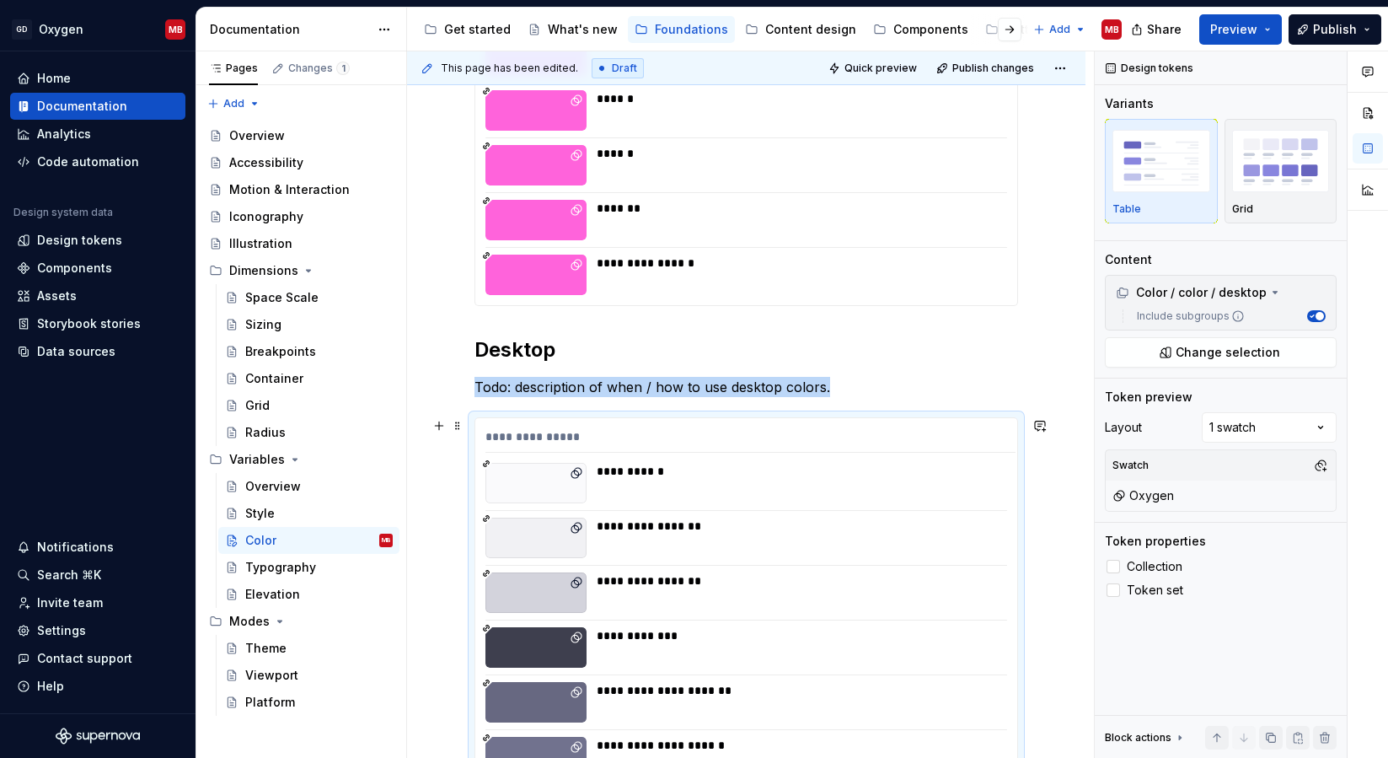
scroll to position [6192, 0]
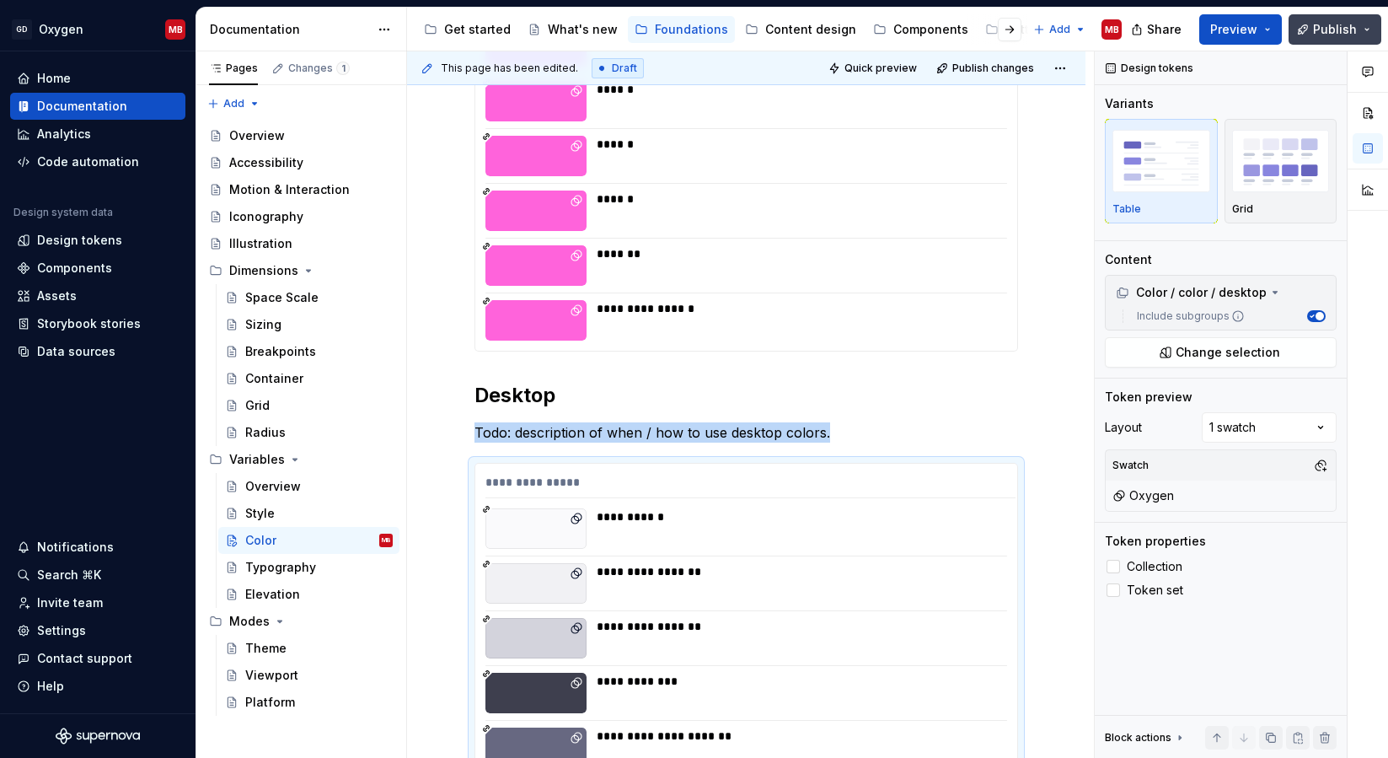
click at [1341, 24] on span "Publish" at bounding box center [1335, 29] width 44 height 17
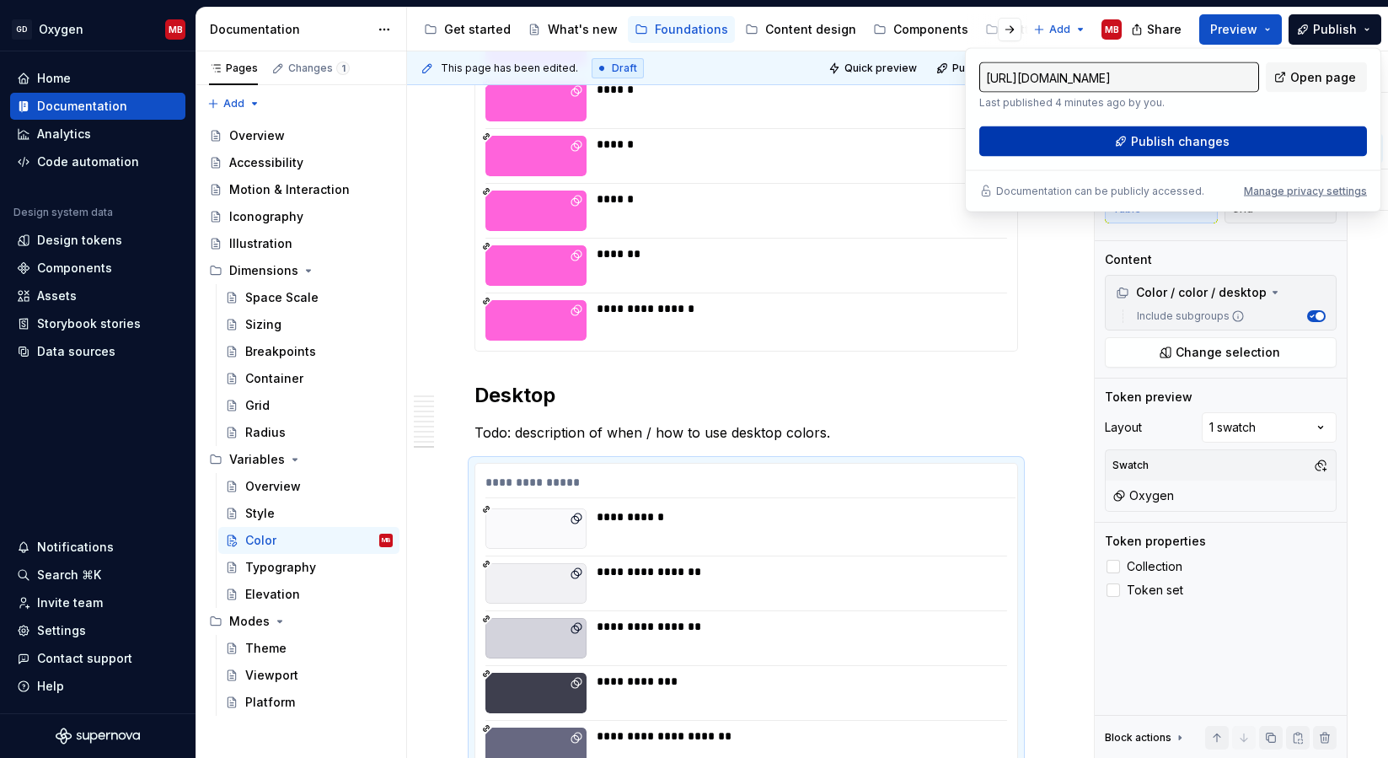
click at [1146, 145] on span "Publish changes" at bounding box center [1180, 141] width 99 height 17
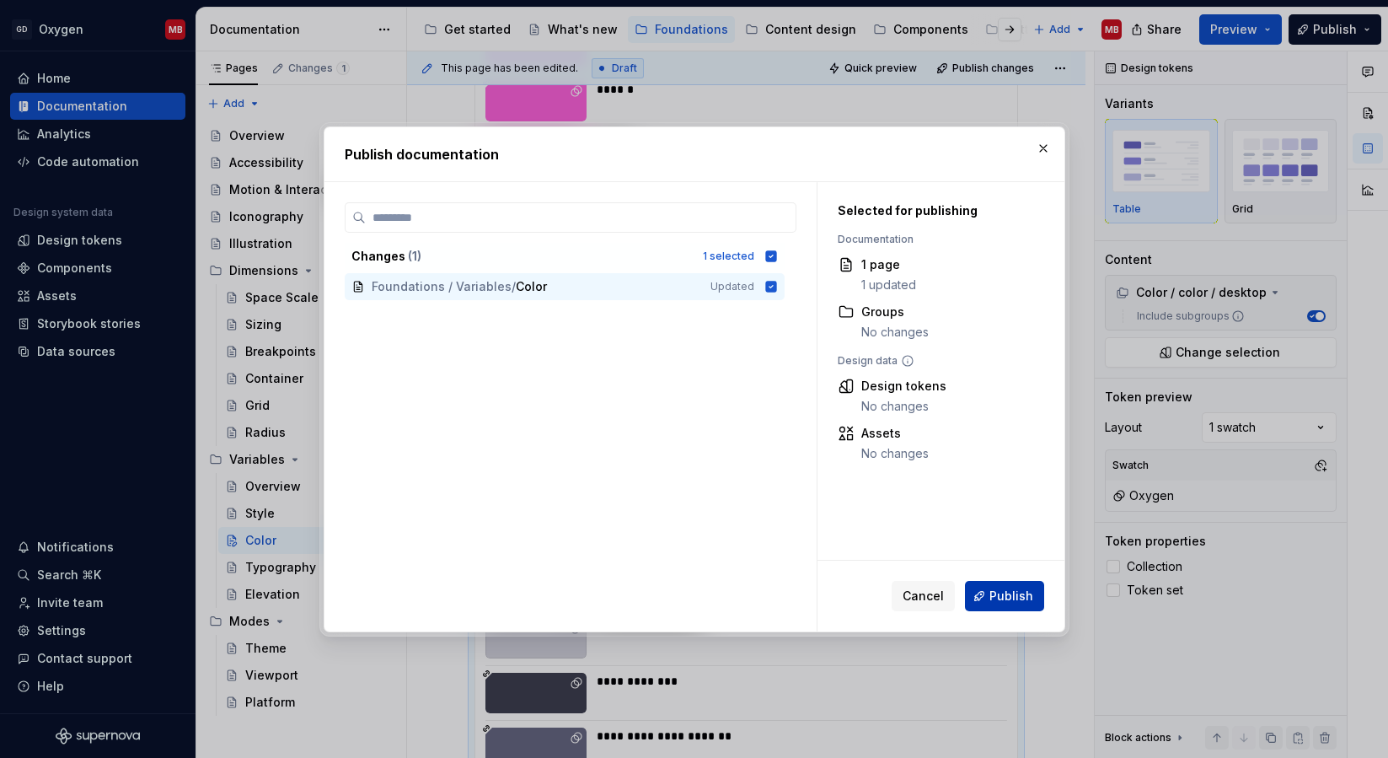
click at [1032, 601] on button "Publish" at bounding box center [1004, 596] width 79 height 30
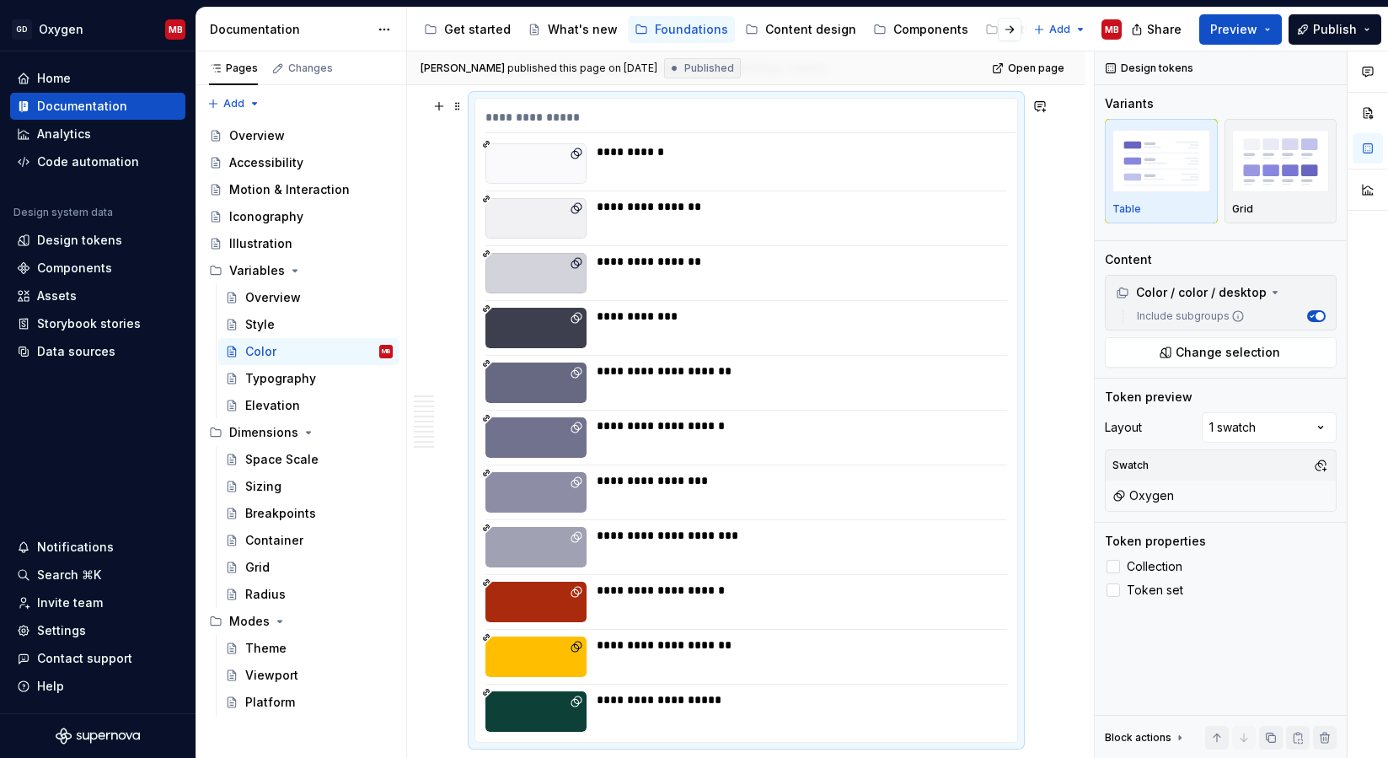
scroll to position [6567, 0]
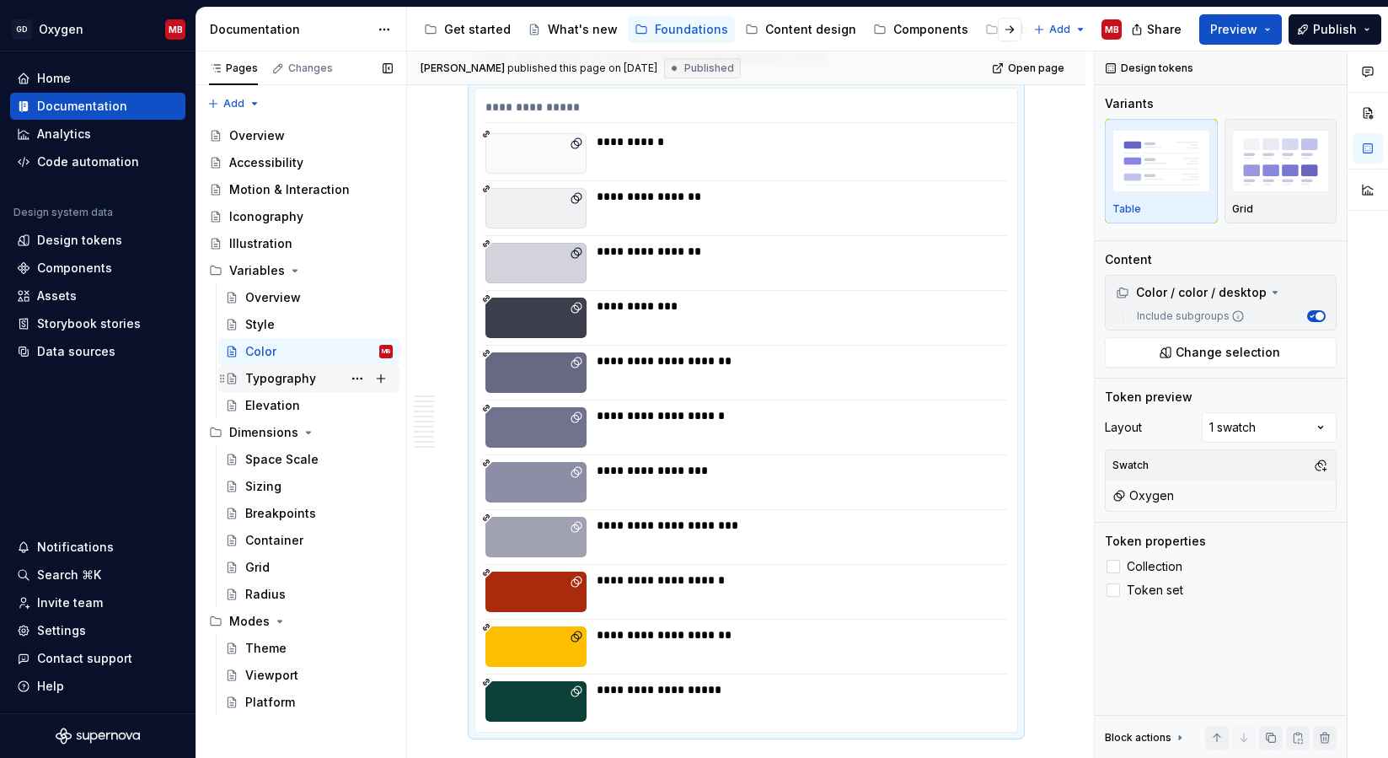
click at [284, 373] on div "Typography" at bounding box center [280, 378] width 71 height 17
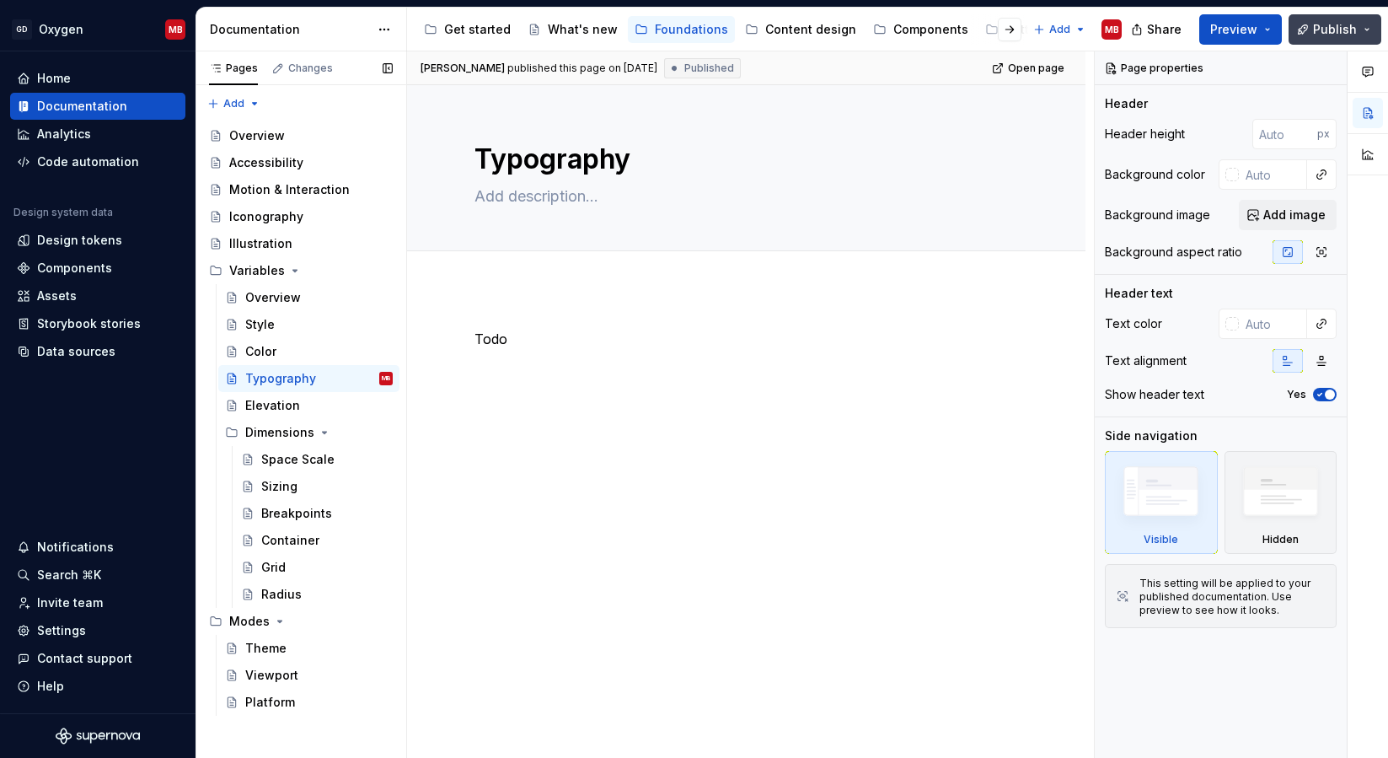
click at [1349, 21] on span "Publish" at bounding box center [1335, 29] width 44 height 17
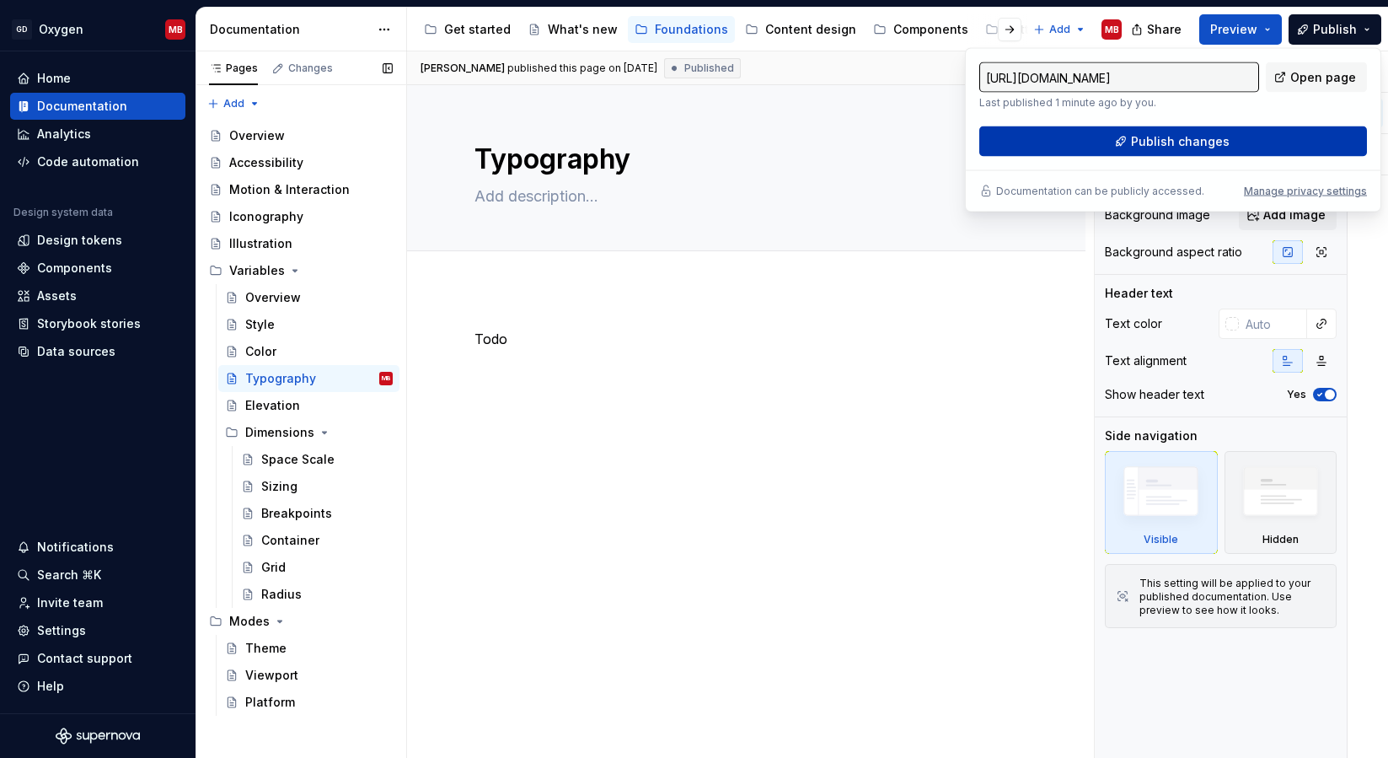
click at [1176, 142] on span "Publish changes" at bounding box center [1180, 141] width 99 height 17
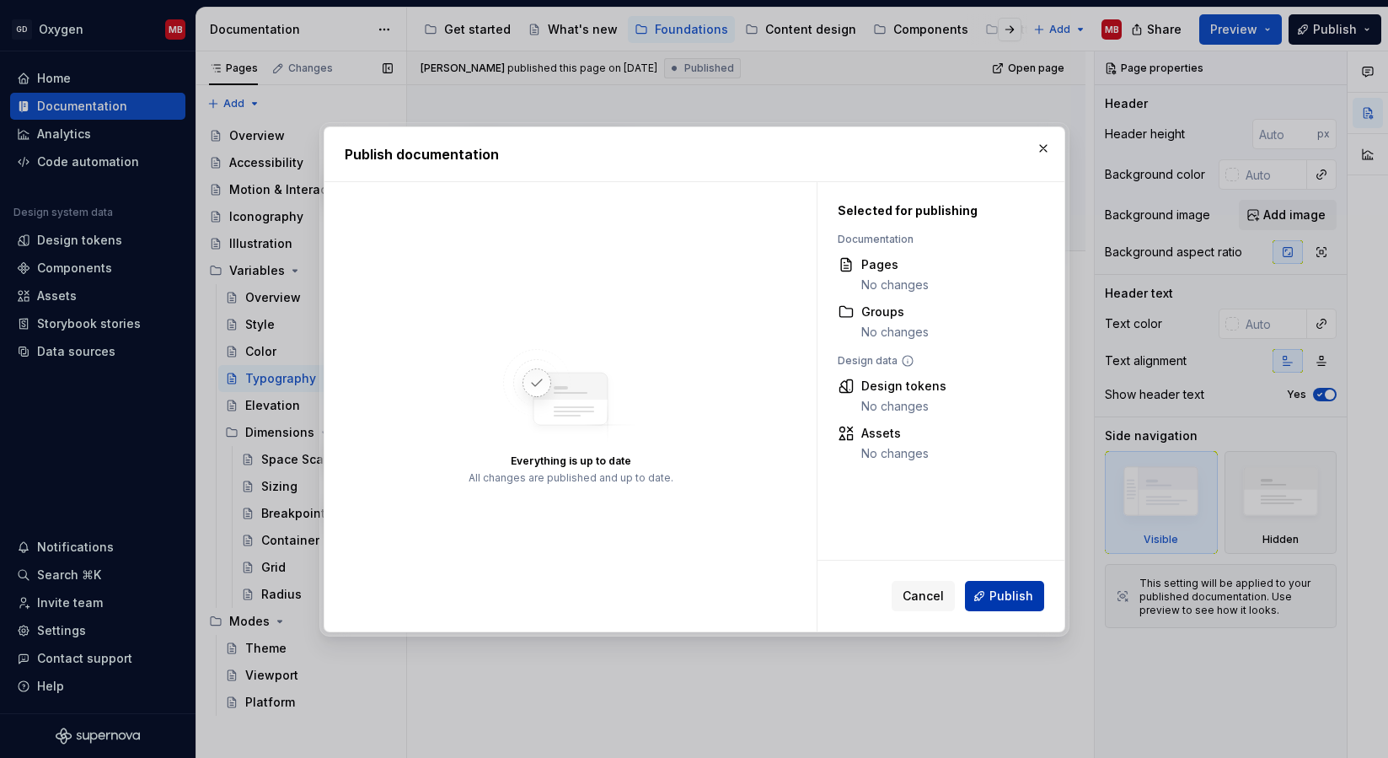
click at [1000, 594] on span "Publish" at bounding box center [1011, 595] width 44 height 17
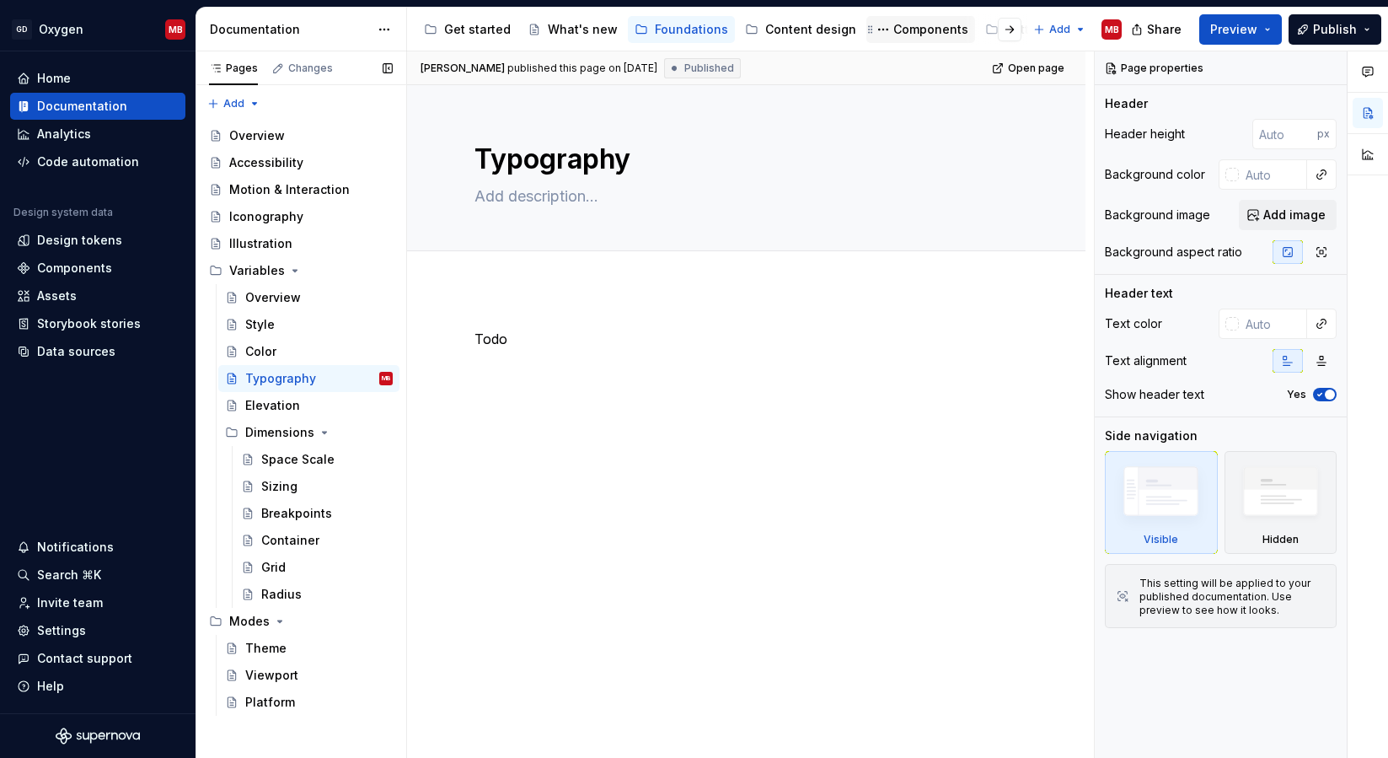
click at [903, 24] on div "Components" at bounding box center [930, 29] width 75 height 17
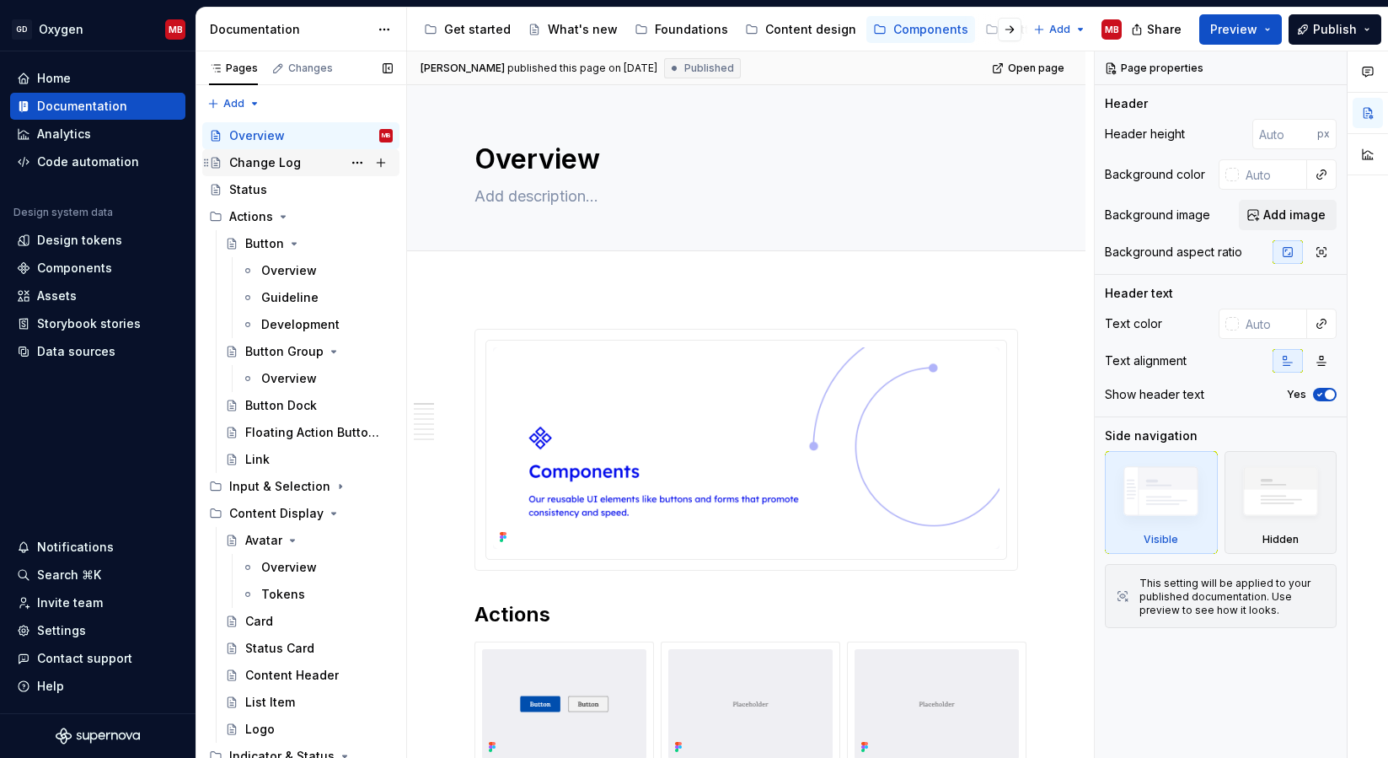
scroll to position [27, 0]
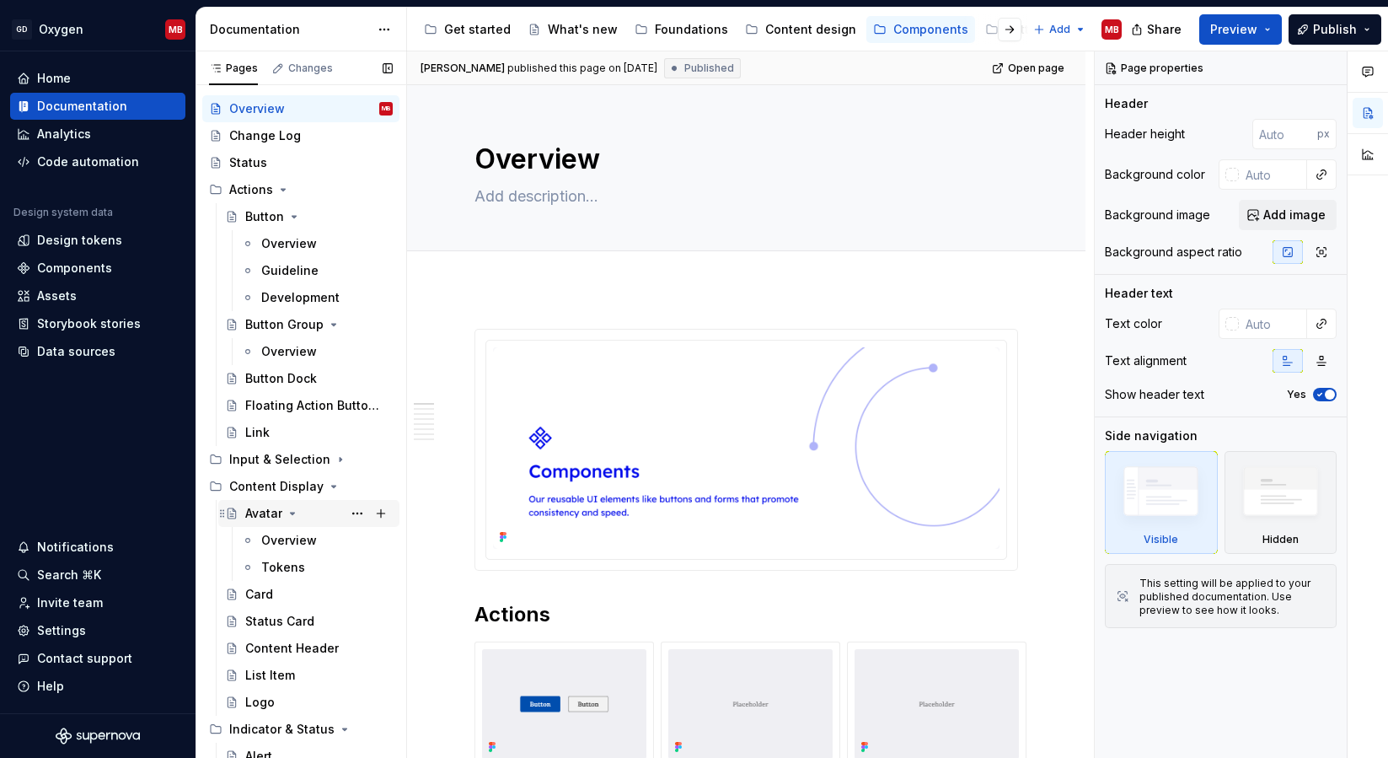
click at [270, 516] on div "Avatar" at bounding box center [263, 513] width 37 height 17
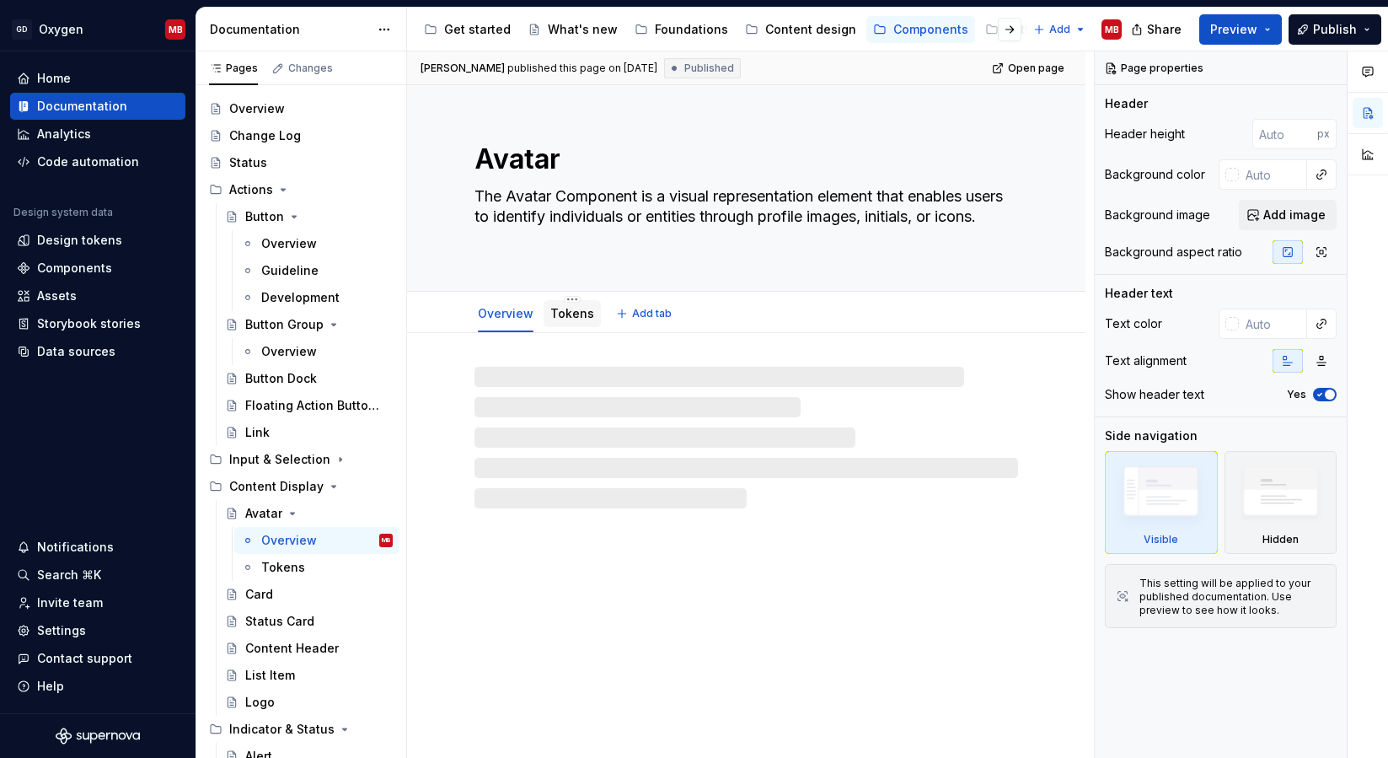
click at [579, 311] on link "Tokens" at bounding box center [572, 313] width 44 height 14
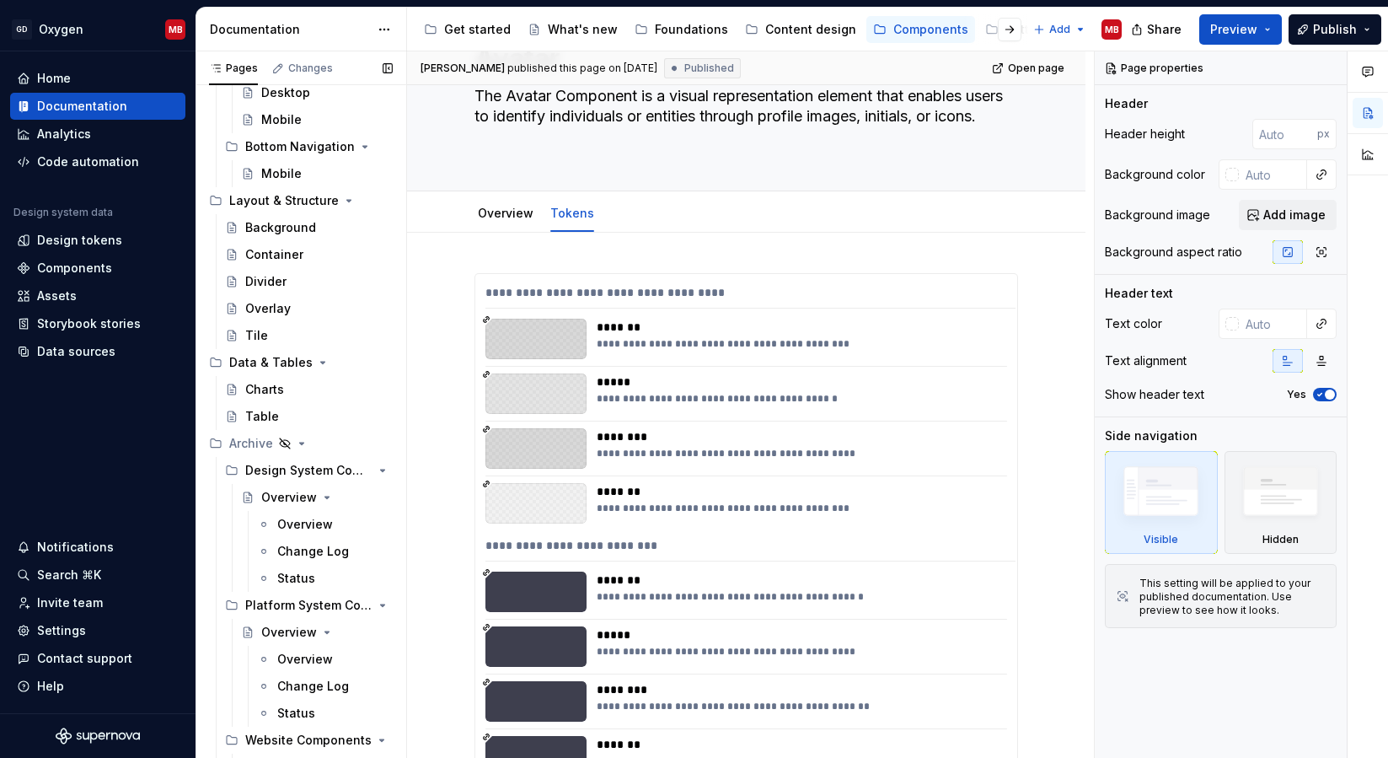
scroll to position [1374, 0]
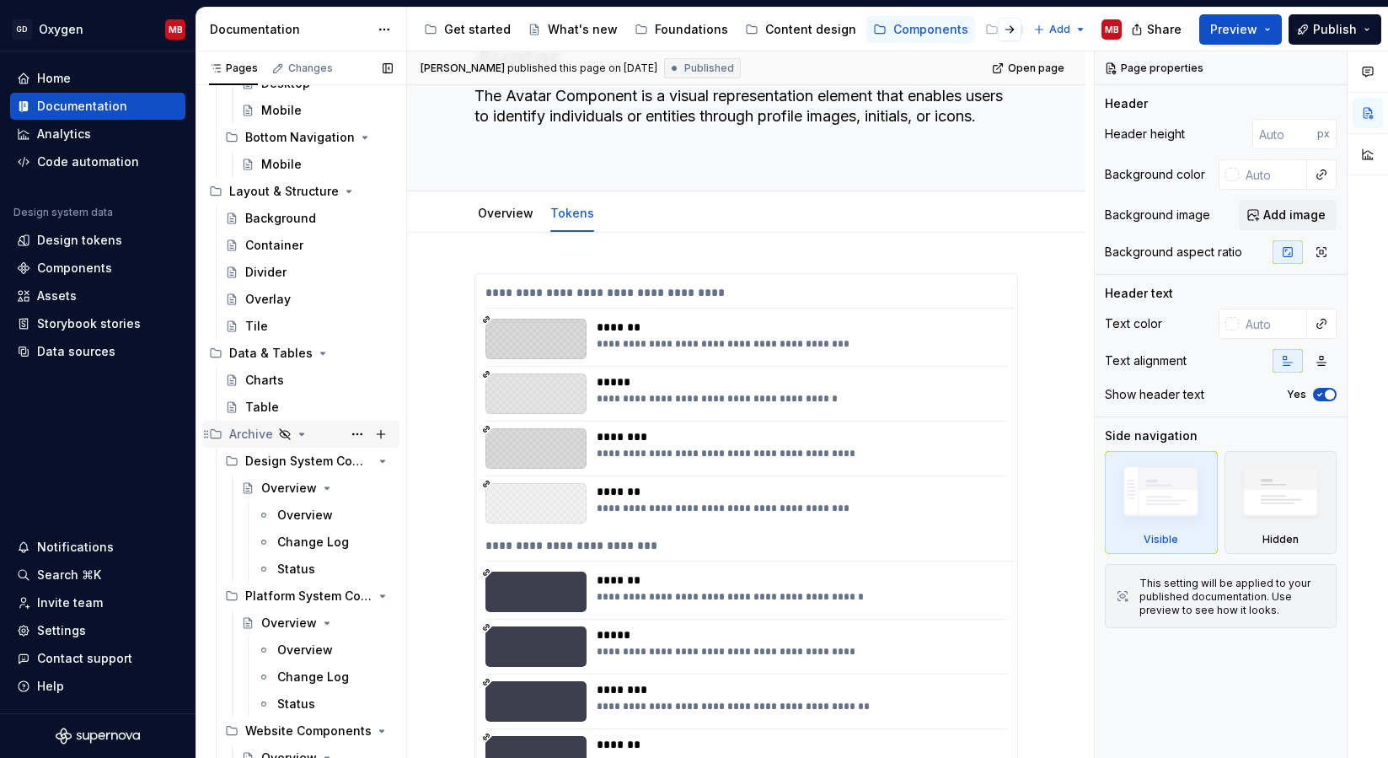
click at [303, 436] on icon "Page tree" at bounding box center [301, 433] width 13 height 13
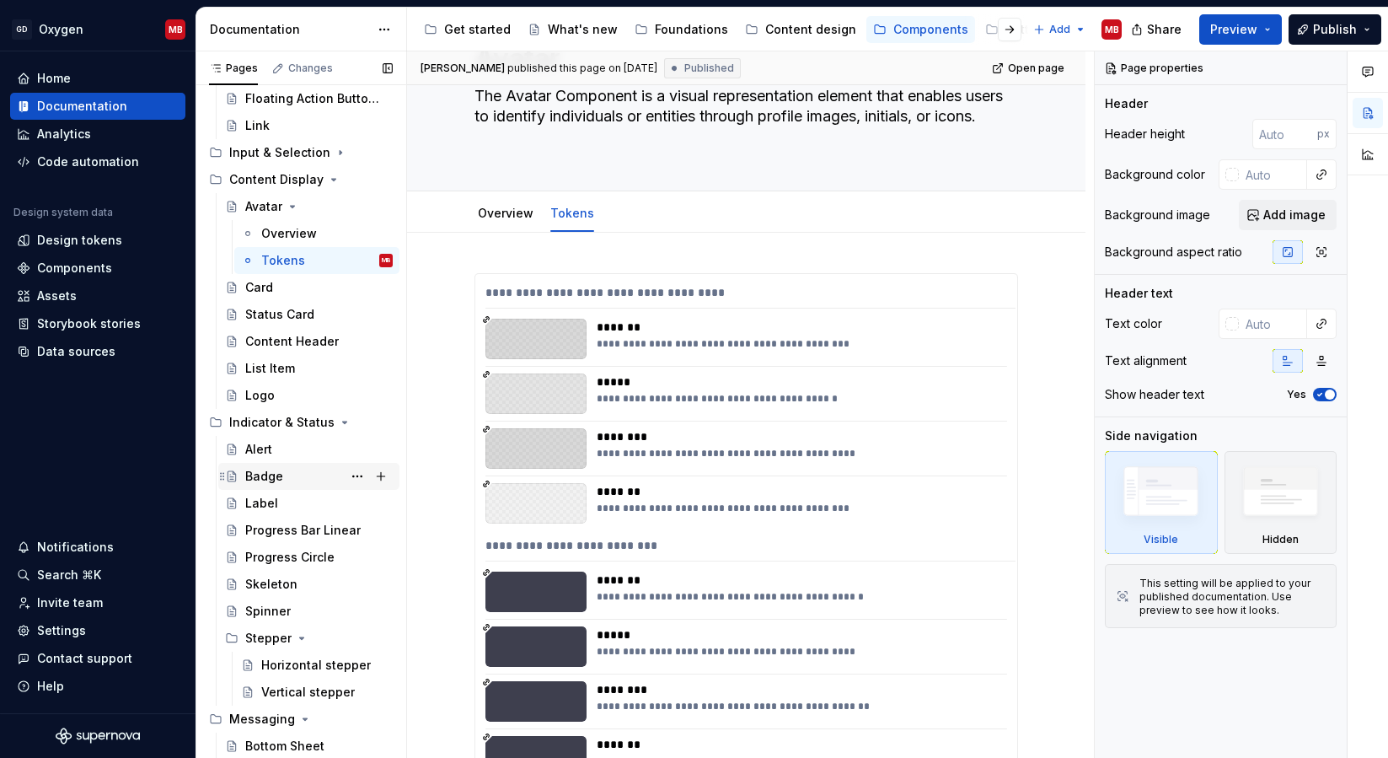
scroll to position [333, 0]
click at [283, 312] on div "Status Card" at bounding box center [279, 315] width 69 height 17
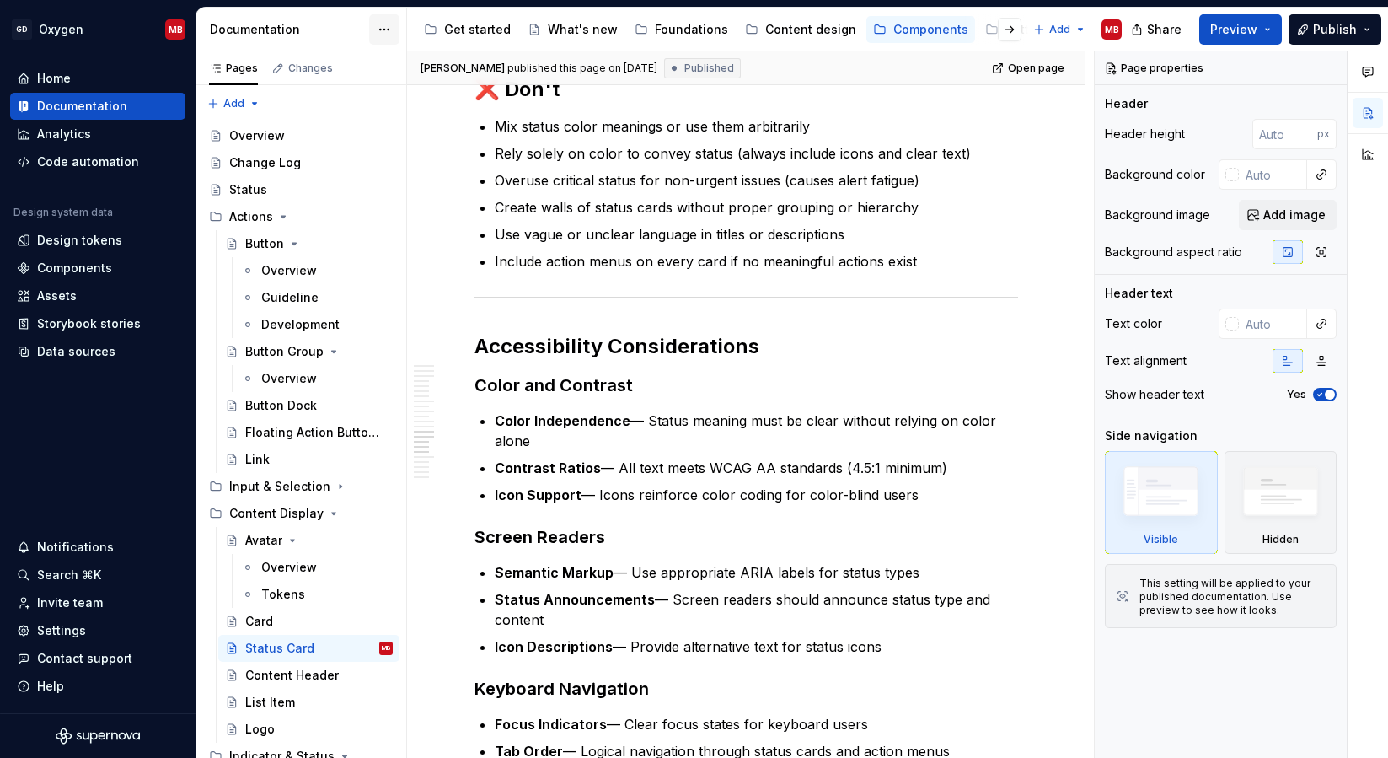
click at [386, 26] on html "GD Oxygen MB Home Documentation Analytics Code automation Design system data De…" at bounding box center [694, 379] width 1388 height 758
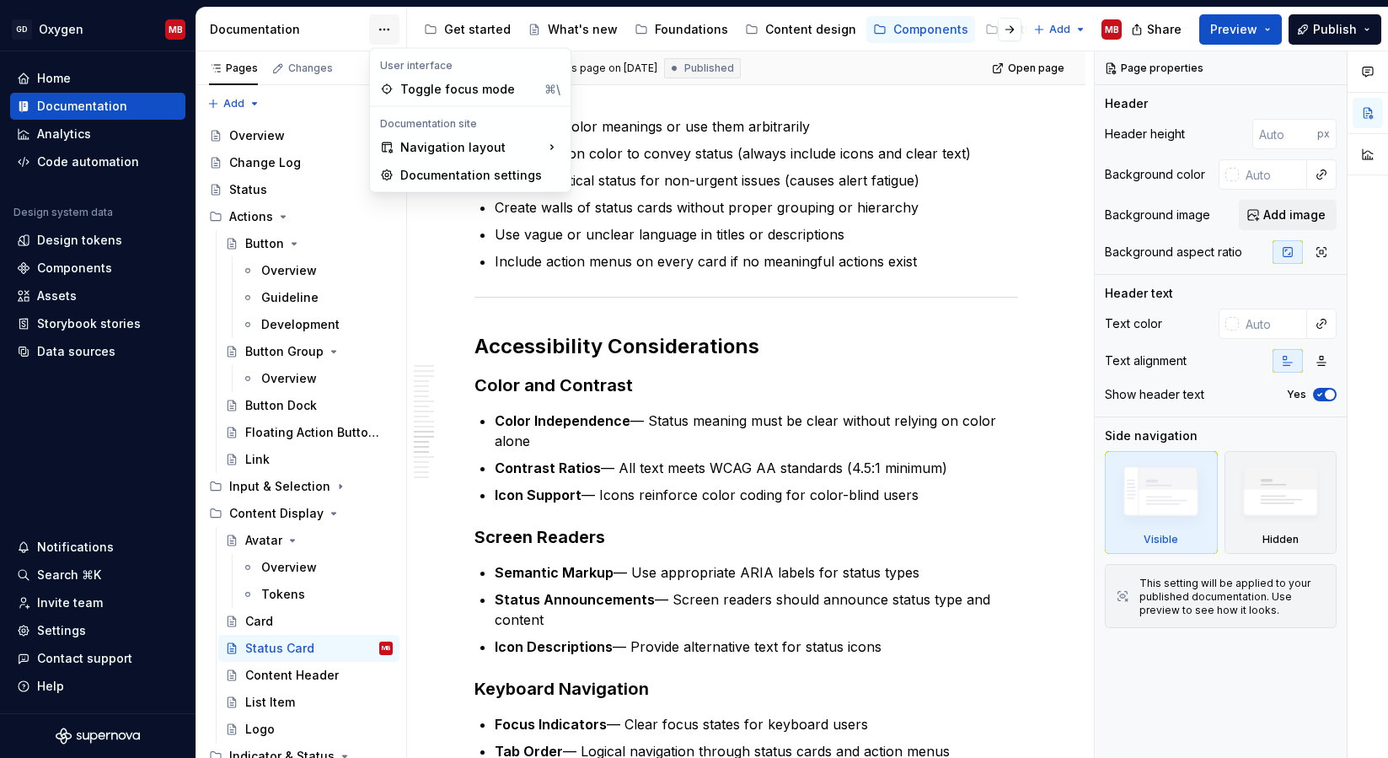
type textarea "*"
click at [386, 26] on html "GD Oxygen MB Home Documentation Analytics Code automation Design system data De…" at bounding box center [694, 379] width 1388 height 758
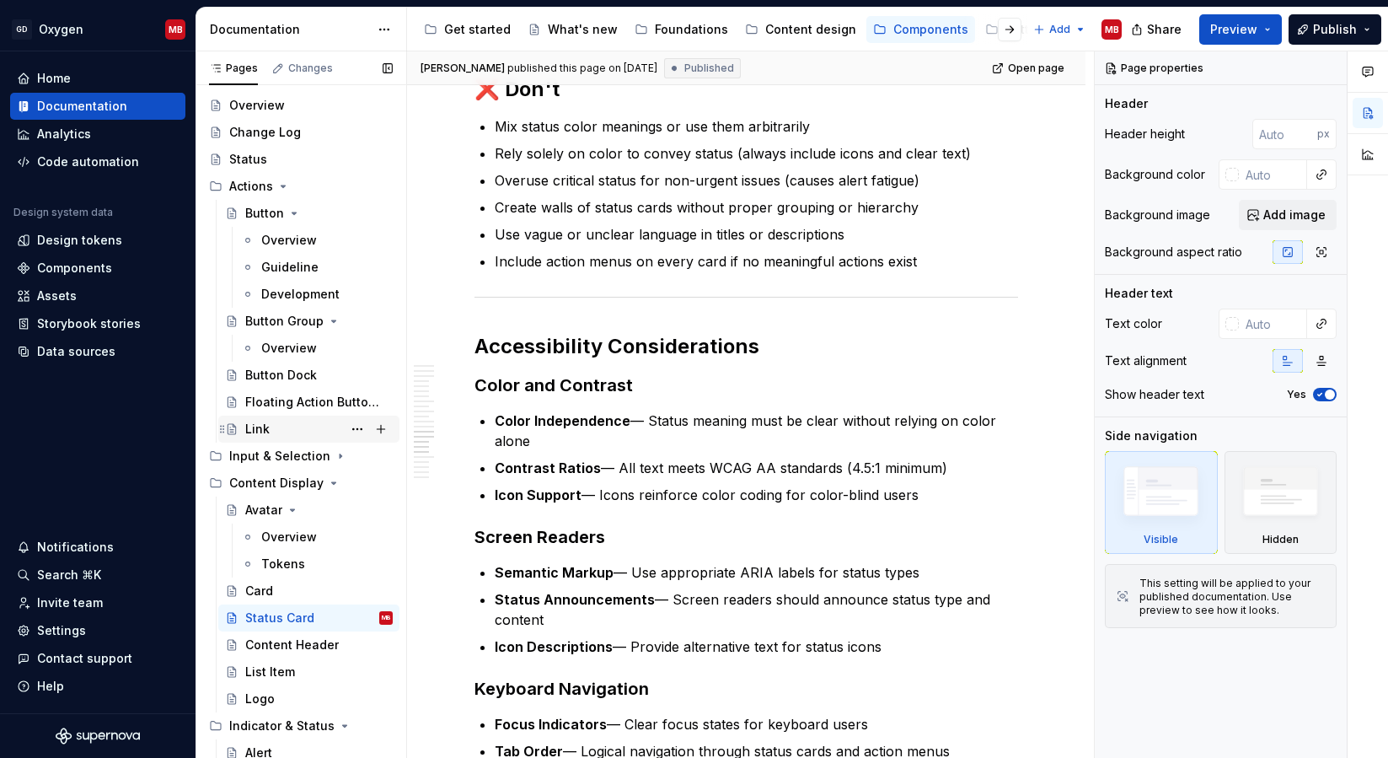
scroll to position [38, 0]
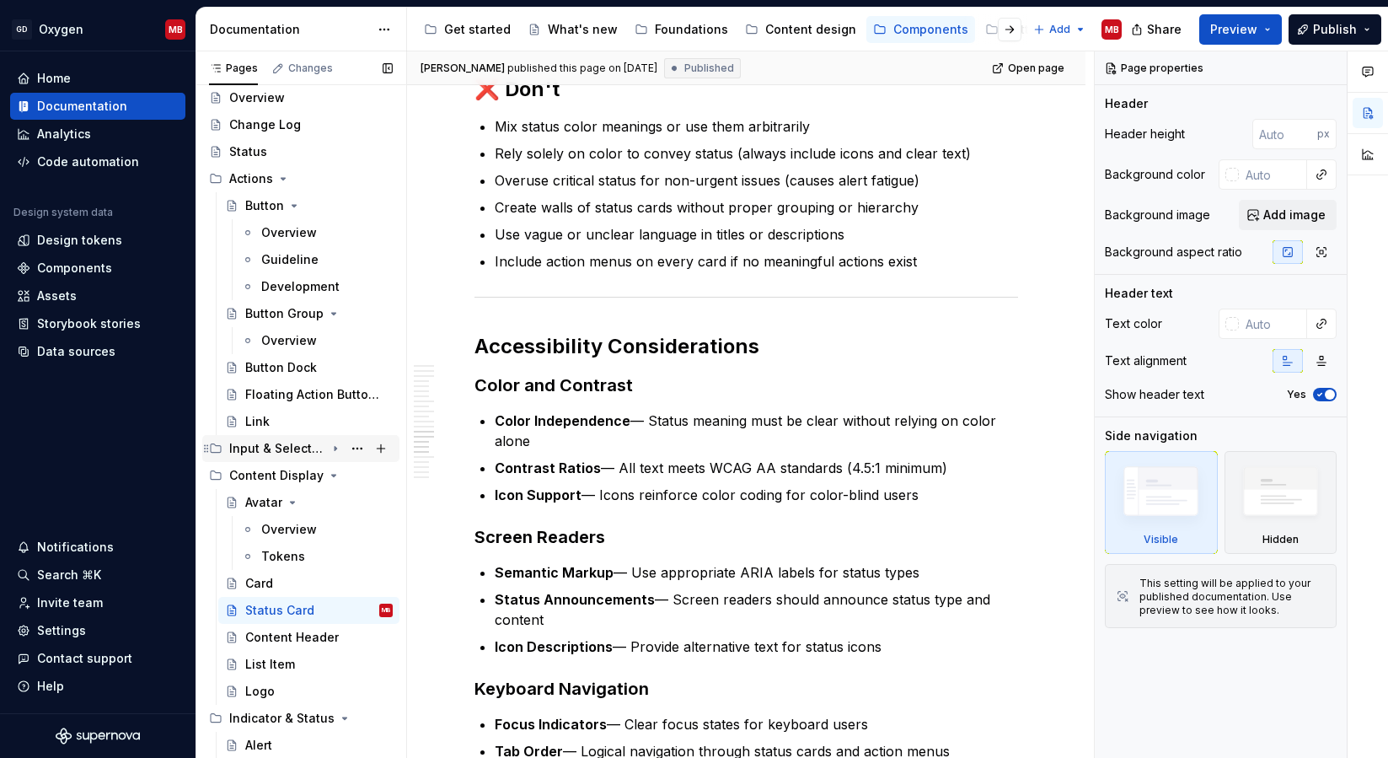
click at [335, 448] on icon "Page tree" at bounding box center [336, 449] width 2 height 4
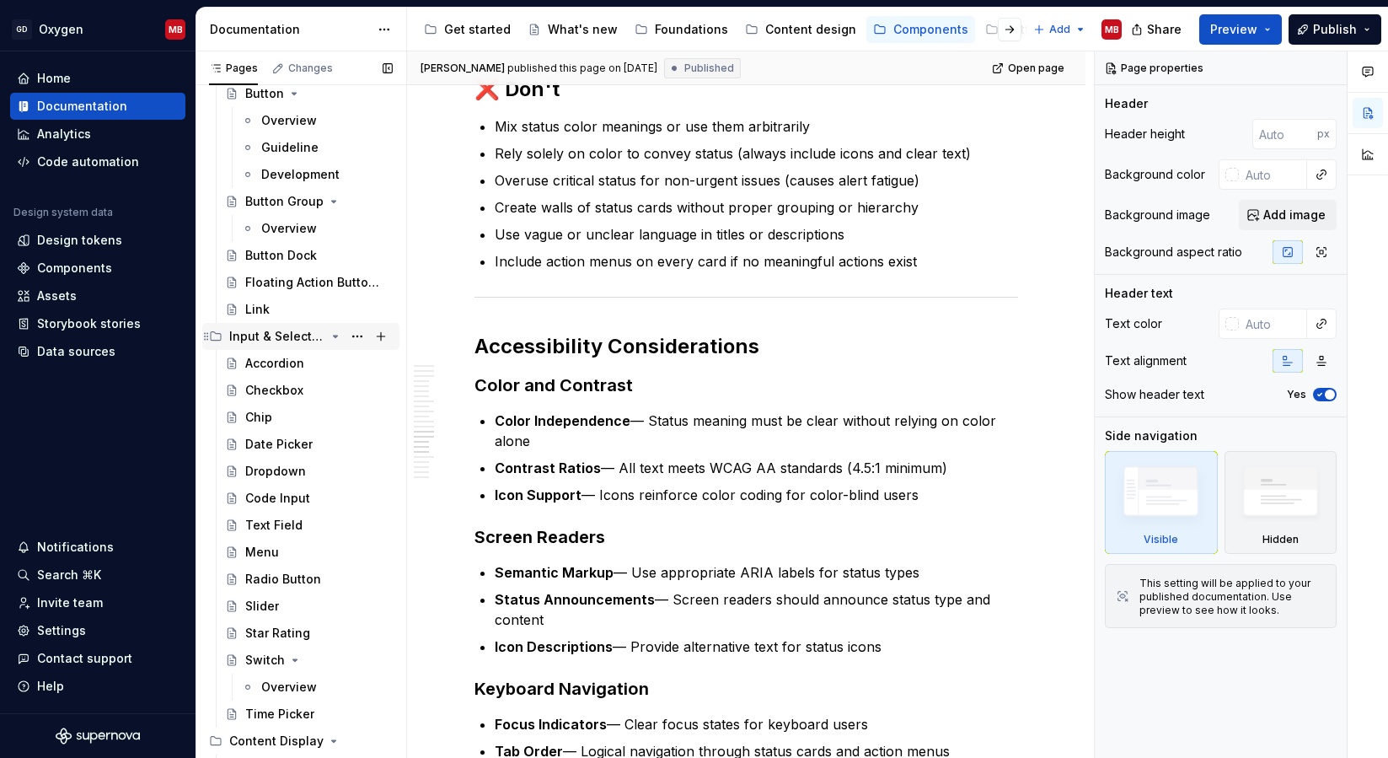
scroll to position [247, 0]
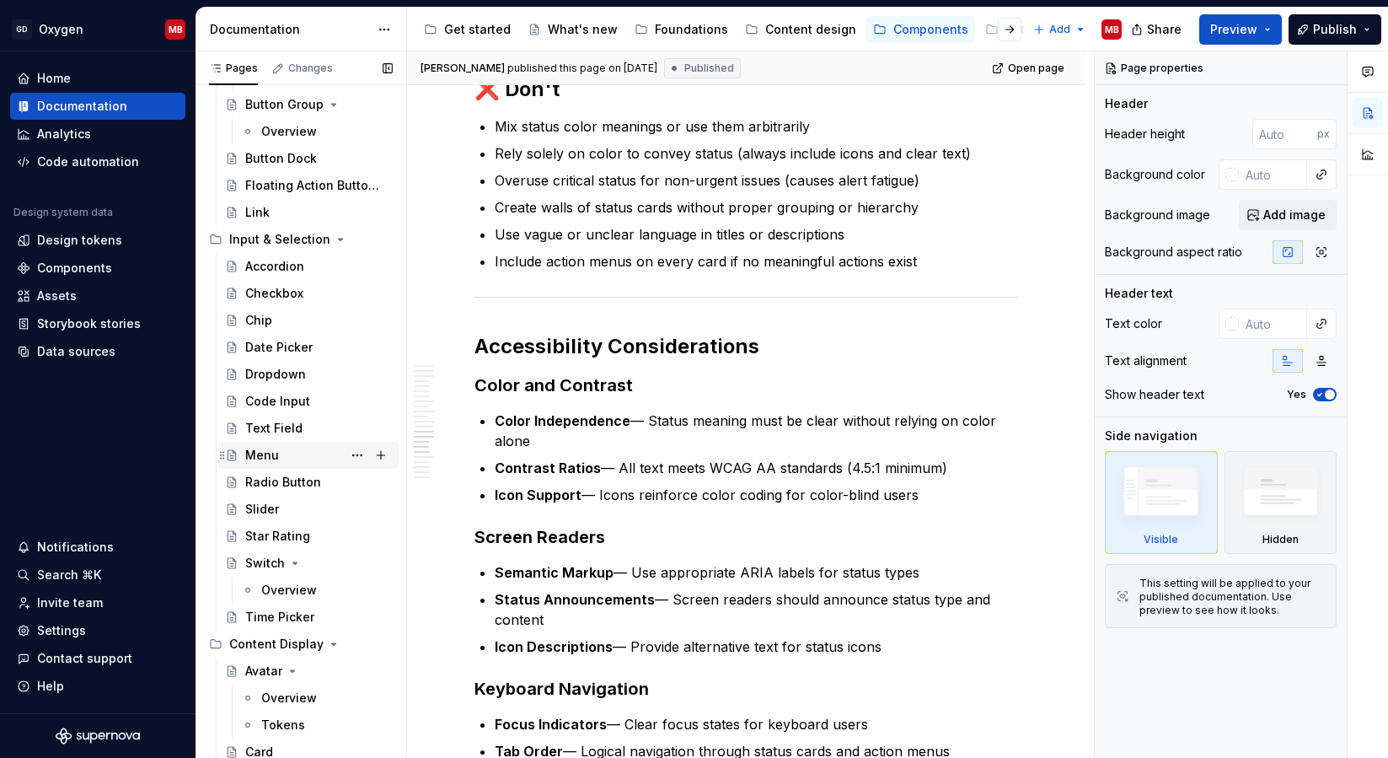
click at [283, 464] on div "Menu" at bounding box center [318, 455] width 147 height 24
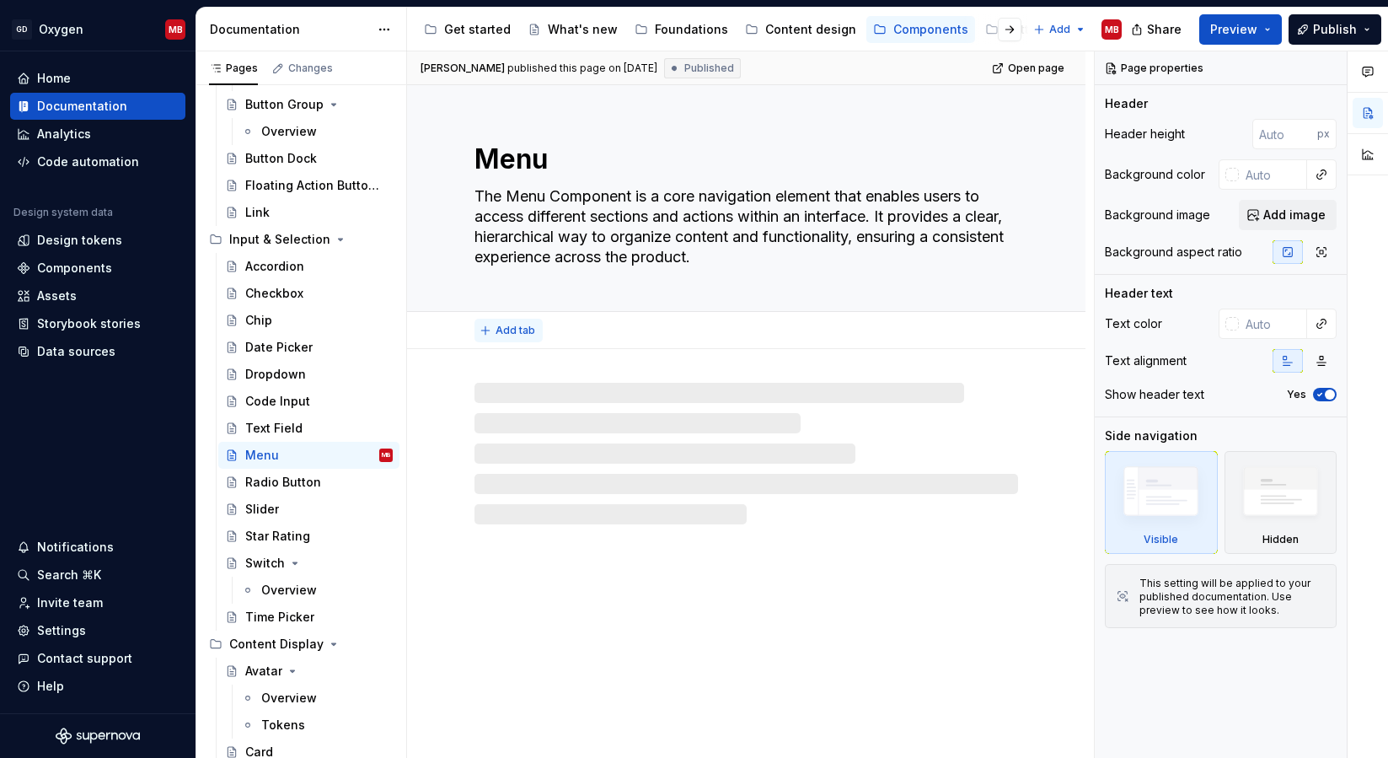
click at [513, 333] on span "Add tab" at bounding box center [516, 330] width 40 height 13
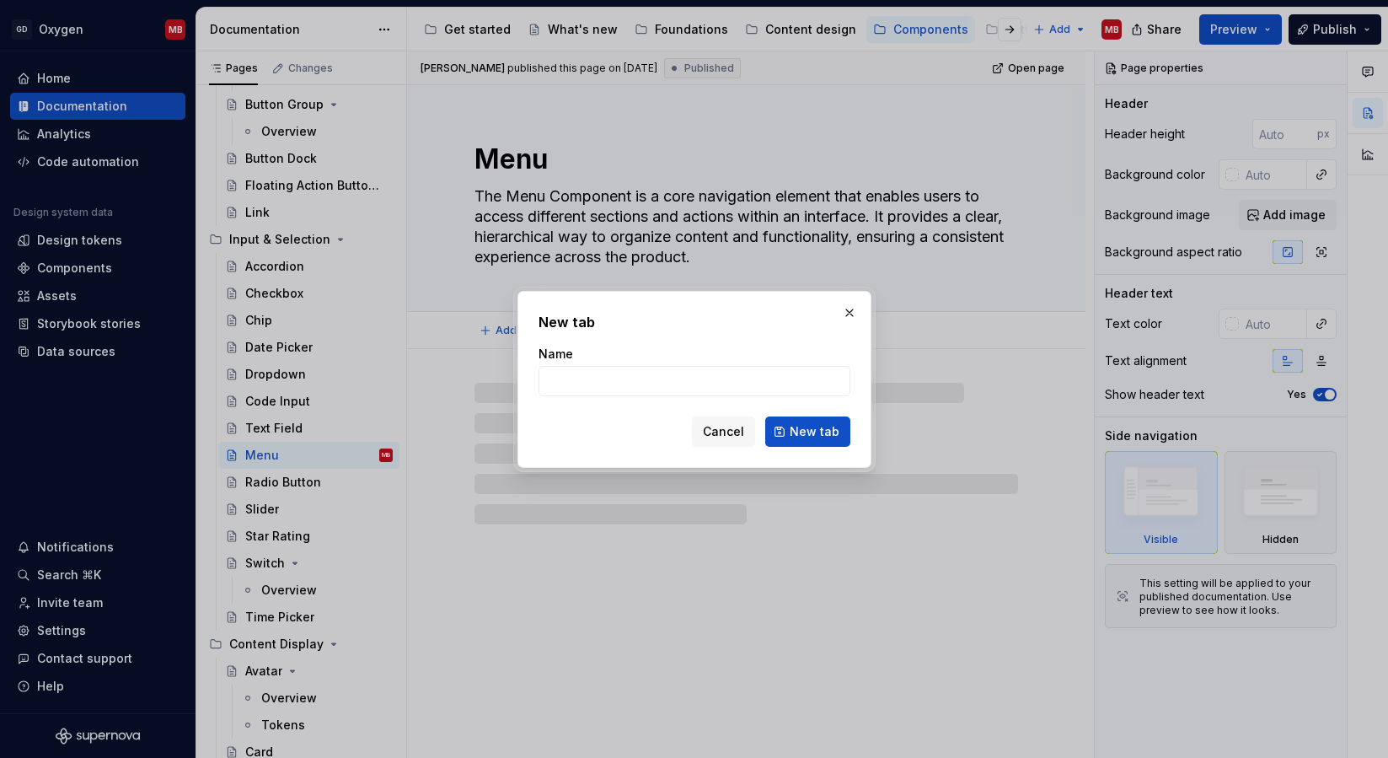
type textarea "*"
type input "Over"
type textarea "*"
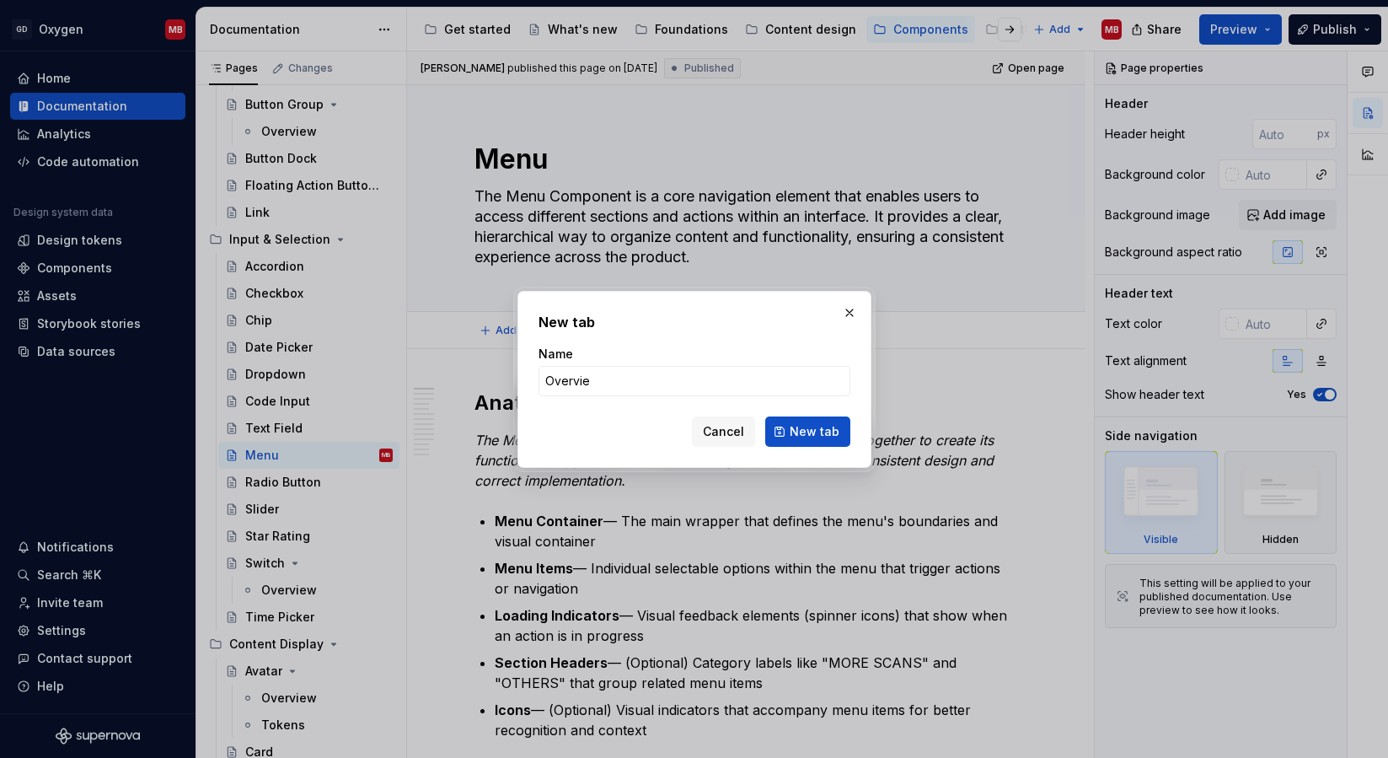
type input "Overview"
click button "New tab" at bounding box center [807, 431] width 85 height 30
type textarea "*"
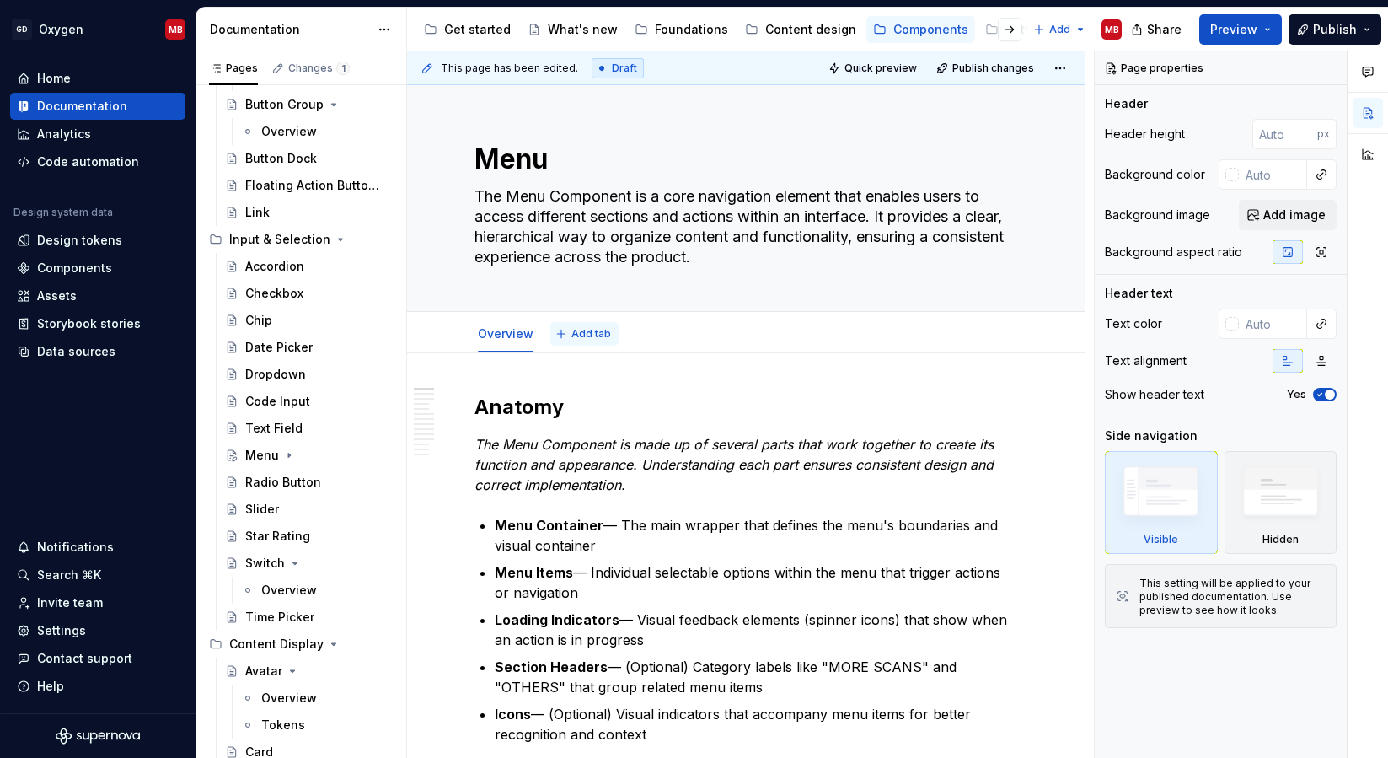
click at [583, 334] on span "Add tab" at bounding box center [591, 333] width 40 height 13
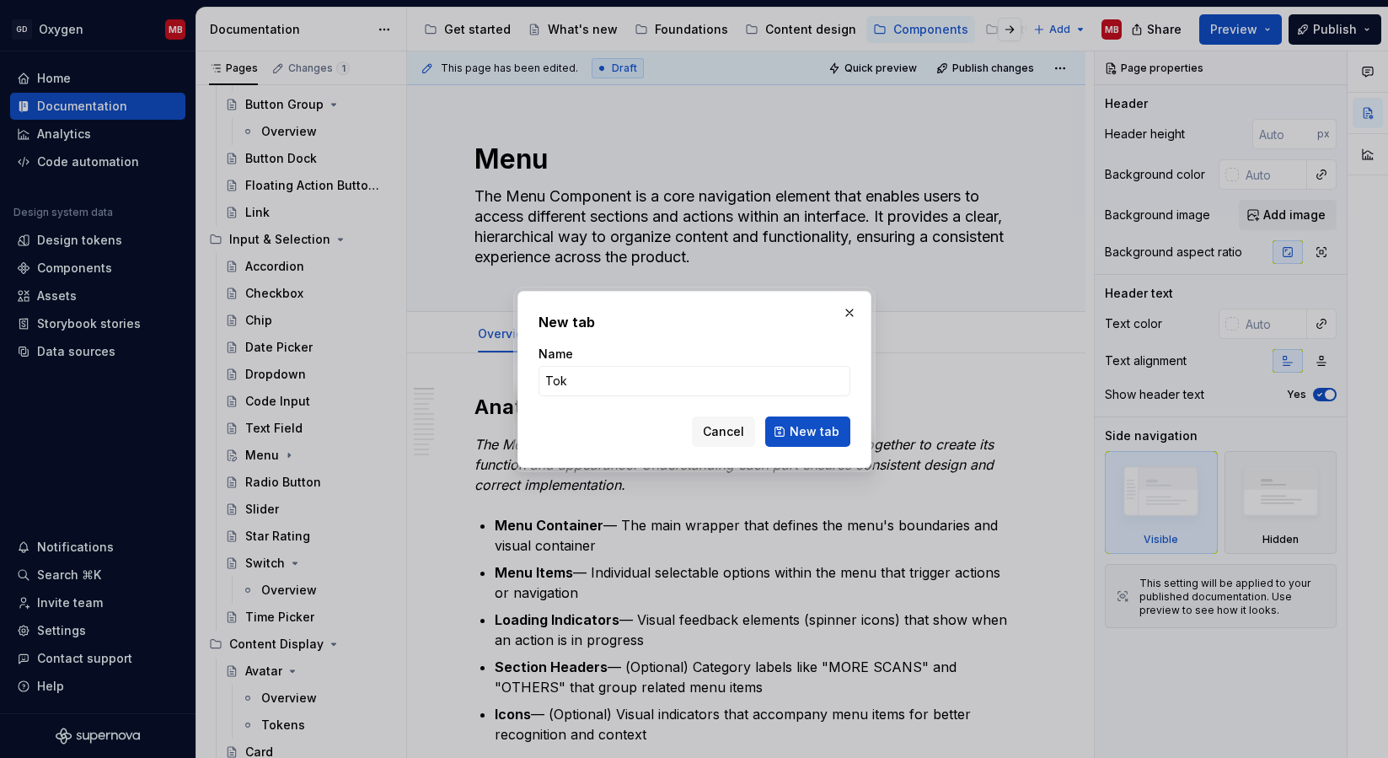
type input "Toke"
type textarea "*"
type input "Tokens"
click button "New tab" at bounding box center [807, 431] width 85 height 30
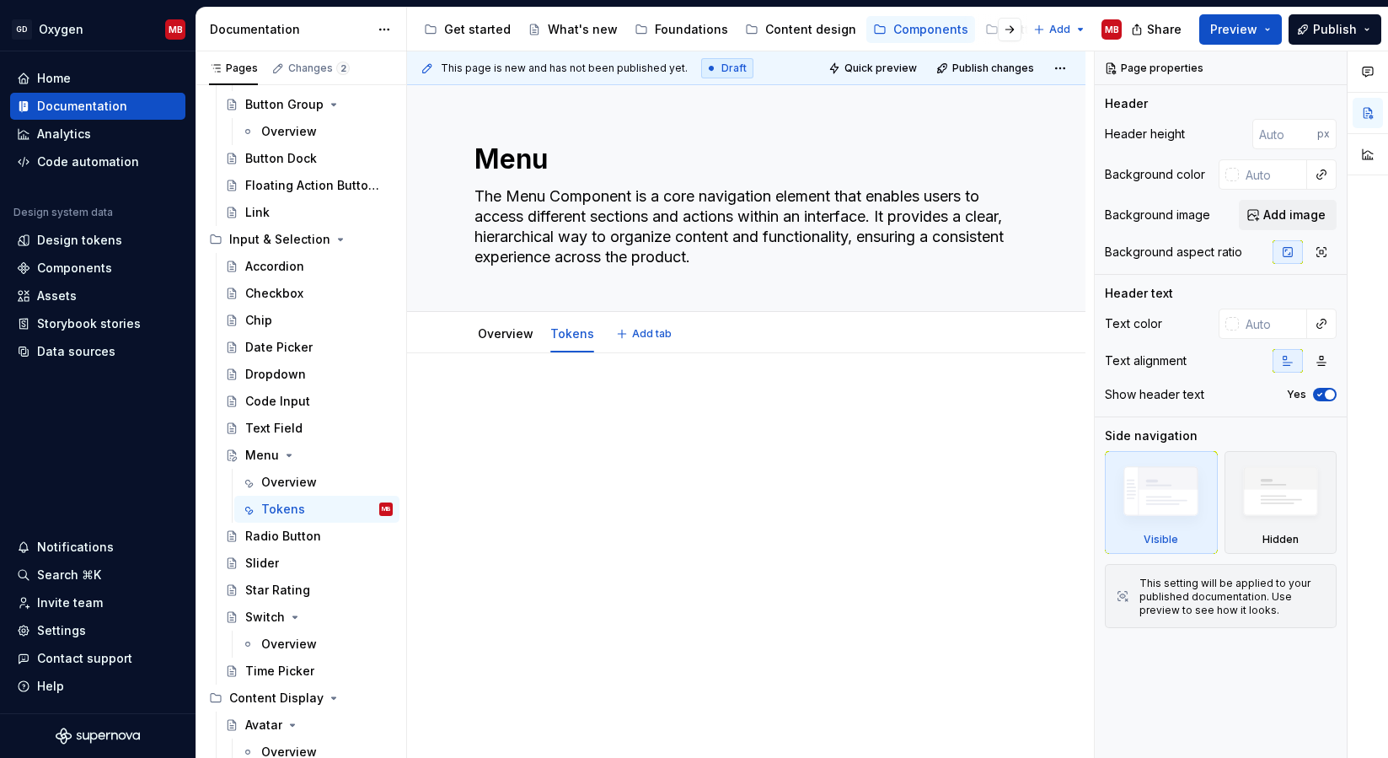
type textarea "*"
click at [526, 395] on p at bounding box center [746, 404] width 544 height 20
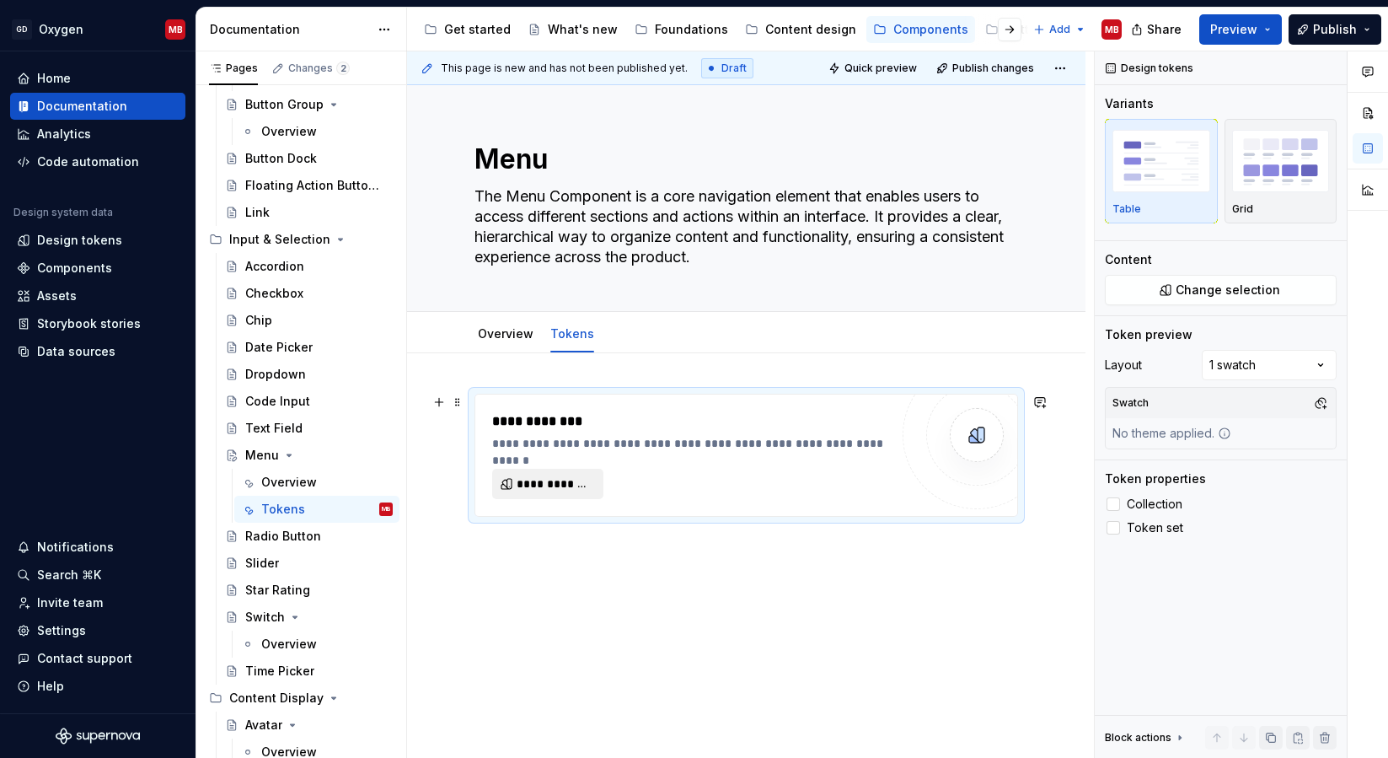
click at [562, 484] on span "**********" at bounding box center [555, 483] width 76 height 17
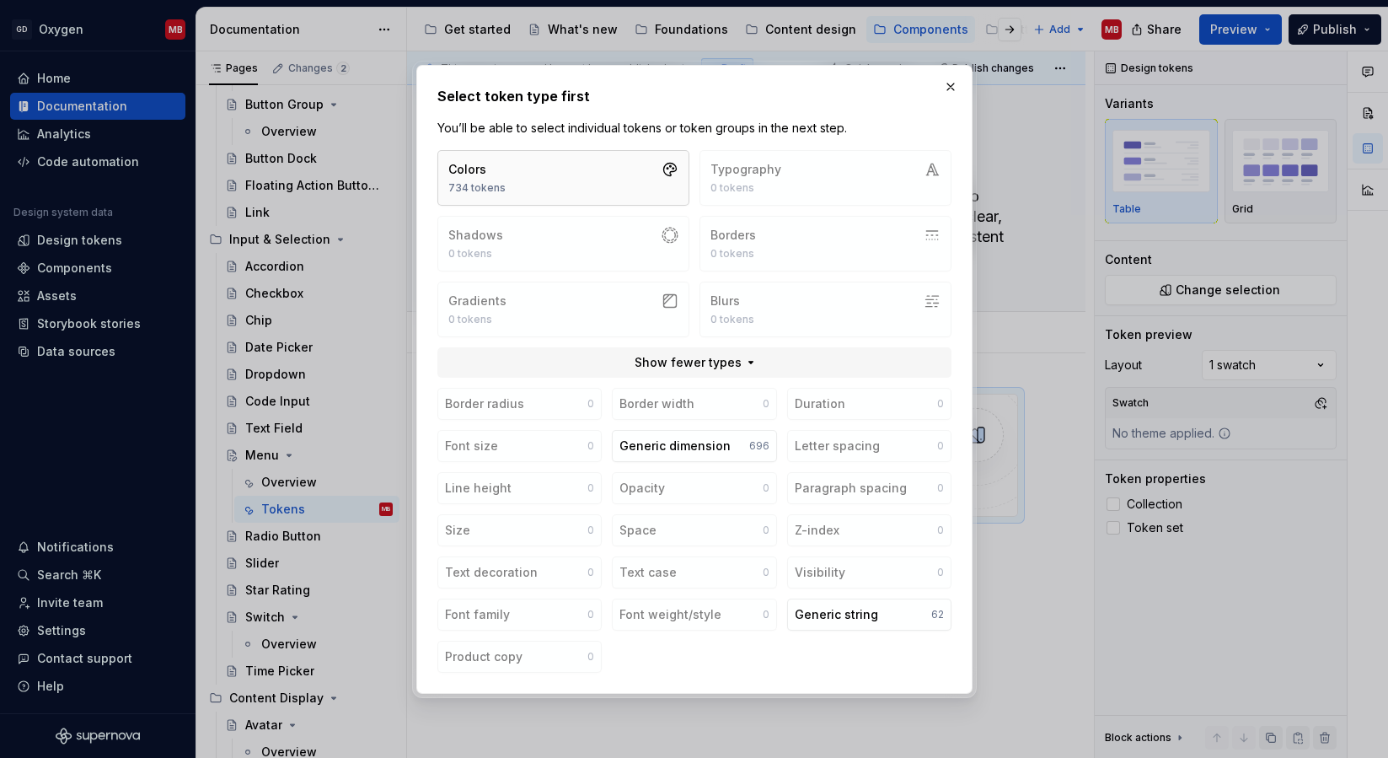
click at [600, 182] on button "Colors 734 tokens" at bounding box center [563, 178] width 252 height 56
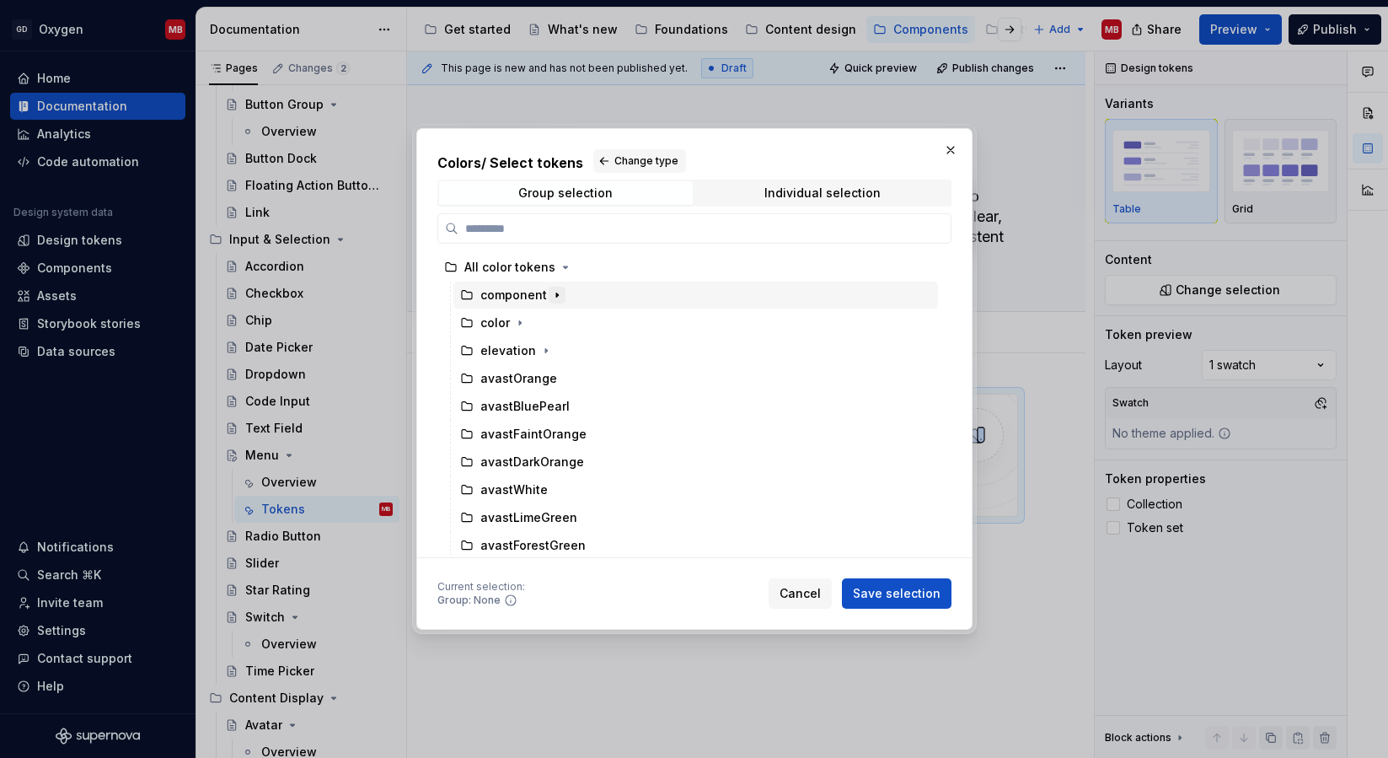
click at [555, 298] on icon "button" at bounding box center [556, 294] width 13 height 13
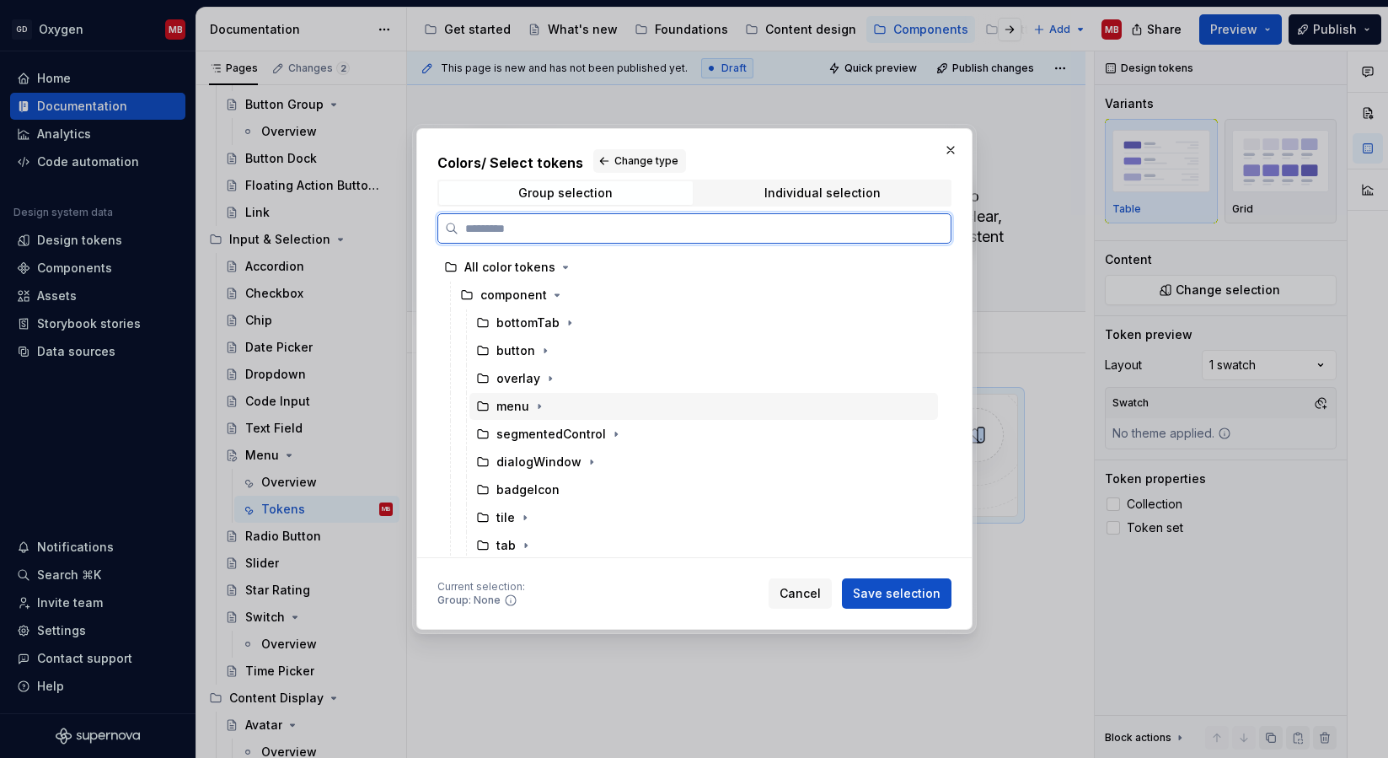
click at [566, 405] on div "menu" at bounding box center [703, 406] width 469 height 27
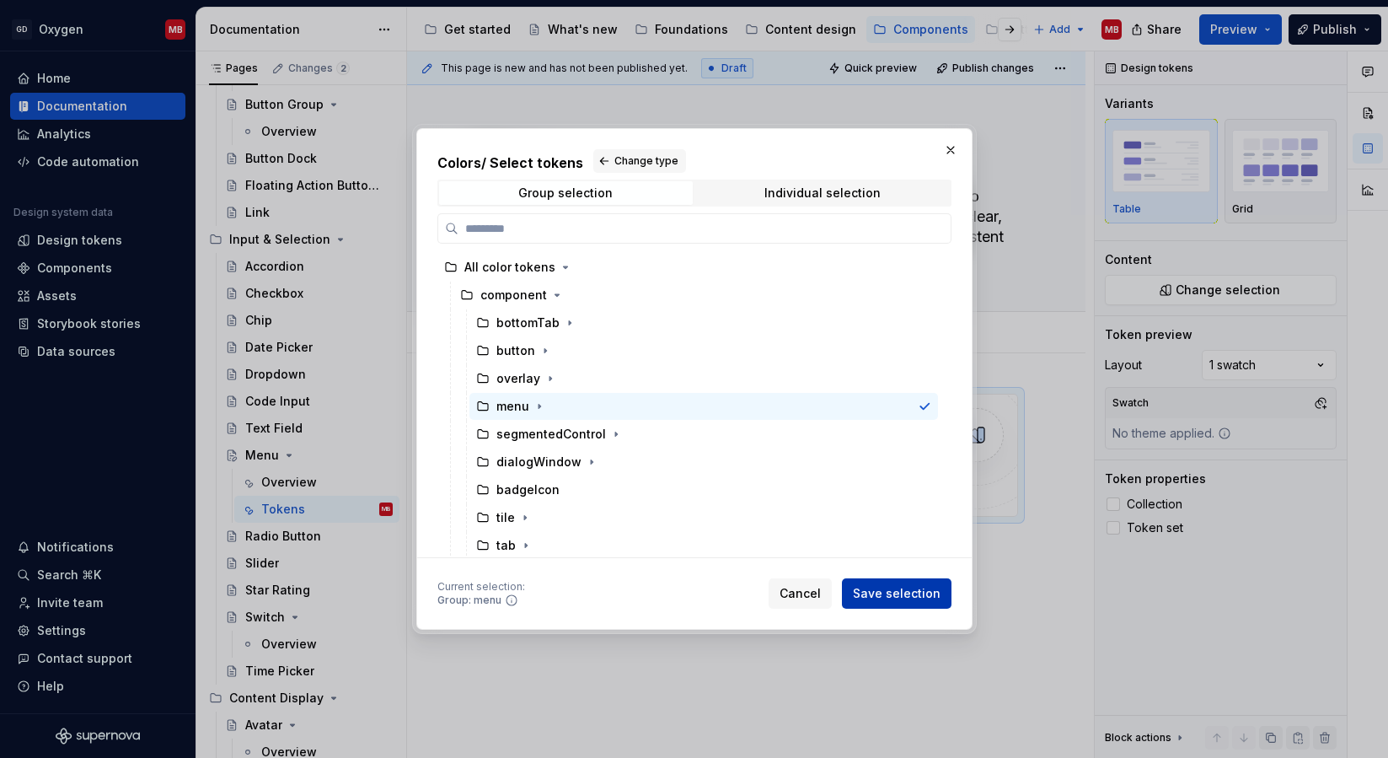
click at [917, 589] on span "Save selection" at bounding box center [897, 593] width 88 height 17
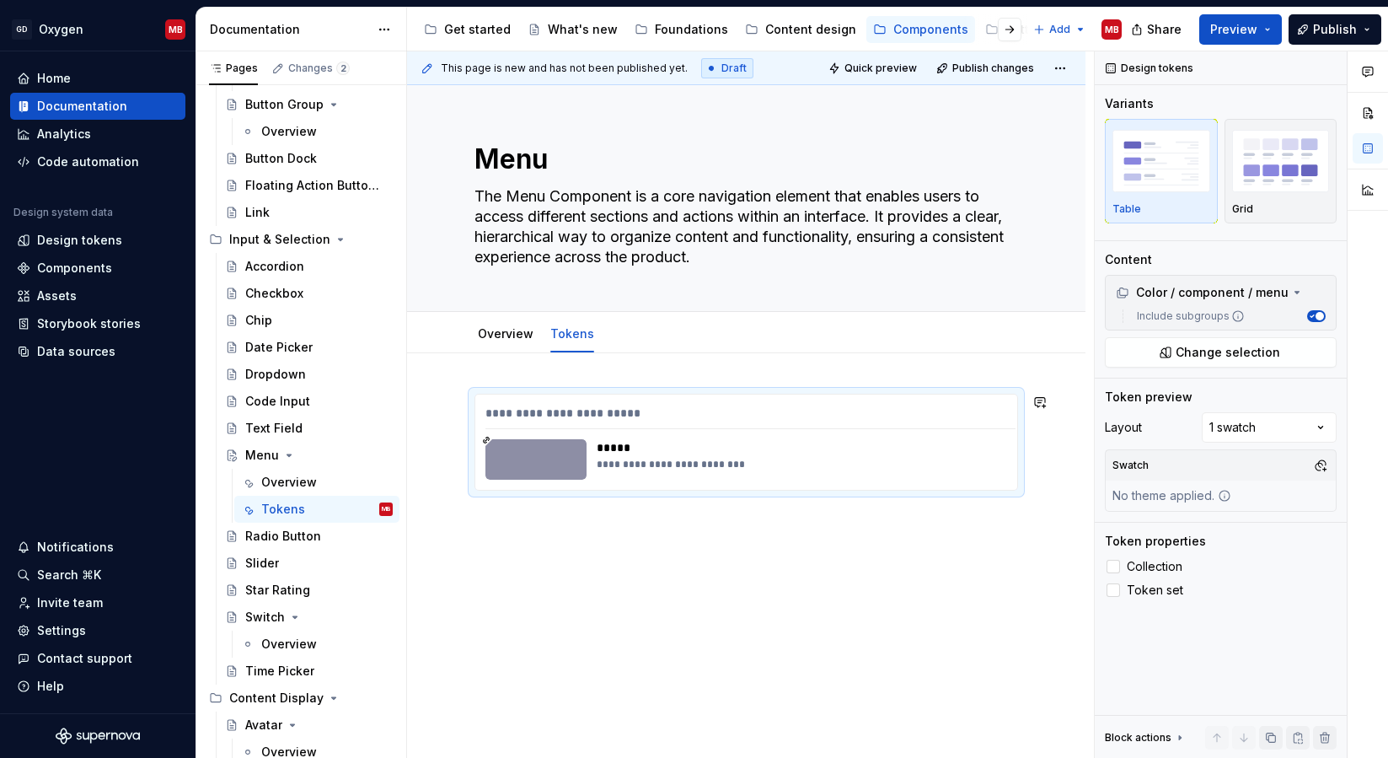
click at [618, 544] on div "**********" at bounding box center [746, 545] width 678 height 385
click at [544, 560] on div "**********" at bounding box center [746, 545] width 678 height 385
click at [753, 418] on div "**********" at bounding box center [750, 417] width 530 height 24
click at [1223, 351] on span "Change selection" at bounding box center [1228, 352] width 105 height 17
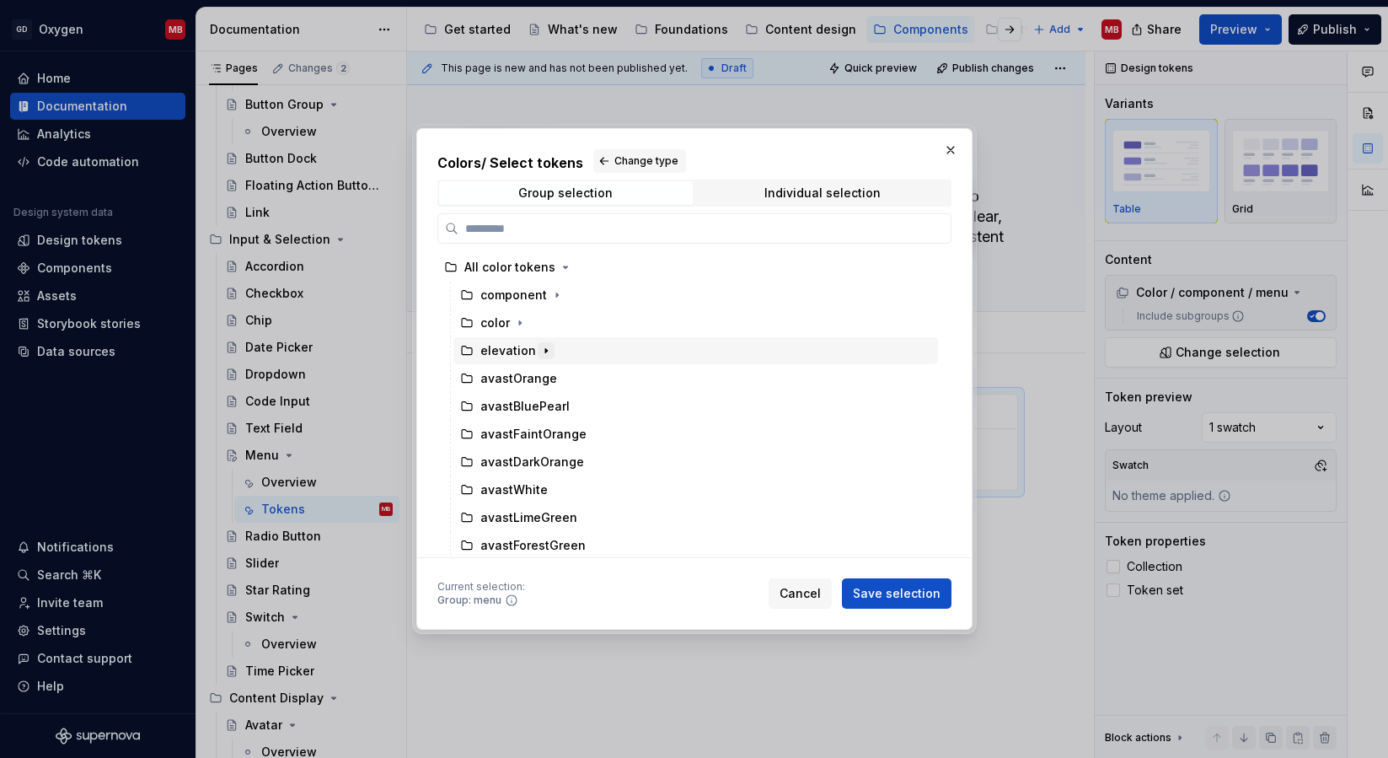
click at [539, 348] on icon "button" at bounding box center [545, 350] width 13 height 13
click at [548, 405] on icon "button" at bounding box center [554, 405] width 13 height 13
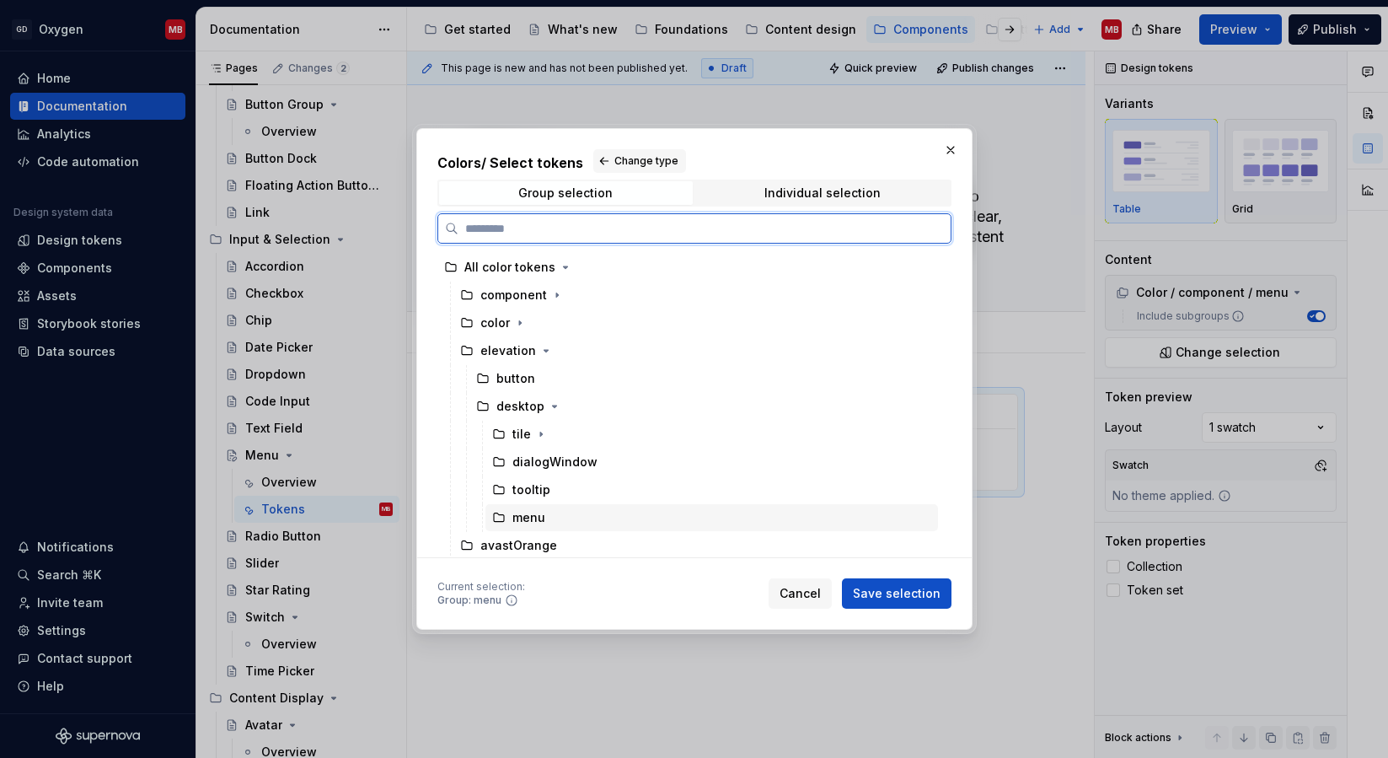
click at [536, 514] on div "menu" at bounding box center [528, 517] width 33 height 17
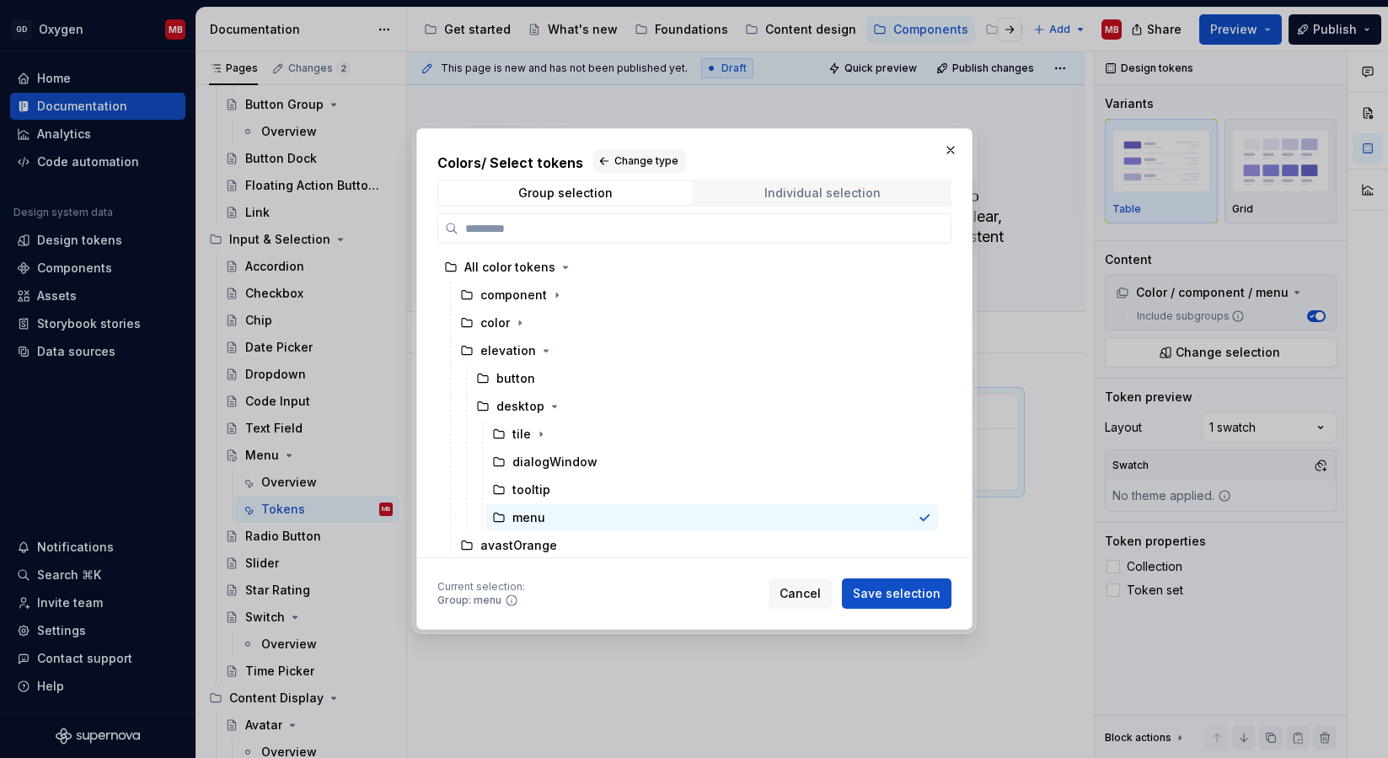
click at [817, 188] on div "Individual selection" at bounding box center [822, 192] width 116 height 13
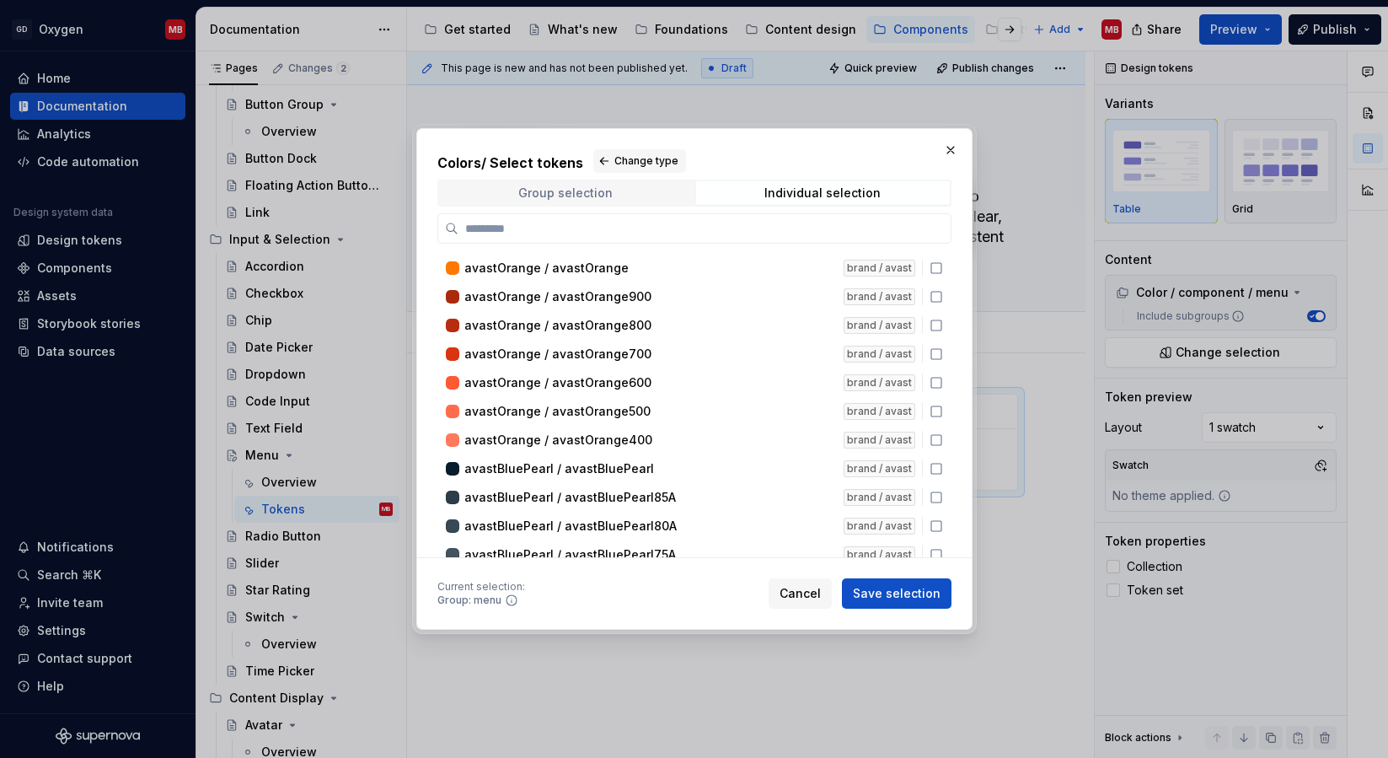
click at [641, 190] on span "Group selection" at bounding box center [566, 193] width 254 height 24
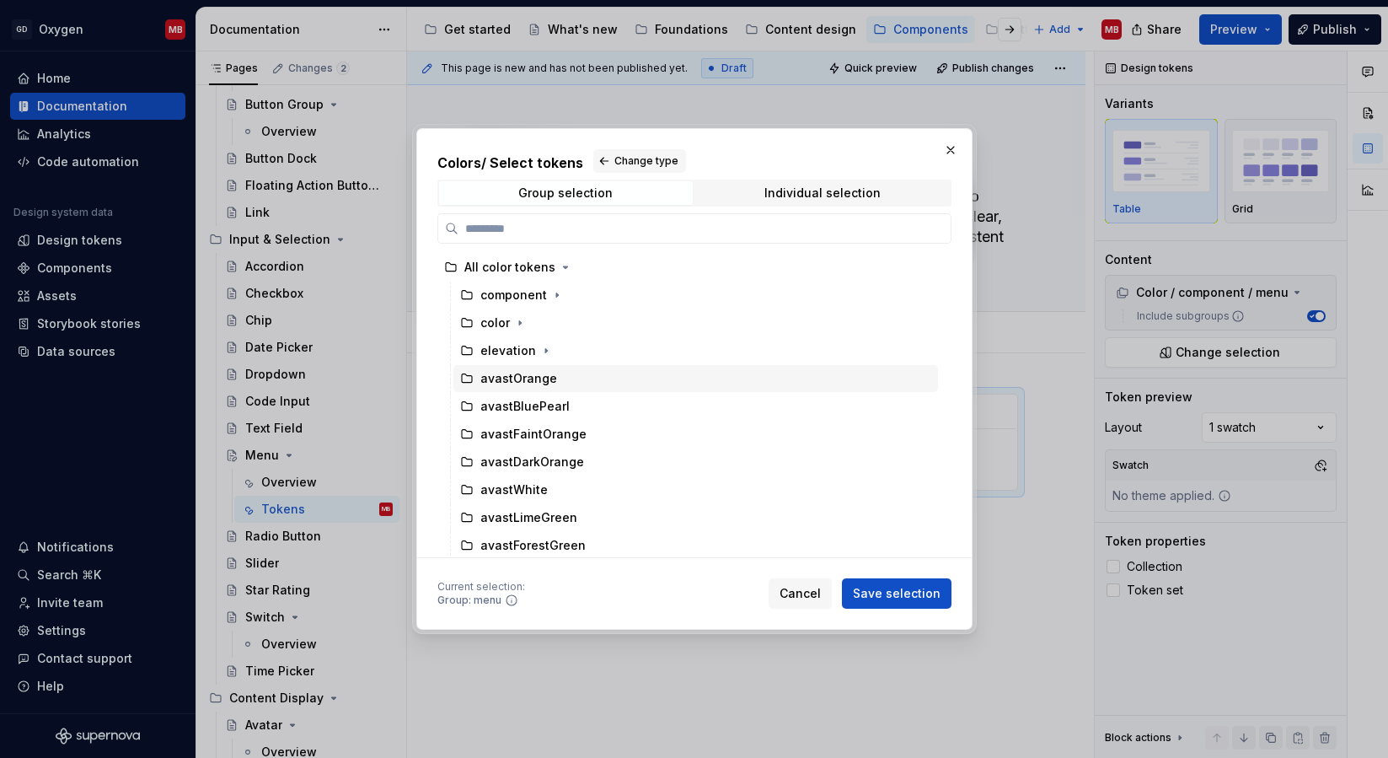
scroll to position [16, 0]
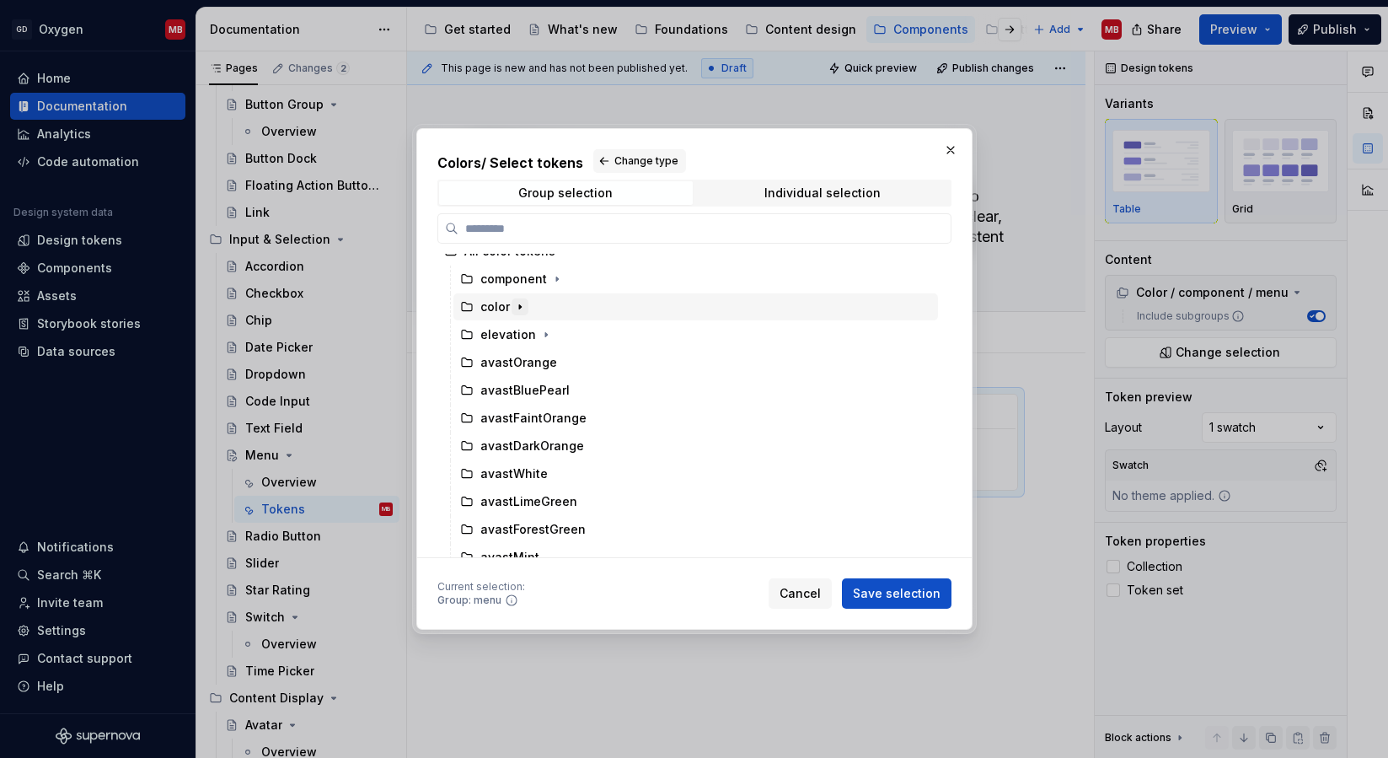
click at [519, 313] on icon "button" at bounding box center [519, 306] width 13 height 13
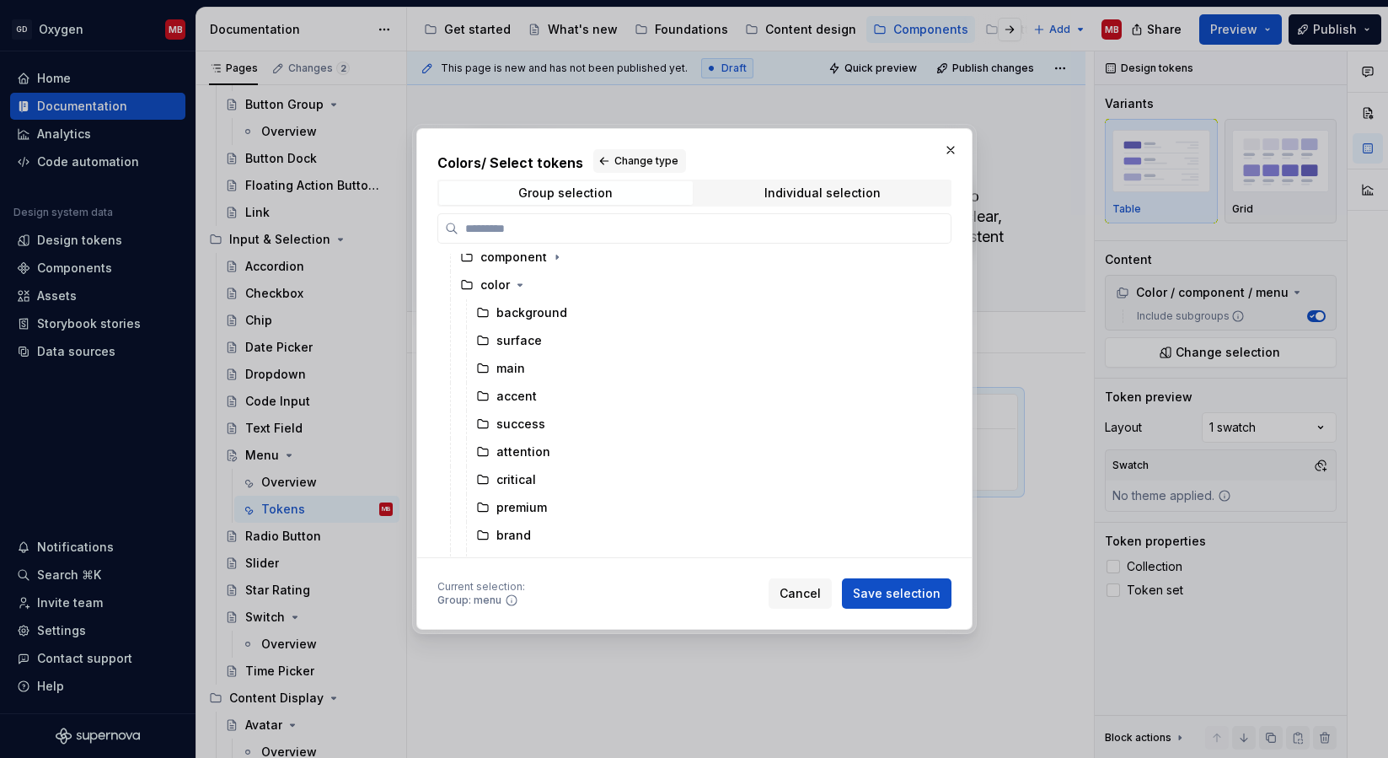
scroll to position [0, 0]
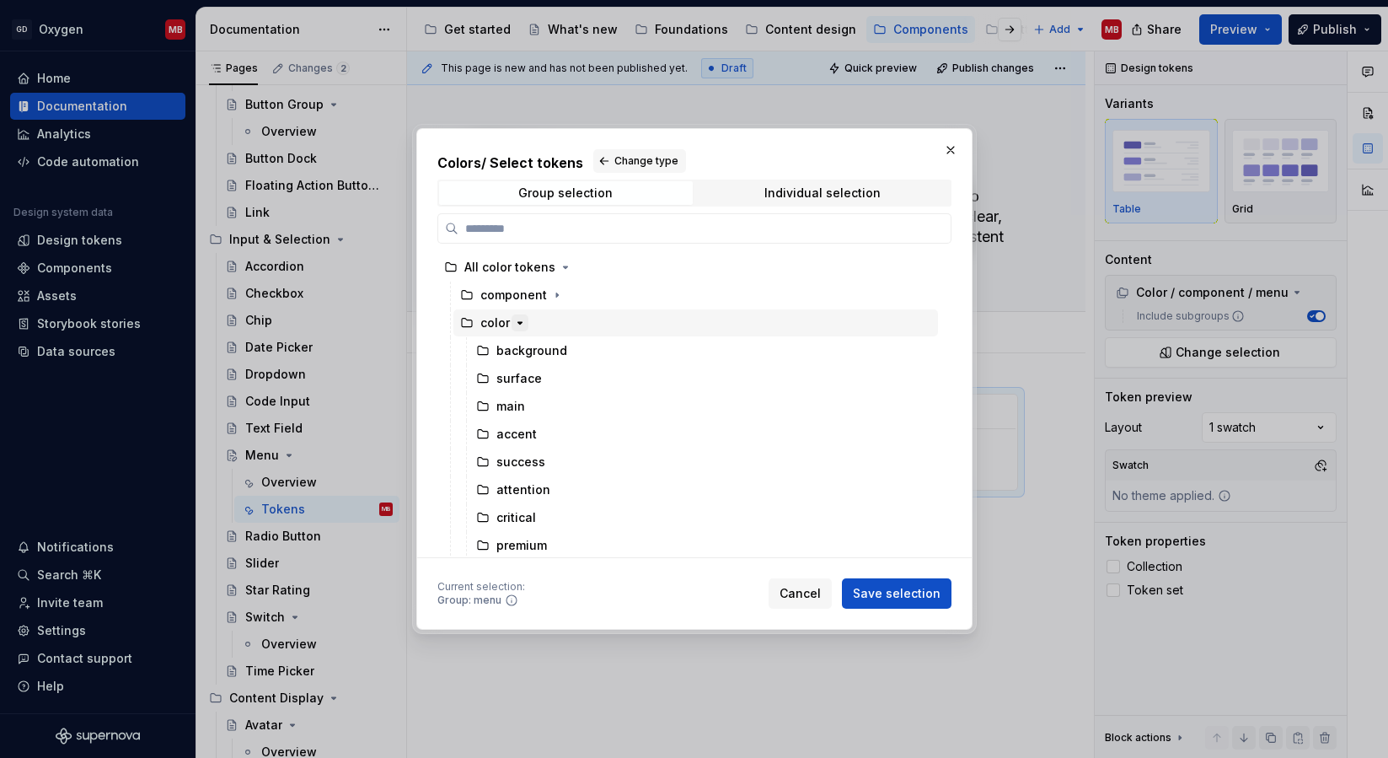
click at [520, 324] on icon "button" at bounding box center [519, 322] width 13 height 13
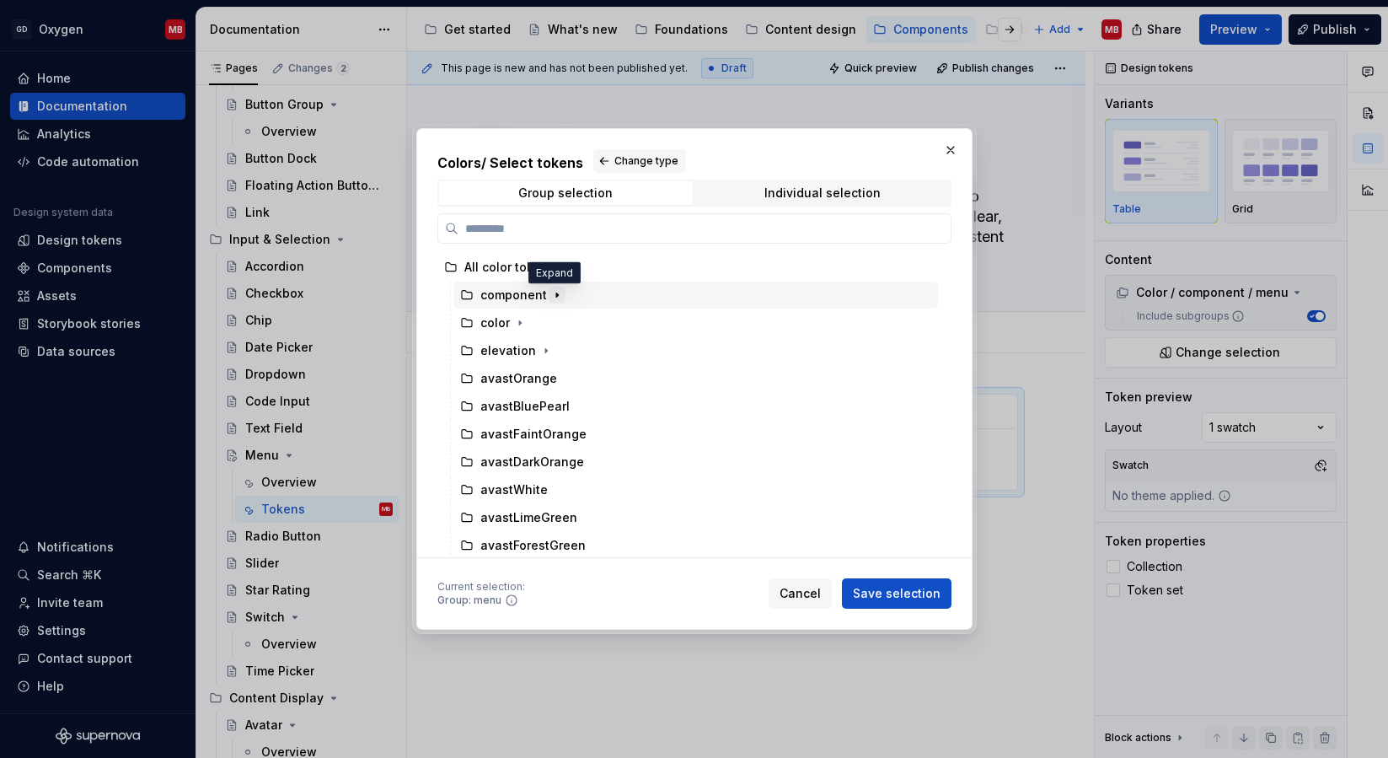
click at [556, 293] on icon "button" at bounding box center [556, 294] width 13 height 13
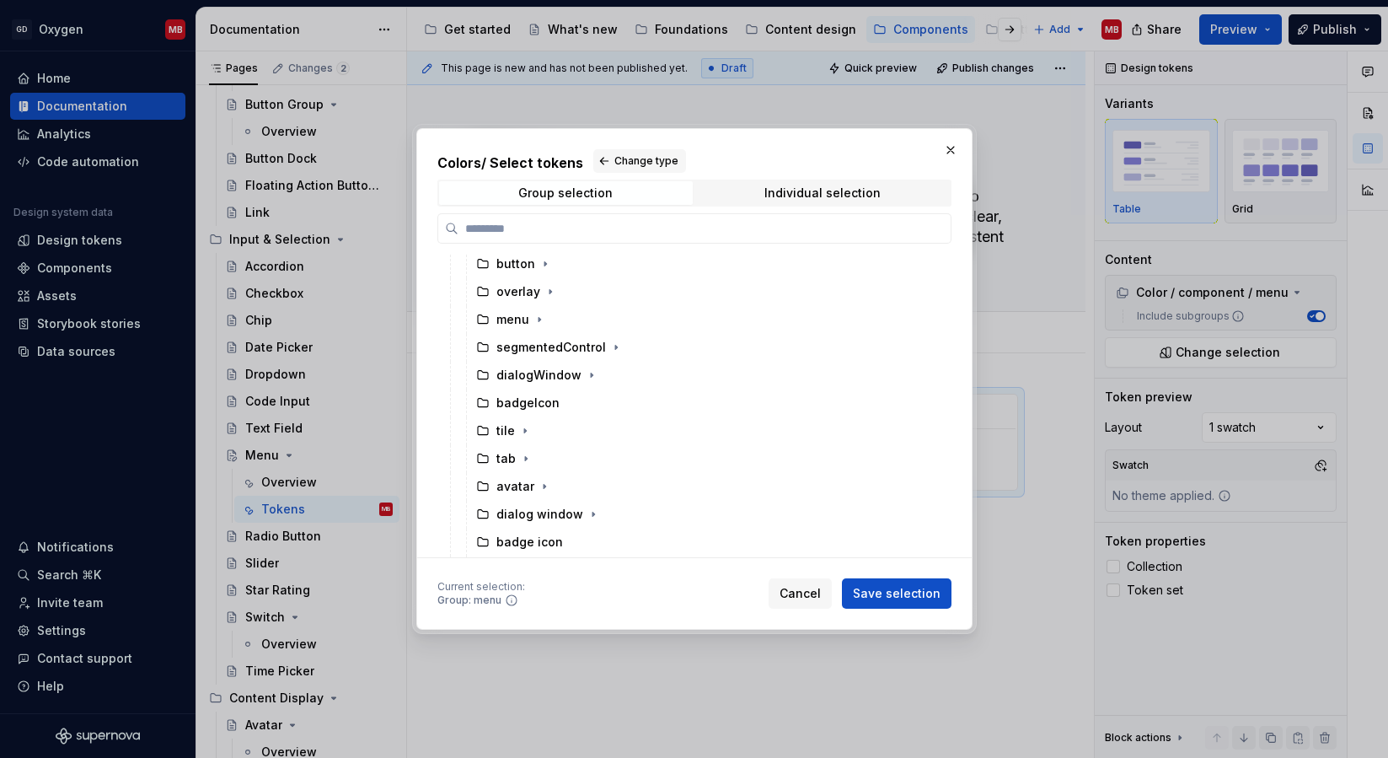
scroll to position [111, 0]
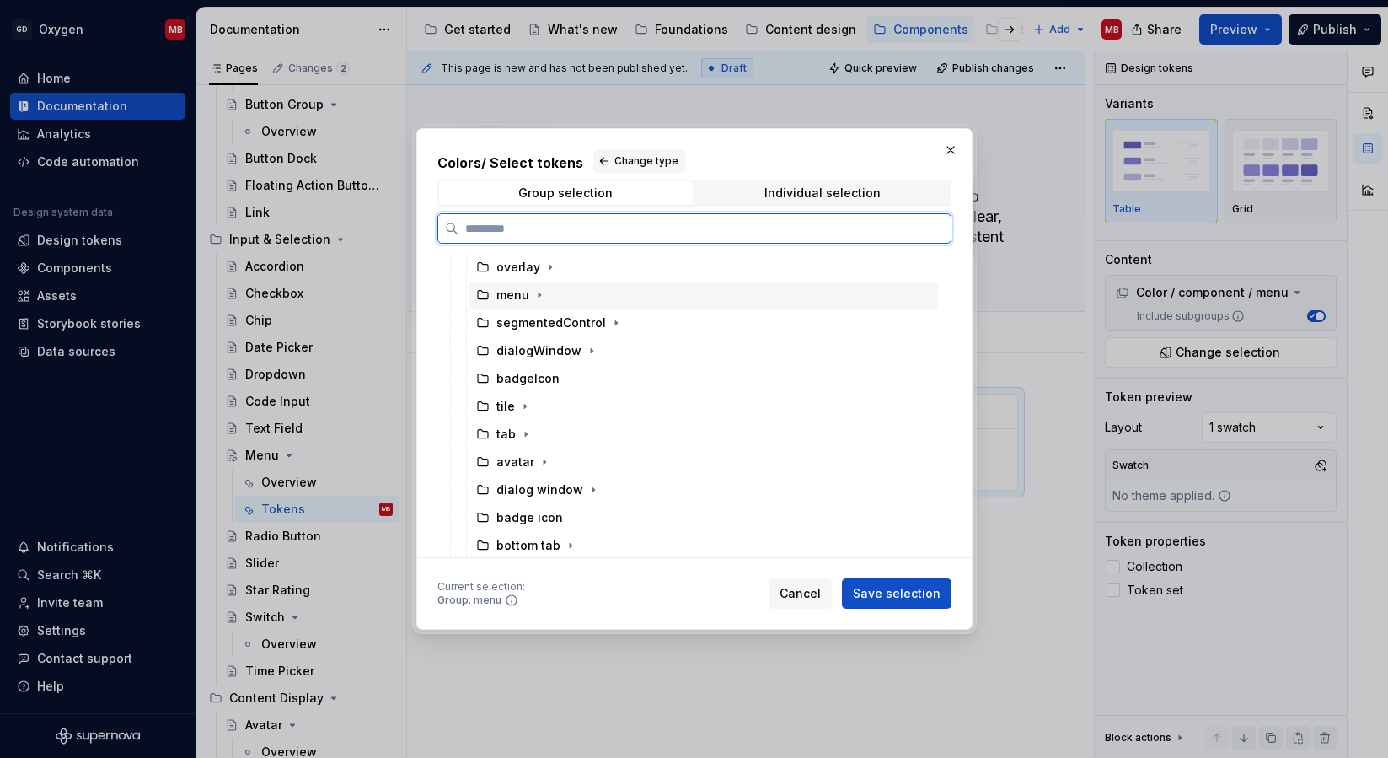
click at [568, 296] on div "menu" at bounding box center [703, 294] width 469 height 27
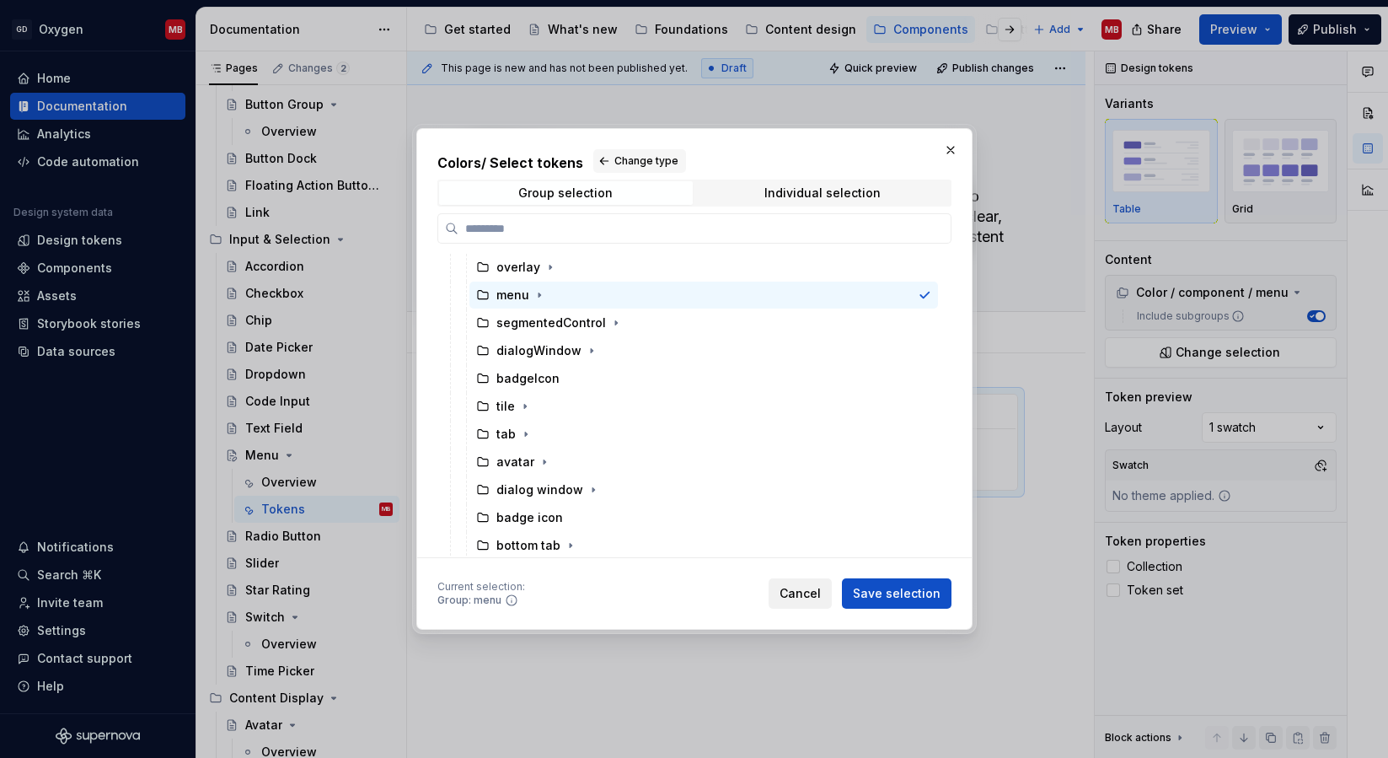
click at [807, 597] on span "Cancel" at bounding box center [800, 593] width 41 height 17
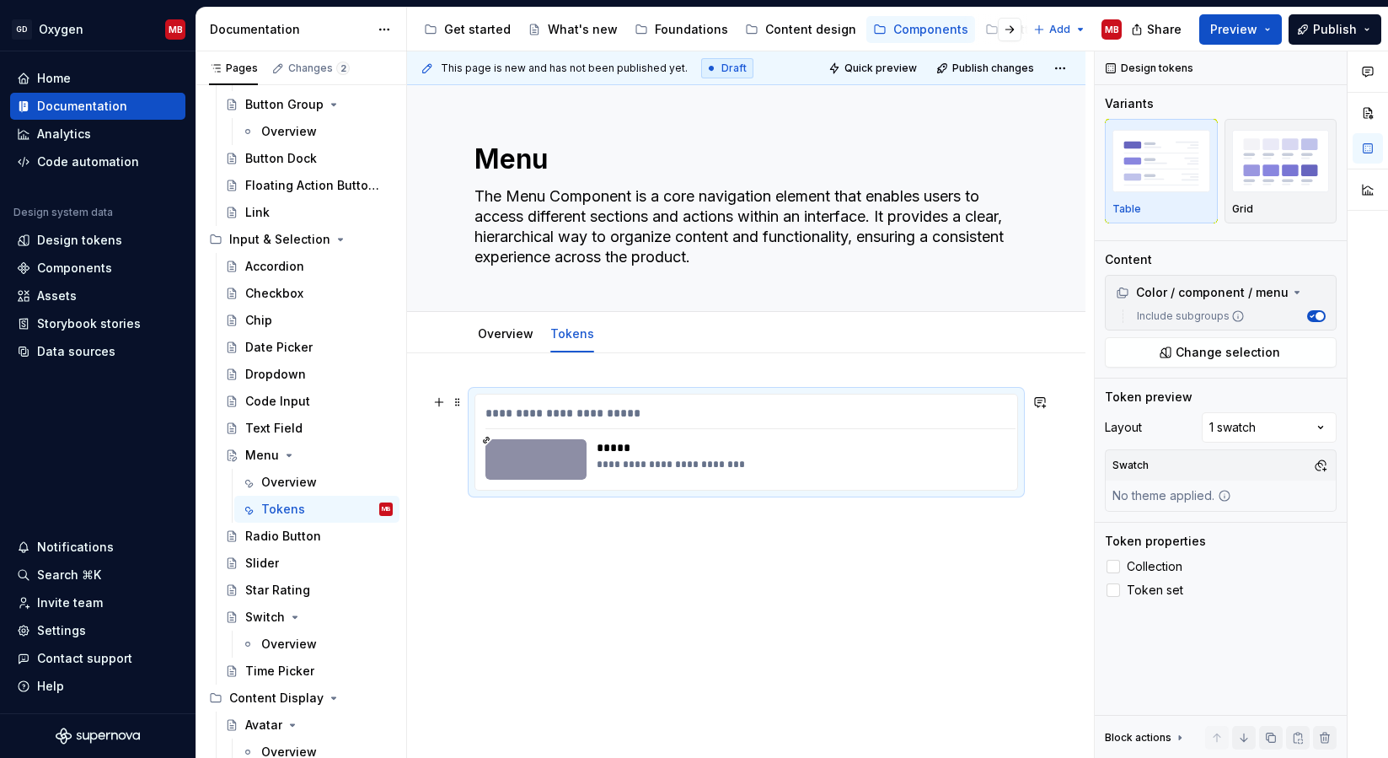
click at [712, 445] on div "*****" at bounding box center [801, 447] width 409 height 17
type textarea "*"
click at [1246, 359] on span "Change selection" at bounding box center [1228, 352] width 105 height 17
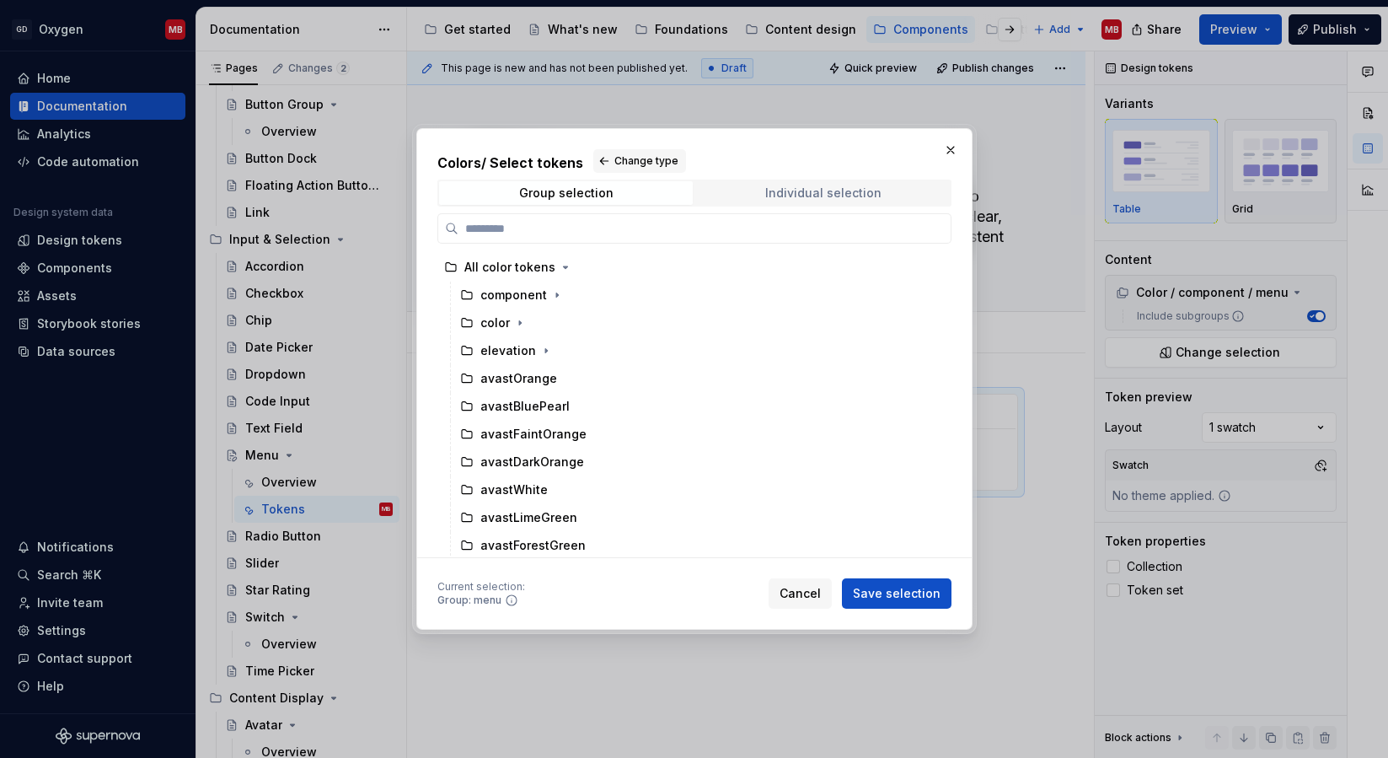
click at [781, 196] on div "Individual selection" at bounding box center [822, 192] width 116 height 13
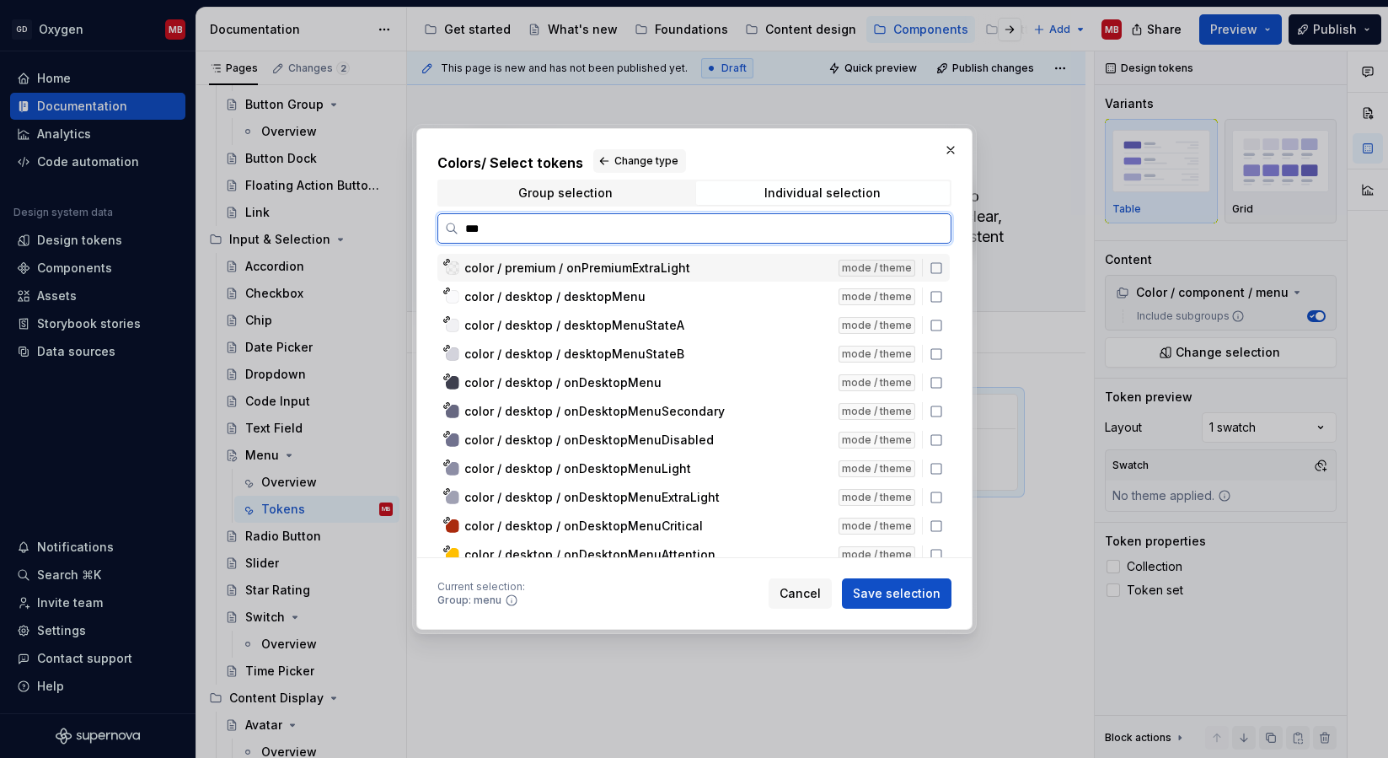
type input "****"
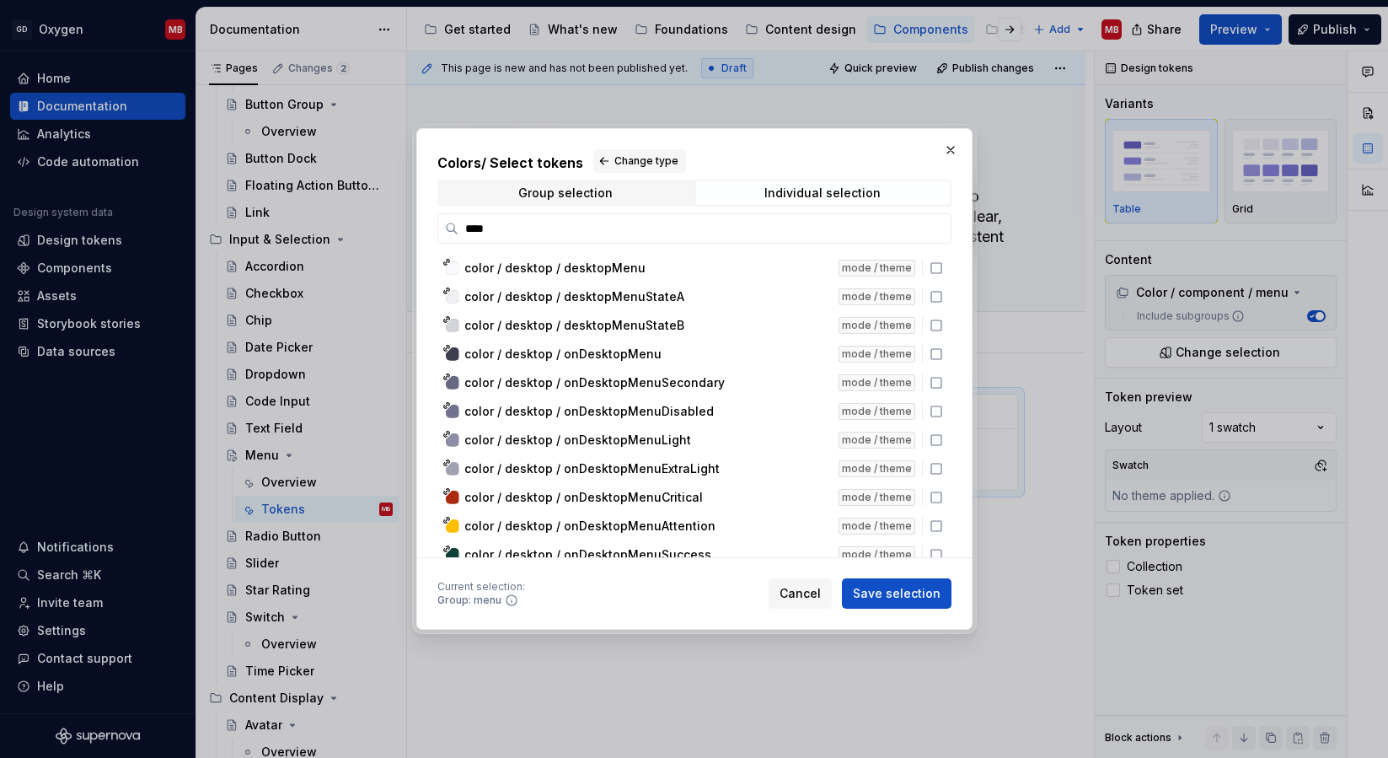
type textarea "*"
click at [652, 158] on span "Change type" at bounding box center [646, 160] width 64 height 13
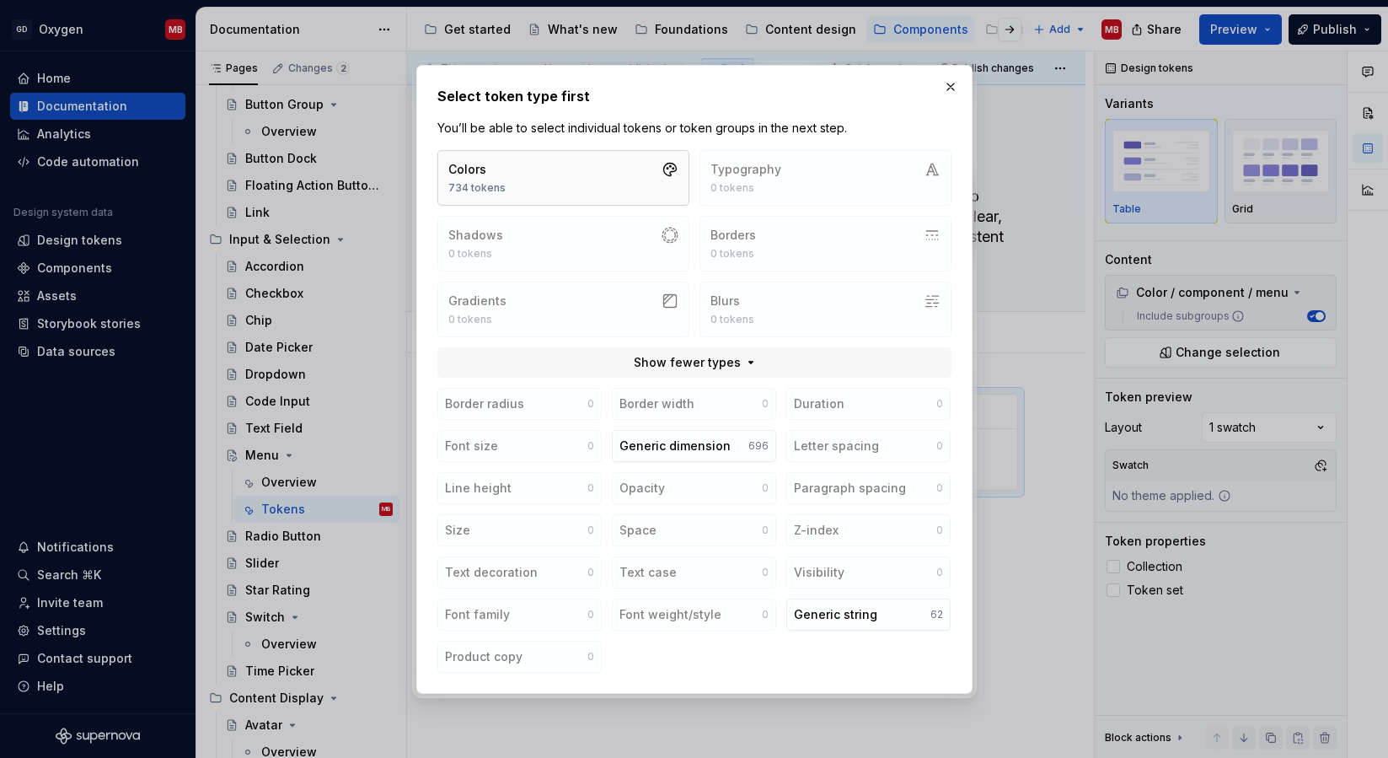
click at [617, 174] on button "Colors 734 tokens" at bounding box center [563, 178] width 252 height 56
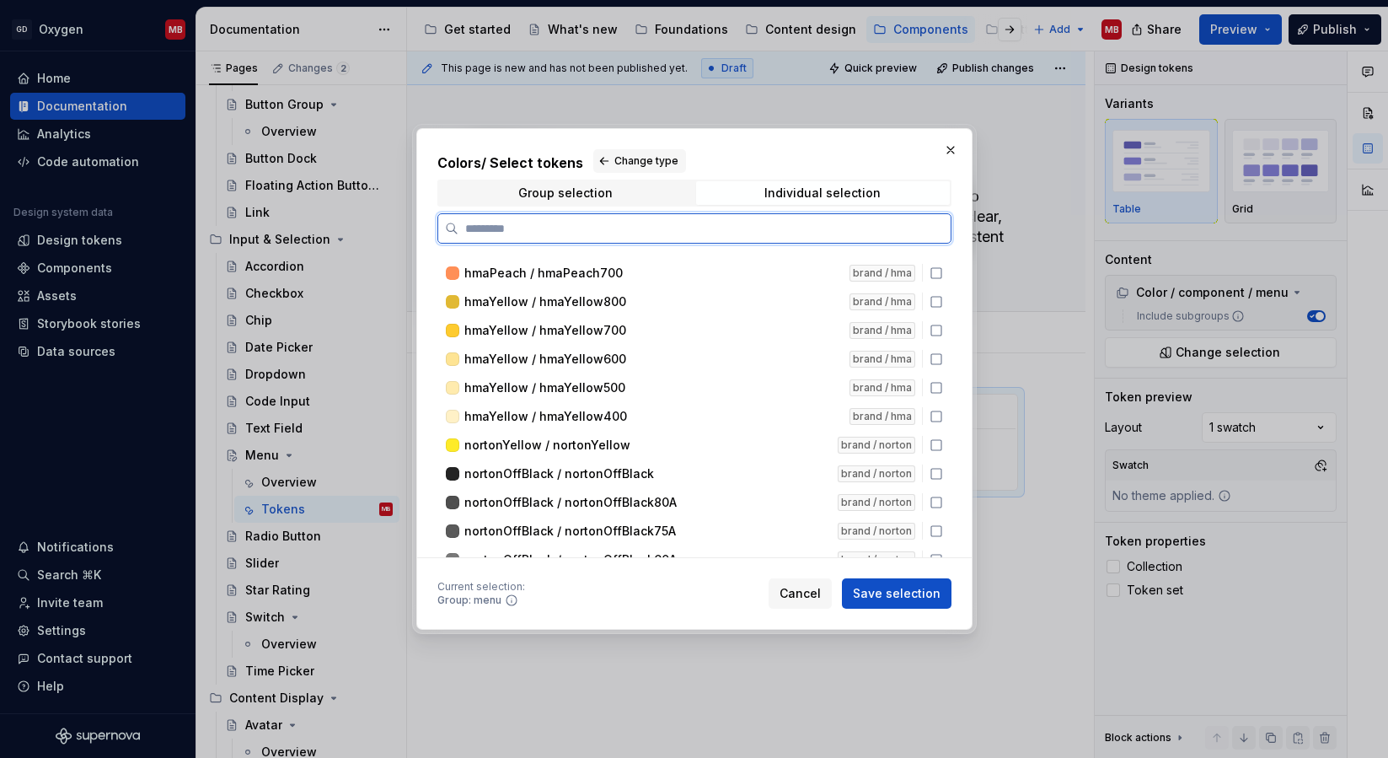
scroll to position [10722, 0]
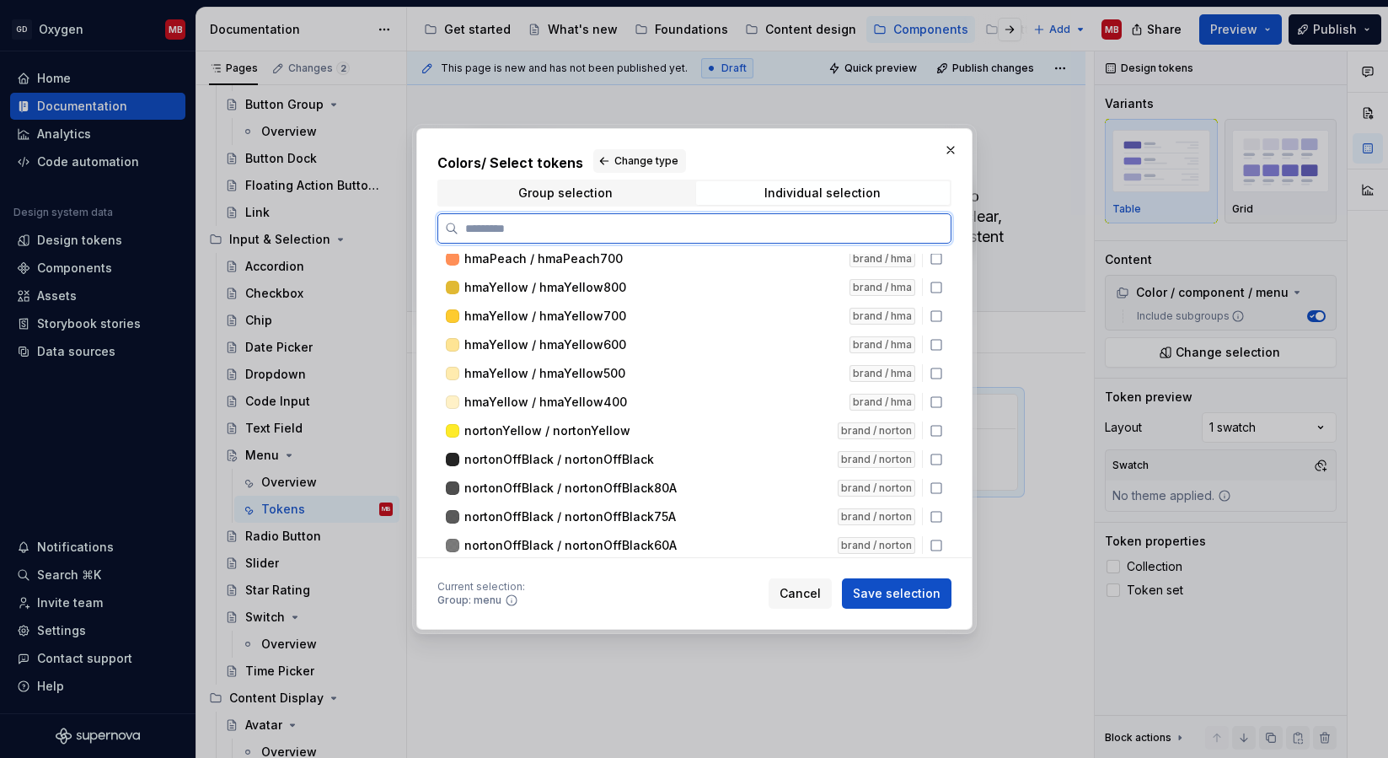
click at [597, 233] on input "search" at bounding box center [704, 228] width 492 height 17
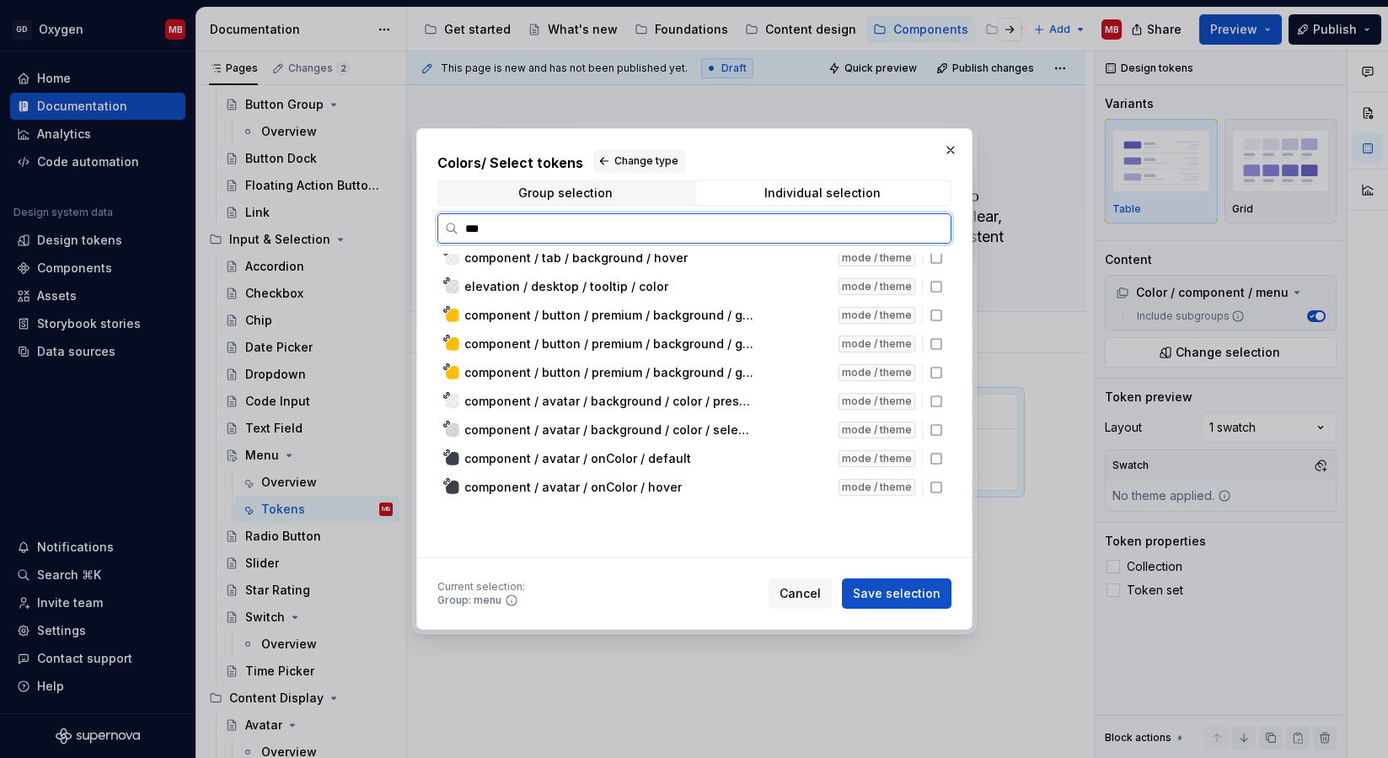
scroll to position [0, 0]
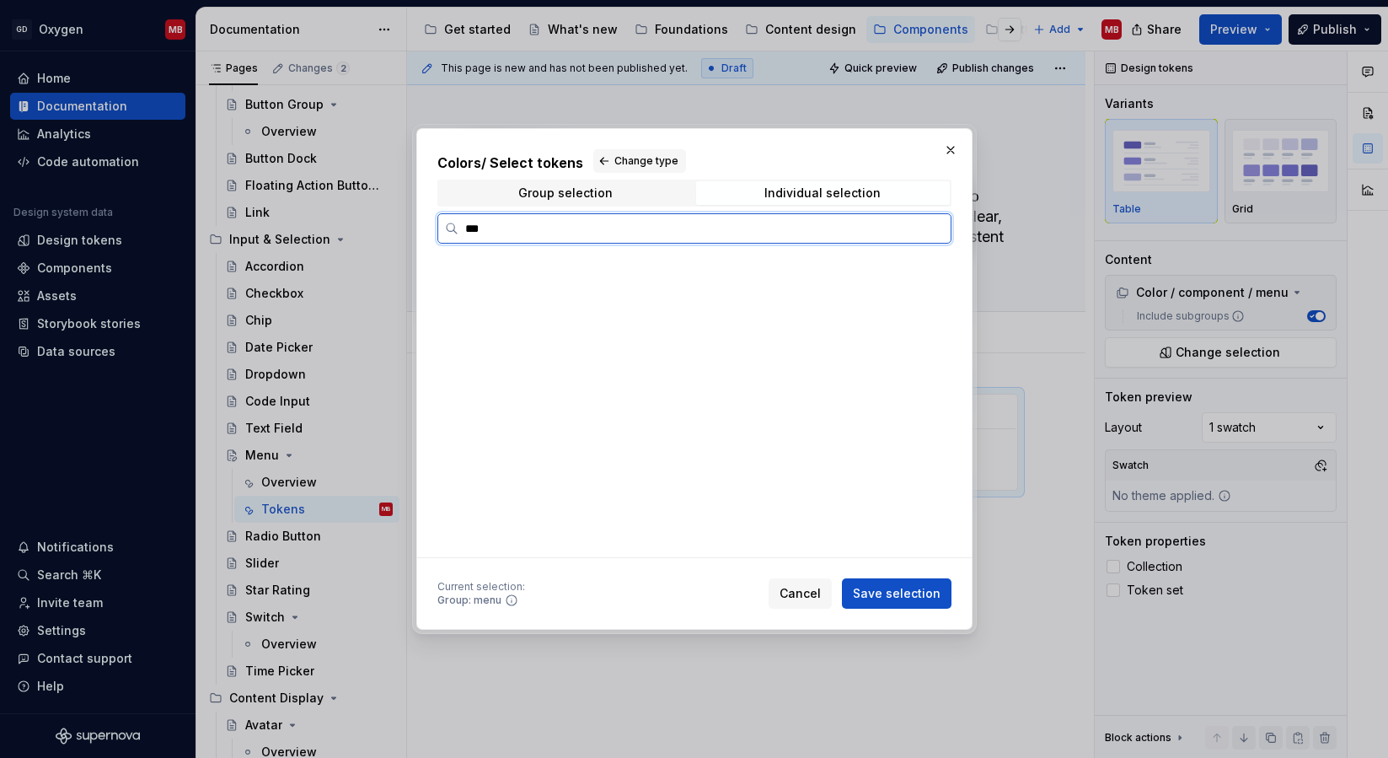
type input "****"
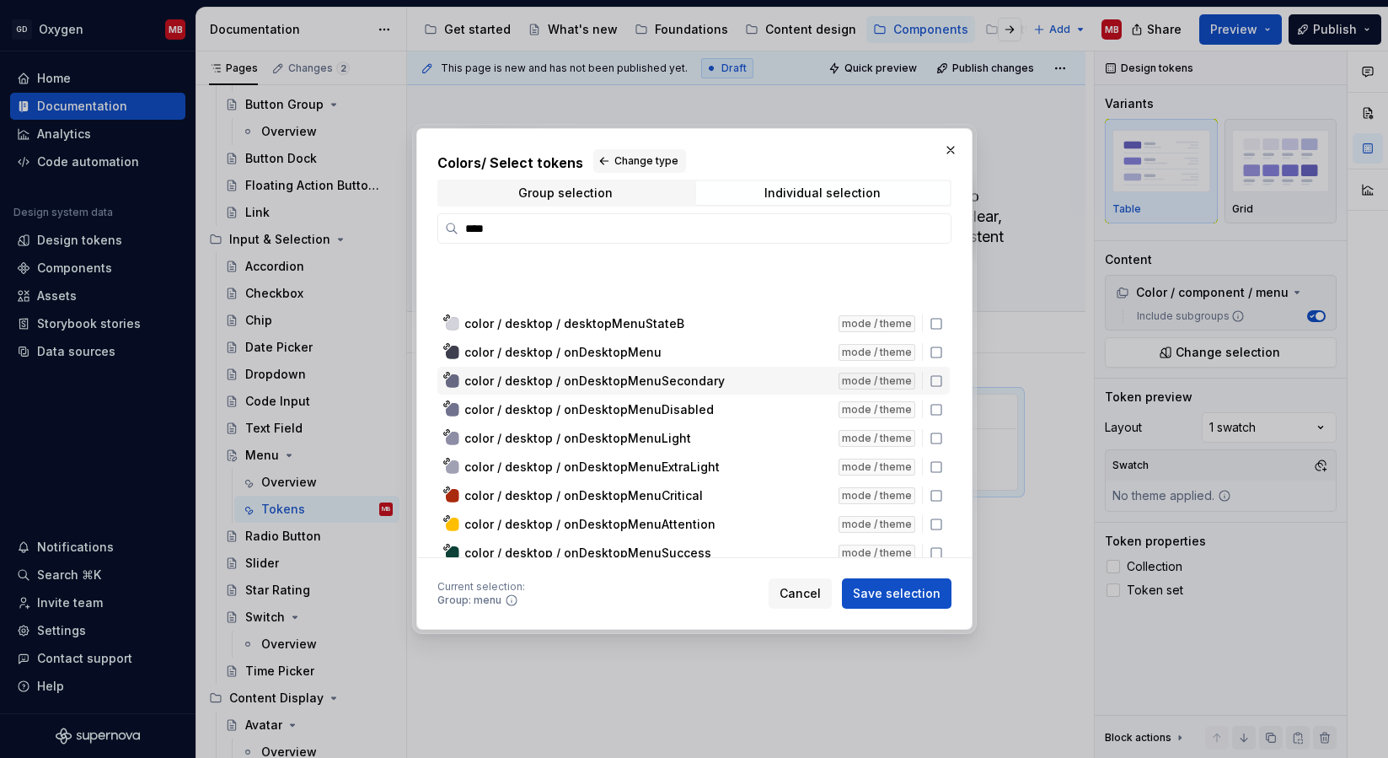
scroll to position [67, 0]
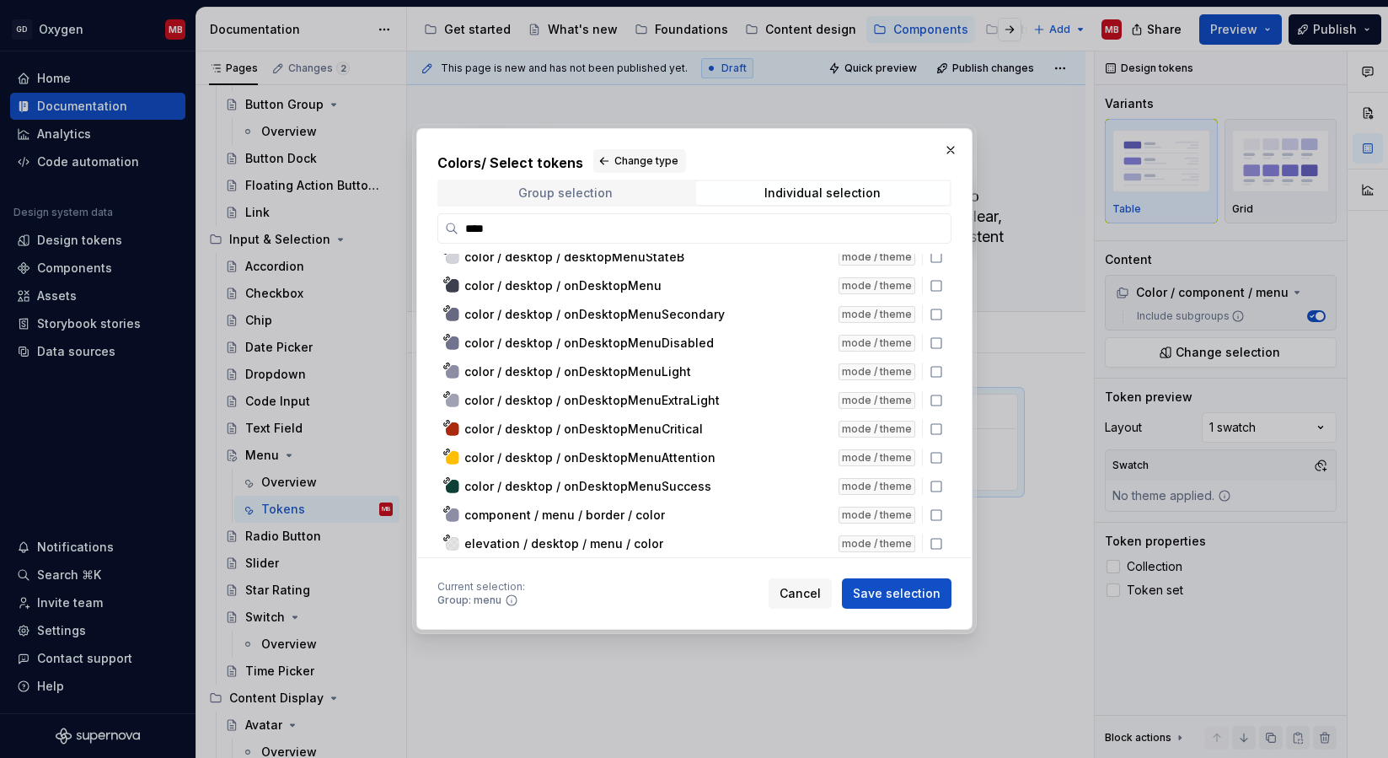
click at [625, 201] on span "Group selection" at bounding box center [566, 193] width 254 height 24
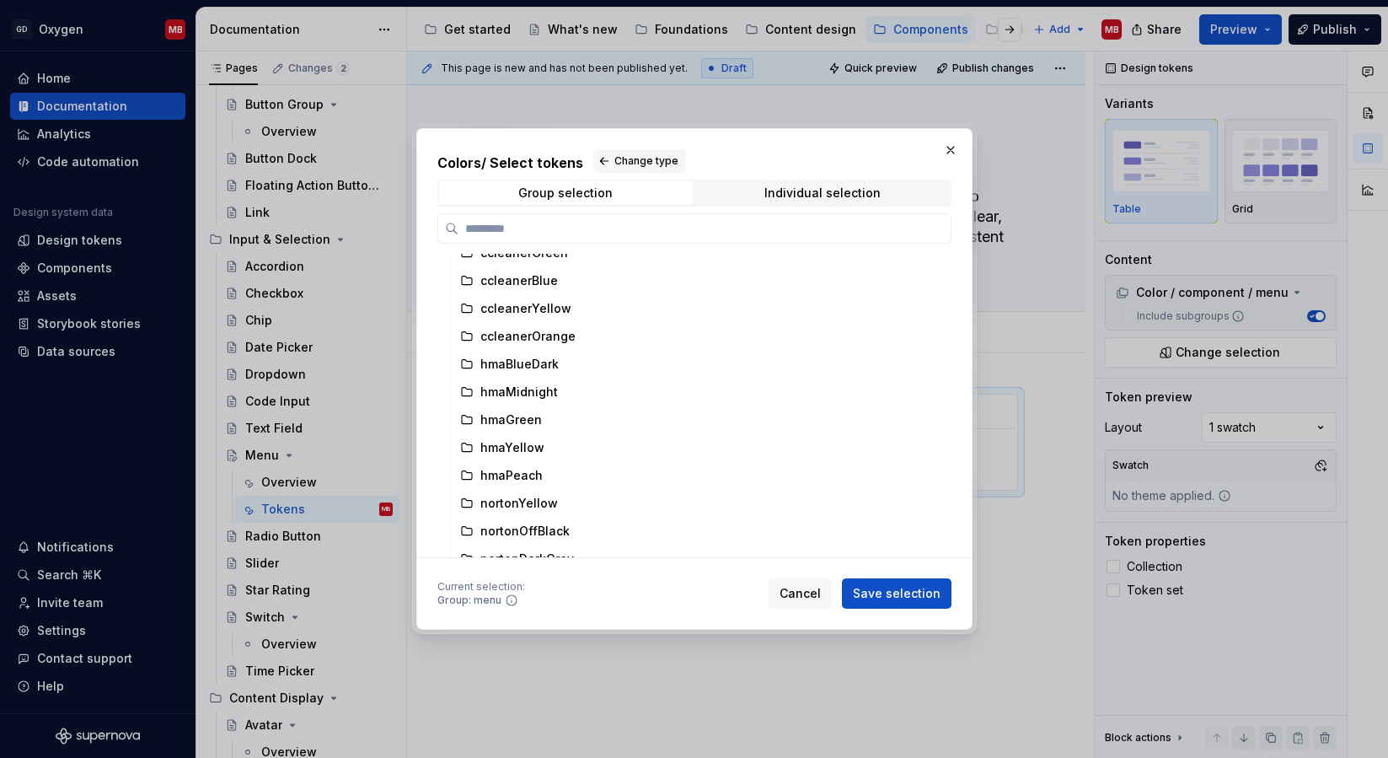
scroll to position [1560, 0]
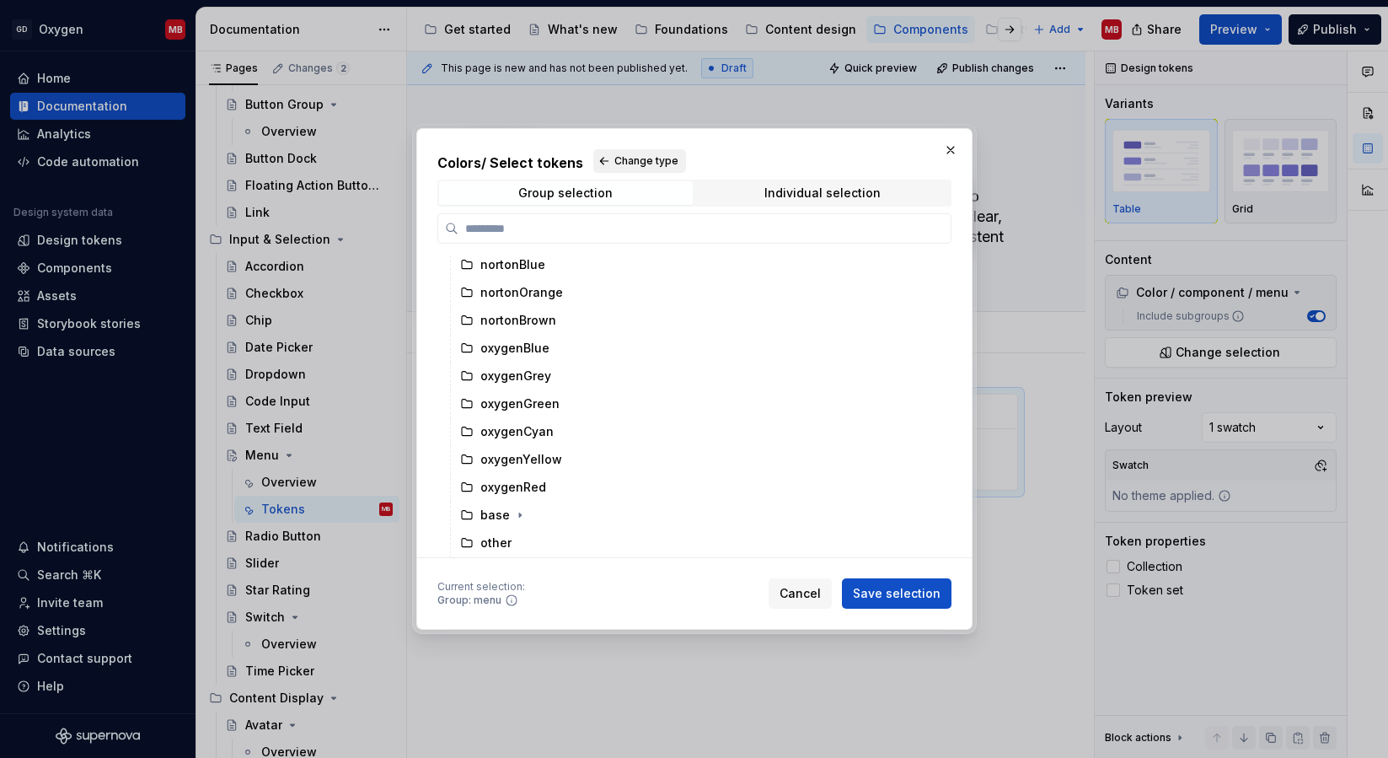
click at [640, 164] on span "Change type" at bounding box center [646, 160] width 64 height 13
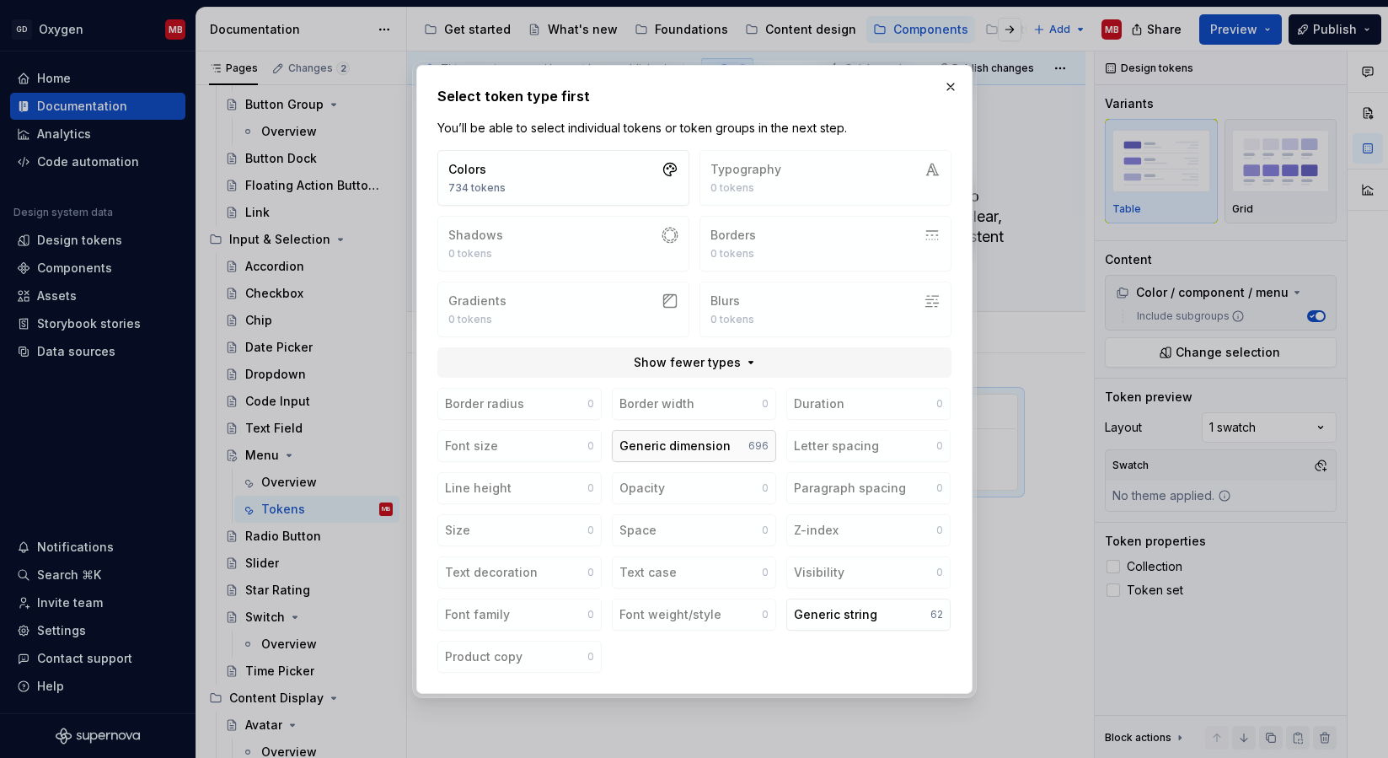
click at [716, 443] on div "Generic dimension" at bounding box center [674, 445] width 111 height 17
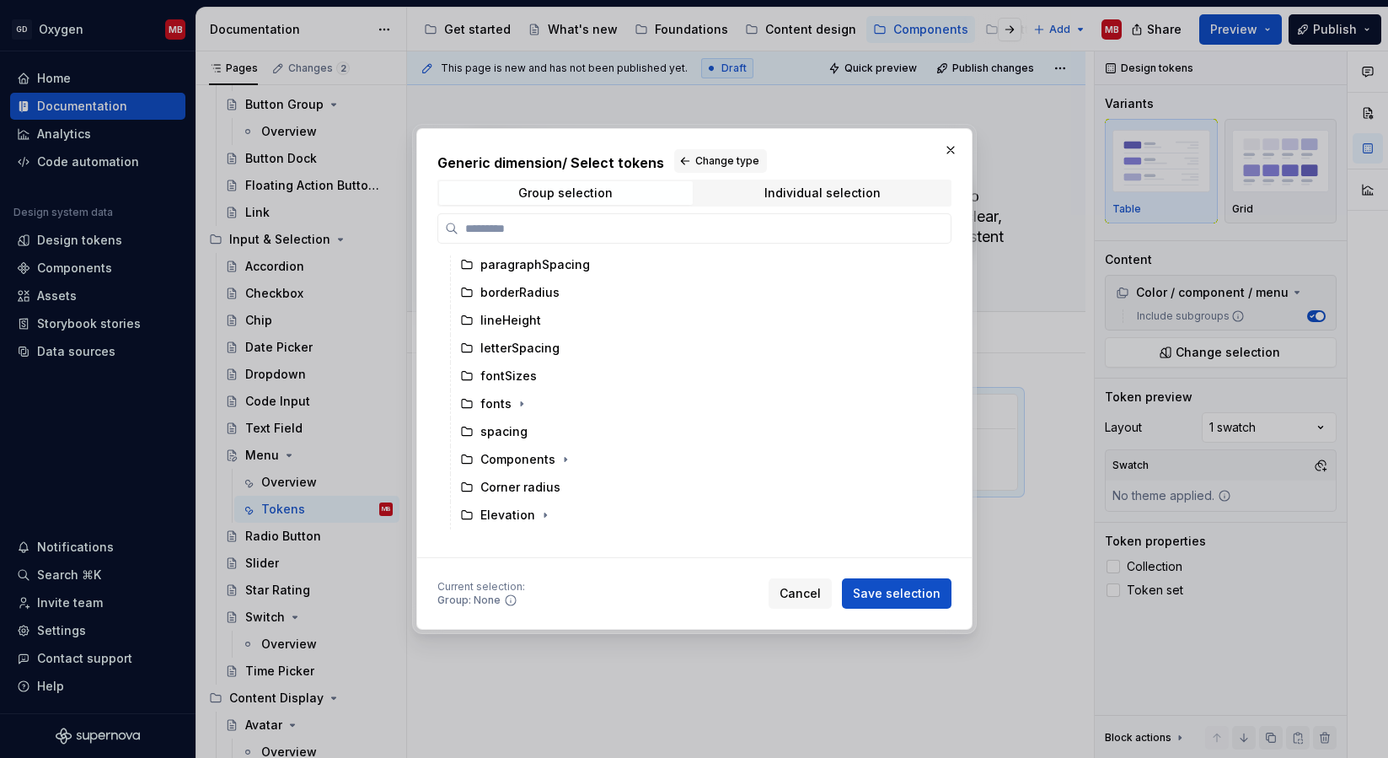
scroll to position [503, 0]
click at [741, 198] on span "Individual selection" at bounding box center [823, 193] width 254 height 24
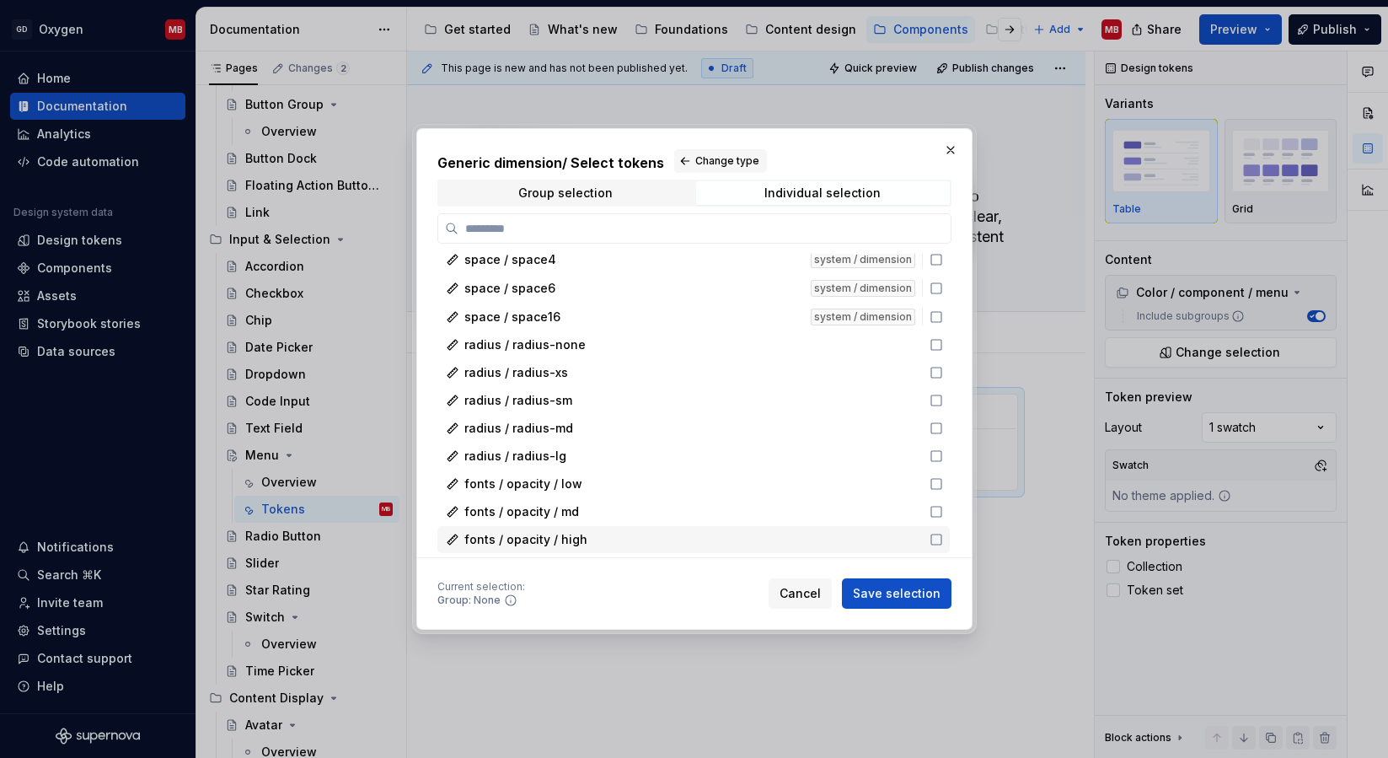
scroll to position [279, 0]
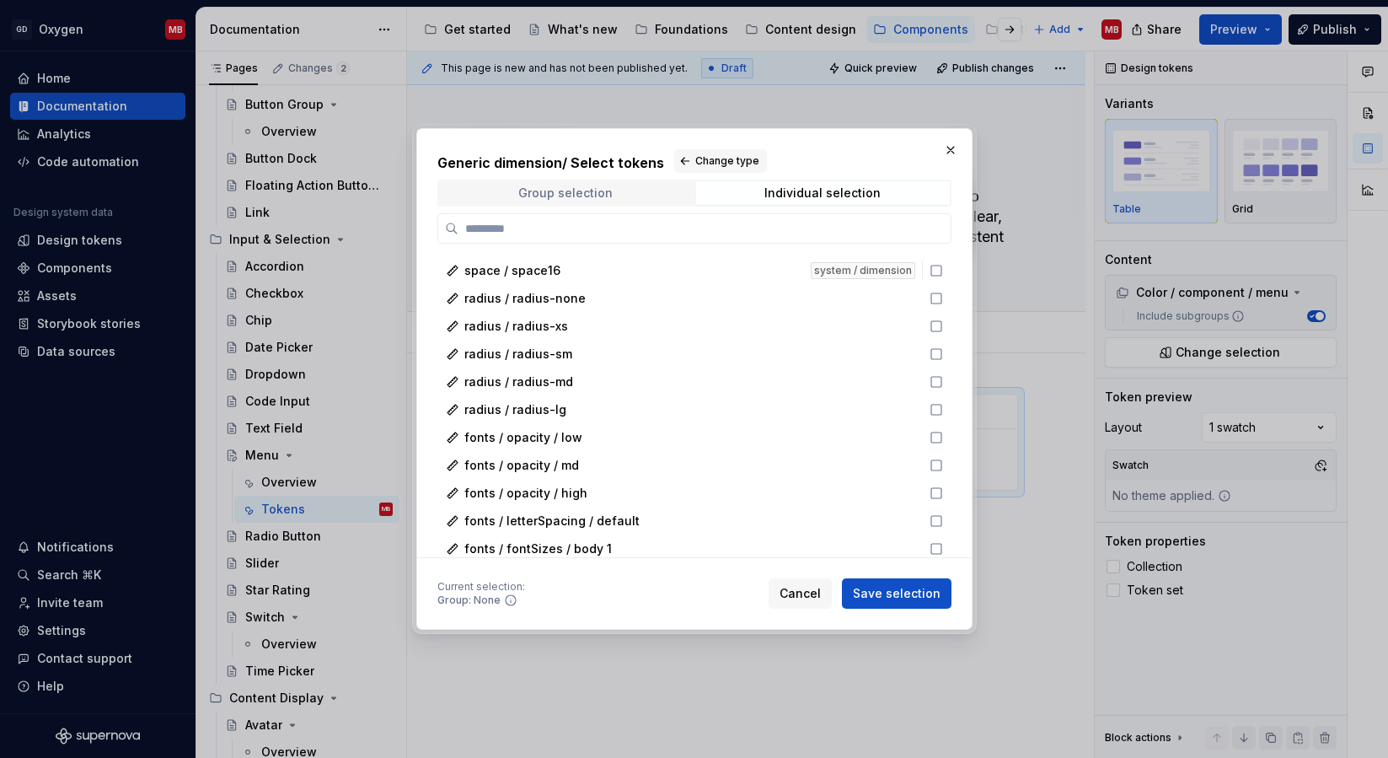
click at [610, 196] on span "Group selection" at bounding box center [566, 193] width 254 height 24
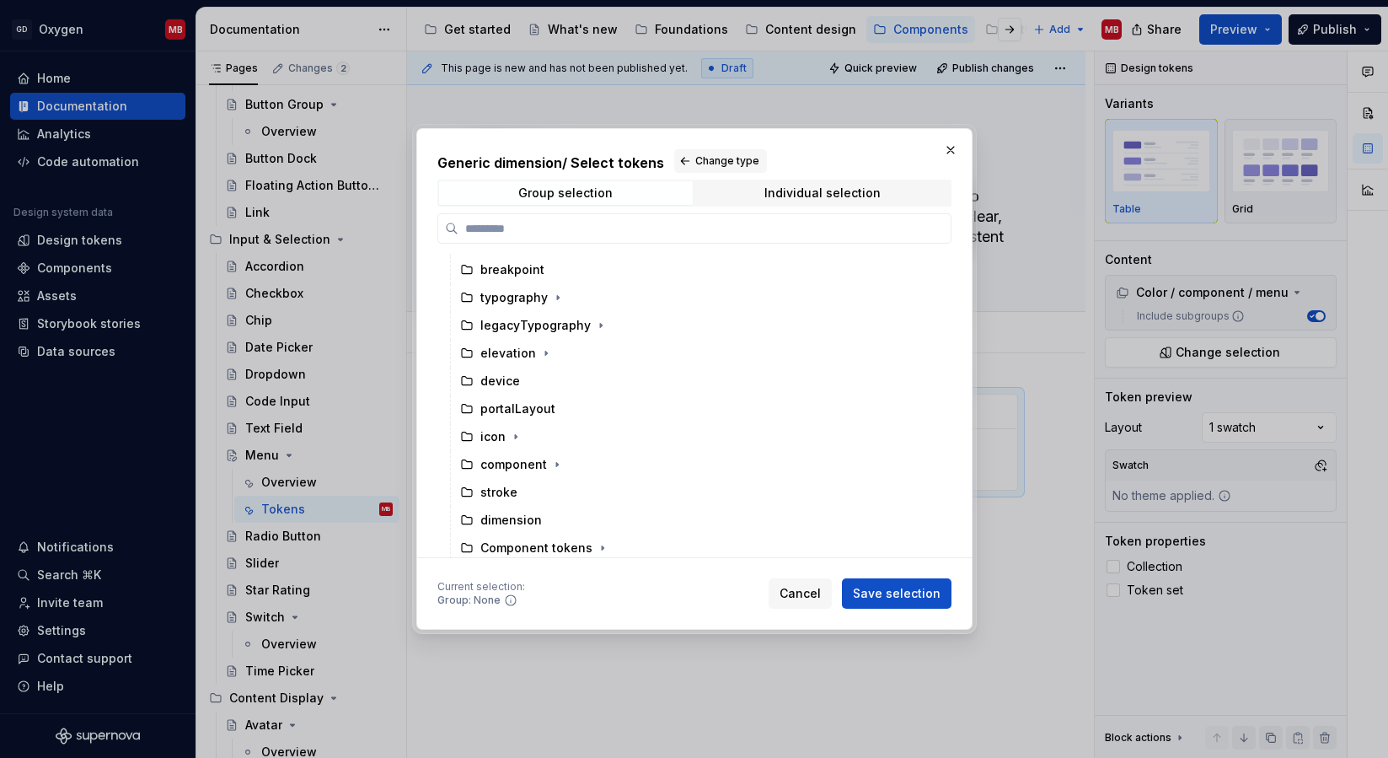
scroll to position [165, 0]
click at [806, 598] on span "Cancel" at bounding box center [800, 593] width 41 height 17
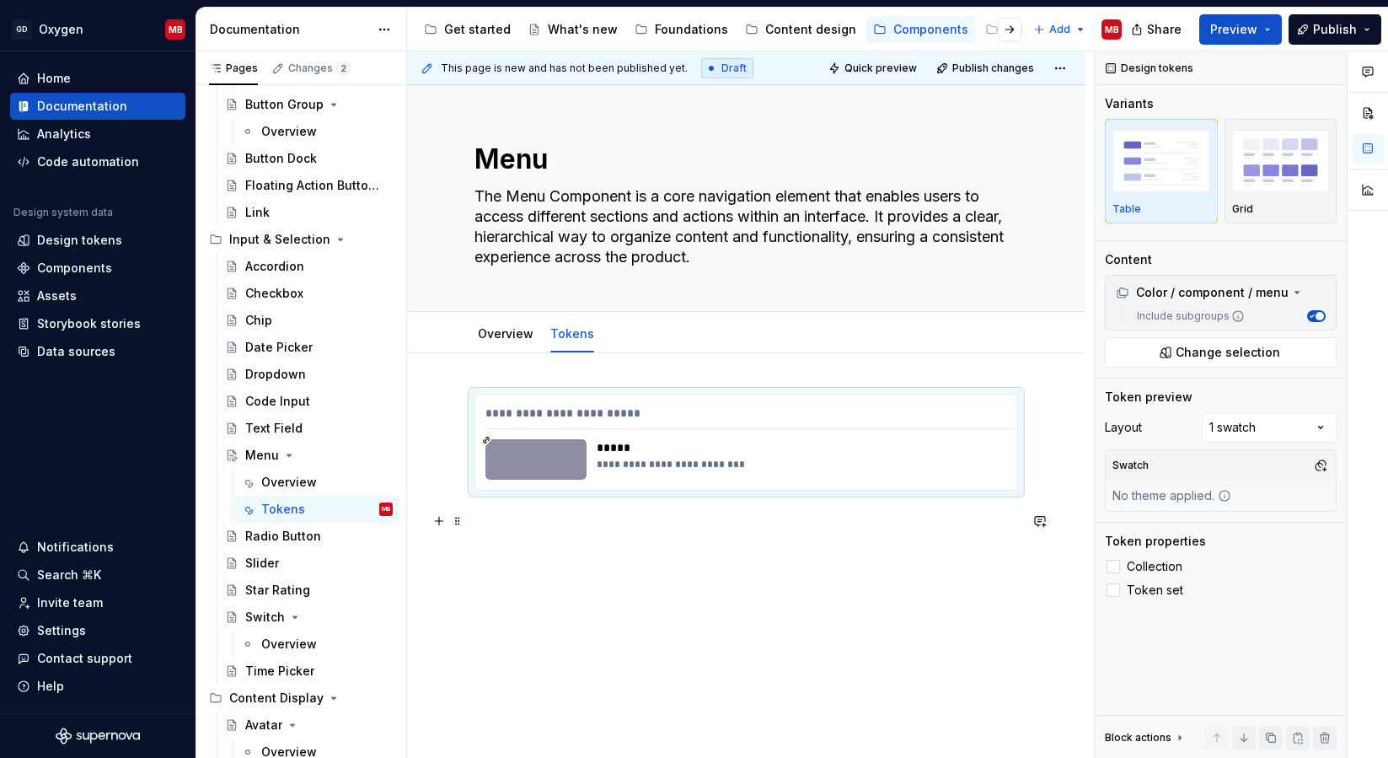
click at [688, 543] on div "**********" at bounding box center [746, 473] width 544 height 158
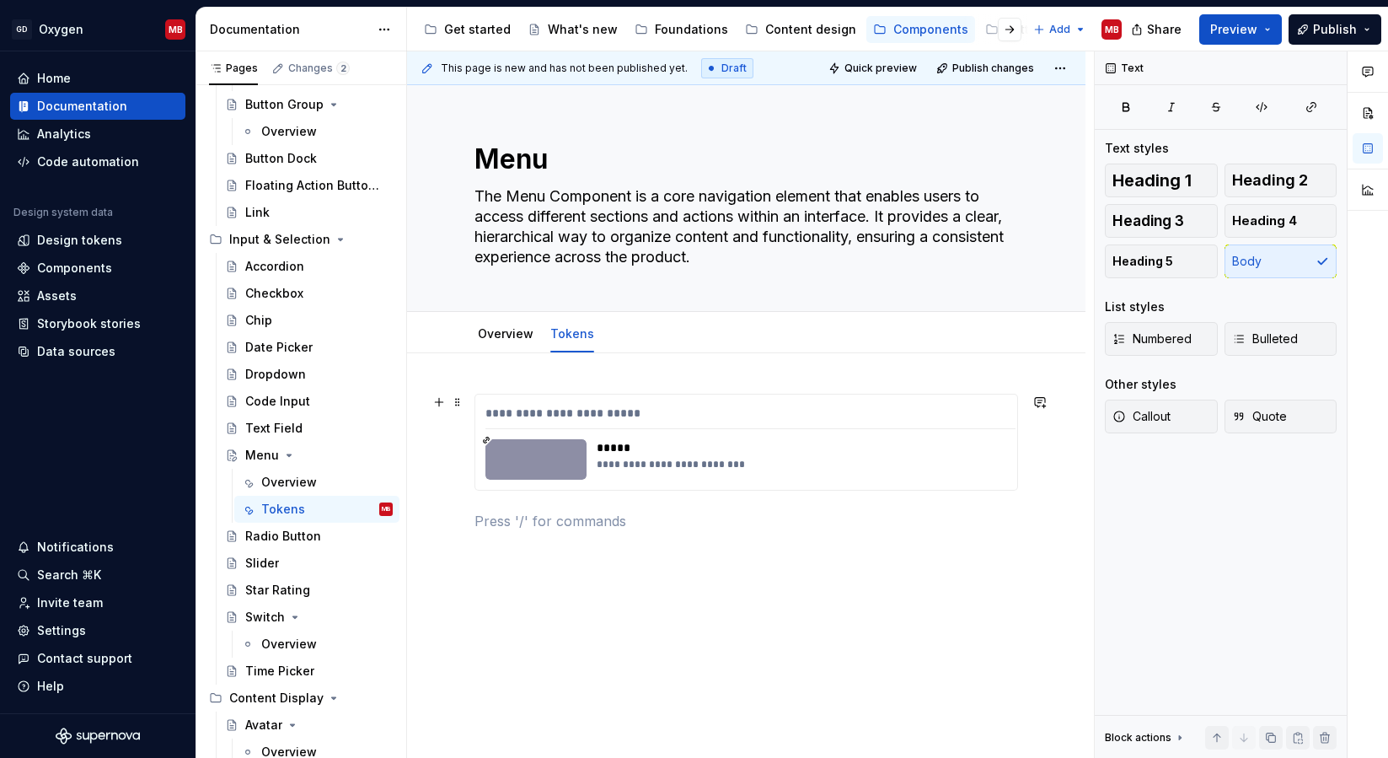
click at [659, 458] on div "**********" at bounding box center [801, 464] width 409 height 13
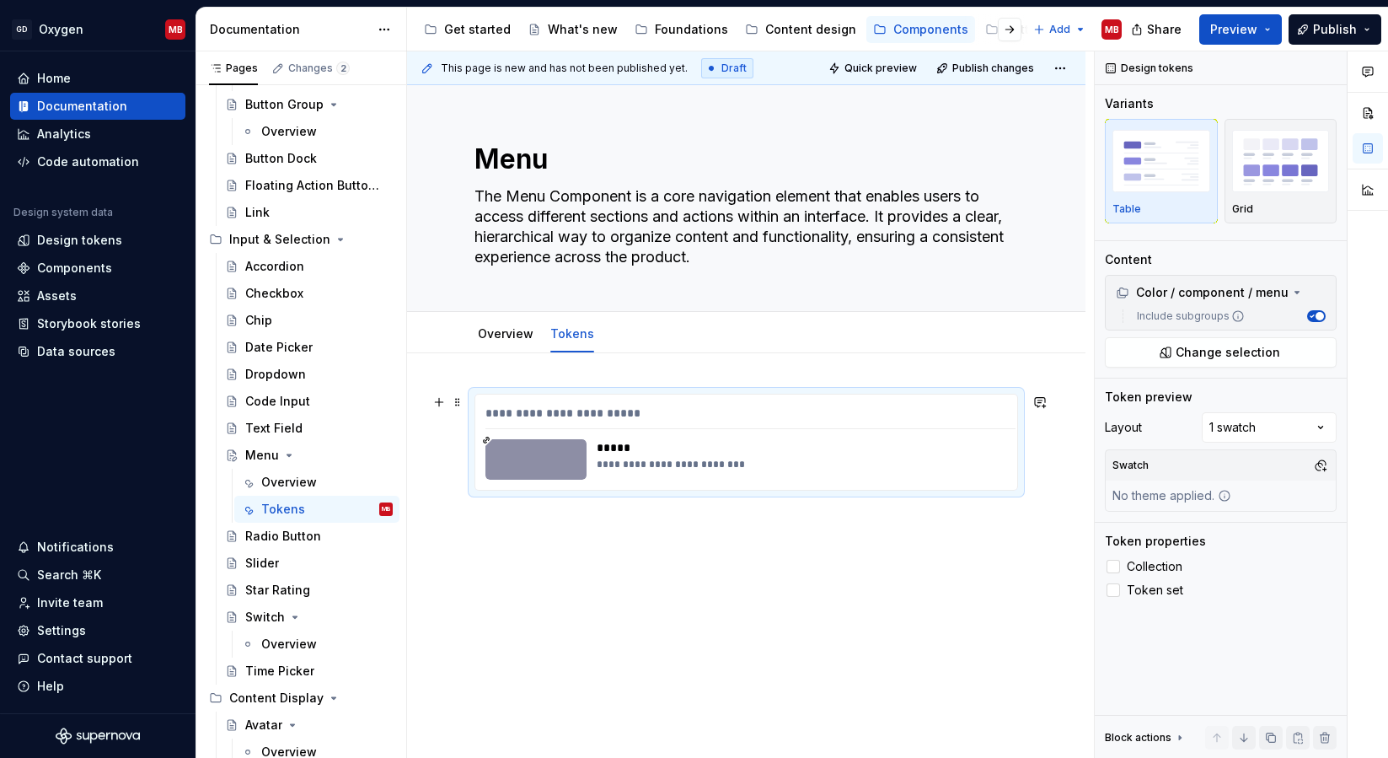
click at [475, 437] on div "**********" at bounding box center [746, 441] width 542 height 95
click at [557, 394] on div "**********" at bounding box center [746, 441] width 542 height 95
click at [698, 394] on div "**********" at bounding box center [746, 441] width 542 height 95
type textarea "*"
click at [1258, 353] on span "Change selection" at bounding box center [1228, 352] width 105 height 17
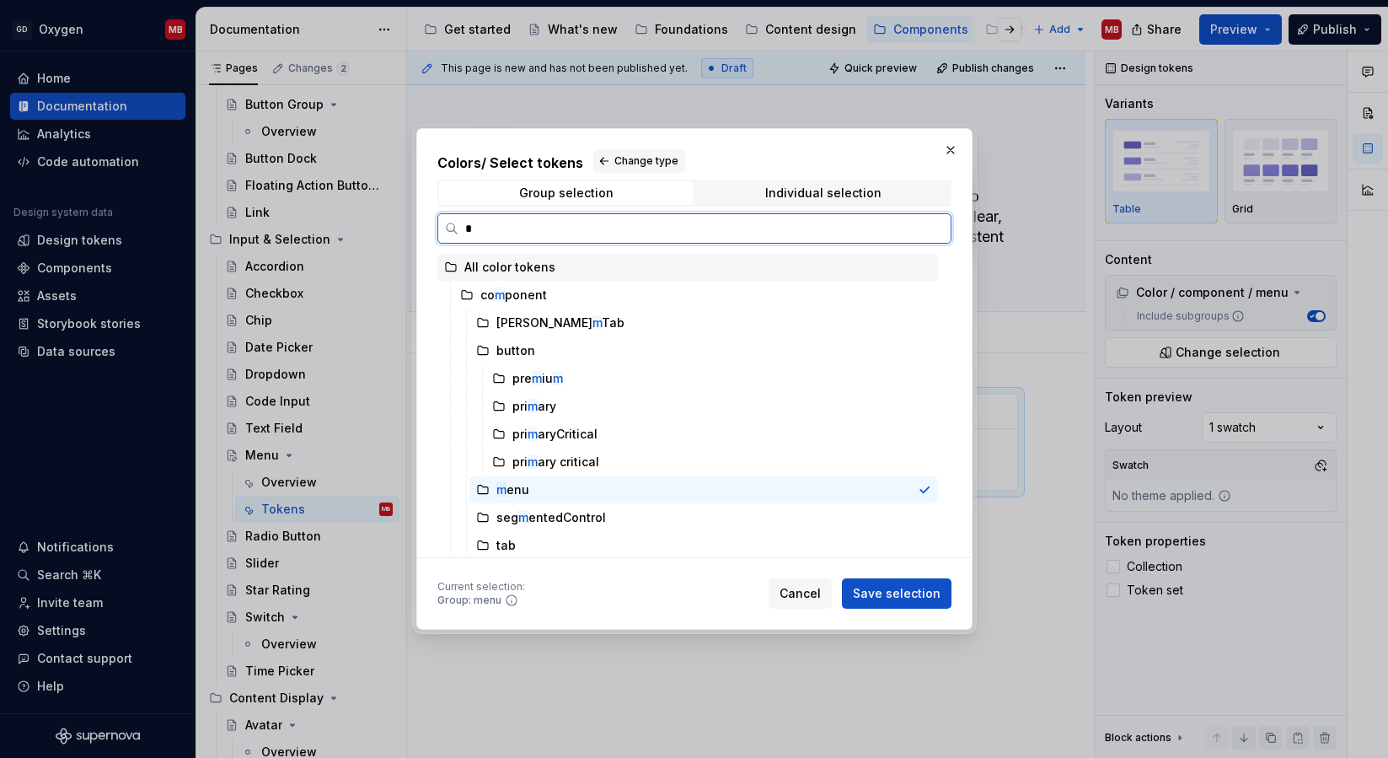
scroll to position [0, 3]
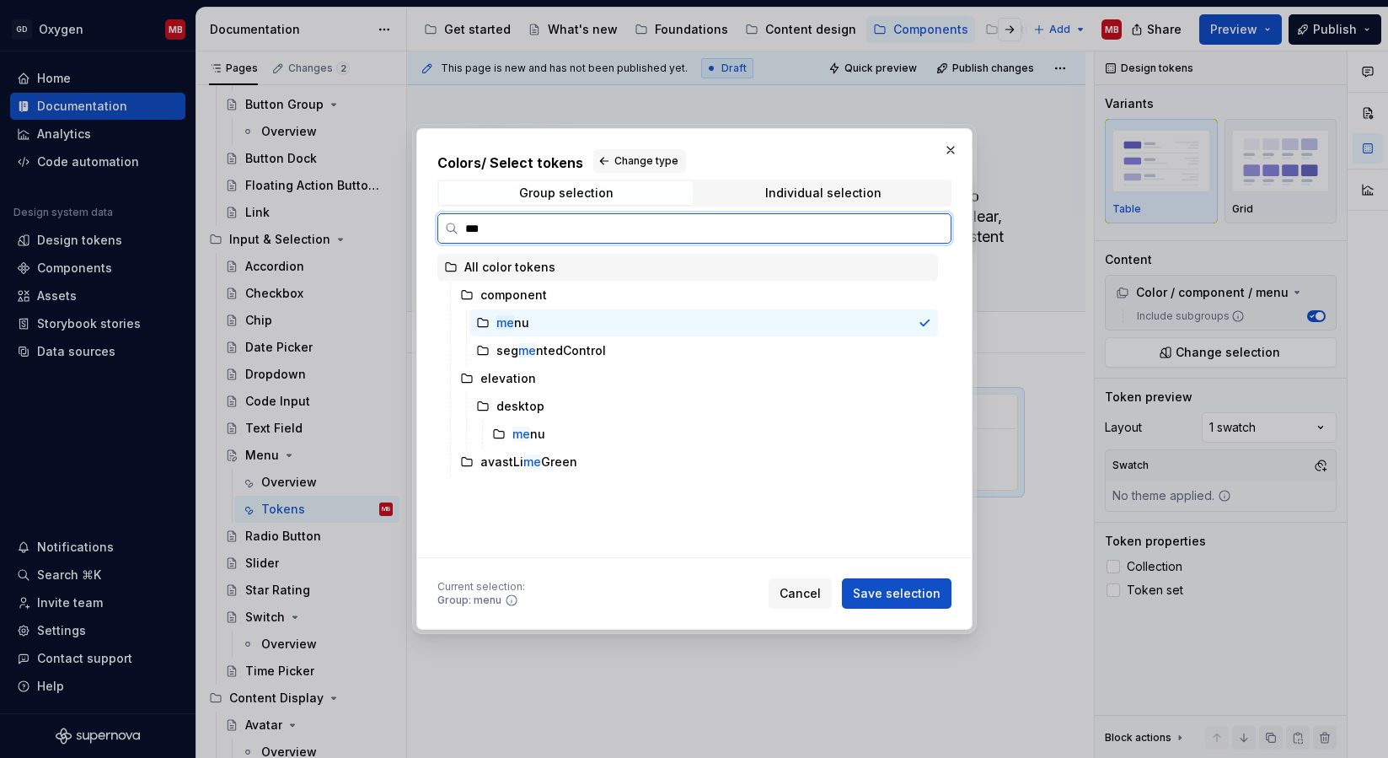
type input "****"
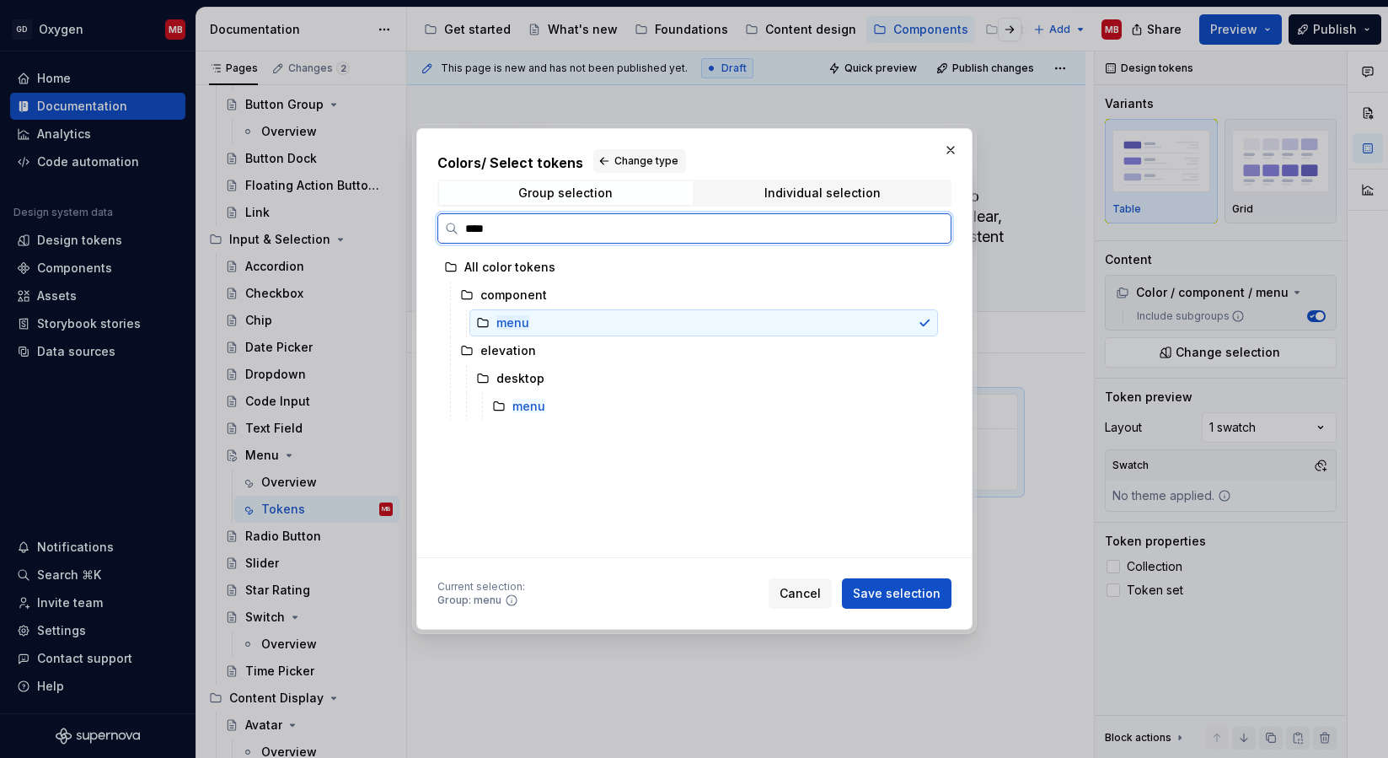
click at [532, 320] on div "menu" at bounding box center [703, 322] width 469 height 27
click at [533, 408] on mark "menu" at bounding box center [528, 406] width 33 height 14
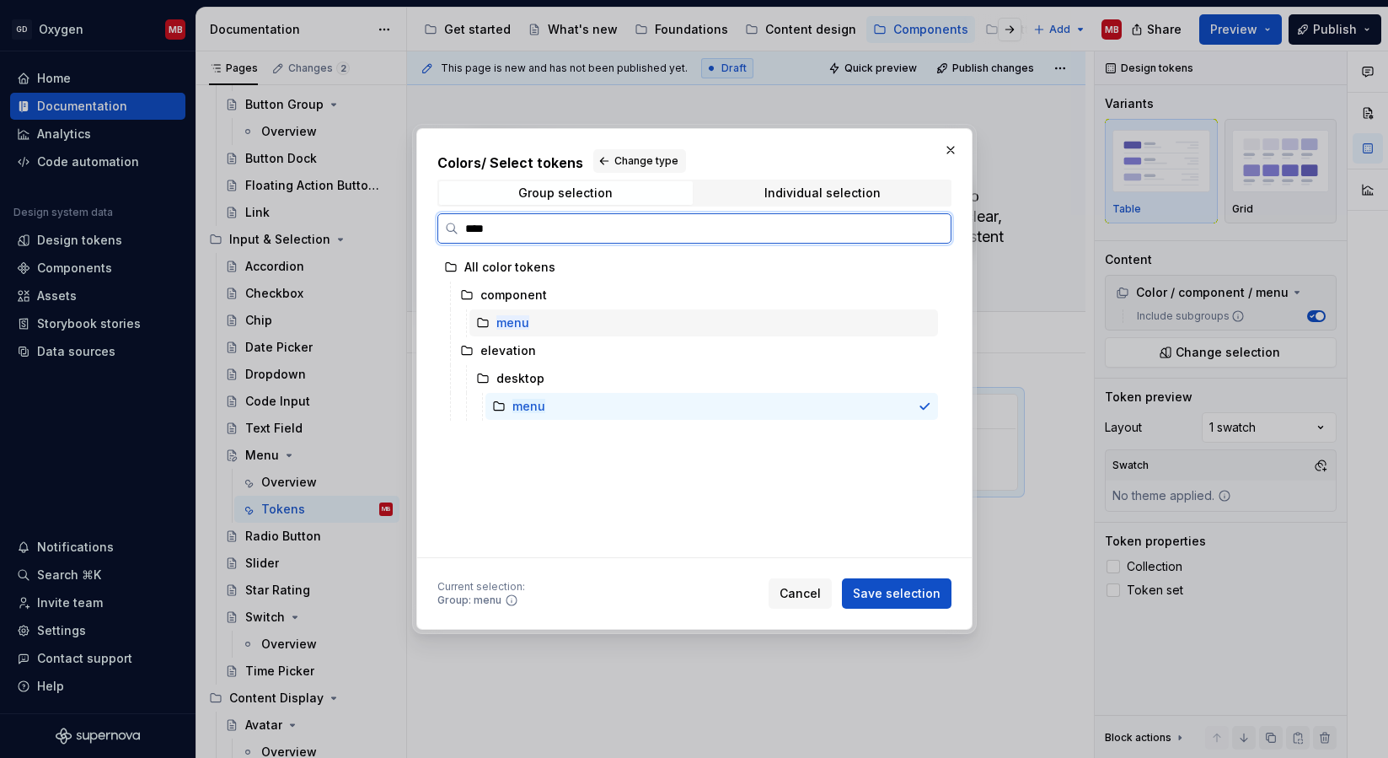
click at [540, 321] on div "menu" at bounding box center [703, 322] width 469 height 27
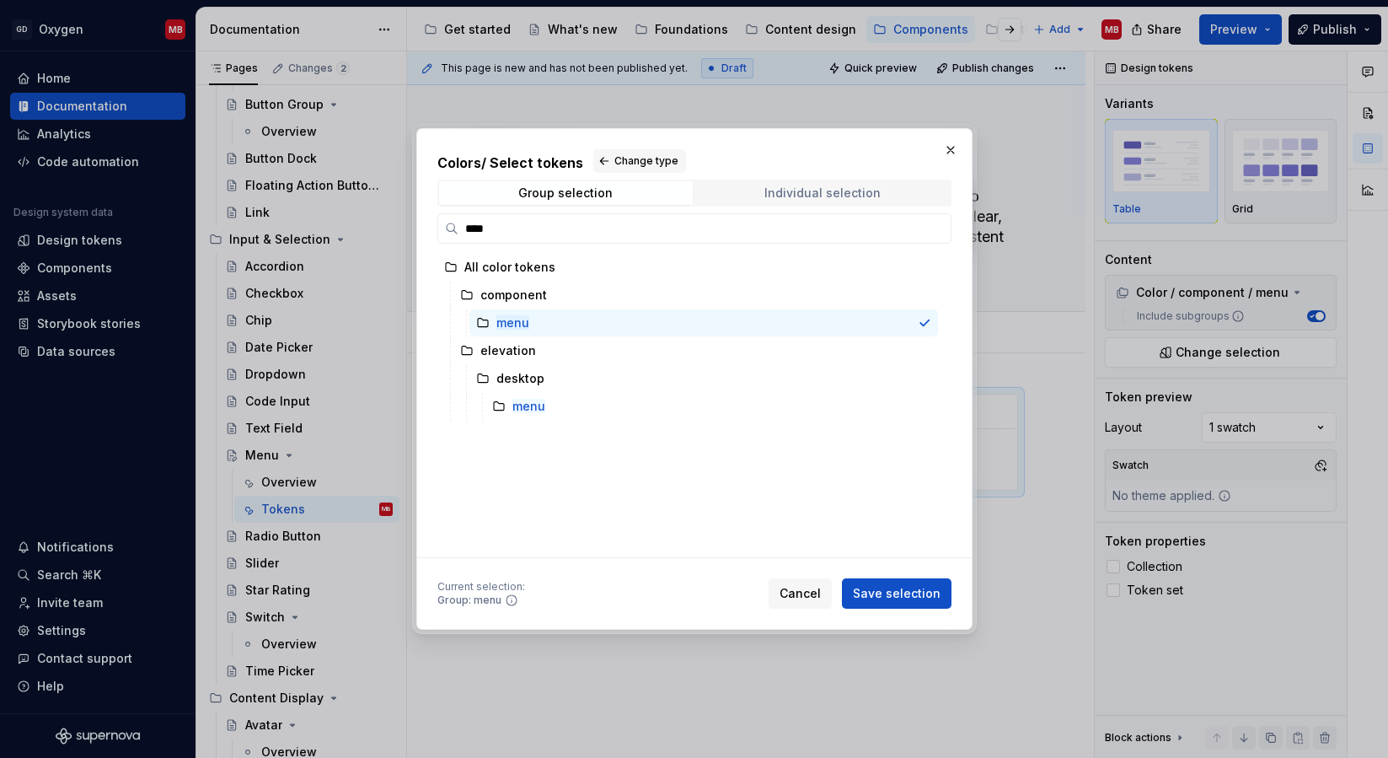
click at [804, 189] on div "Individual selection" at bounding box center [822, 192] width 116 height 13
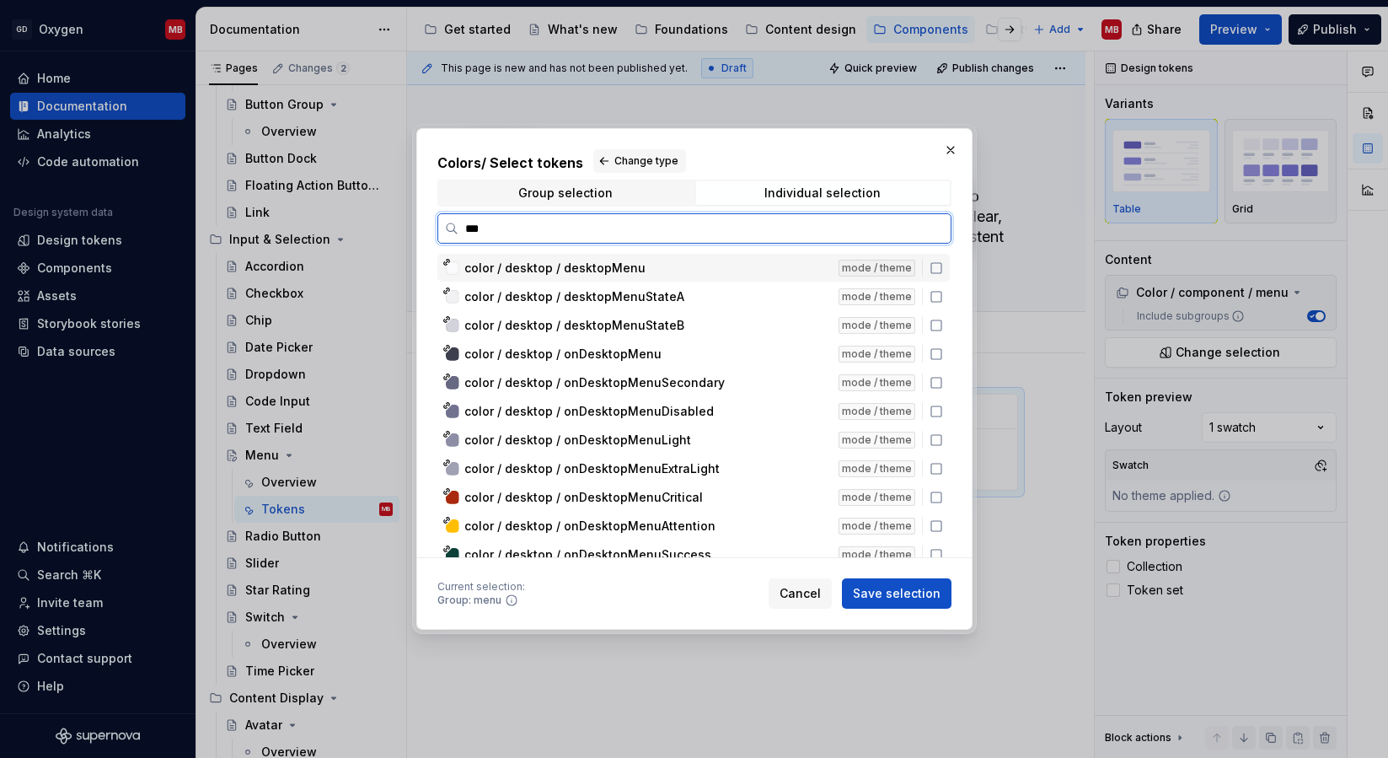
type input "****"
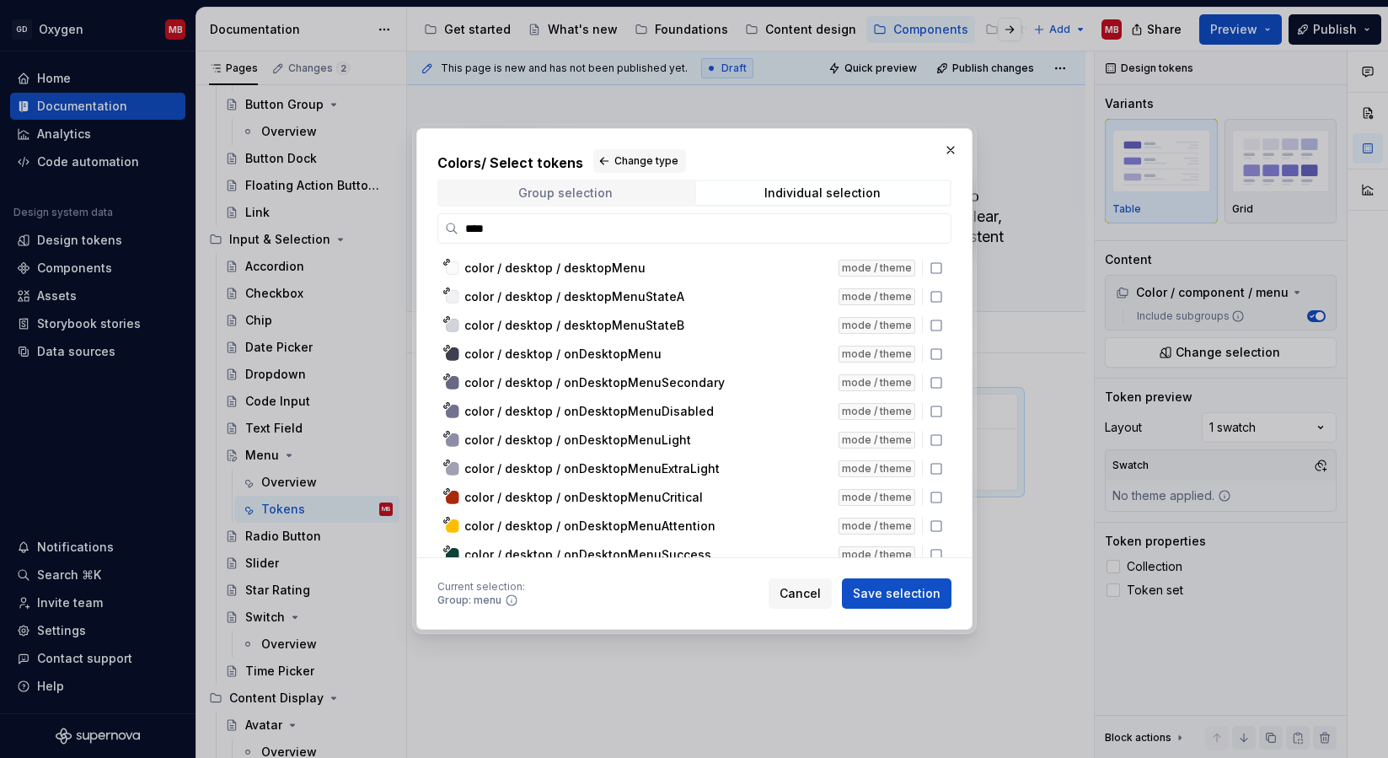
click at [596, 189] on div "Group selection" at bounding box center [565, 192] width 94 height 13
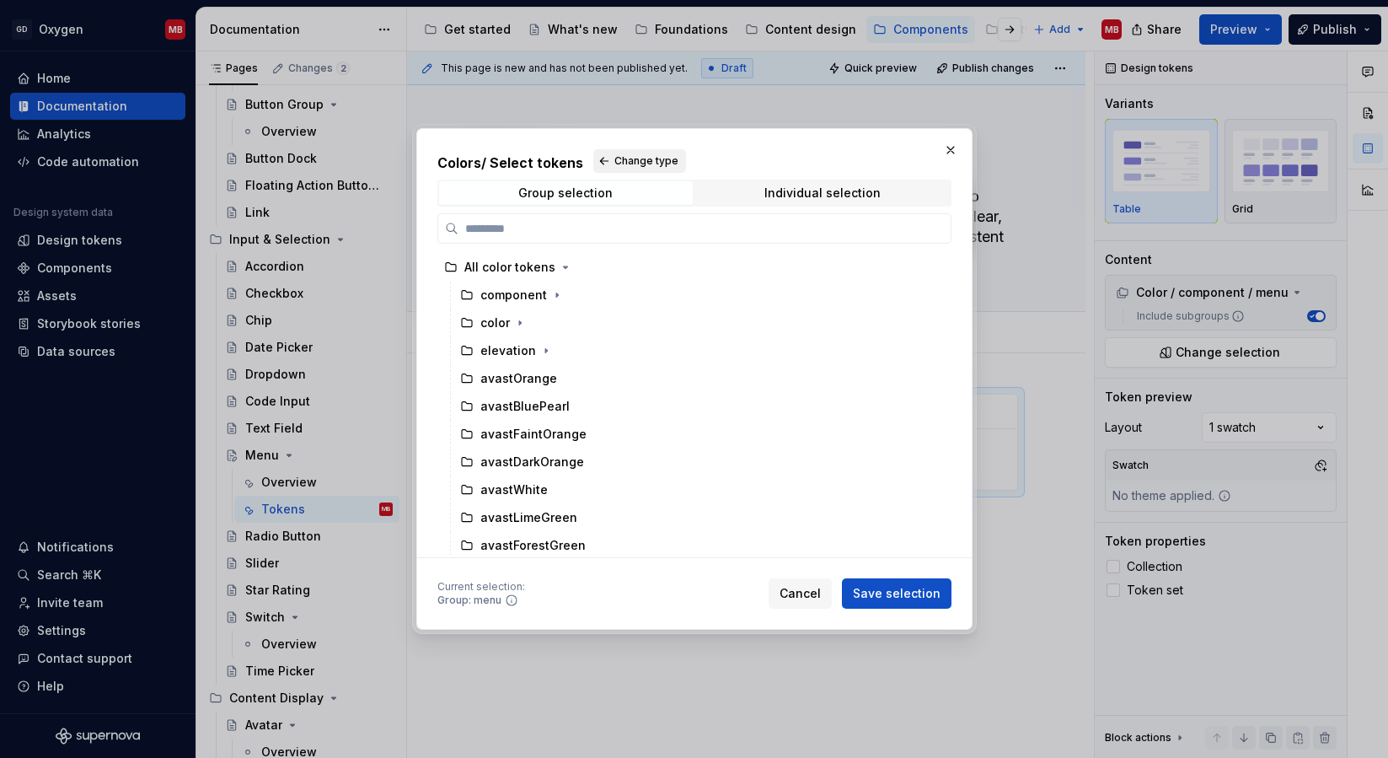
click at [630, 157] on span "Change type" at bounding box center [646, 160] width 64 height 13
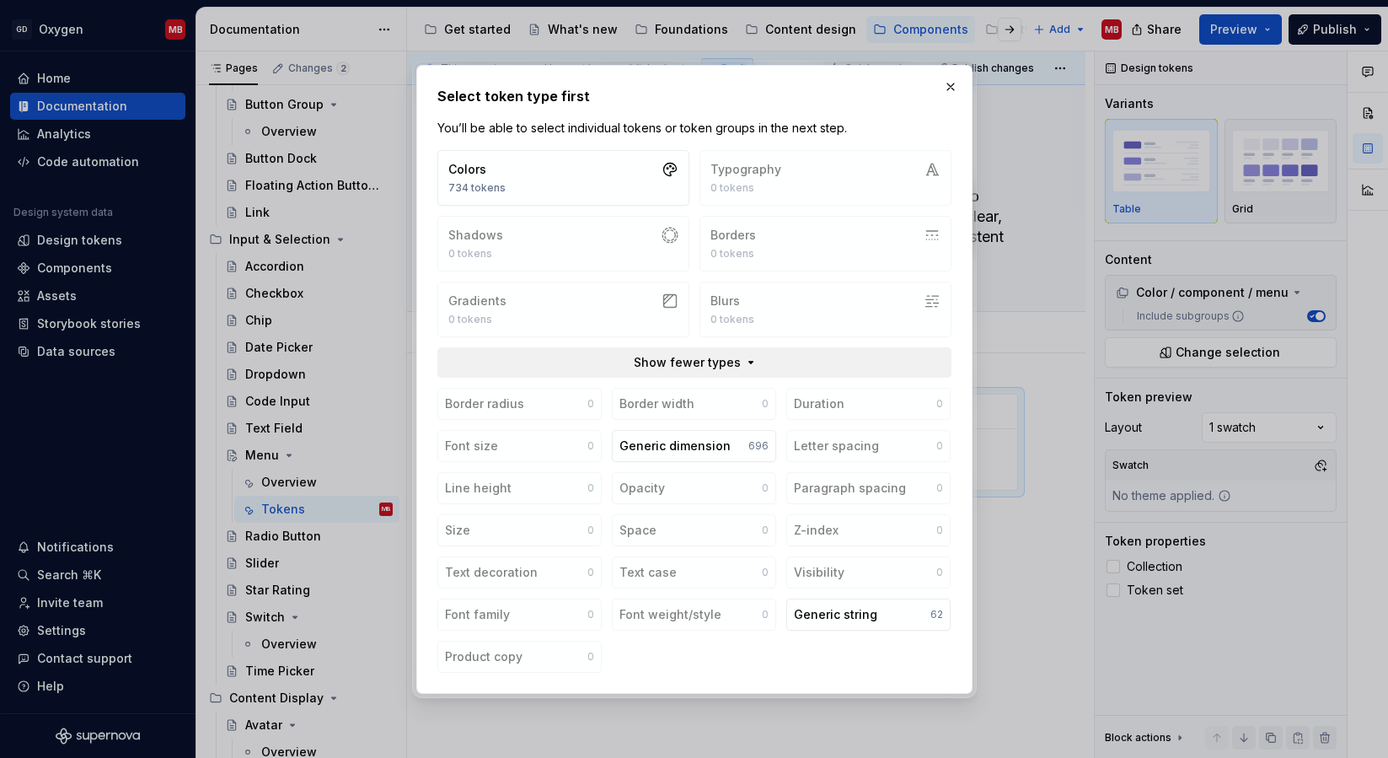
click at [697, 357] on span "Show fewer types" at bounding box center [687, 362] width 107 height 17
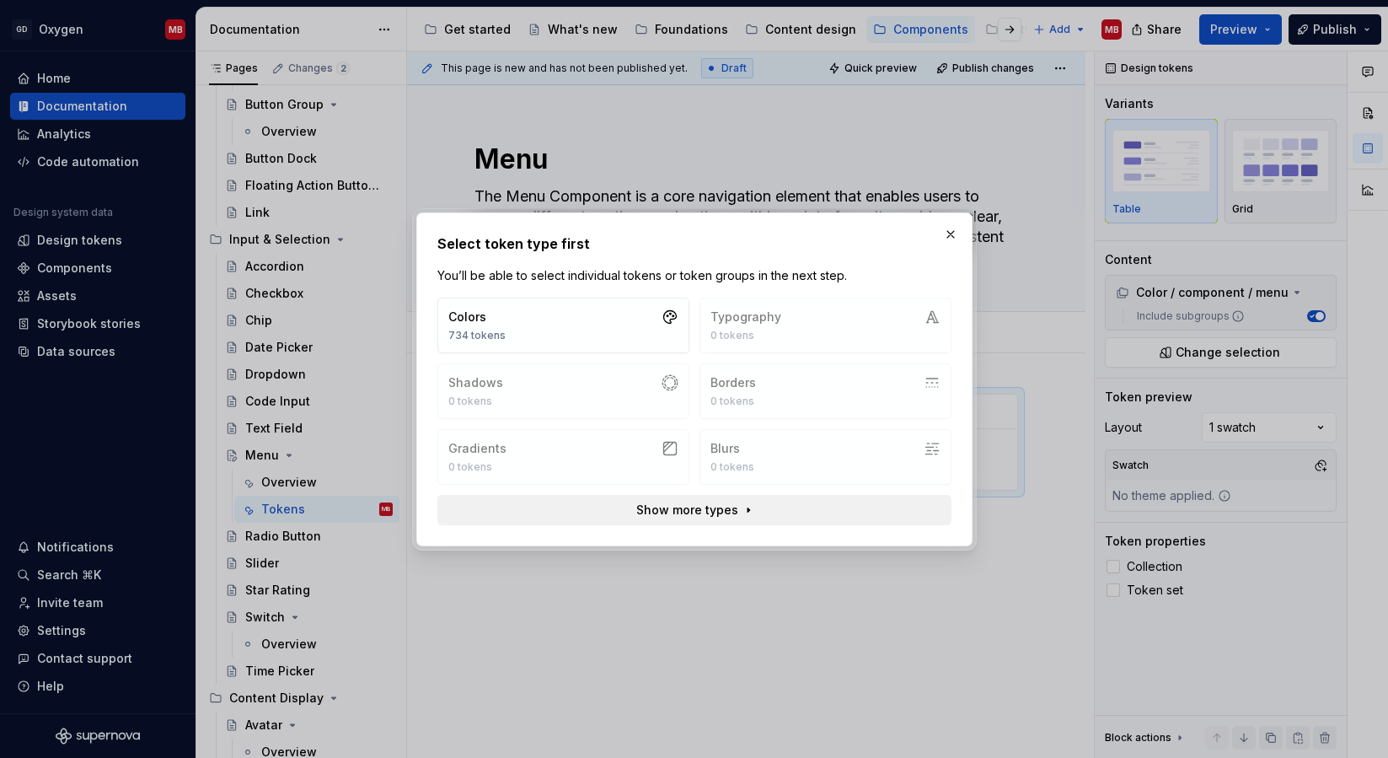
click at [667, 514] on span "Show more types" at bounding box center [687, 509] width 102 height 17
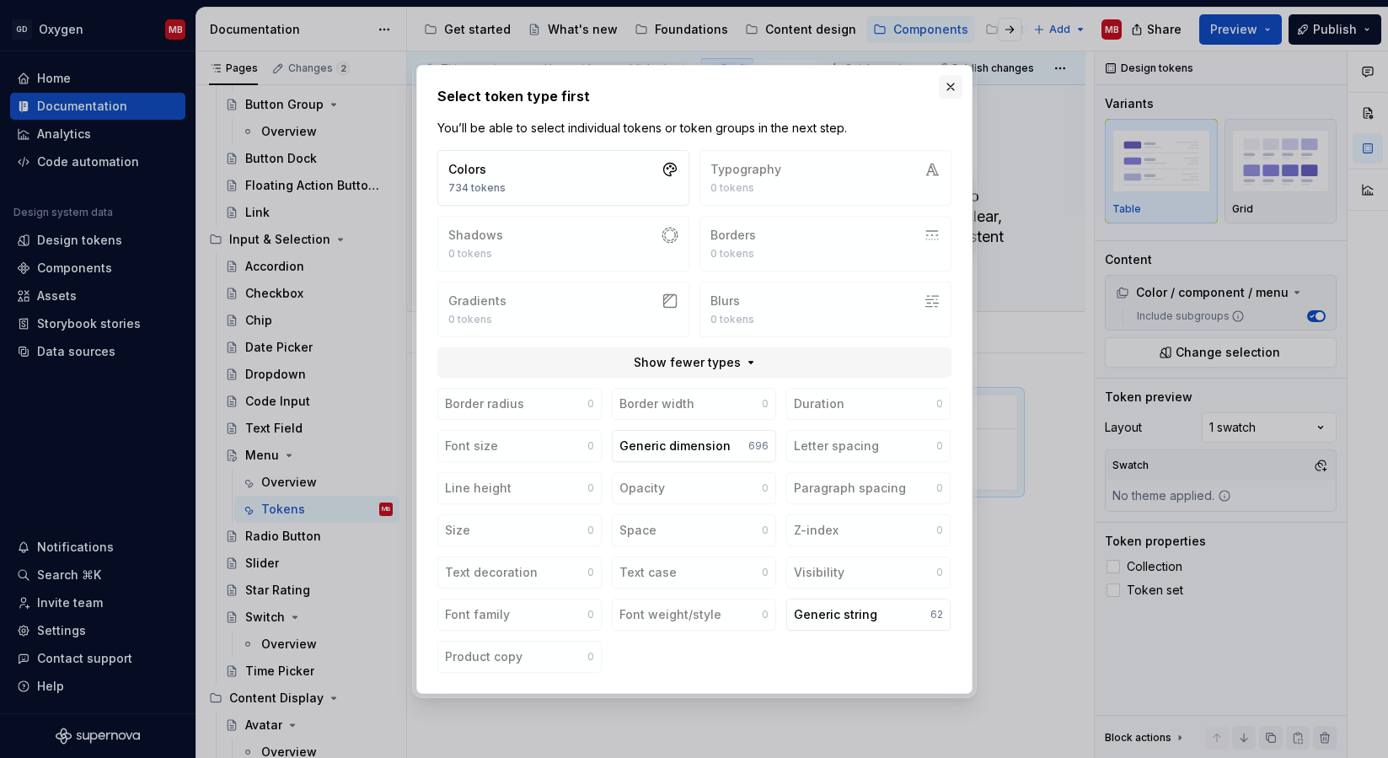
click at [952, 88] on button "button" at bounding box center [951, 87] width 24 height 24
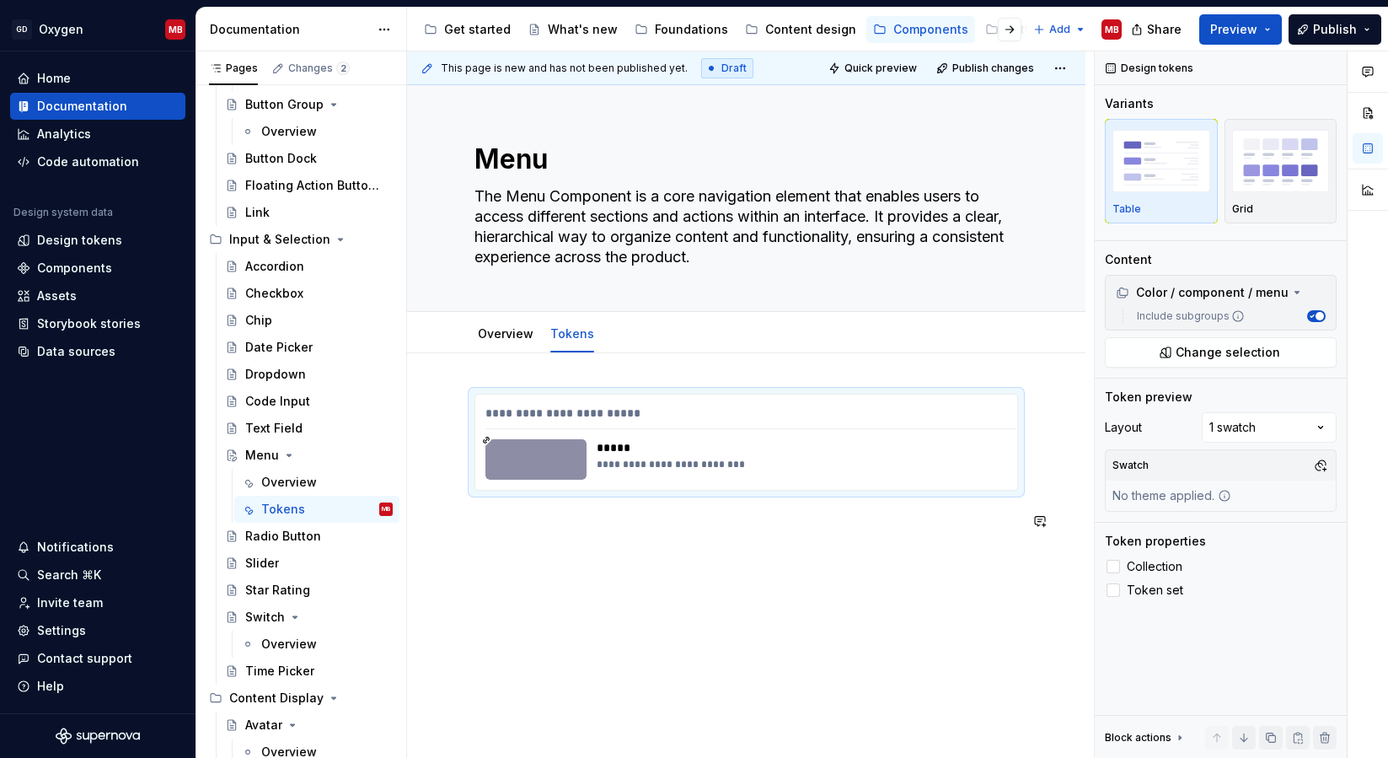
click at [703, 578] on div "**********" at bounding box center [746, 566] width 678 height 426
click at [608, 537] on div "**********" at bounding box center [746, 473] width 544 height 158
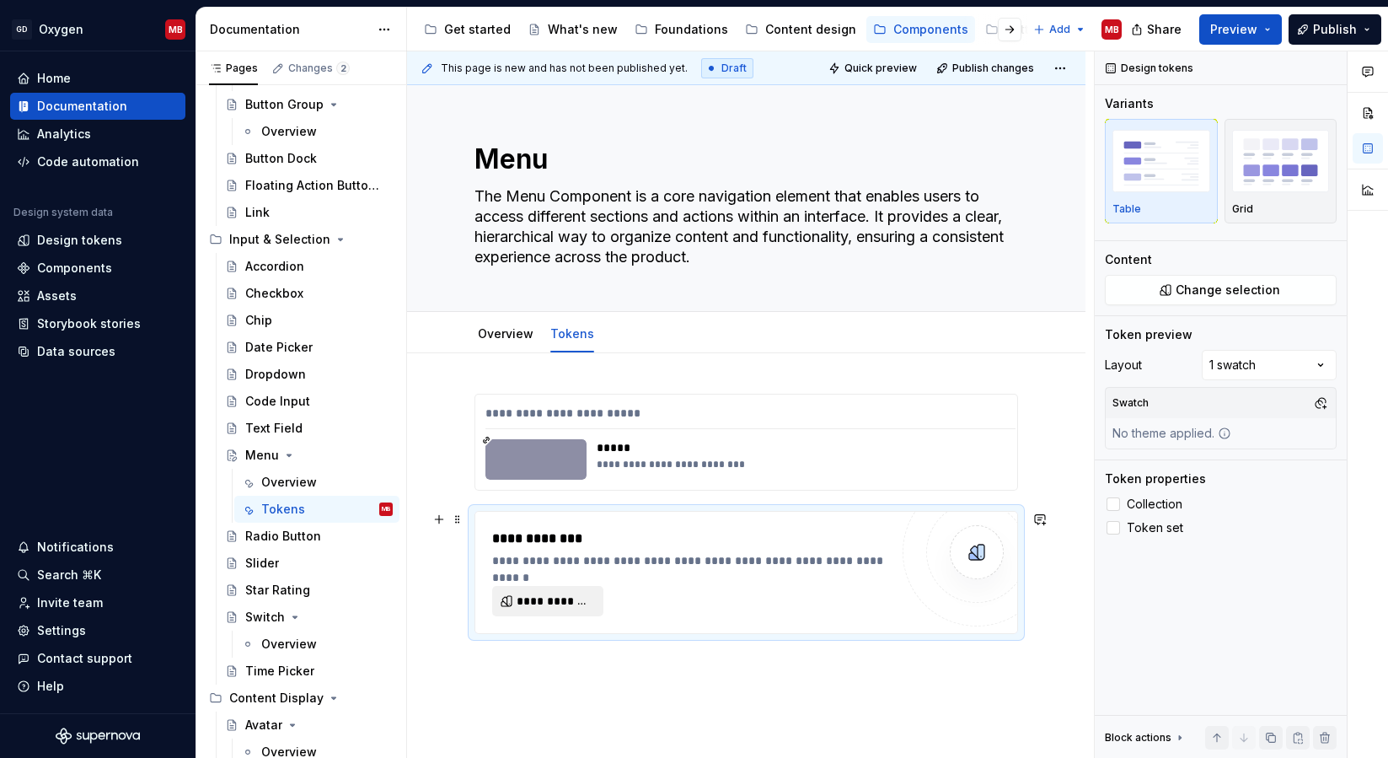
click at [555, 601] on span "**********" at bounding box center [555, 600] width 76 height 17
type textarea "*"
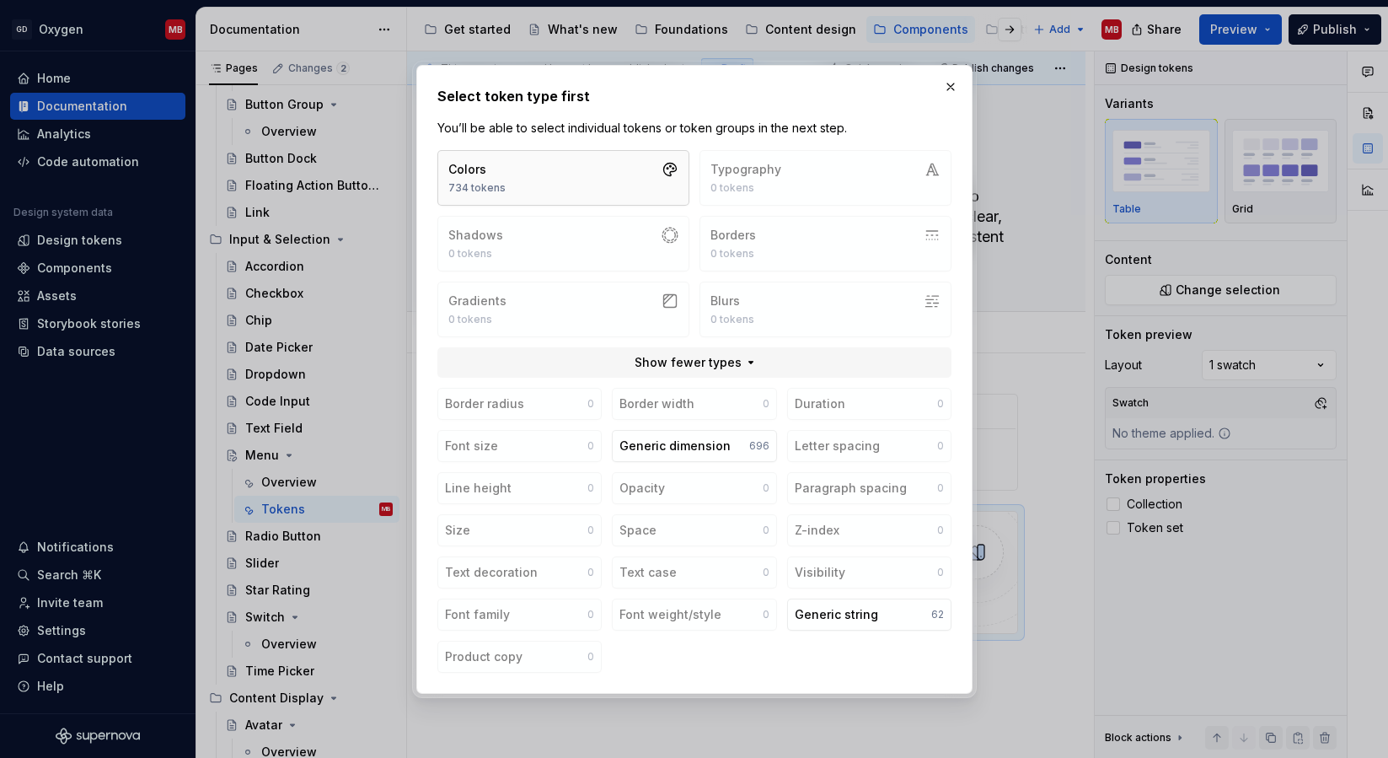
click at [598, 179] on button "Colors 734 tokens" at bounding box center [563, 178] width 252 height 56
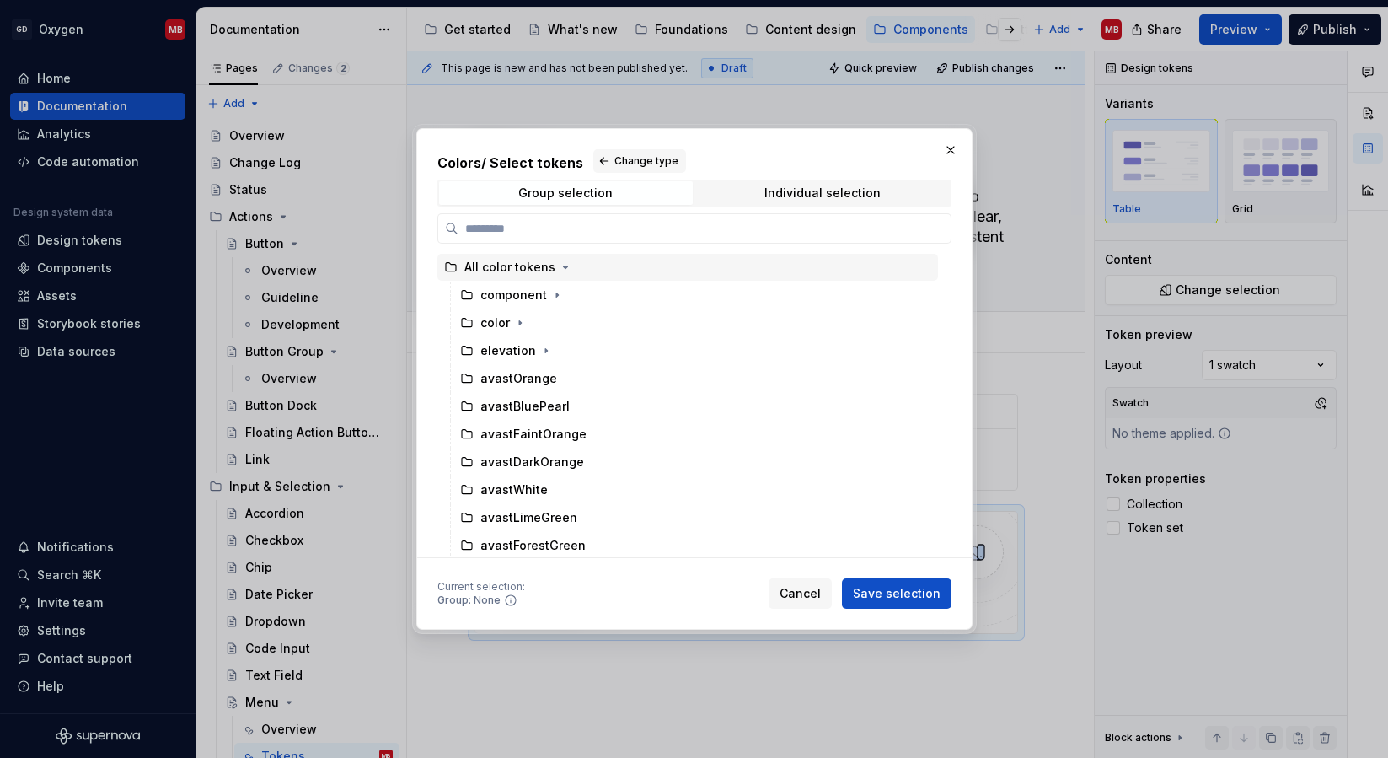
scroll to position [247, 0]
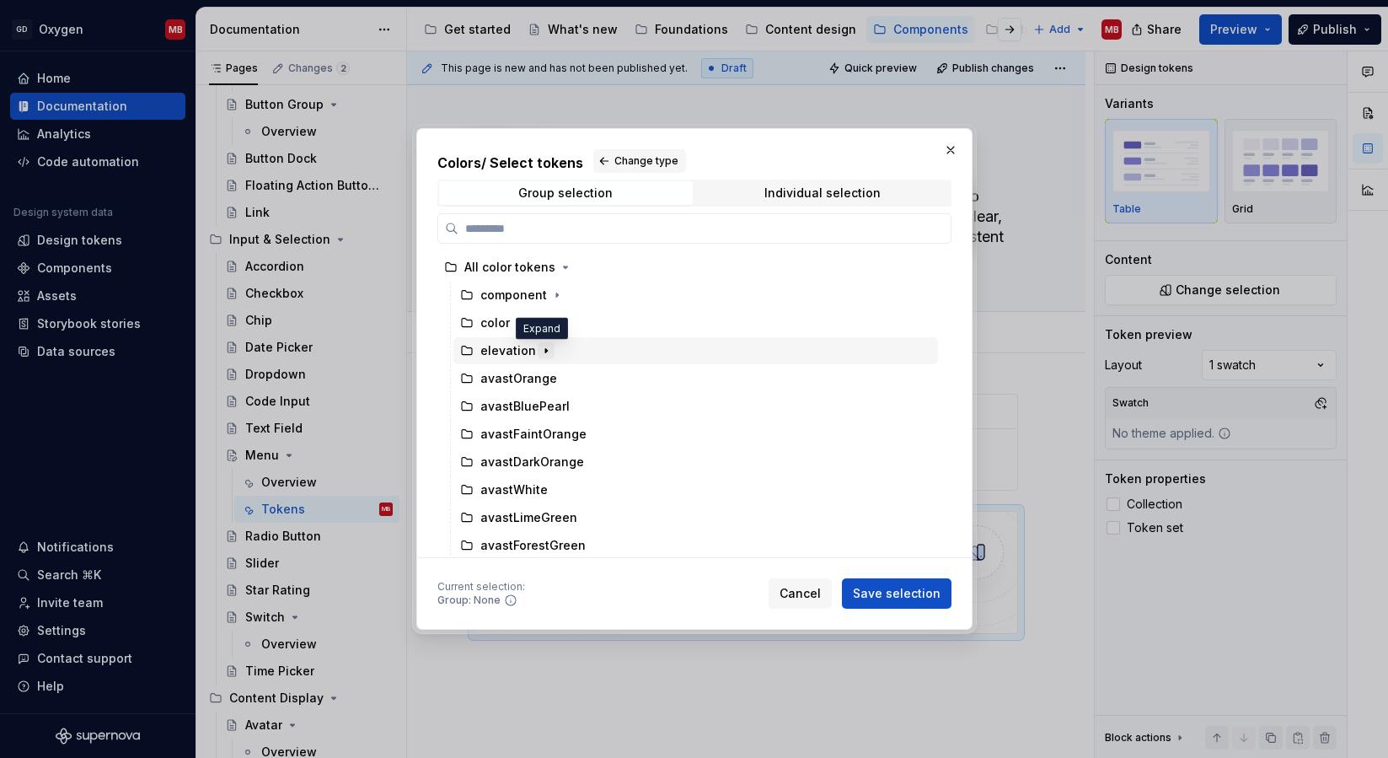
click at [544, 347] on icon "button" at bounding box center [545, 350] width 13 height 13
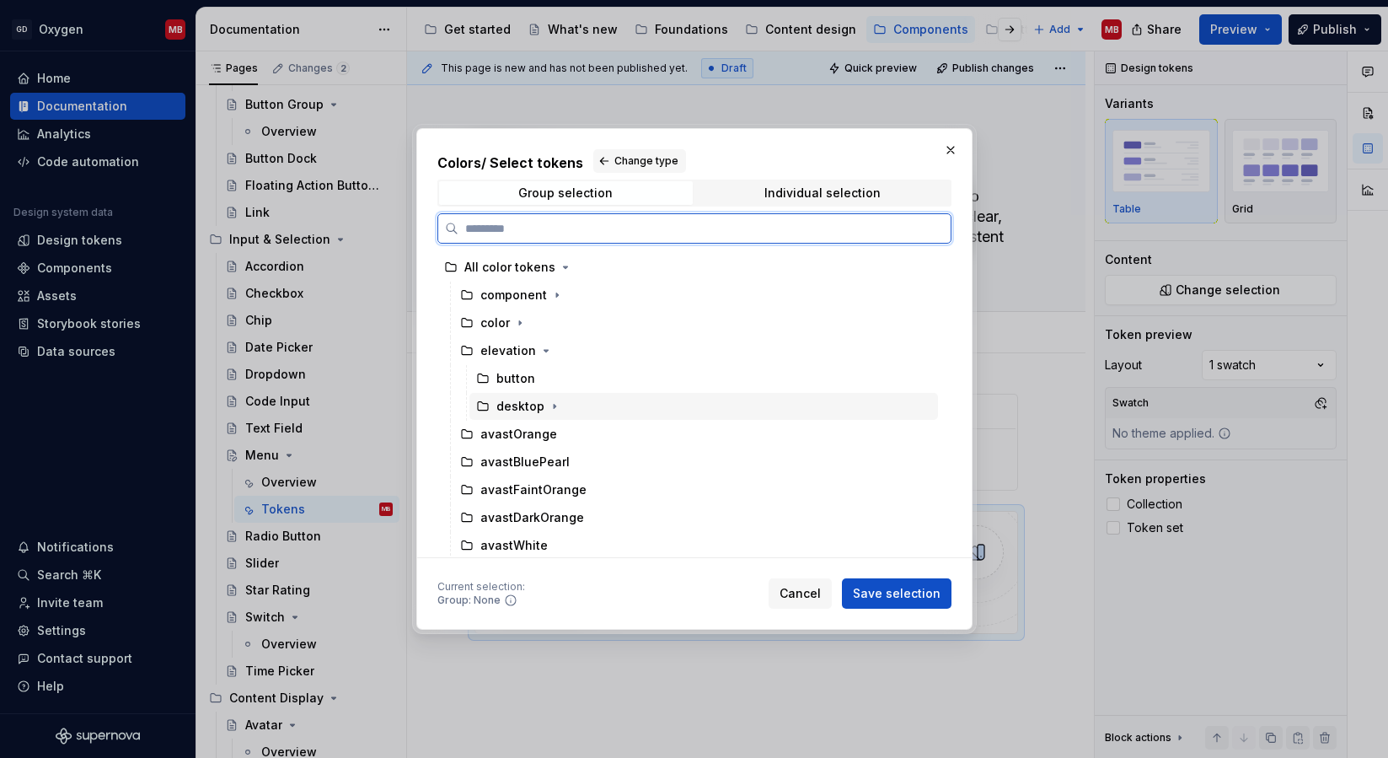
click at [535, 406] on div "desktop" at bounding box center [520, 406] width 48 height 17
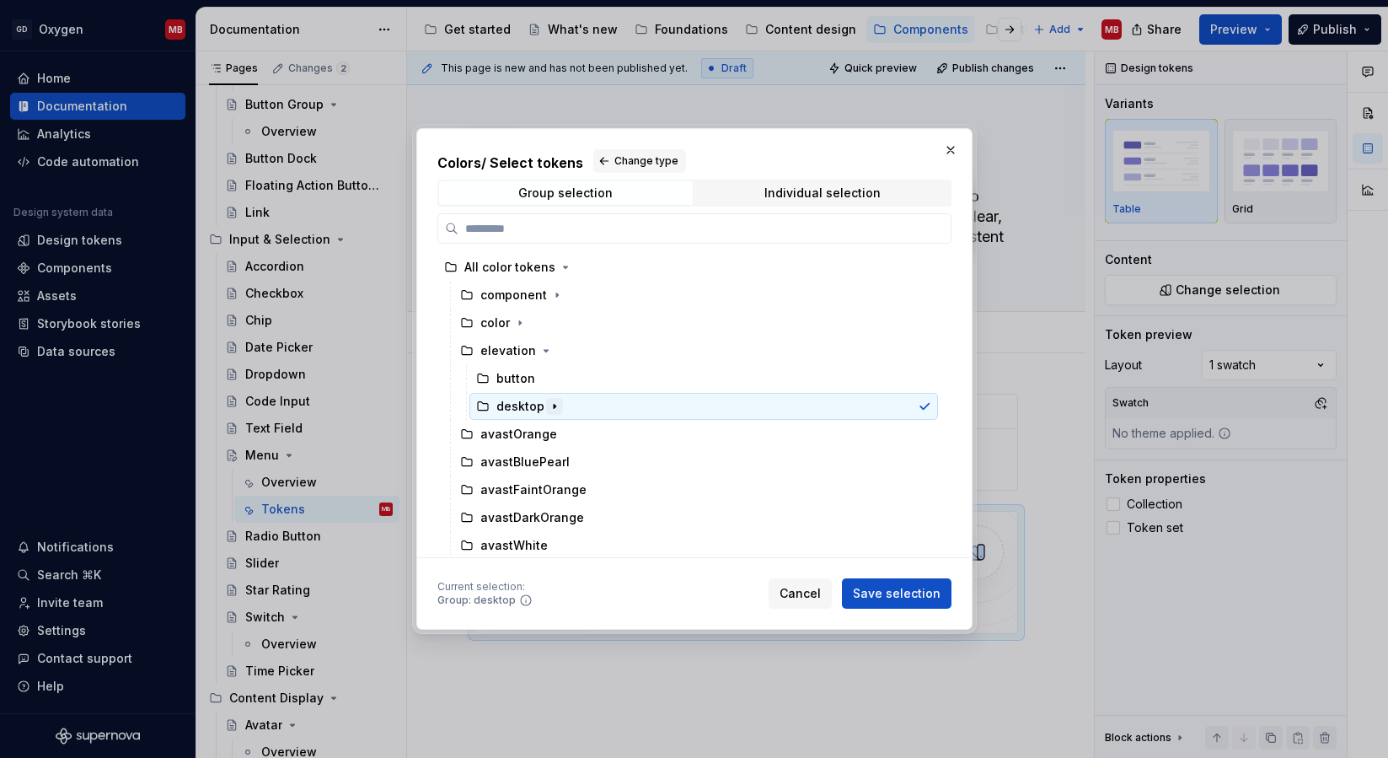
click at [559, 405] on button "button" at bounding box center [554, 406] width 17 height 17
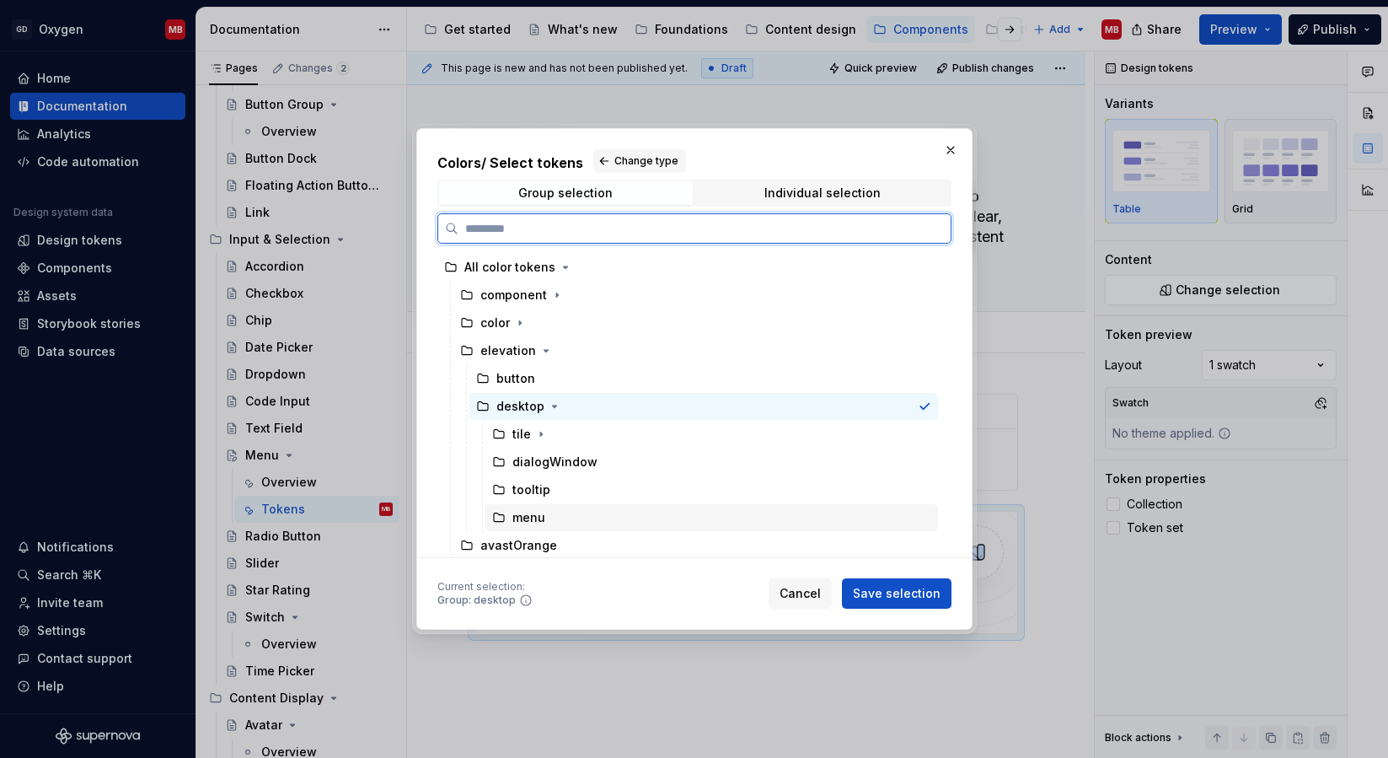
click at [539, 515] on div "menu" at bounding box center [528, 517] width 33 height 17
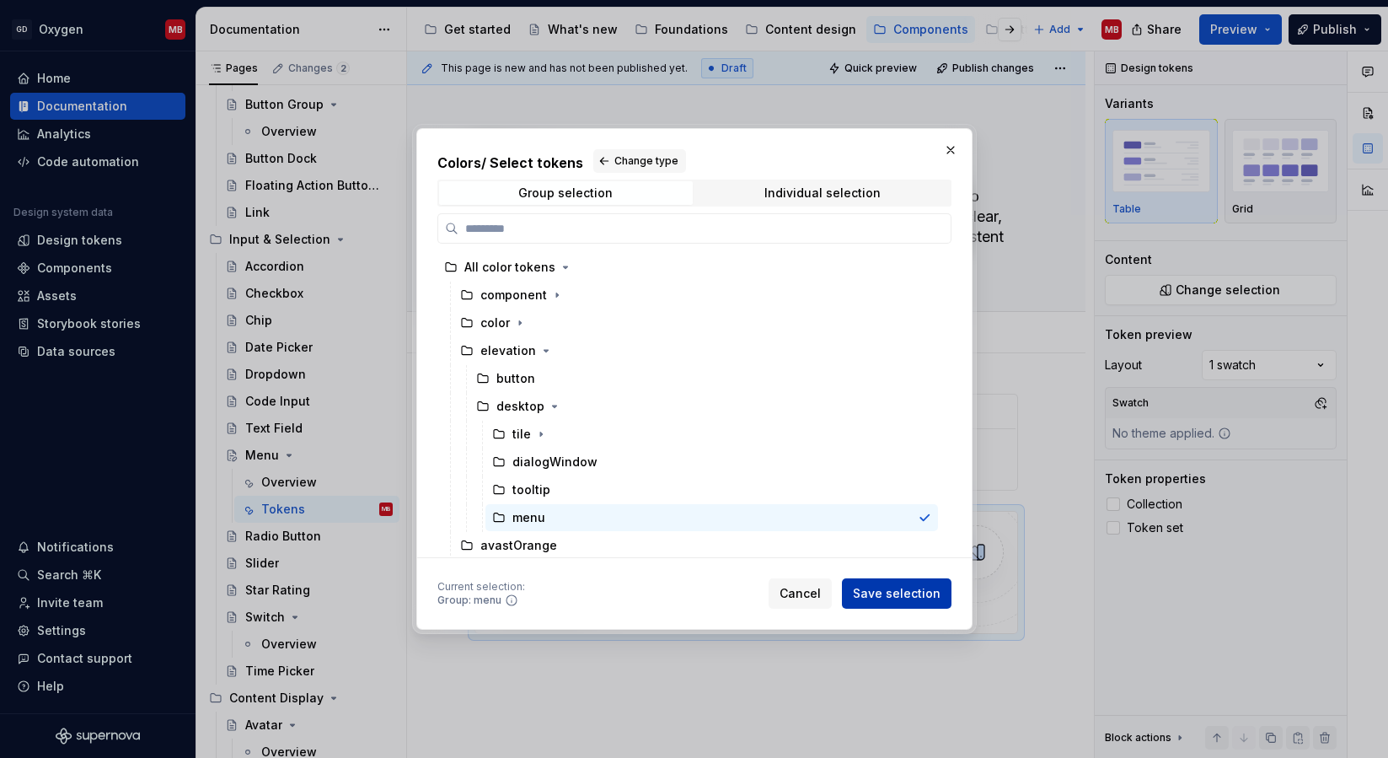
click at [892, 593] on span "Save selection" at bounding box center [897, 593] width 88 height 17
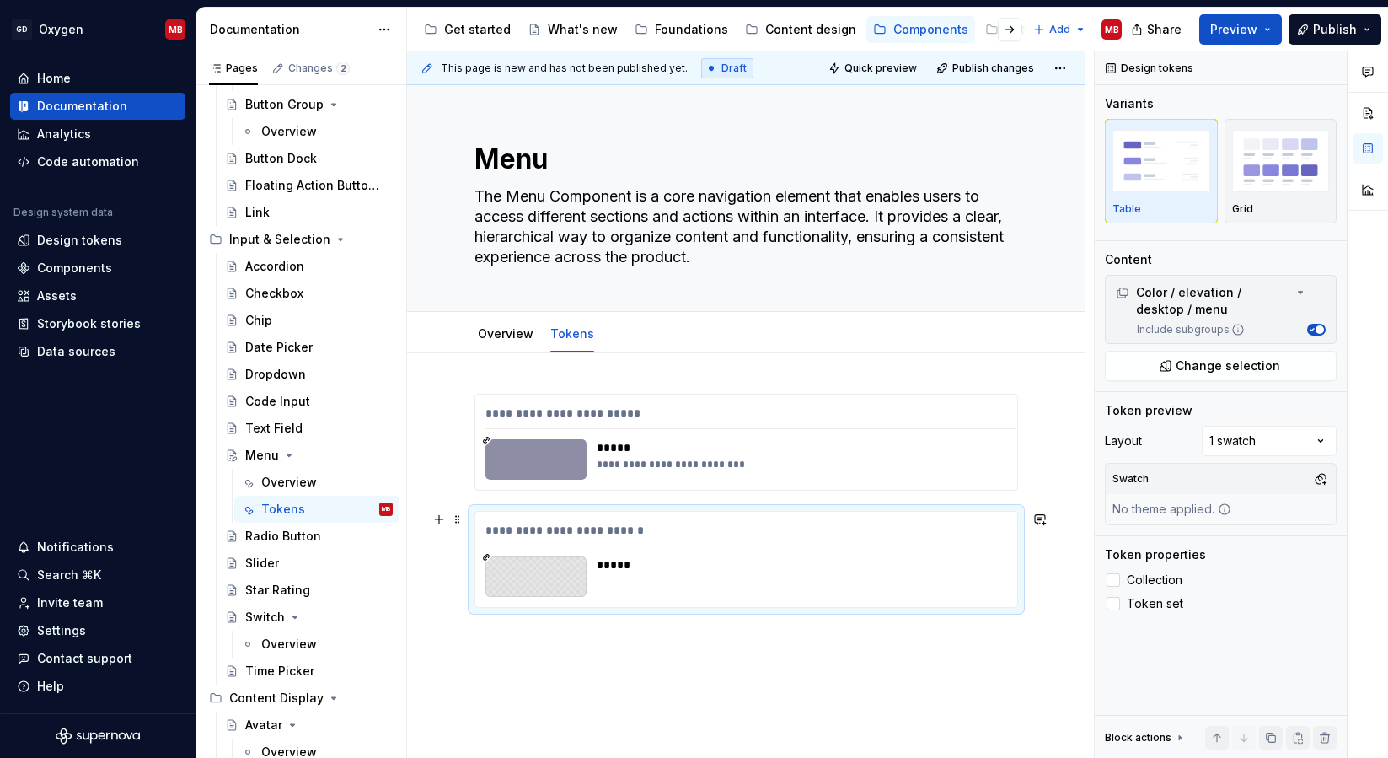
type textarea "*"
click at [1223, 360] on span "Change selection" at bounding box center [1228, 365] width 105 height 17
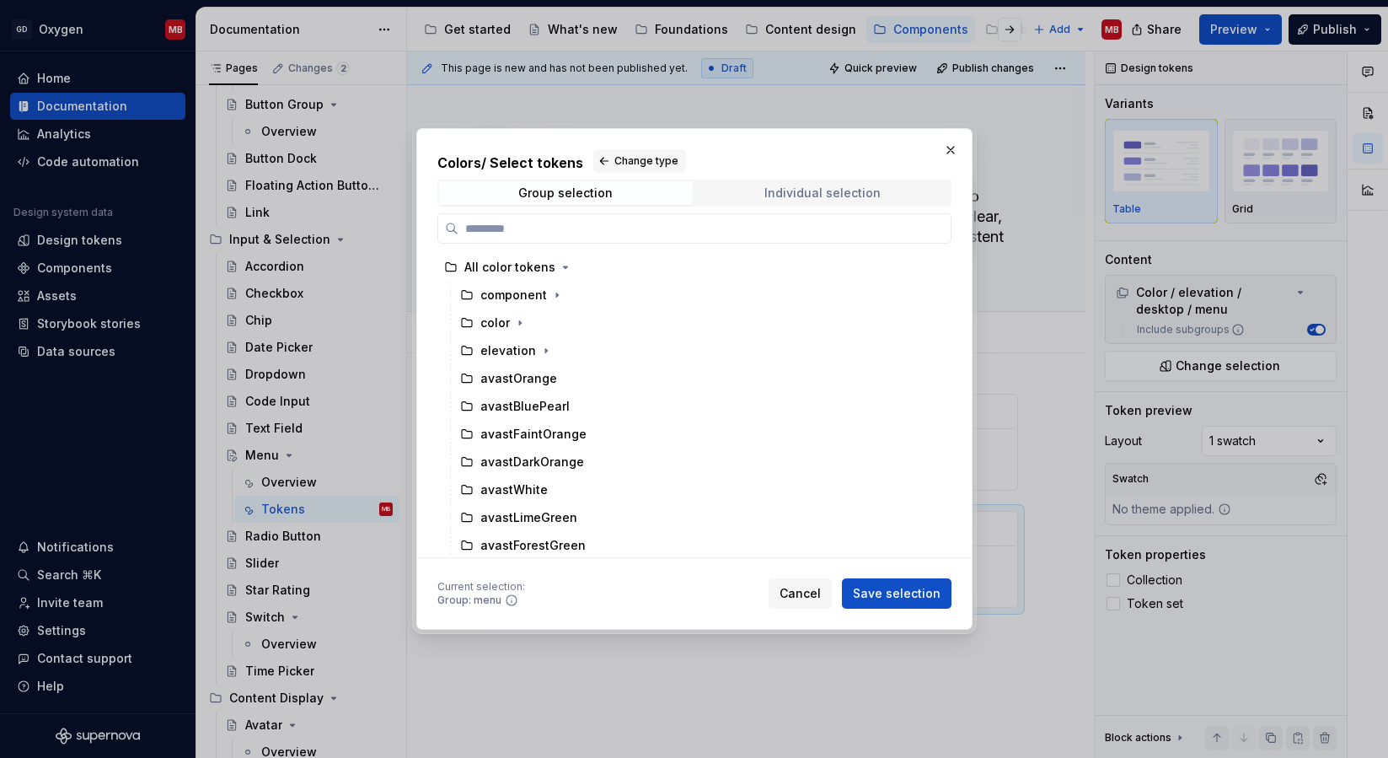
click at [784, 186] on div "Individual selection" at bounding box center [822, 192] width 116 height 13
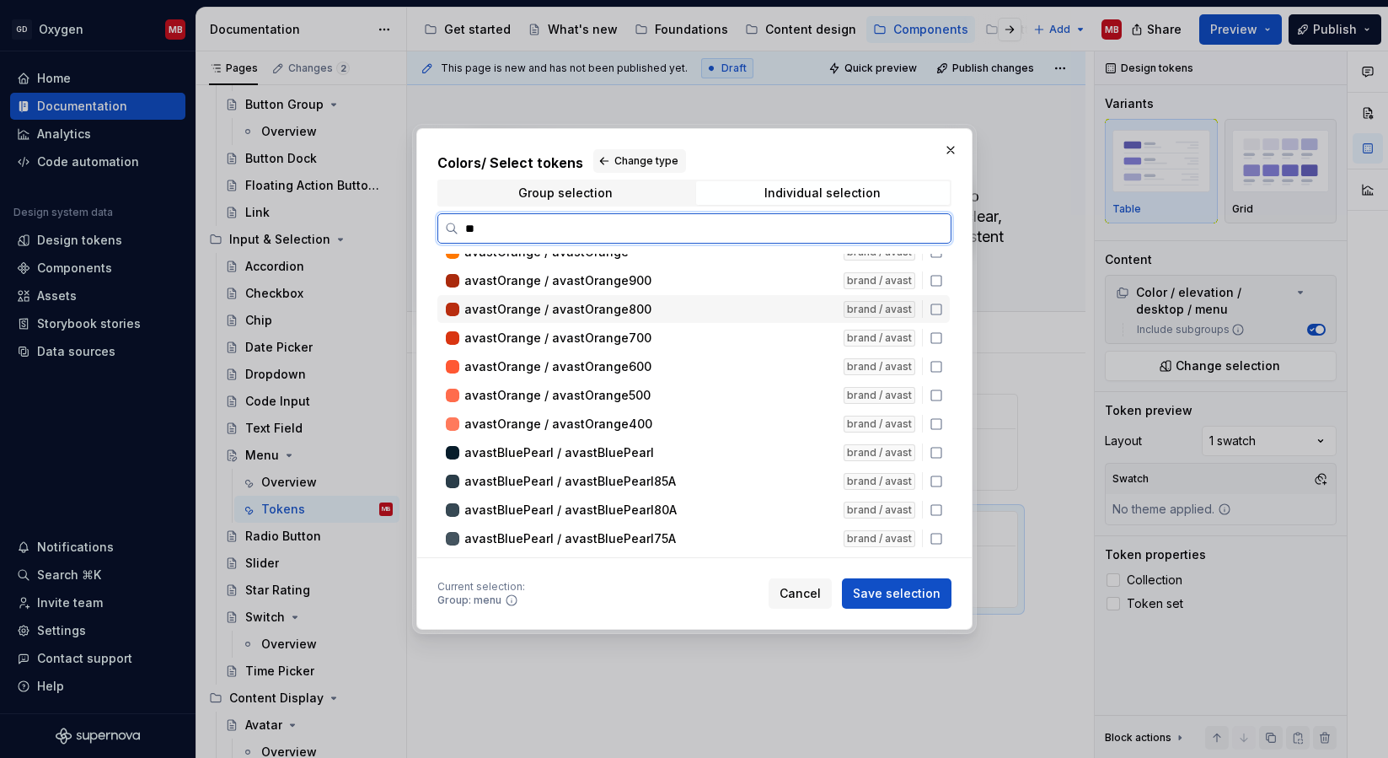
scroll to position [0, 0]
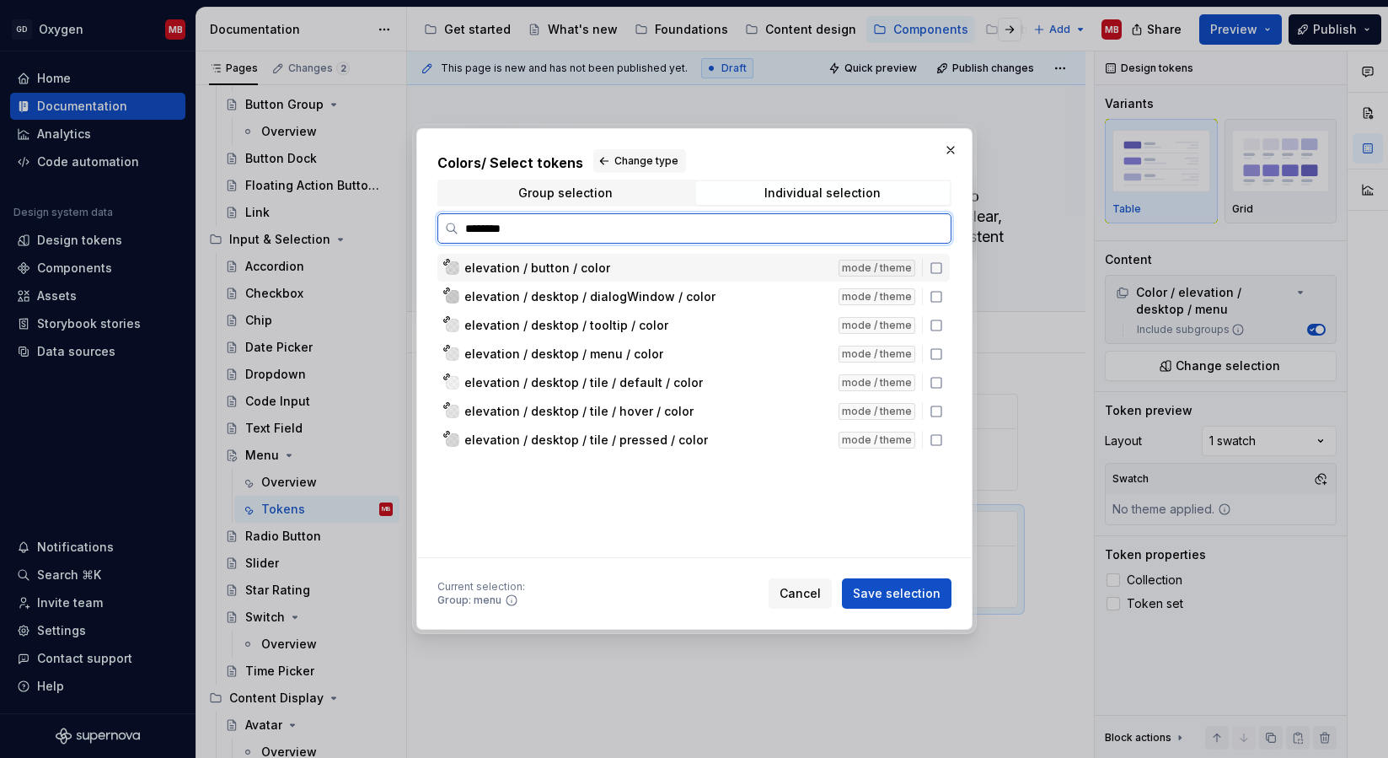
type input "*********"
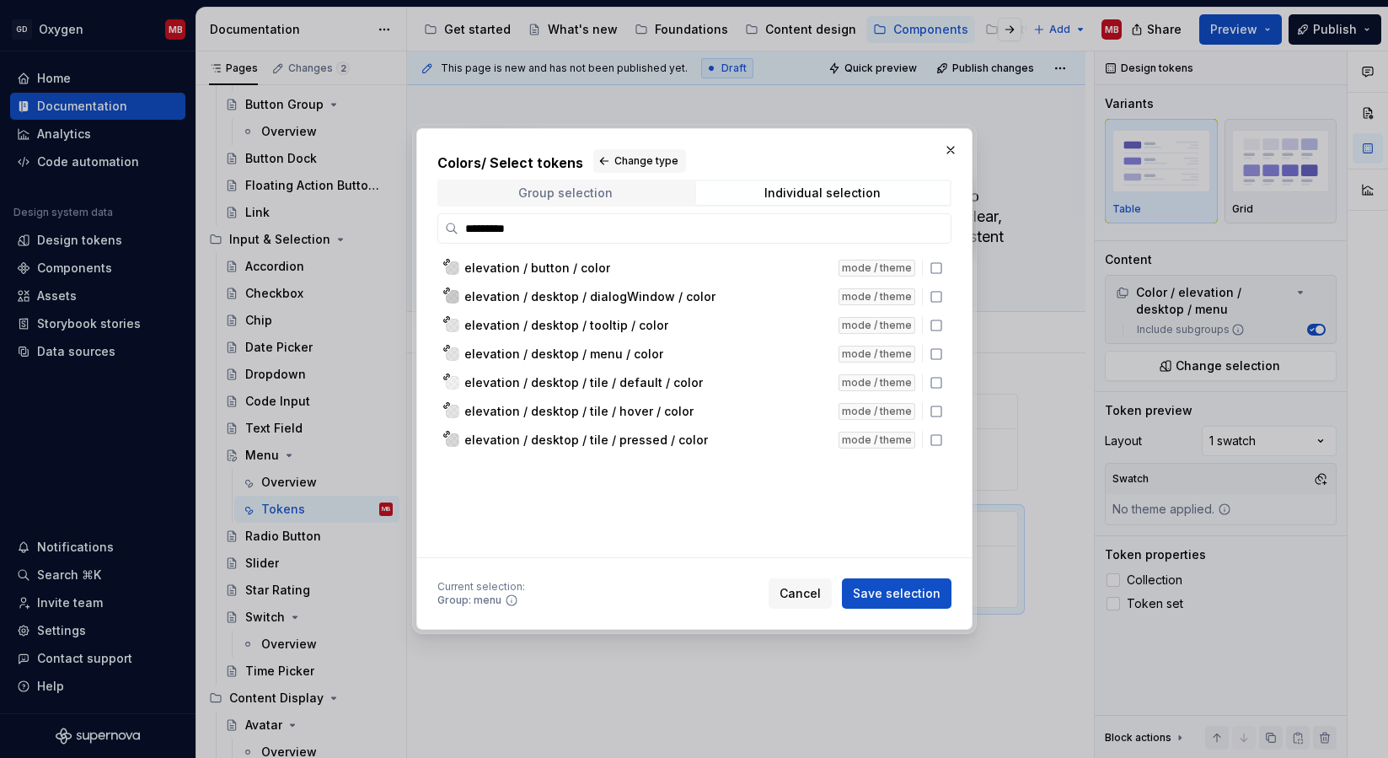
click at [636, 196] on span "Group selection" at bounding box center [566, 193] width 254 height 24
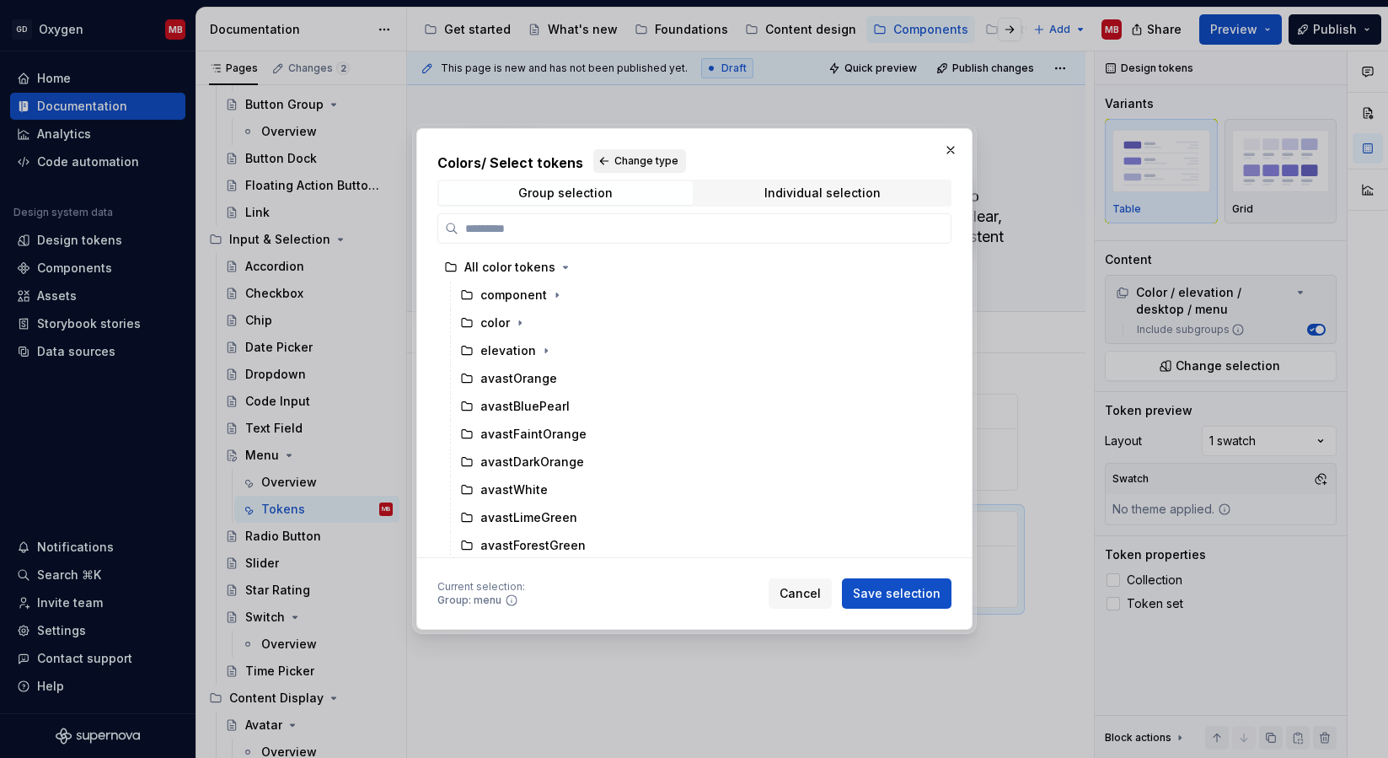
click at [635, 154] on span "Change type" at bounding box center [646, 160] width 64 height 13
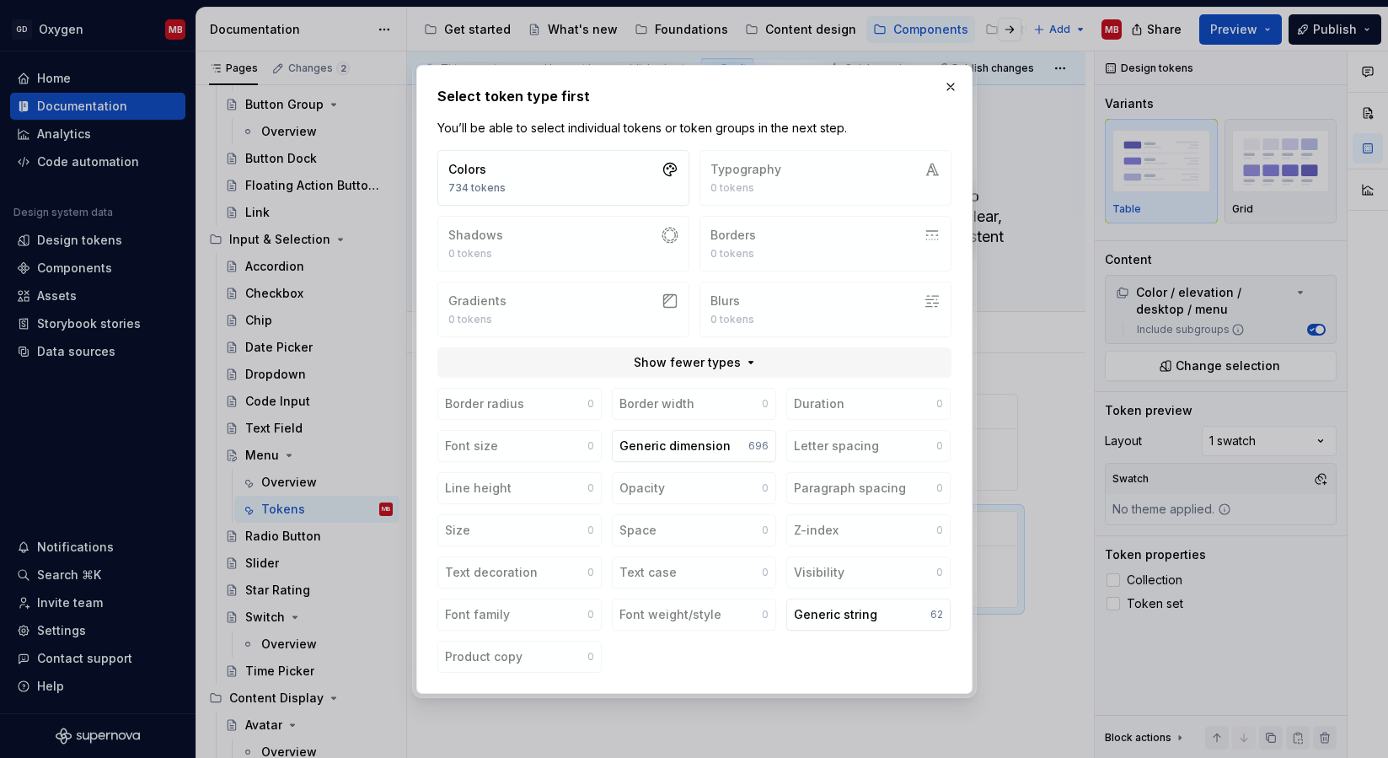
click at [591, 315] on div "Colors 734 tokens Typography 0 tokens Shadows 0 tokens Borders 0 tokens Gradien…" at bounding box center [694, 243] width 514 height 187
click at [800, 315] on div "Colors 734 tokens Typography 0 tokens Shadows 0 tokens Borders 0 tokens Gradien…" at bounding box center [694, 243] width 514 height 187
click at [718, 444] on div "Generic dimension" at bounding box center [674, 445] width 111 height 17
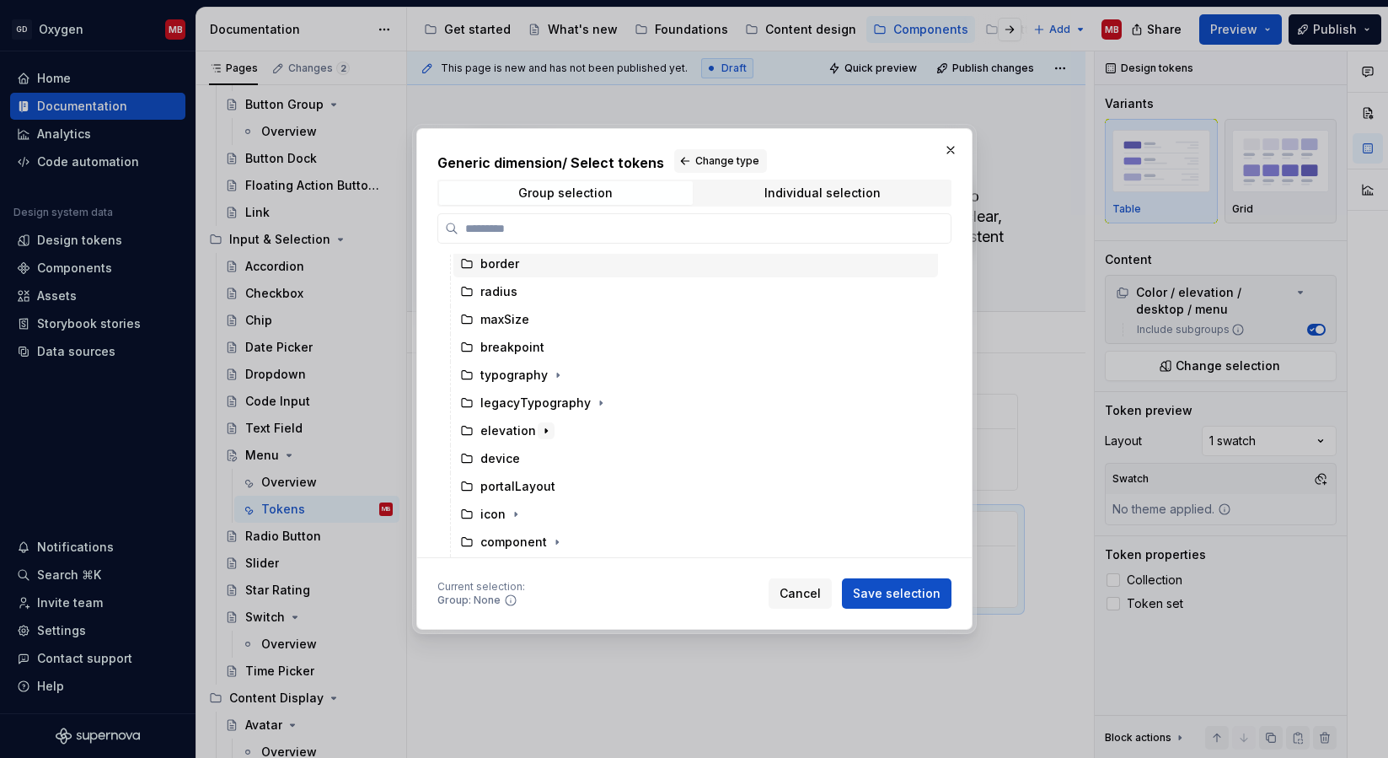
scroll to position [103, 0]
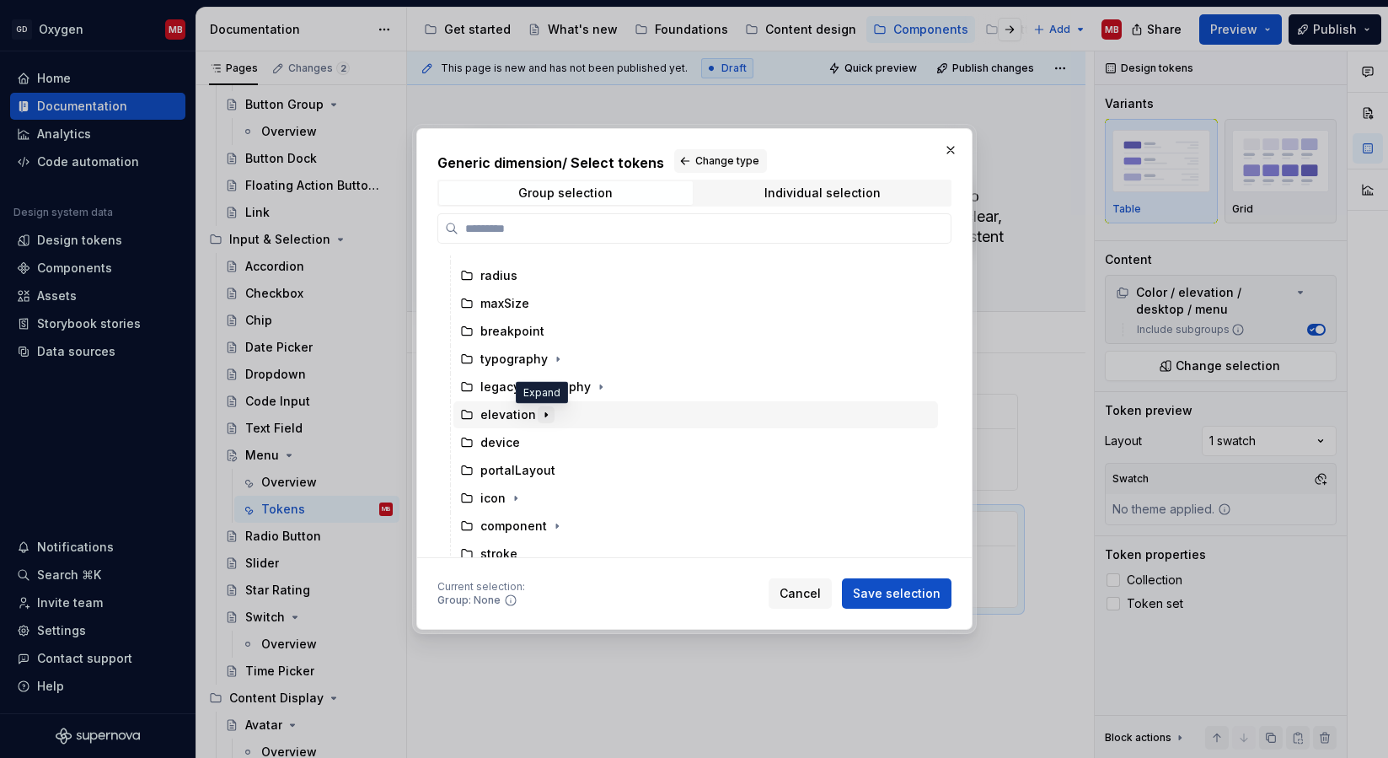
click at [541, 412] on icon "button" at bounding box center [545, 414] width 13 height 13
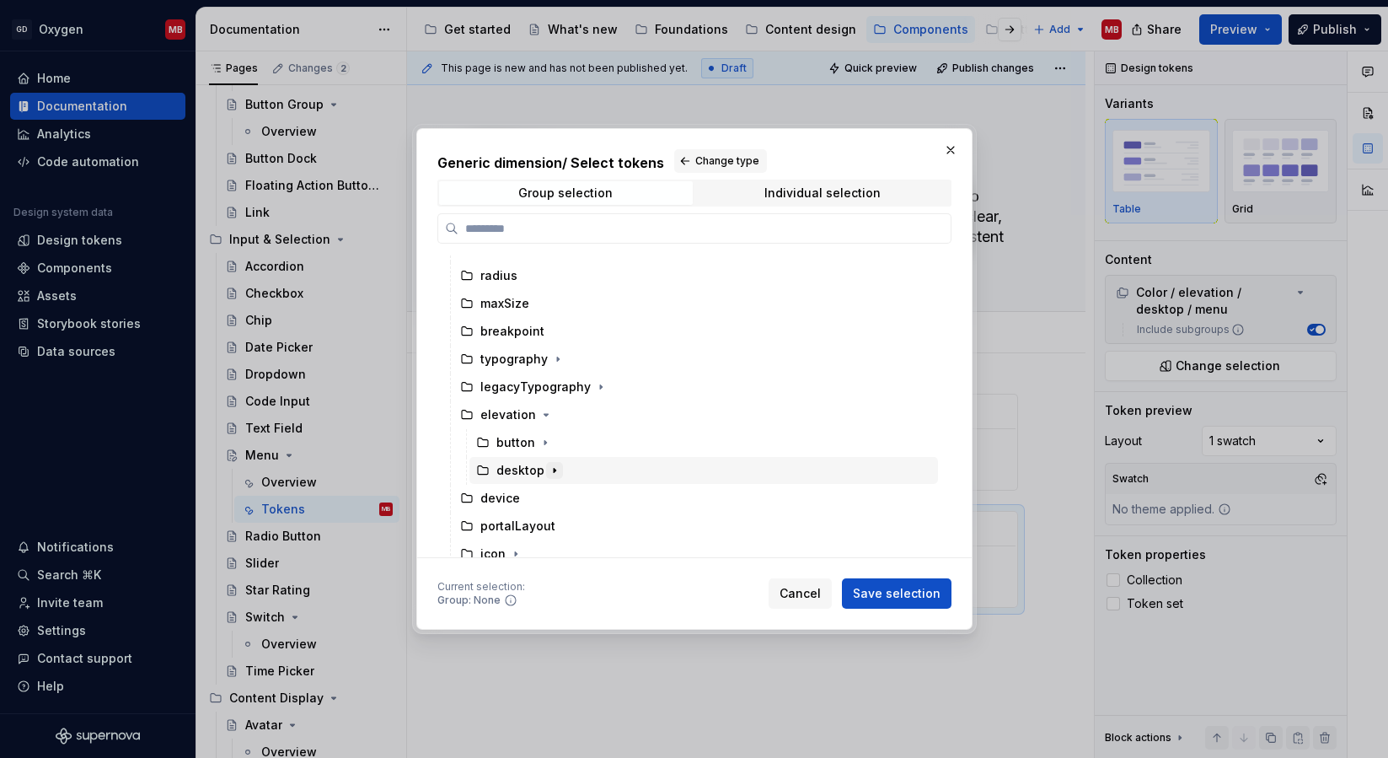
click at [554, 464] on icon "button" at bounding box center [554, 470] width 13 height 13
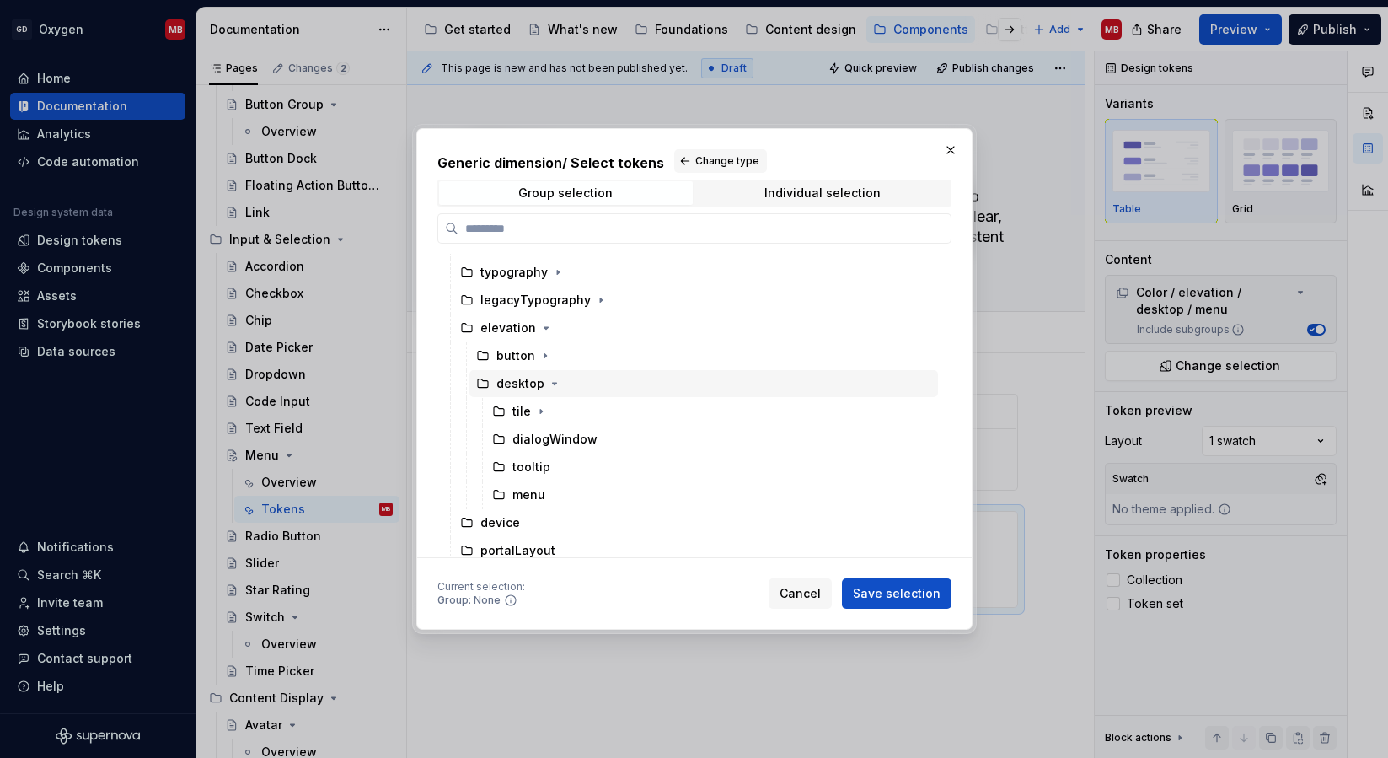
scroll to position [247, 0]
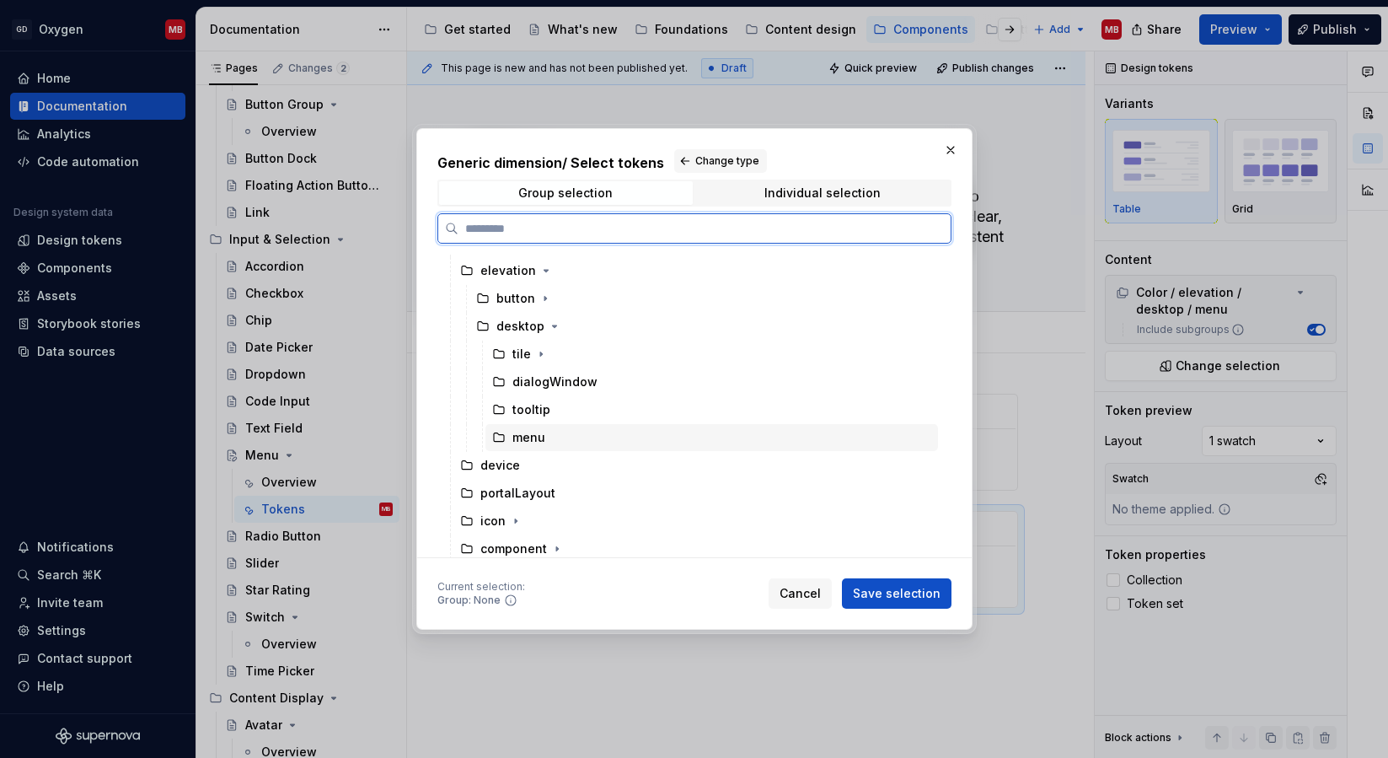
click at [533, 441] on div "menu" at bounding box center [528, 437] width 33 height 17
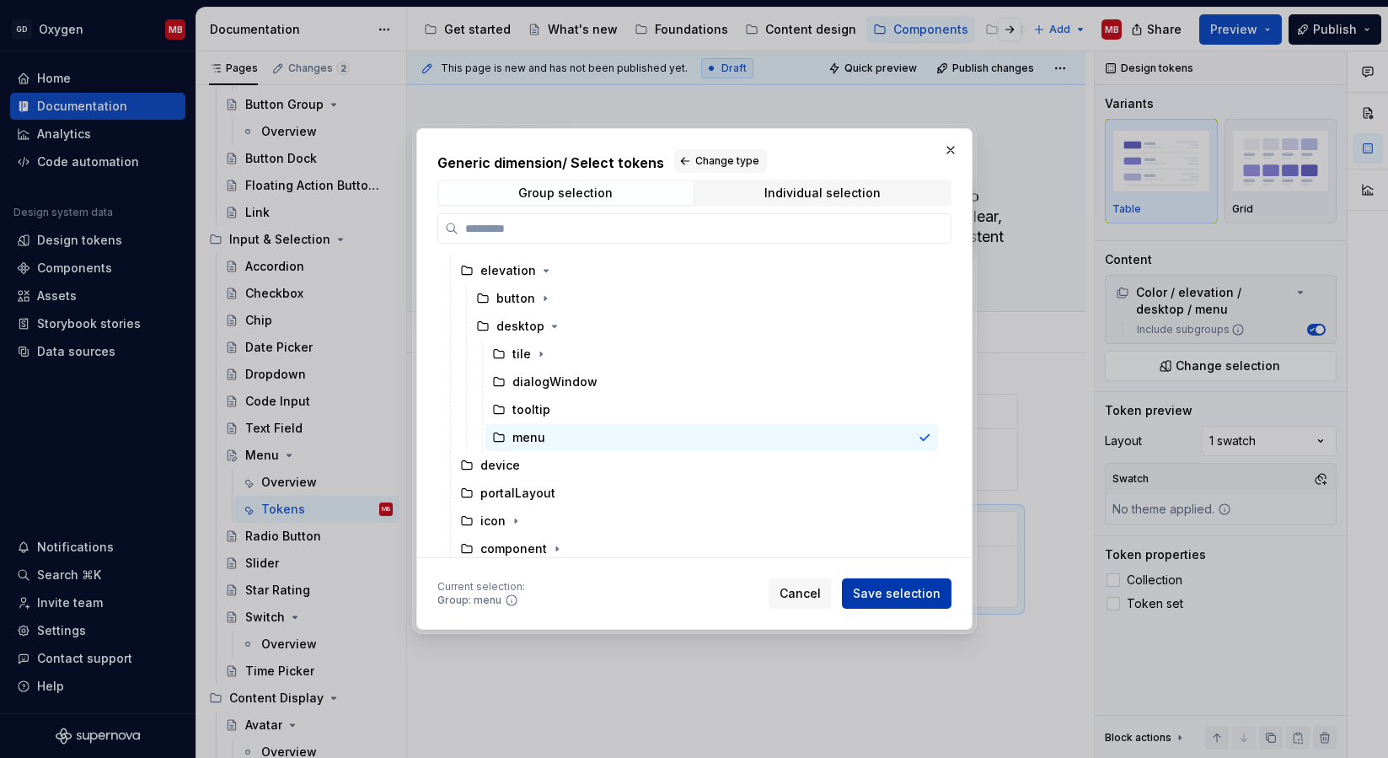
click at [883, 602] on button "Save selection" at bounding box center [897, 593] width 110 height 30
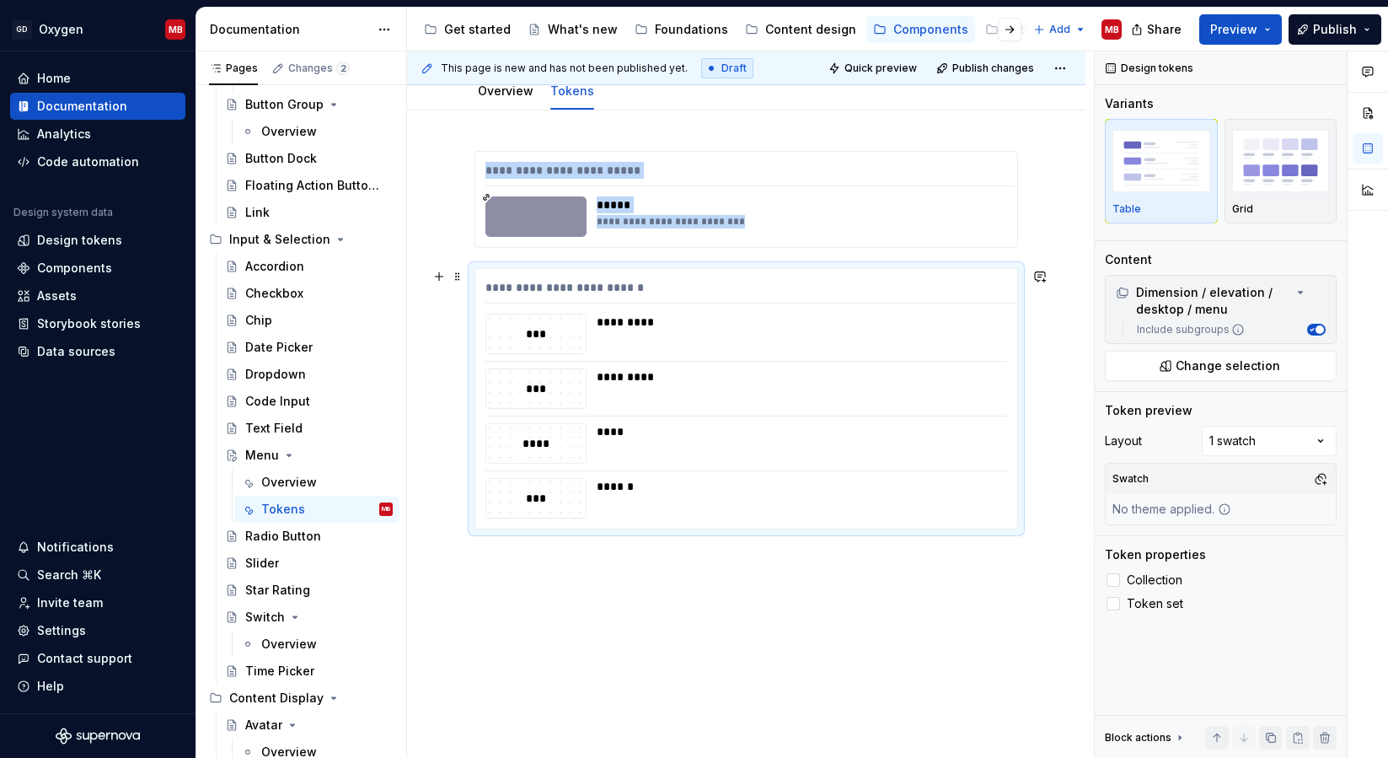
scroll to position [260, 0]
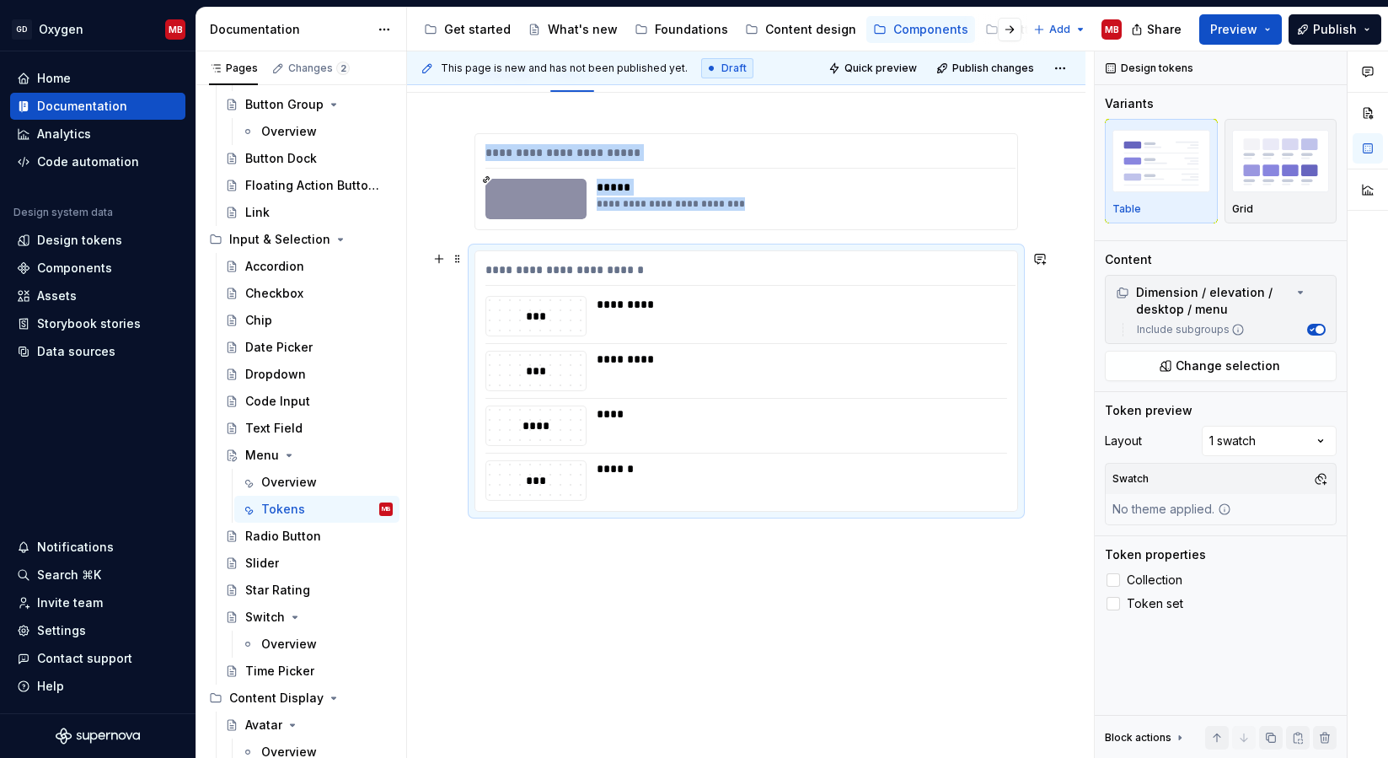
click at [535, 314] on div "***" at bounding box center [535, 316] width 99 height 19
click at [542, 363] on div "***" at bounding box center [535, 371] width 99 height 19
click at [90, 240] on div "Design tokens" at bounding box center [79, 240] width 85 height 17
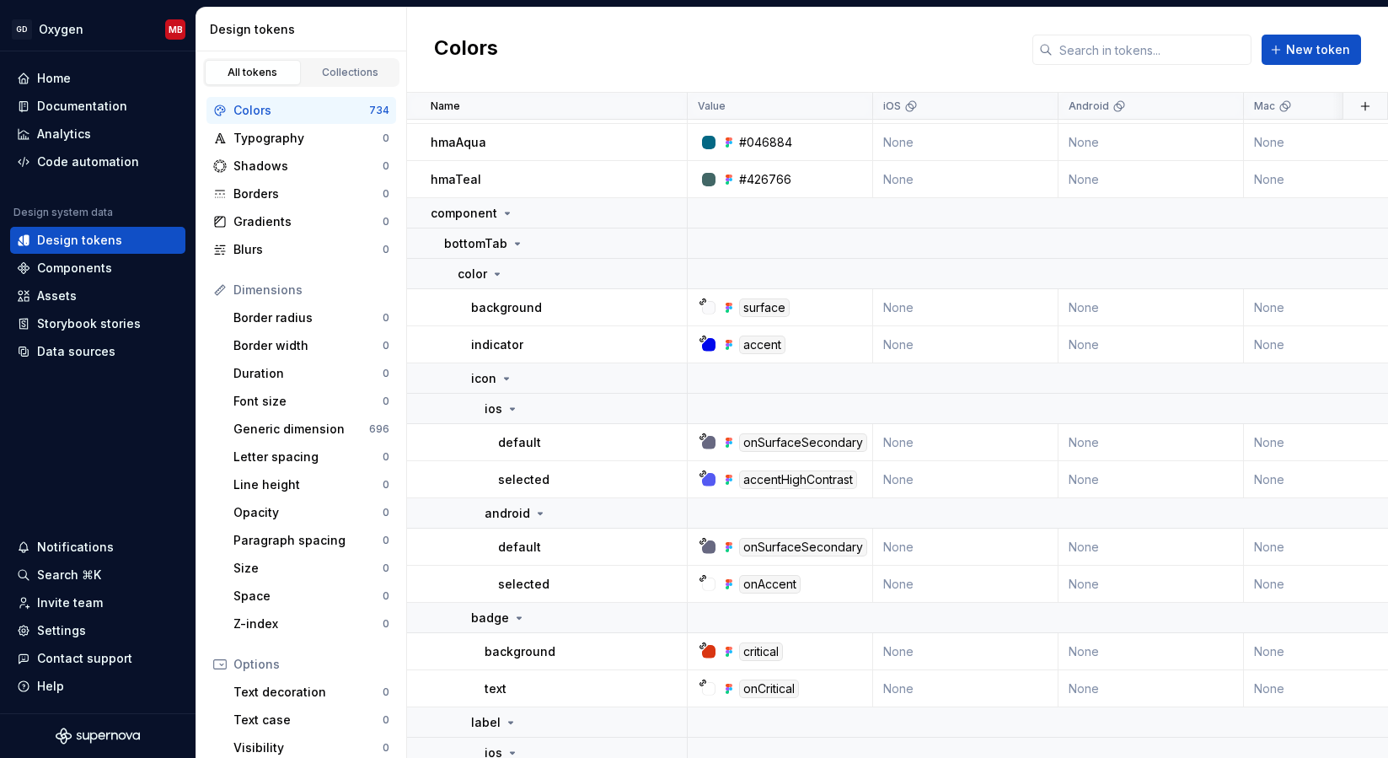
scroll to position [417, 0]
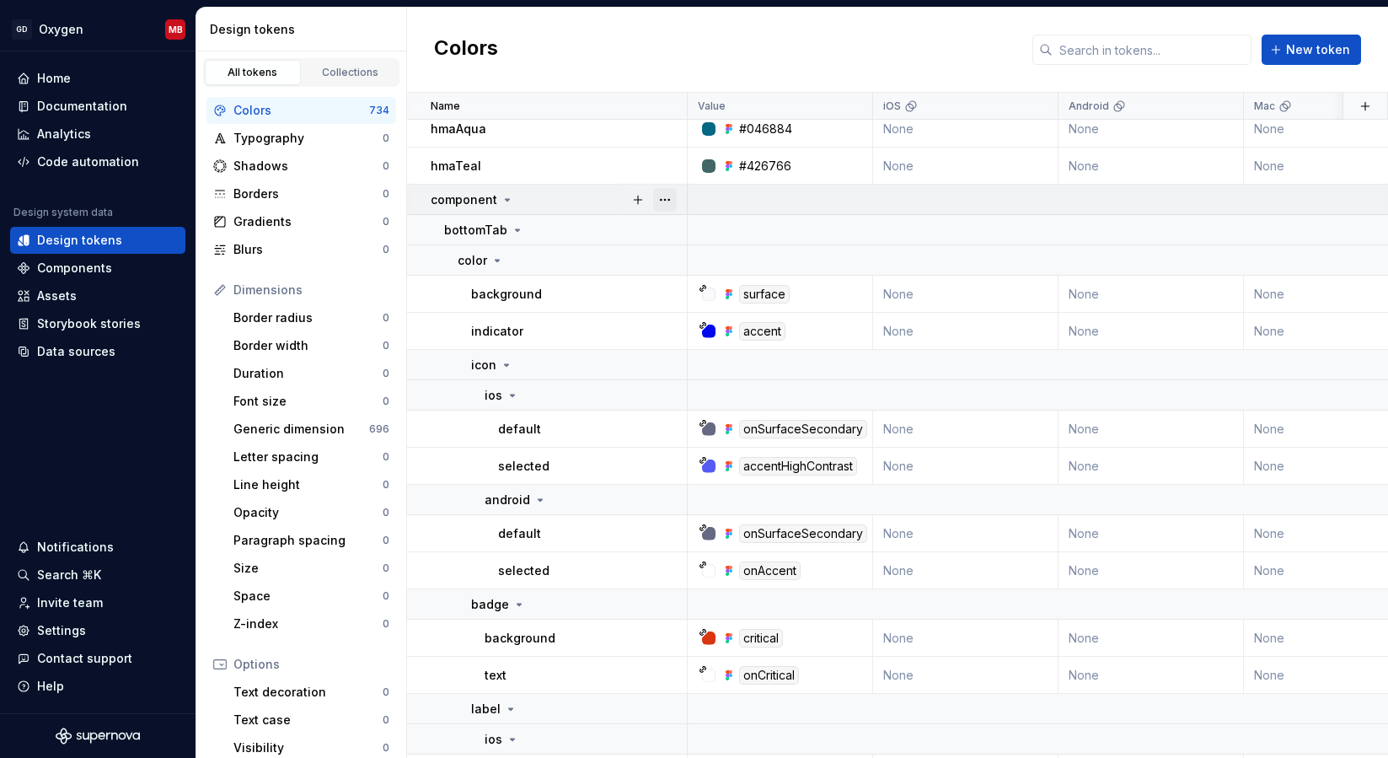
click at [666, 195] on button "button" at bounding box center [665, 200] width 24 height 24
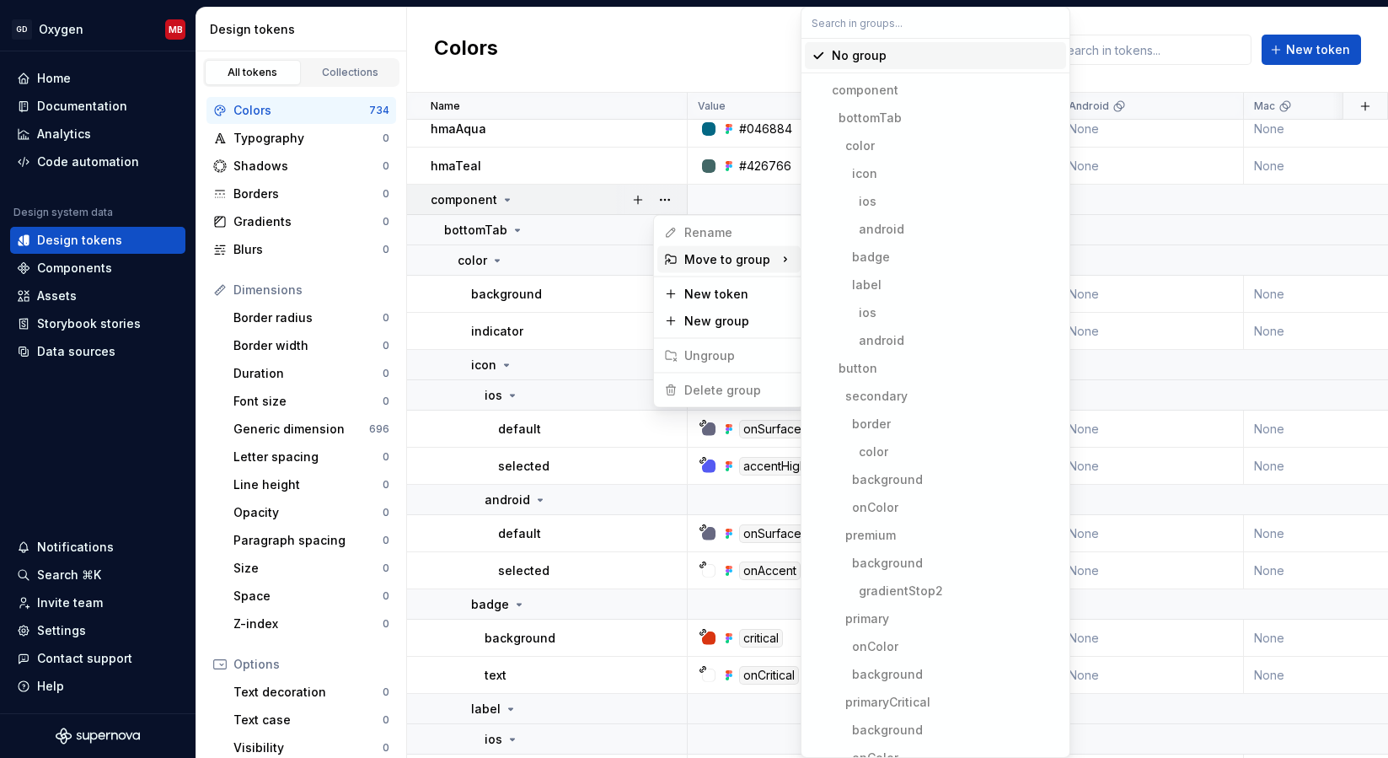
click at [475, 201] on html "GD Oxygen MB Home Documentation Analytics Code automation Design system data De…" at bounding box center [694, 379] width 1388 height 758
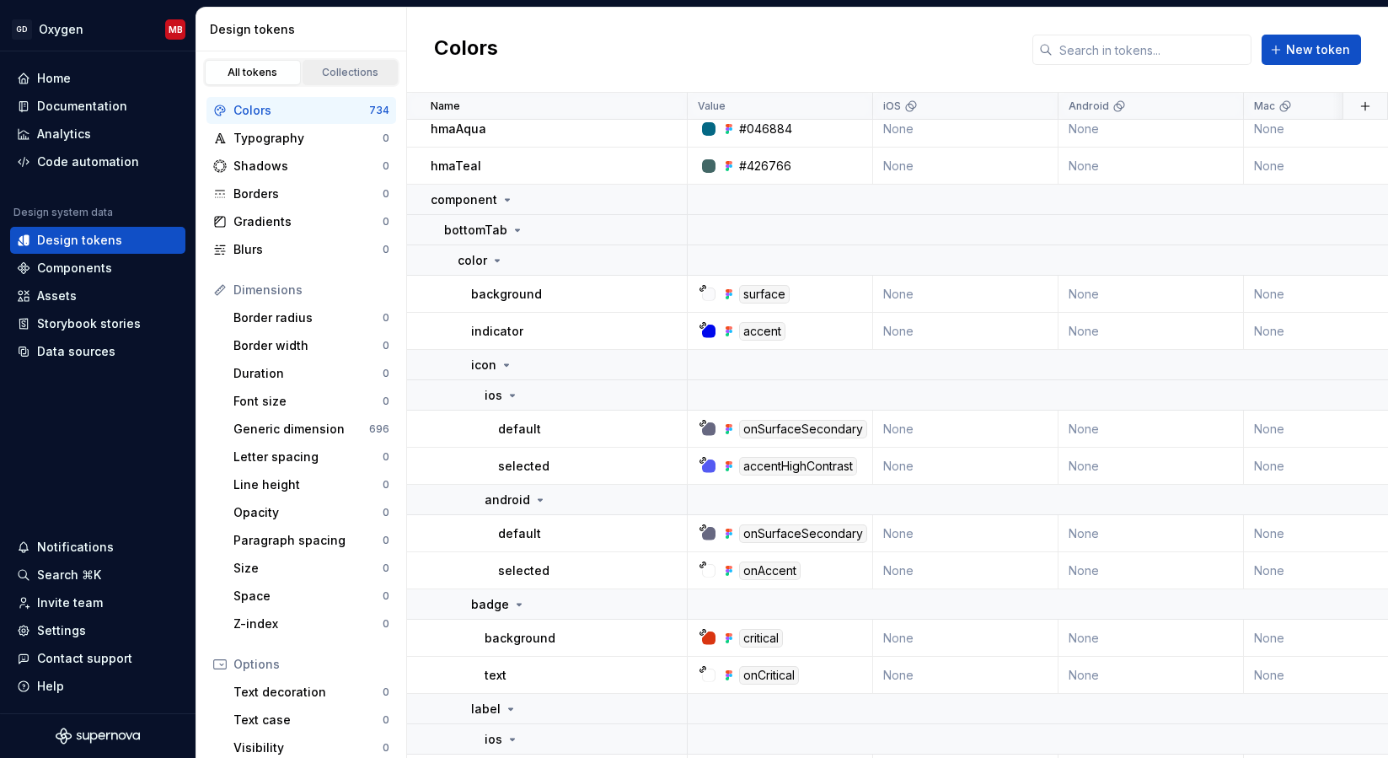
click at [346, 83] on link "Collections" at bounding box center [351, 72] width 96 height 25
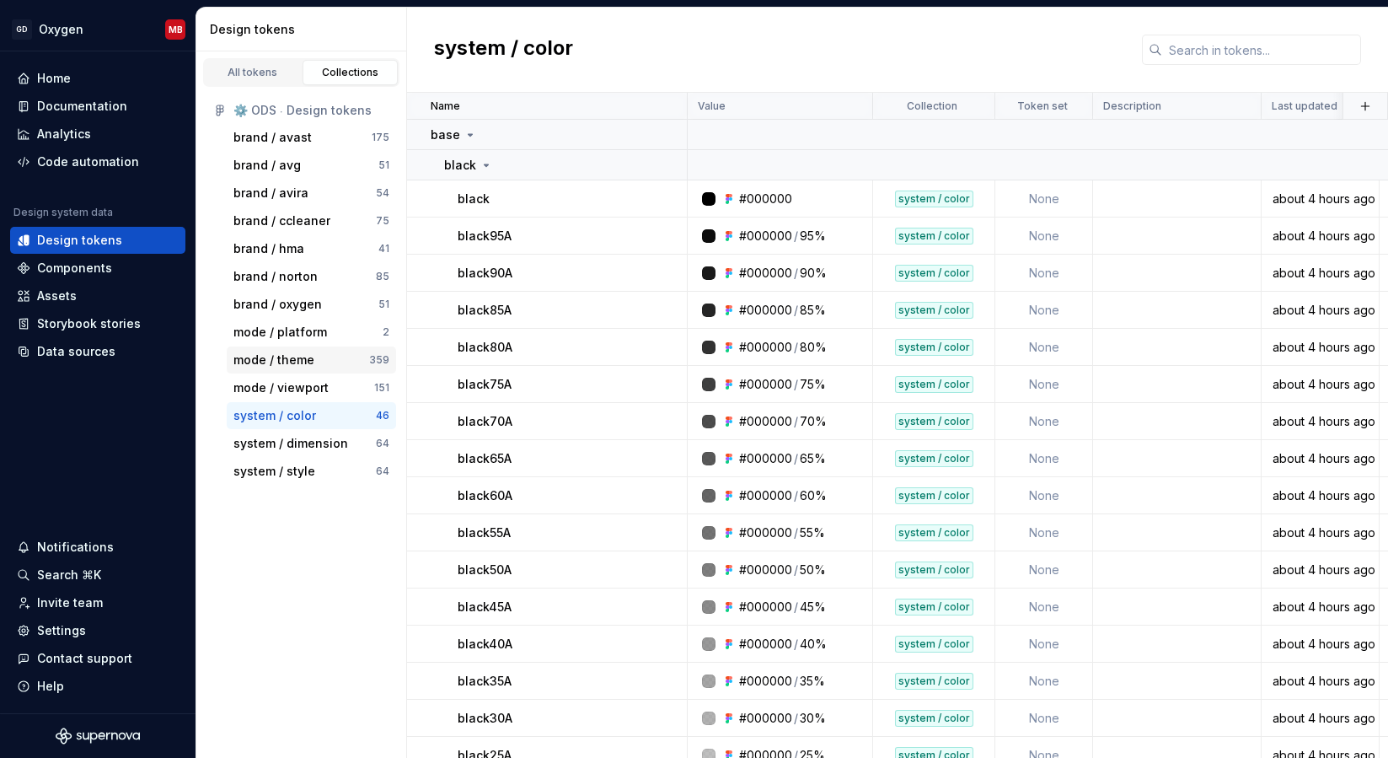
click at [299, 356] on div "mode / theme" at bounding box center [273, 359] width 81 height 17
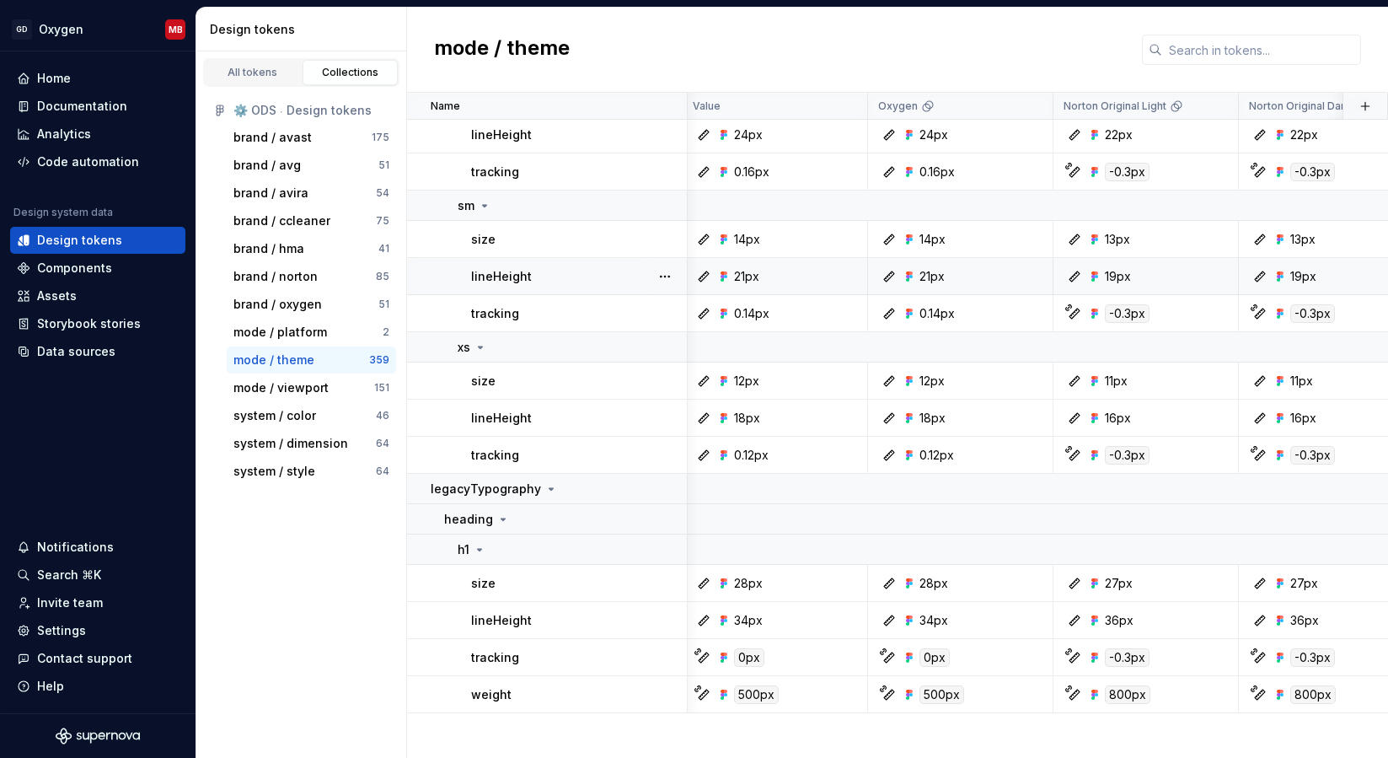
scroll to position [5691, 5]
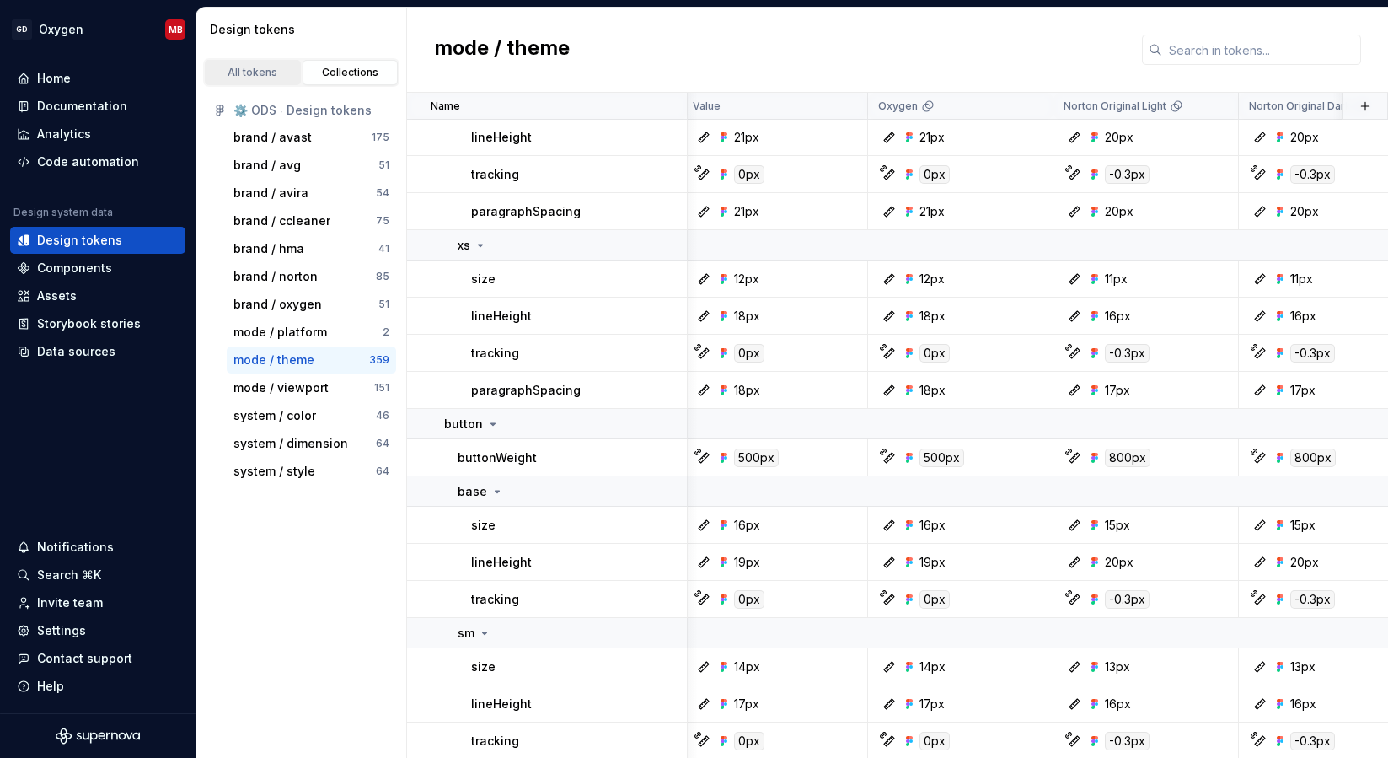
click at [244, 74] on div "All tokens" at bounding box center [253, 72] width 84 height 13
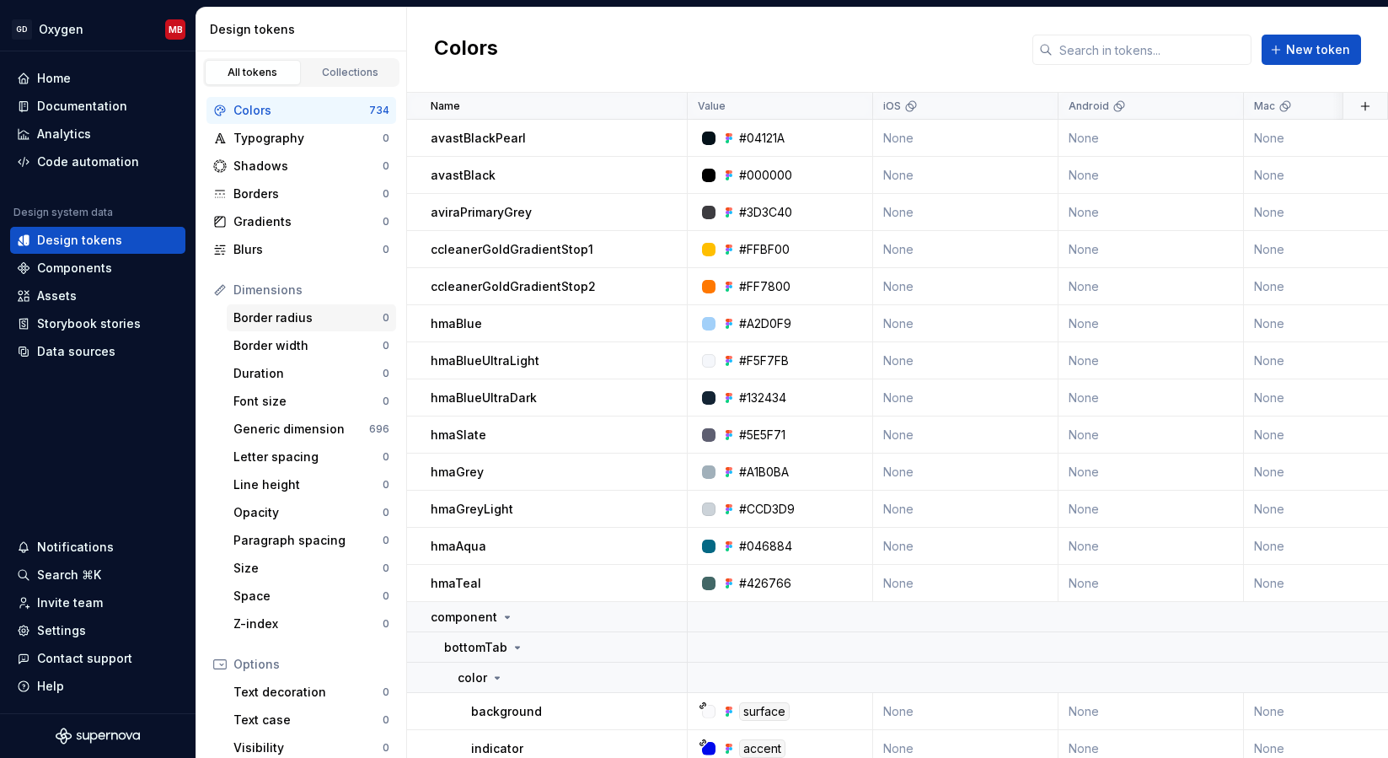
click at [309, 317] on div "Border radius" at bounding box center [307, 317] width 149 height 17
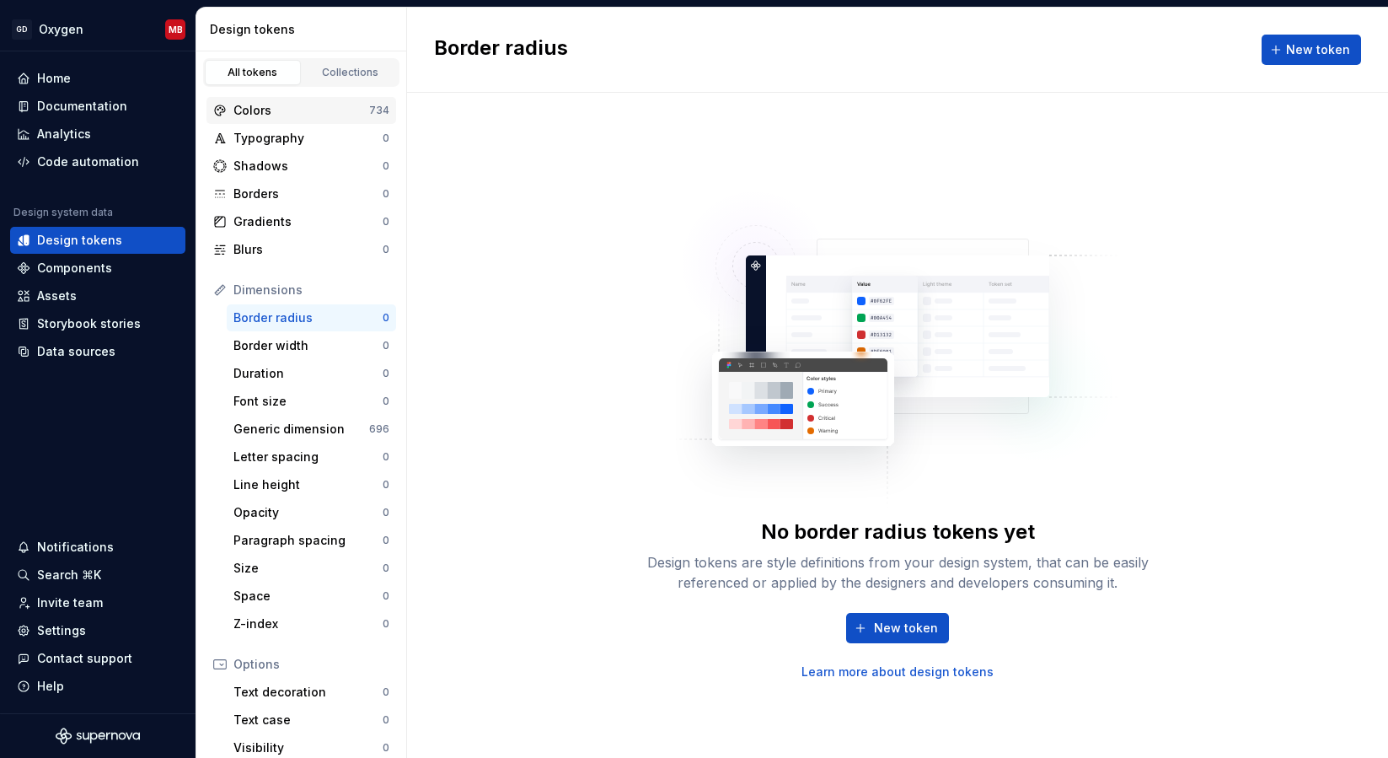
click at [256, 110] on div "Colors" at bounding box center [301, 110] width 136 height 17
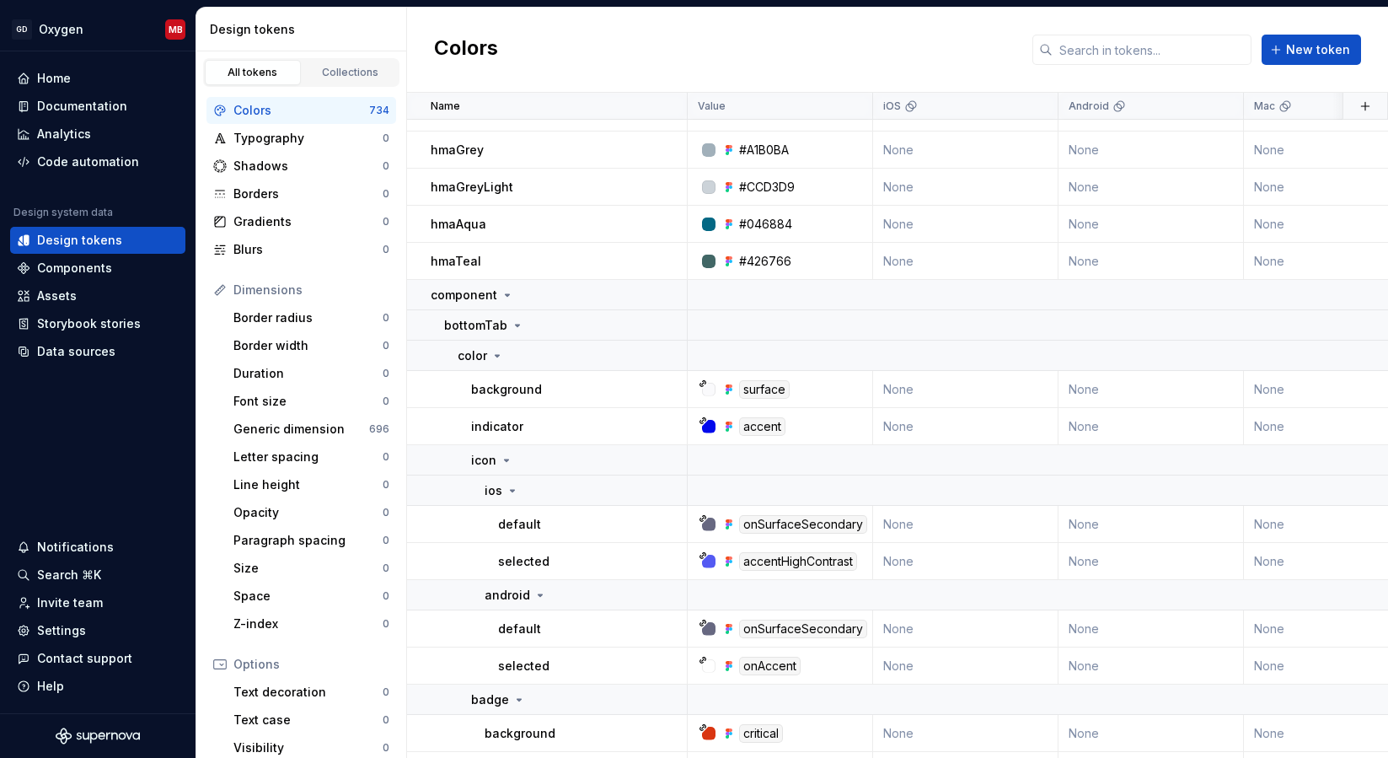
scroll to position [324, 0]
click at [347, 426] on div "Generic dimension" at bounding box center [301, 429] width 136 height 17
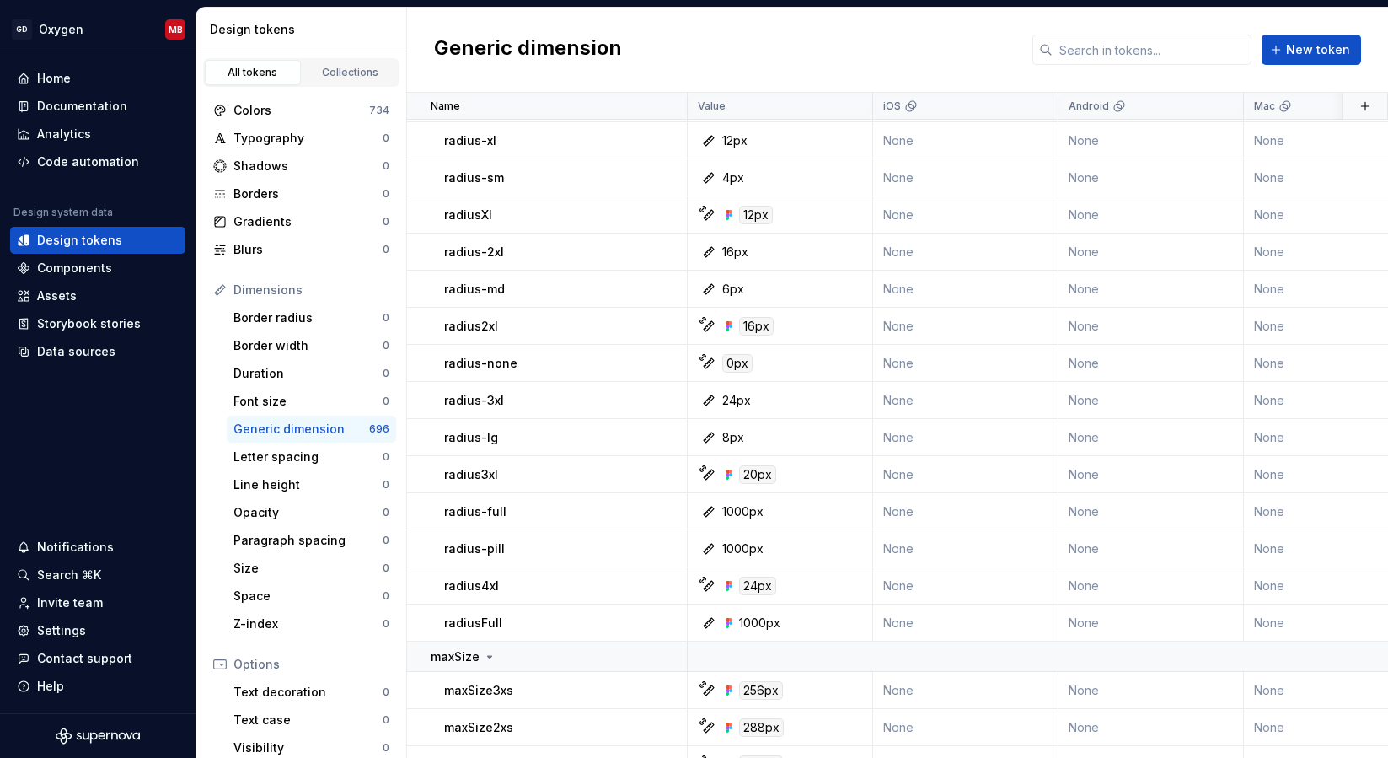
scroll to position [4404, 0]
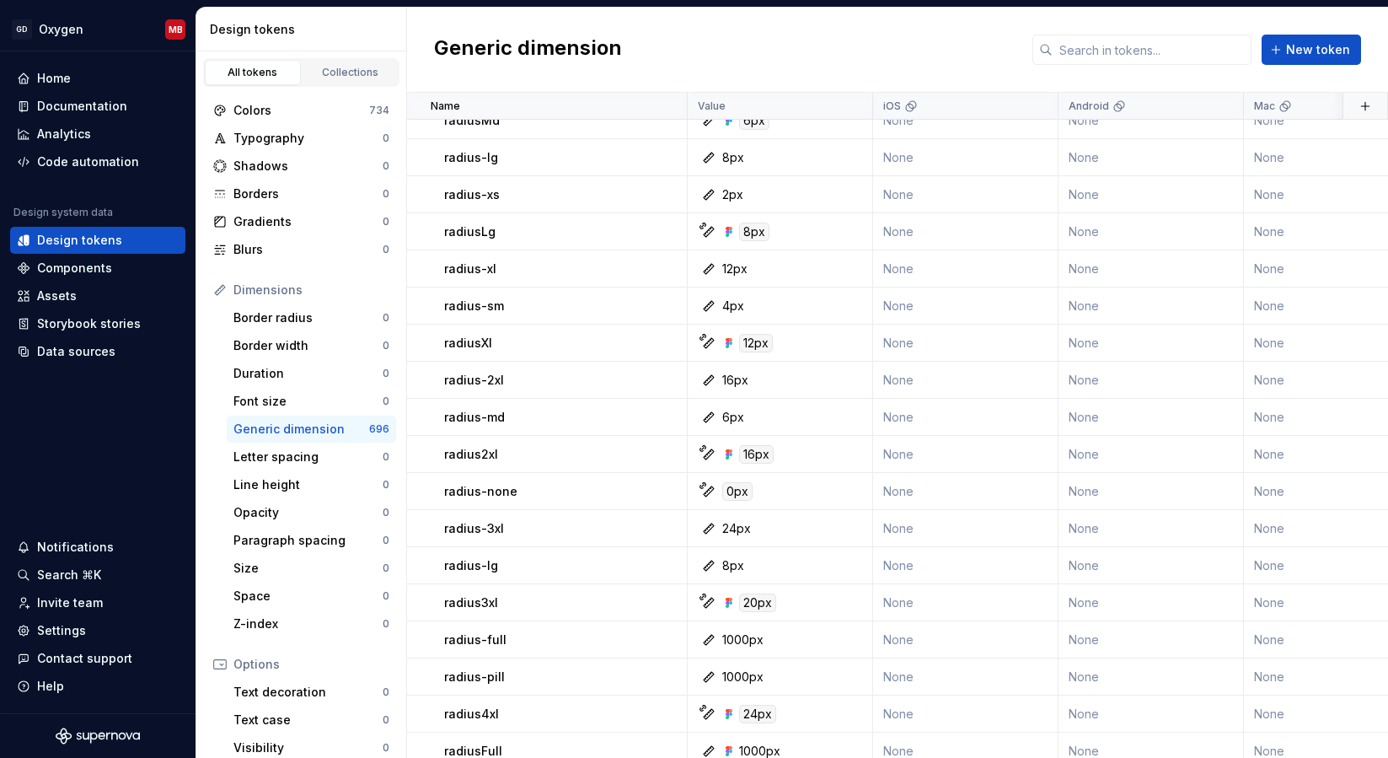
click at [645, 374] on div at bounding box center [665, 380] width 44 height 36
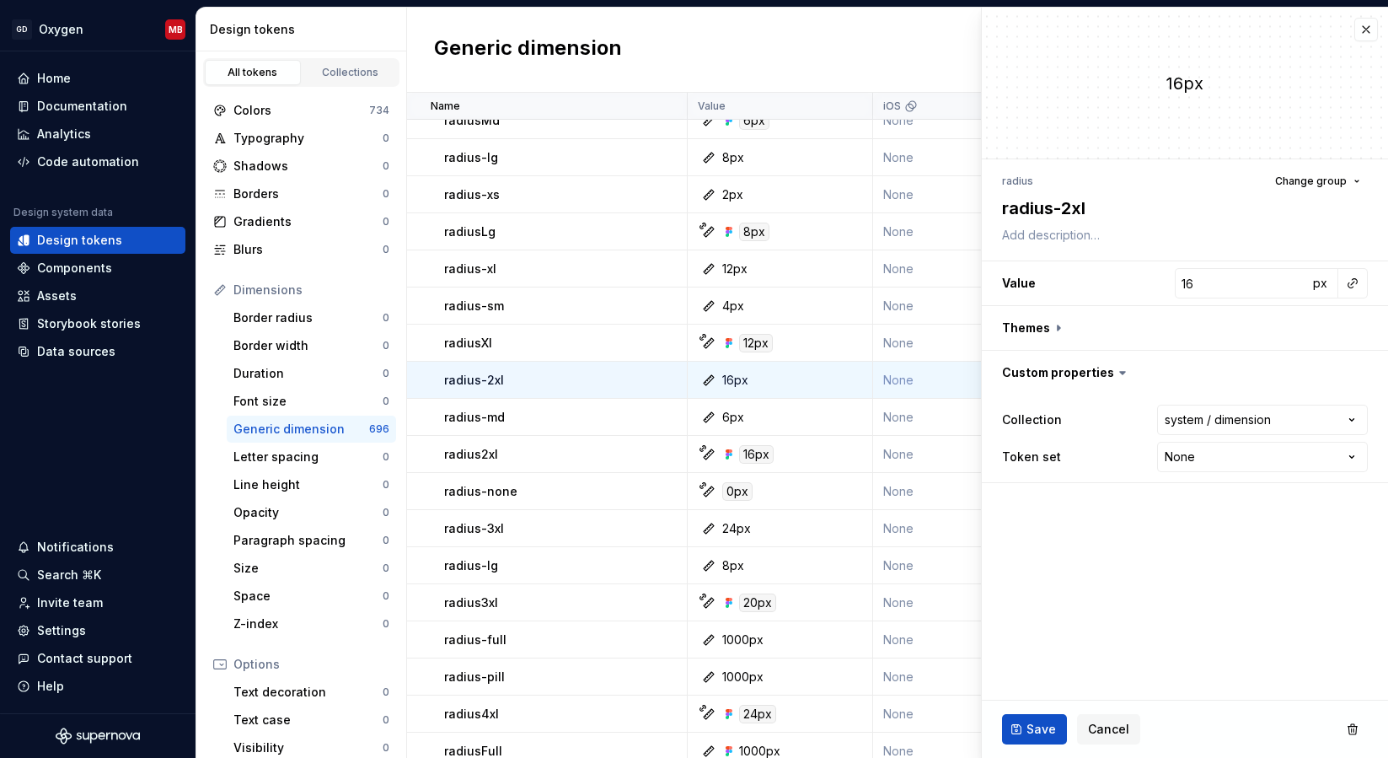
type textarea "*"
click at [1364, 20] on button "button" at bounding box center [1366, 30] width 24 height 24
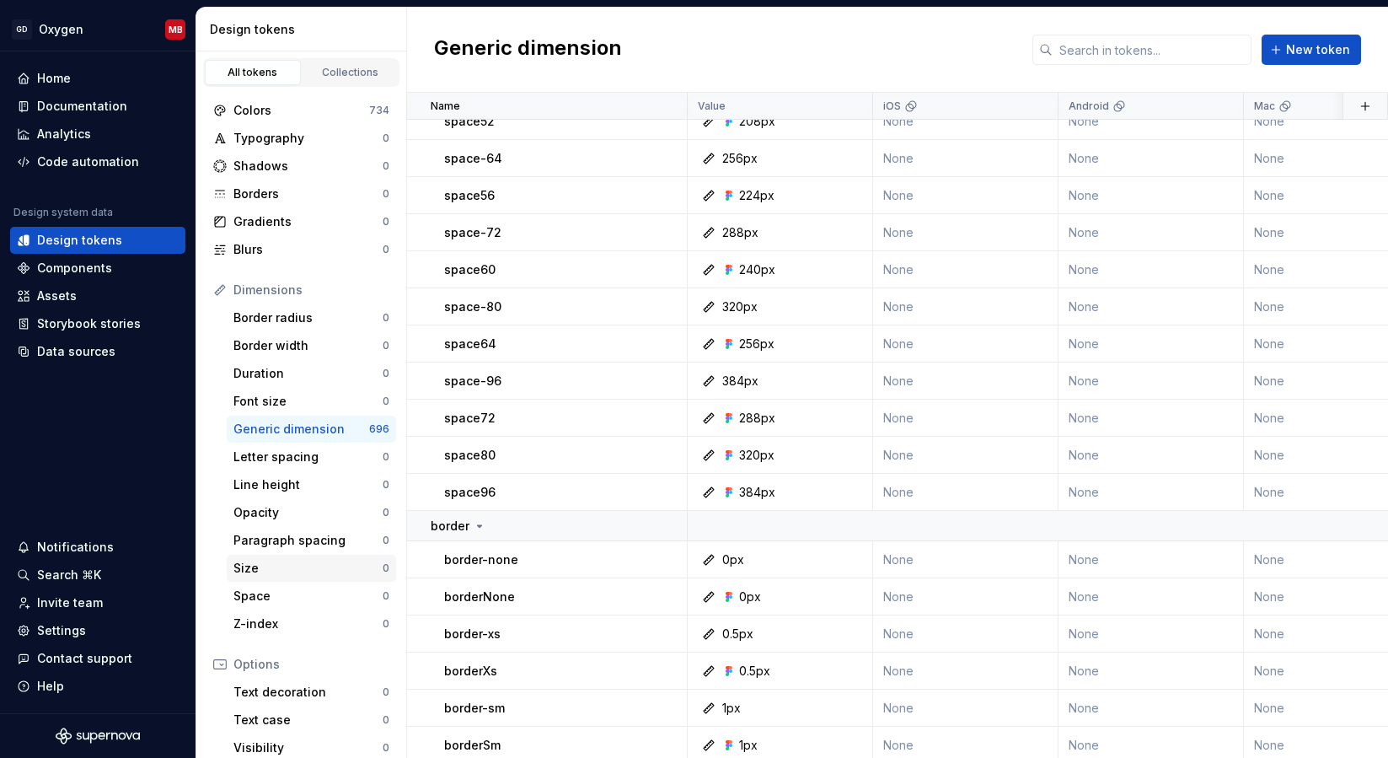
scroll to position [165, 0]
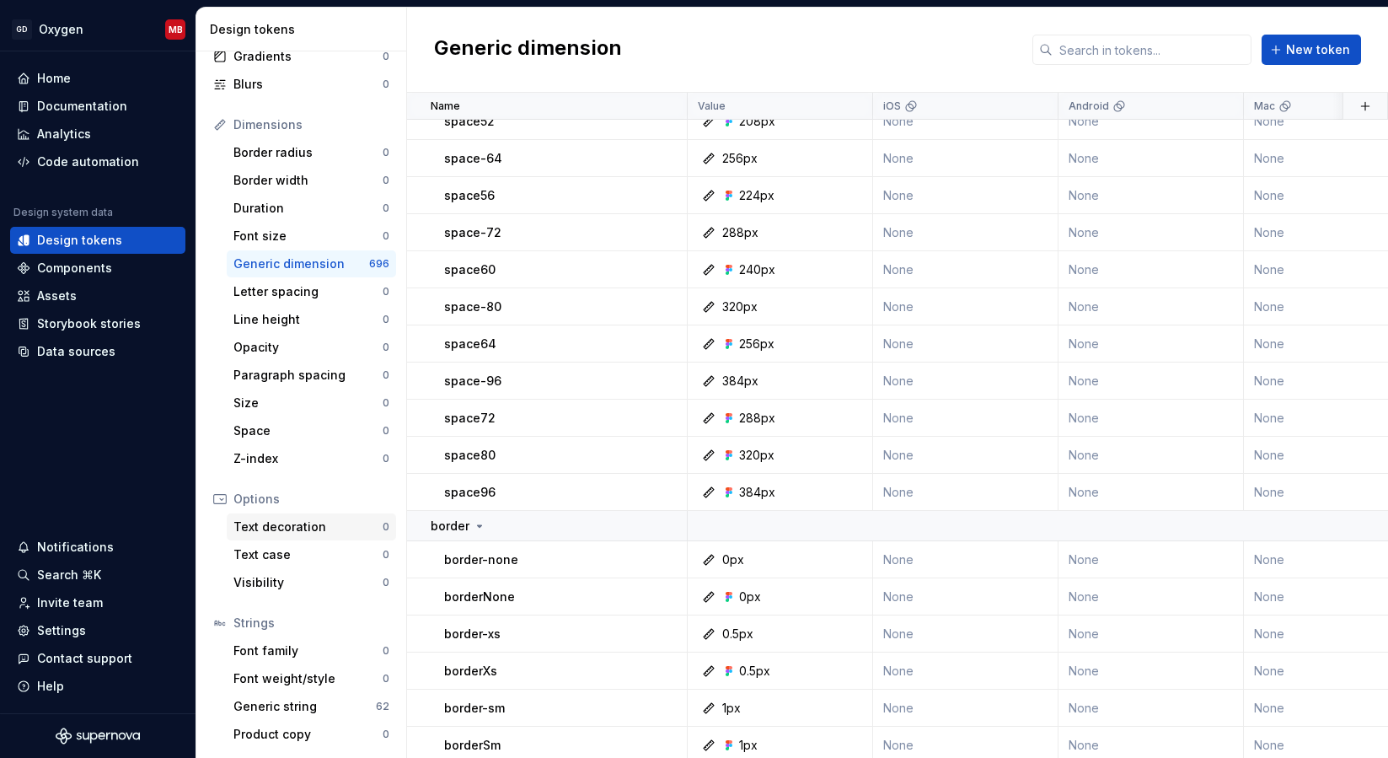
click at [314, 522] on div "Text decoration" at bounding box center [307, 526] width 149 height 17
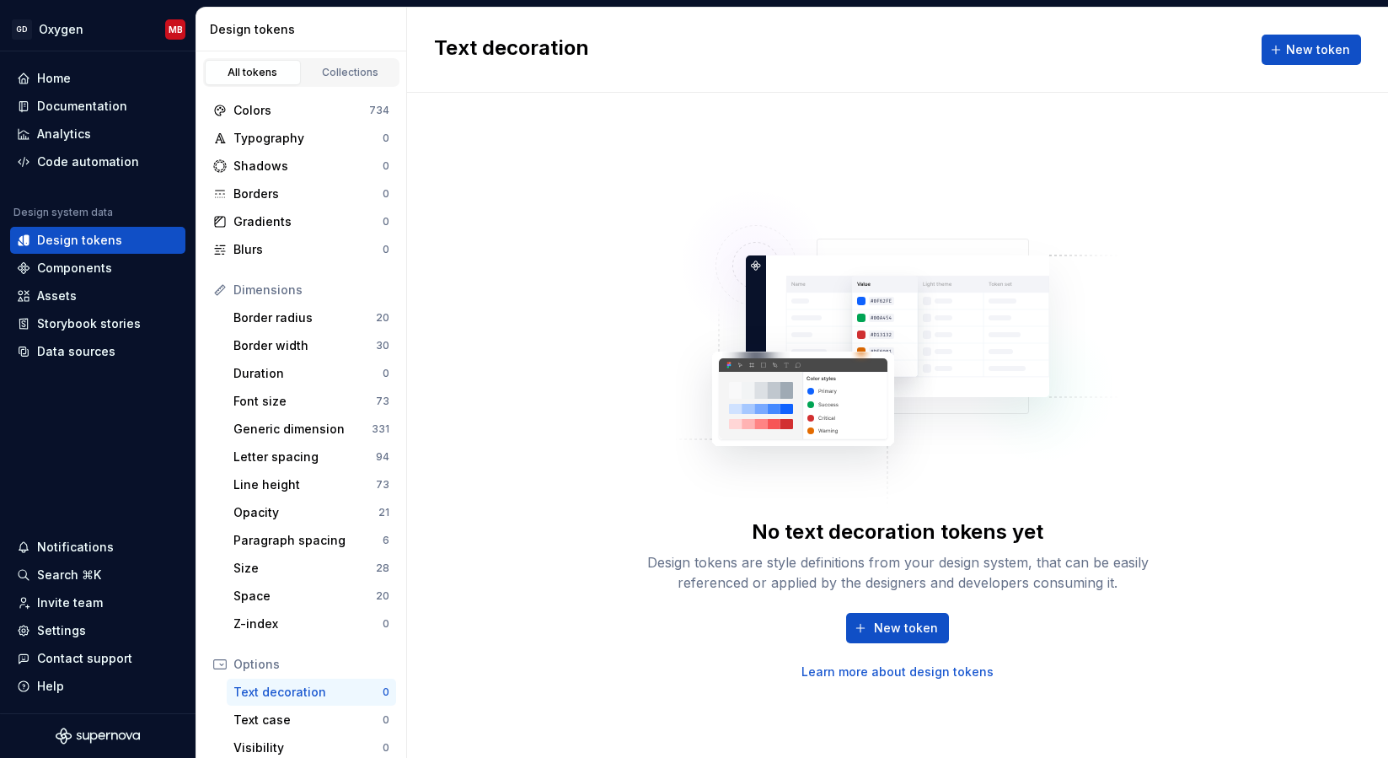
scroll to position [165, 0]
click at [322, 311] on div "Border radius" at bounding box center [304, 317] width 142 height 17
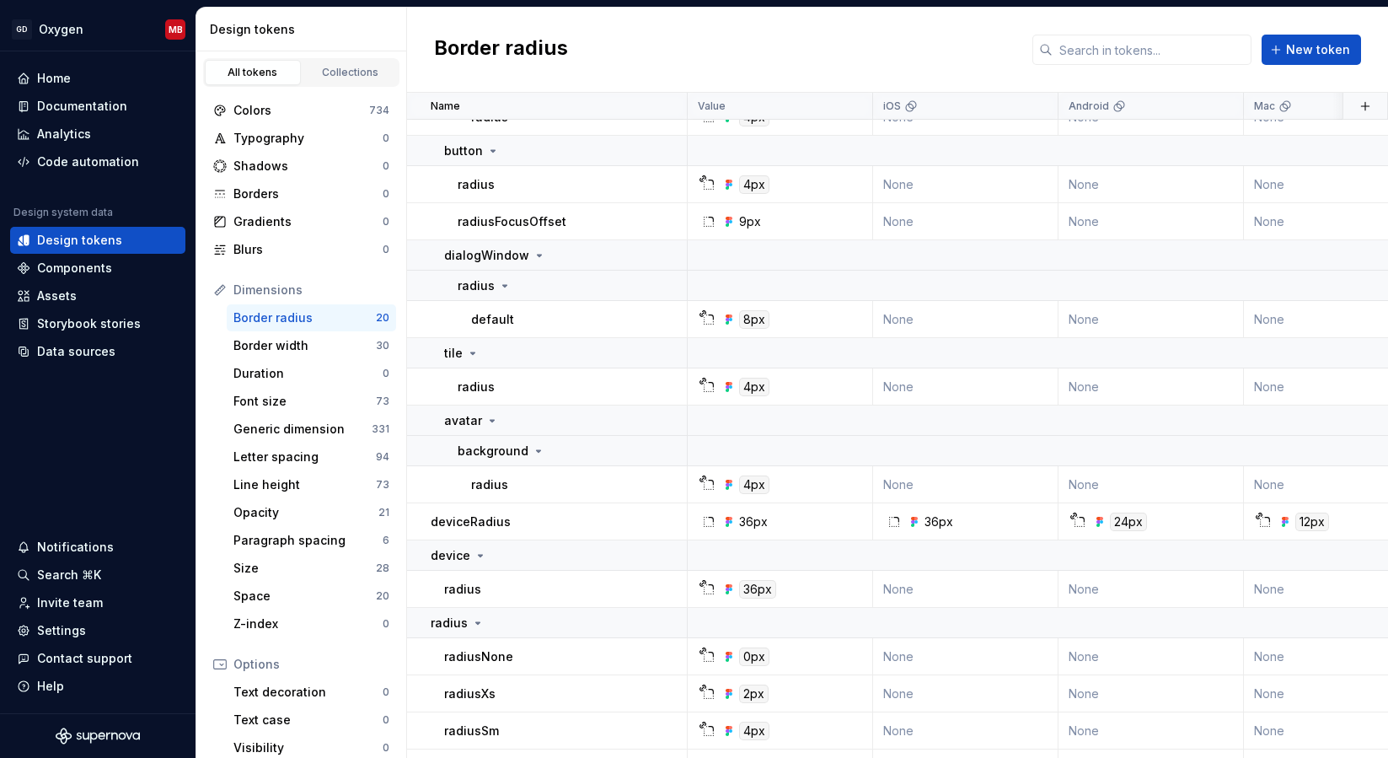
scroll to position [245, 0]
click at [362, 427] on div "Generic dimension" at bounding box center [302, 429] width 138 height 17
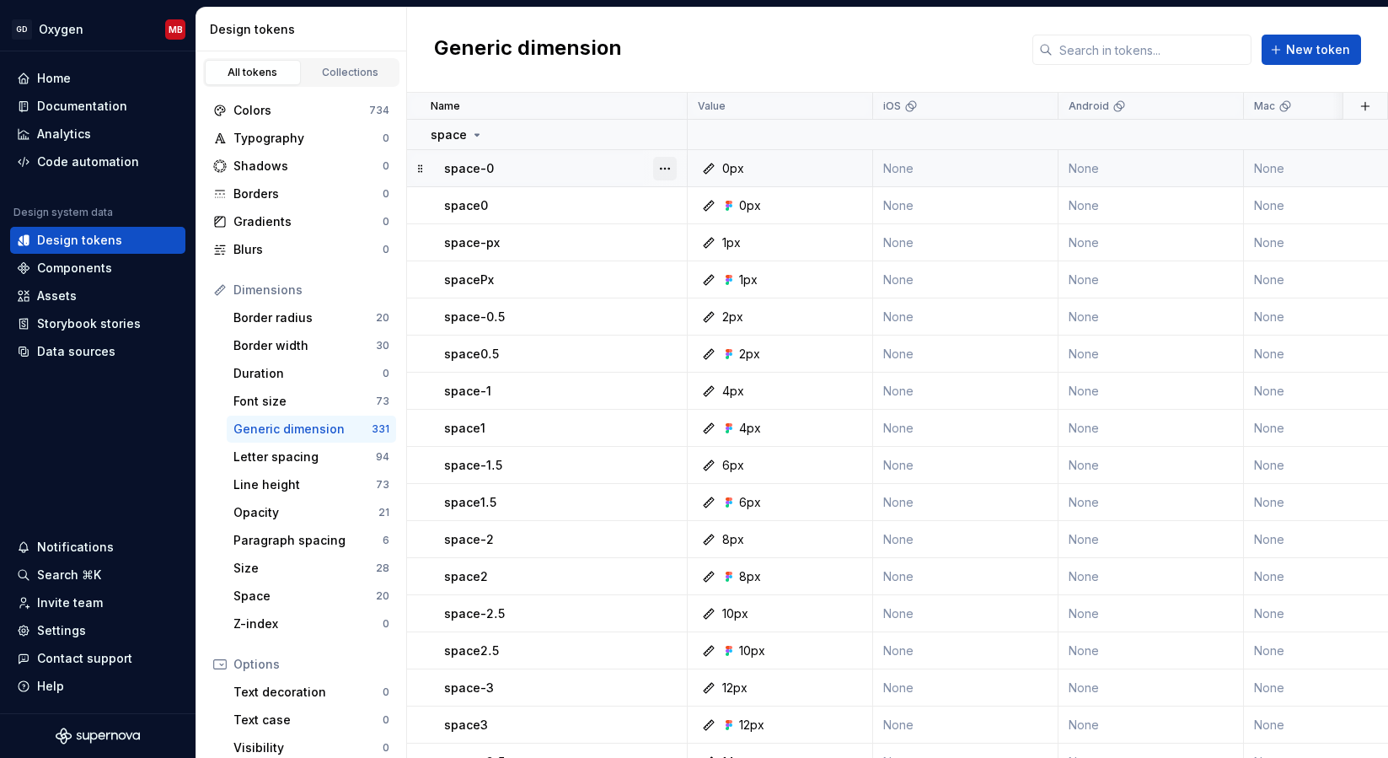
click at [665, 163] on button "button" at bounding box center [665, 169] width 24 height 24
click at [572, 353] on html "GD Oxygen MB Home Documentation Analytics Code automation Design system data De…" at bounding box center [694, 379] width 1388 height 758
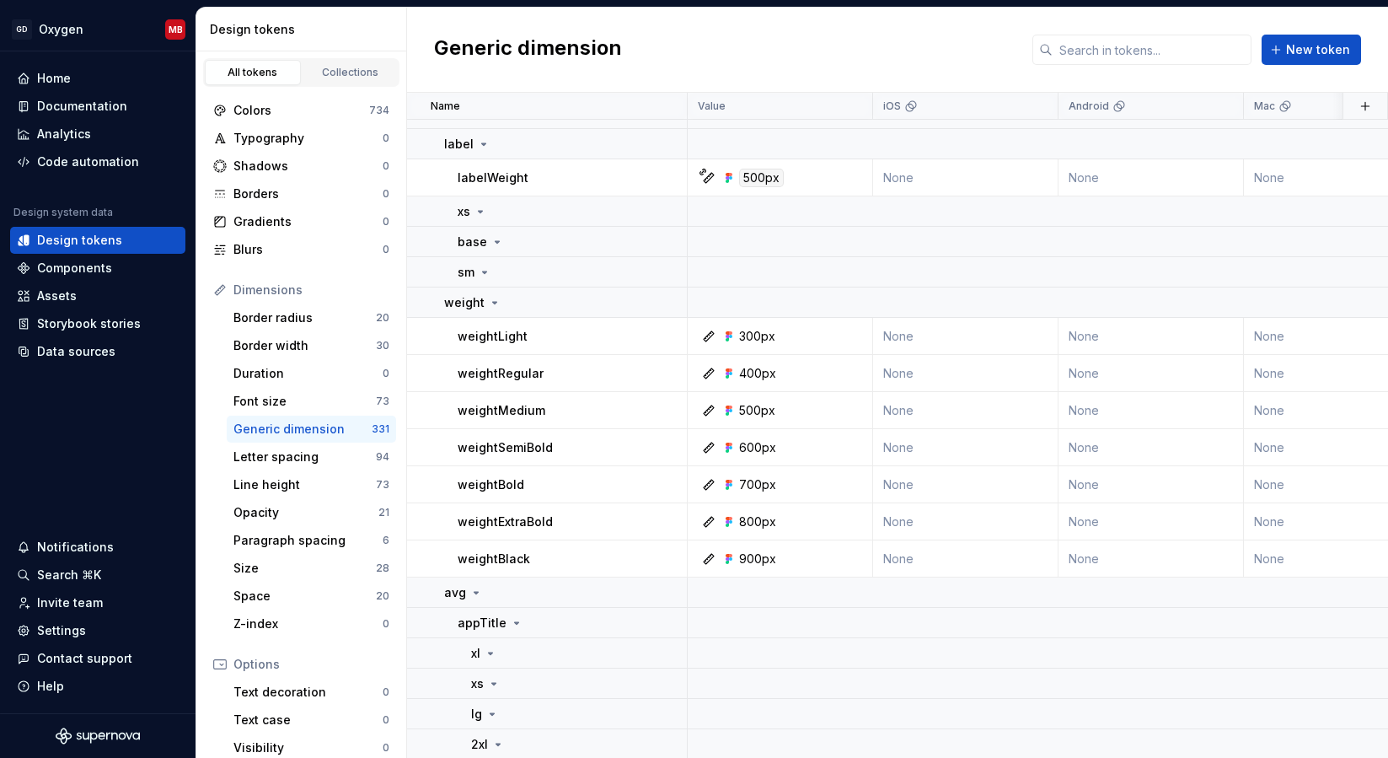
scroll to position [4056, 0]
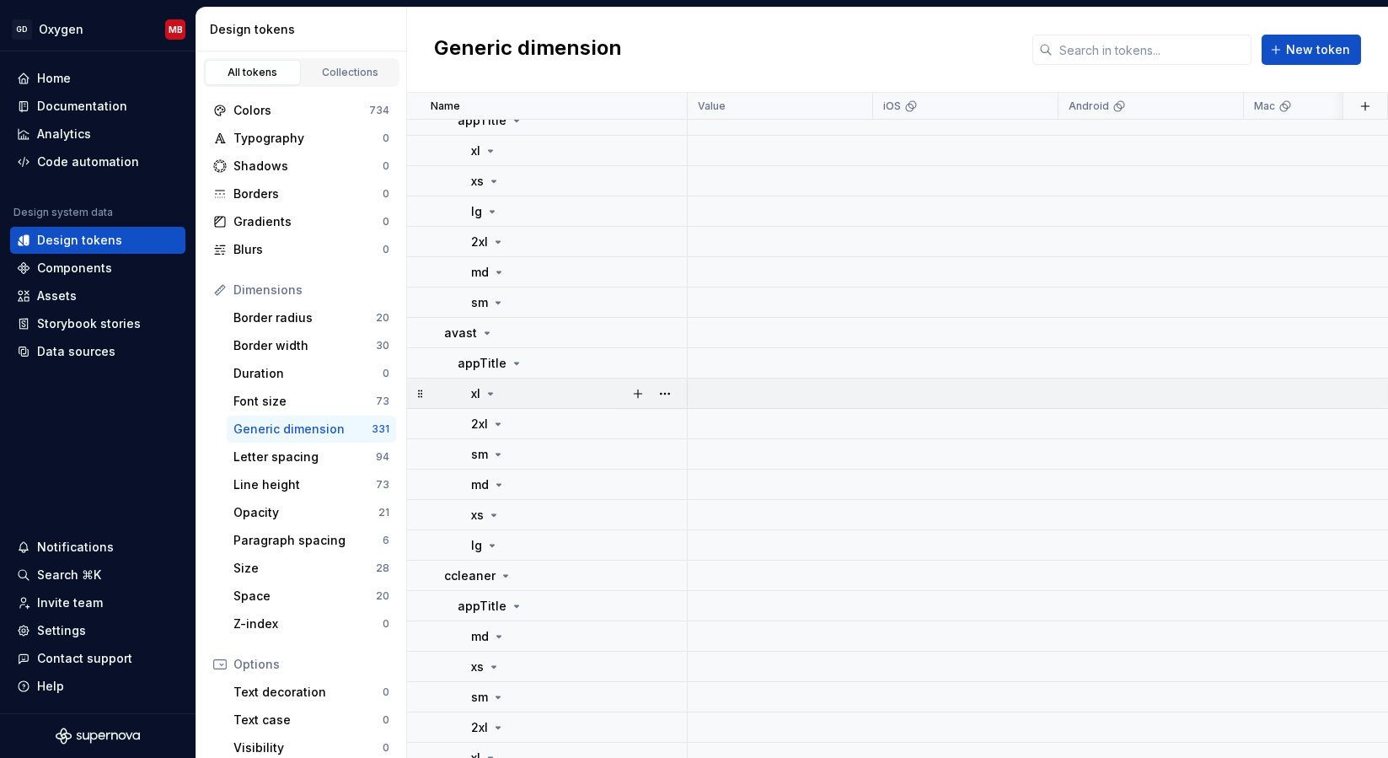
click at [495, 394] on icon at bounding box center [490, 393] width 13 height 13
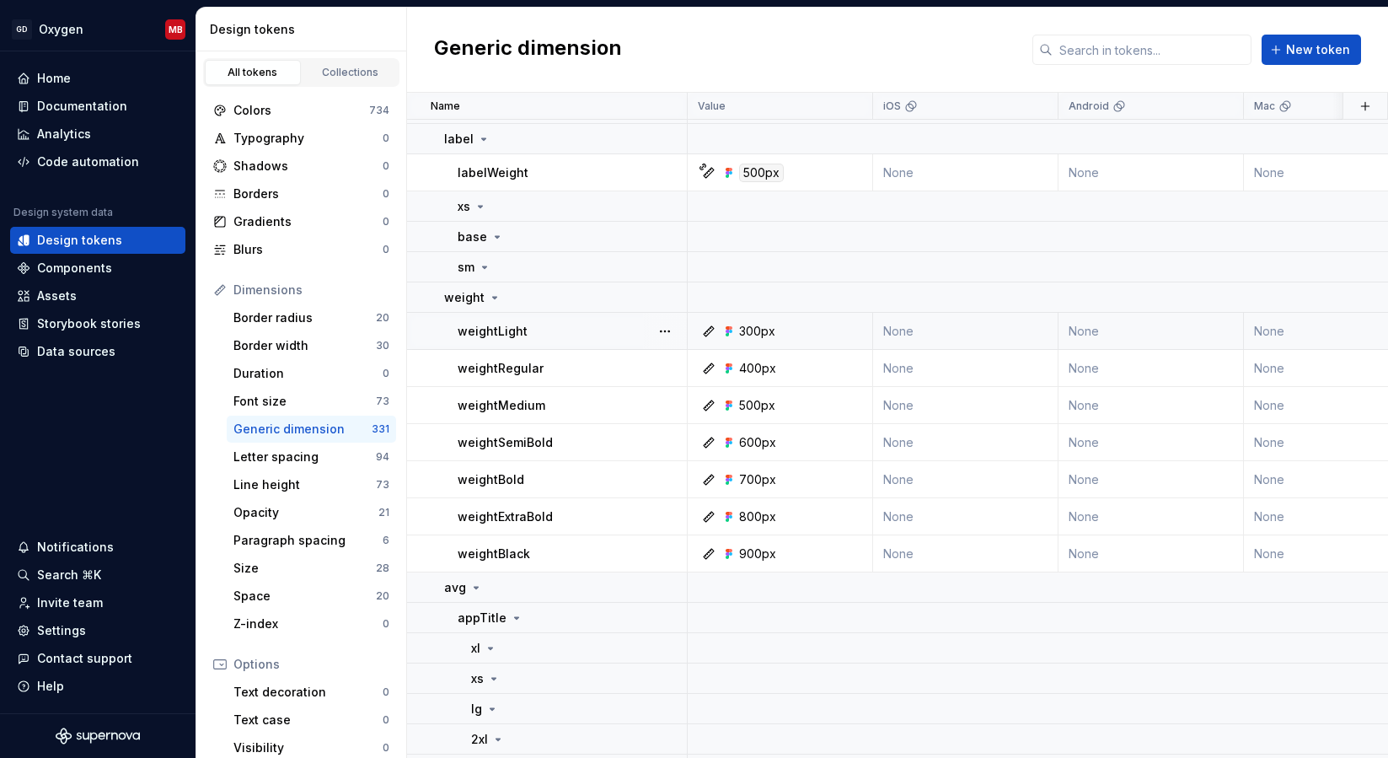
scroll to position [3507, 0]
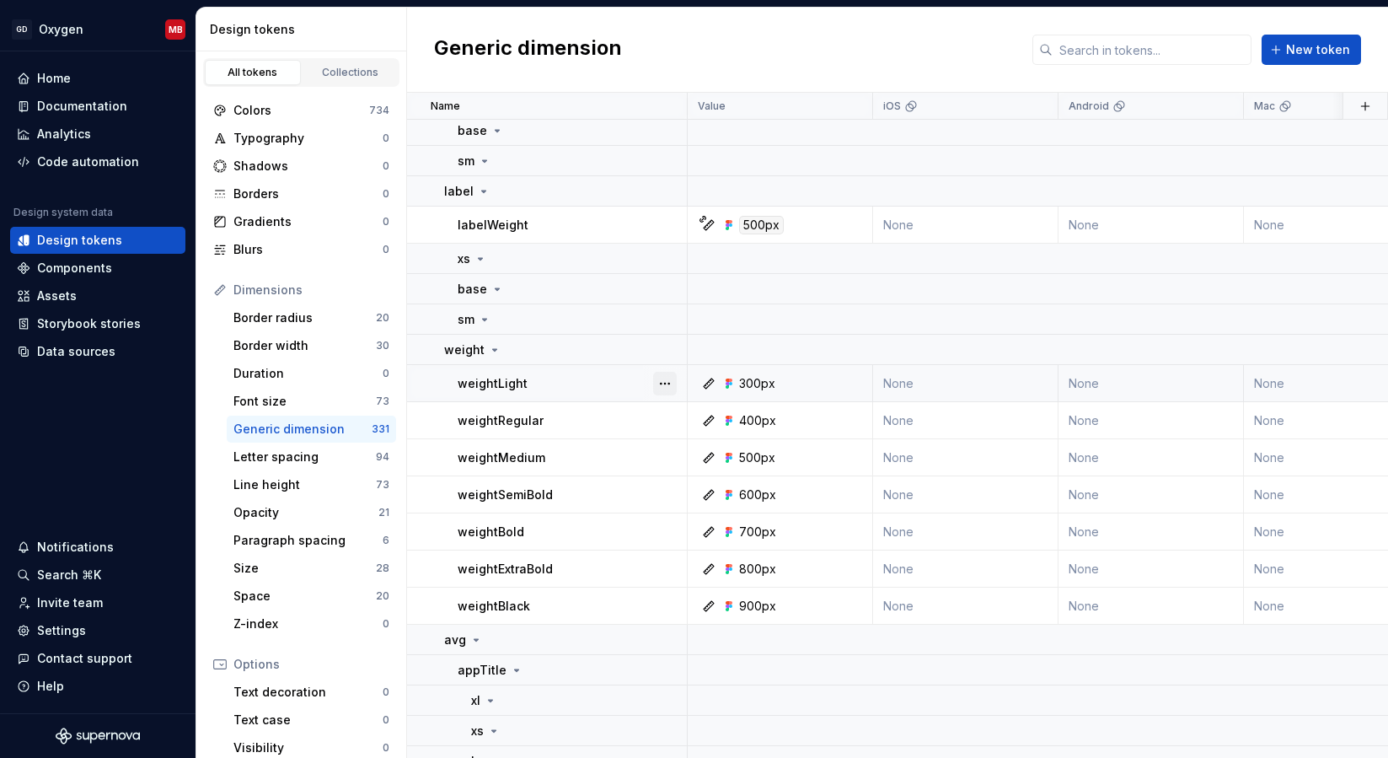
click at [670, 383] on button "button" at bounding box center [665, 384] width 24 height 24
click at [695, 414] on div "Open detail" at bounding box center [739, 416] width 110 height 17
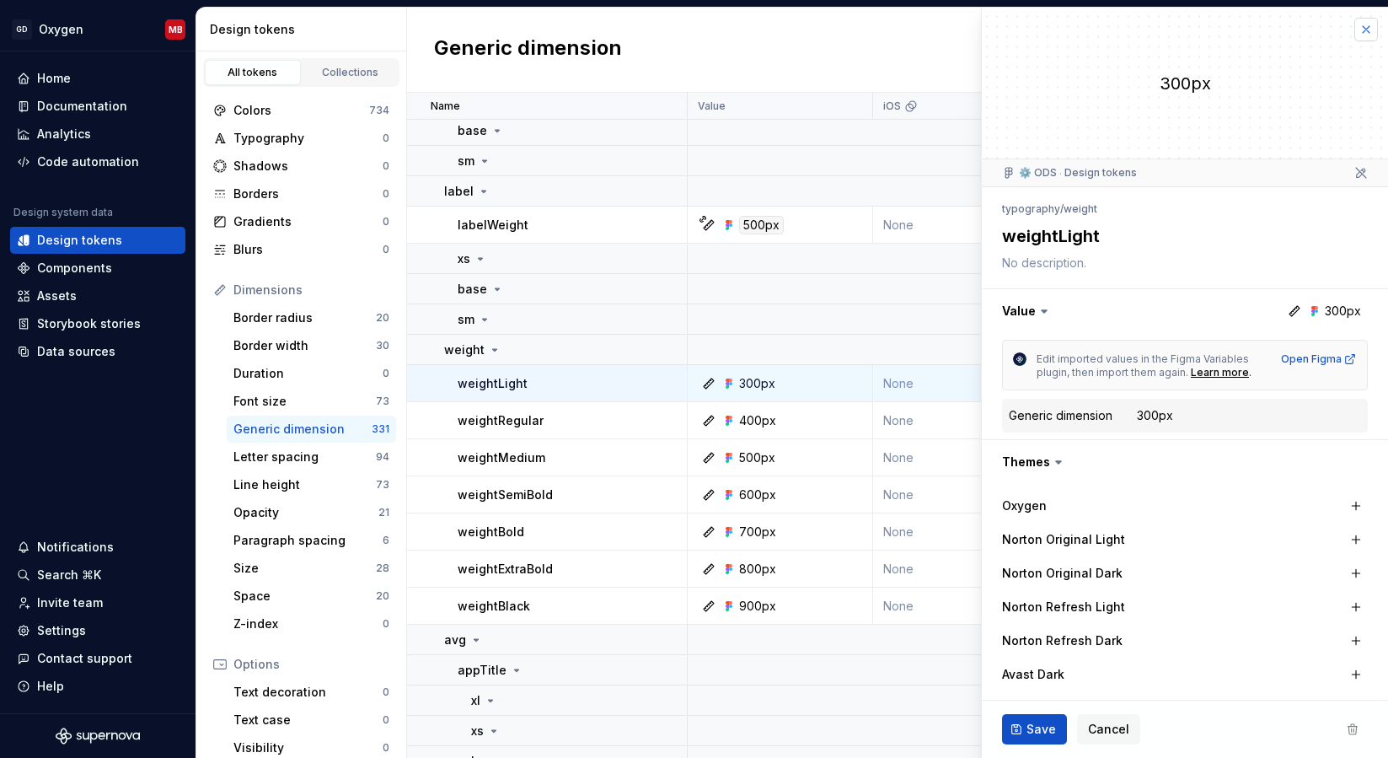
click at [1364, 31] on button "button" at bounding box center [1366, 30] width 24 height 24
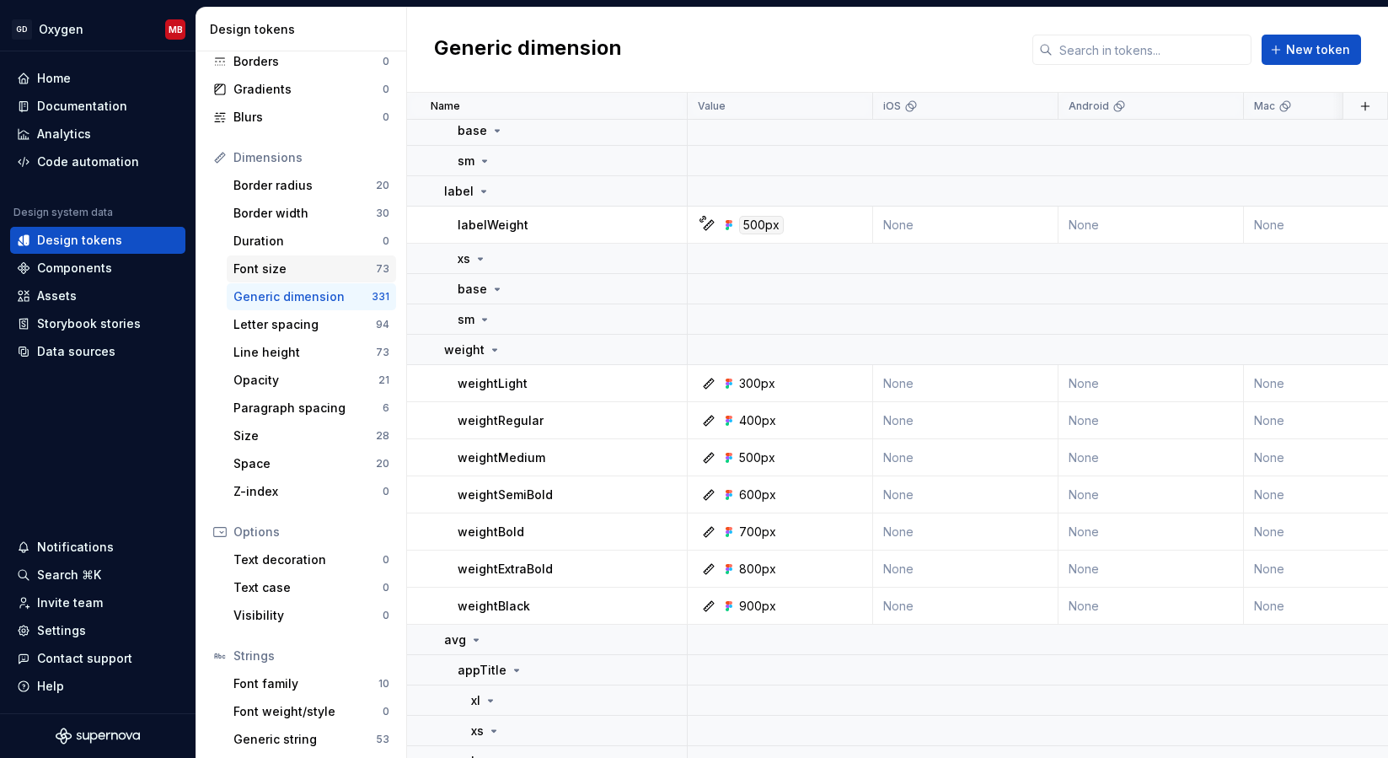
scroll to position [165, 0]
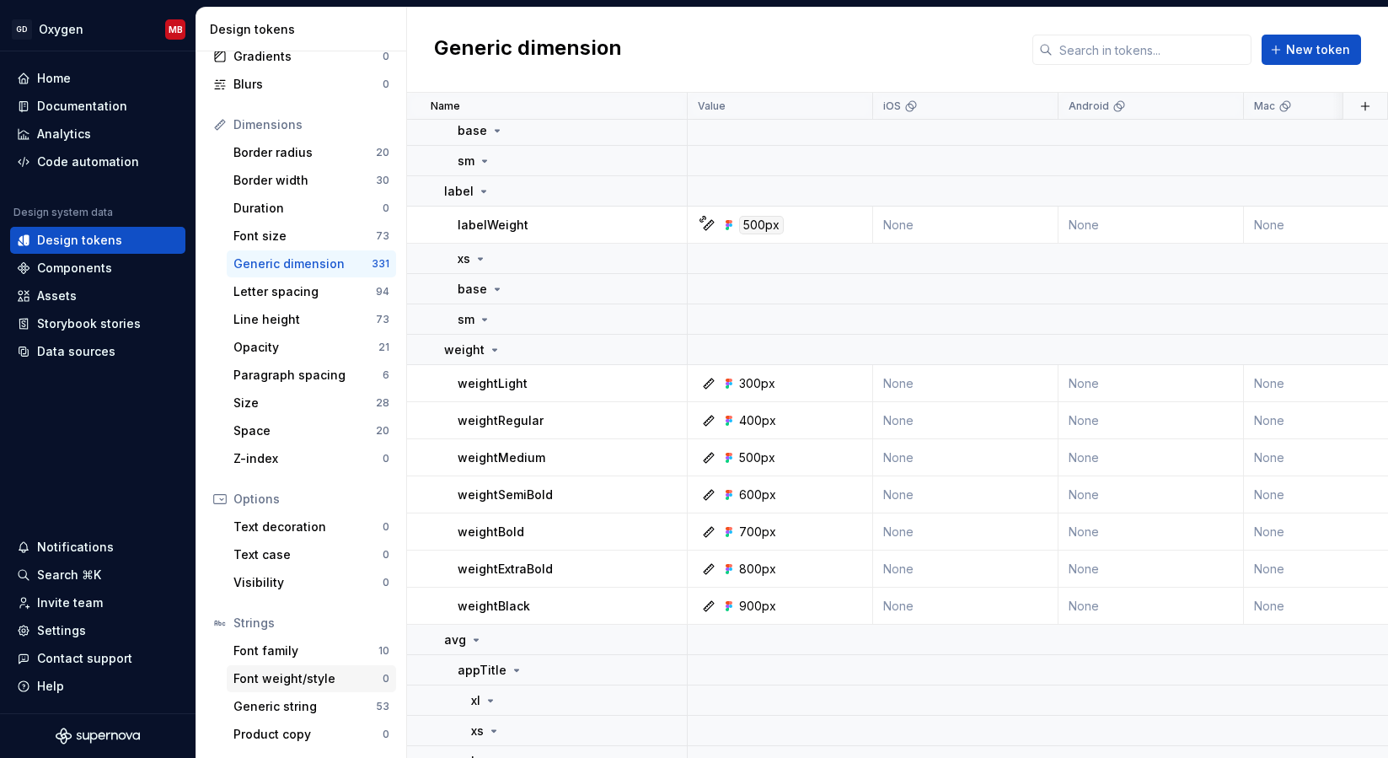
click at [284, 675] on div "Font weight/style" at bounding box center [307, 678] width 149 height 17
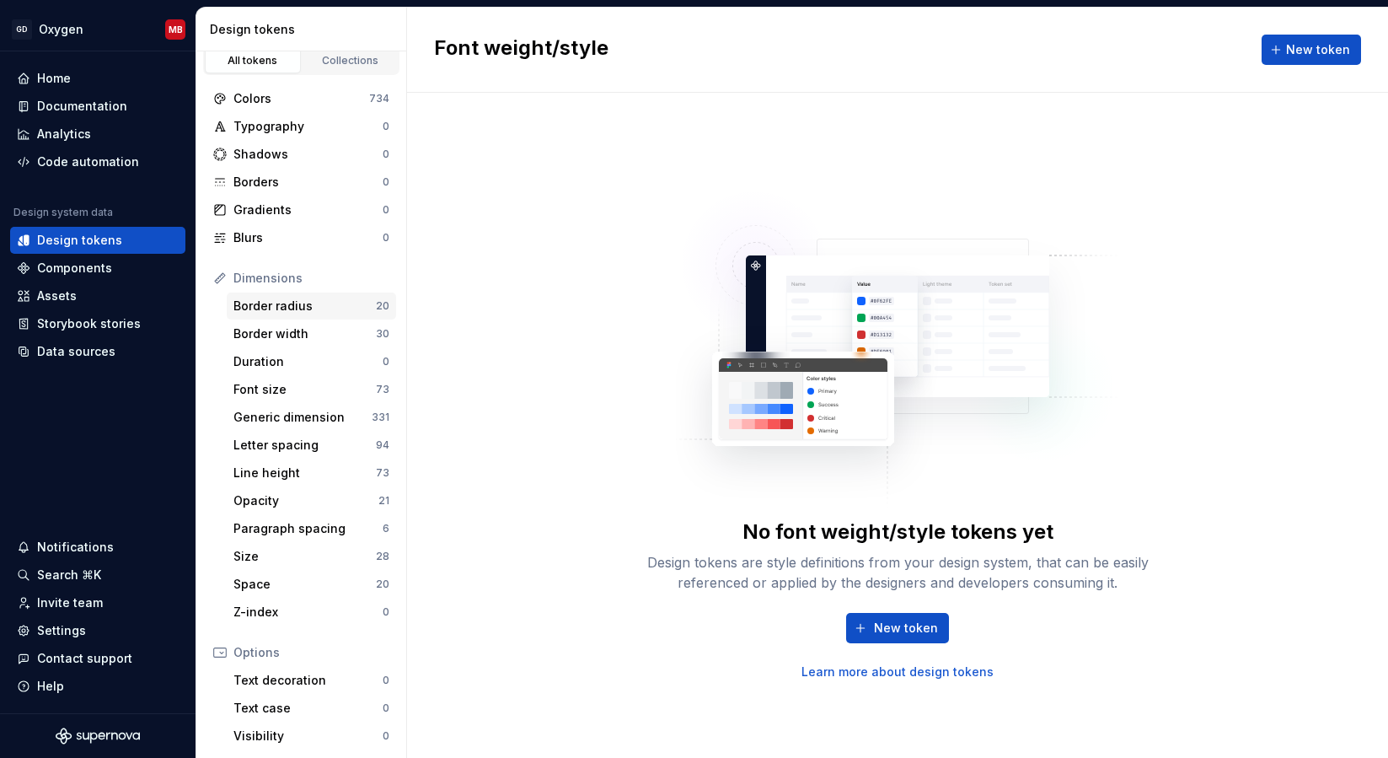
scroll to position [5, 0]
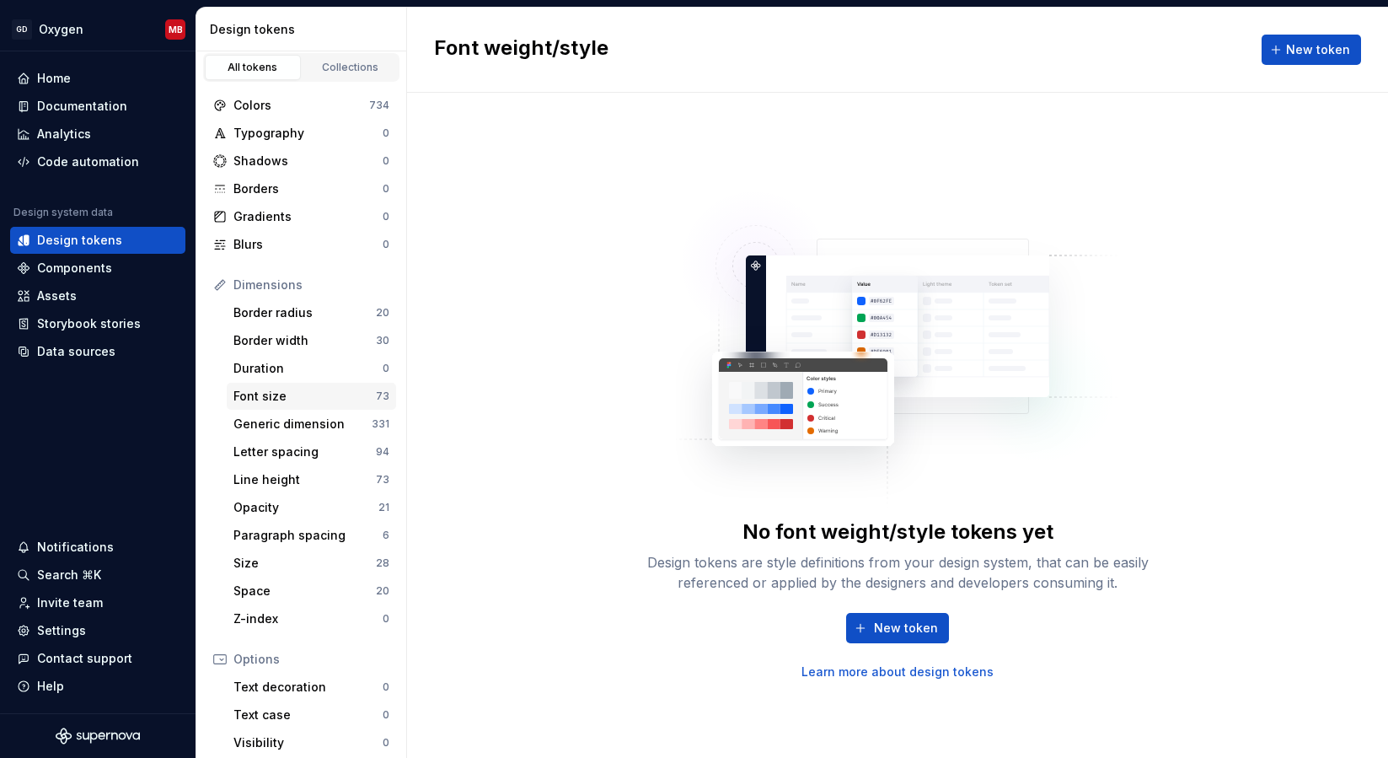
click at [301, 402] on div "Font size" at bounding box center [304, 396] width 142 height 17
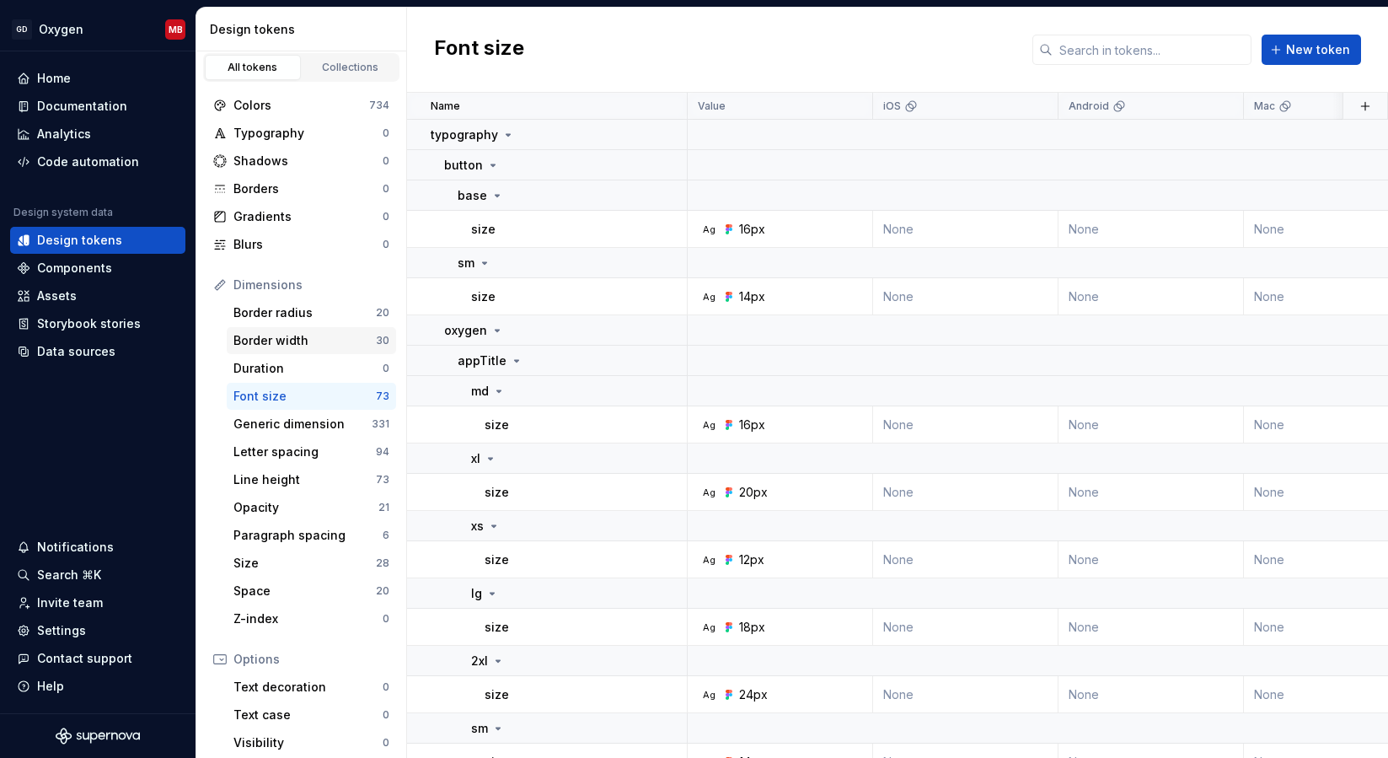
click at [285, 336] on div "Border width" at bounding box center [304, 340] width 142 height 17
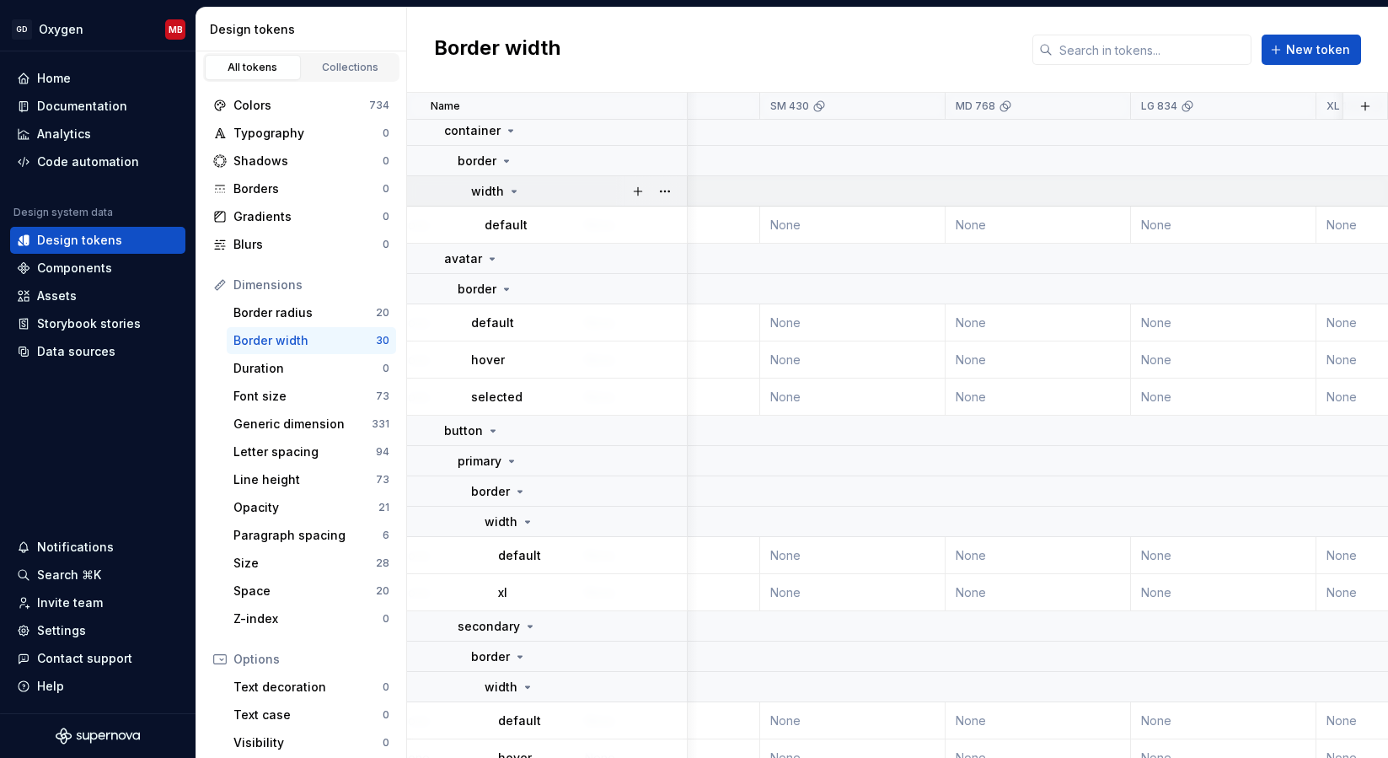
scroll to position [625, 0]
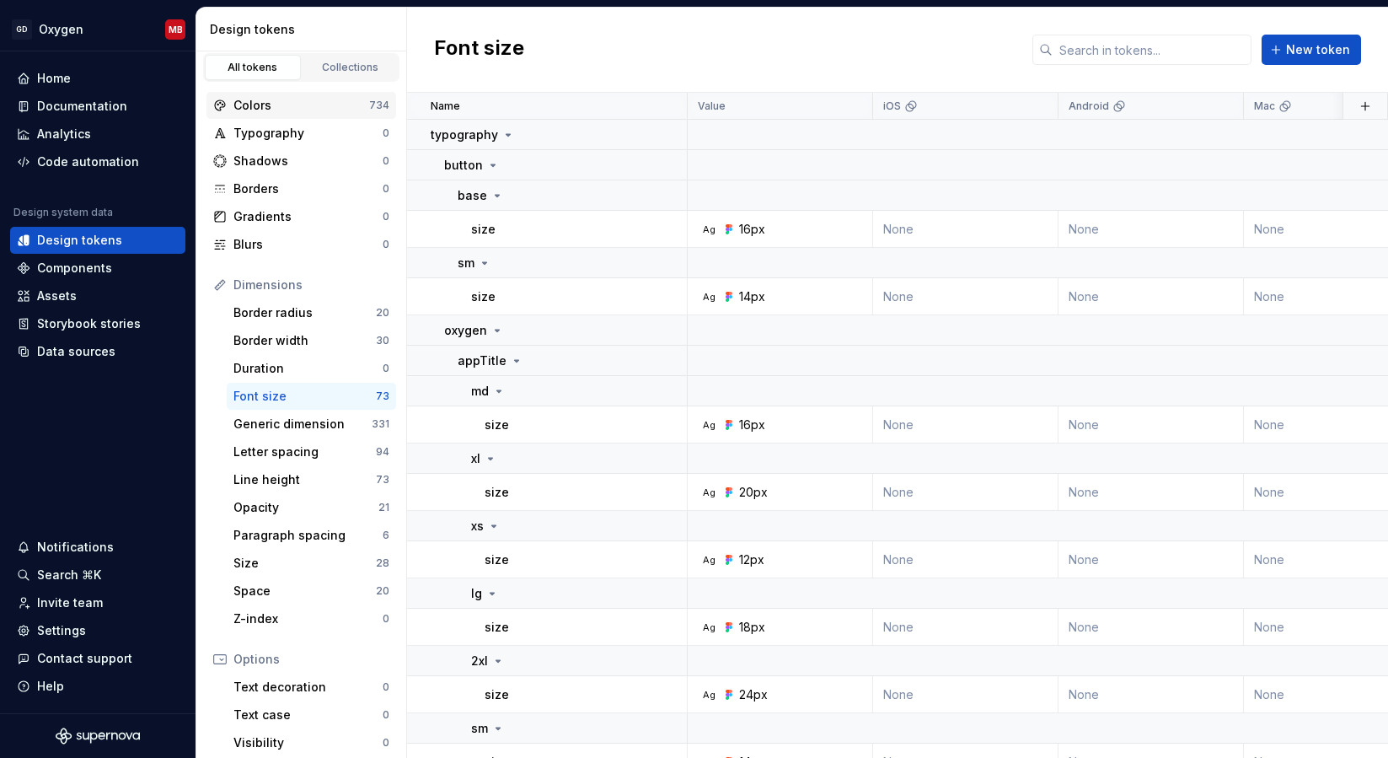
click at [287, 112] on div "Colors" at bounding box center [301, 105] width 136 height 17
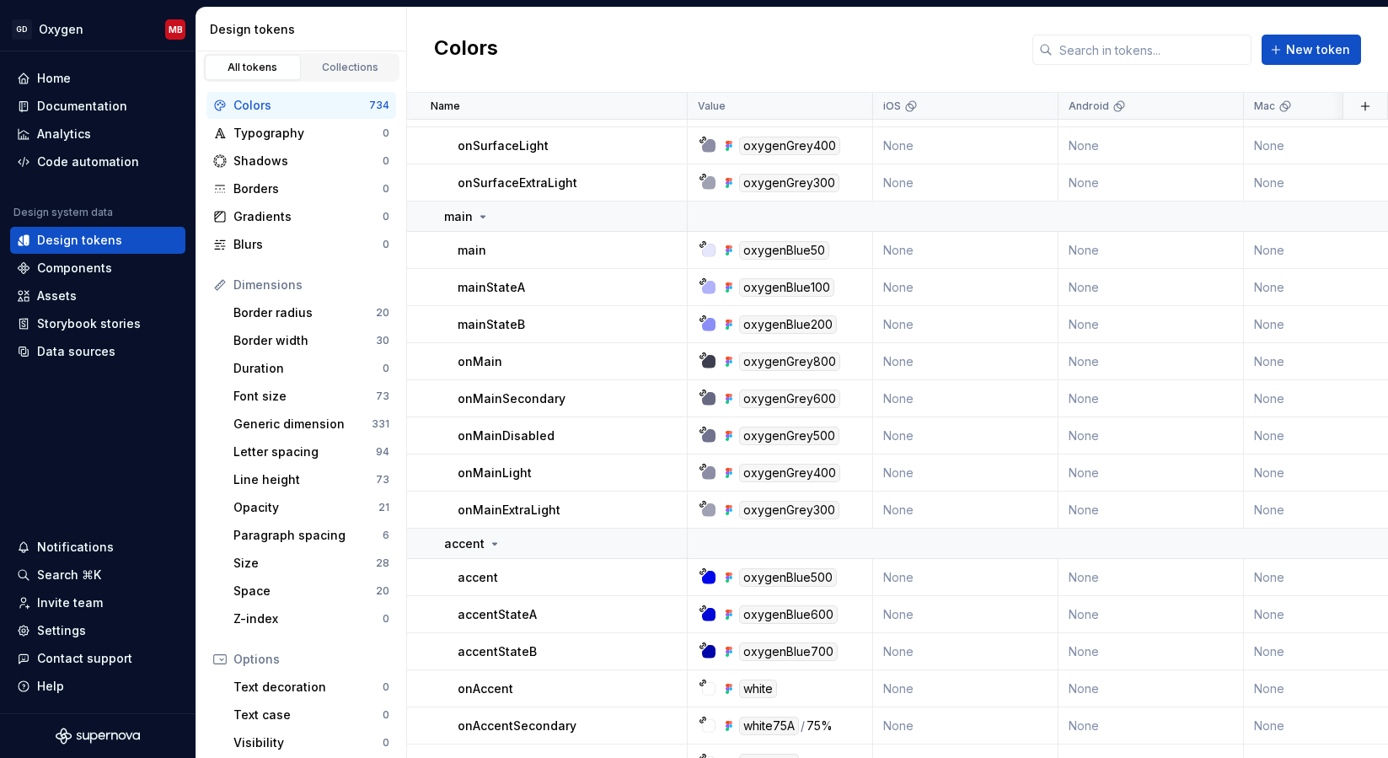
scroll to position [1327, 0]
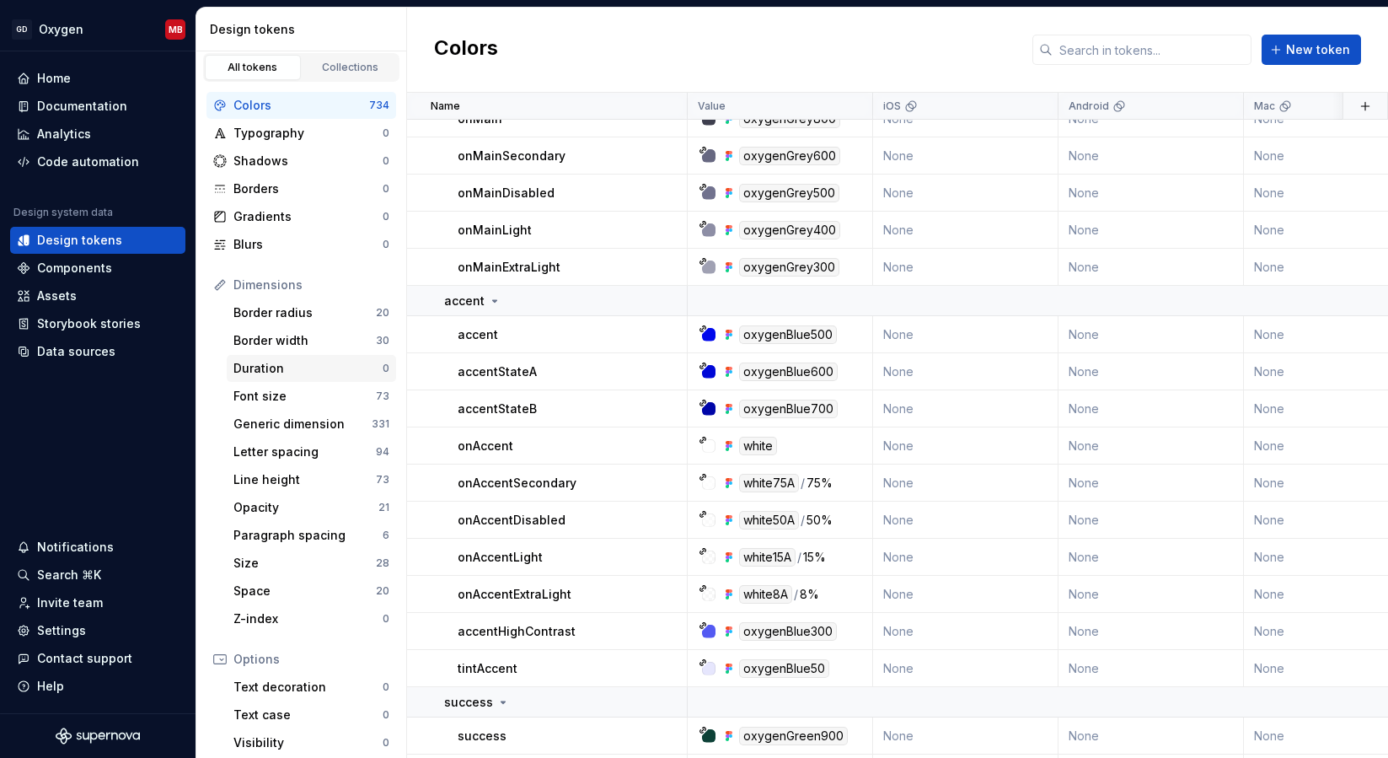
click at [296, 367] on div "Duration" at bounding box center [307, 368] width 149 height 17
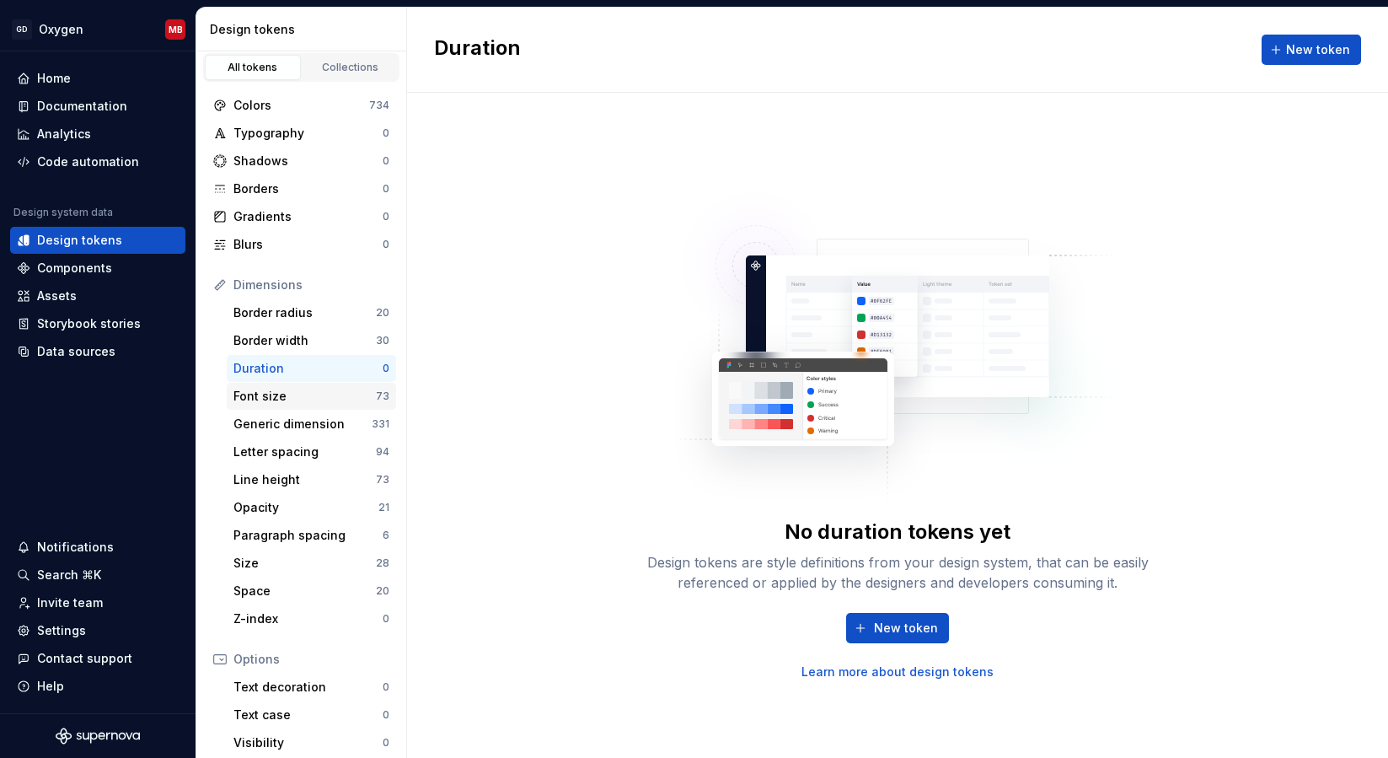
click at [287, 399] on div "Font size" at bounding box center [304, 396] width 142 height 17
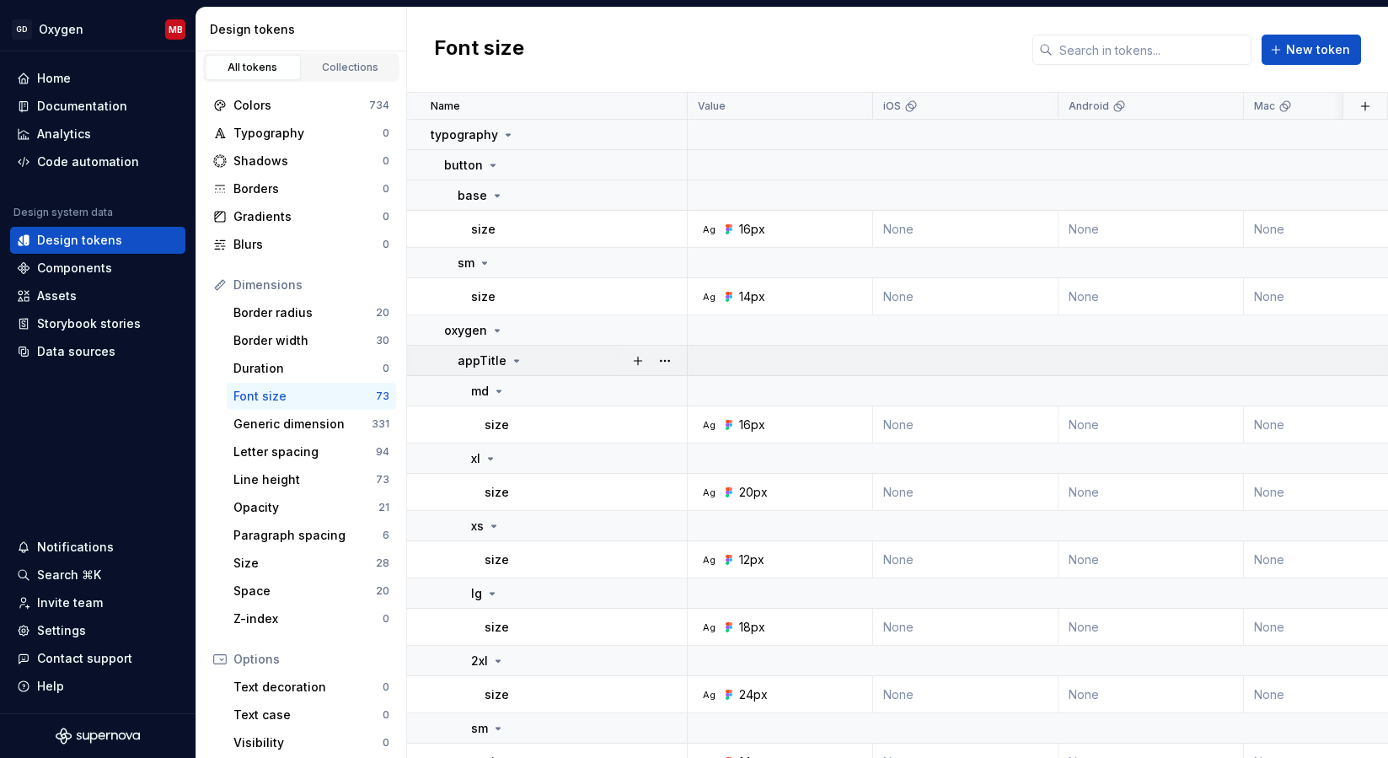
scroll to position [38, 0]
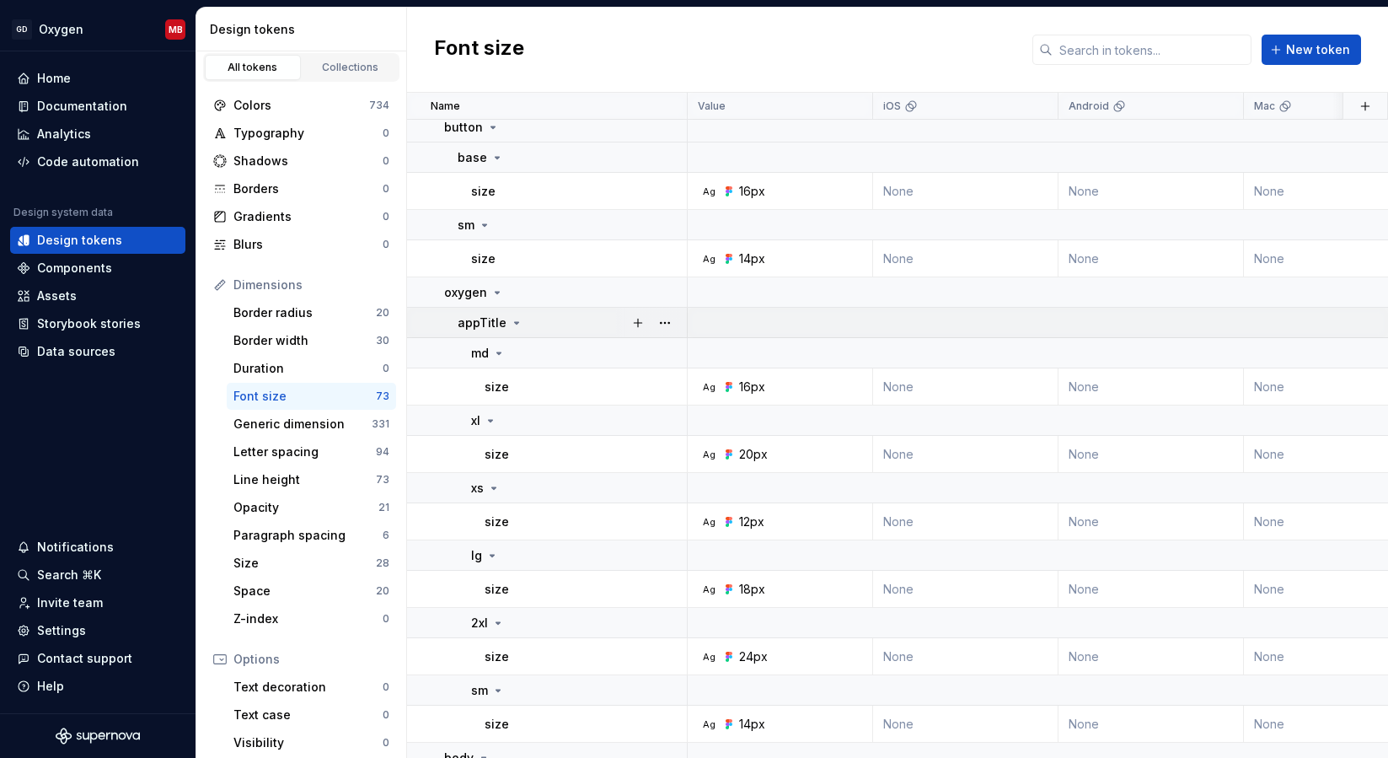
click at [514, 320] on icon at bounding box center [516, 322] width 13 height 13
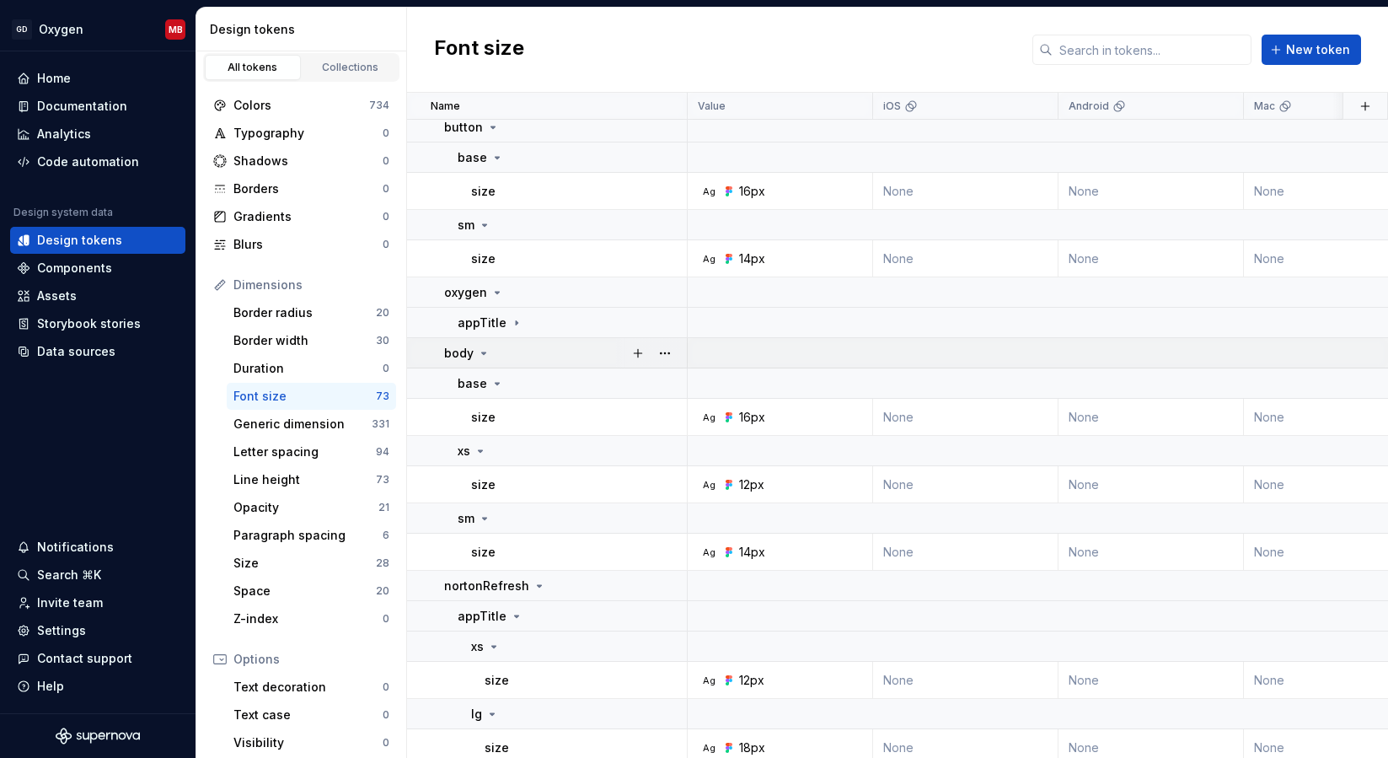
click at [484, 351] on icon at bounding box center [483, 352] width 13 height 13
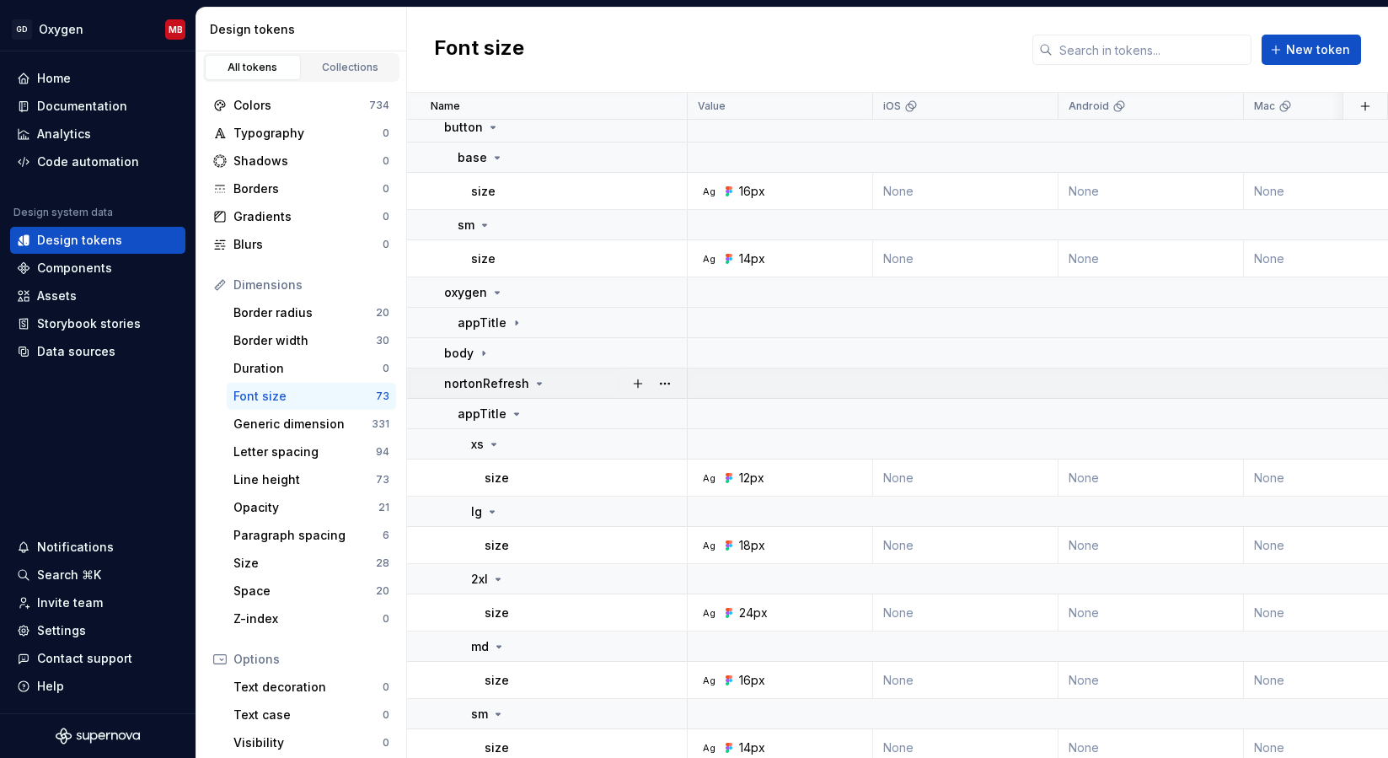
click at [538, 383] on icon at bounding box center [539, 383] width 13 height 13
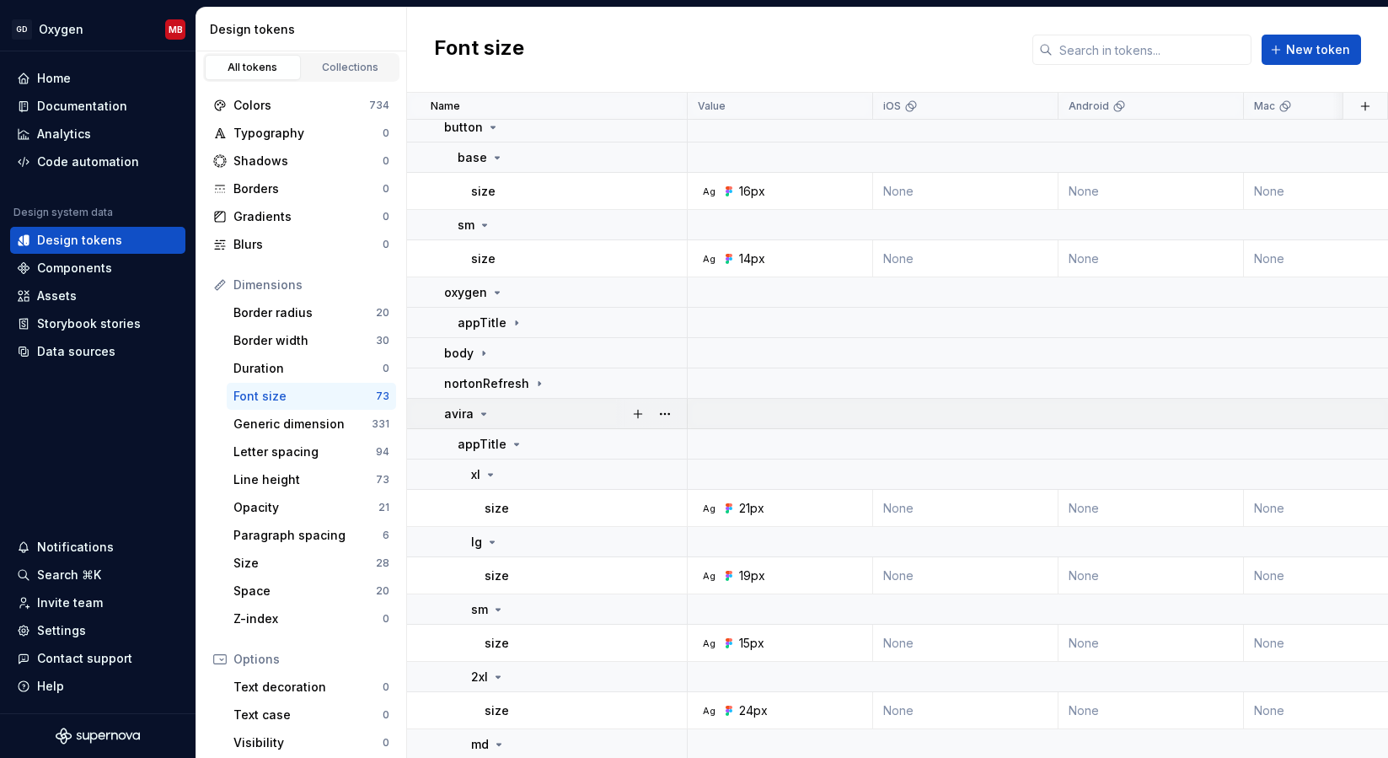
click at [480, 410] on icon at bounding box center [483, 413] width 13 height 13
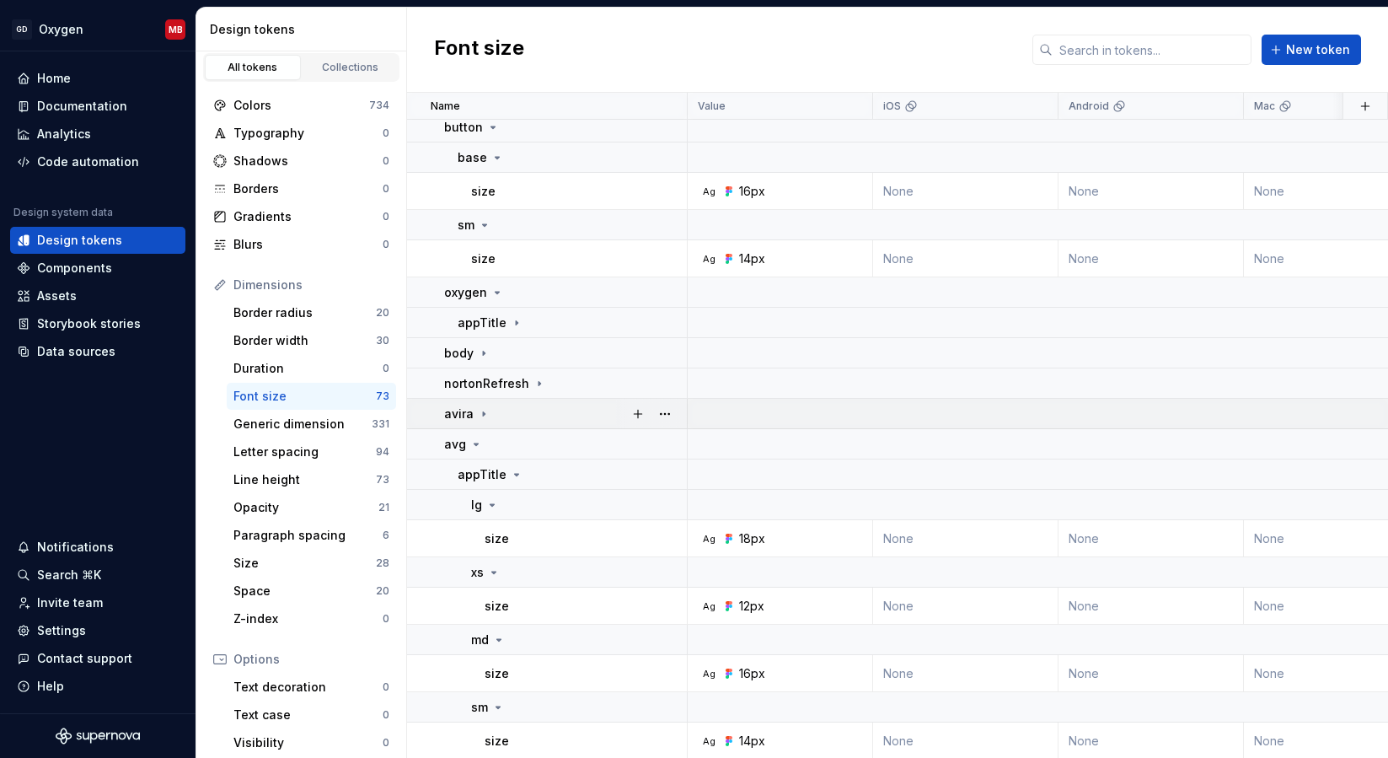
scroll to position [0, 0]
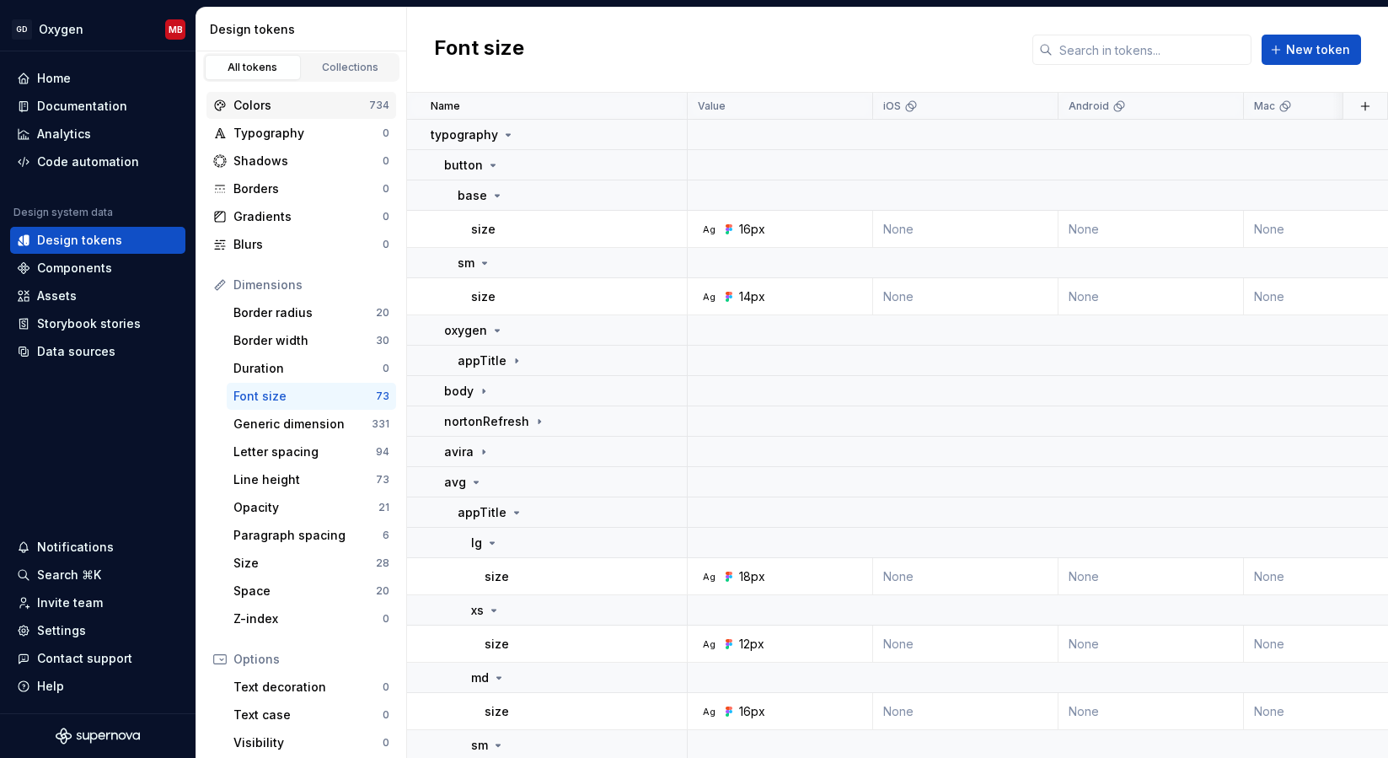
click at [271, 99] on div "Colors" at bounding box center [301, 105] width 136 height 17
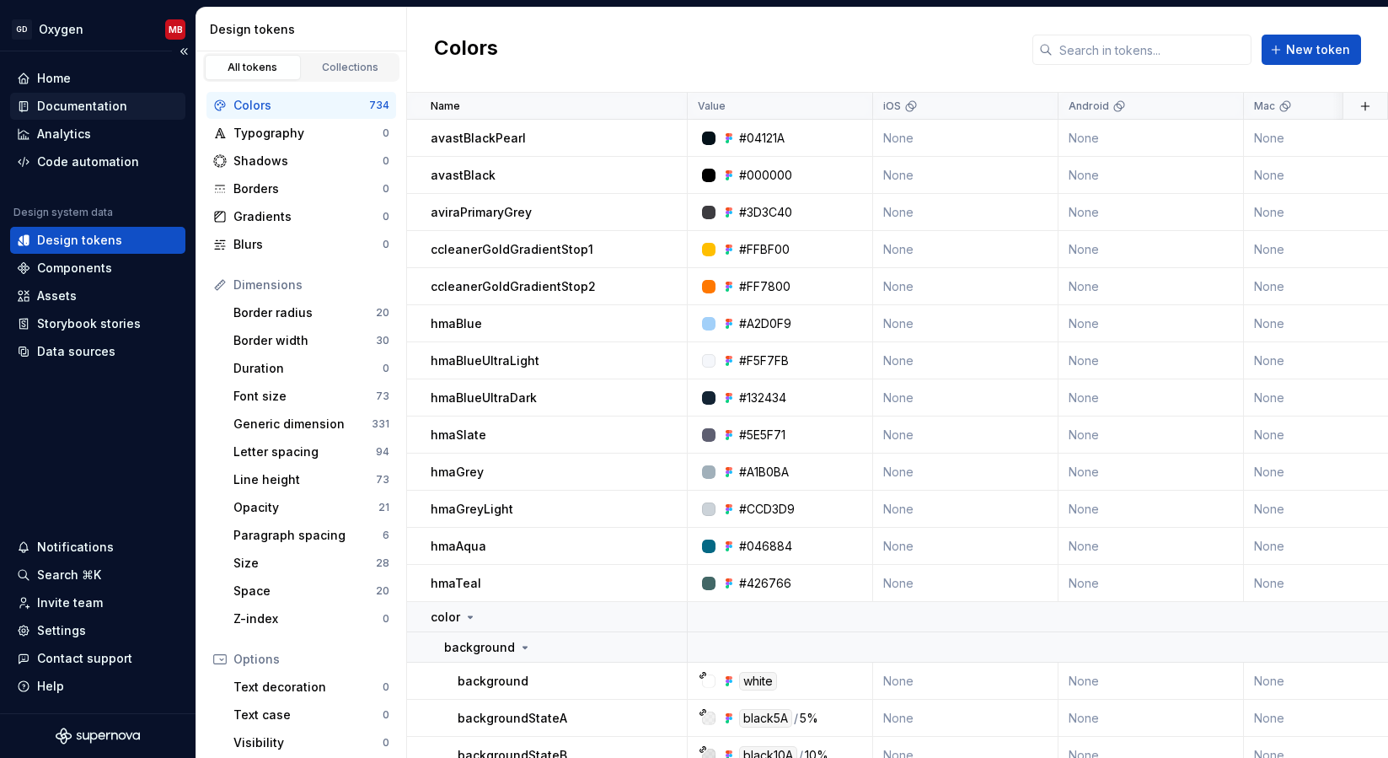
click at [95, 109] on div "Documentation" at bounding box center [82, 106] width 90 height 17
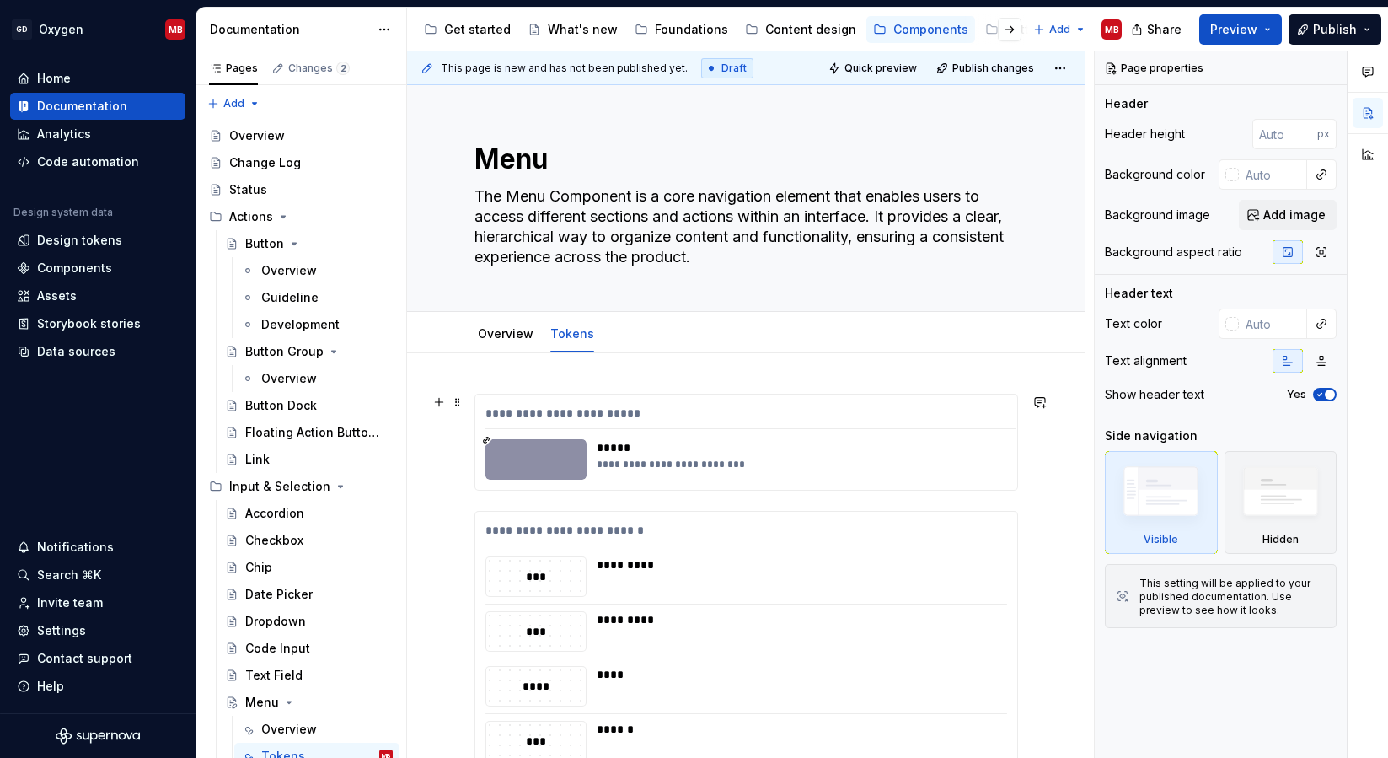
scroll to position [134, 0]
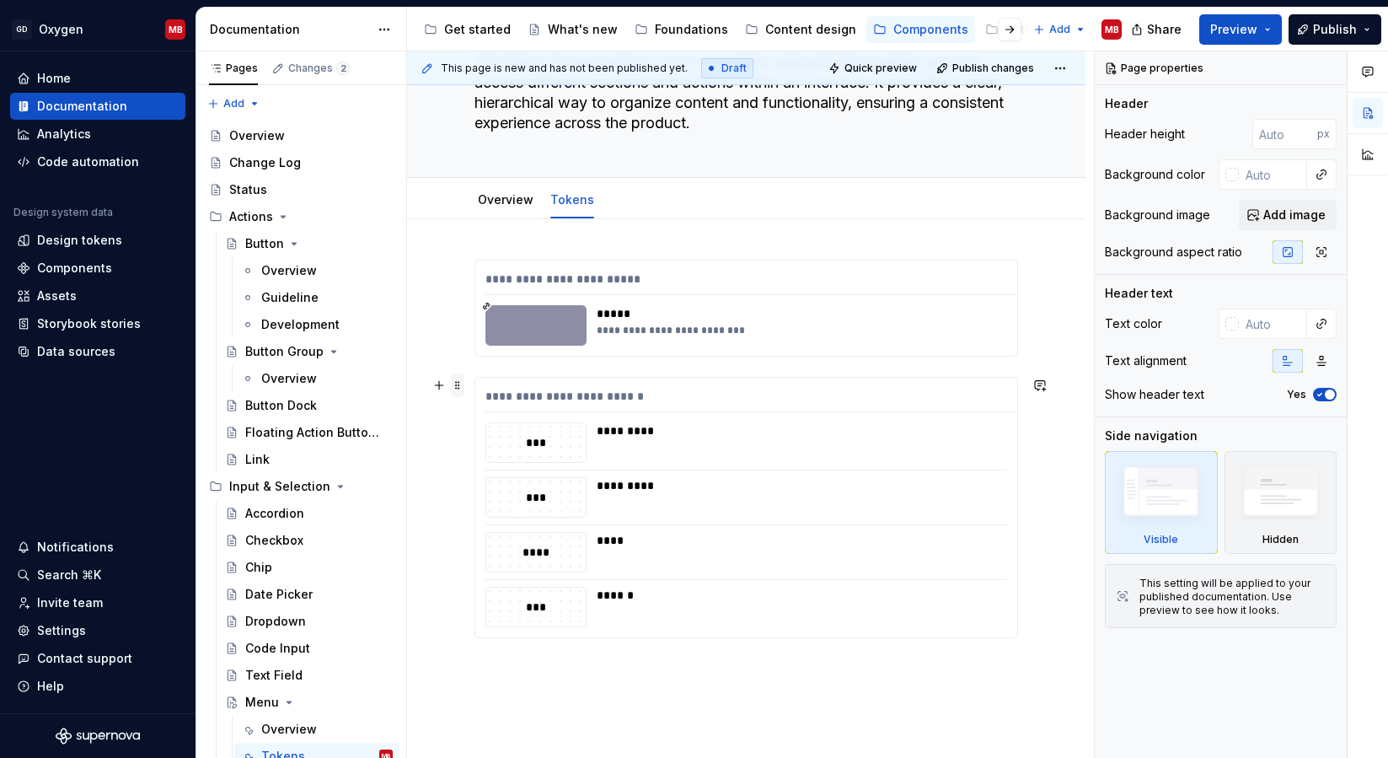
click at [462, 384] on span at bounding box center [457, 385] width 13 height 24
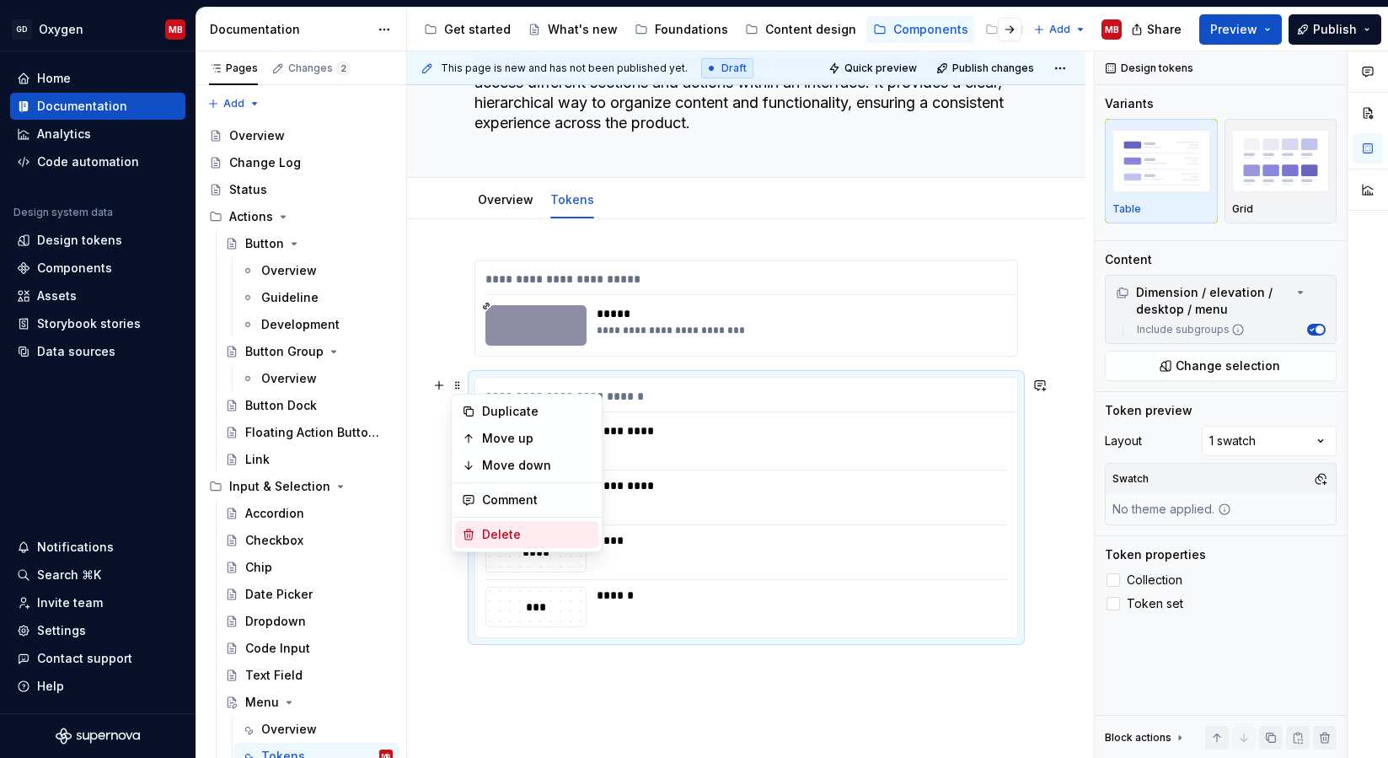
click at [486, 529] on div "Delete" at bounding box center [537, 534] width 110 height 17
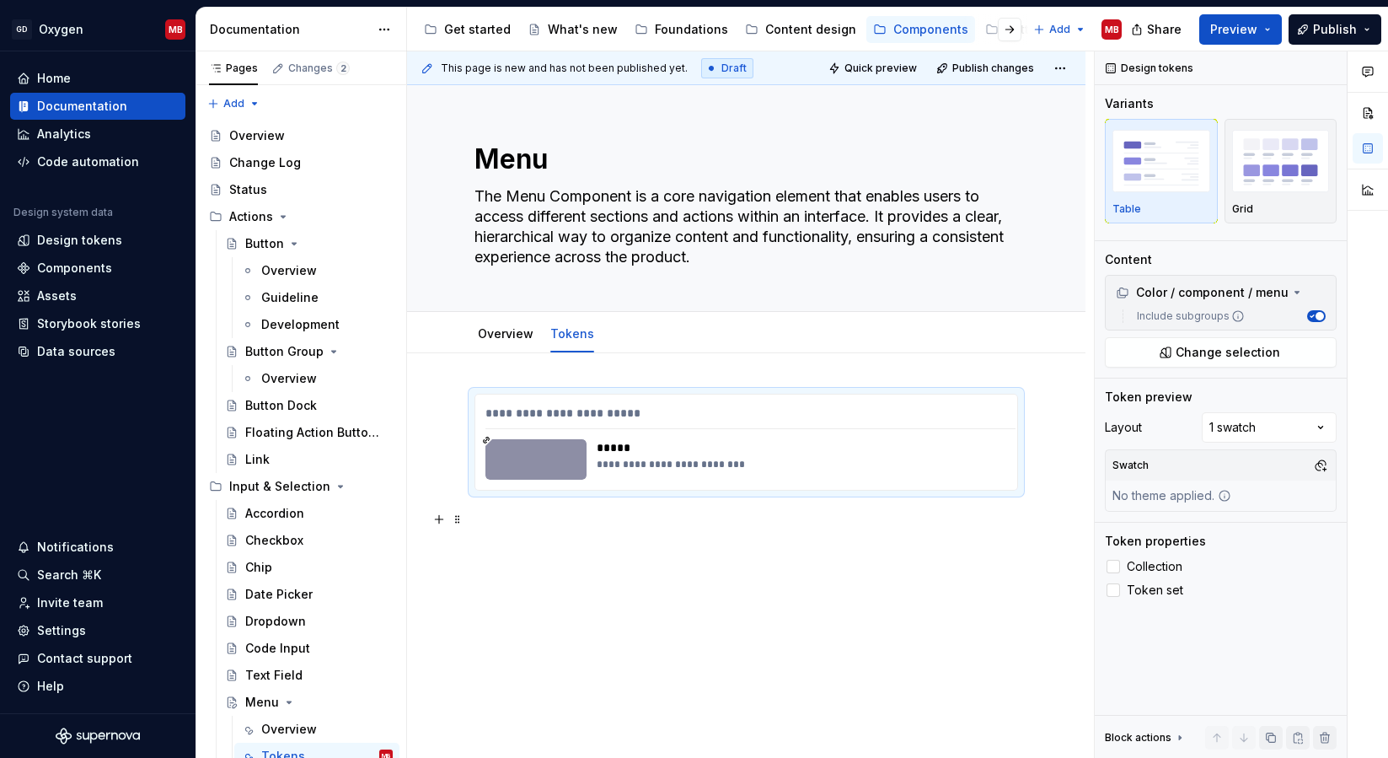
scroll to position [0, 0]
click at [455, 398] on span at bounding box center [457, 402] width 13 height 24
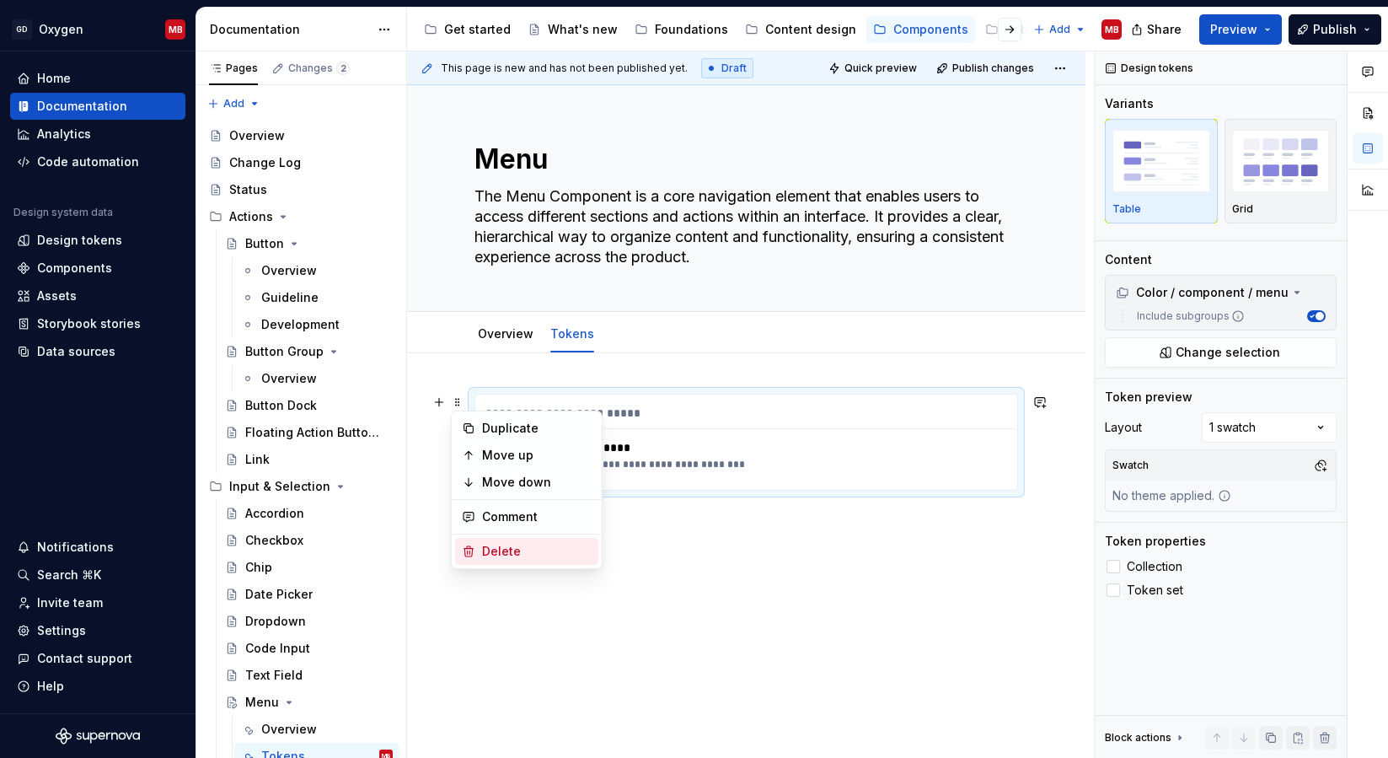
click at [513, 548] on div "Delete" at bounding box center [537, 551] width 110 height 17
type textarea "*"
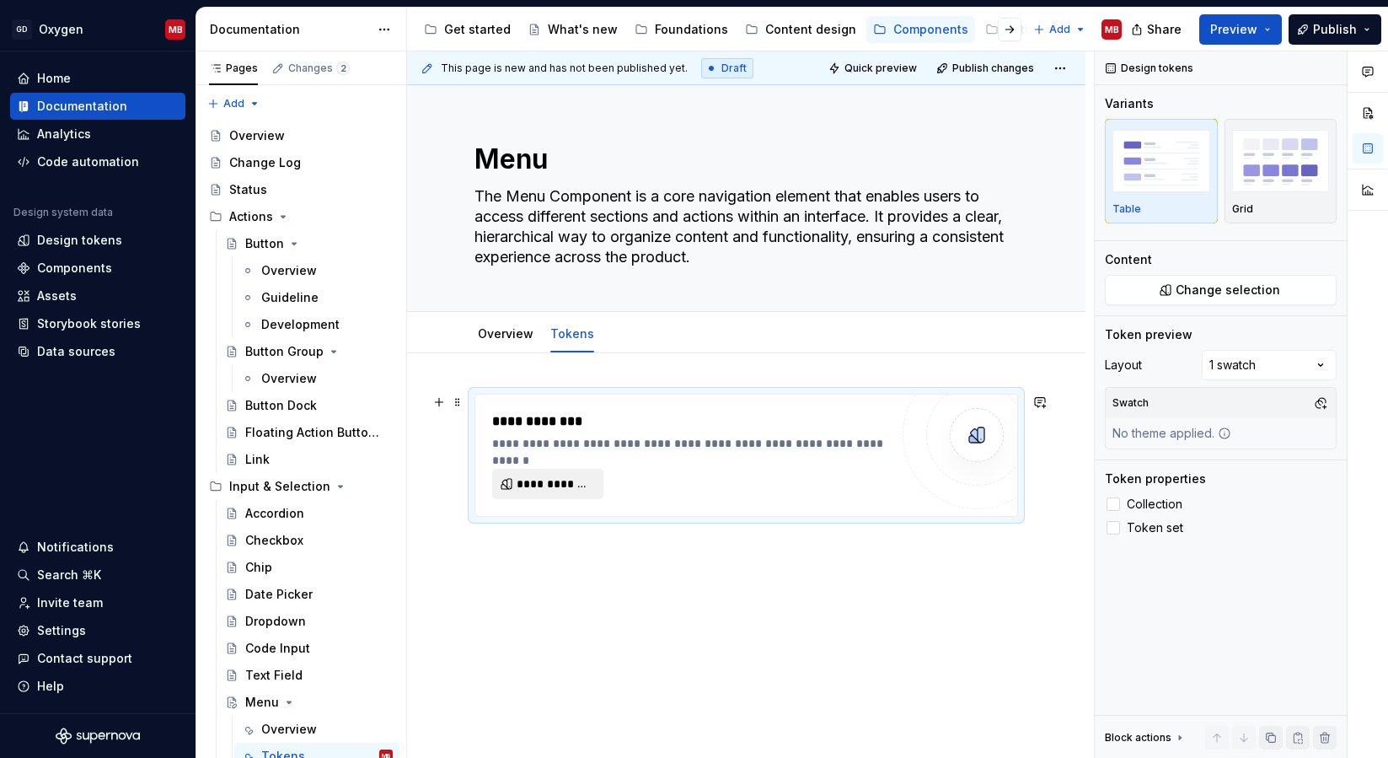
click at [544, 484] on span "**********" at bounding box center [555, 483] width 76 height 17
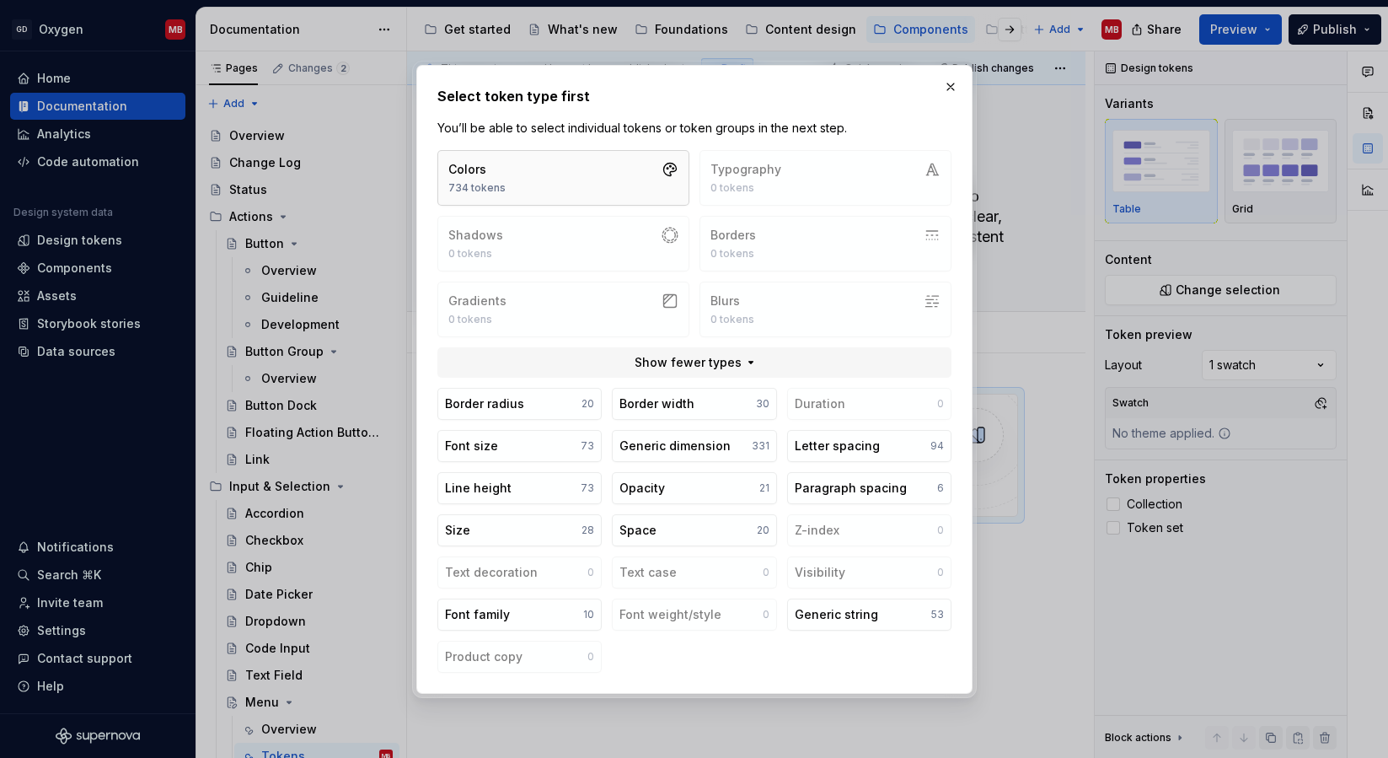
click at [631, 178] on button "Colors 734 tokens" at bounding box center [563, 178] width 252 height 56
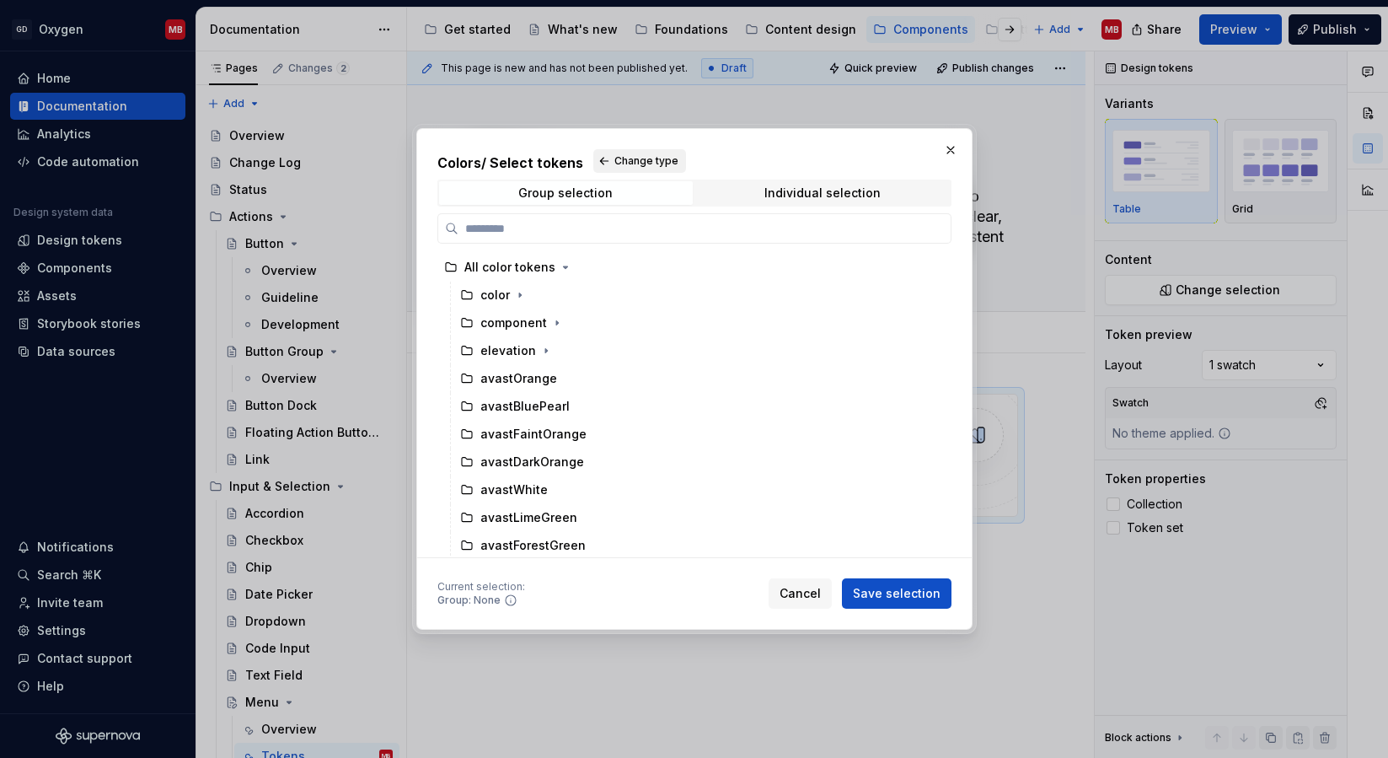
click at [636, 161] on span "Change type" at bounding box center [646, 160] width 64 height 13
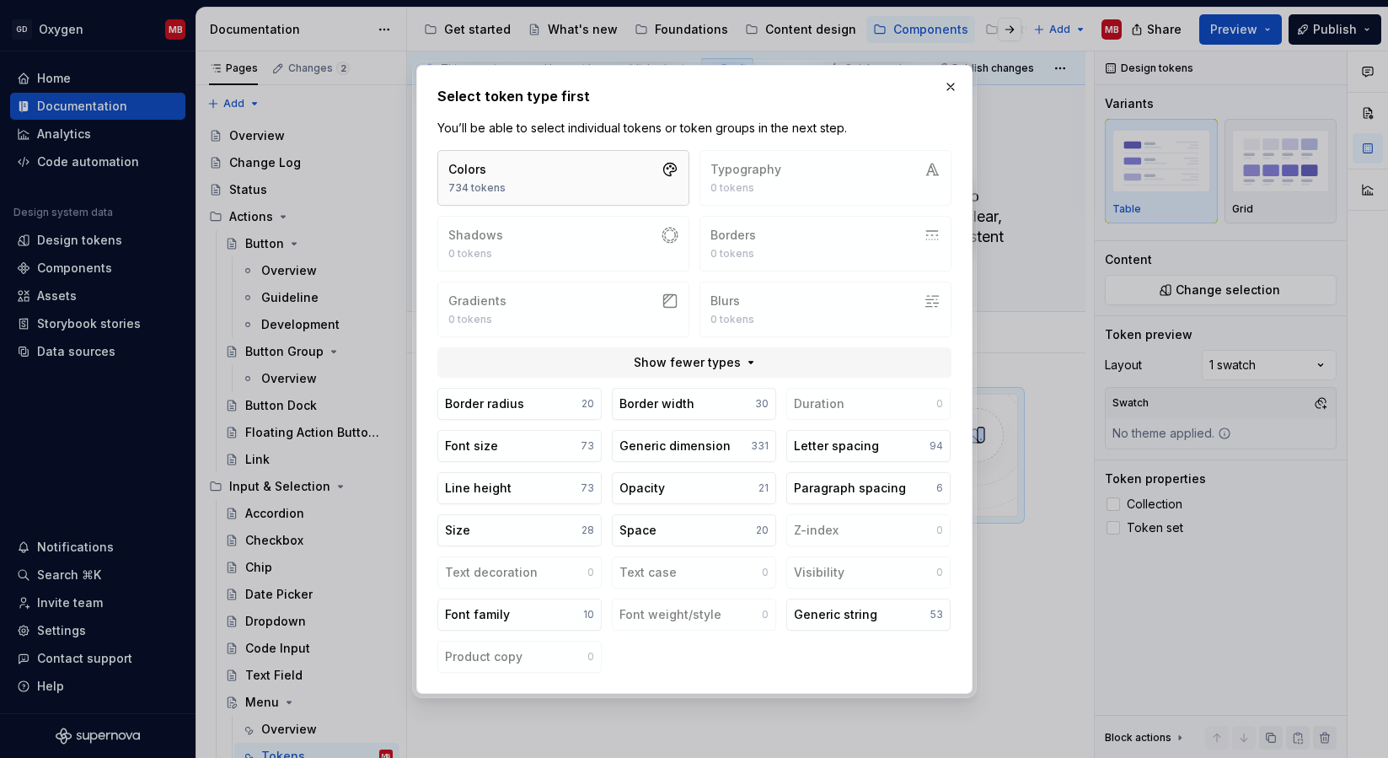
click at [605, 185] on button "Colors 734 tokens" at bounding box center [563, 178] width 252 height 56
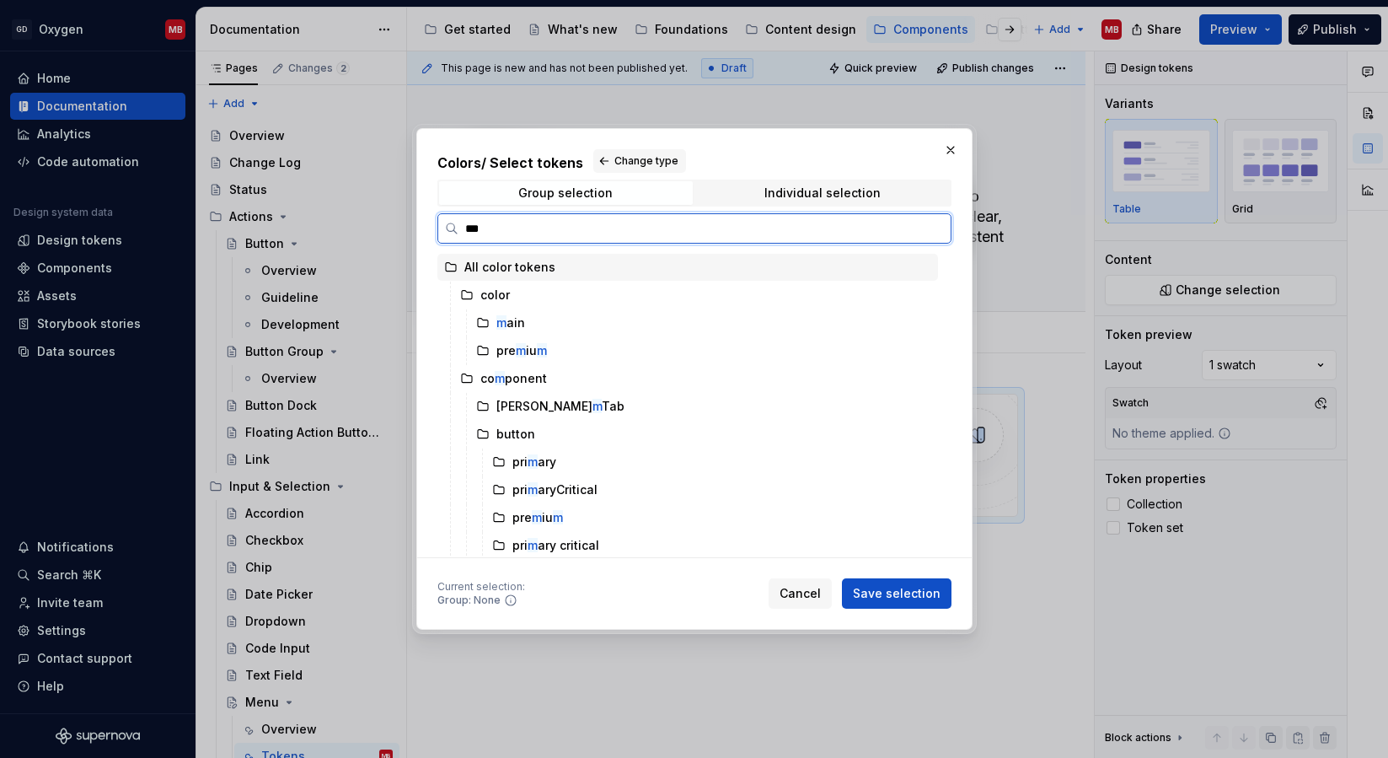
type input "****"
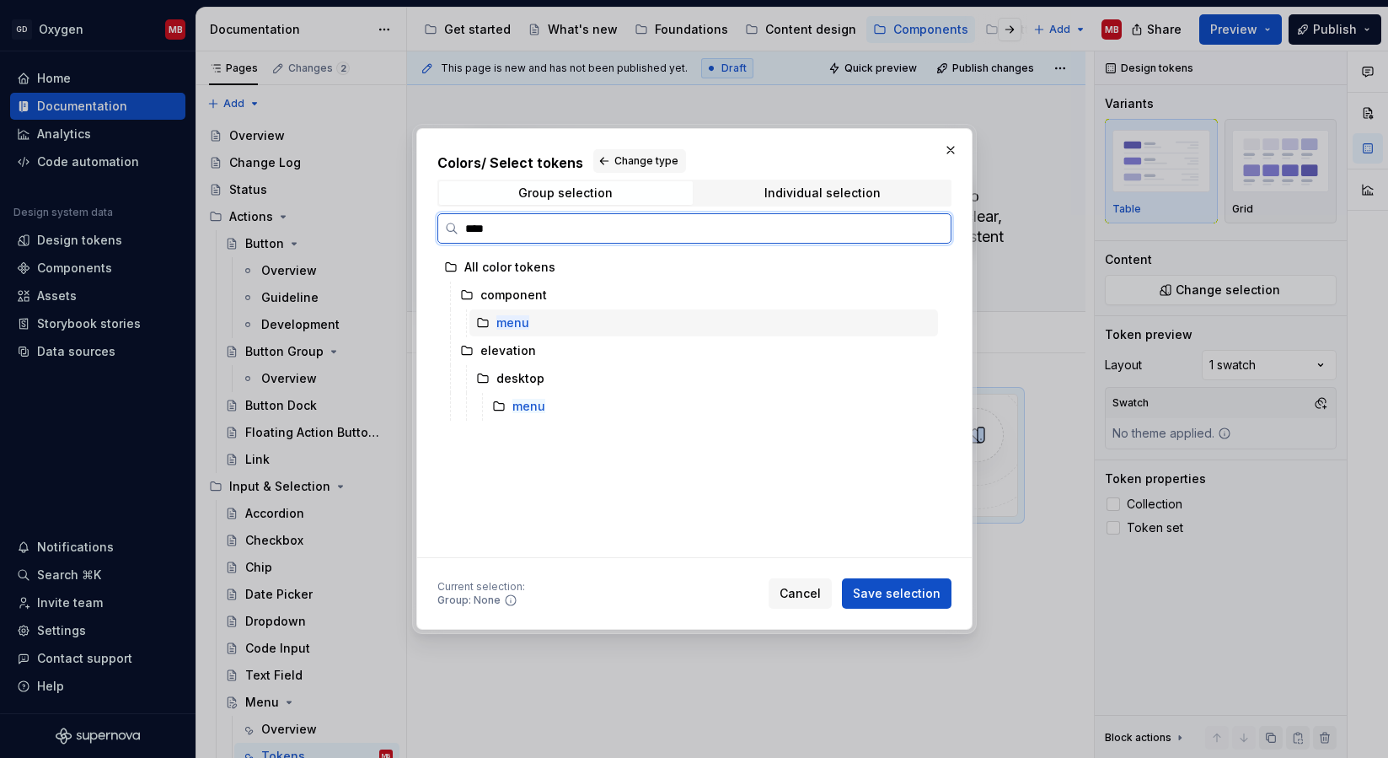
click at [537, 320] on div "menu" at bounding box center [703, 322] width 469 height 27
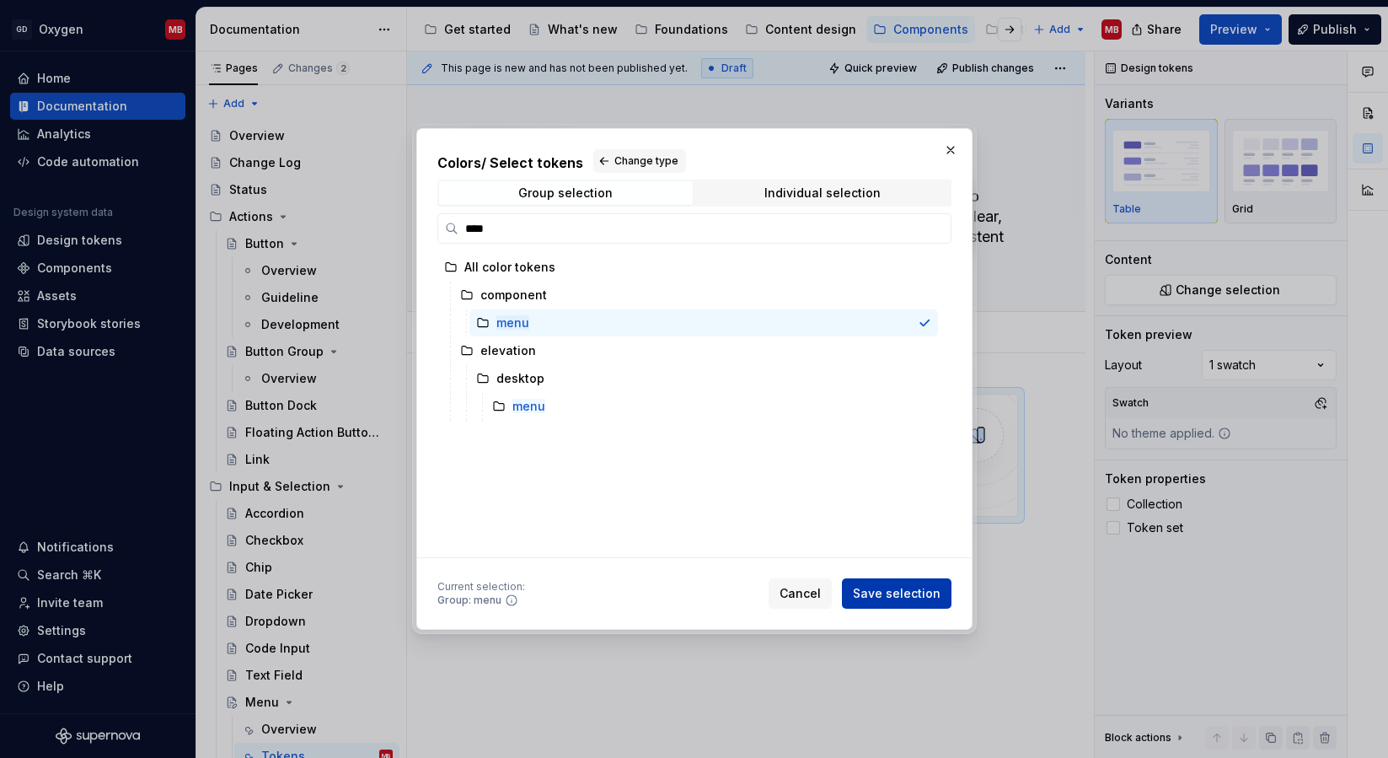
click at [896, 593] on span "Save selection" at bounding box center [897, 593] width 88 height 17
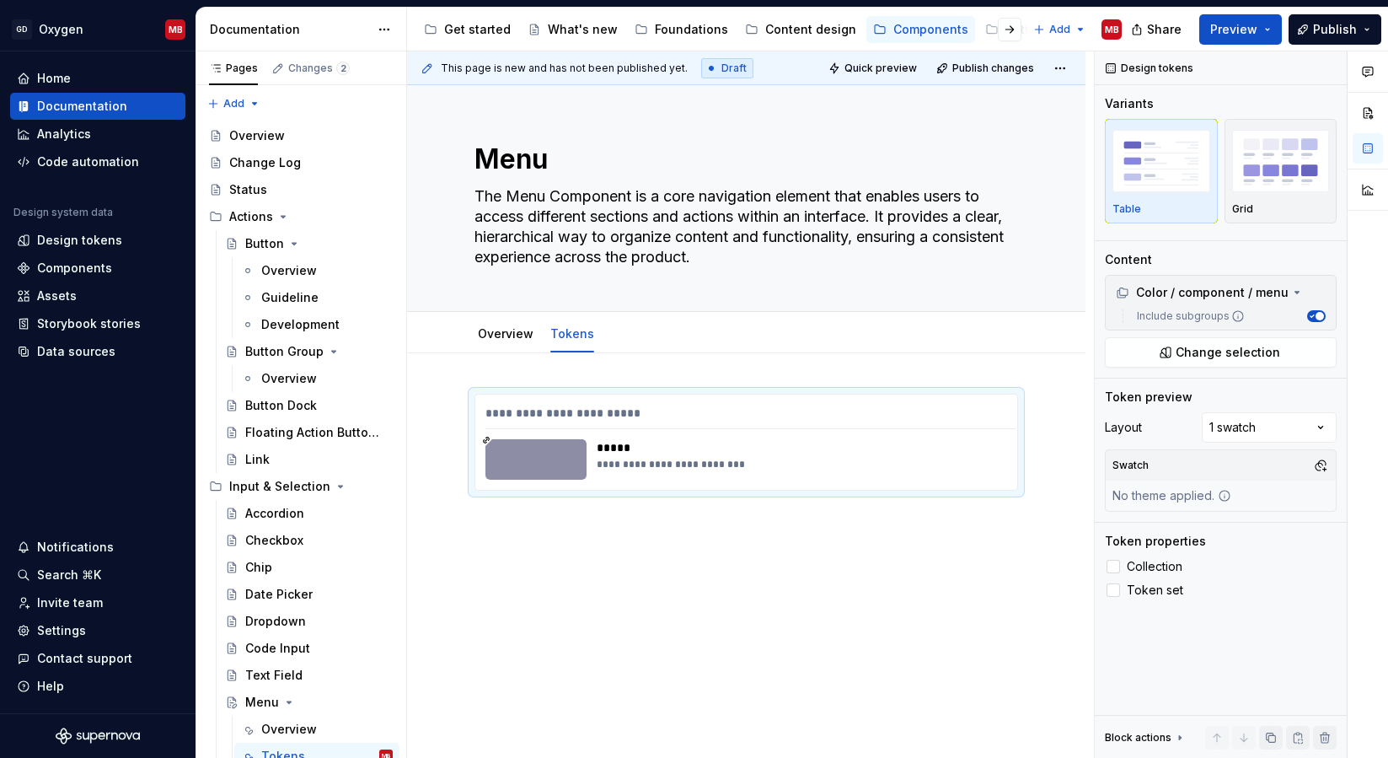
click at [675, 577] on div "**********" at bounding box center [746, 545] width 678 height 385
click at [555, 528] on div "**********" at bounding box center [746, 545] width 678 height 385
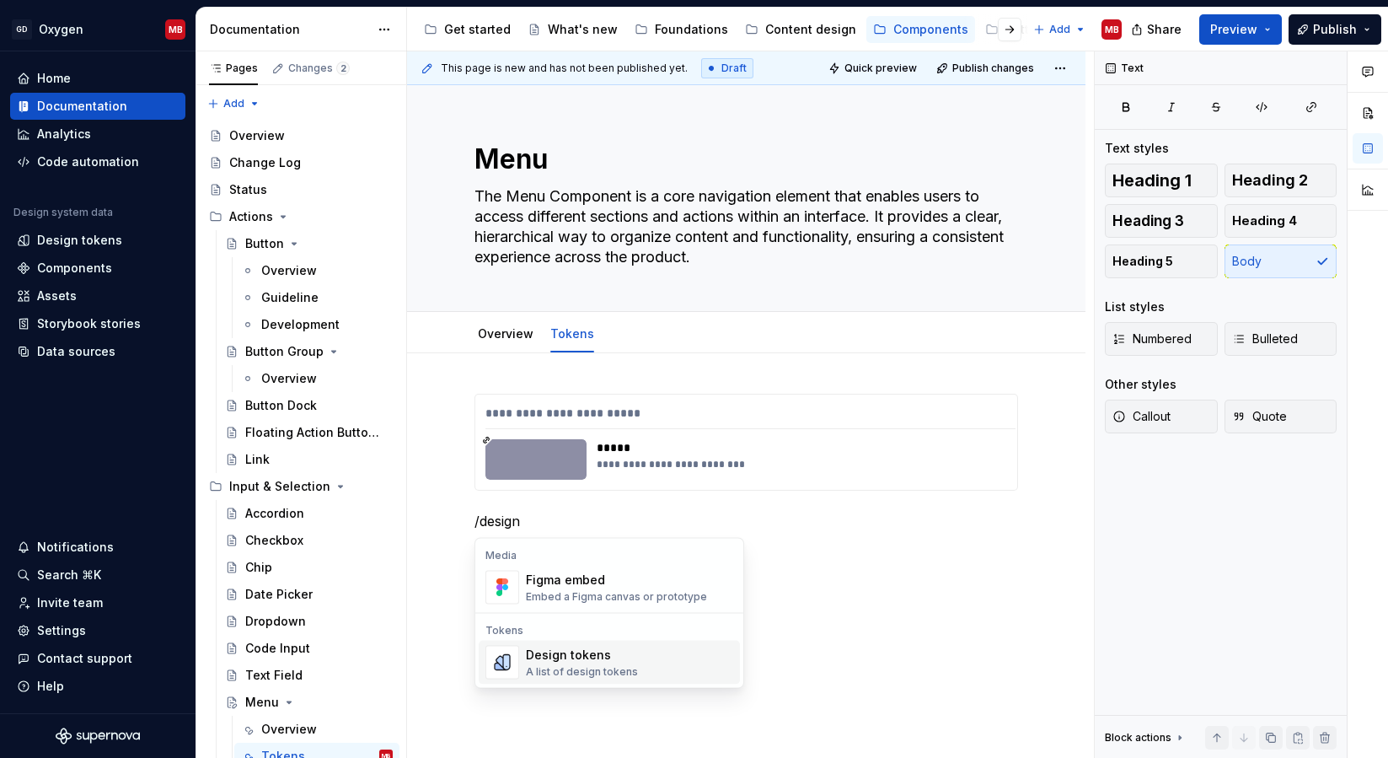
click at [540, 661] on div "Design tokens" at bounding box center [582, 654] width 112 height 17
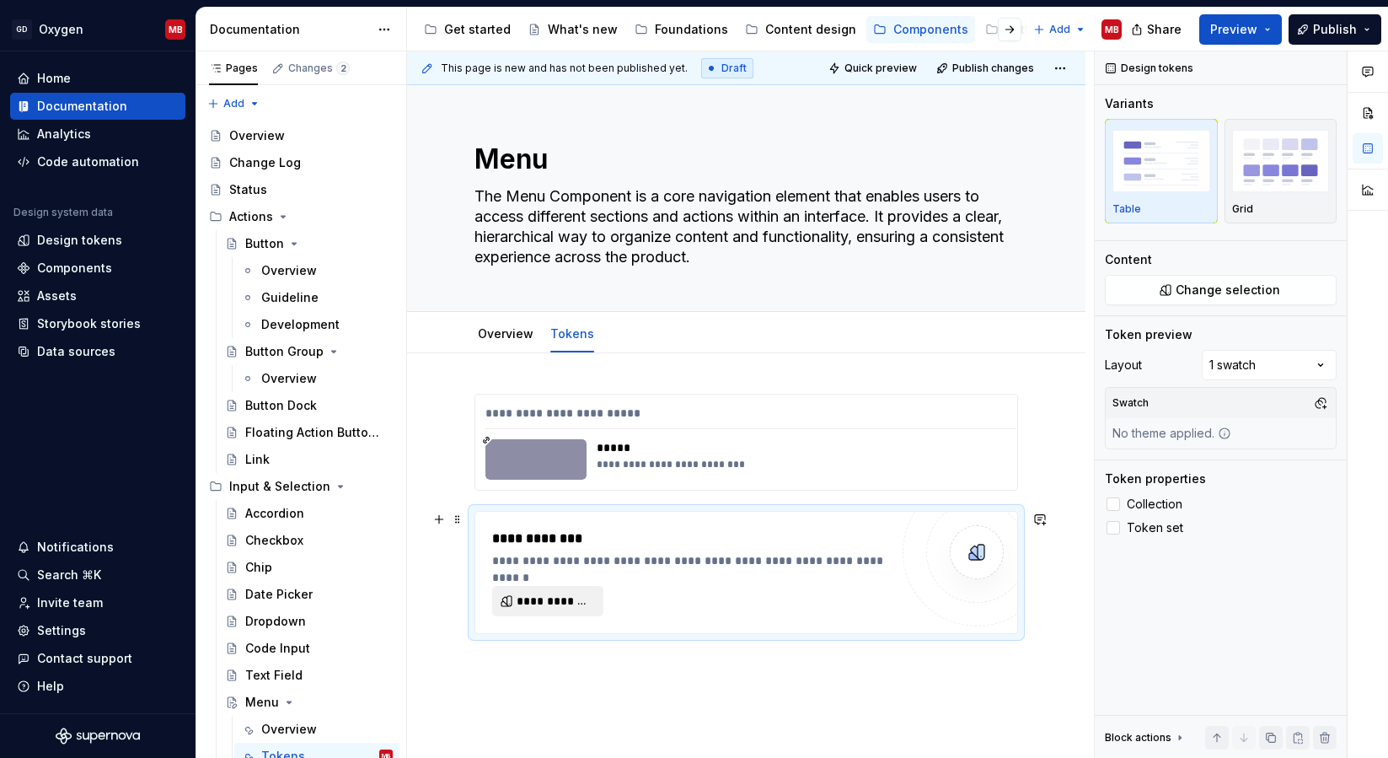
click at [560, 592] on button "**********" at bounding box center [547, 601] width 111 height 30
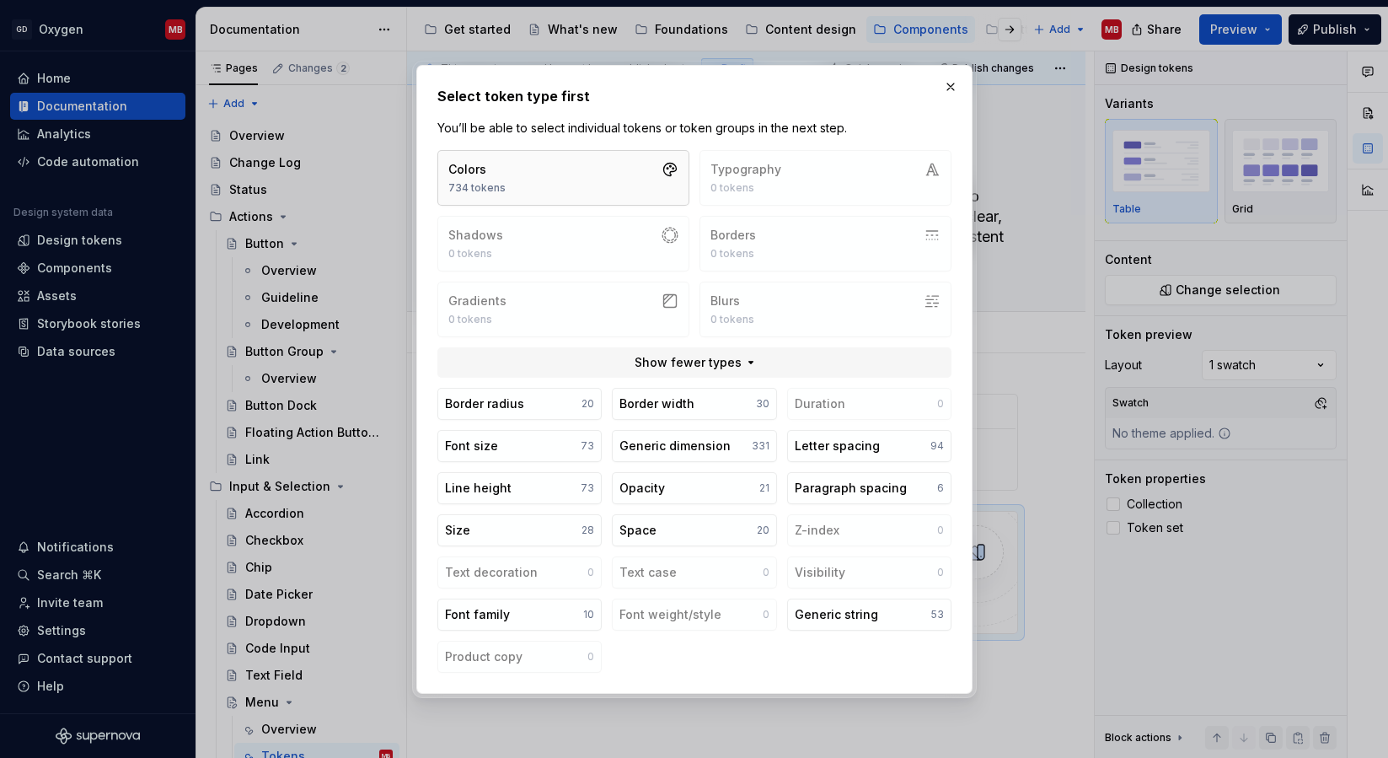
click at [598, 185] on button "Colors 734 tokens" at bounding box center [563, 178] width 252 height 56
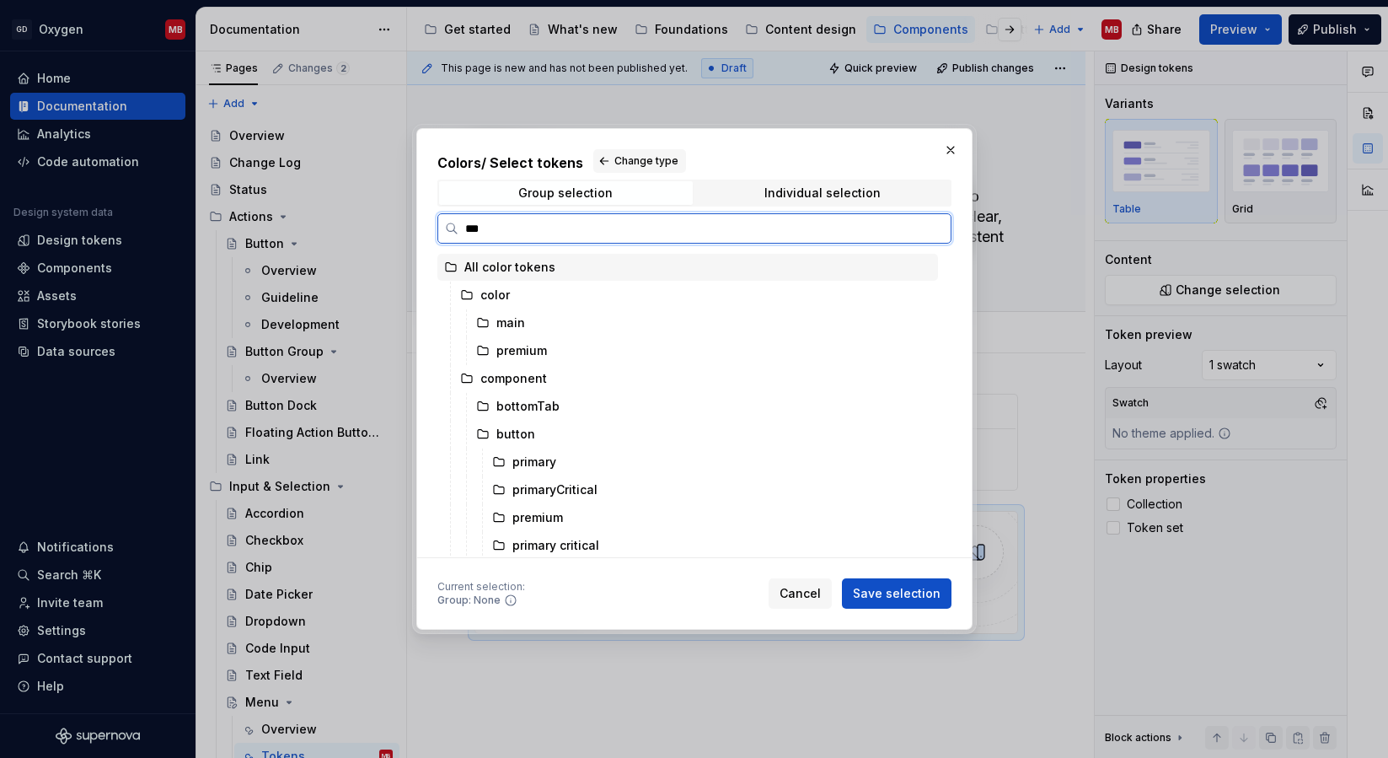
type input "****"
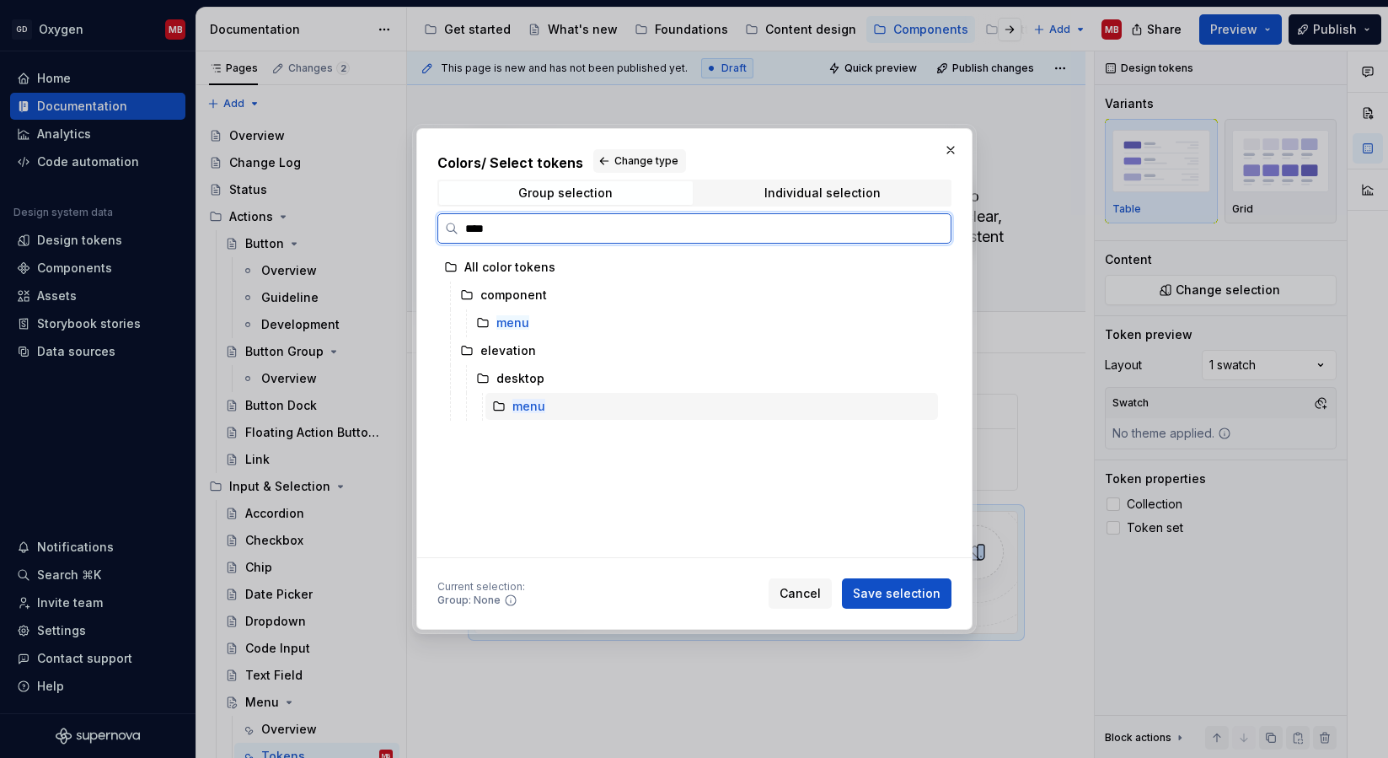
click at [532, 400] on mark "menu" at bounding box center [528, 406] width 33 height 14
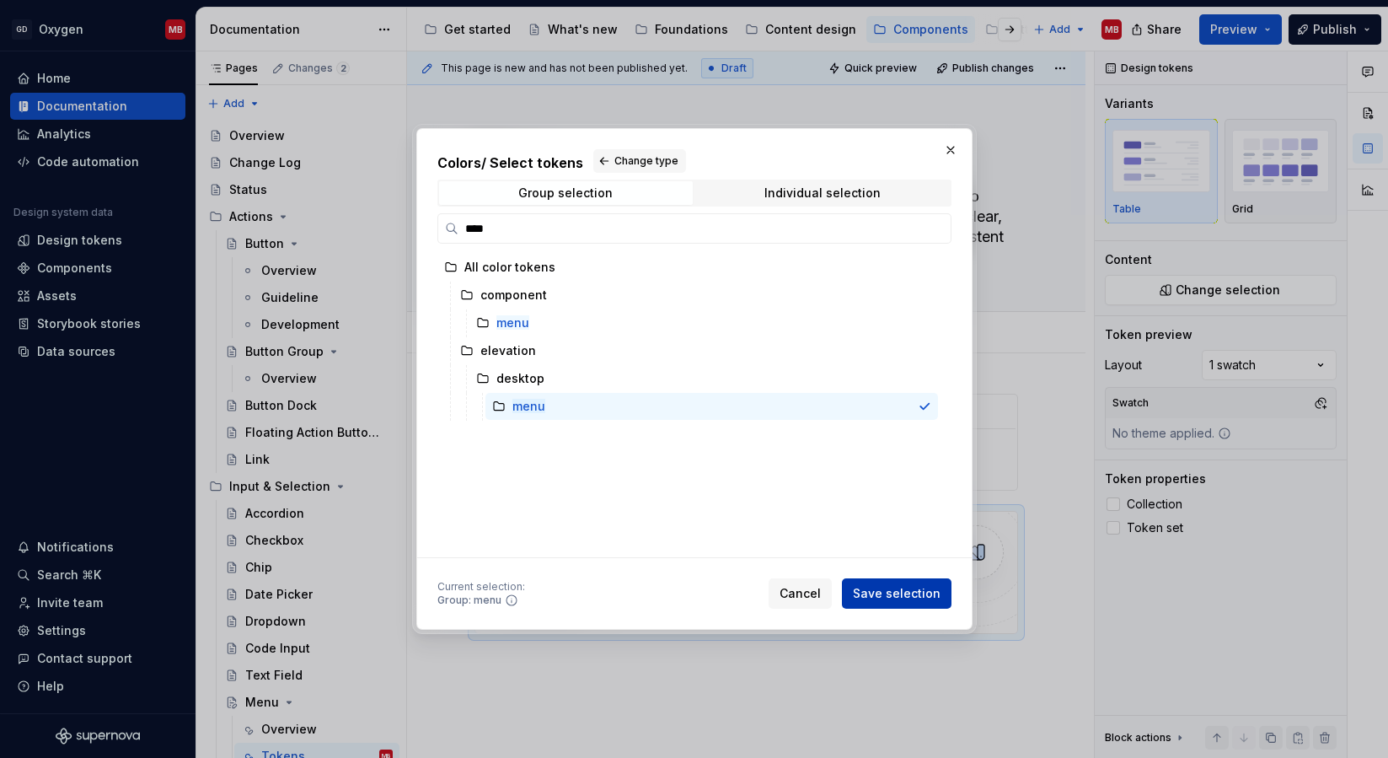
click at [897, 591] on span "Save selection" at bounding box center [897, 593] width 88 height 17
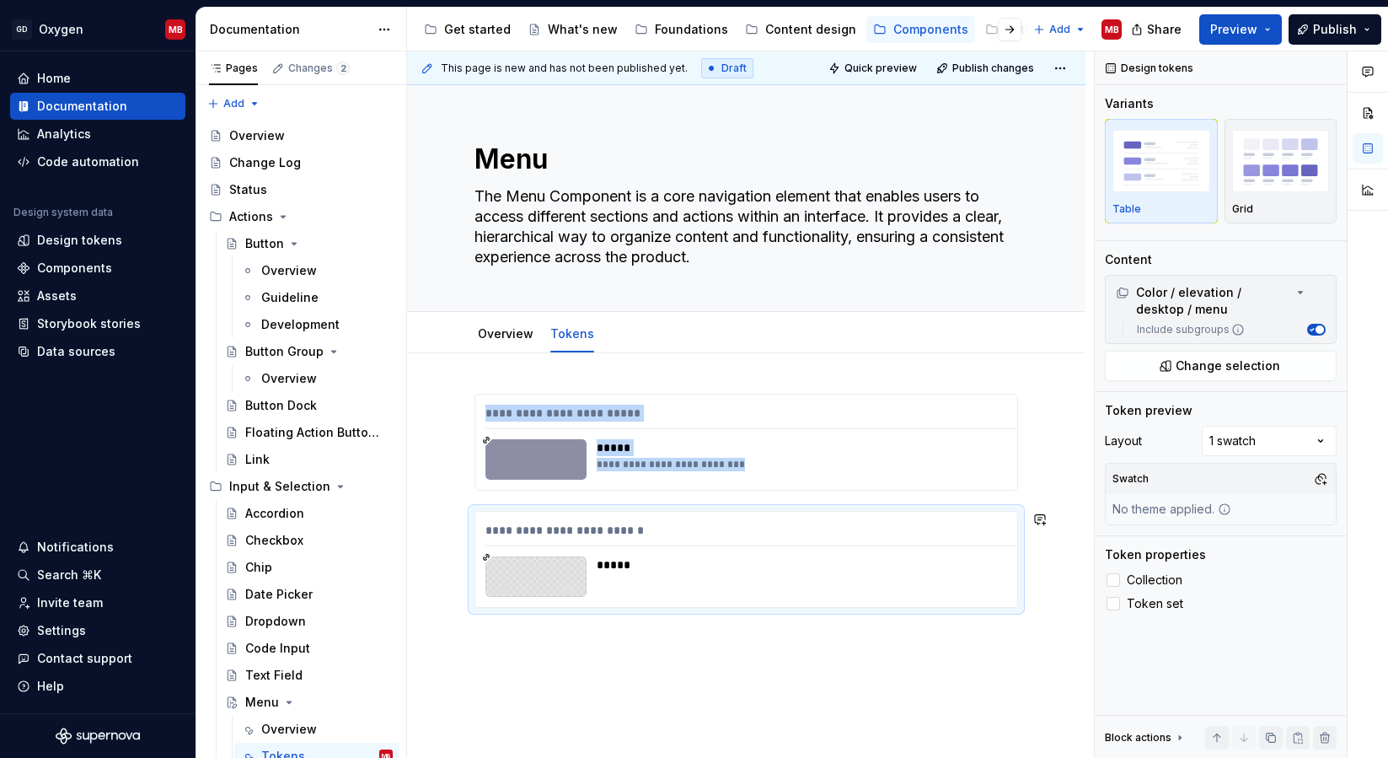
click at [642, 629] on div "**********" at bounding box center [746, 604] width 678 height 502
click at [615, 641] on div "**********" at bounding box center [746, 604] width 678 height 502
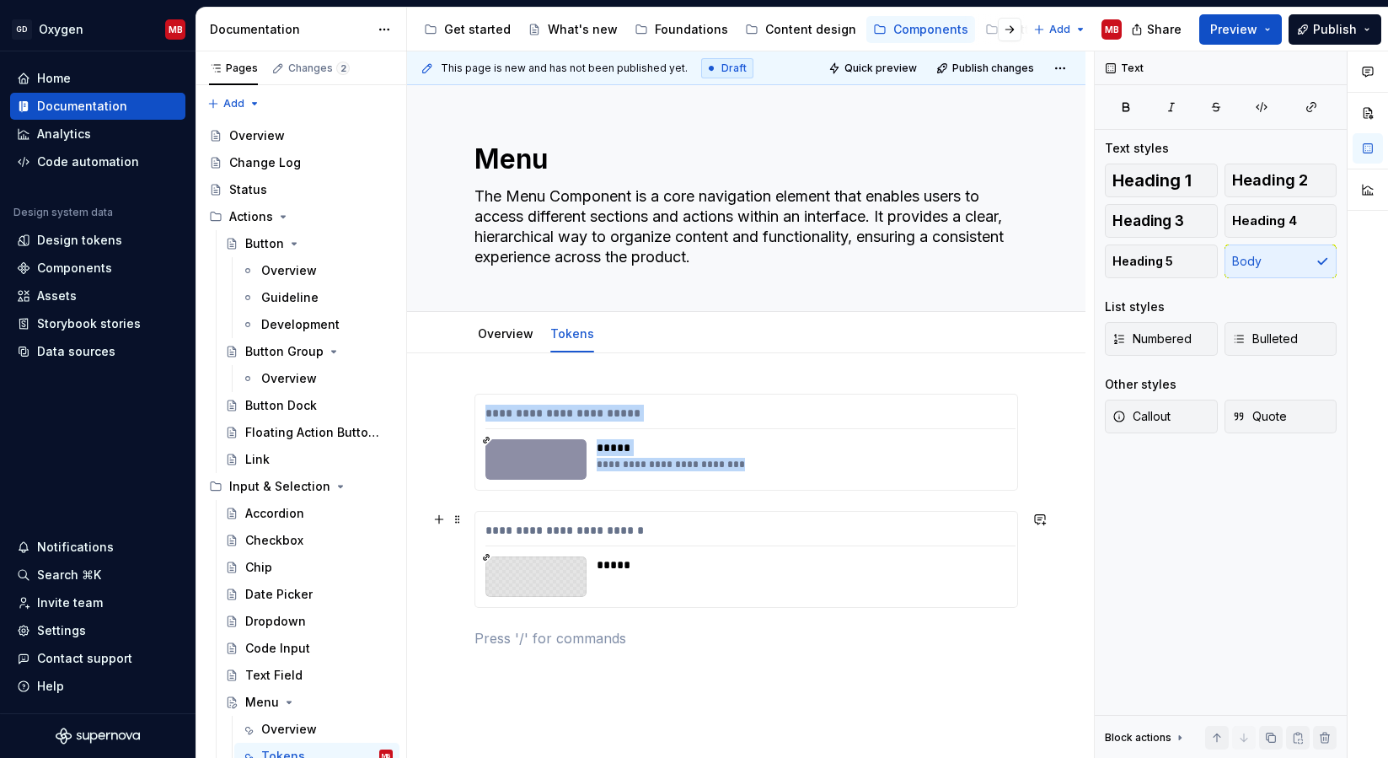
click at [485, 560] on icon at bounding box center [486, 557] width 8 height 8
click at [499, 653] on div "**********" at bounding box center [746, 531] width 544 height 275
click at [556, 528] on div "**********" at bounding box center [750, 534] width 530 height 24
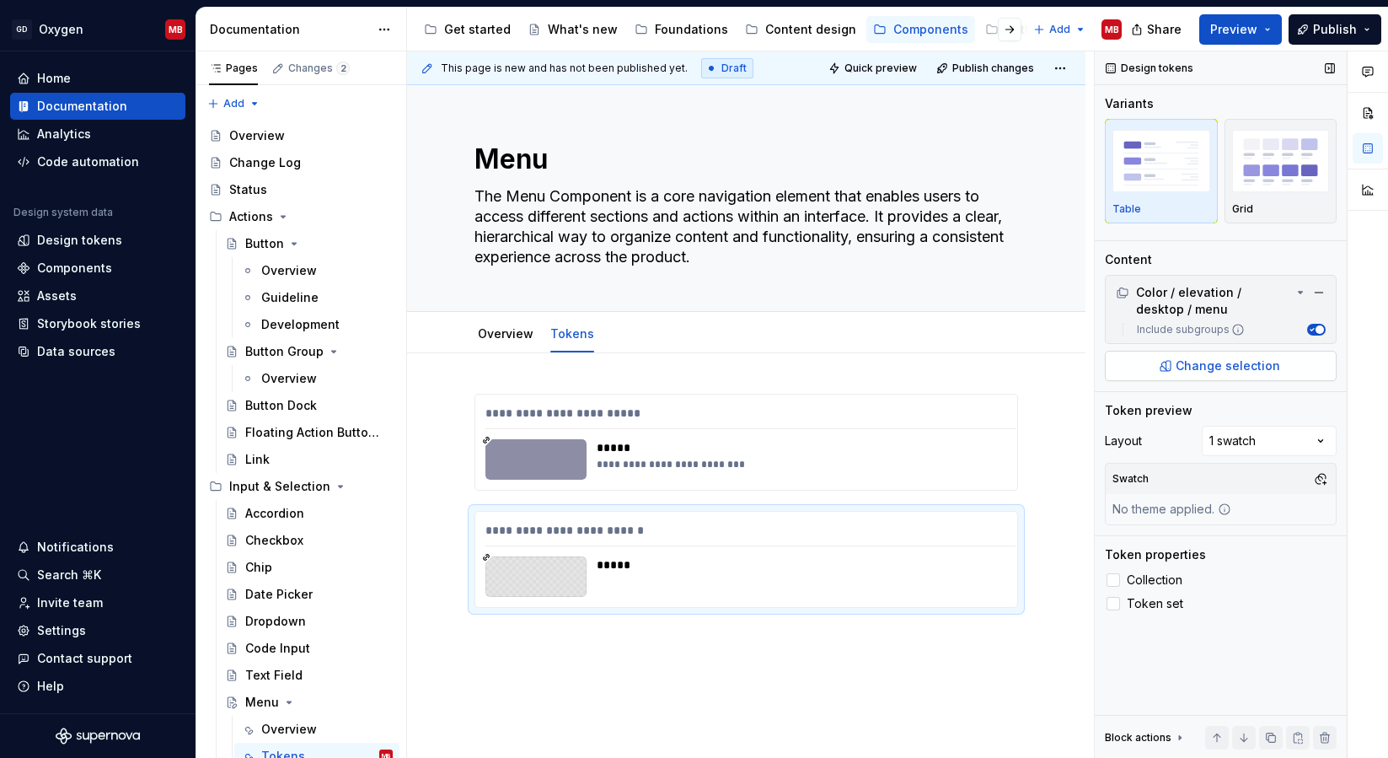
type textarea "*"
click at [1244, 368] on span "Change selection" at bounding box center [1228, 365] width 105 height 17
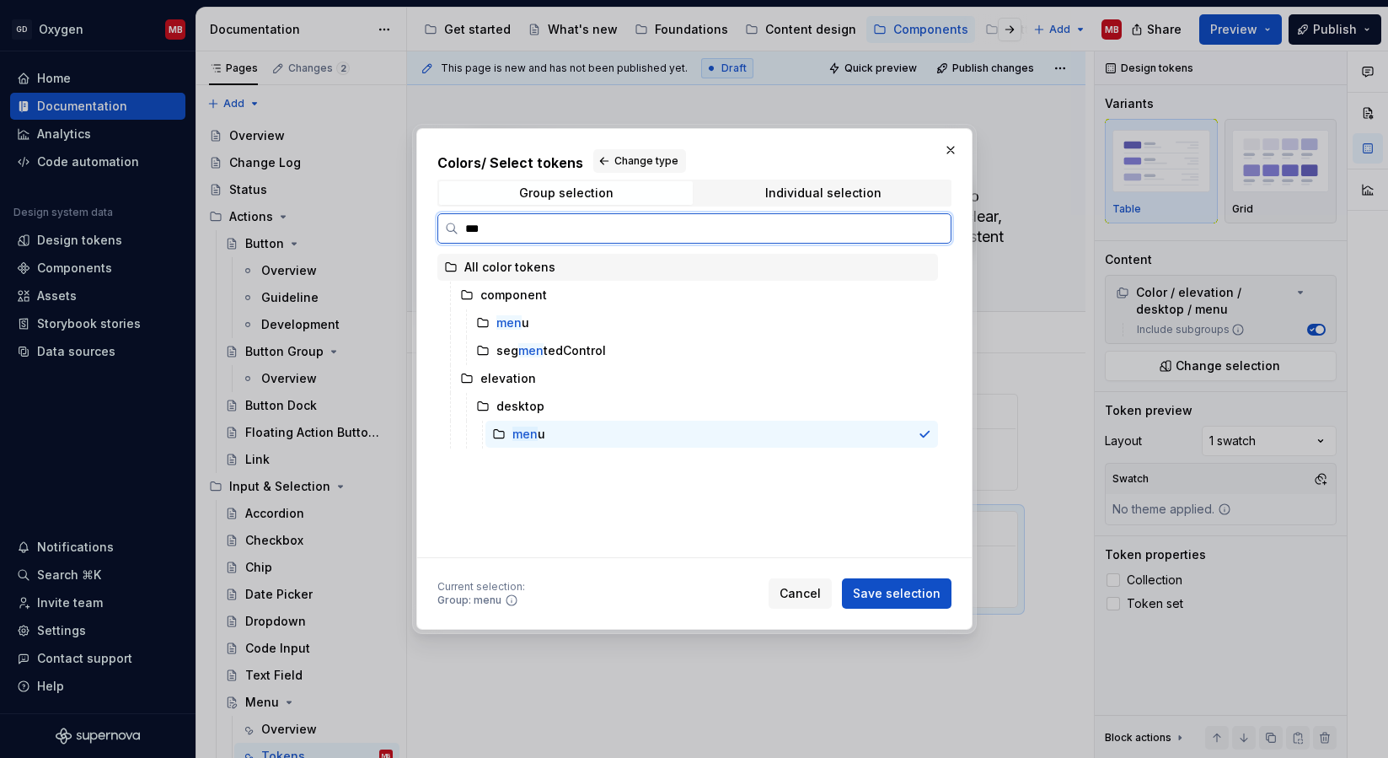
type input "****"
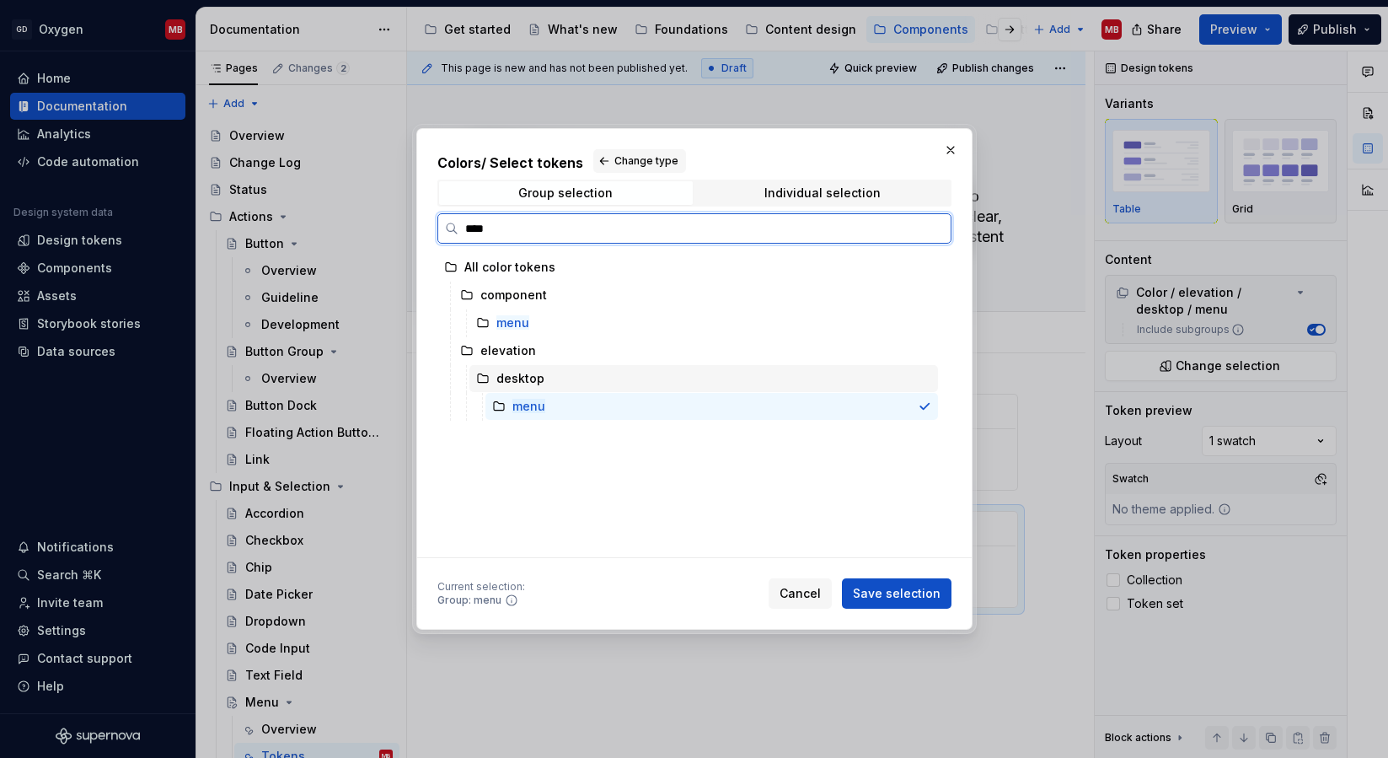
click at [533, 375] on div "desktop" at bounding box center [520, 378] width 48 height 17
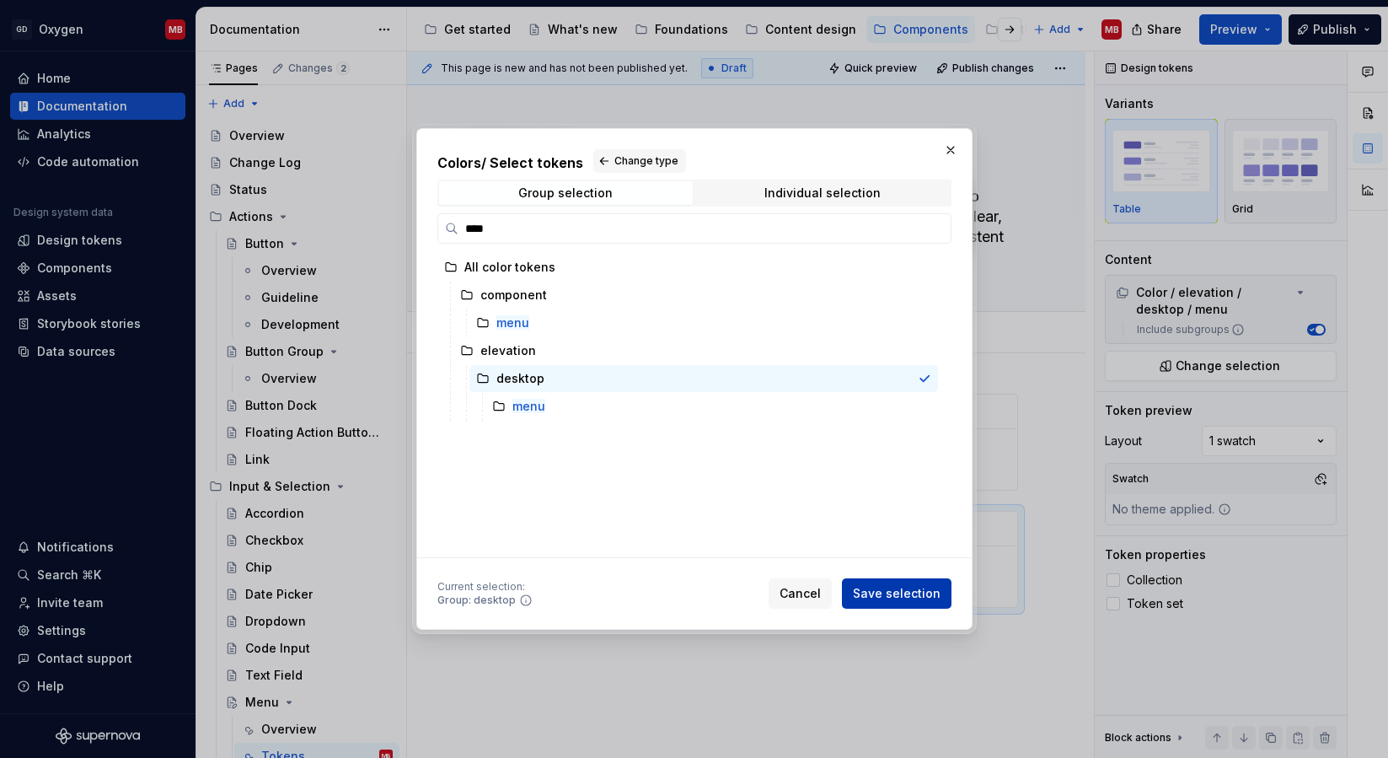
click at [887, 590] on span "Save selection" at bounding box center [897, 593] width 88 height 17
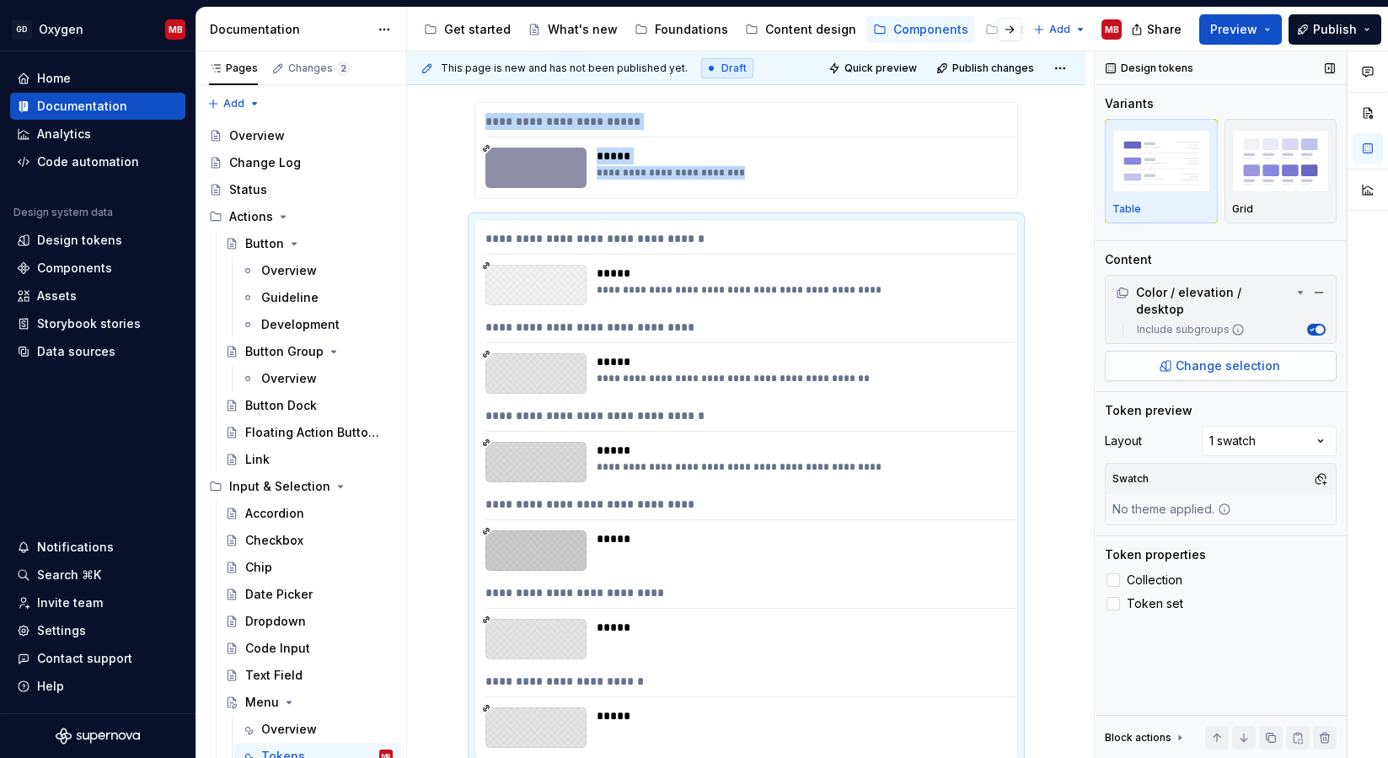
click at [1220, 366] on button "Change selection" at bounding box center [1221, 366] width 232 height 30
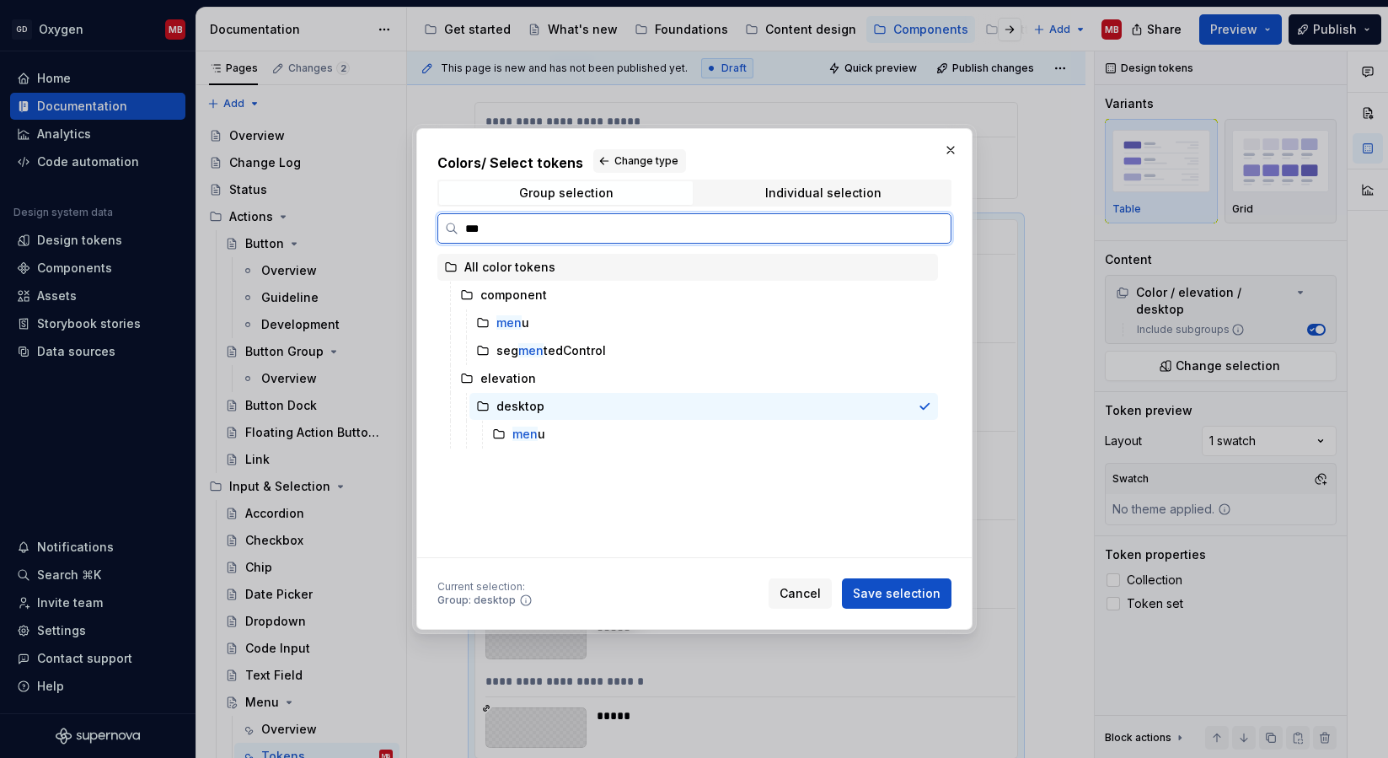
type input "****"
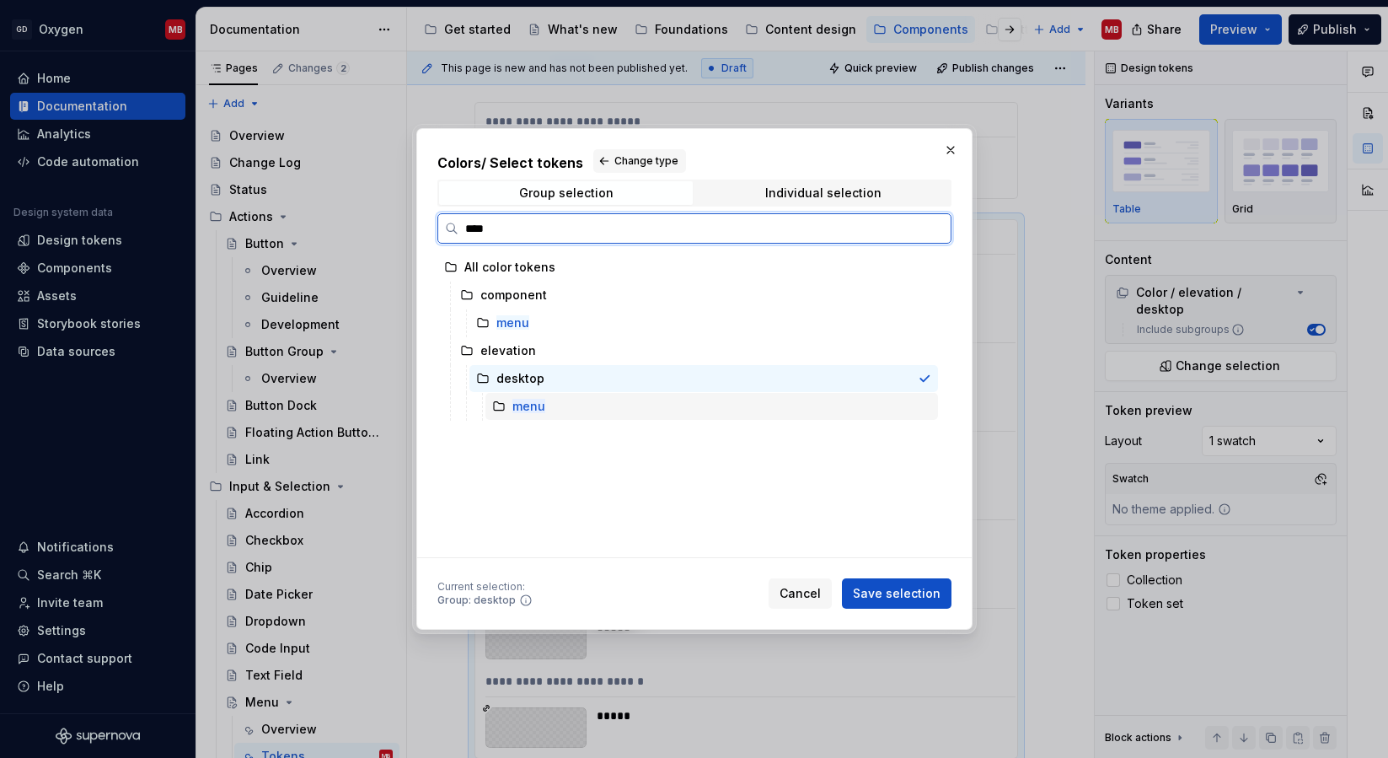
click at [533, 409] on mark "menu" at bounding box center [528, 406] width 33 height 14
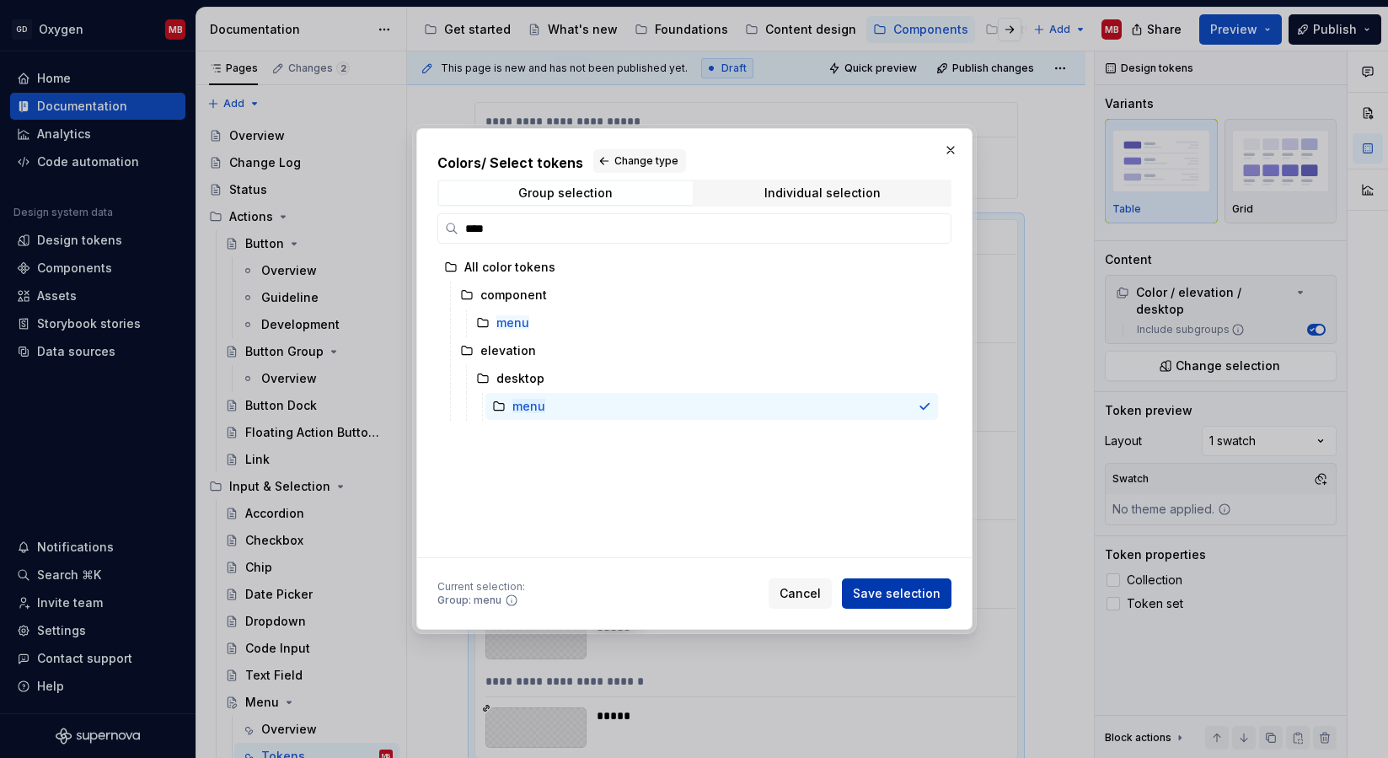
click at [914, 584] on button "Save selection" at bounding box center [897, 593] width 110 height 30
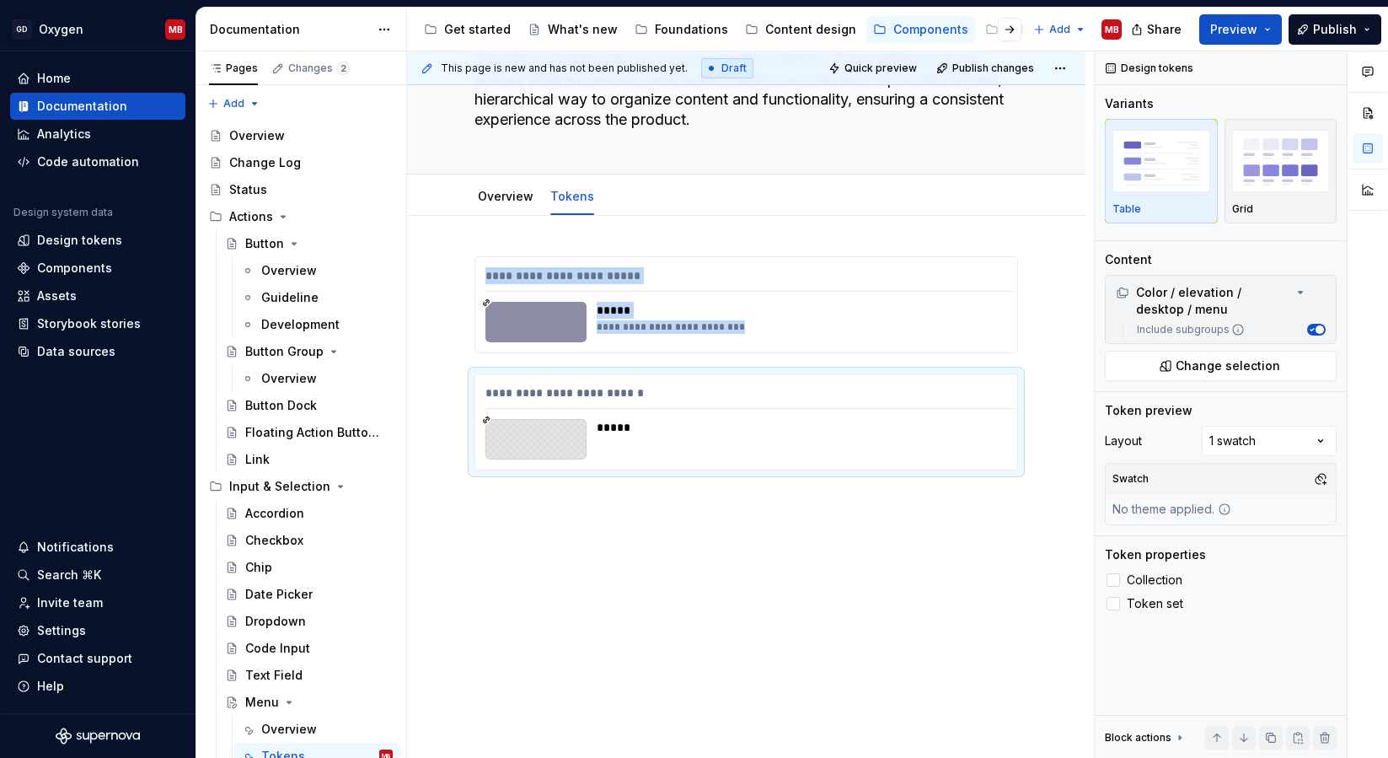
scroll to position [137, 0]
type textarea "*"
click at [516, 502] on p at bounding box center [746, 501] width 544 height 20
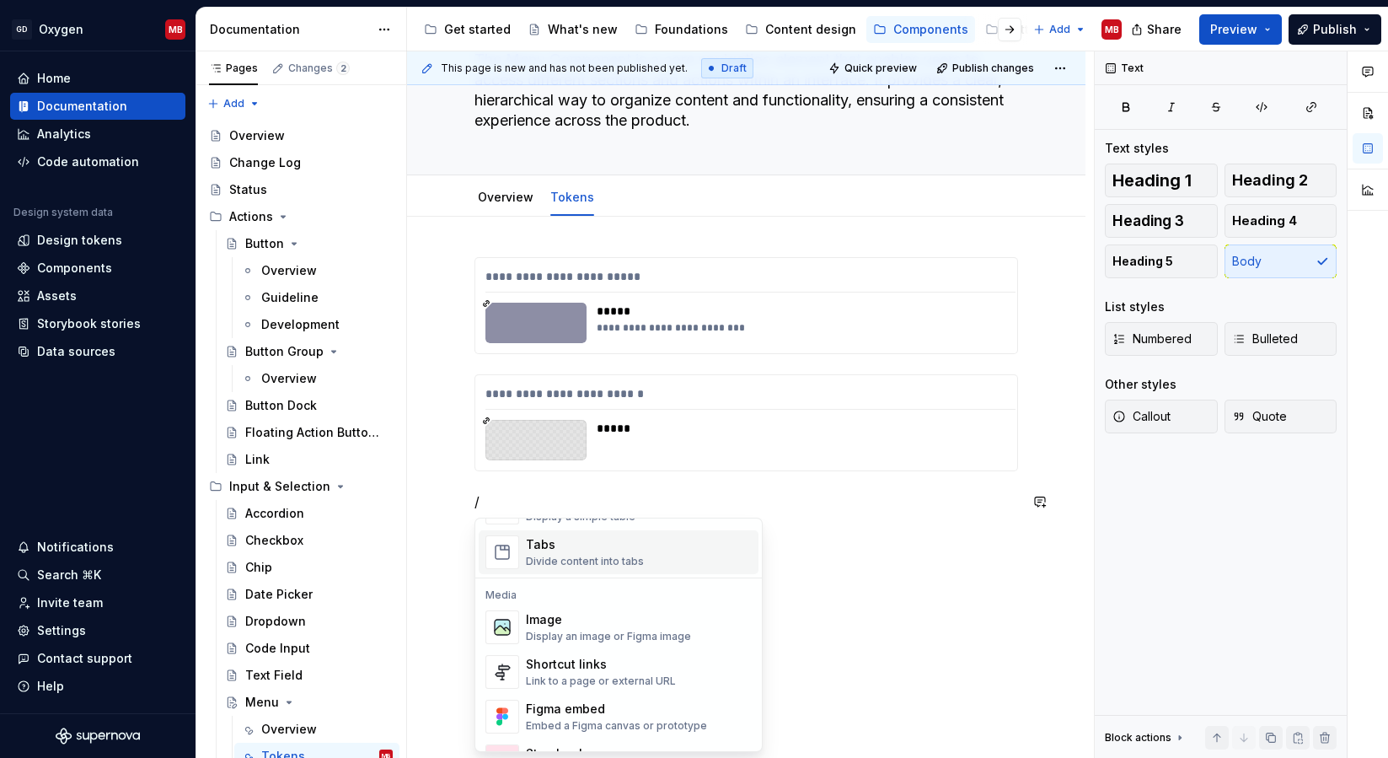
scroll to position [657, 0]
click at [572, 486] on div "**********" at bounding box center [746, 384] width 544 height 255
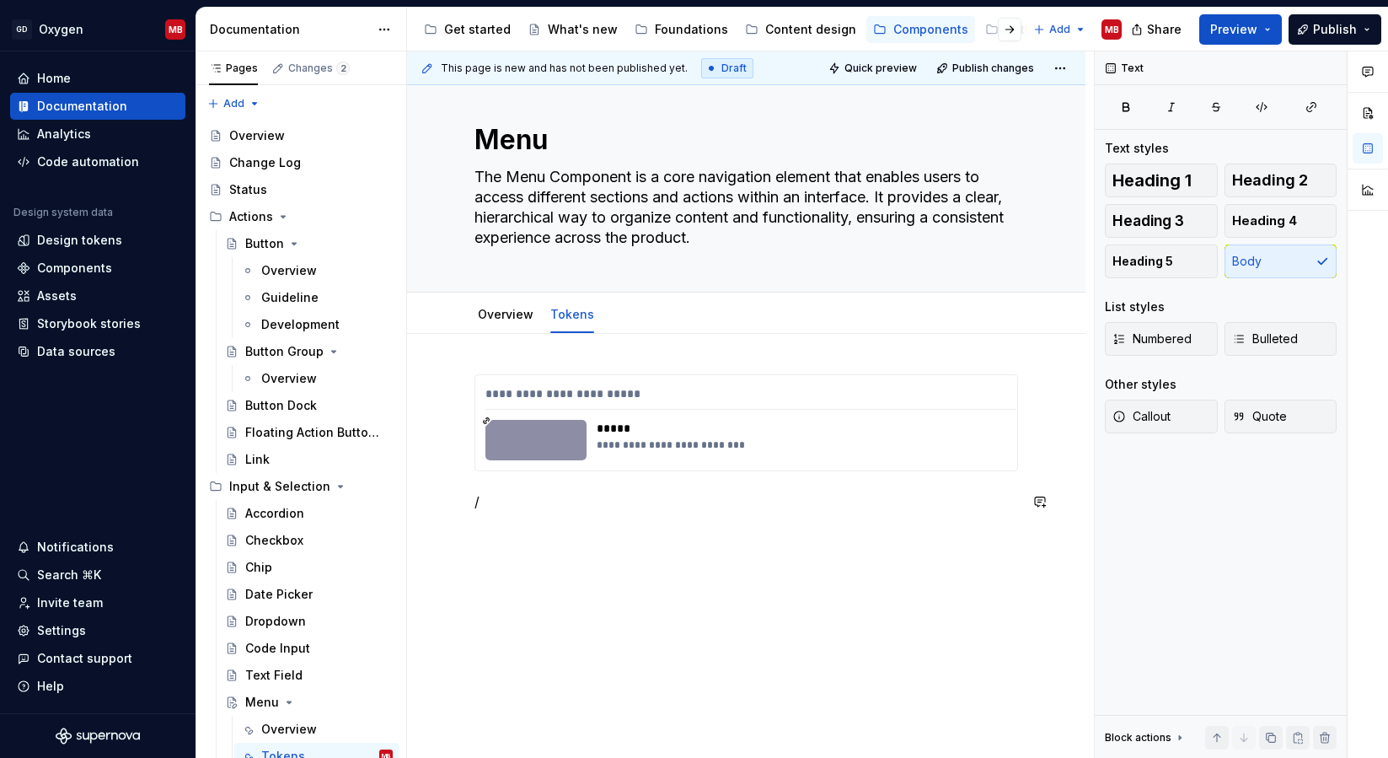
scroll to position [137, 0]
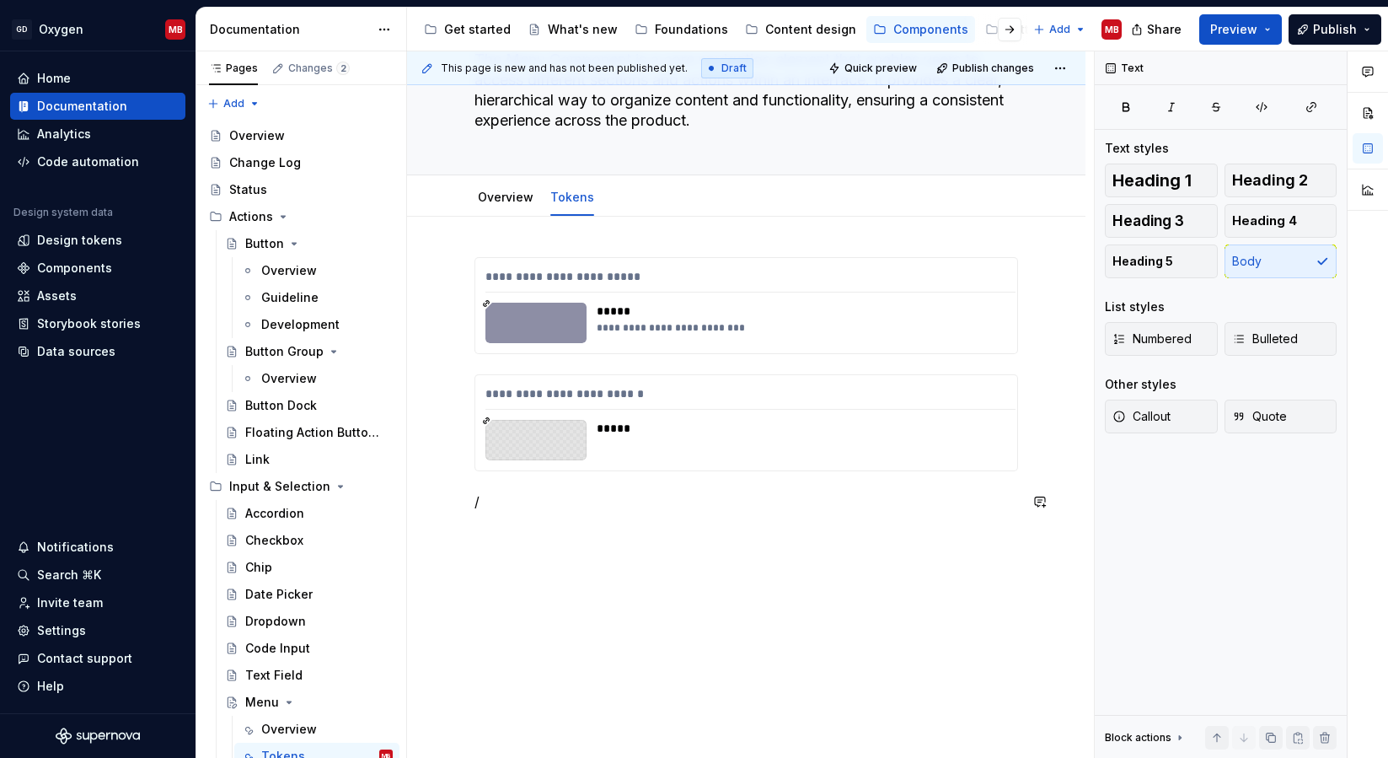
click at [556, 510] on p "/" at bounding box center [746, 501] width 544 height 20
click at [456, 381] on span at bounding box center [457, 383] width 13 height 24
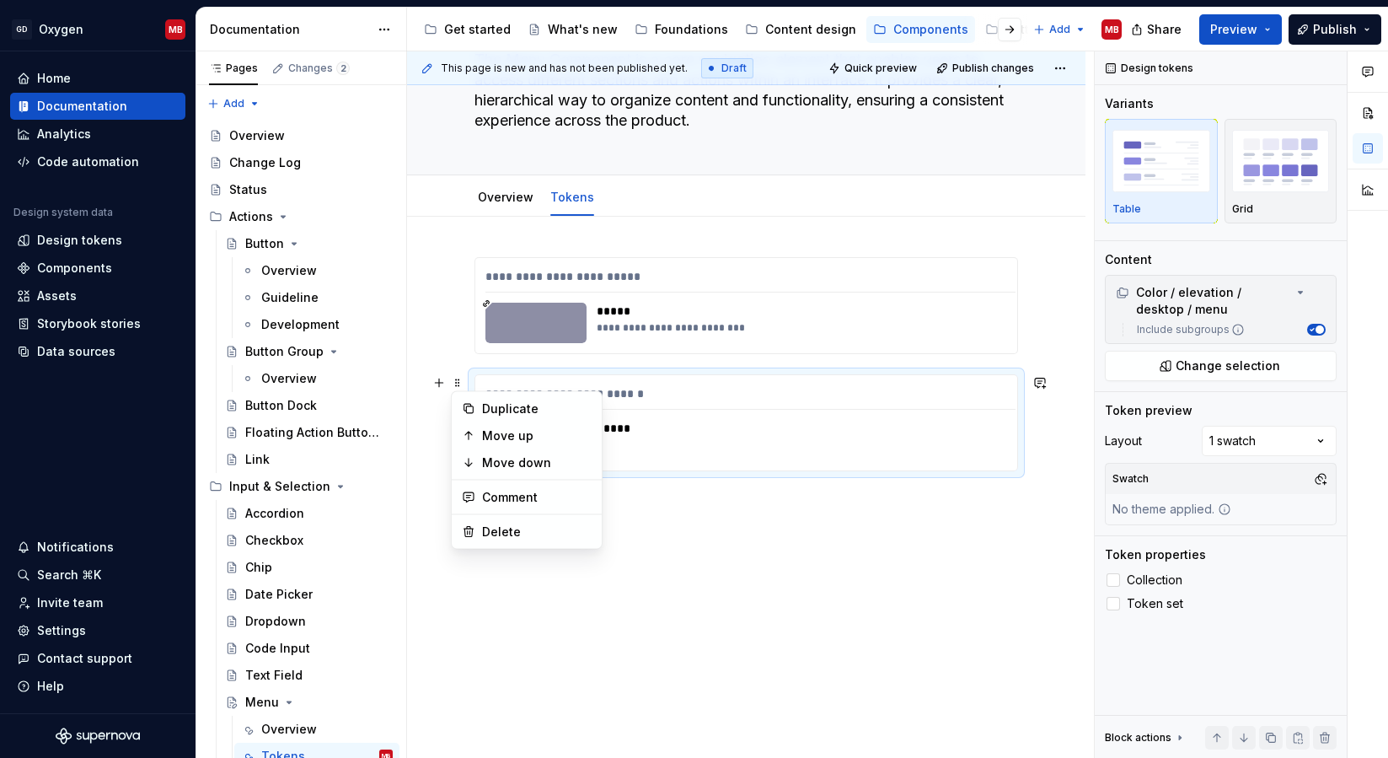
click at [689, 536] on div "**********" at bounding box center [746, 488] width 678 height 543
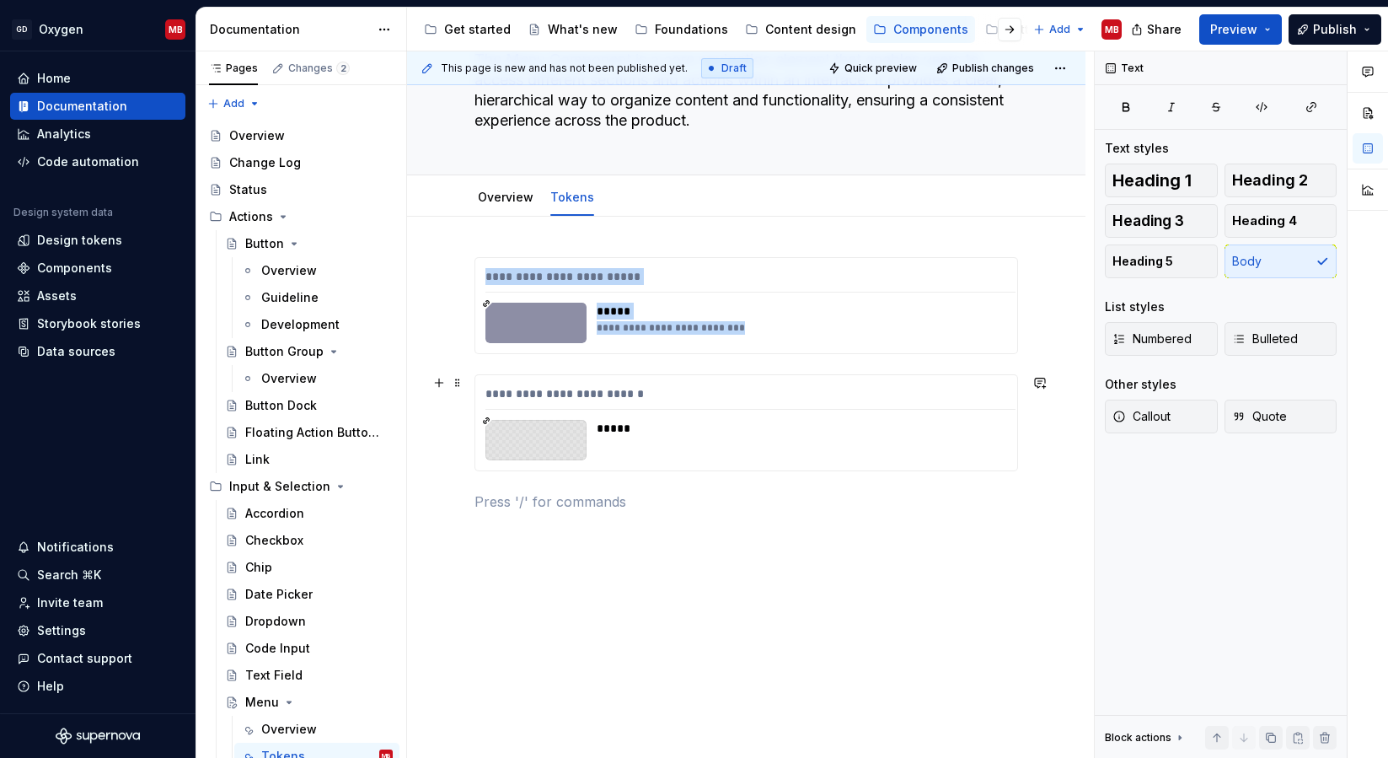
click at [930, 422] on div "*****" at bounding box center [801, 428] width 409 height 17
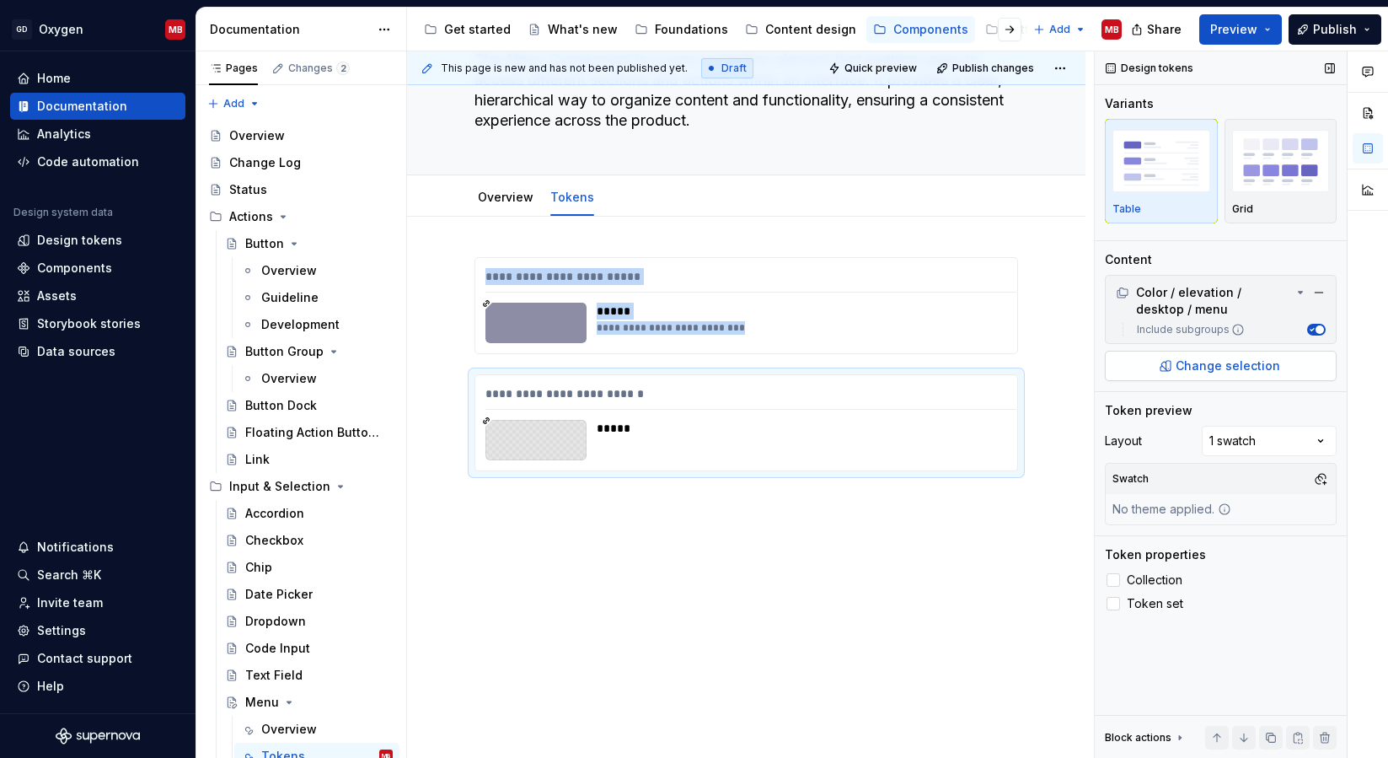
click at [1288, 360] on button "Change selection" at bounding box center [1221, 366] width 232 height 30
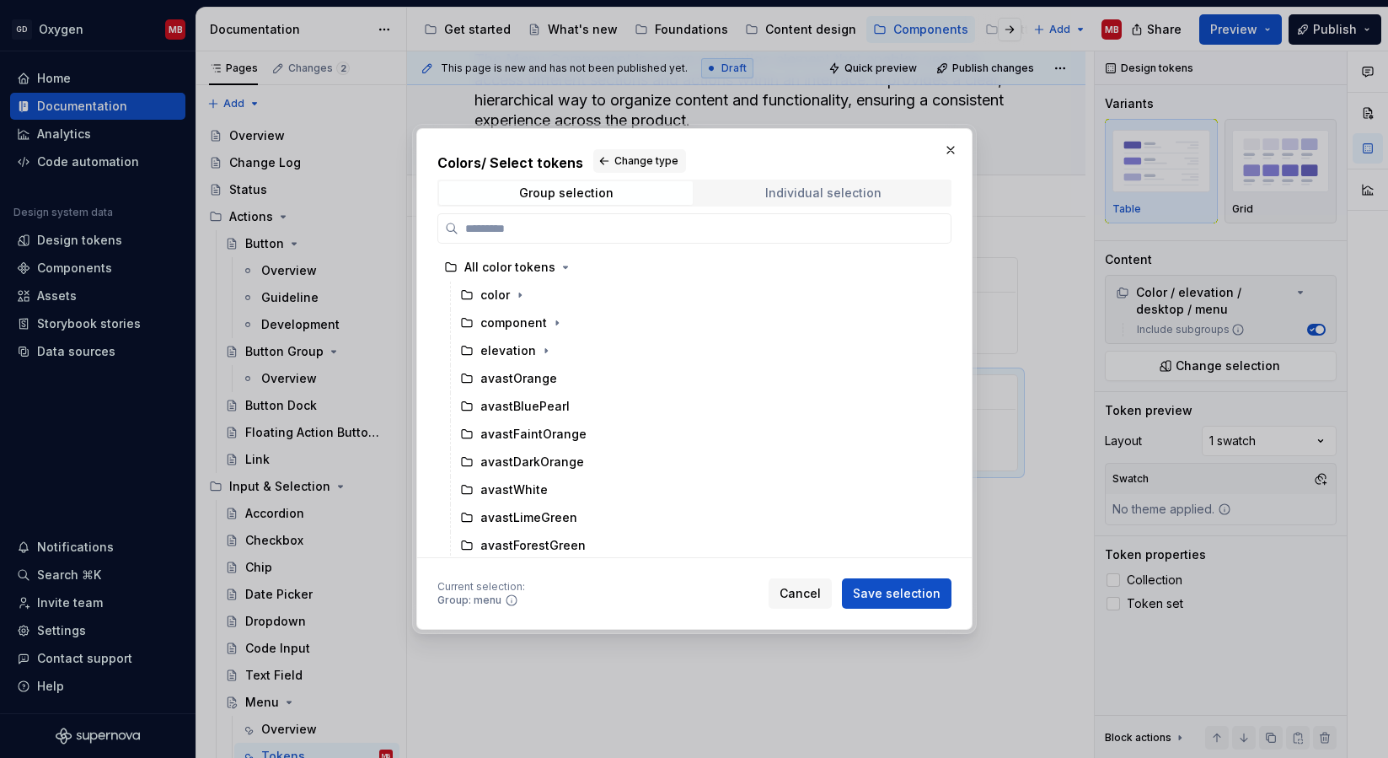
click at [815, 190] on div "Individual selection" at bounding box center [822, 192] width 116 height 13
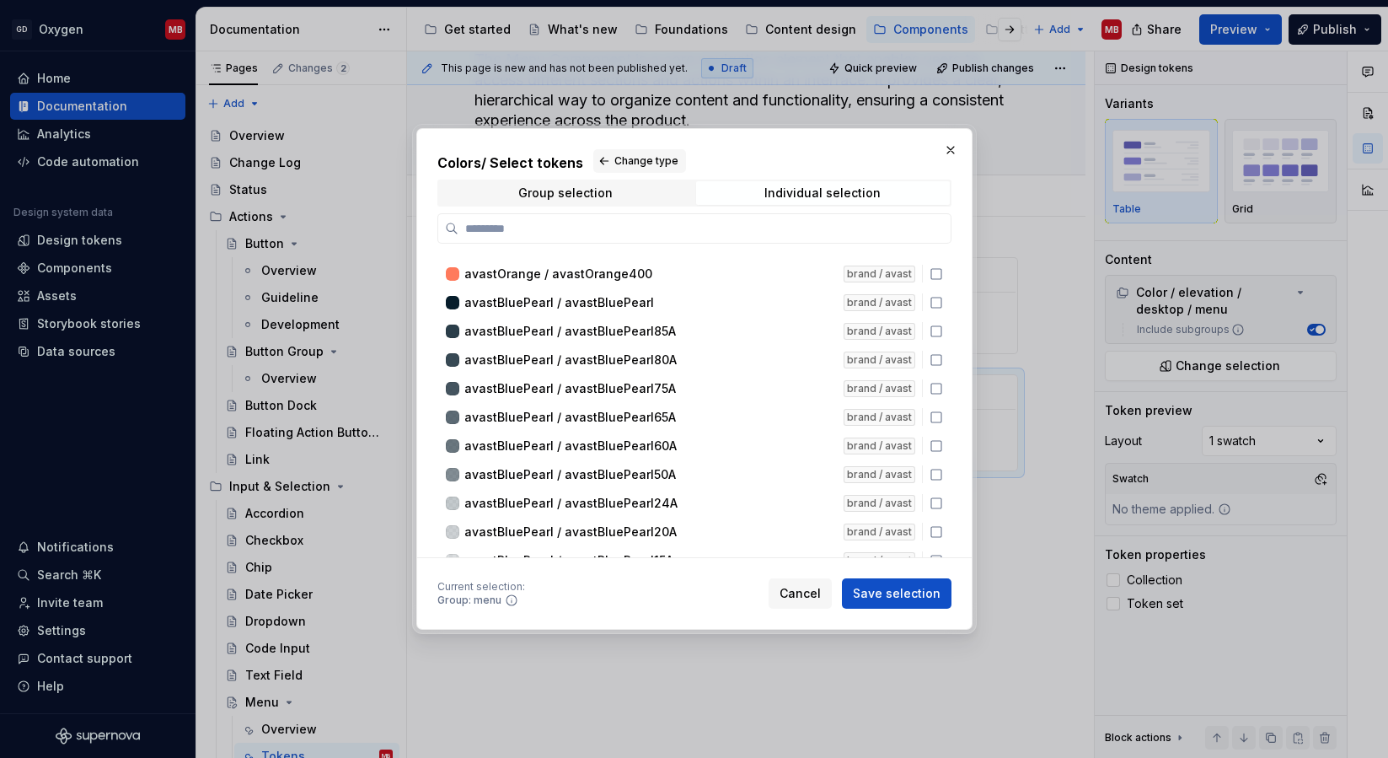
scroll to position [198, 0]
click at [645, 149] on button "Change type" at bounding box center [639, 161] width 93 height 24
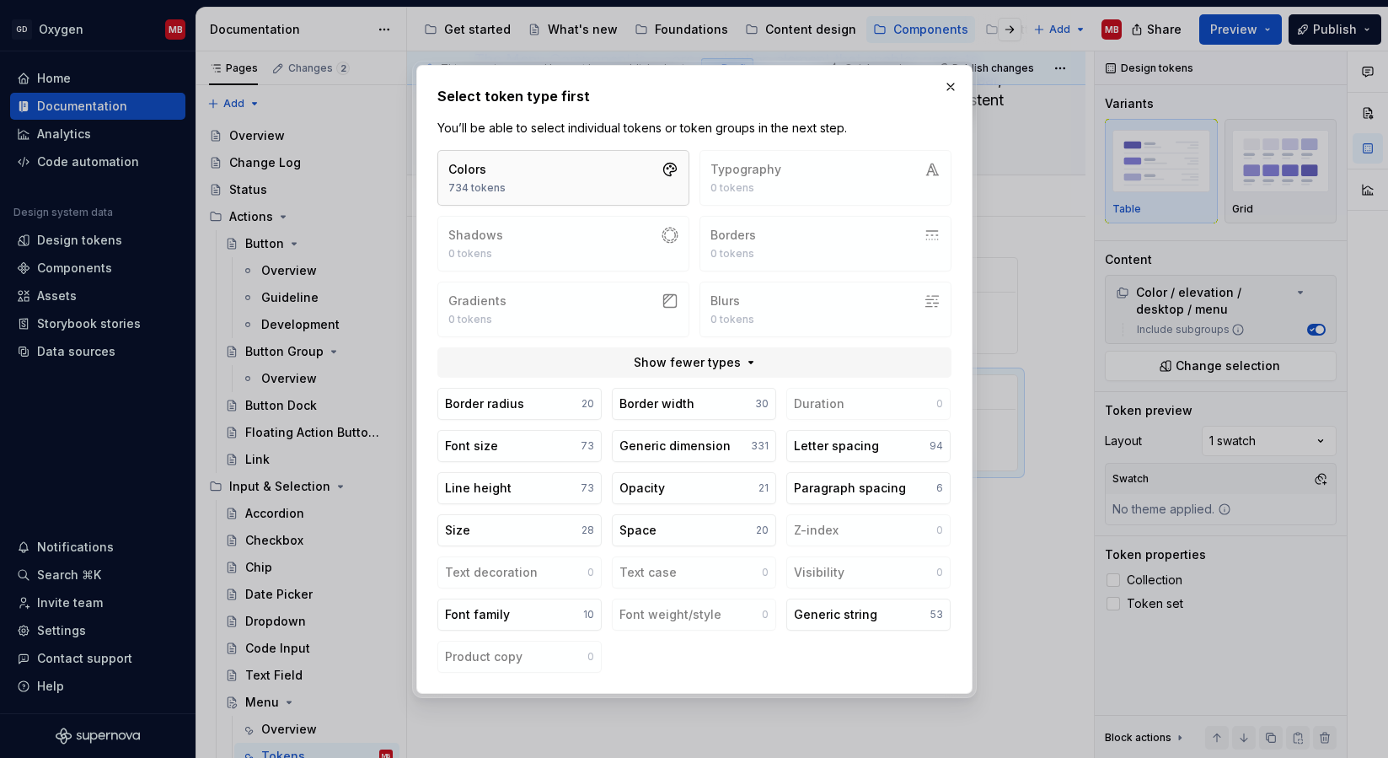
click at [630, 184] on button "Colors 734 tokens" at bounding box center [563, 178] width 252 height 56
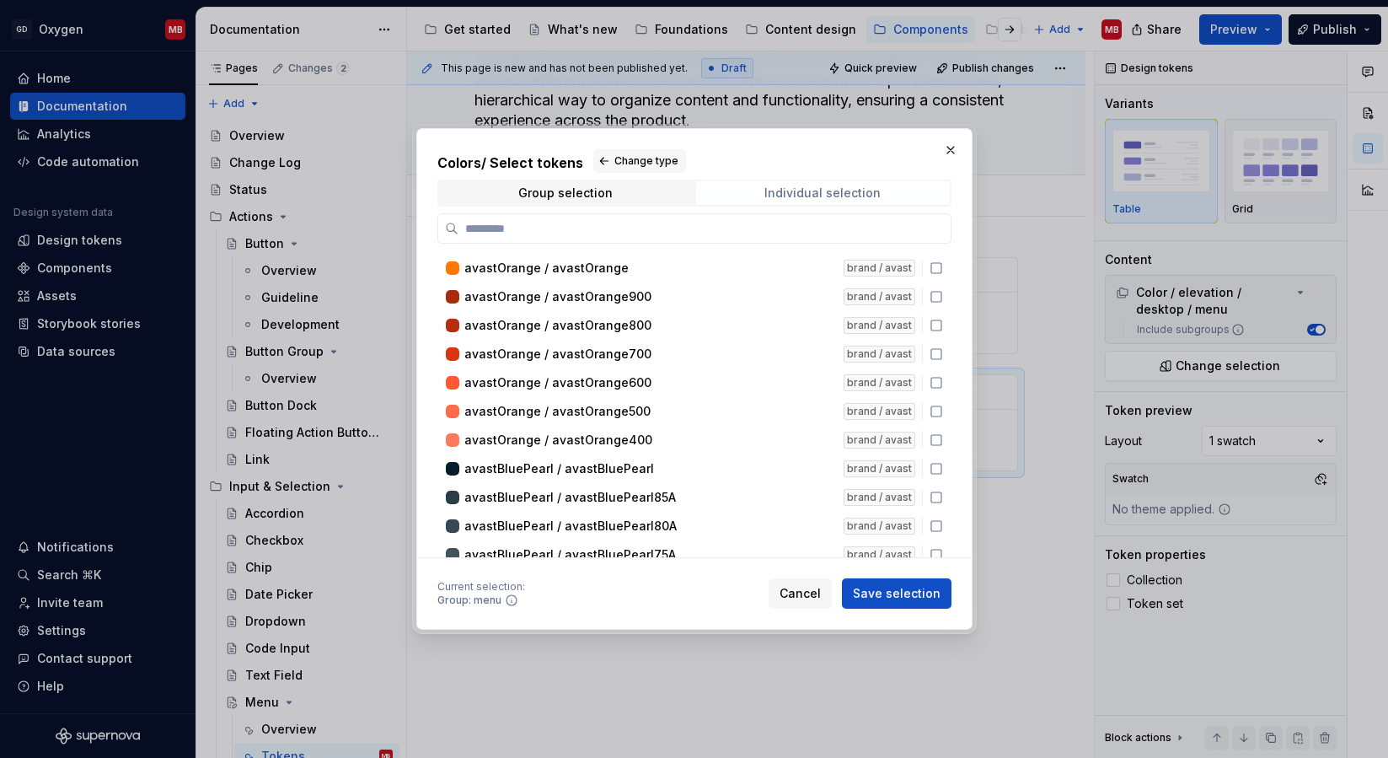
click at [805, 190] on div "Individual selection" at bounding box center [822, 192] width 116 height 13
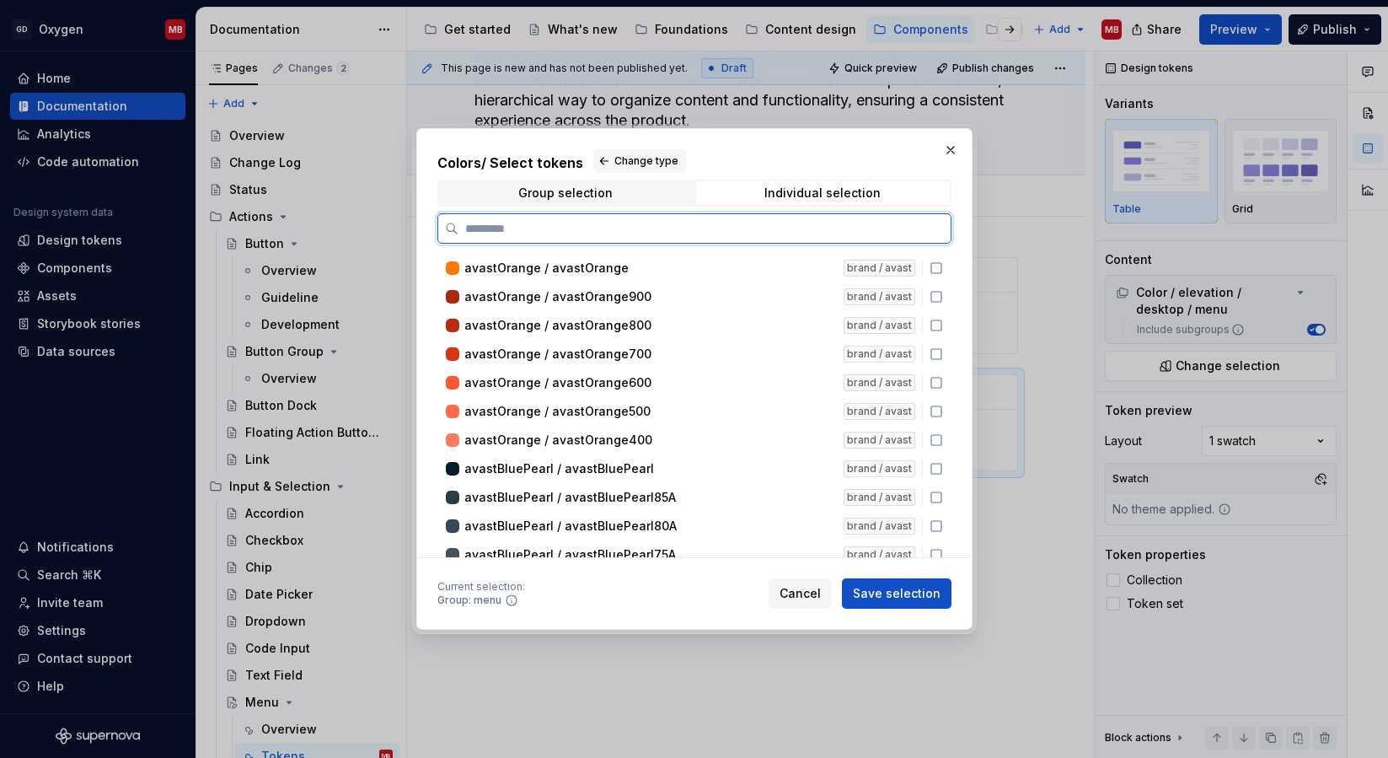
click at [649, 228] on input "search" at bounding box center [704, 228] width 492 height 17
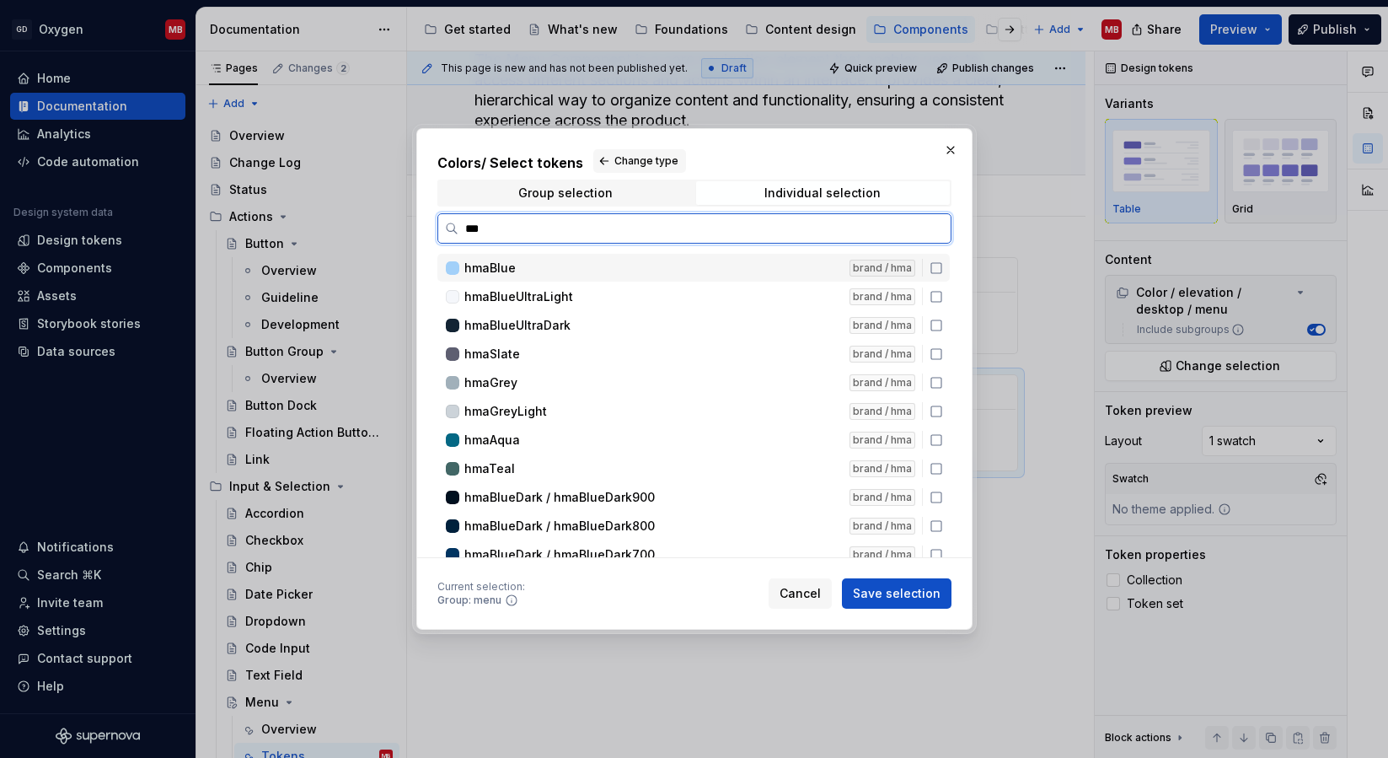
type input "****"
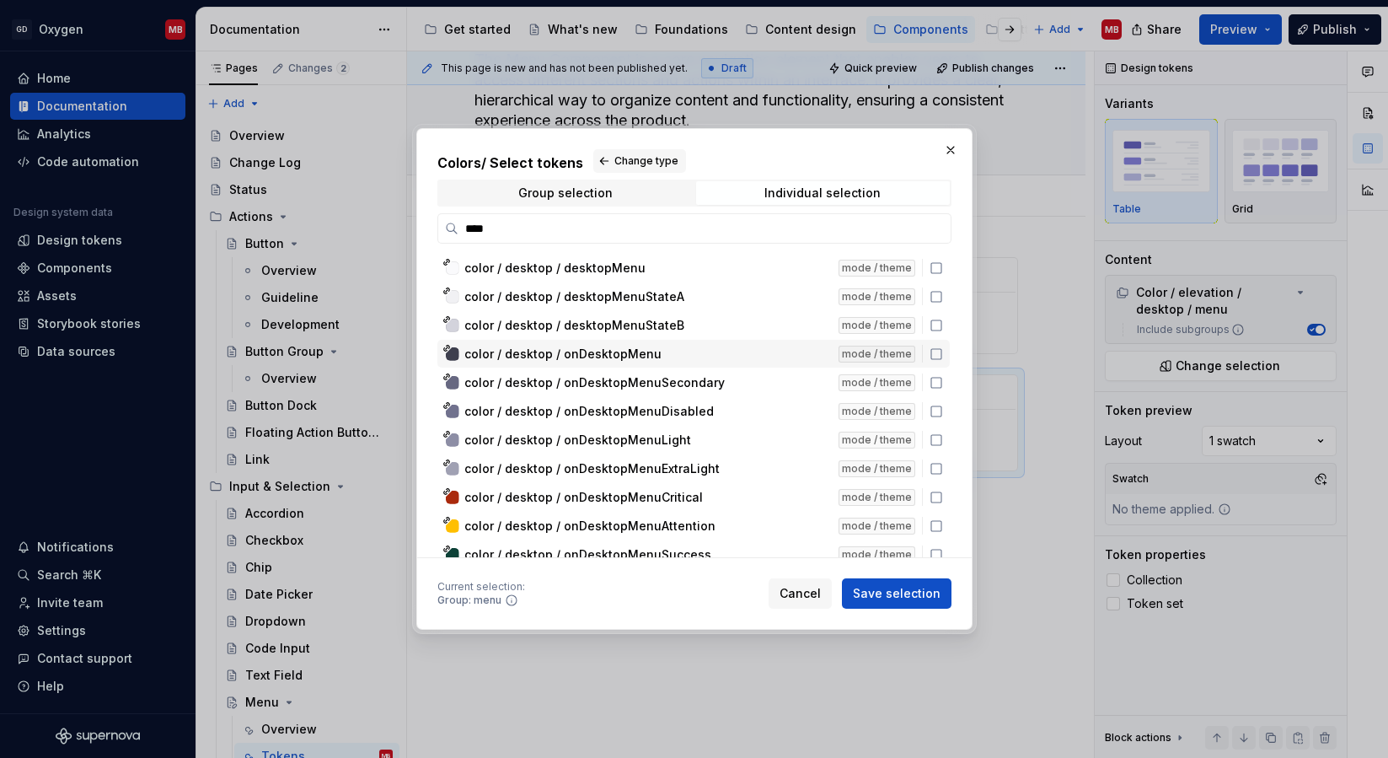
scroll to position [67, 0]
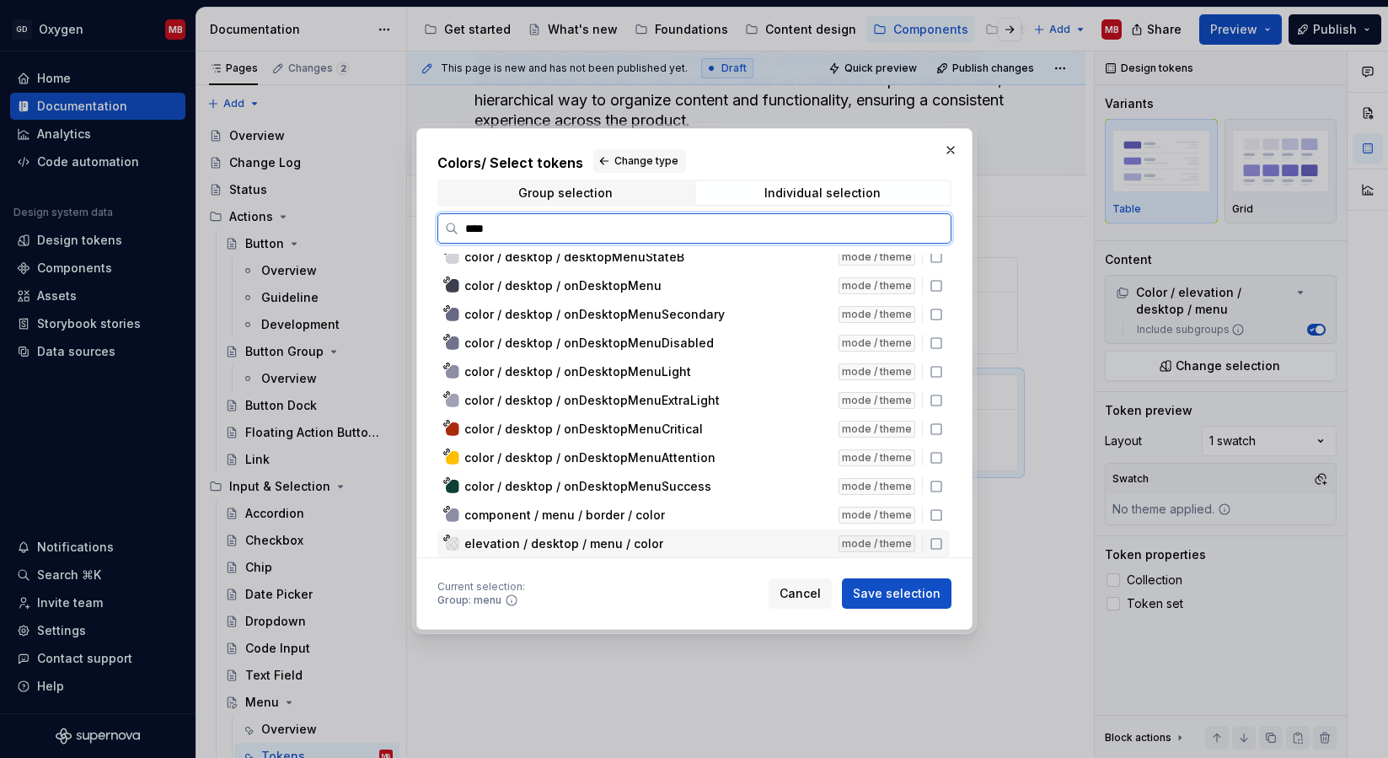
click at [941, 543] on icon at bounding box center [936, 543] width 13 height 13
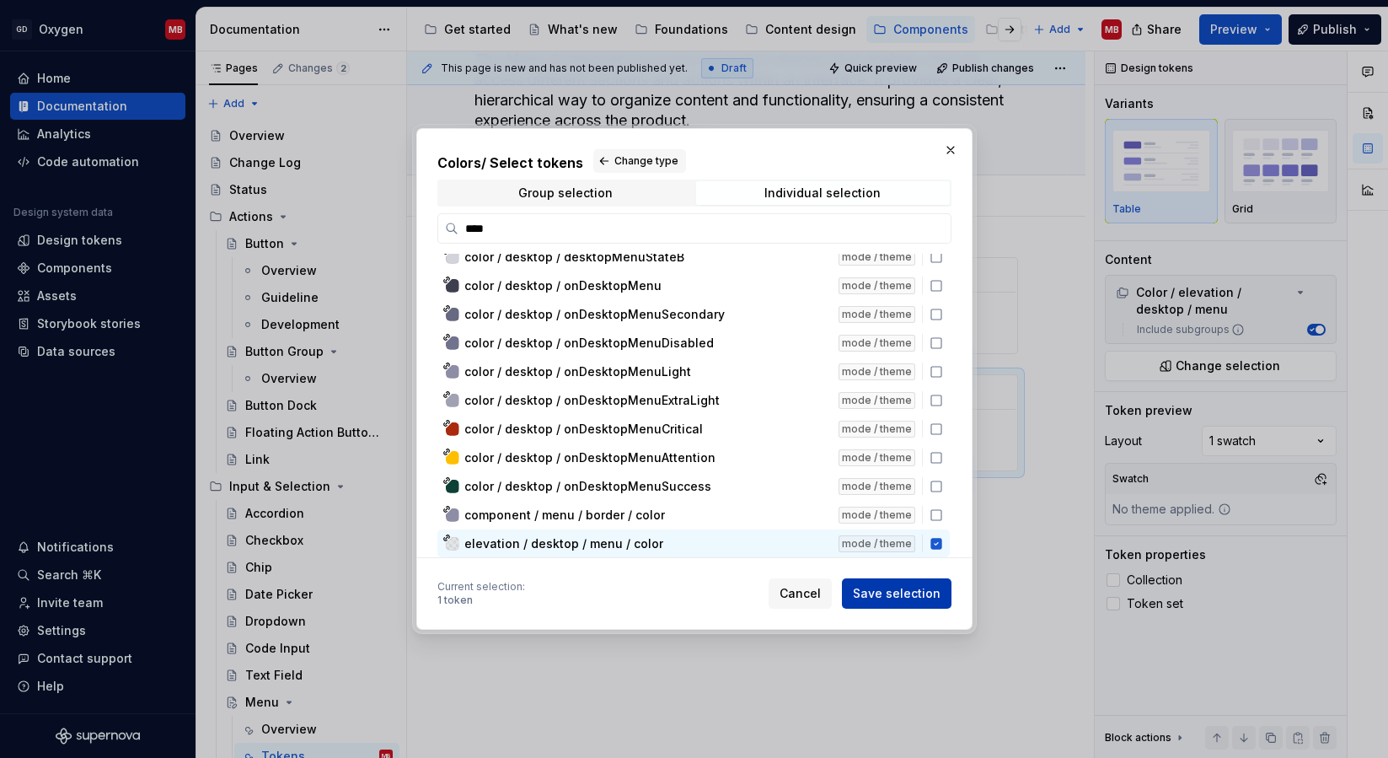
click at [908, 601] on span "Save selection" at bounding box center [897, 593] width 88 height 17
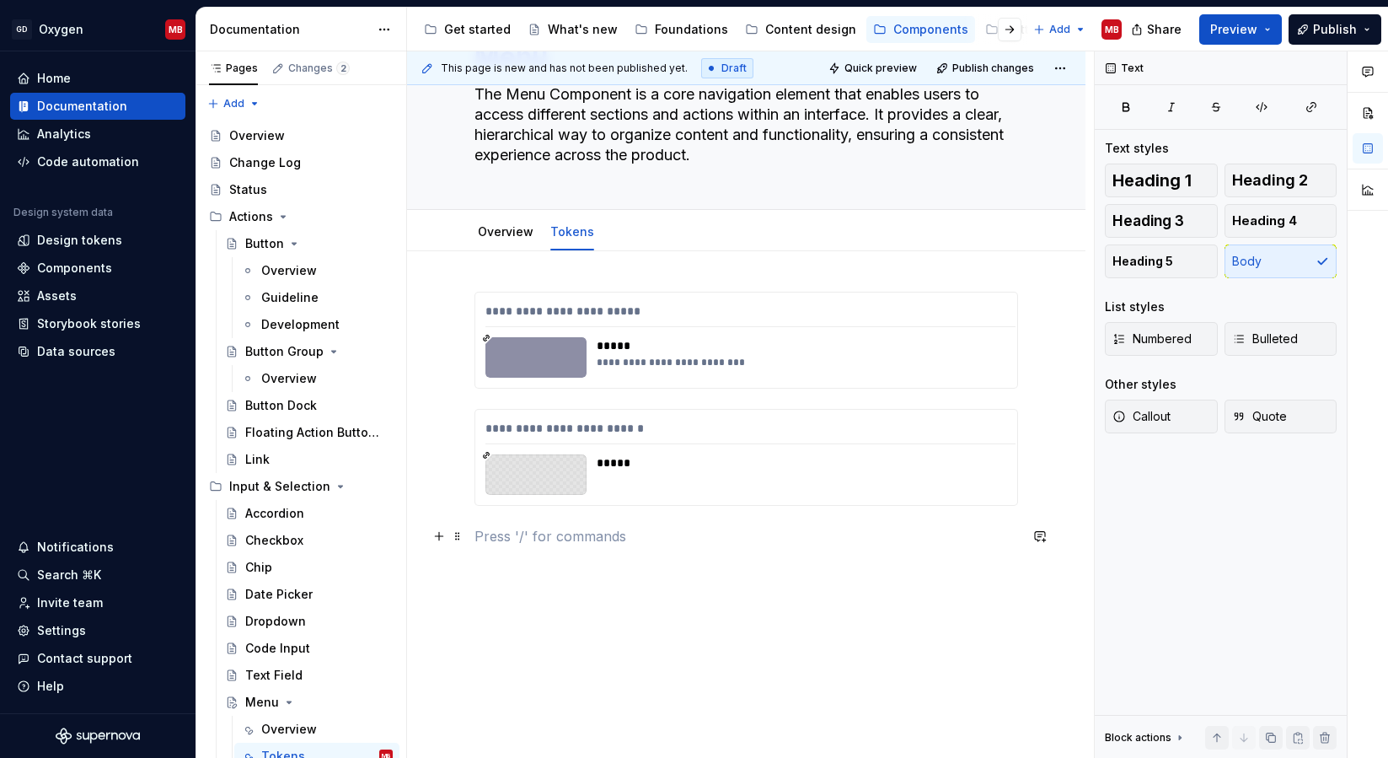
click at [693, 543] on p at bounding box center [746, 536] width 544 height 20
click at [525, 533] on p at bounding box center [746, 536] width 544 height 20
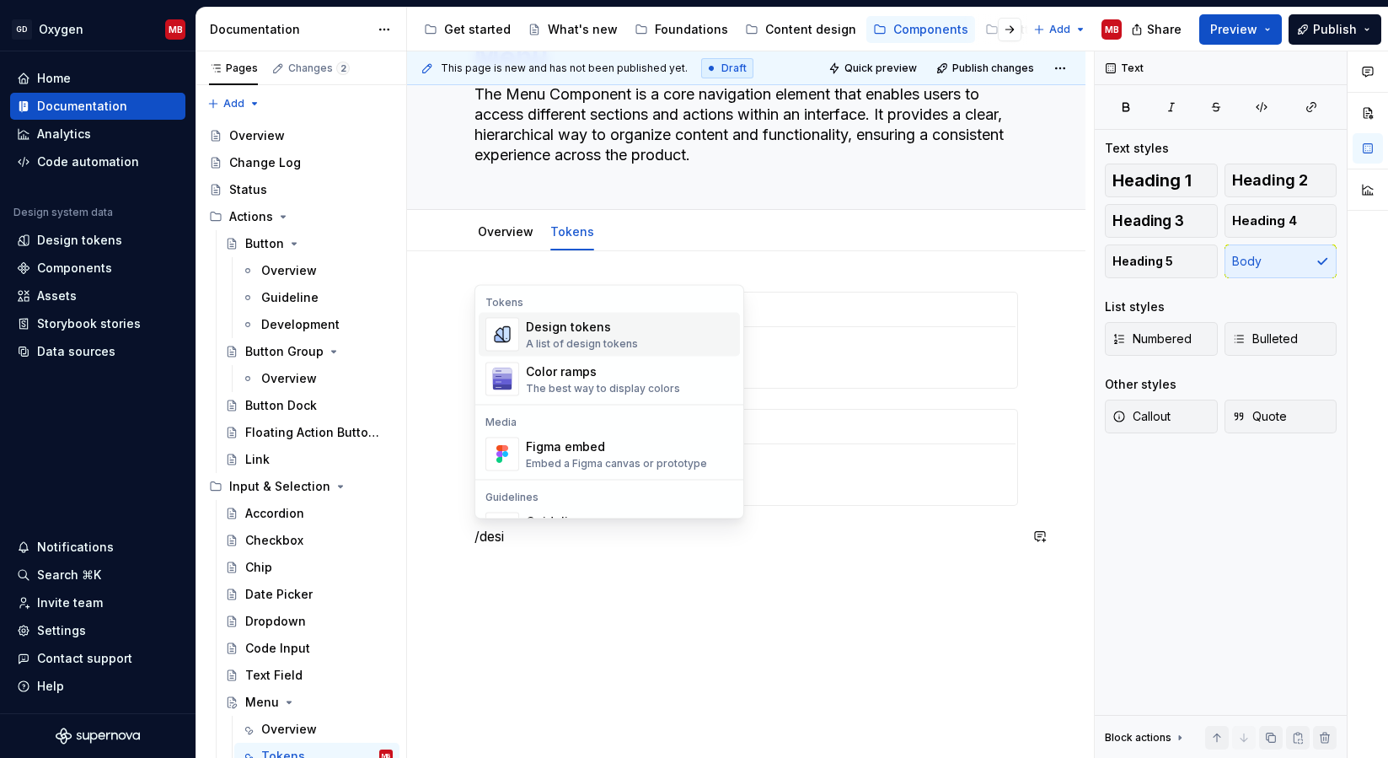
click at [577, 341] on div "A list of design tokens" at bounding box center [582, 343] width 112 height 13
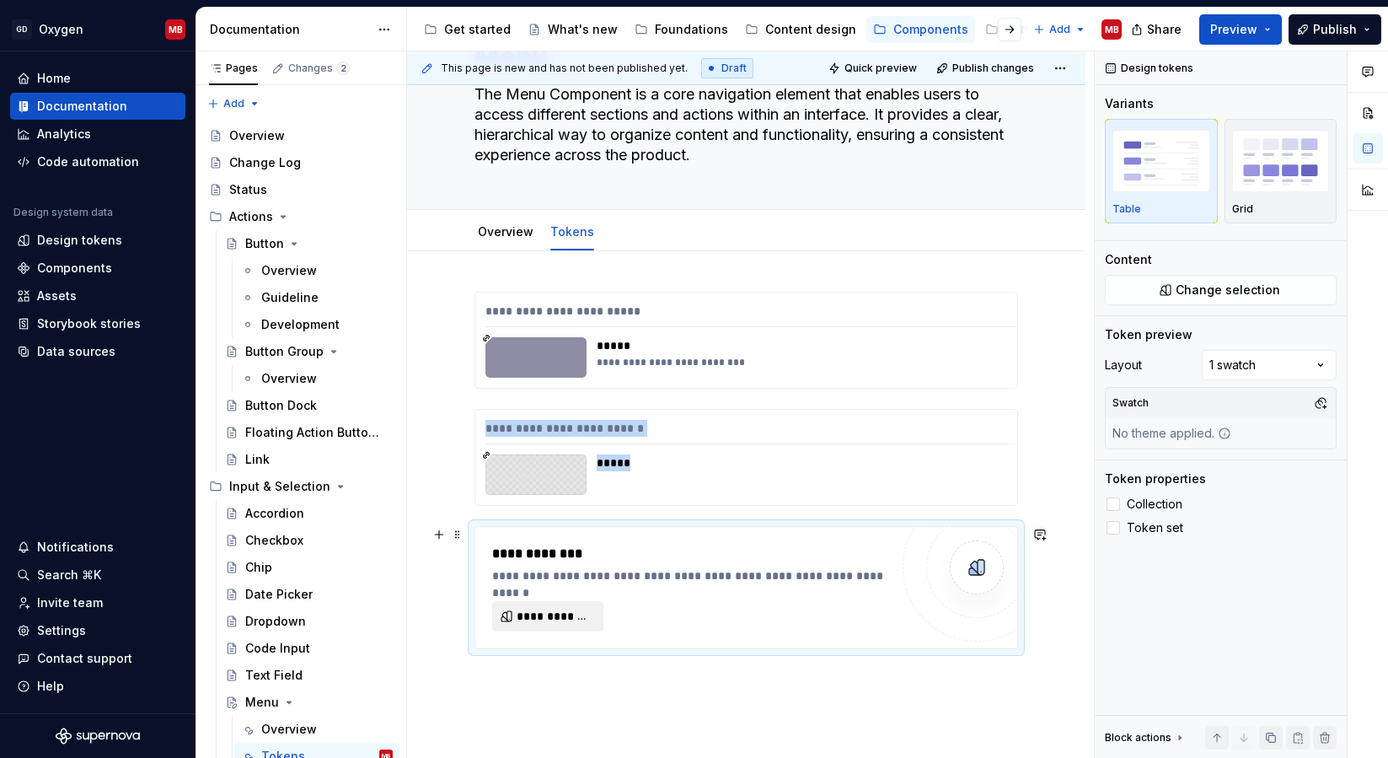
click at [561, 601] on button "**********" at bounding box center [547, 616] width 111 height 30
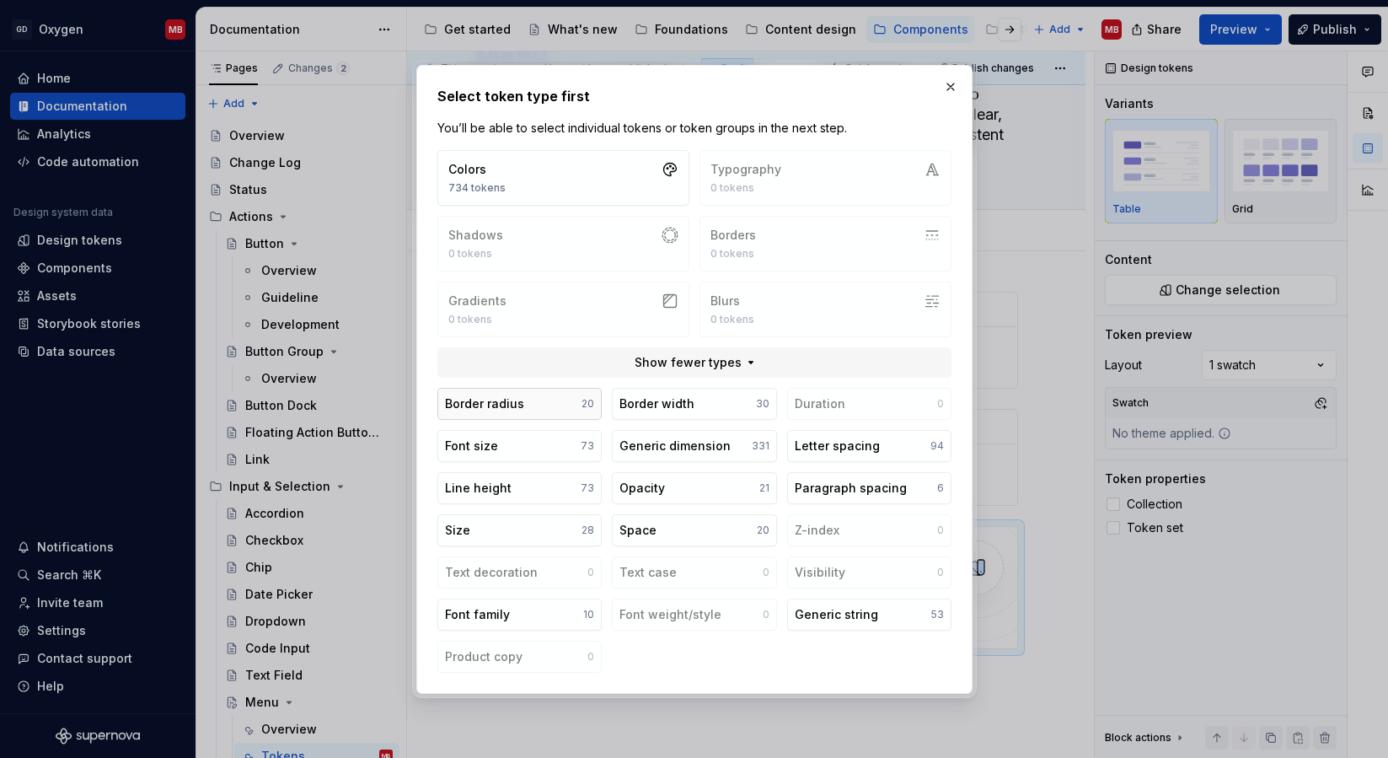
type textarea "*"
click at [633, 437] on div "Generic dimension" at bounding box center [674, 445] width 111 height 17
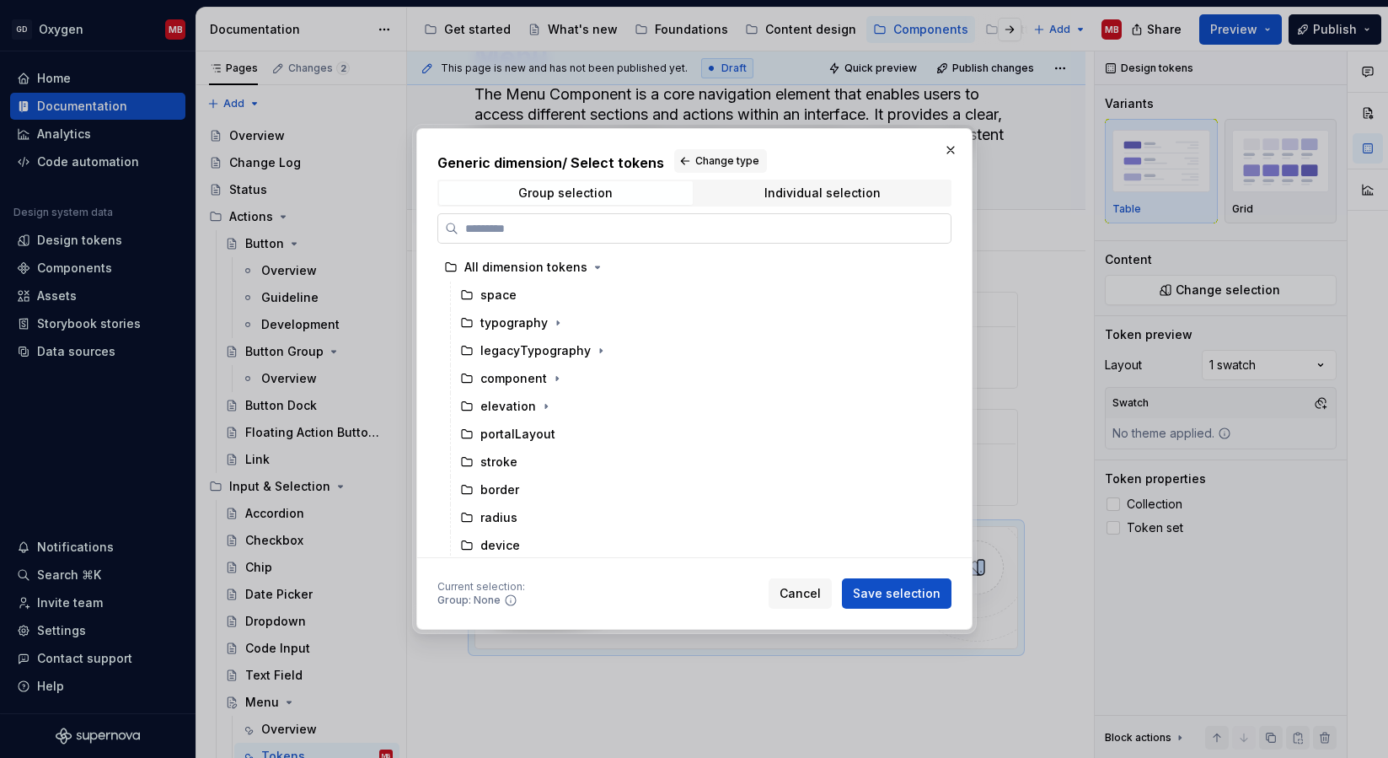
click at [732, 231] on input "search" at bounding box center [704, 228] width 492 height 17
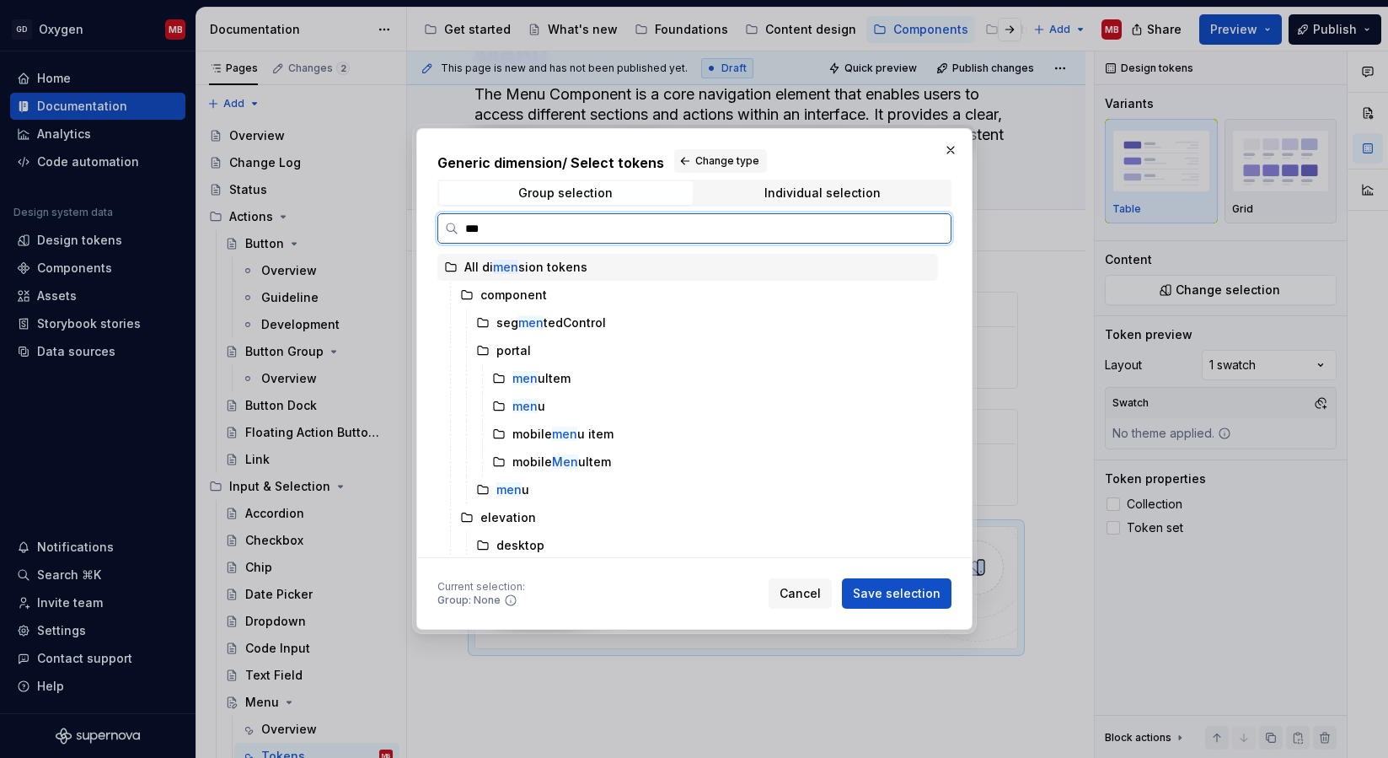
type input "****"
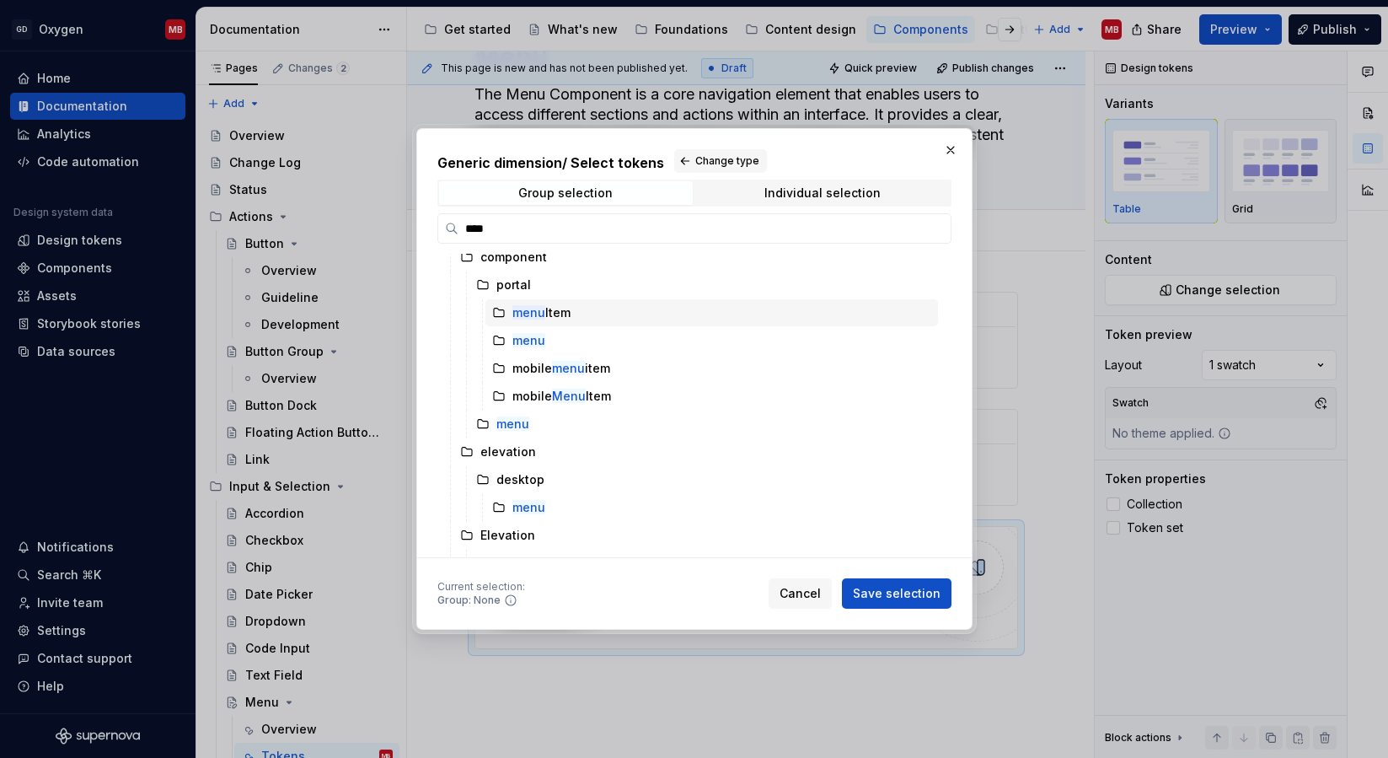
scroll to position [40, 0]
click at [803, 196] on div "Individual selection" at bounding box center [822, 192] width 116 height 13
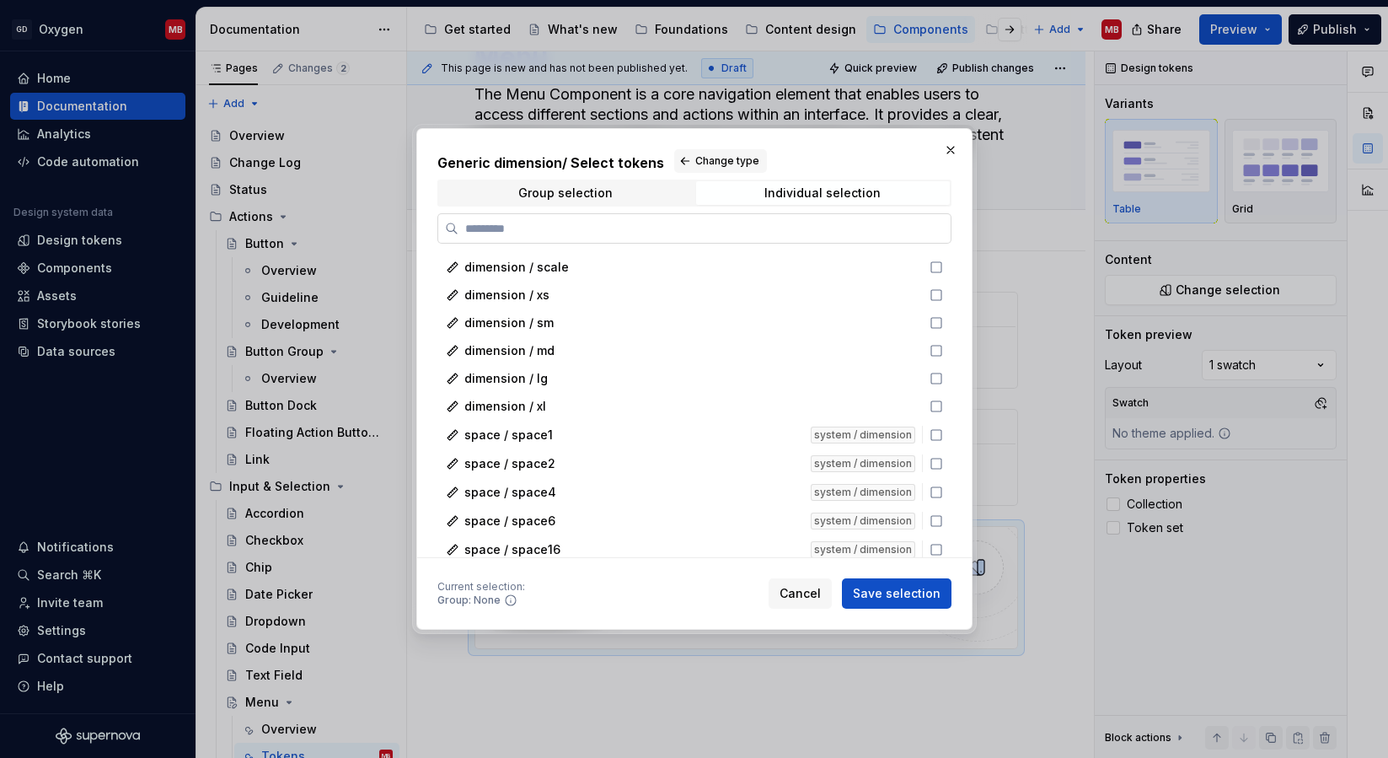
click at [575, 223] on input "search" at bounding box center [704, 228] width 492 height 17
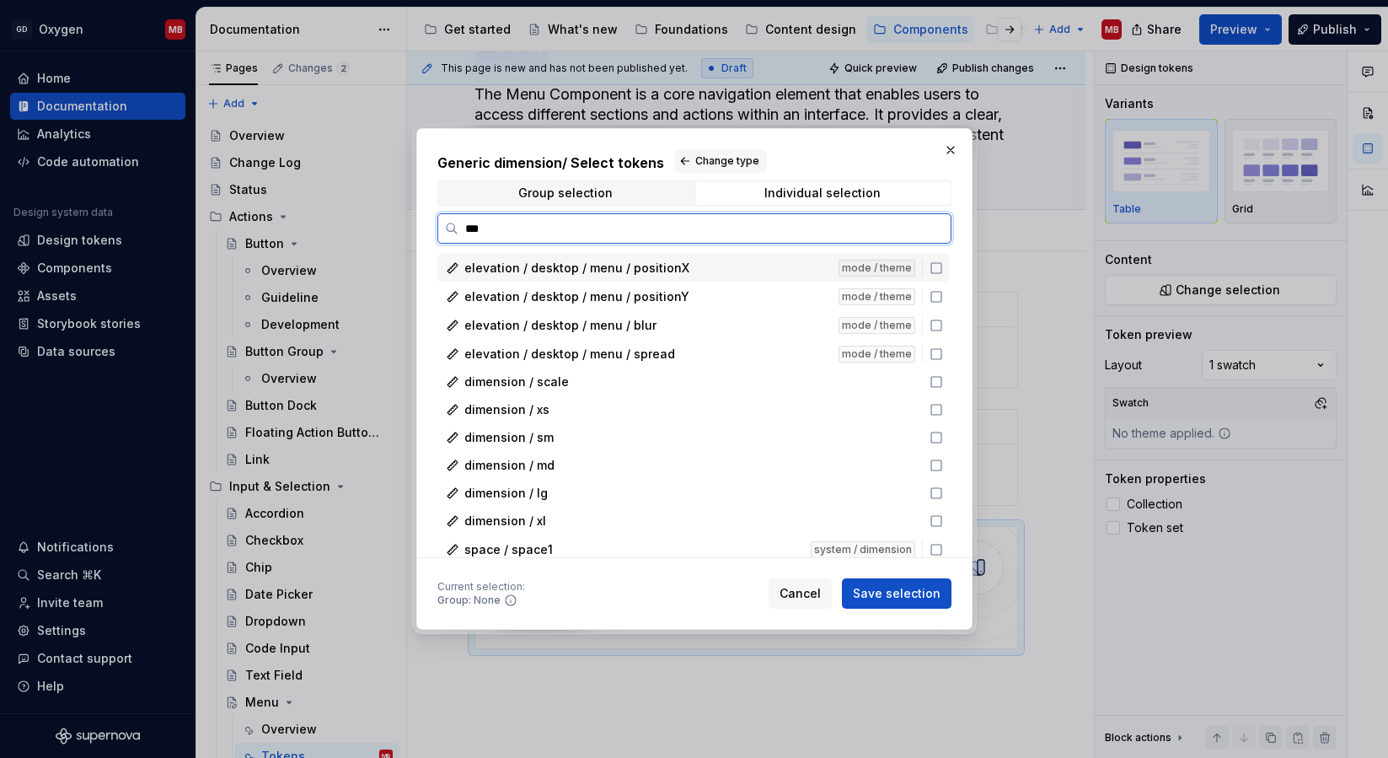
type input "****"
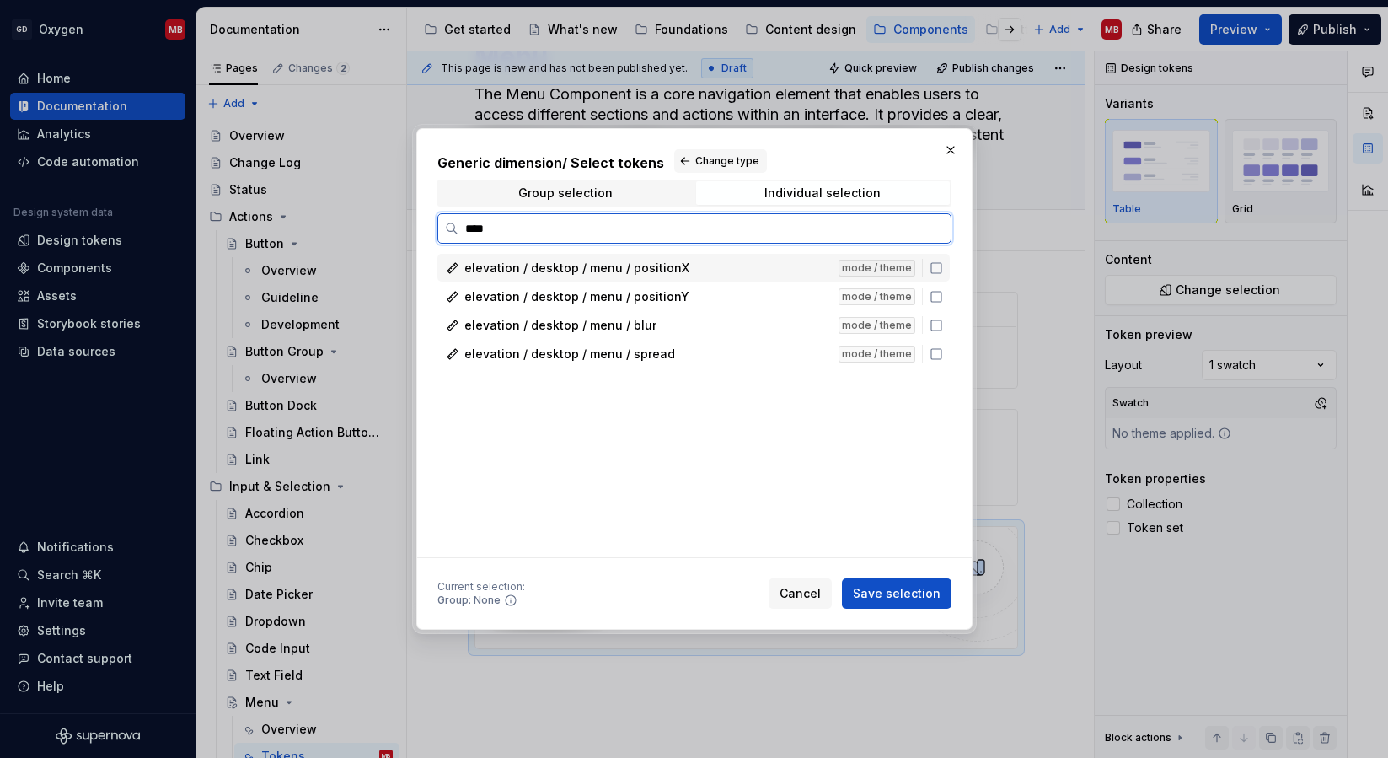
click at [943, 267] on icon at bounding box center [936, 267] width 13 height 13
click at [943, 293] on icon at bounding box center [936, 296] width 13 height 13
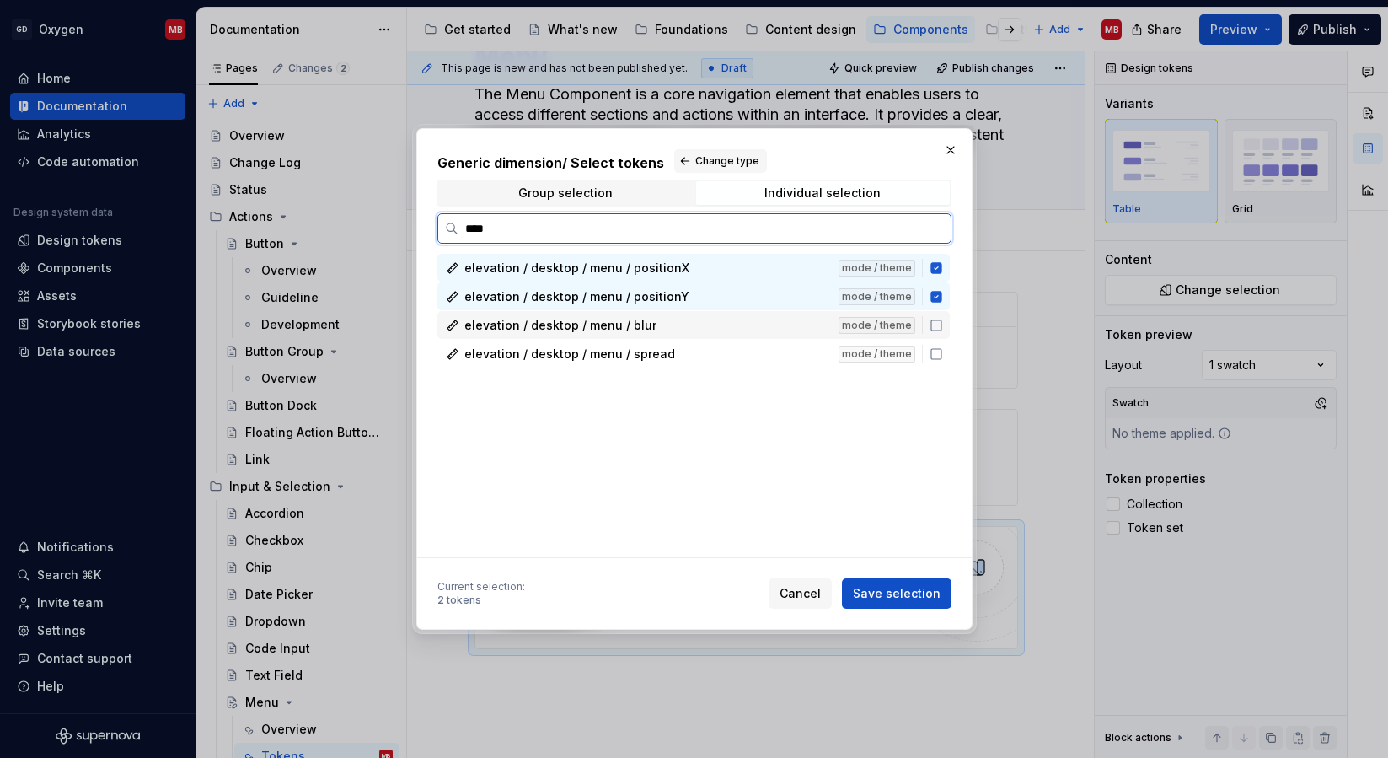
click at [942, 321] on icon at bounding box center [936, 325] width 13 height 13
click at [941, 351] on icon at bounding box center [936, 353] width 13 height 13
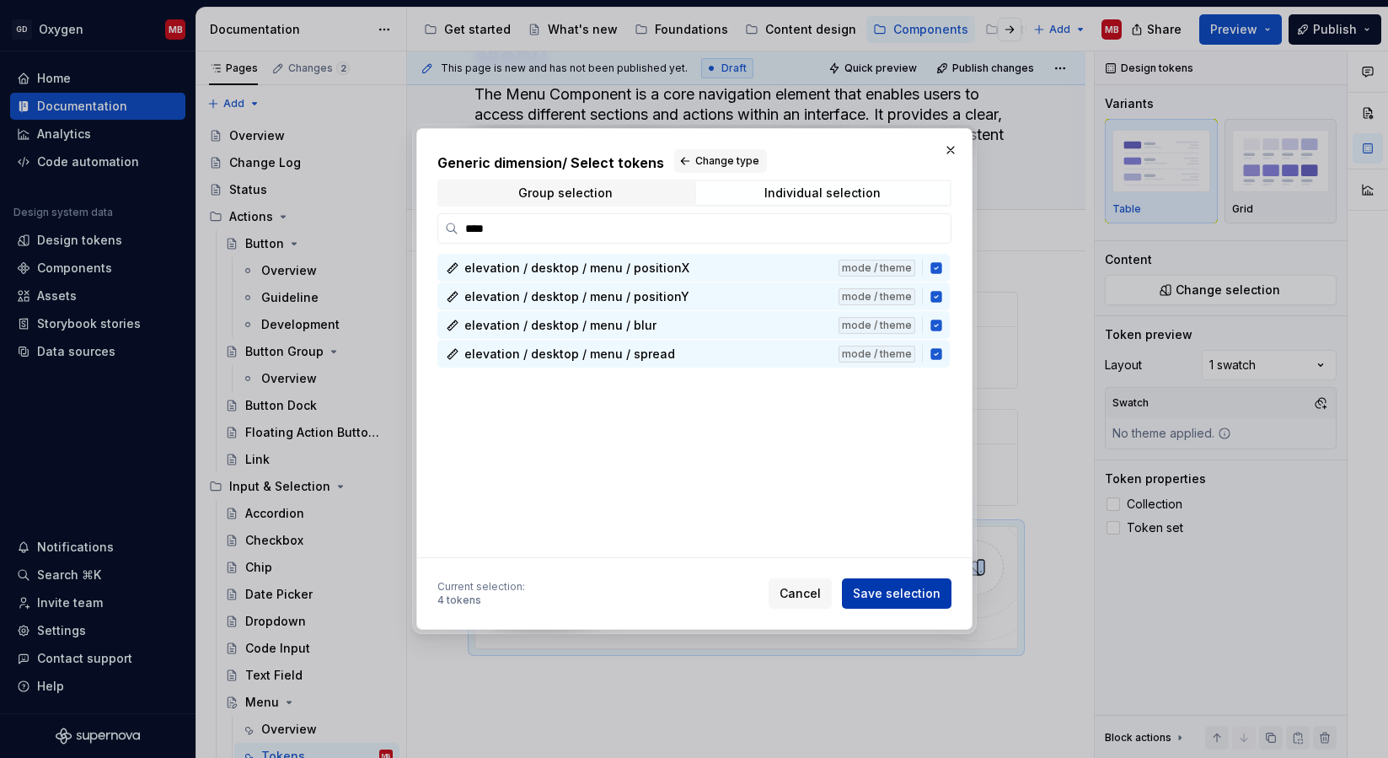
click at [905, 601] on span "Save selection" at bounding box center [897, 593] width 88 height 17
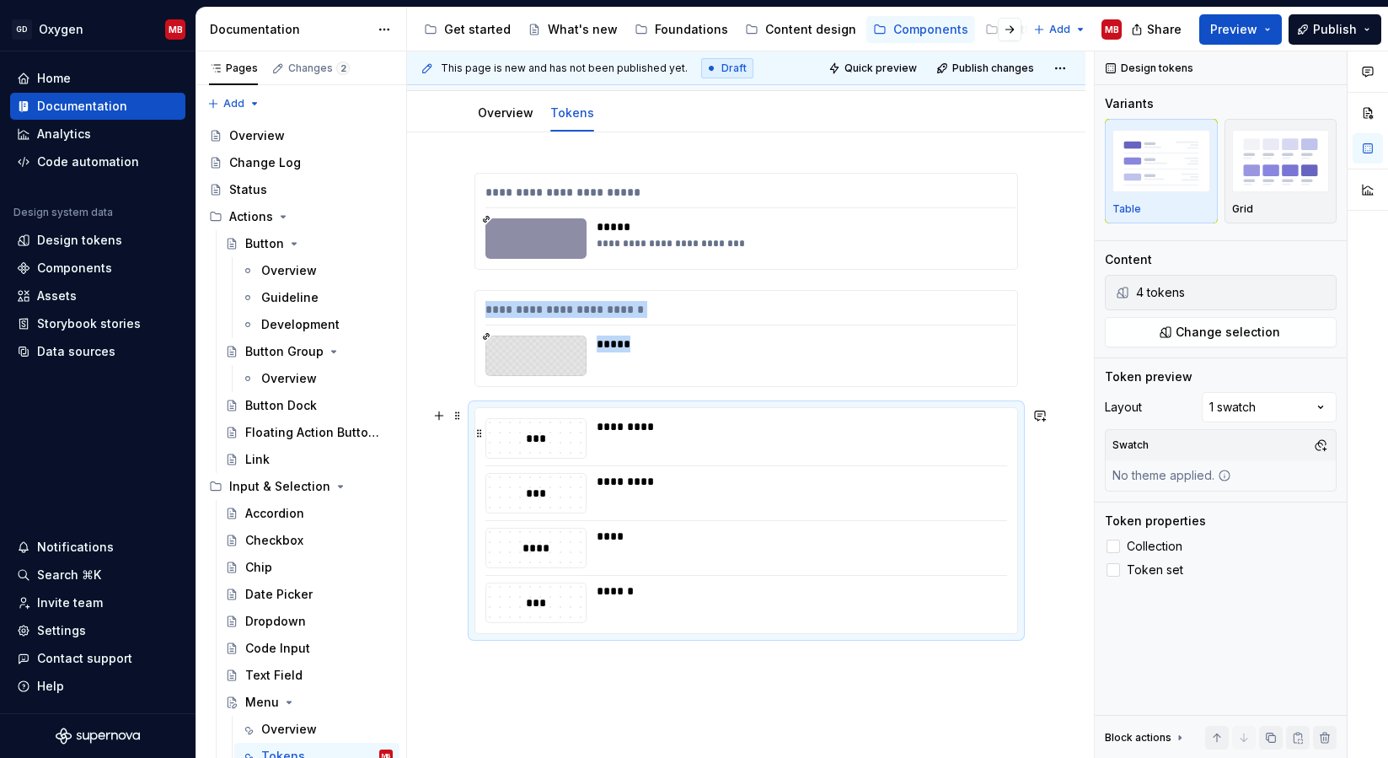
scroll to position [288, 0]
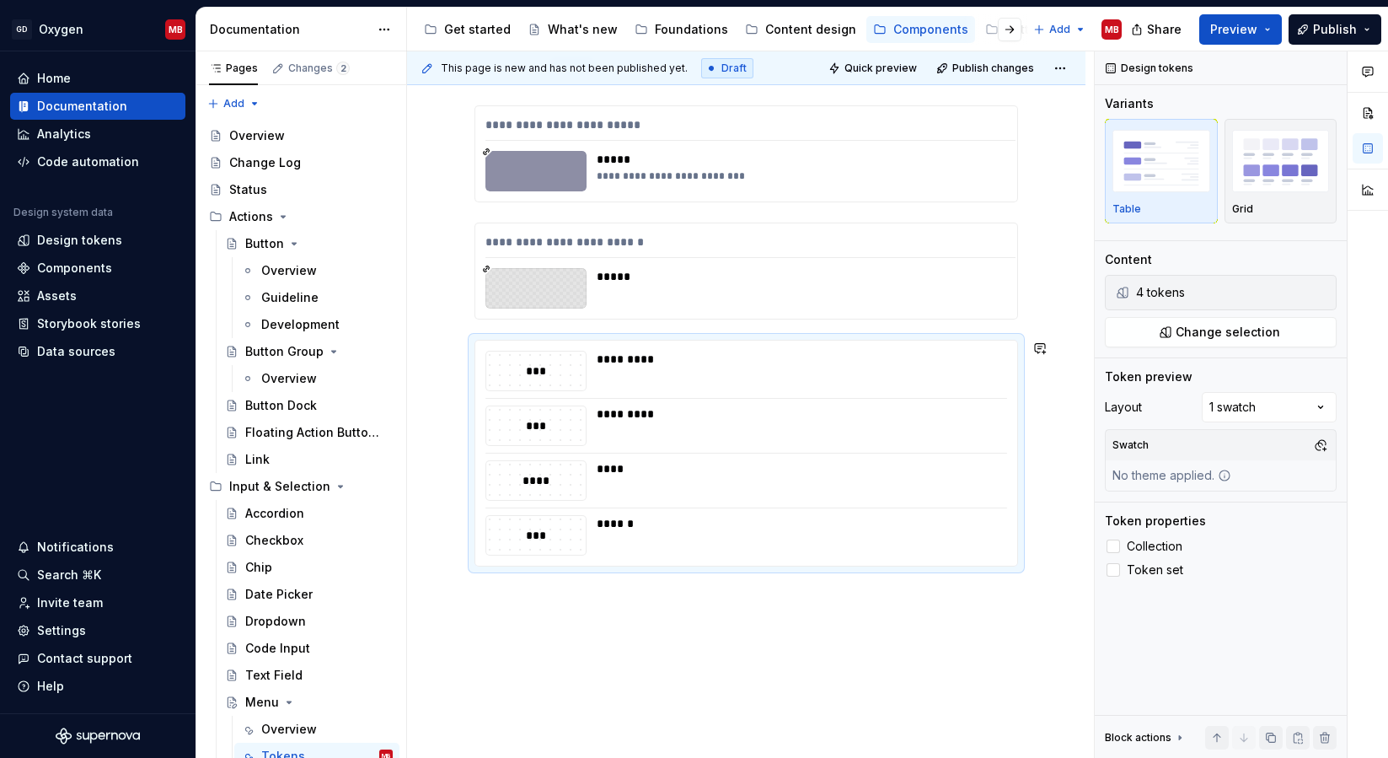
click at [653, 619] on div "**********" at bounding box center [746, 439] width 678 height 749
click at [604, 588] on div "**********" at bounding box center [746, 439] width 678 height 749
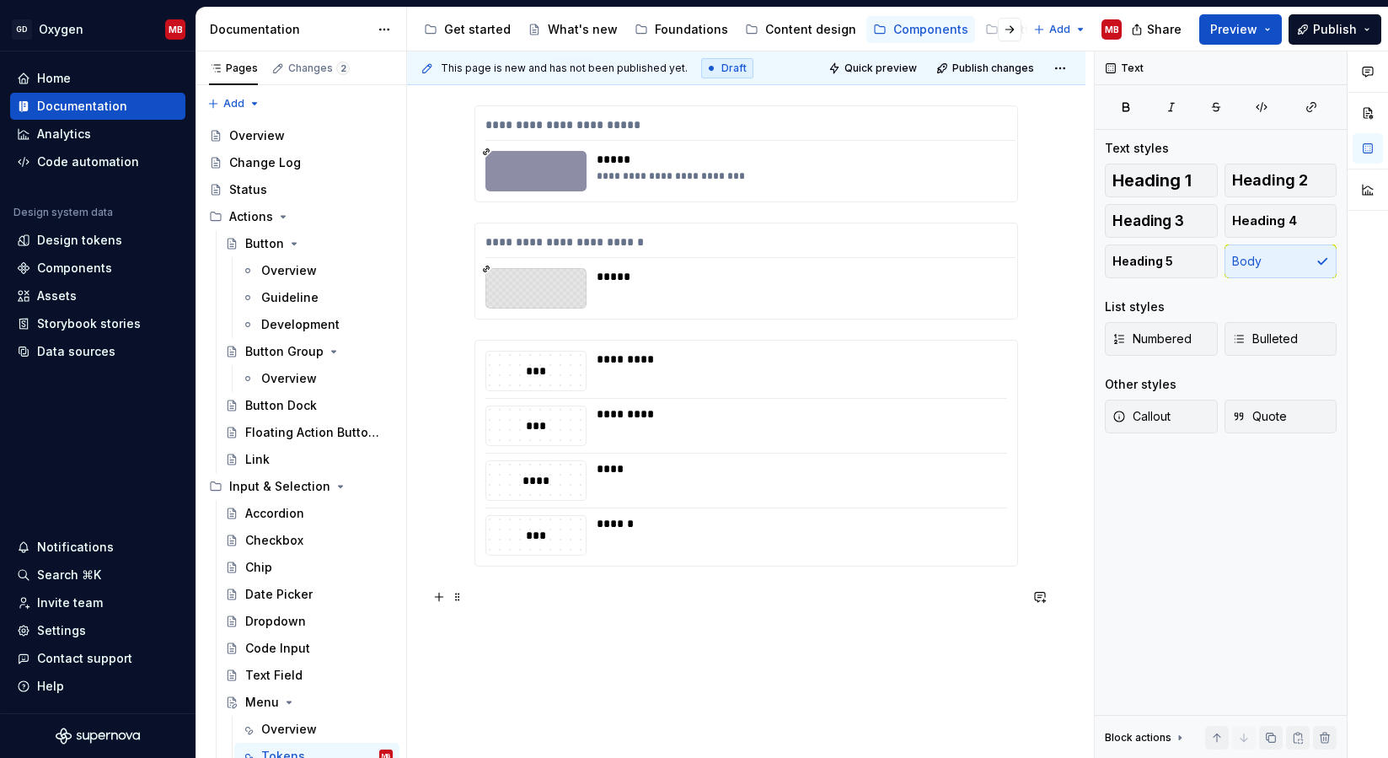
type textarea "*"
